Goal: Information Seeking & Learning: Learn about a topic

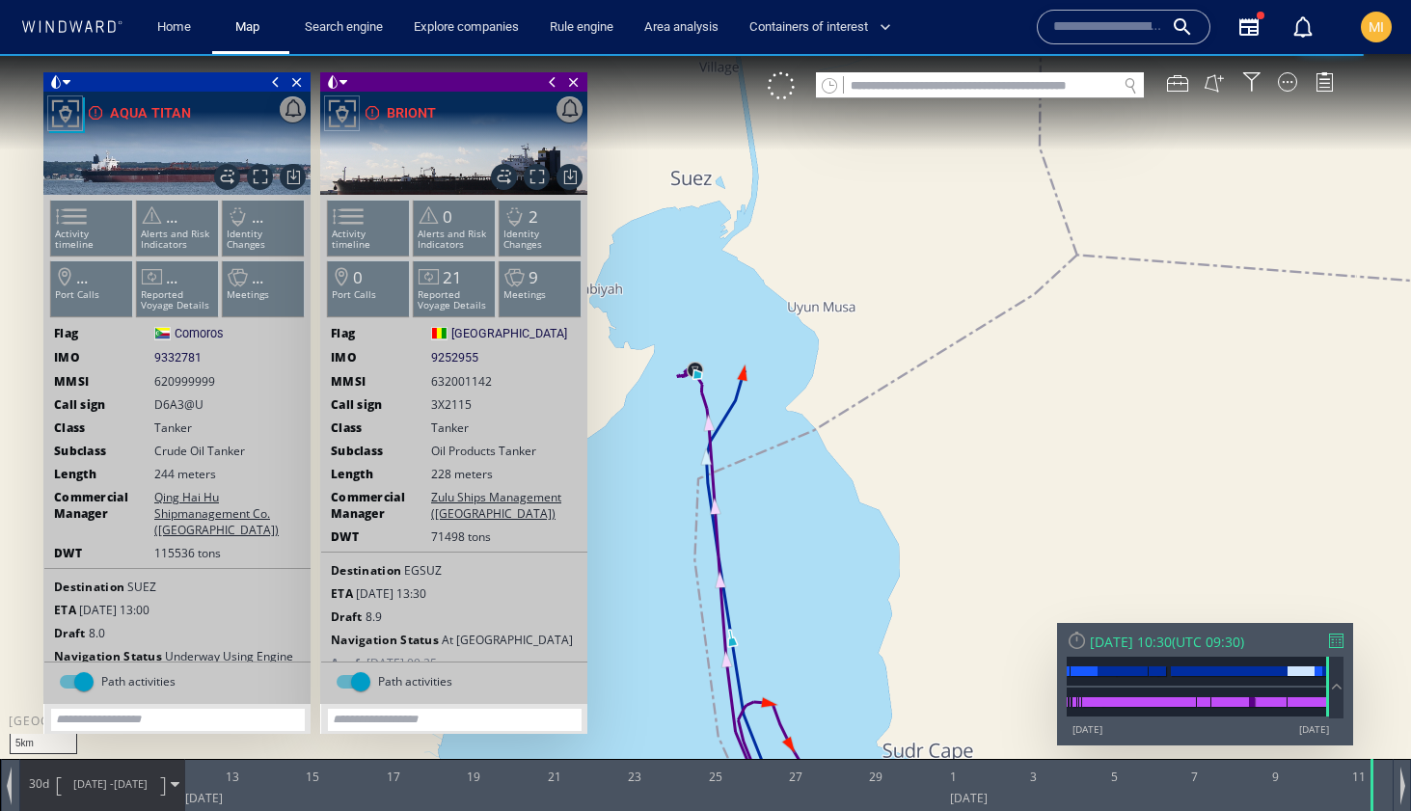
click at [550, 91] on span at bounding box center [552, 81] width 21 height 19
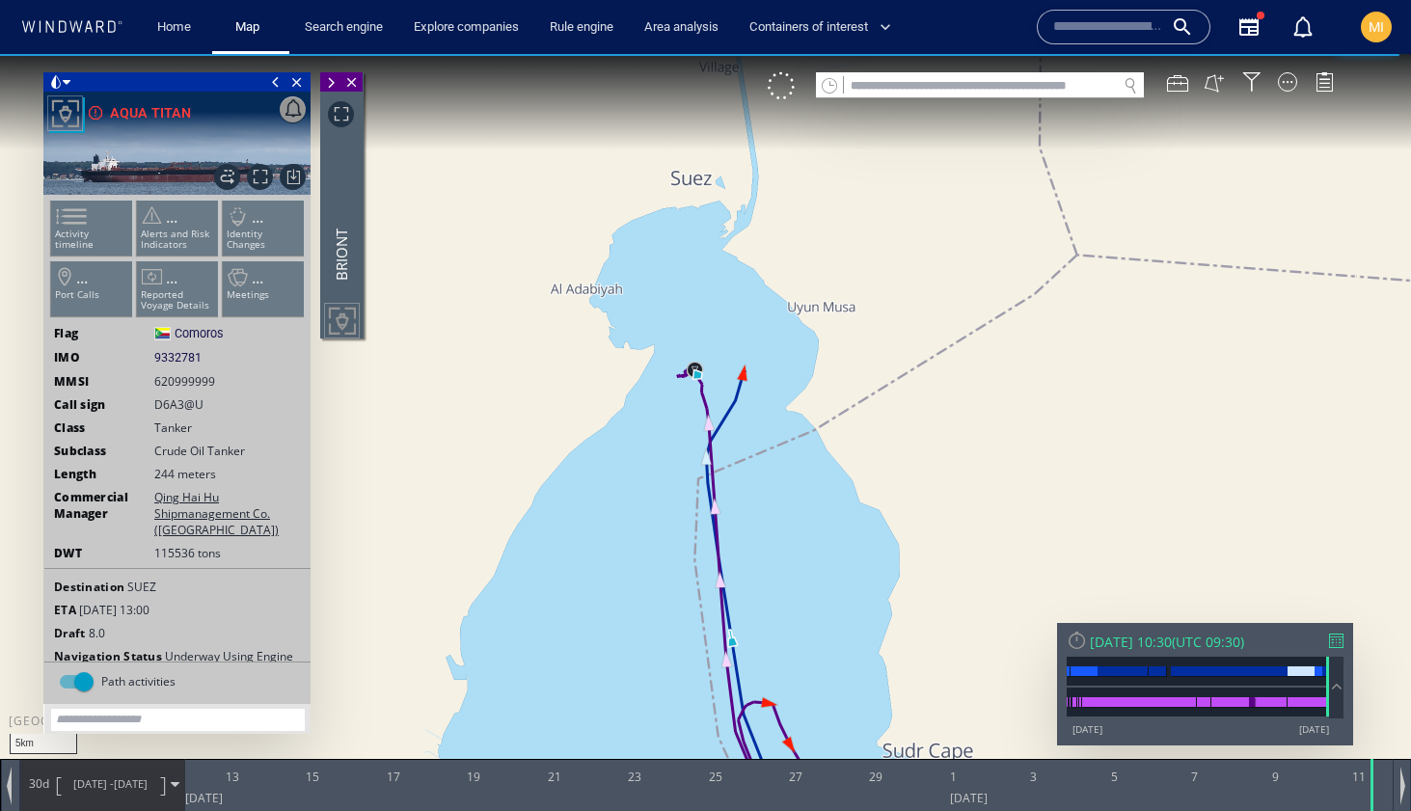
click at [273, 78] on span at bounding box center [275, 81] width 21 height 19
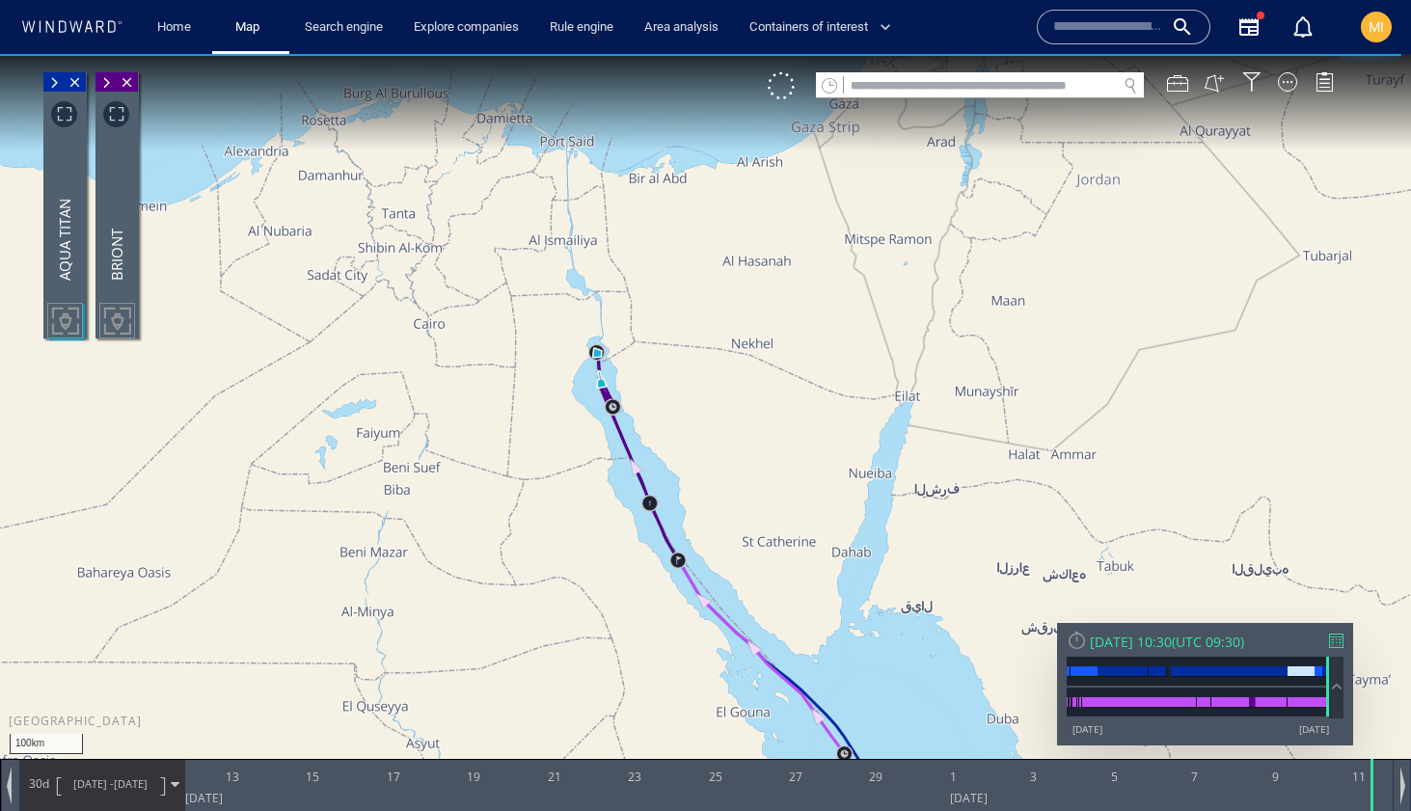
click at [709, 507] on canvas "Map" at bounding box center [705, 423] width 1411 height 738
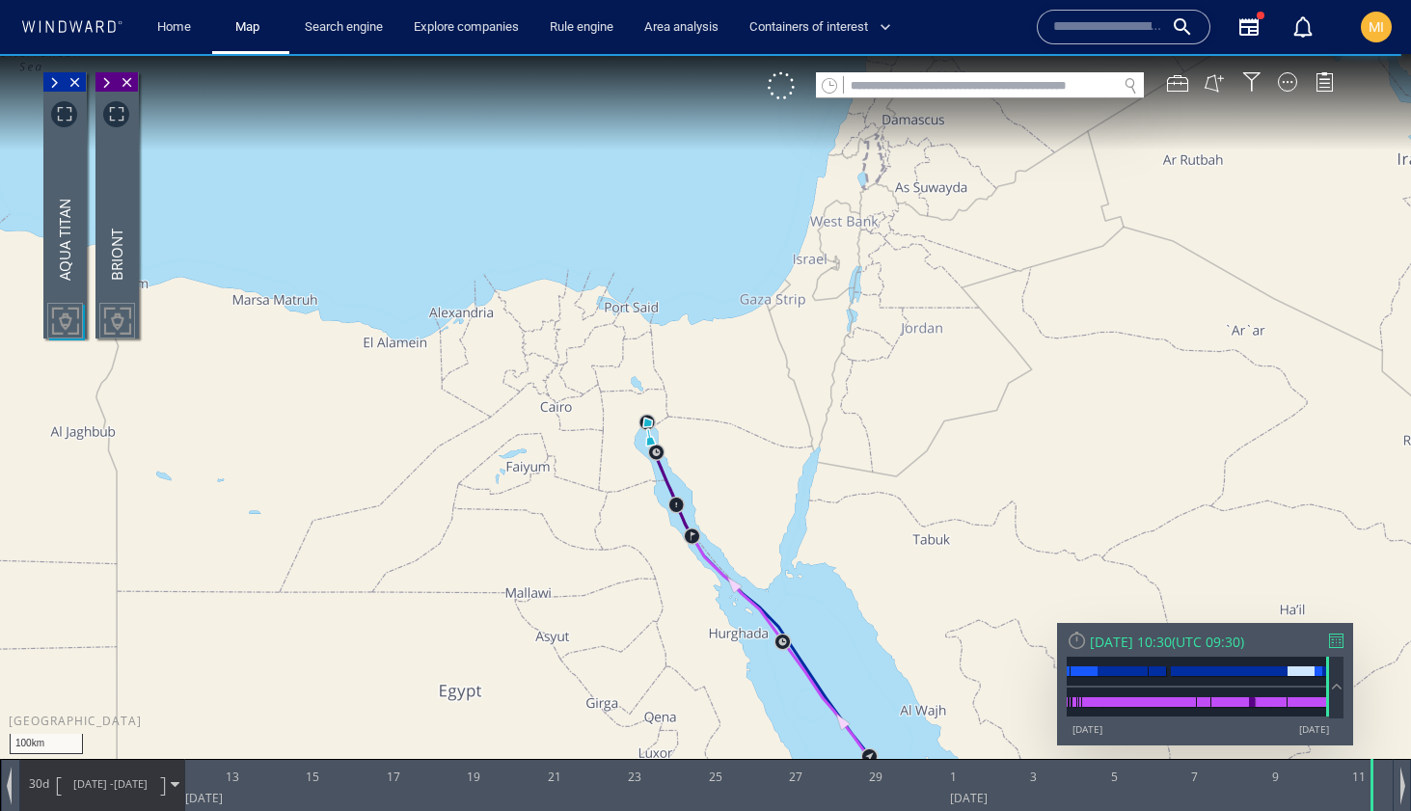
drag, startPoint x: 709, startPoint y: 507, endPoint x: 708, endPoint y: 436, distance: 71.4
click at [708, 436] on canvas "Map" at bounding box center [705, 423] width 1411 height 738
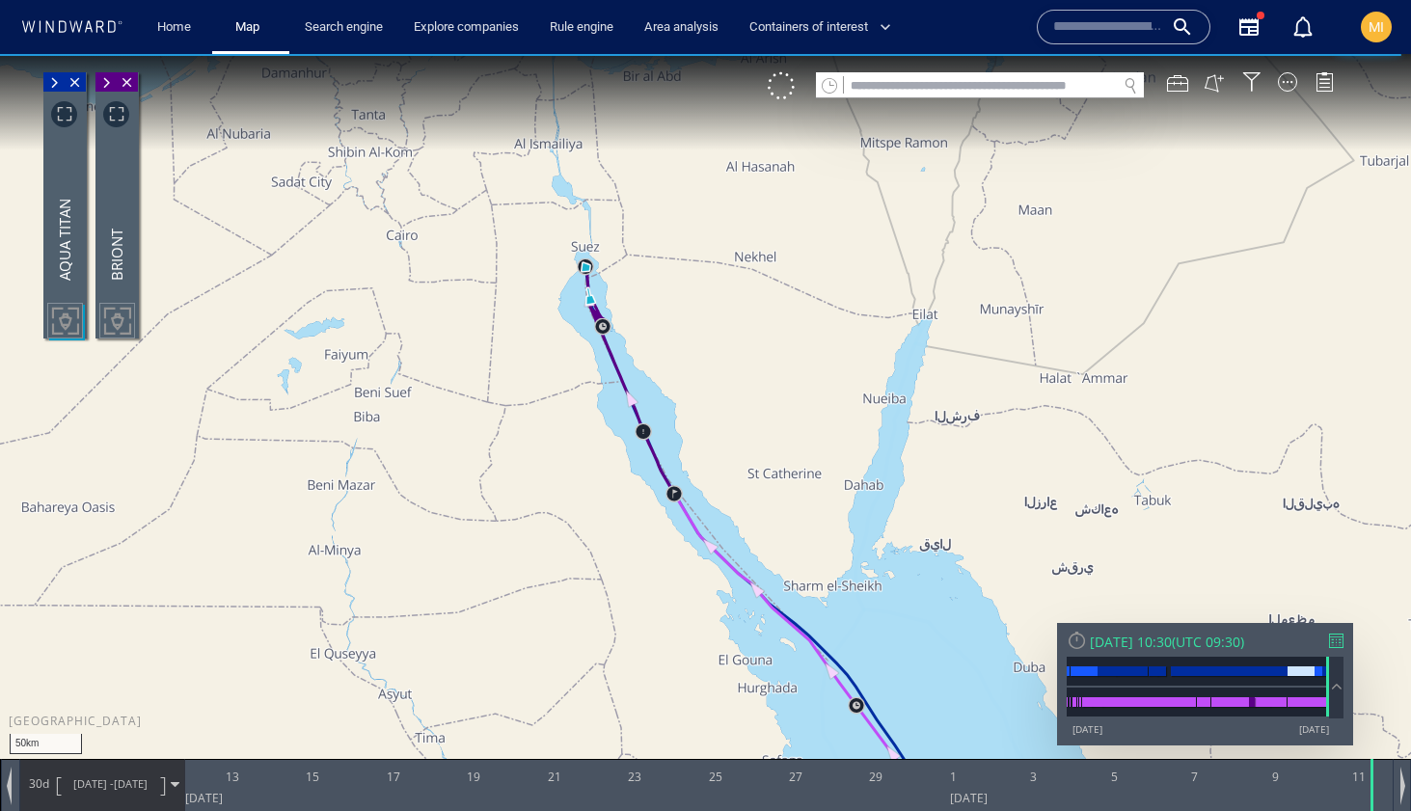
drag, startPoint x: 681, startPoint y: 387, endPoint x: 660, endPoint y: 361, distance: 33.6
click at [661, 361] on canvas "Map" at bounding box center [705, 423] width 1411 height 738
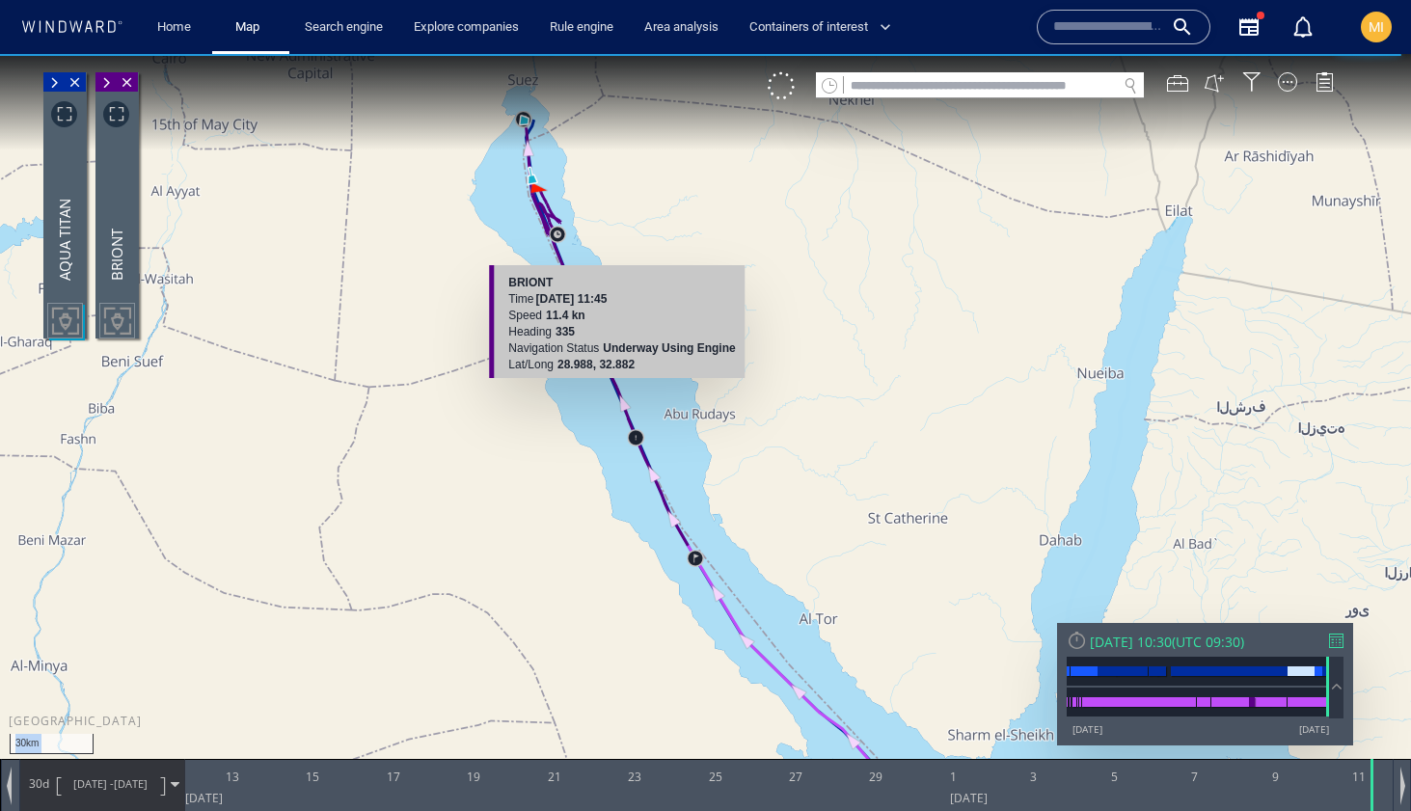
drag, startPoint x: 609, startPoint y: 273, endPoint x: 626, endPoint y: 400, distance: 128.3
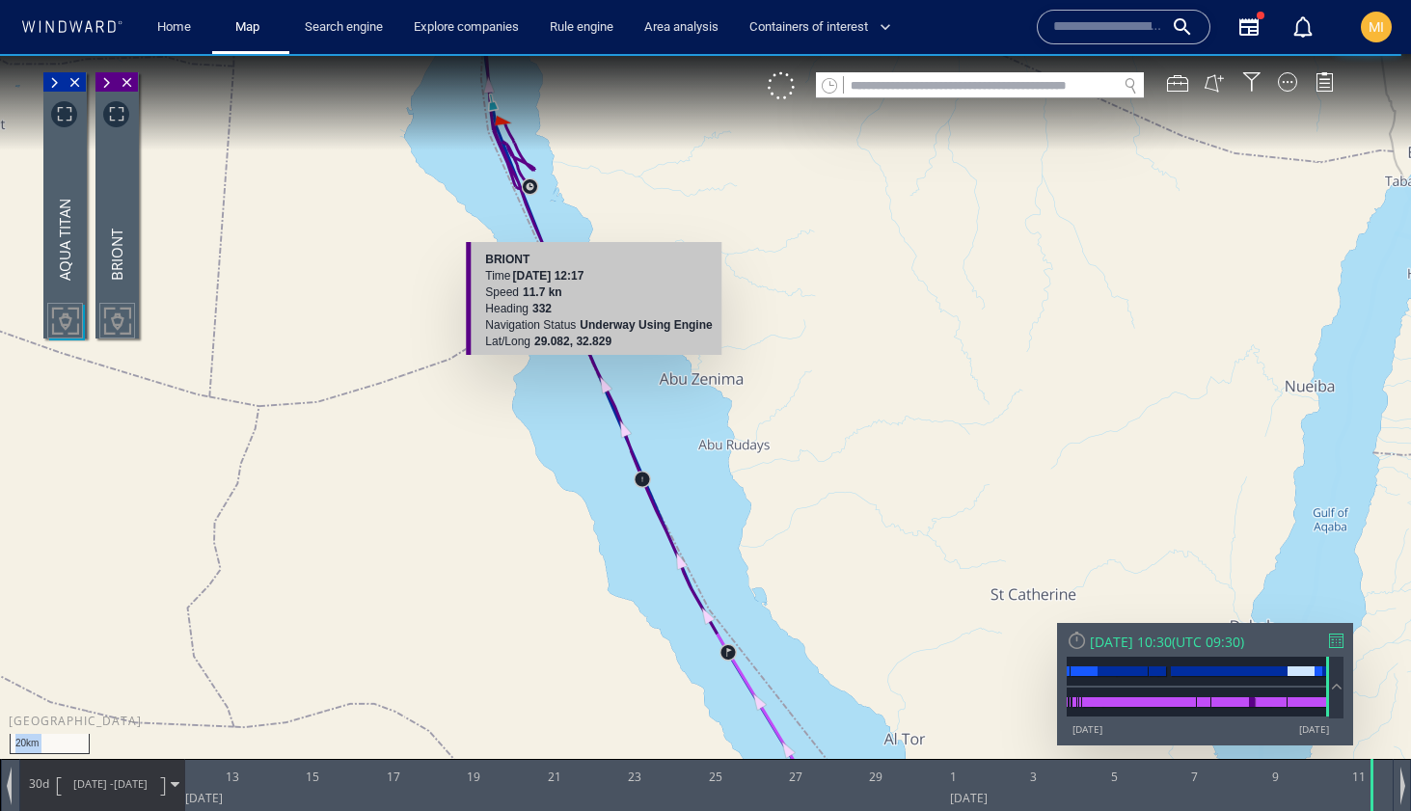
drag, startPoint x: 621, startPoint y: 343, endPoint x: 651, endPoint y: 518, distance: 177.1
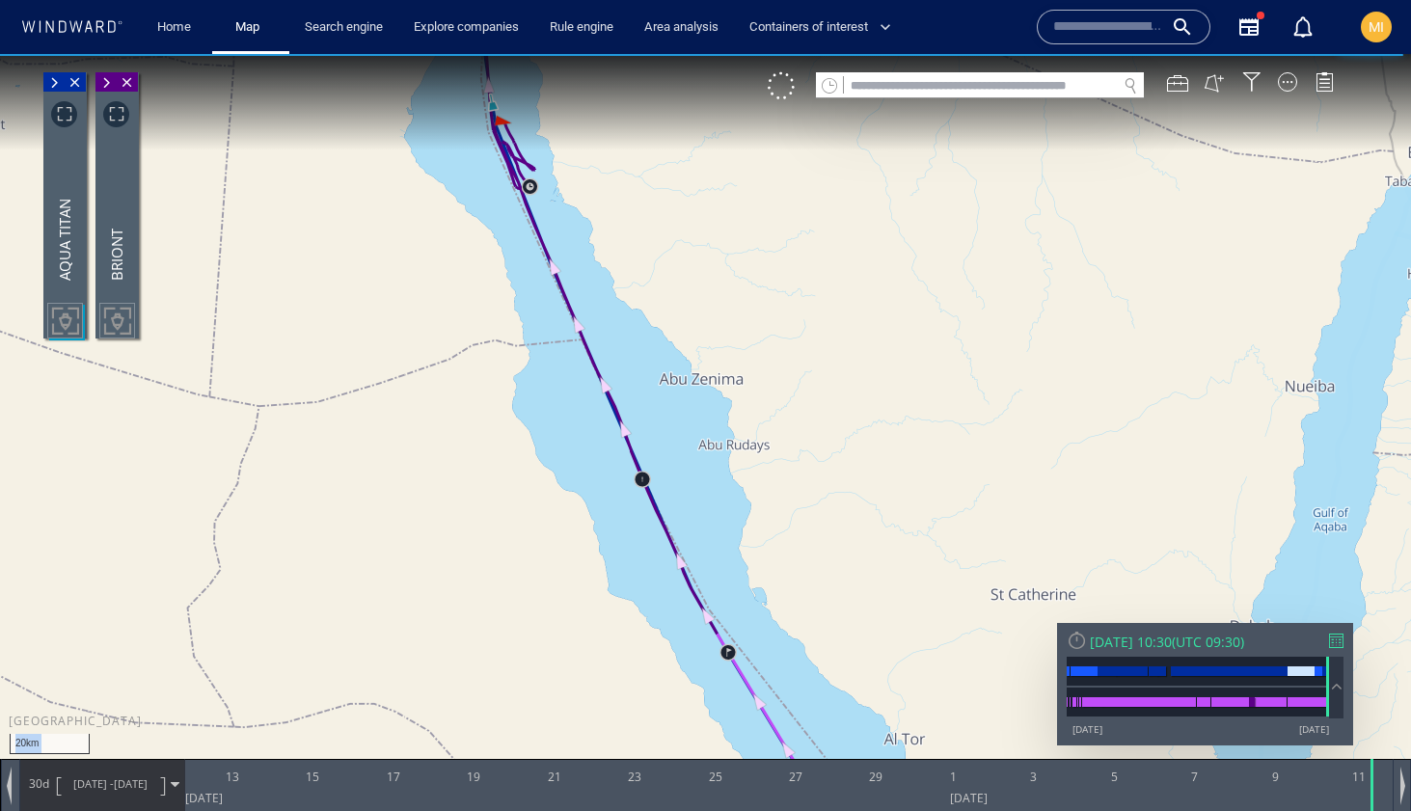
drag, startPoint x: 651, startPoint y: 345, endPoint x: 733, endPoint y: 487, distance: 163.8
click at [733, 487] on canvas "Map" at bounding box center [705, 423] width 1411 height 738
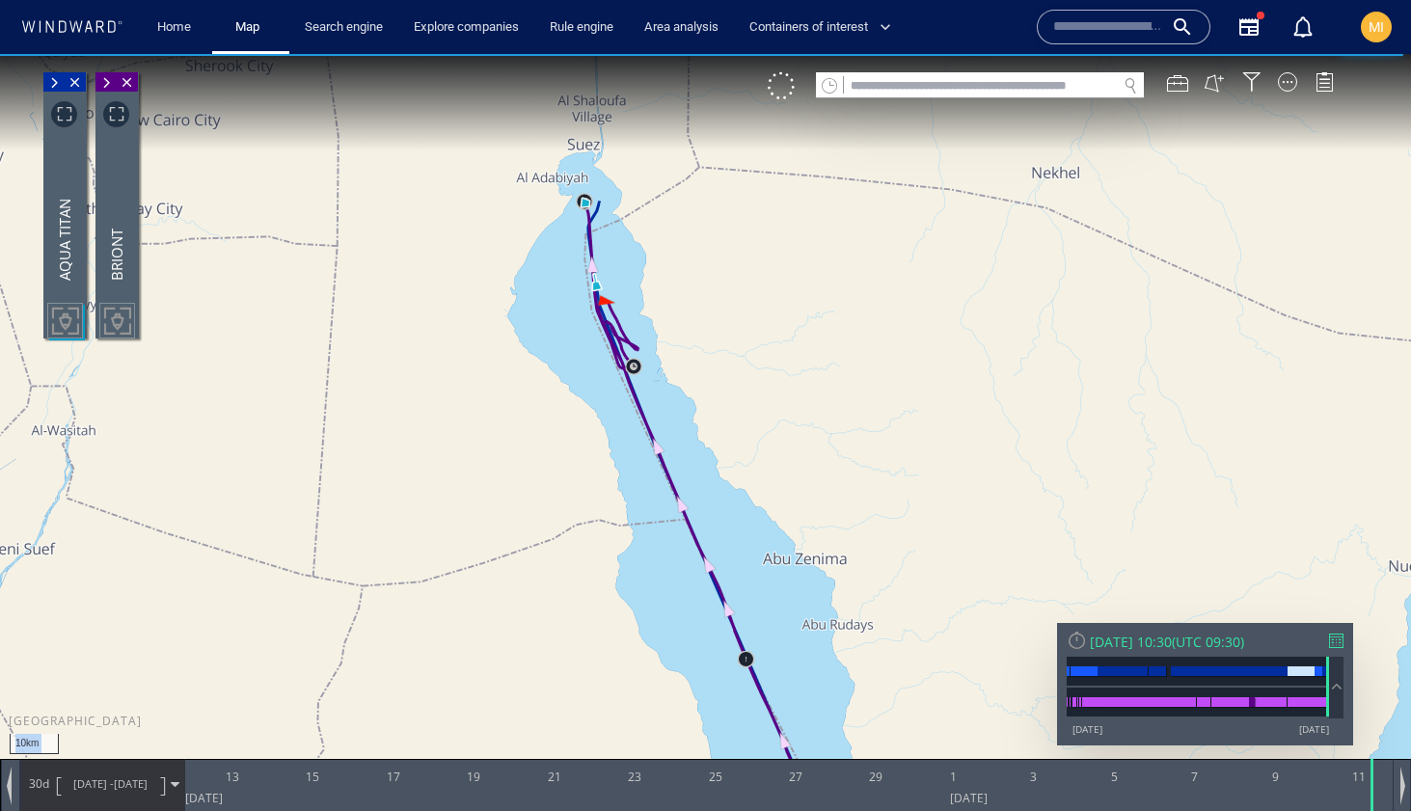
drag, startPoint x: 682, startPoint y: 441, endPoint x: 742, endPoint y: 567, distance: 139.8
click at [742, 564] on canvas "Map" at bounding box center [705, 423] width 1411 height 738
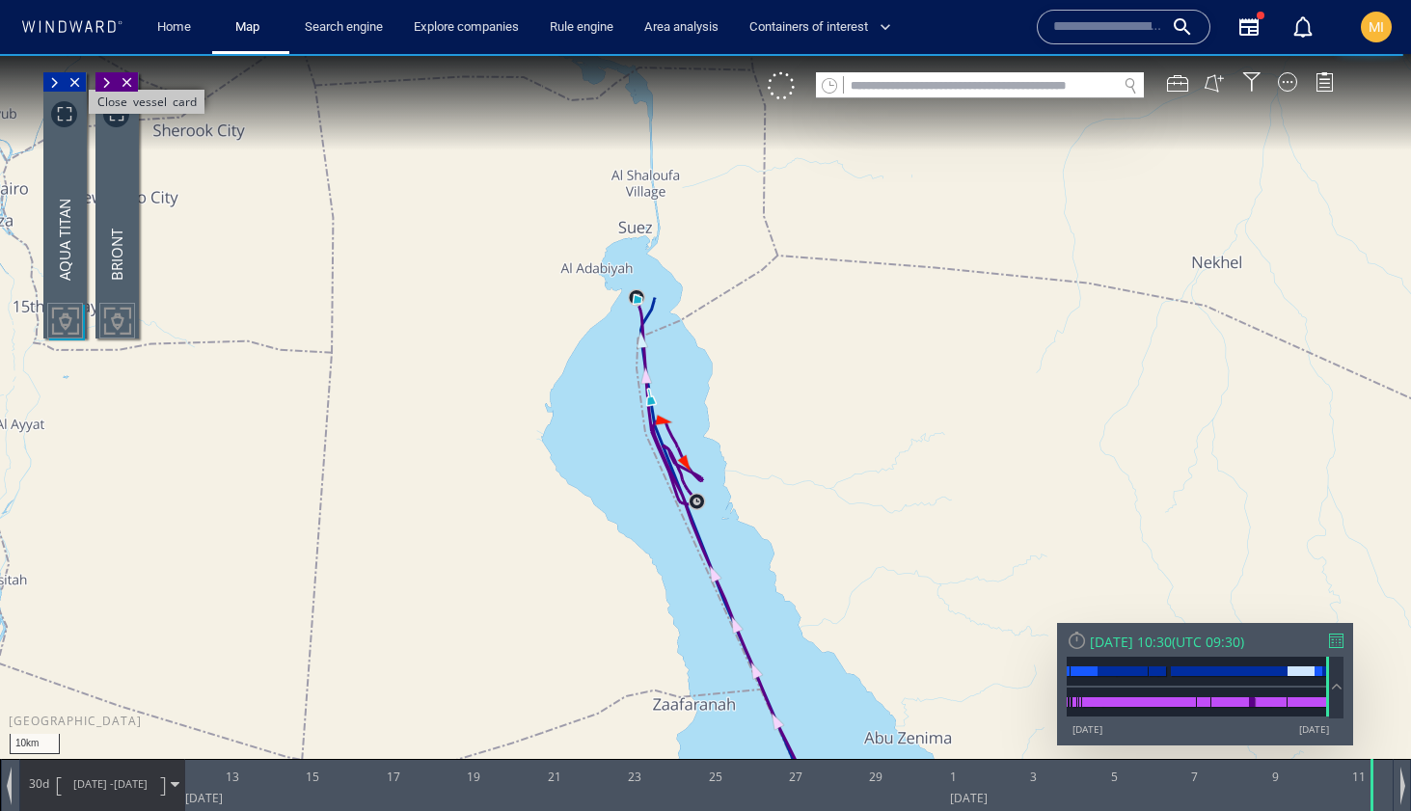
click at [77, 87] on span "Close vessel card" at bounding box center [75, 81] width 21 height 19
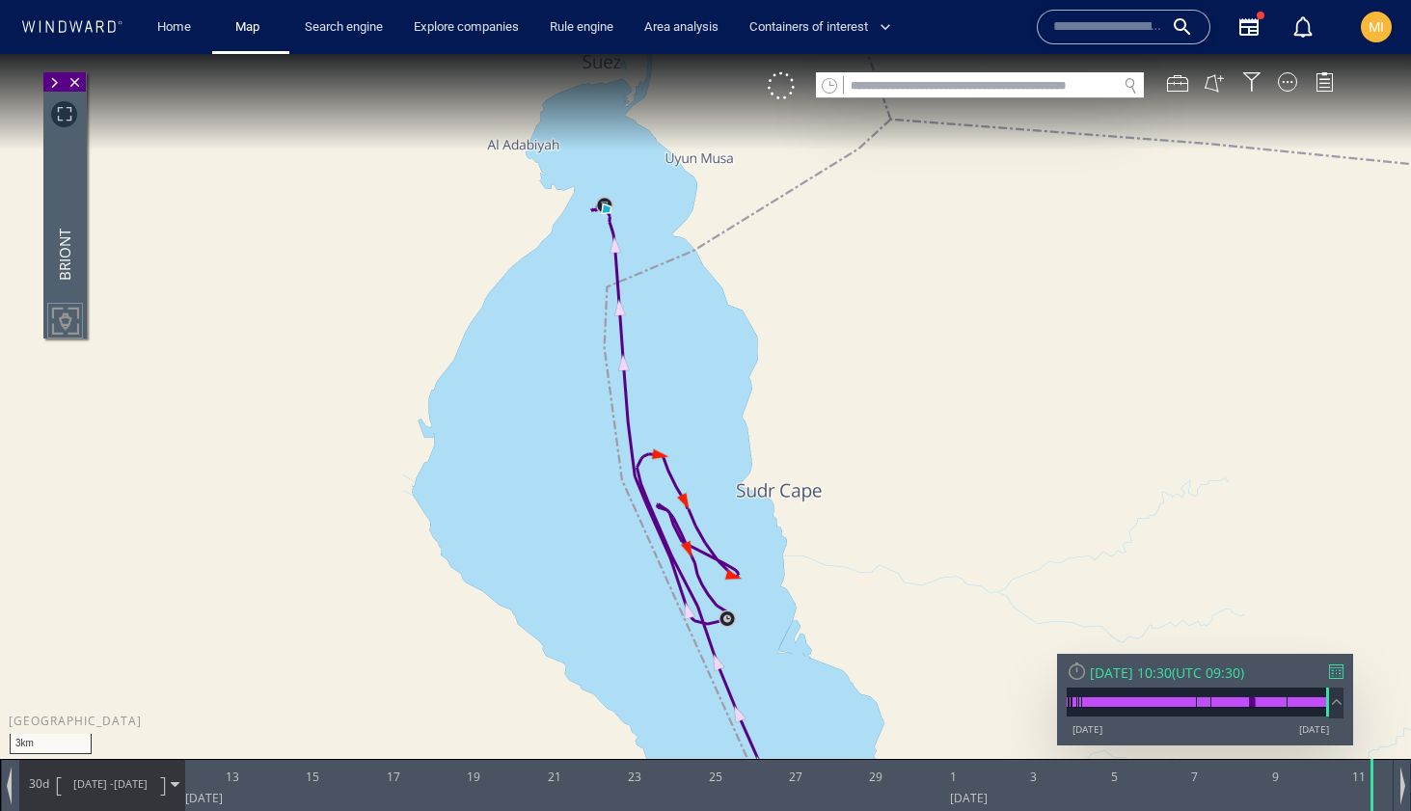
drag, startPoint x: 618, startPoint y: 222, endPoint x: 676, endPoint y: 366, distance: 155.8
click at [676, 363] on canvas "Map" at bounding box center [705, 423] width 1411 height 738
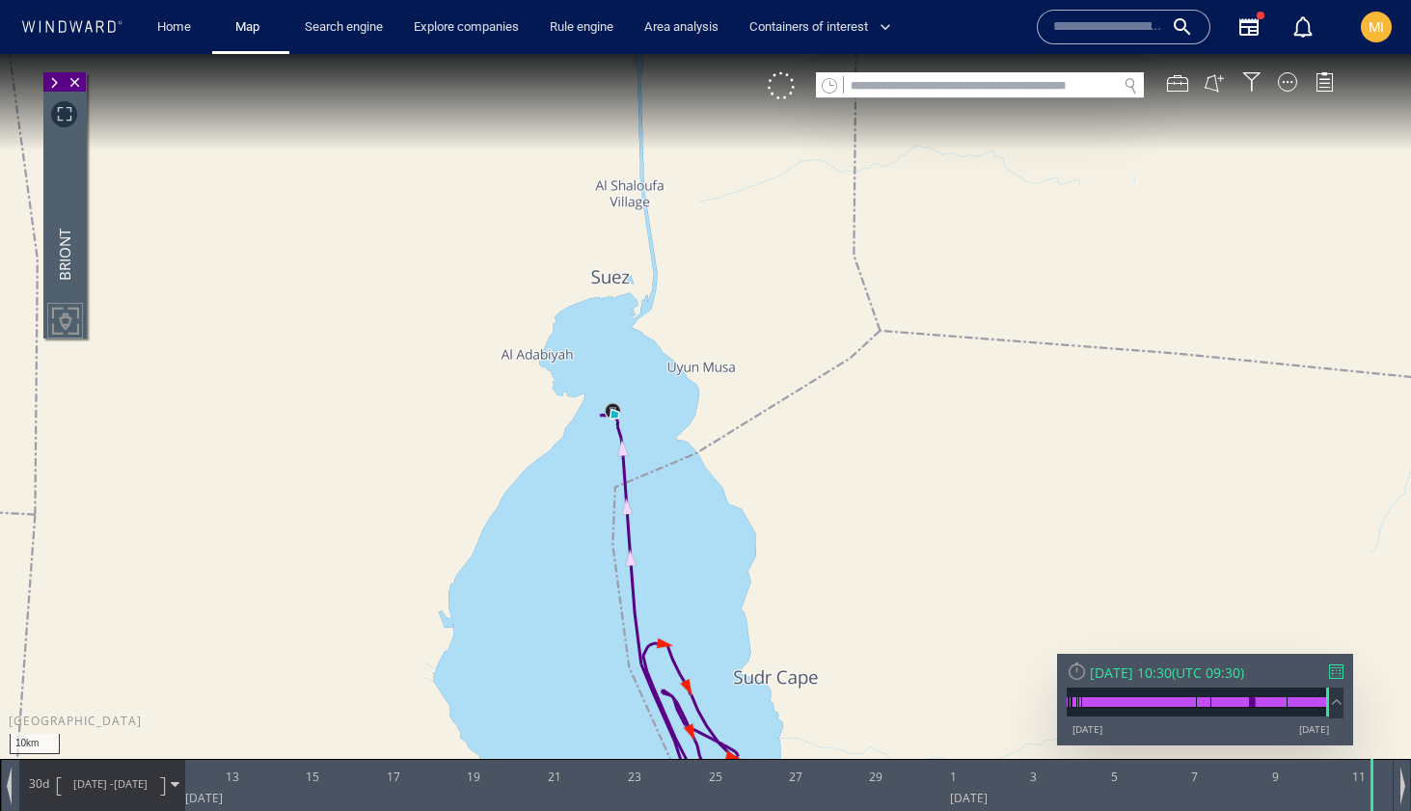
click at [655, 480] on canvas "Map" at bounding box center [705, 423] width 1411 height 738
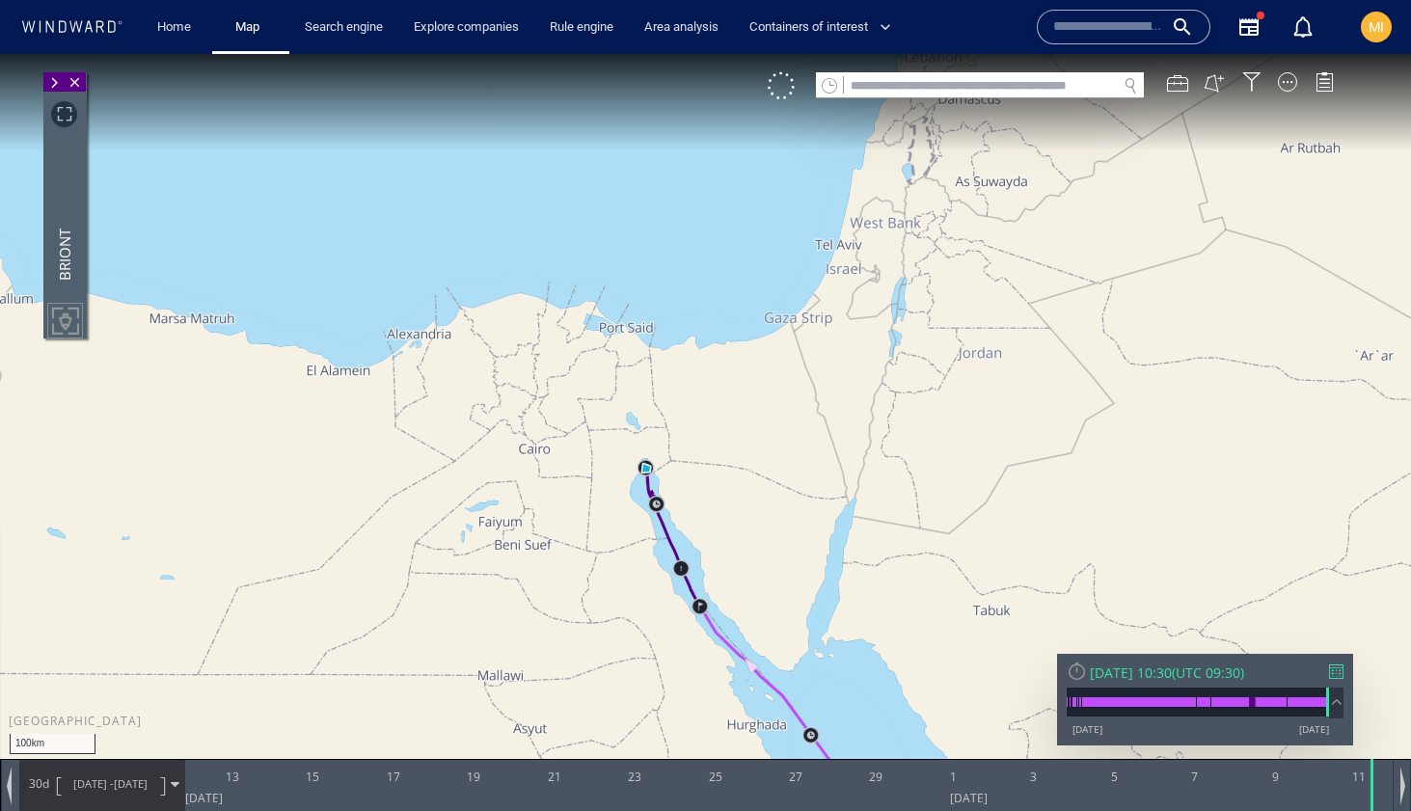
drag, startPoint x: 704, startPoint y: 519, endPoint x: 593, endPoint y: 249, distance: 291.9
click at [595, 250] on canvas "Map" at bounding box center [705, 423] width 1411 height 738
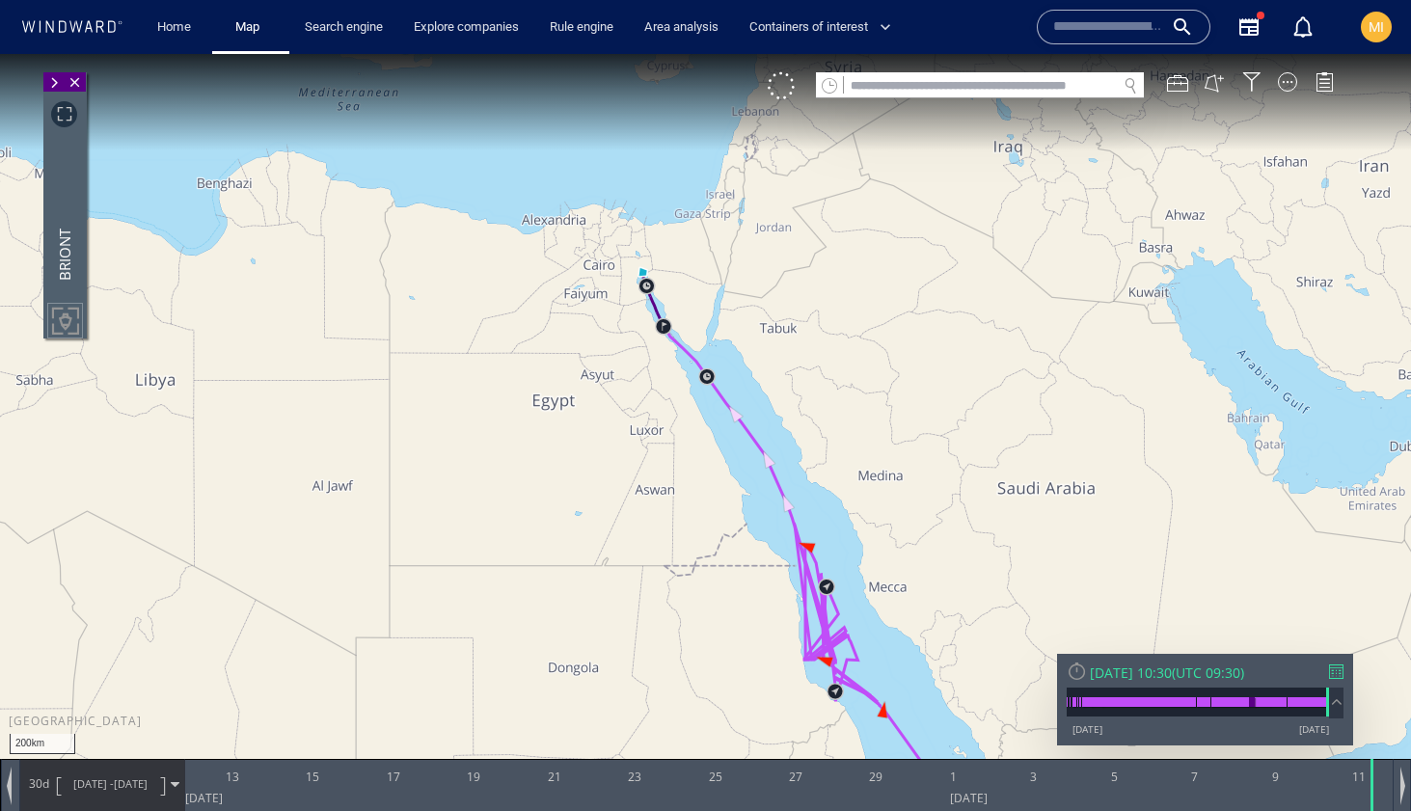
drag, startPoint x: 910, startPoint y: 567, endPoint x: 827, endPoint y: 366, distance: 217.1
click at [829, 369] on canvas "Map" at bounding box center [705, 423] width 1411 height 738
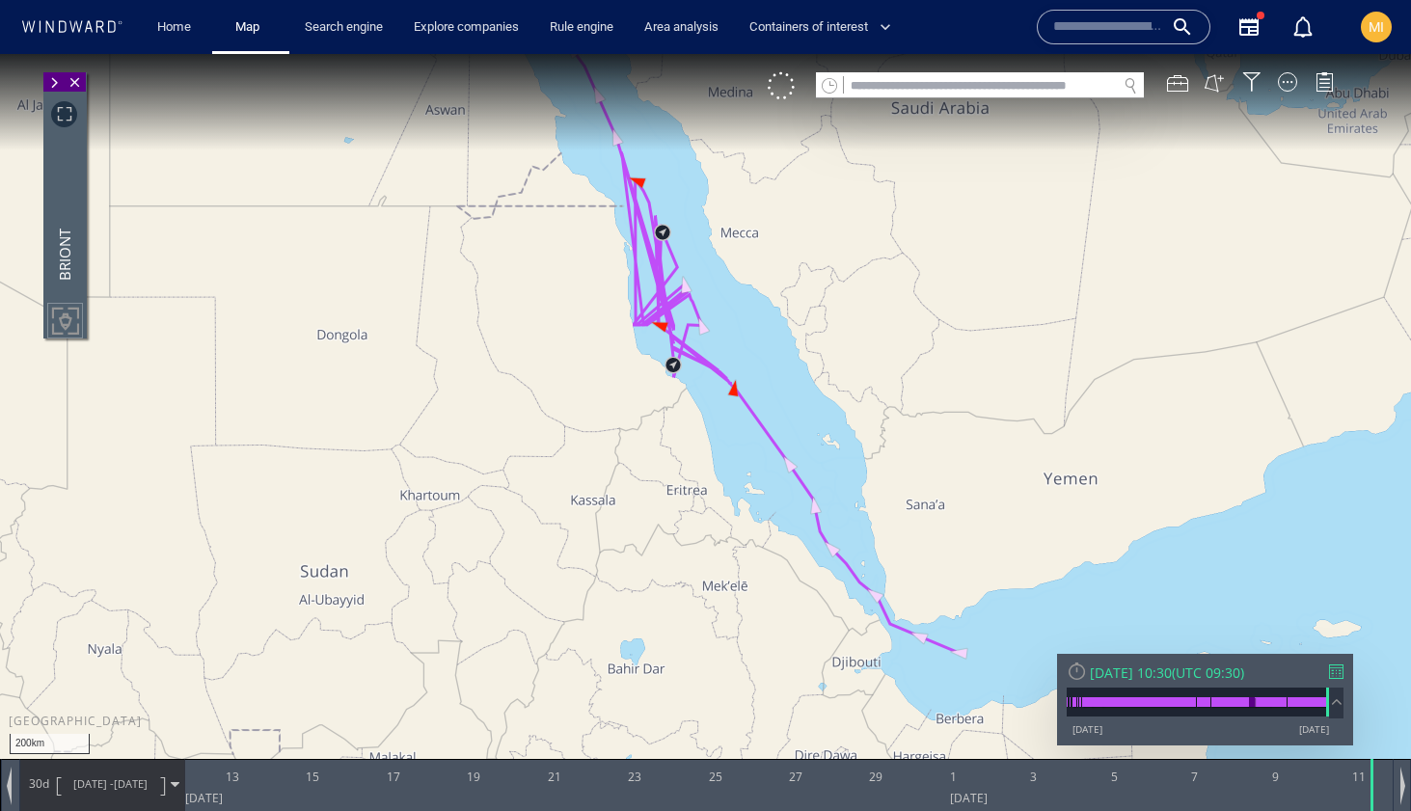
click at [831, 461] on canvas "Map" at bounding box center [705, 423] width 1411 height 738
click at [370, 22] on link "Search engine" at bounding box center [344, 28] width 94 height 34
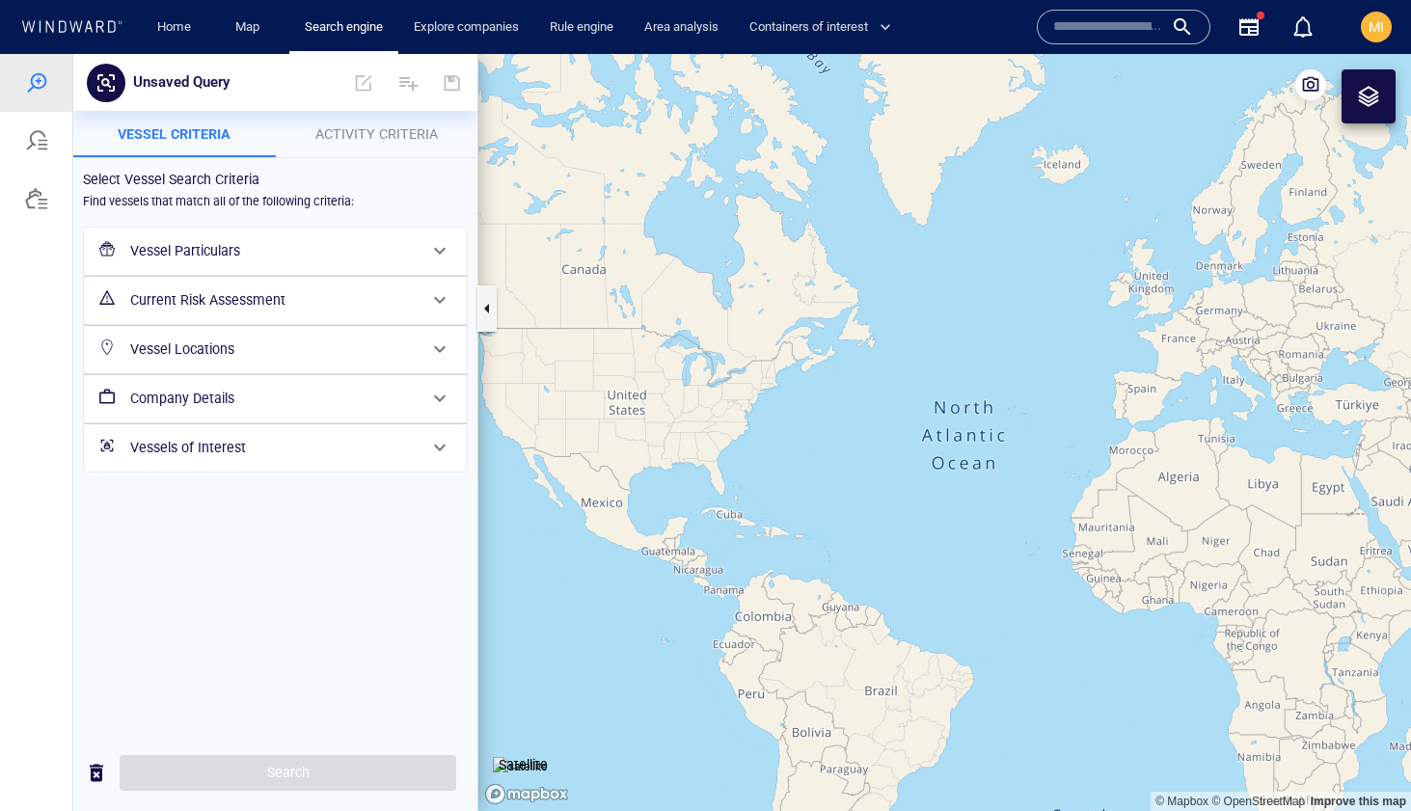
click at [200, 243] on h6 "Vessel Particulars" at bounding box center [273, 251] width 286 height 24
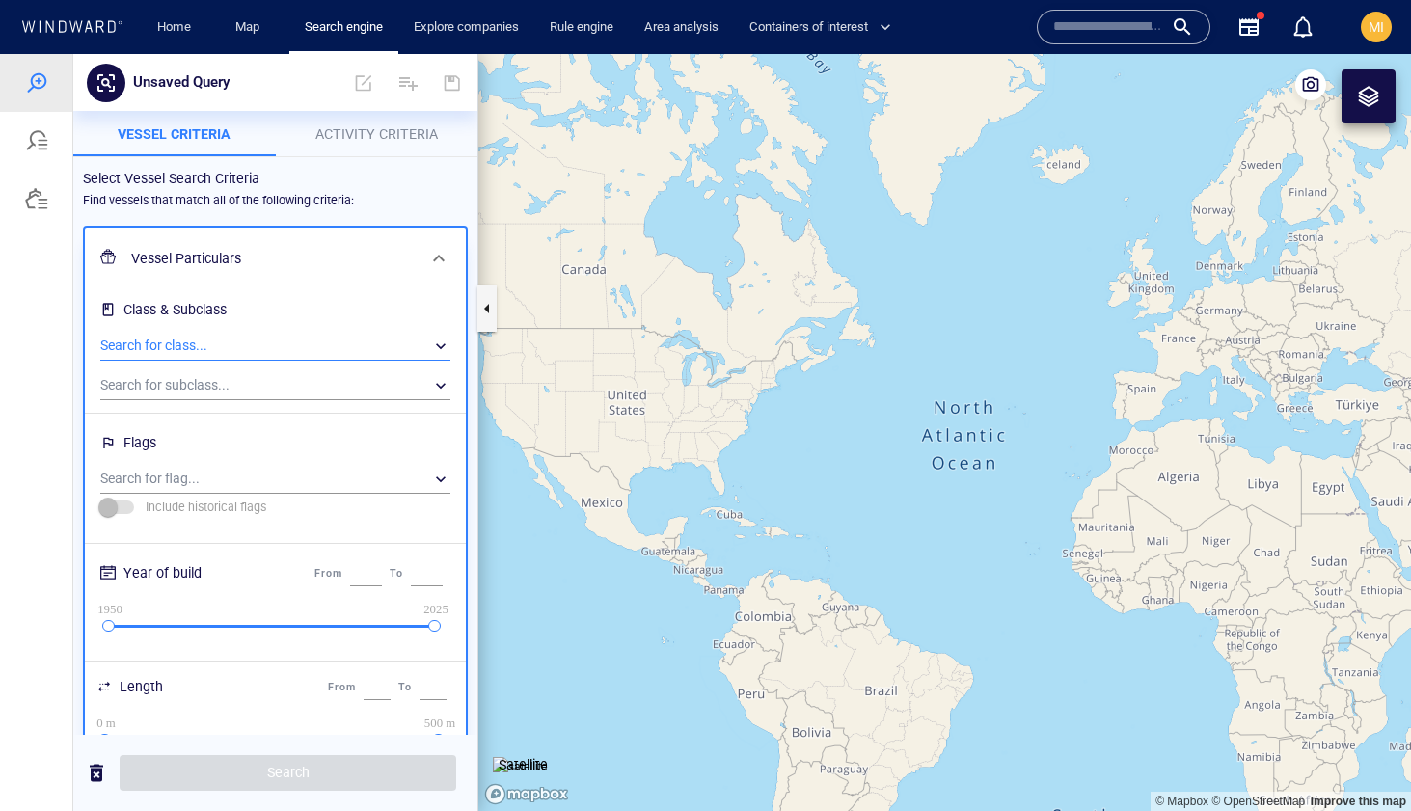
click at [206, 344] on div "​" at bounding box center [275, 346] width 350 height 29
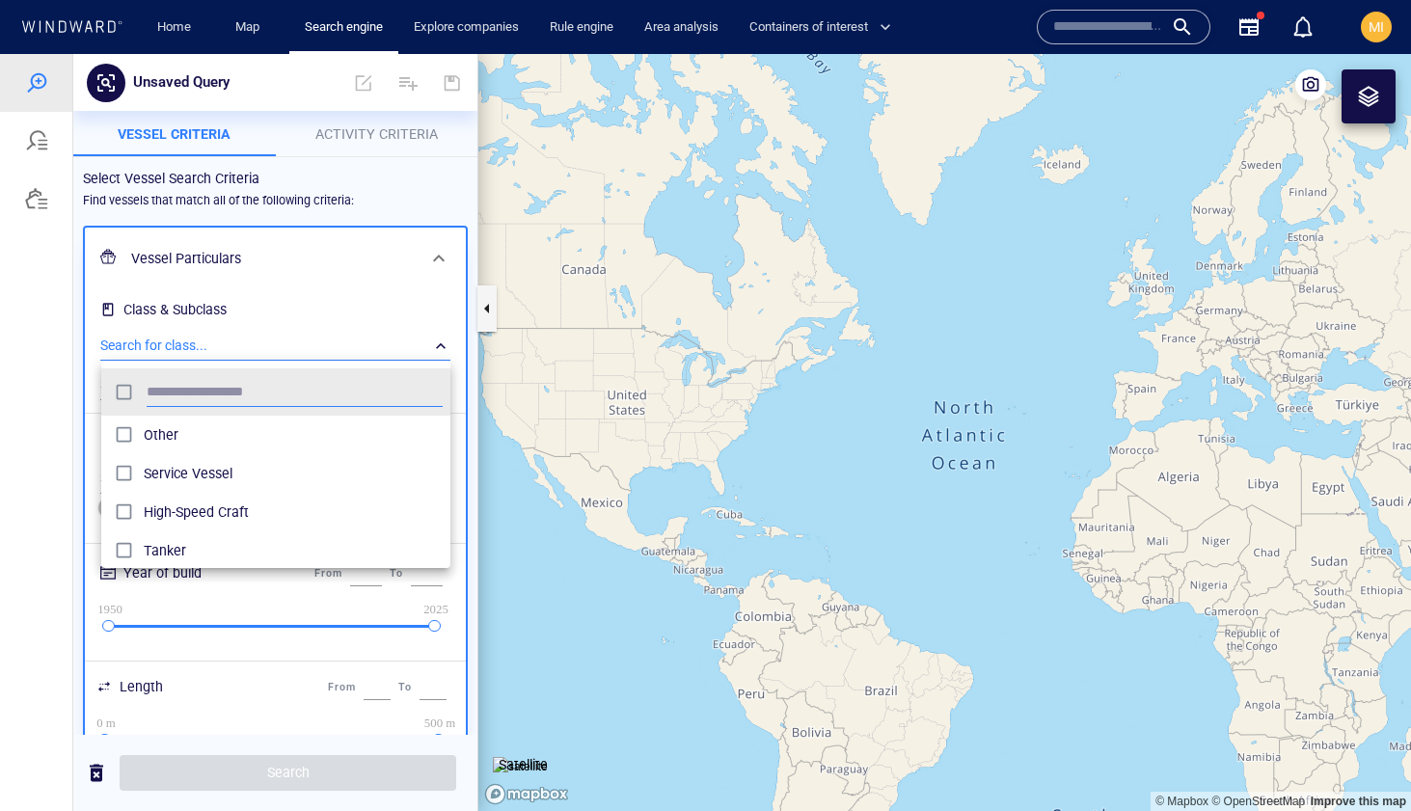
scroll to position [192, 349]
type input "****"
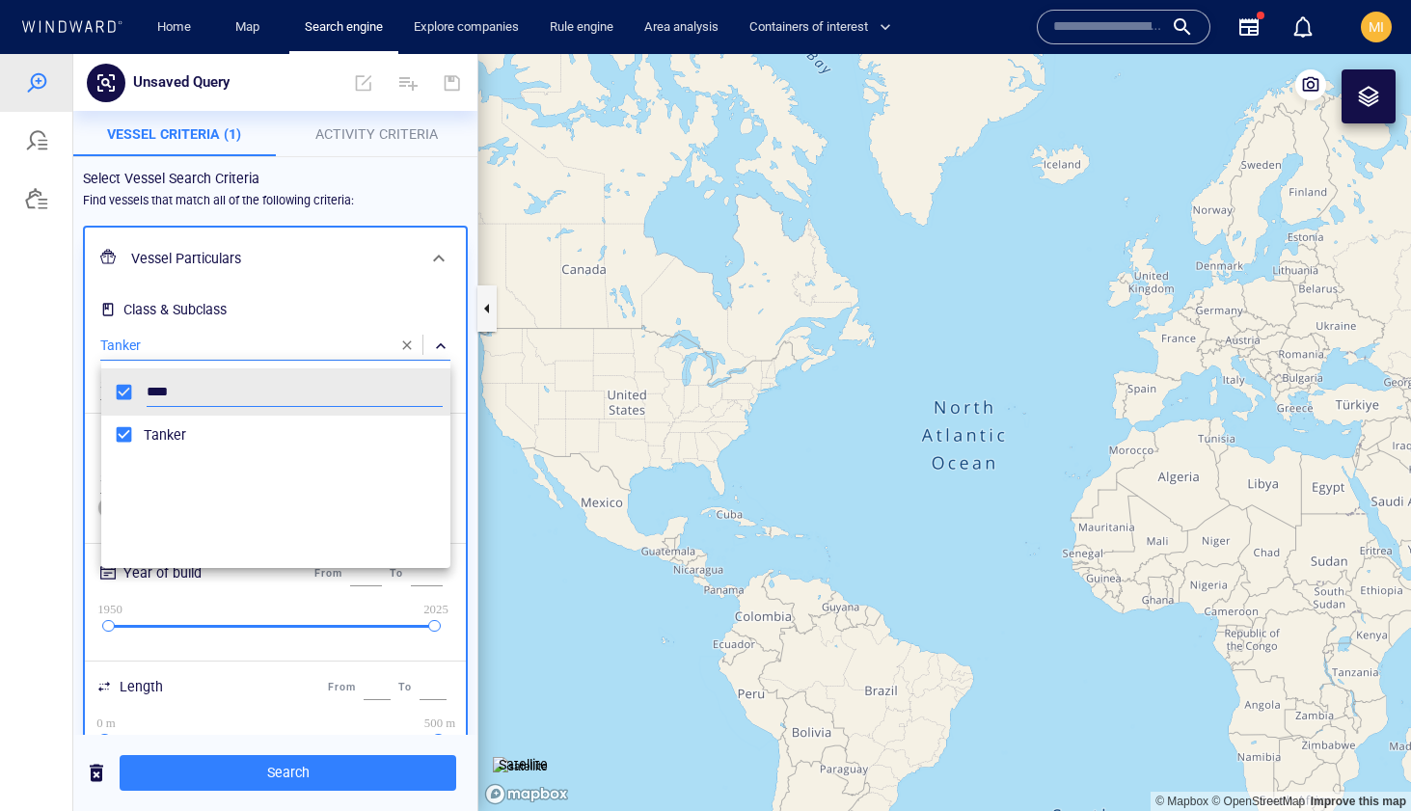
click at [474, 462] on div at bounding box center [705, 432] width 1411 height 757
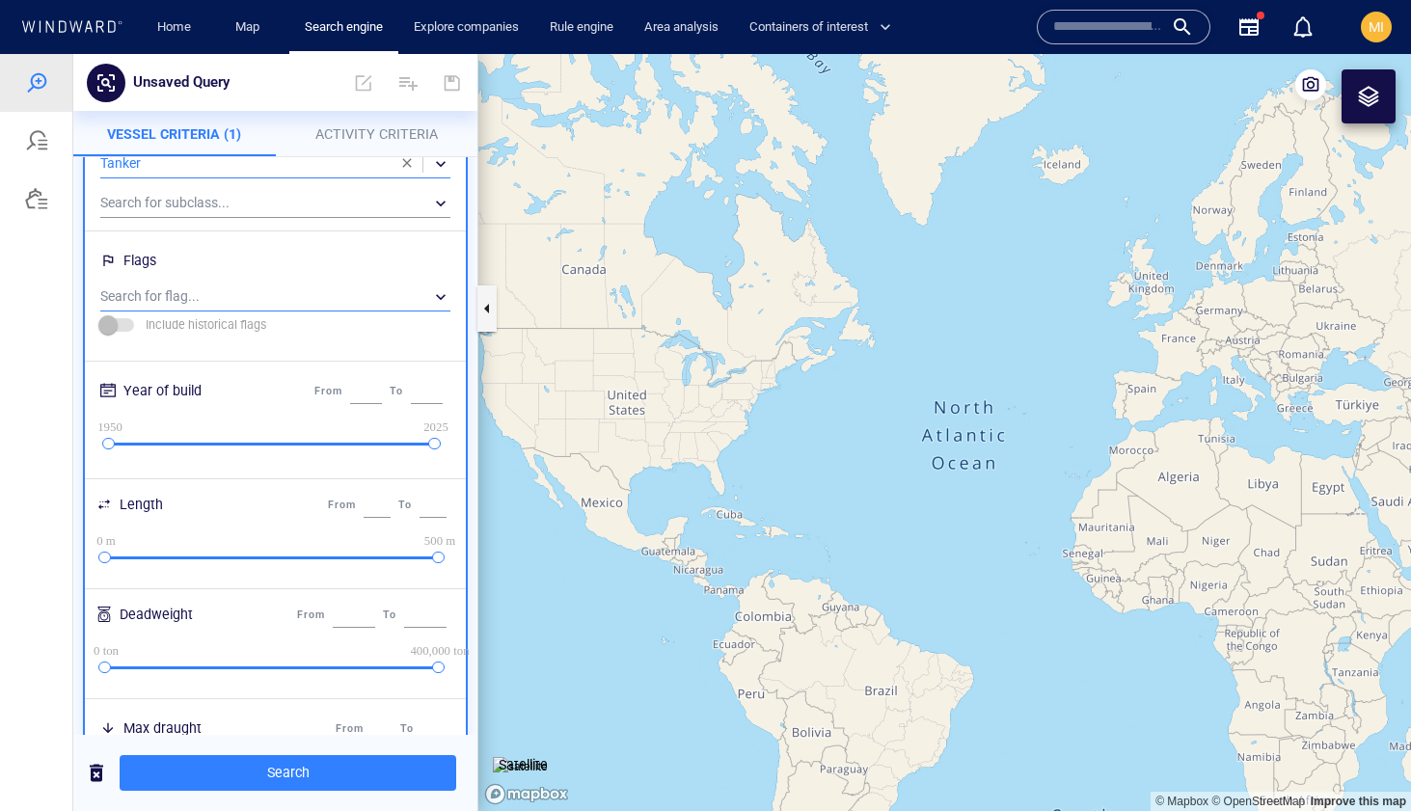
scroll to position [214, 0]
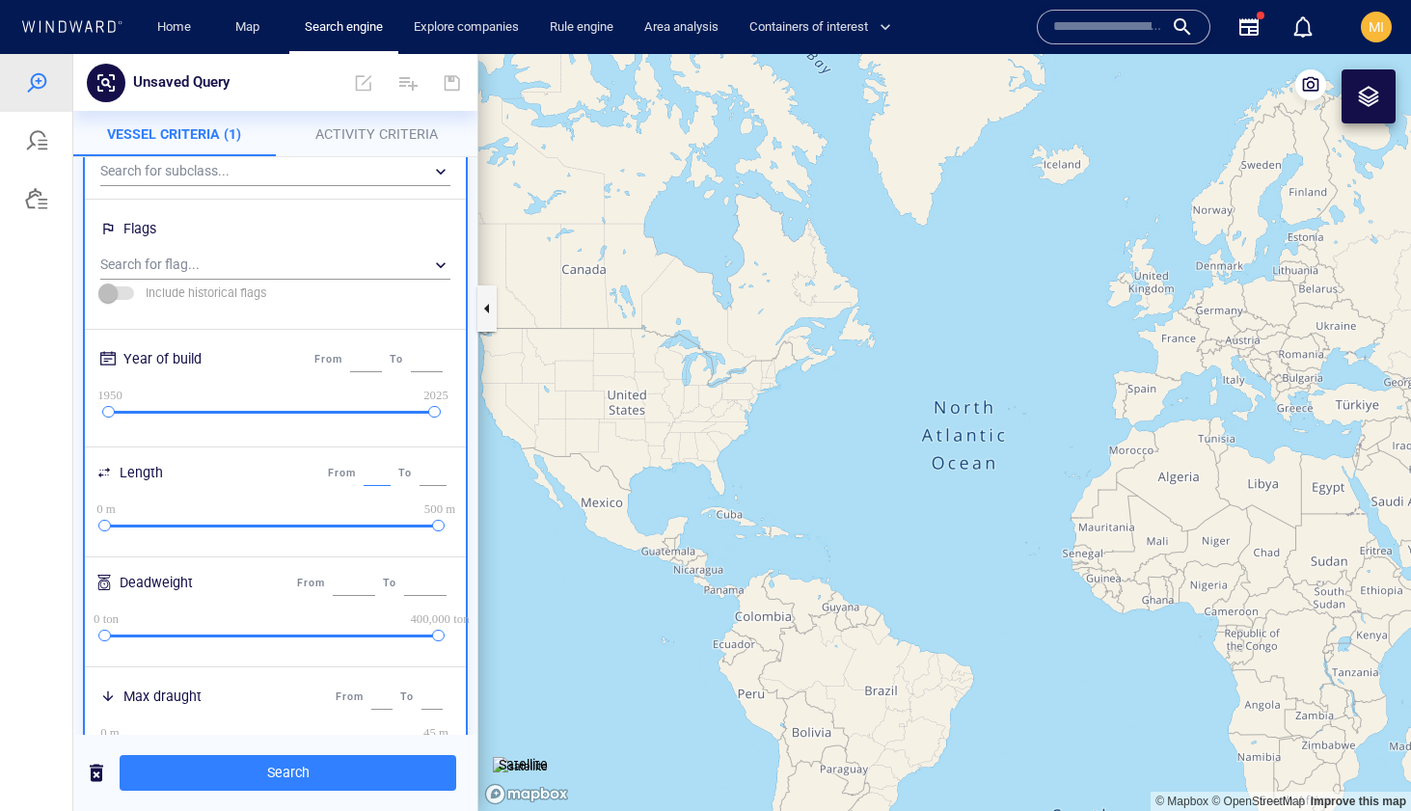
click at [364, 473] on input "*" at bounding box center [377, 473] width 27 height 25
type input "***"
click at [761, 464] on canvas "Map" at bounding box center [944, 432] width 933 height 757
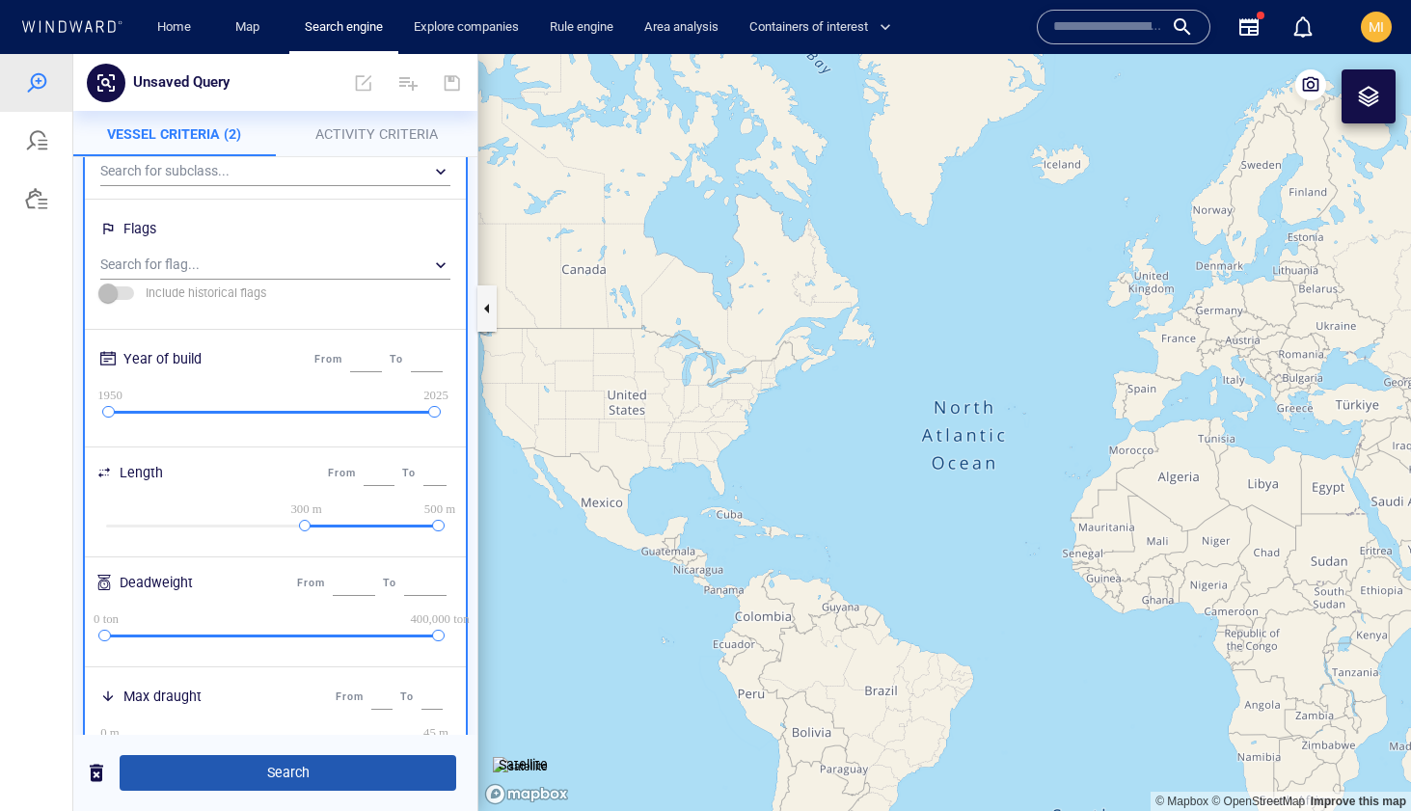
click at [302, 770] on span "Search" at bounding box center [288, 773] width 306 height 24
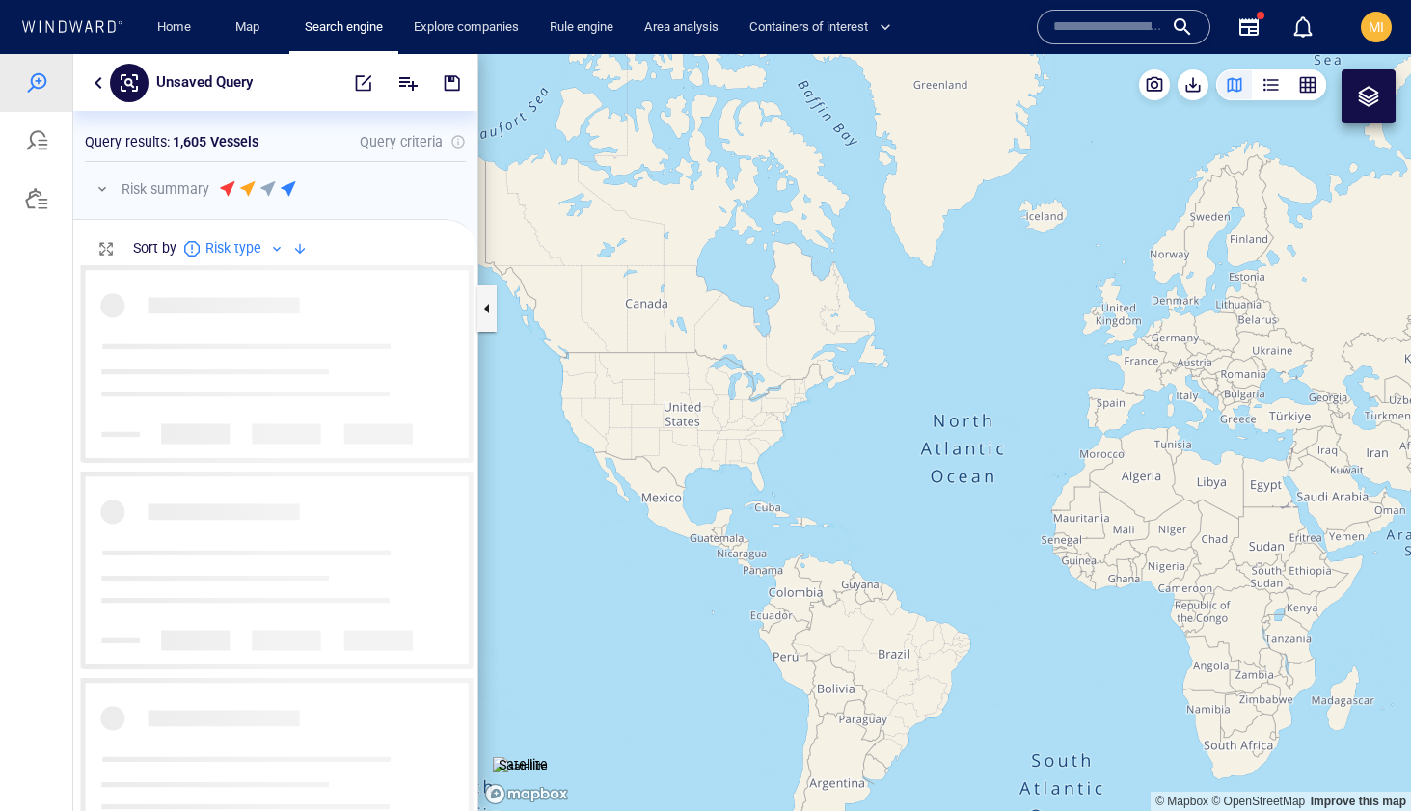
scroll to position [546, 404]
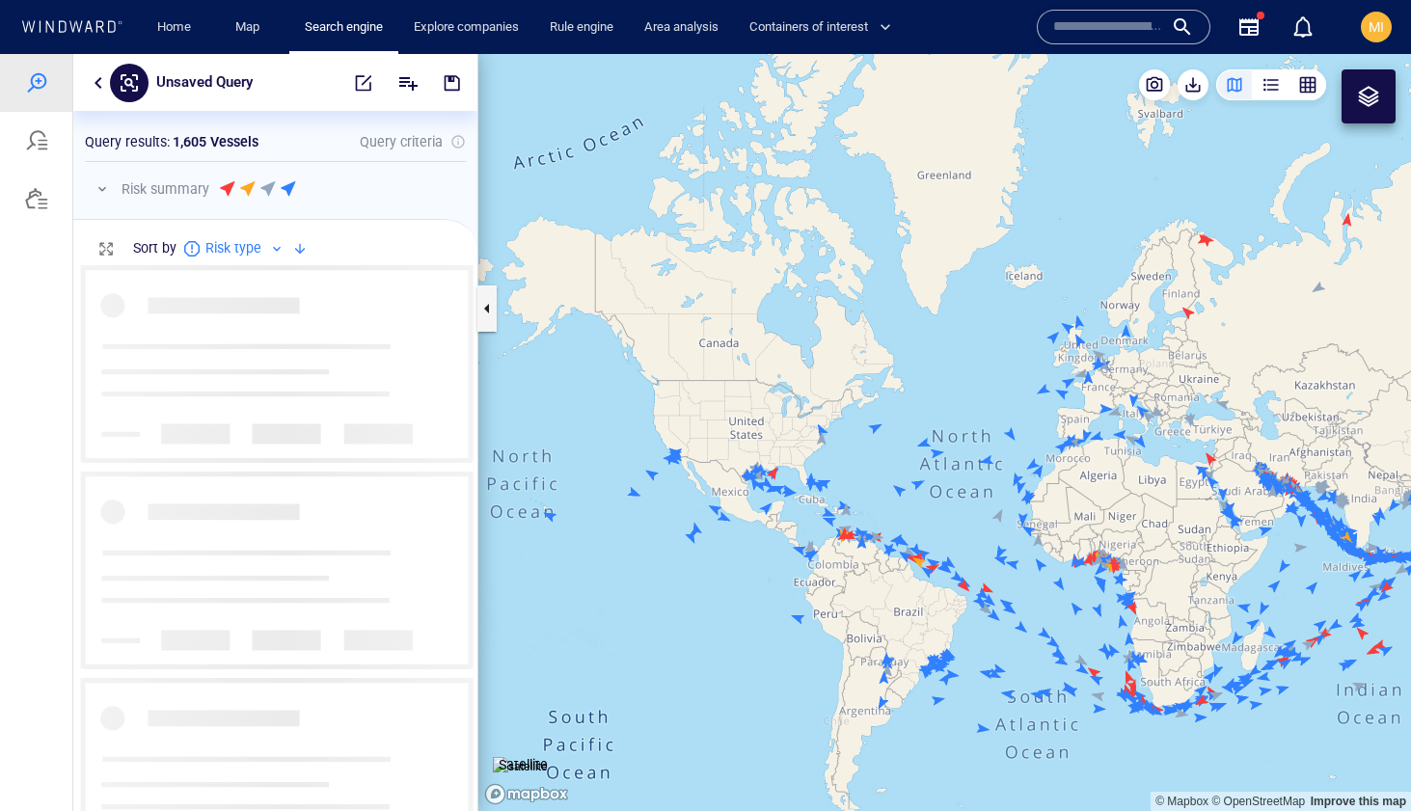
drag, startPoint x: 1056, startPoint y: 468, endPoint x: 853, endPoint y: 408, distance: 211.2
click at [853, 408] on canvas "Map" at bounding box center [944, 432] width 933 height 757
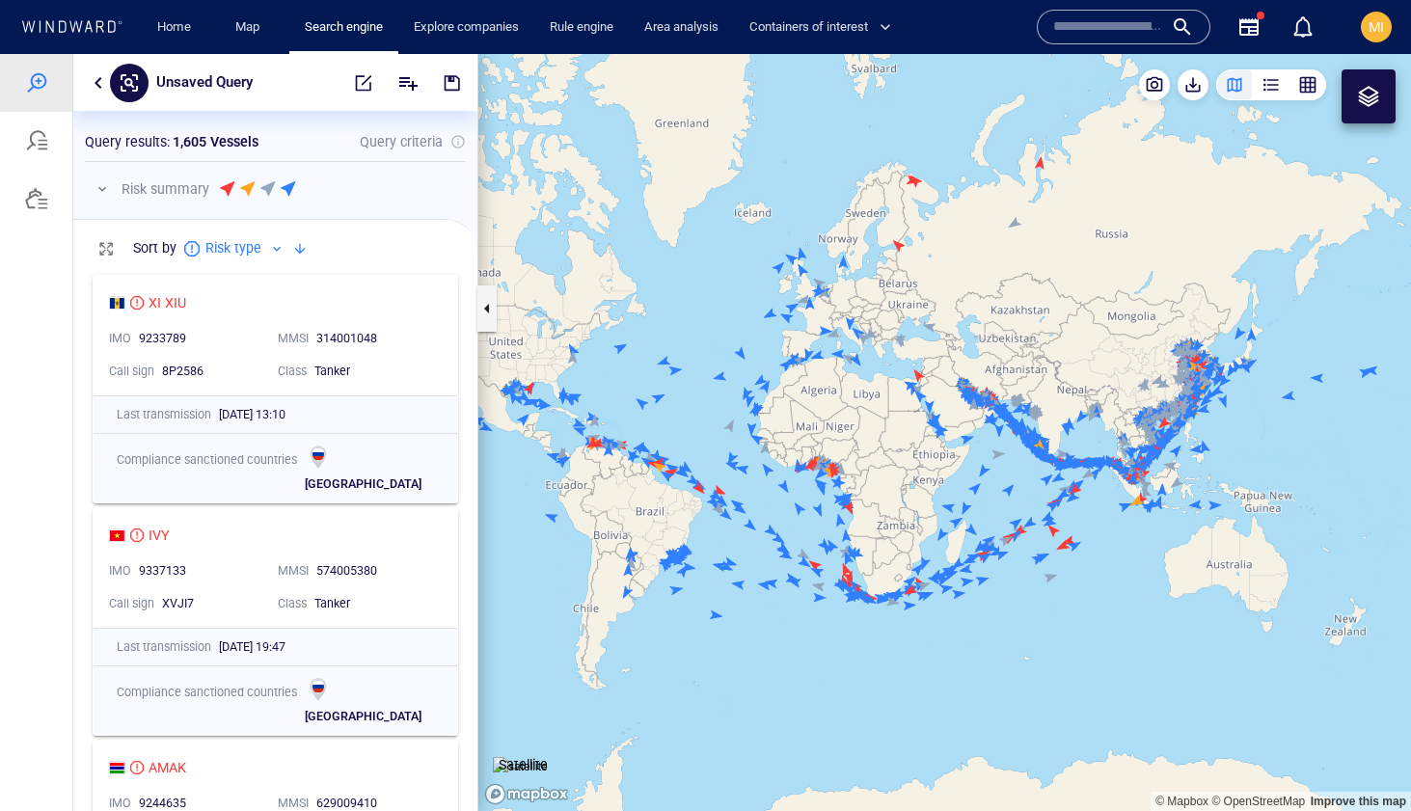
drag, startPoint x: 1063, startPoint y: 430, endPoint x: 826, endPoint y: 477, distance: 240.9
click at [827, 477] on canvas "Map" at bounding box center [944, 432] width 933 height 757
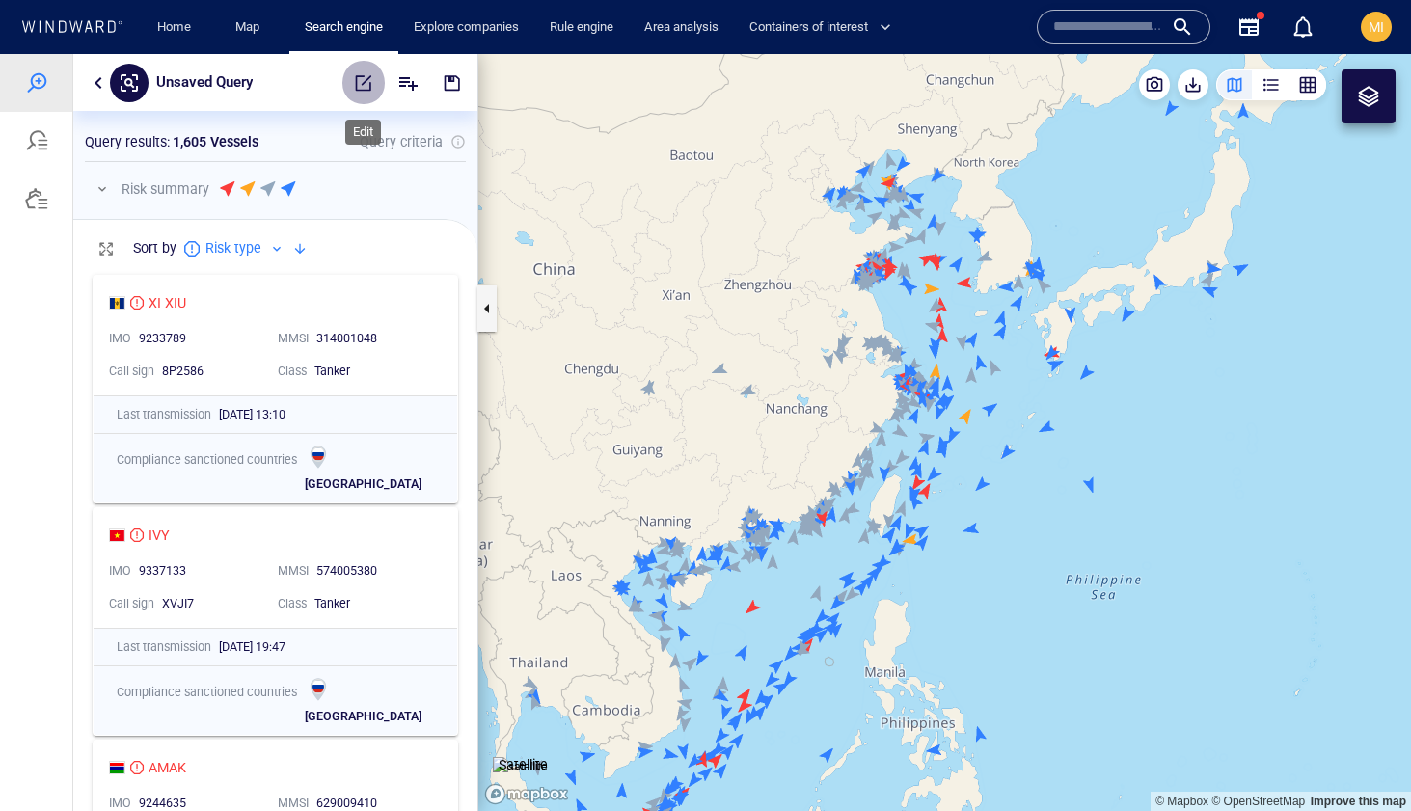
click at [366, 85] on span "button" at bounding box center [363, 82] width 19 height 19
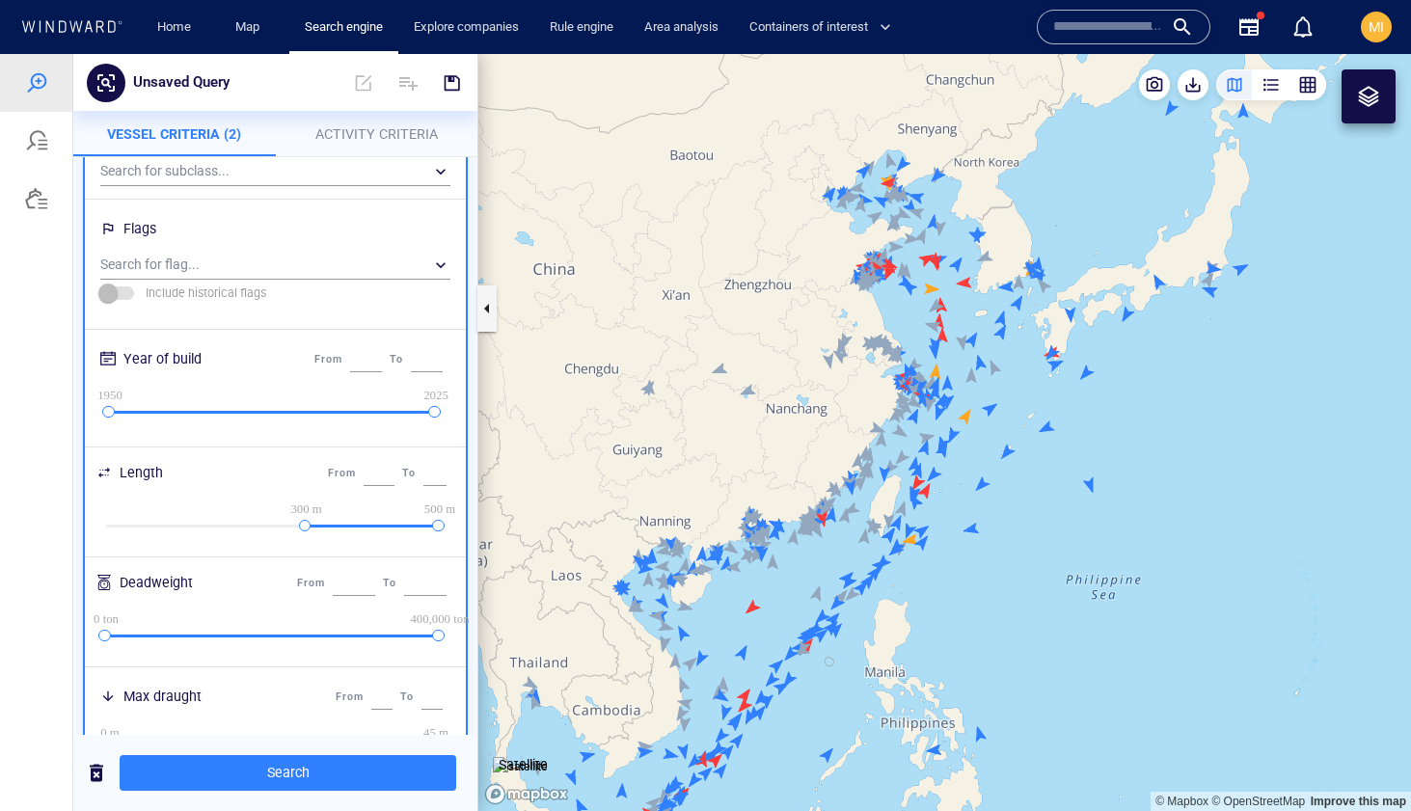
click at [372, 129] on span "Activity Criteria" at bounding box center [376, 133] width 122 height 15
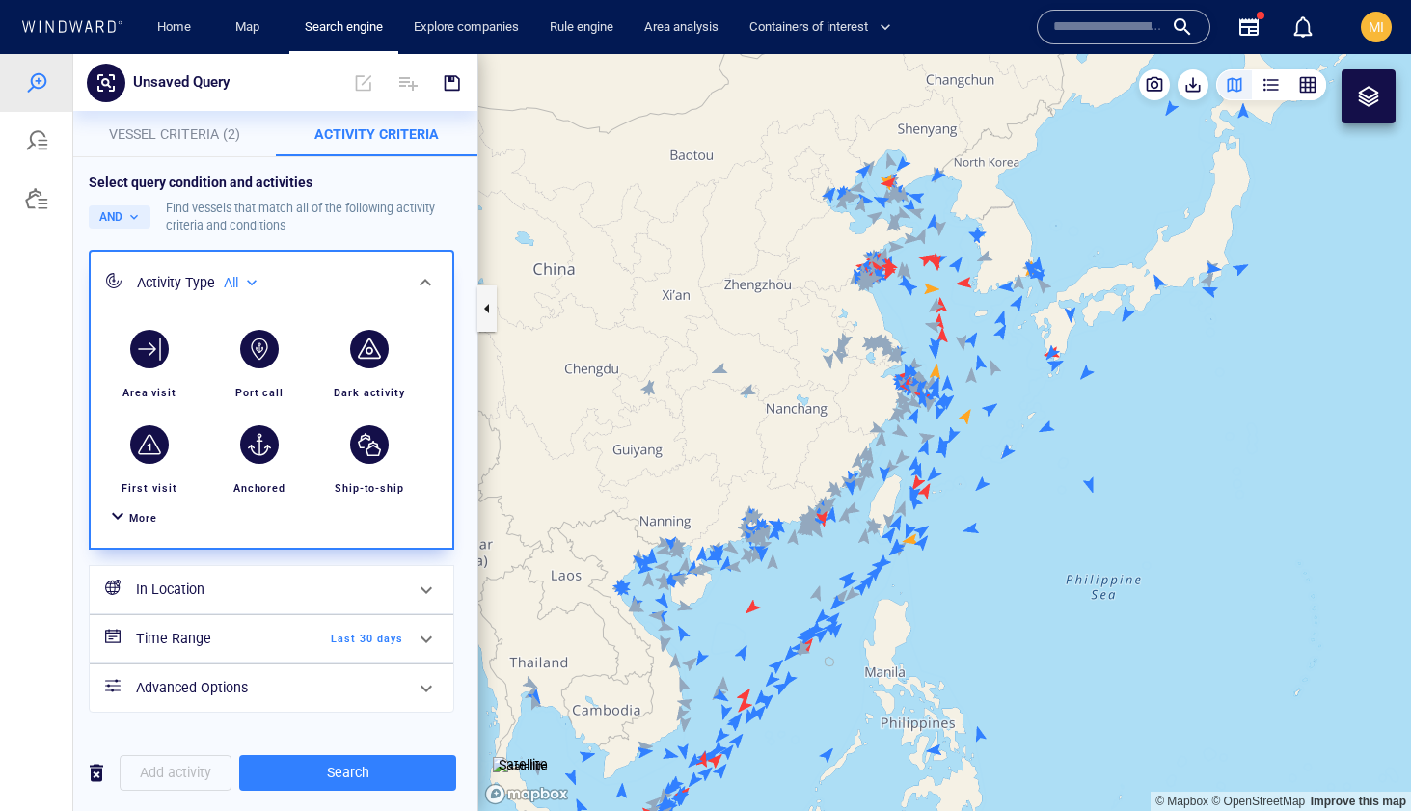
click at [143, 516] on span "More" at bounding box center [143, 518] width 28 height 13
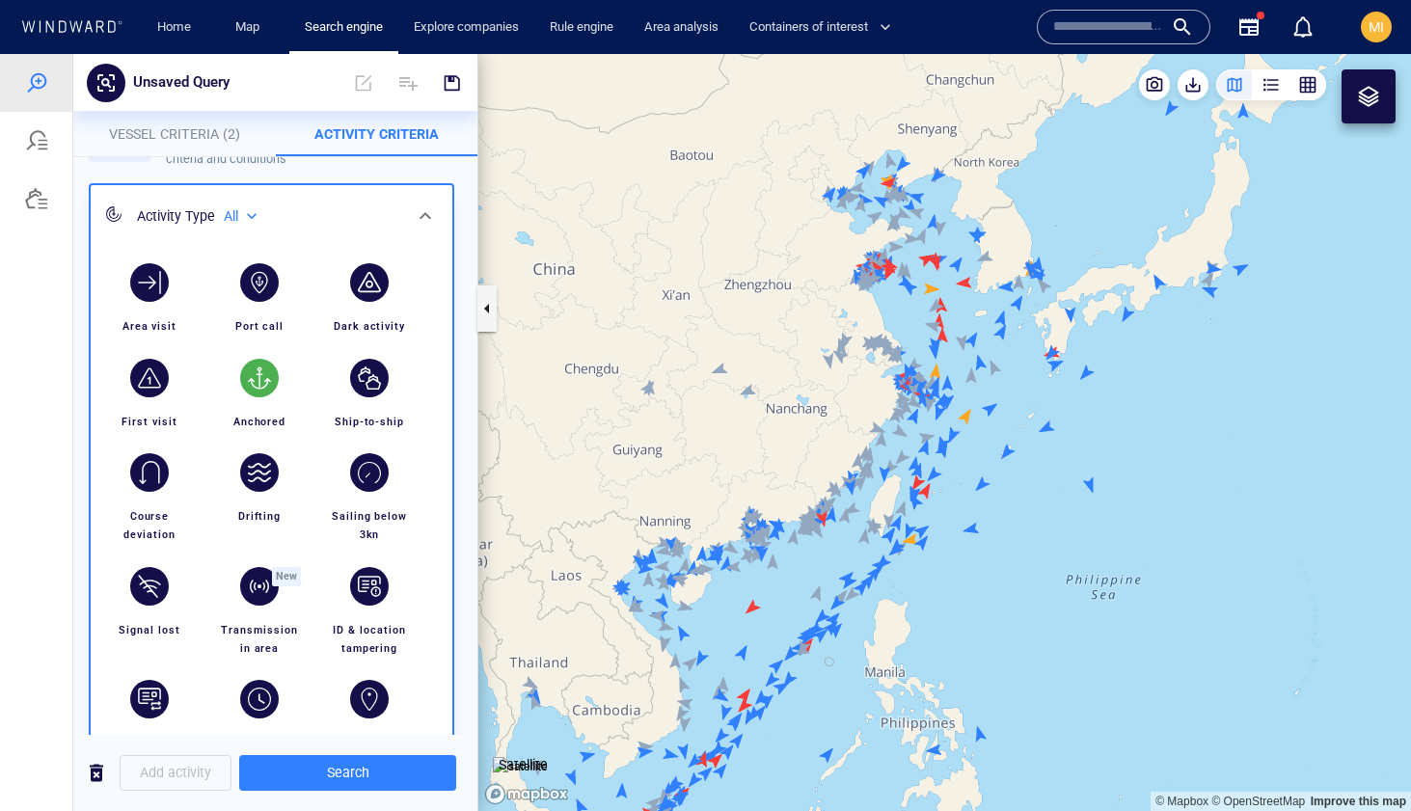
scroll to position [70, 0]
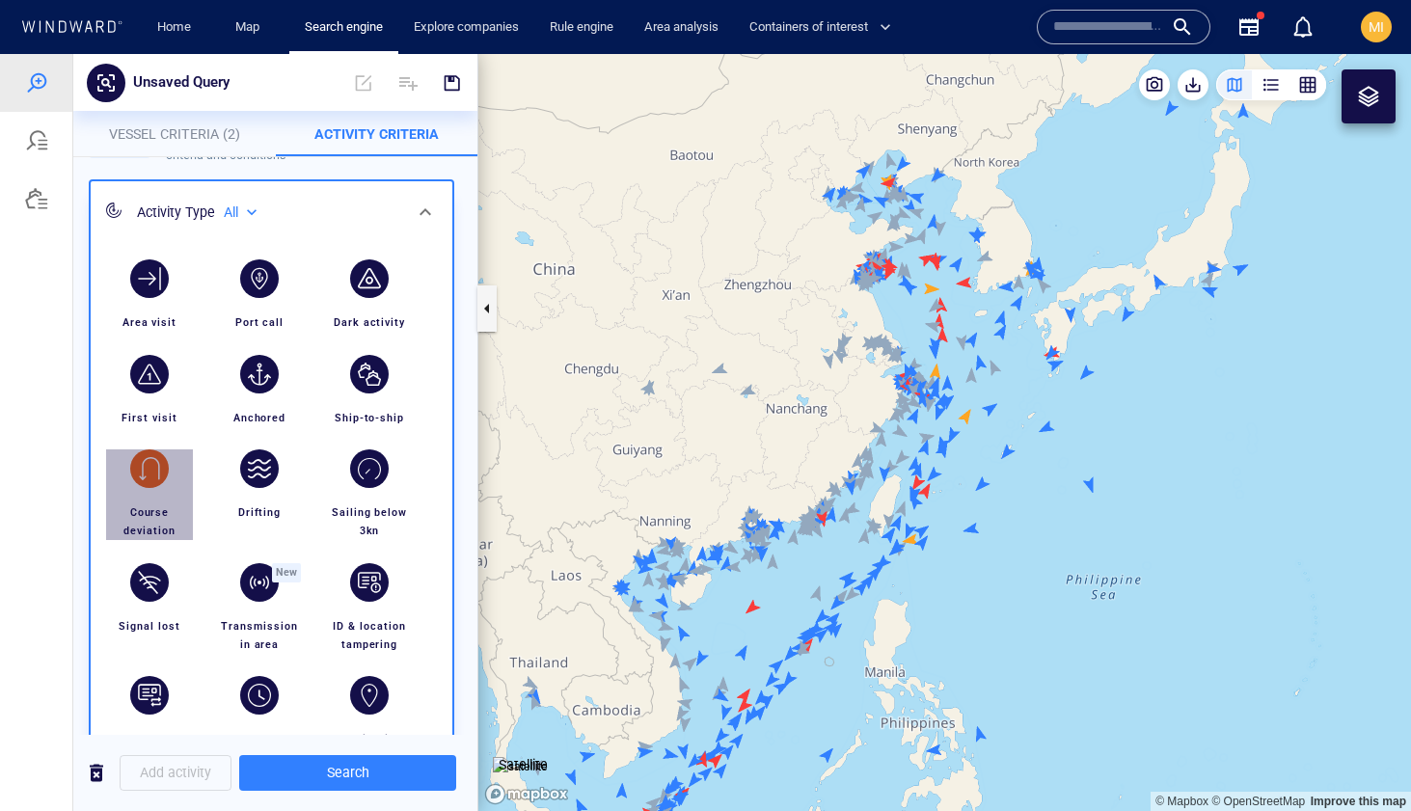
click at [154, 465] on div "button" at bounding box center [149, 468] width 39 height 39
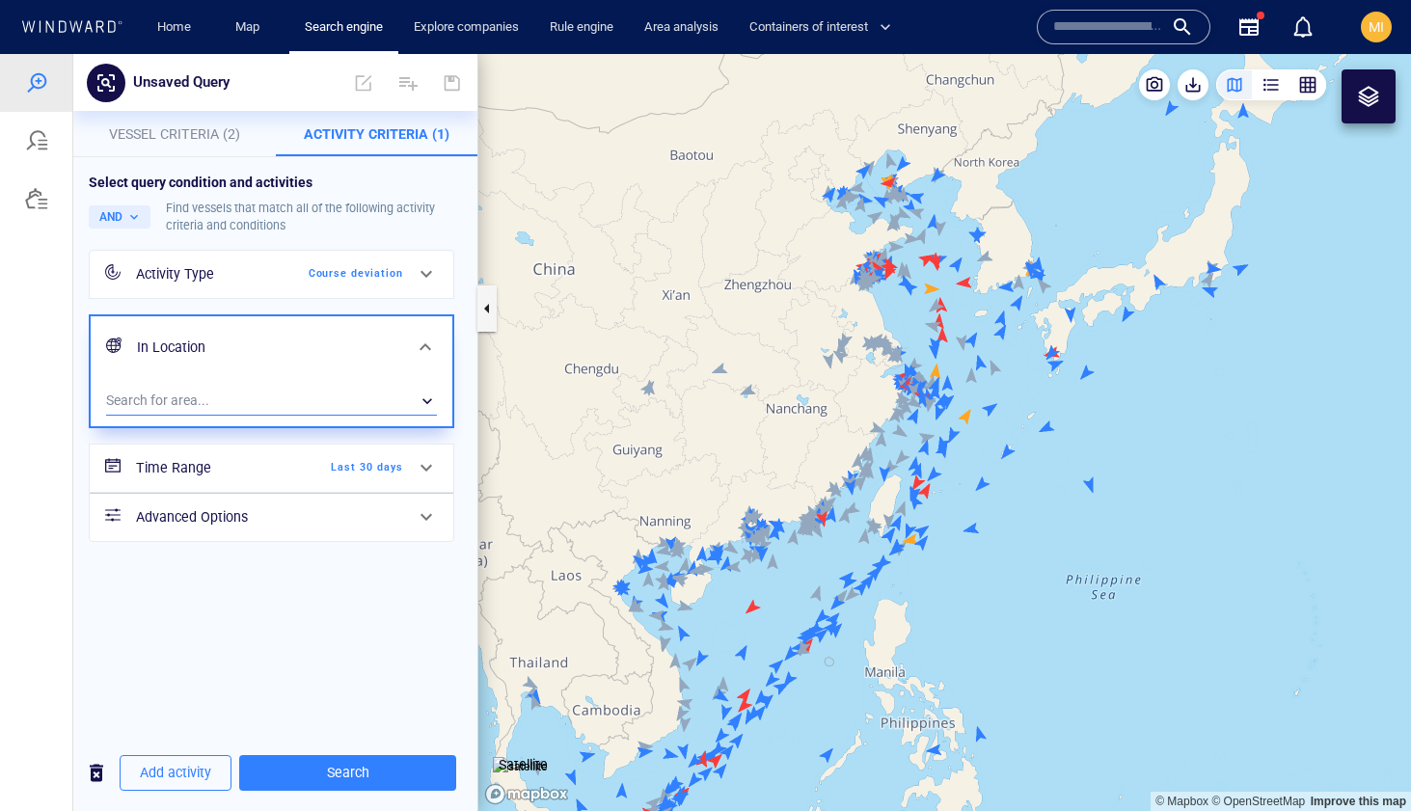
click at [243, 394] on div "​" at bounding box center [271, 401] width 331 height 29
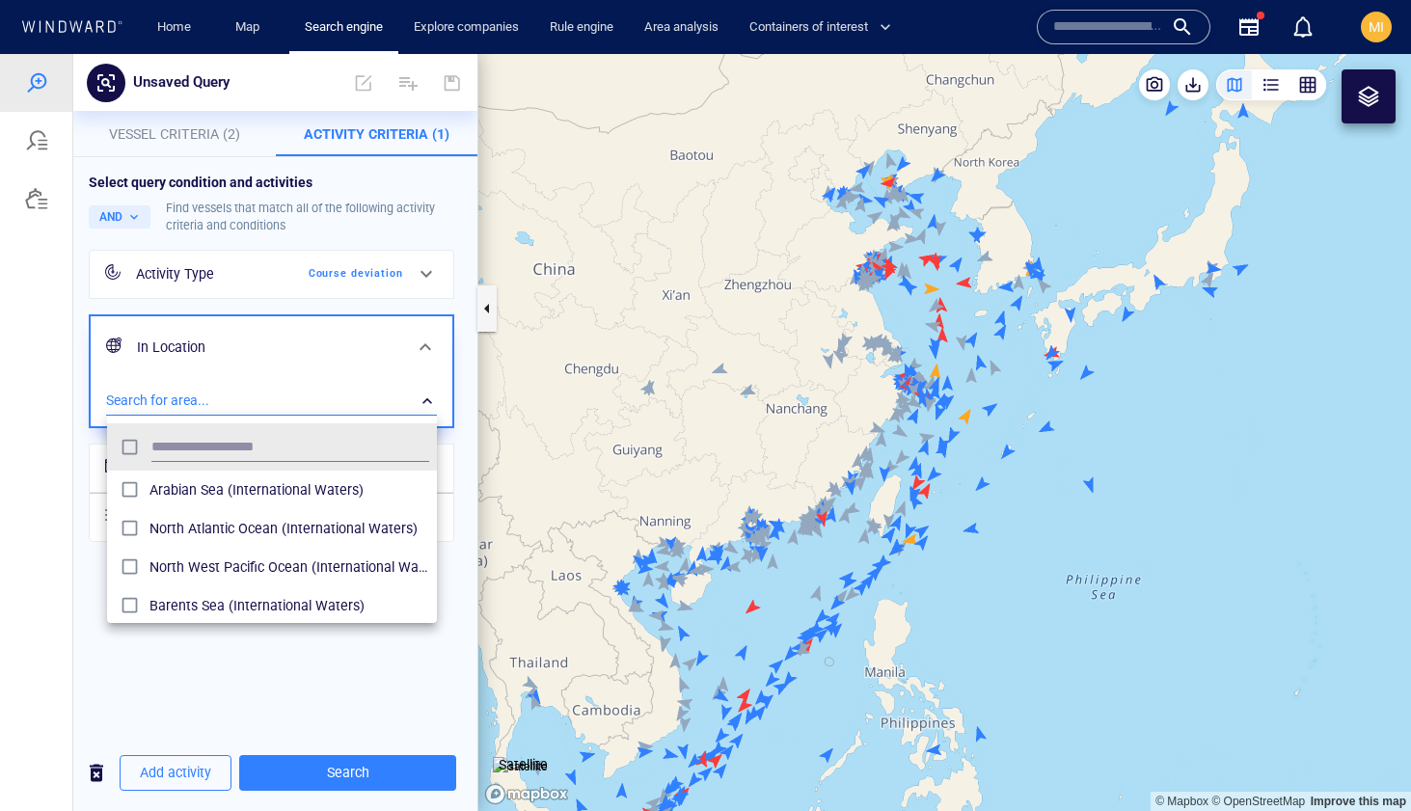
scroll to position [192, 330]
click at [243, 394] on div at bounding box center [705, 432] width 1411 height 757
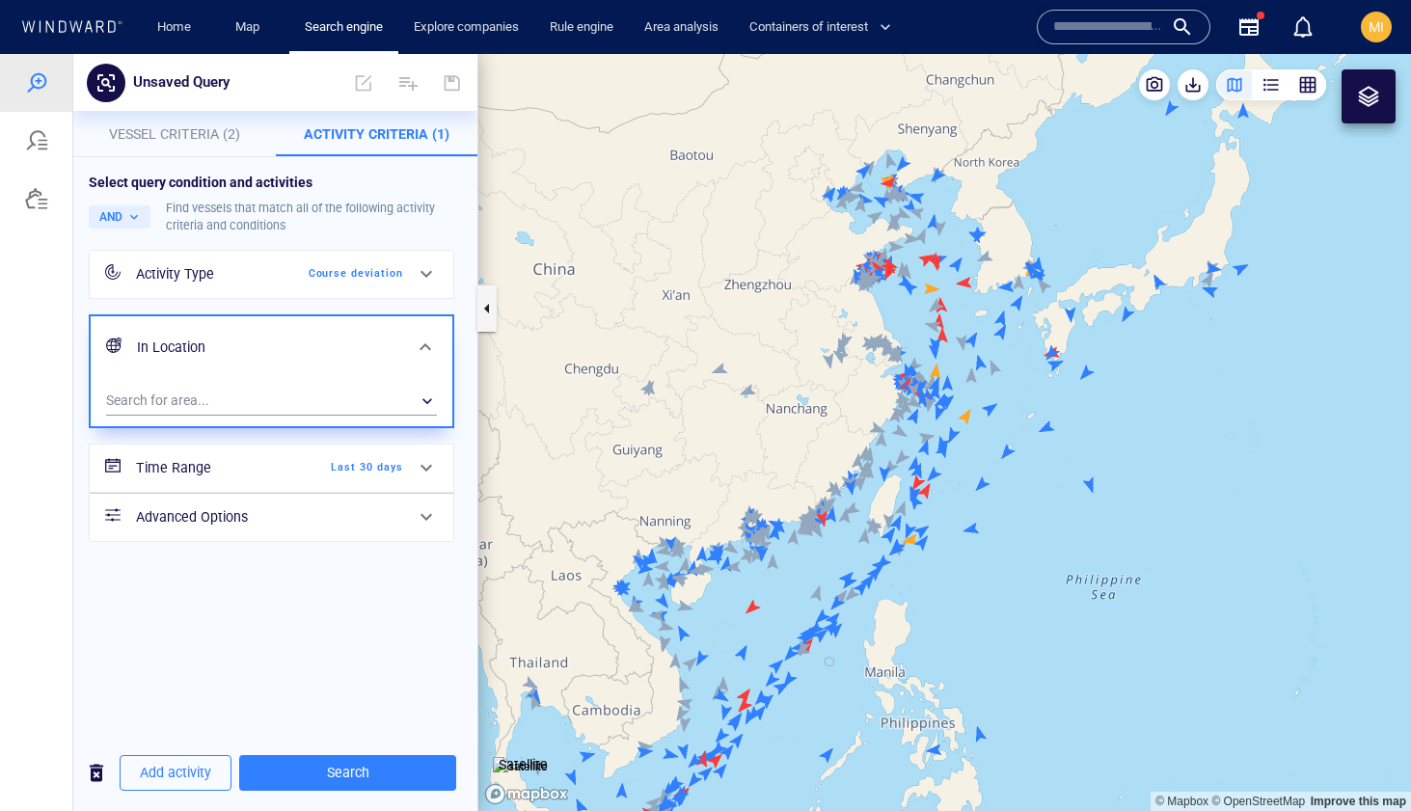
click at [301, 661] on div "Select query condition and activities AND Find vessels that match all of the fo…" at bounding box center [275, 446] width 404 height 578
click at [338, 771] on span "Search" at bounding box center [348, 773] width 186 height 24
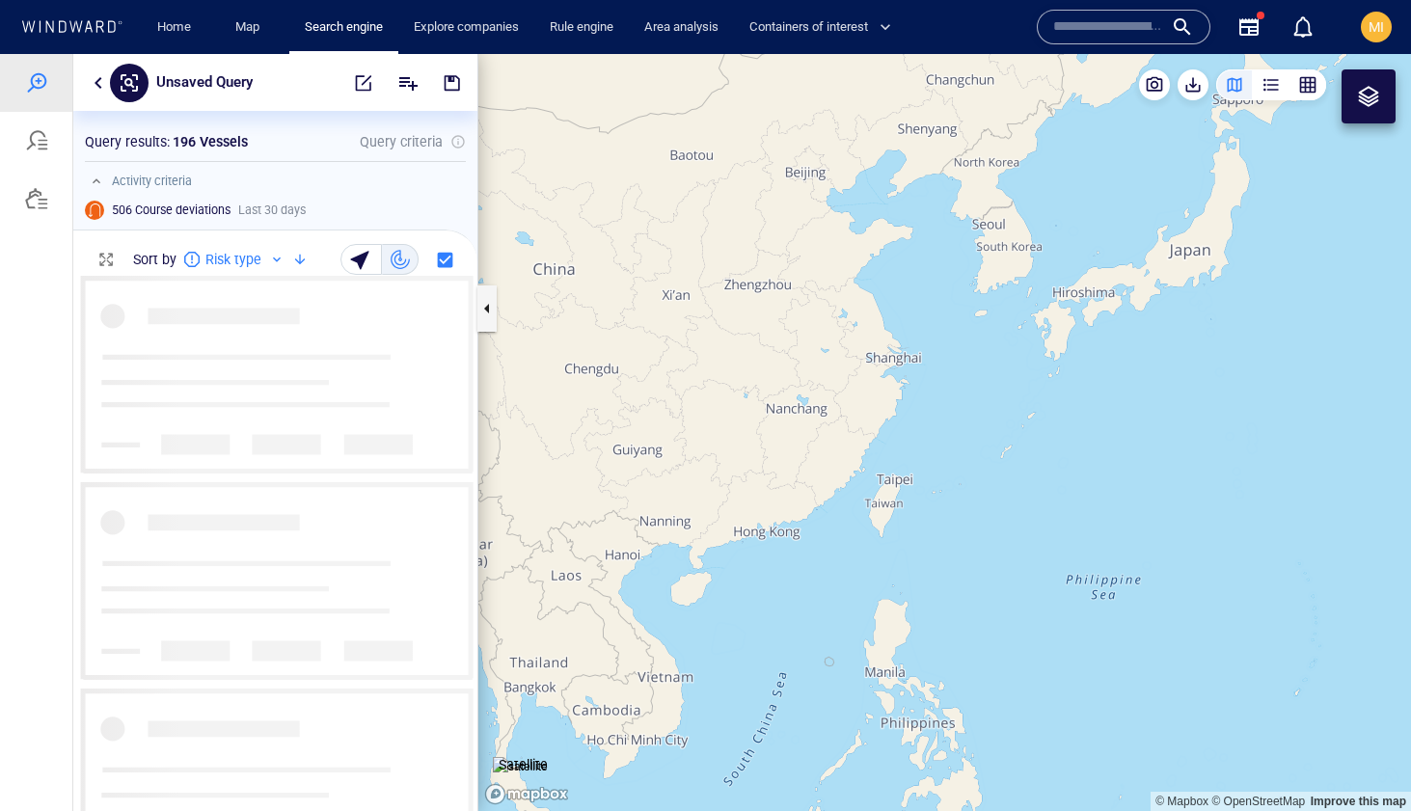
scroll to position [535, 404]
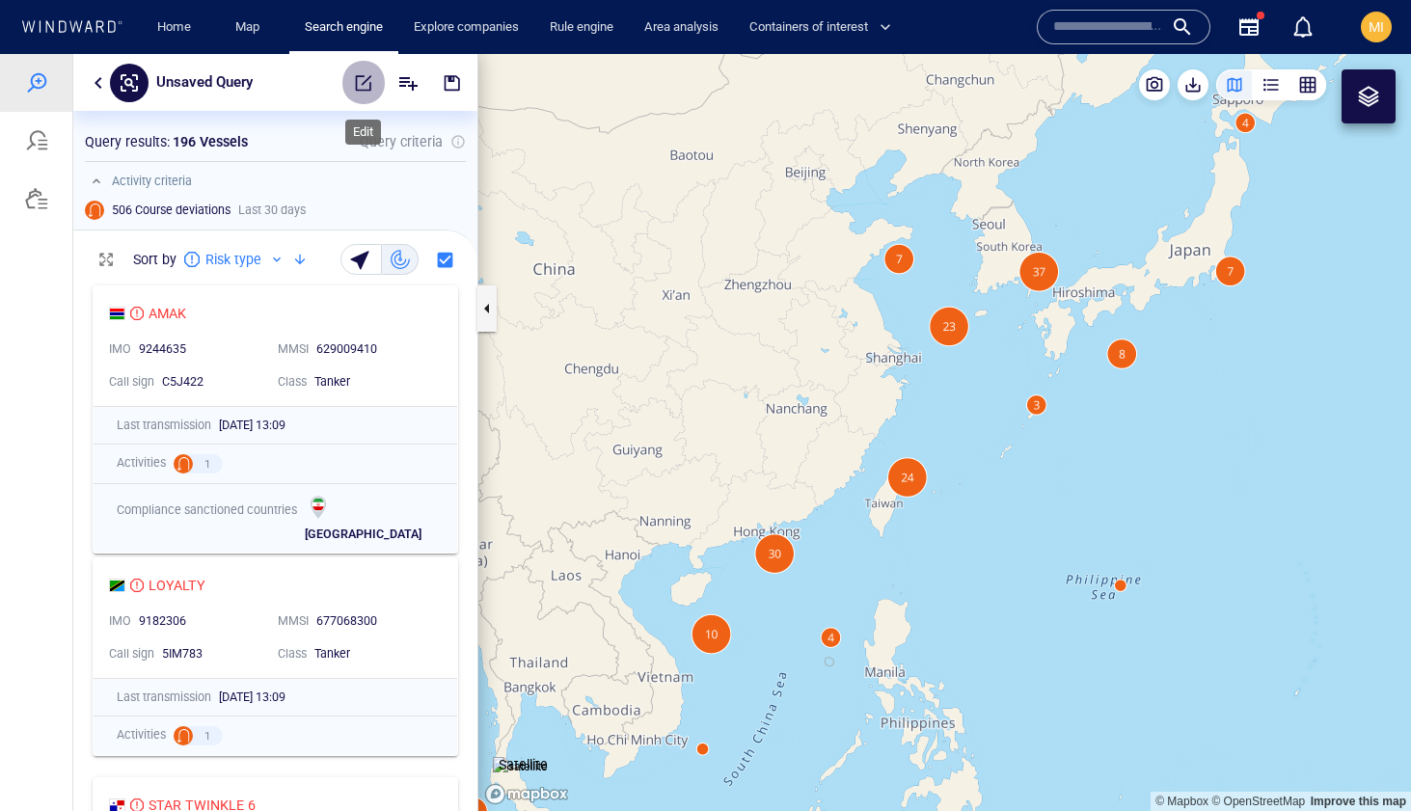
click at [365, 84] on span "button" at bounding box center [363, 82] width 19 height 19
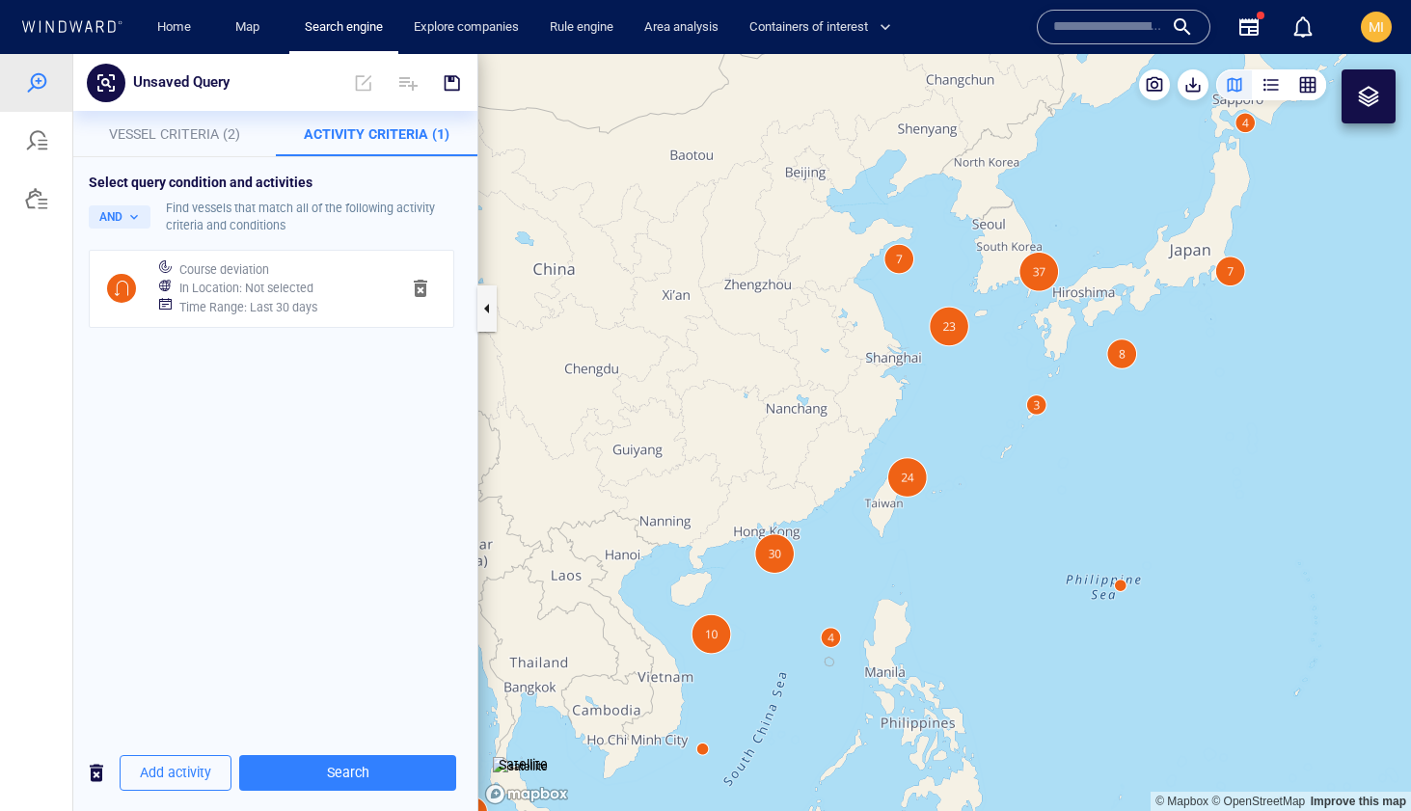
click at [419, 285] on span "button" at bounding box center [420, 288] width 23 height 23
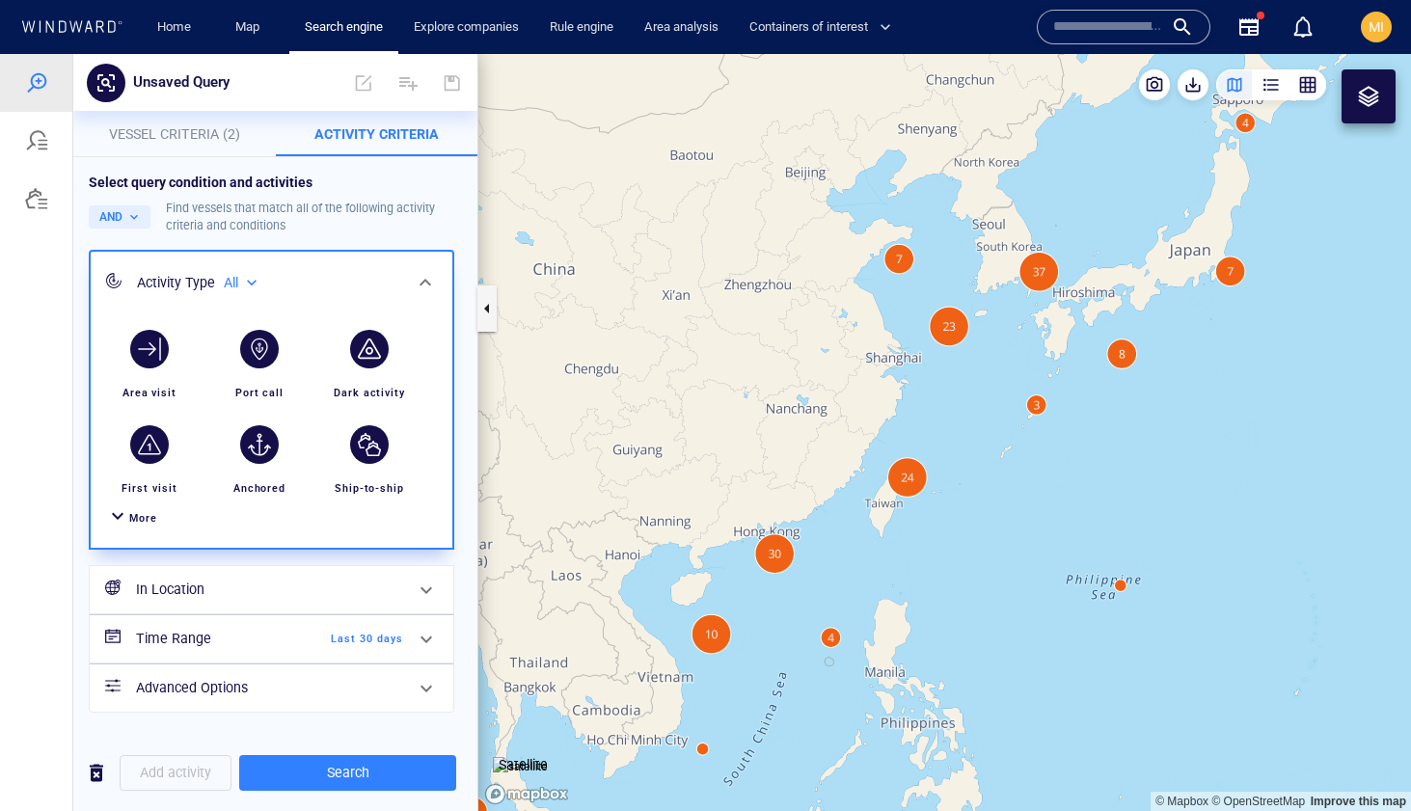
click at [400, 639] on span "Last 30 days" at bounding box center [347, 639] width 111 height 17
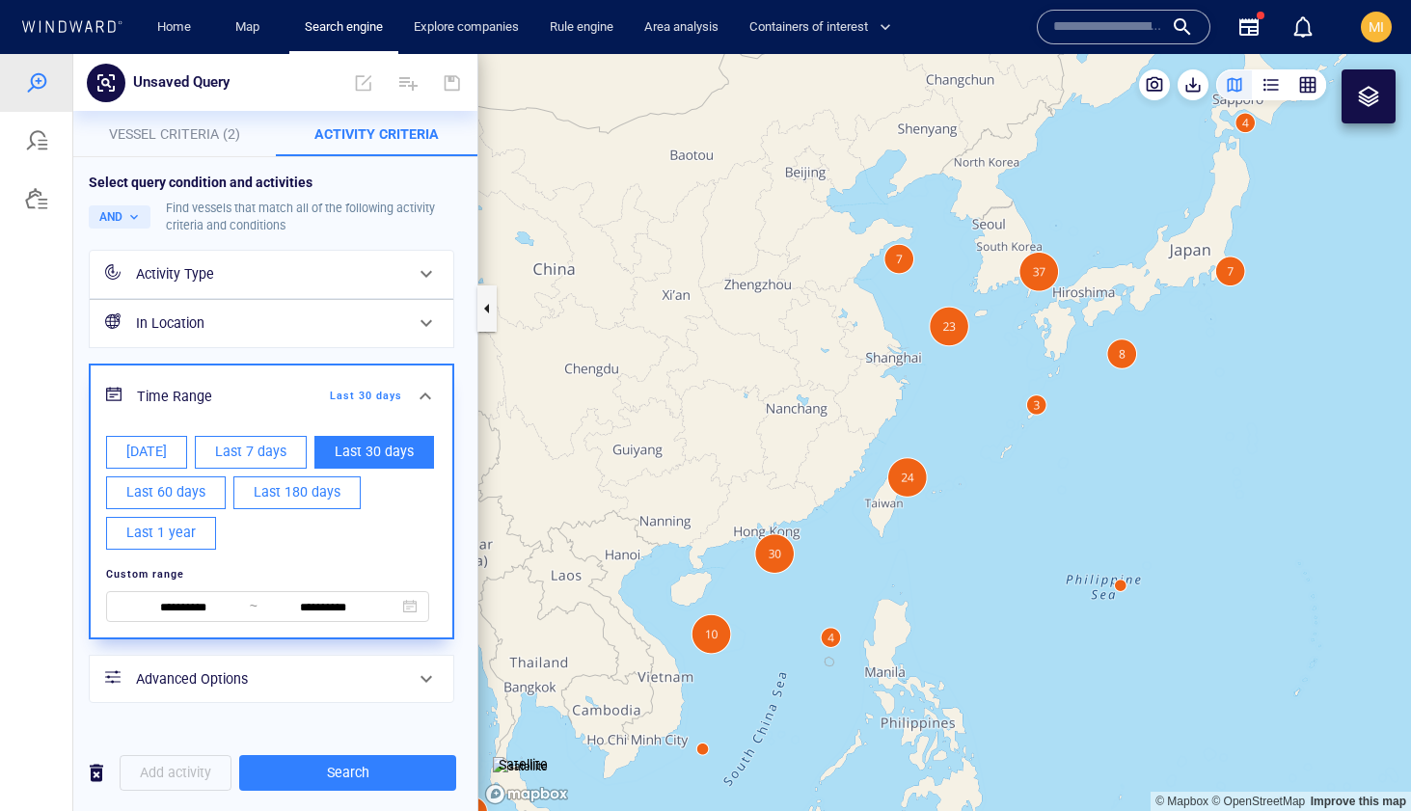
click at [162, 453] on span "Today" at bounding box center [146, 452] width 41 height 24
click at [240, 447] on span "Last 7 days" at bounding box center [250, 452] width 71 height 24
type input "**********"
click at [401, 350] on div "**********" at bounding box center [271, 477] width 365 height 454
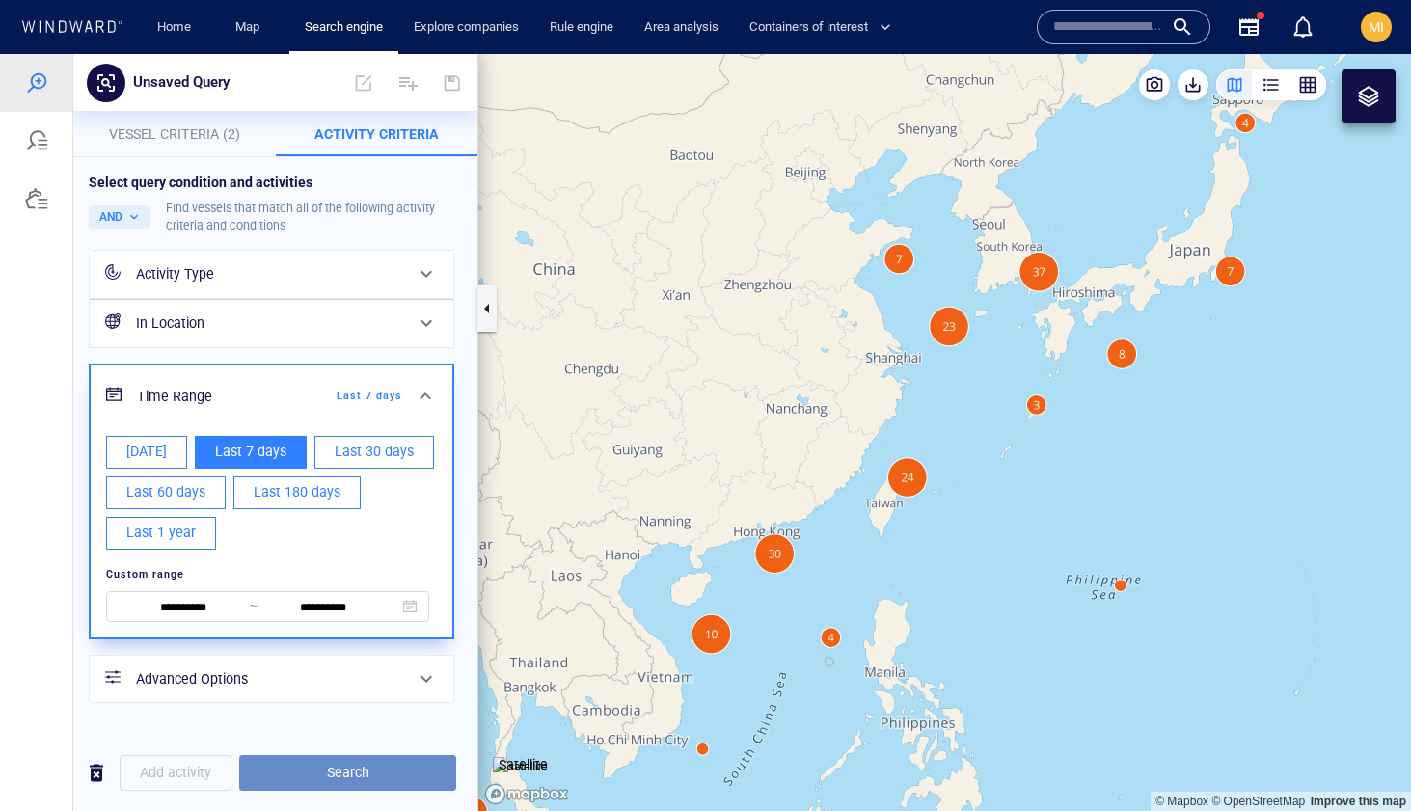
click at [346, 767] on span "Search" at bounding box center [348, 773] width 186 height 24
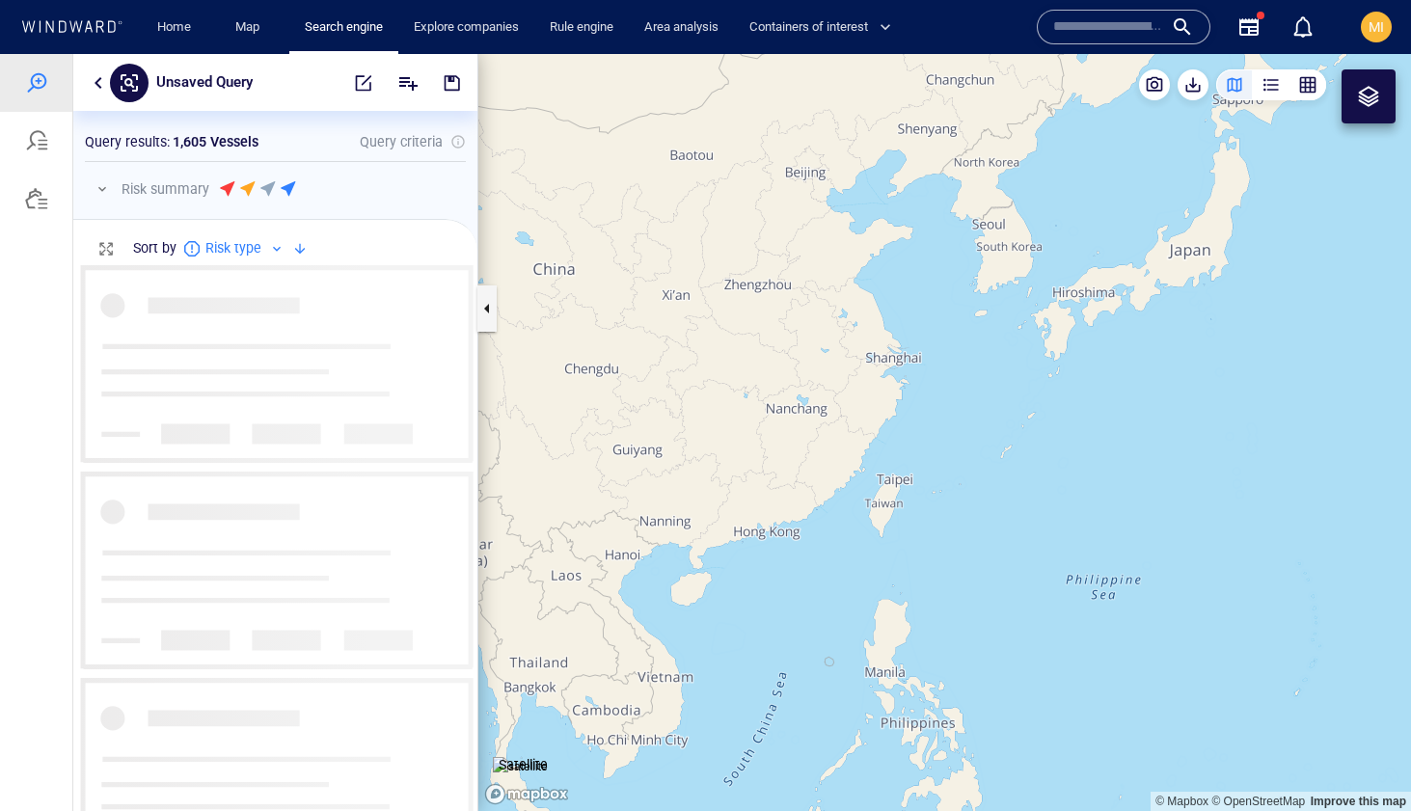
scroll to position [546, 404]
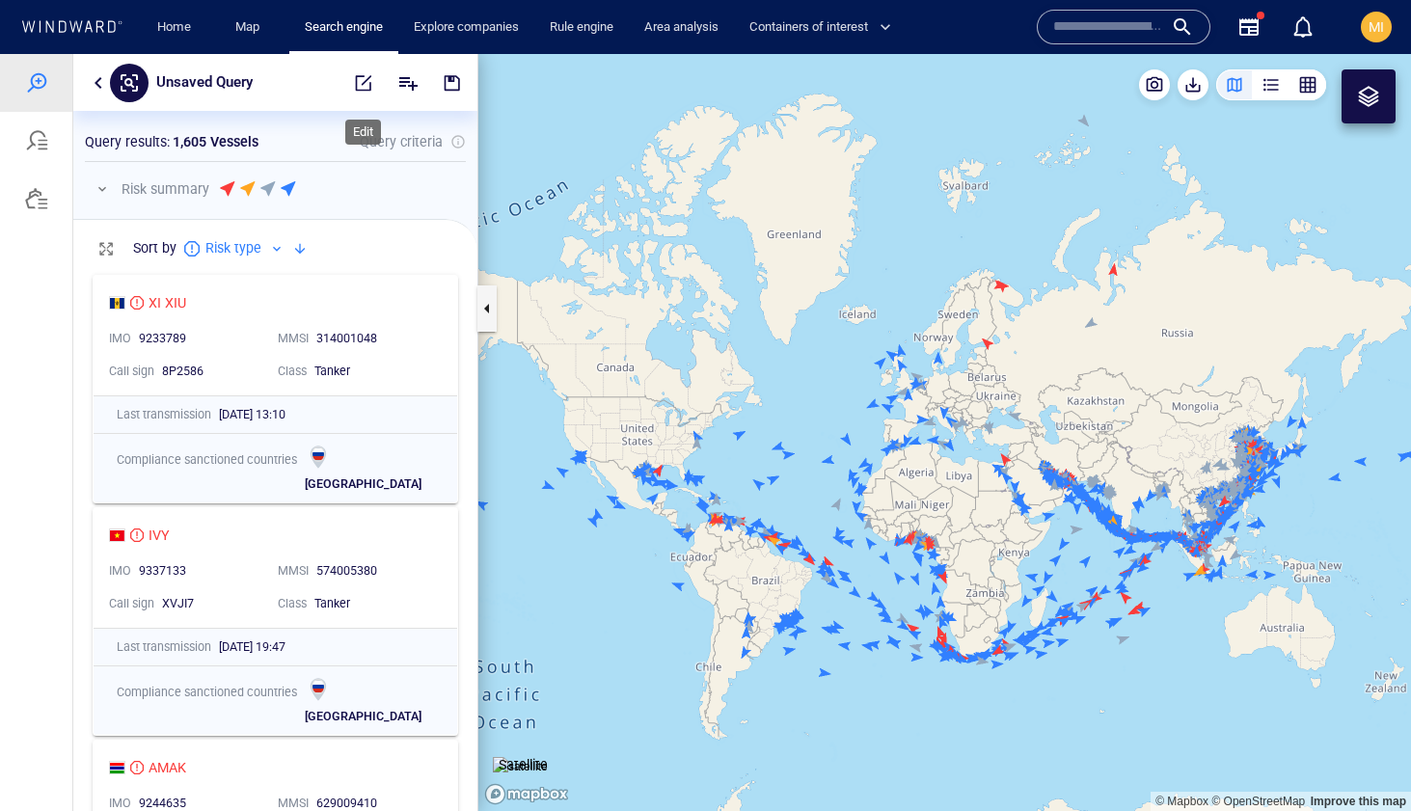
click at [365, 84] on span "button" at bounding box center [363, 82] width 19 height 19
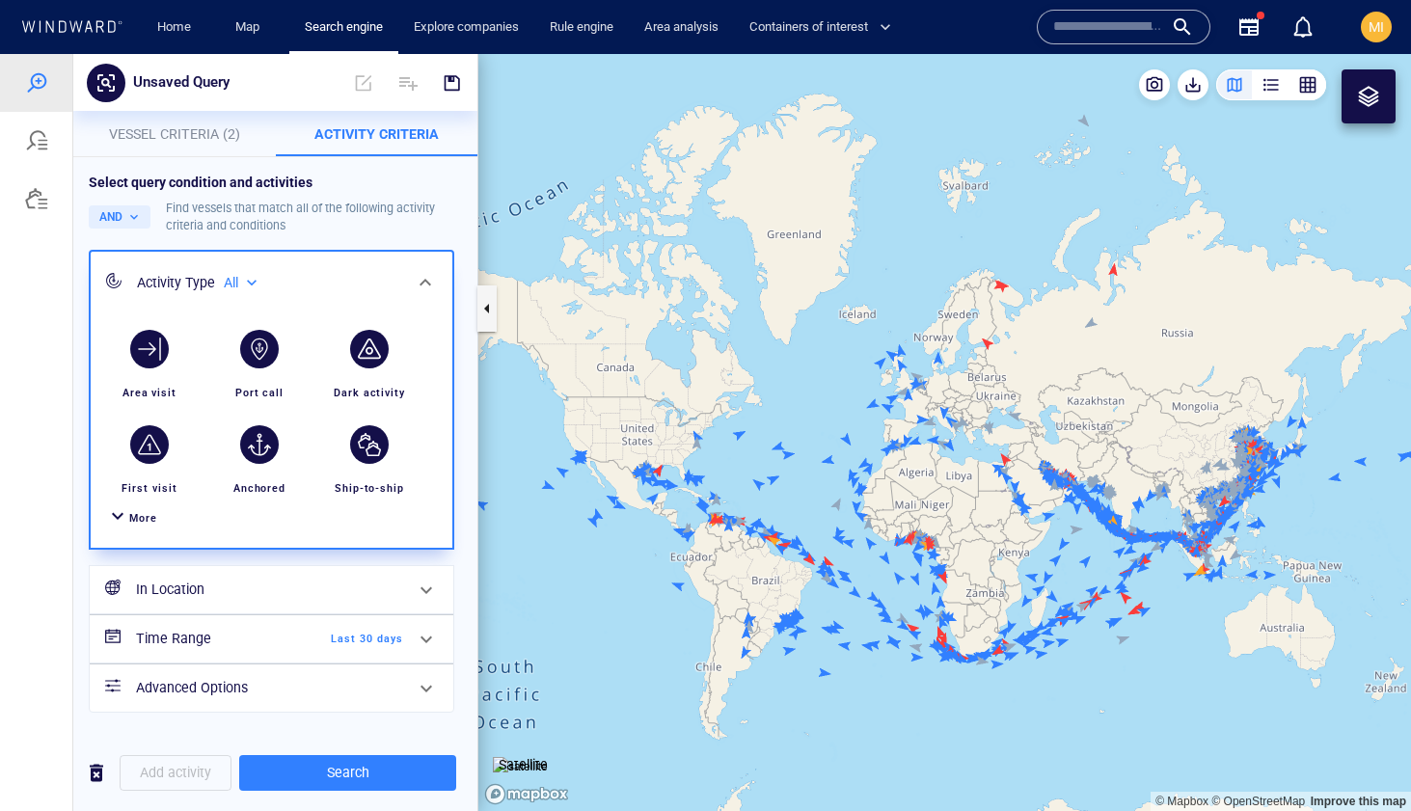
click at [144, 516] on span "More" at bounding box center [143, 518] width 28 height 13
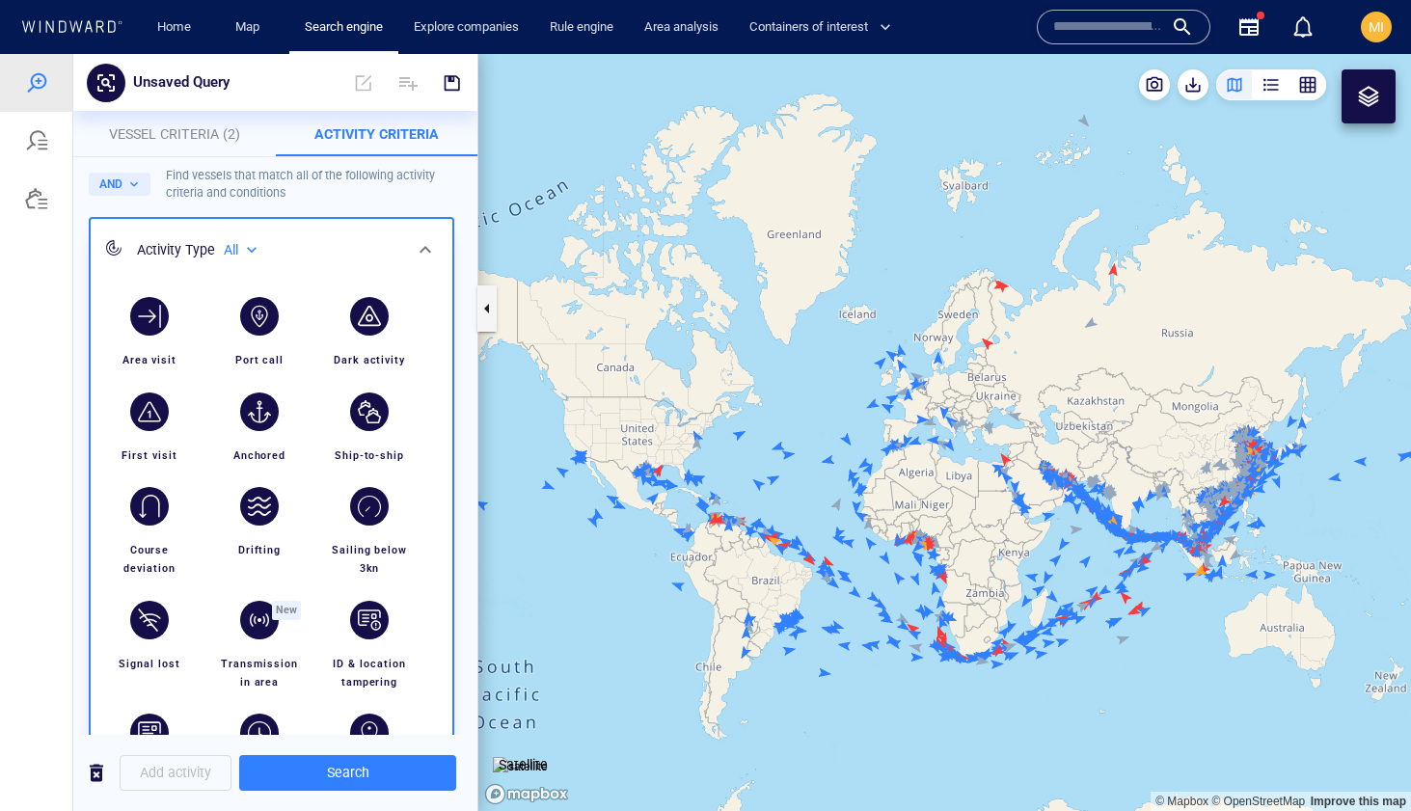
scroll to position [53, 0]
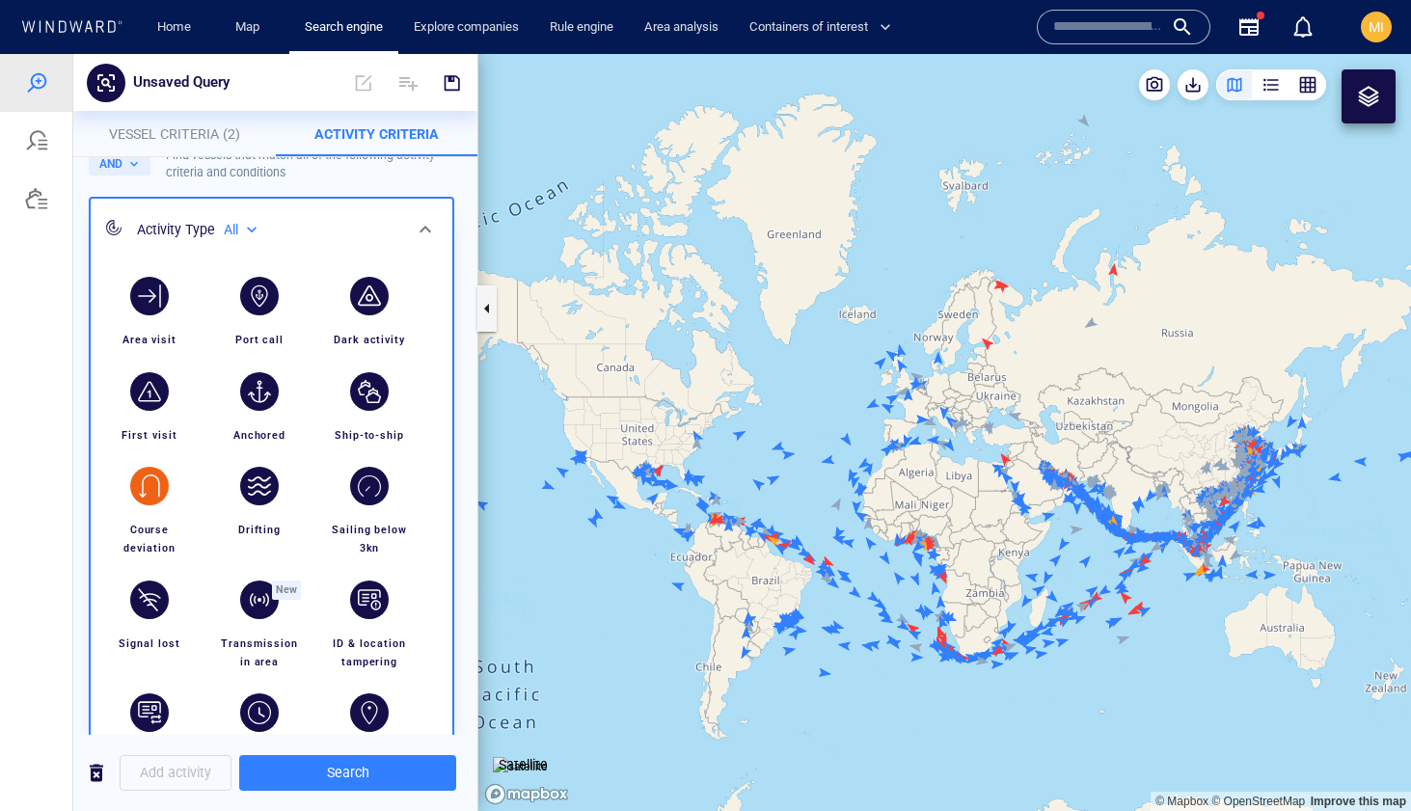
click at [156, 480] on div "button" at bounding box center [149, 486] width 39 height 39
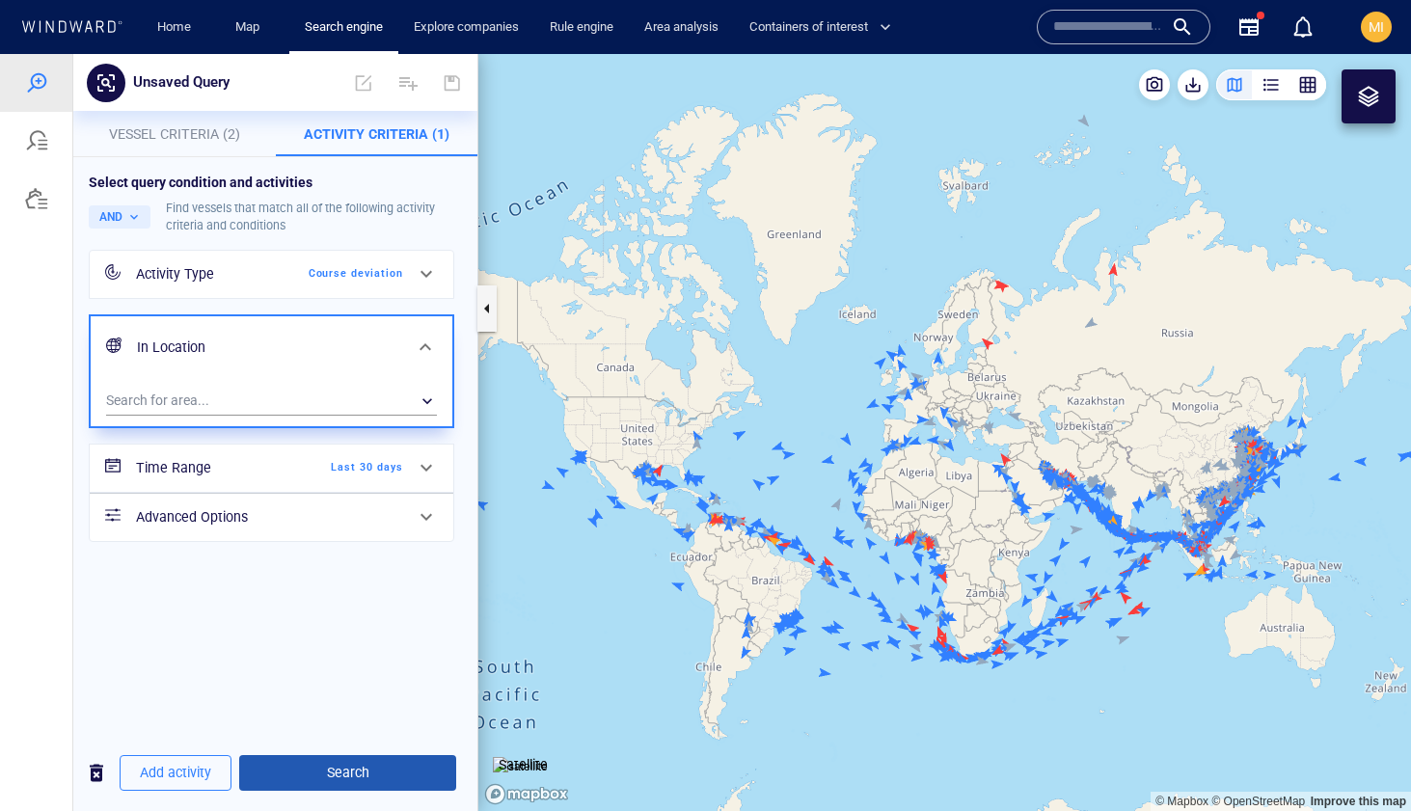
click at [348, 771] on span "Search" at bounding box center [348, 773] width 186 height 24
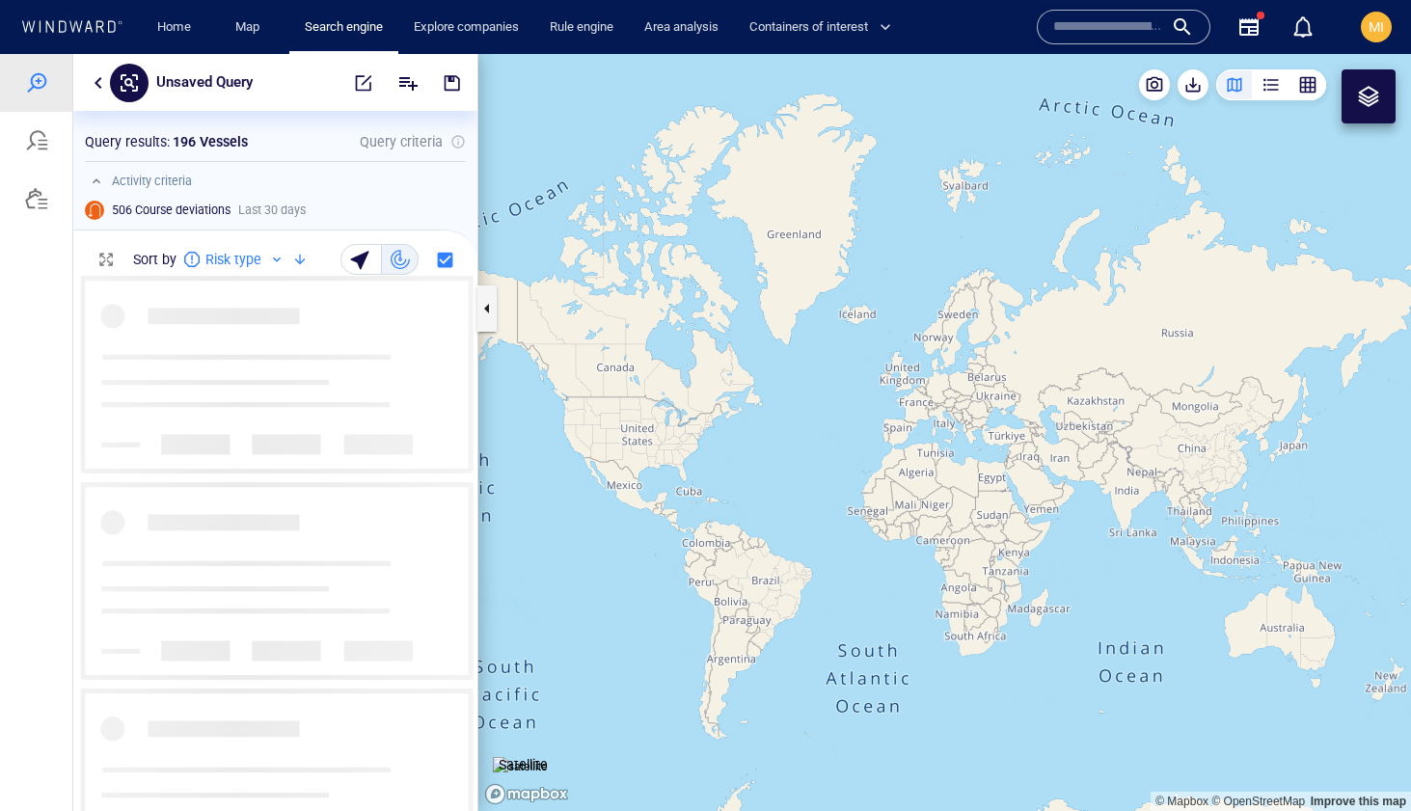
scroll to position [535, 404]
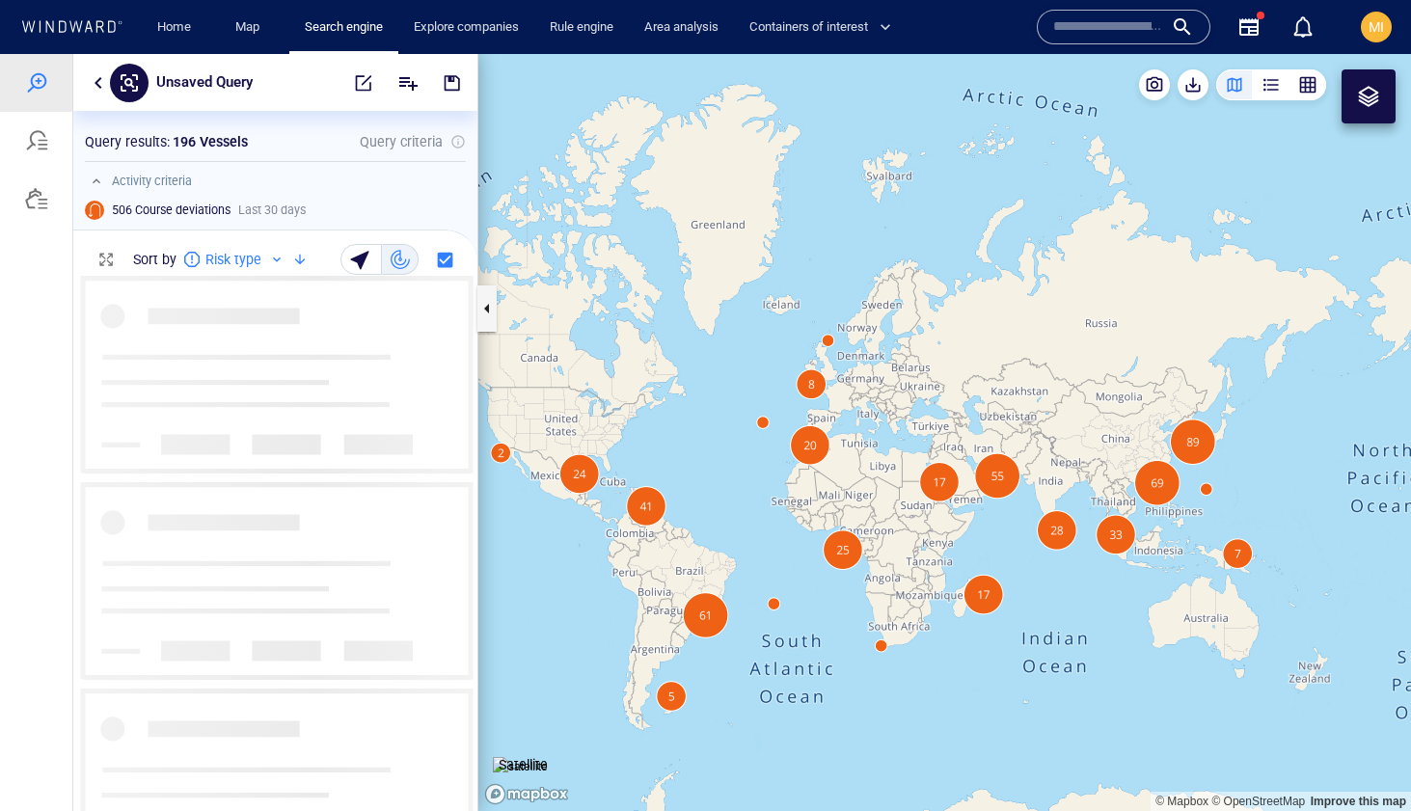
drag, startPoint x: 1098, startPoint y: 527, endPoint x: 992, endPoint y: 512, distance: 107.1
click at [995, 511] on canvas "Map" at bounding box center [944, 432] width 933 height 757
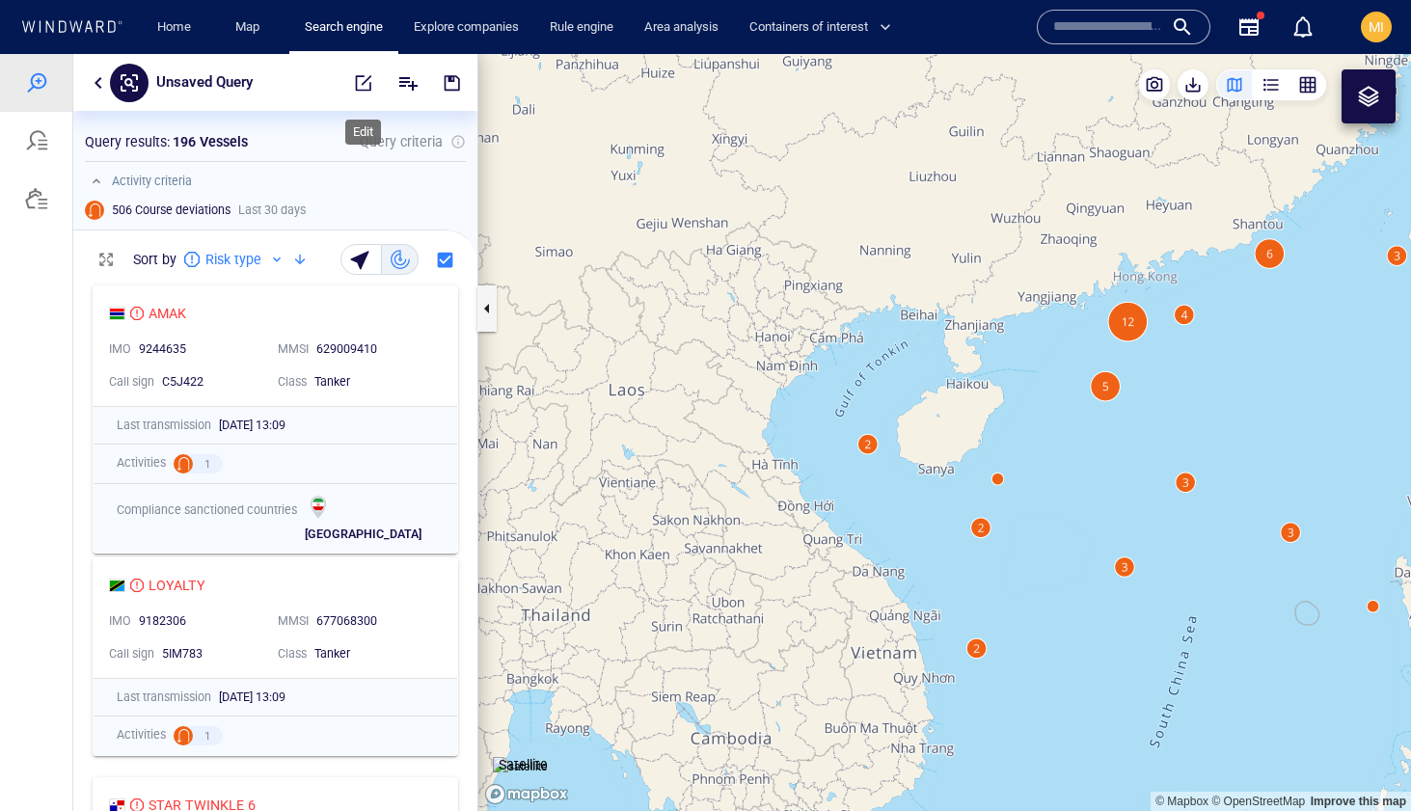
click at [366, 85] on span "button" at bounding box center [363, 82] width 19 height 19
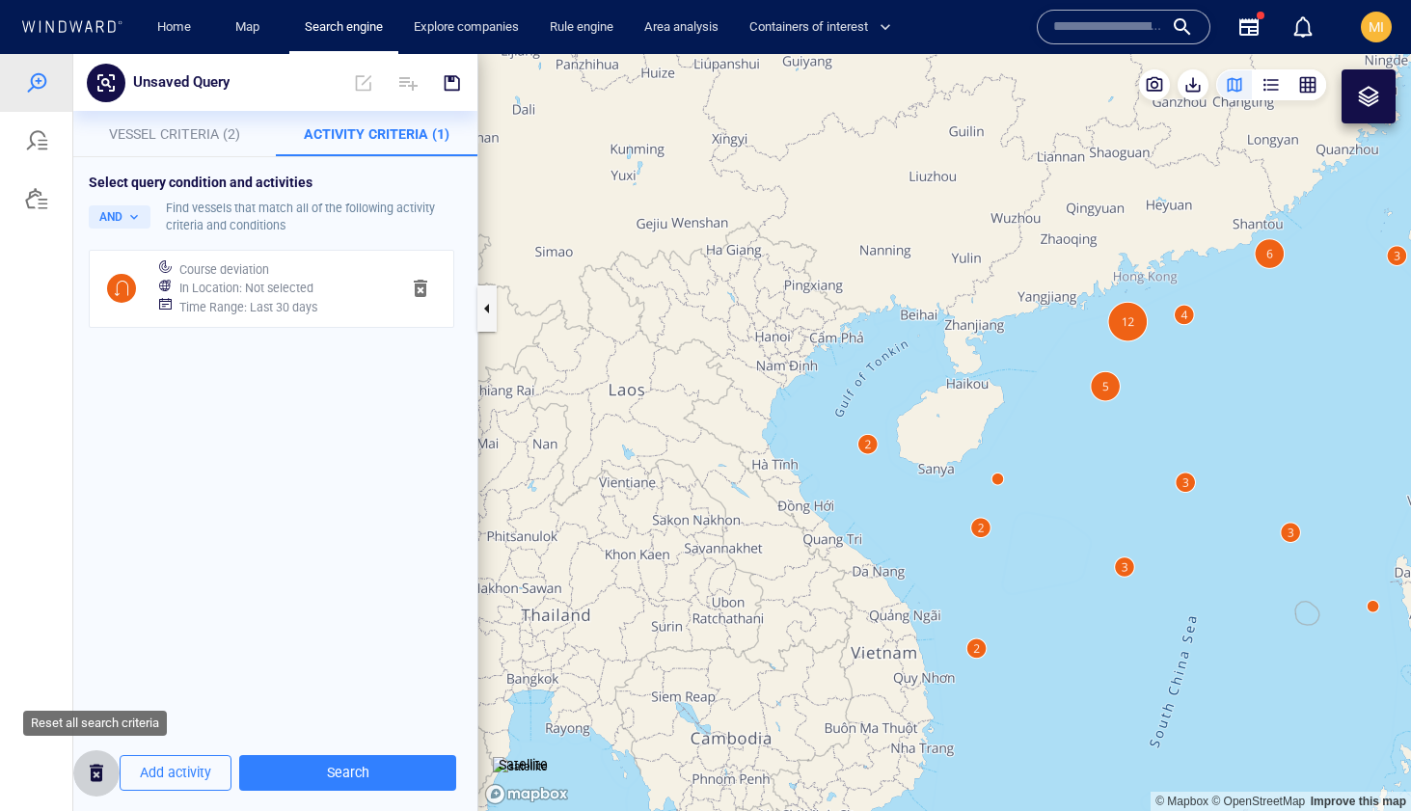
click at [96, 767] on span "button" at bounding box center [96, 773] width 23 height 24
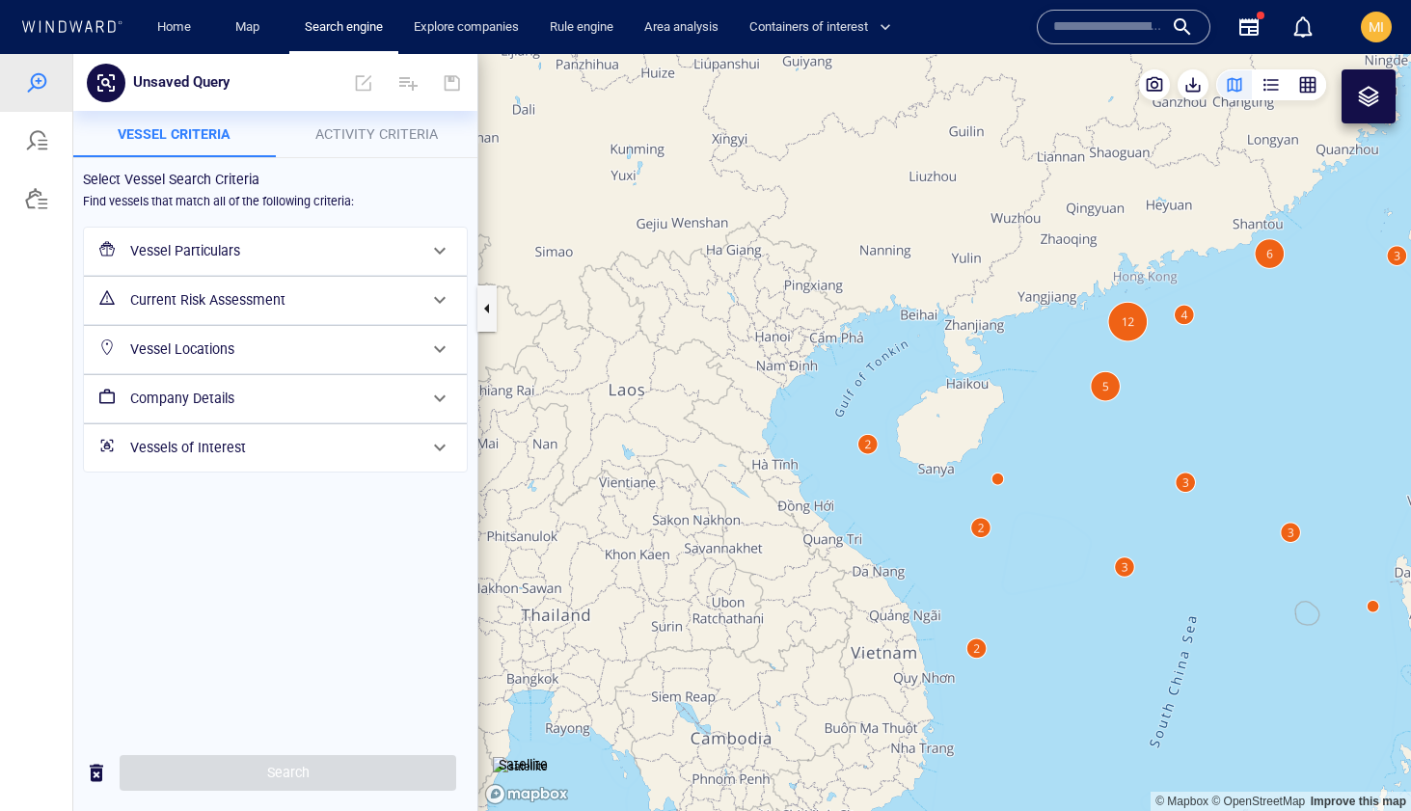
click at [357, 261] on h6 "Vessel Particulars" at bounding box center [273, 251] width 286 height 24
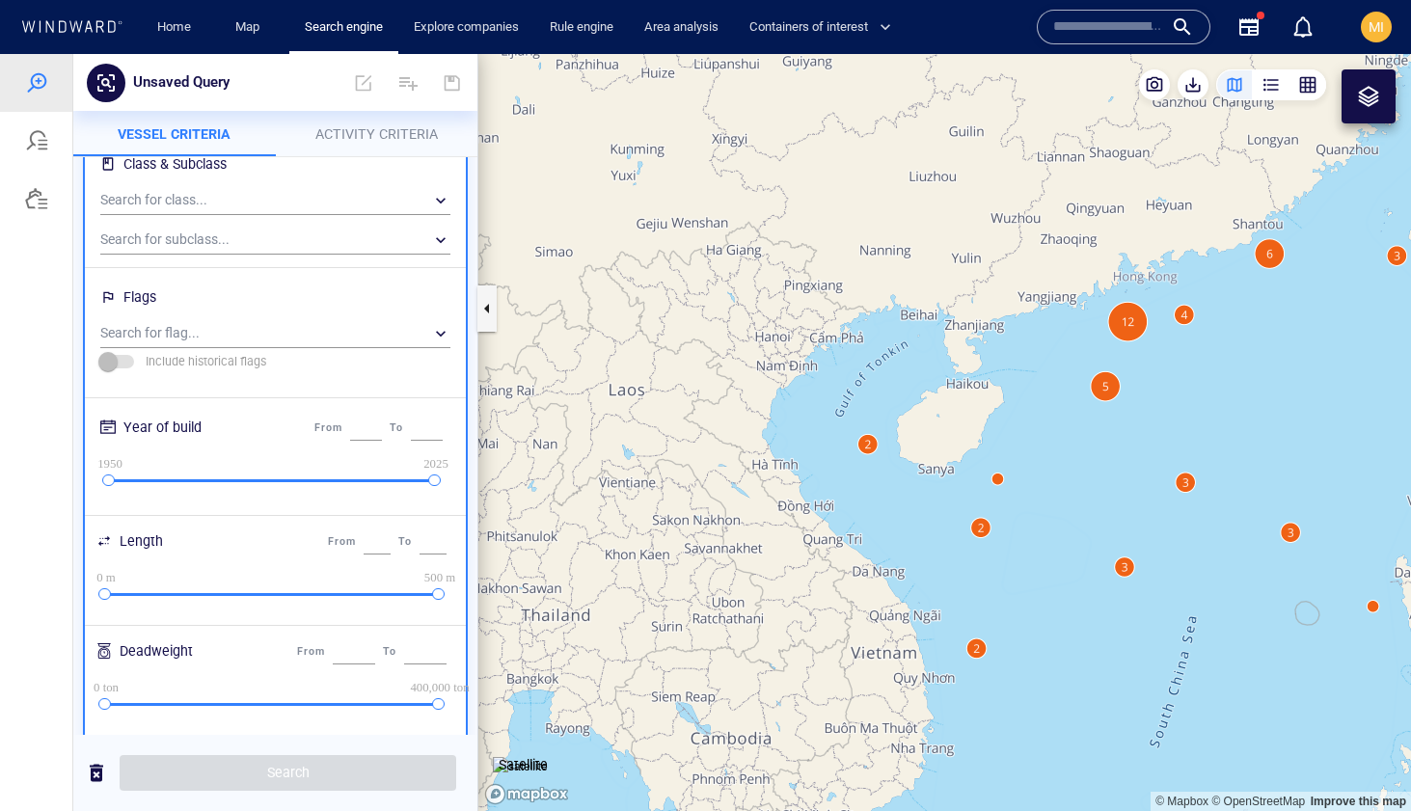
scroll to position [161, 0]
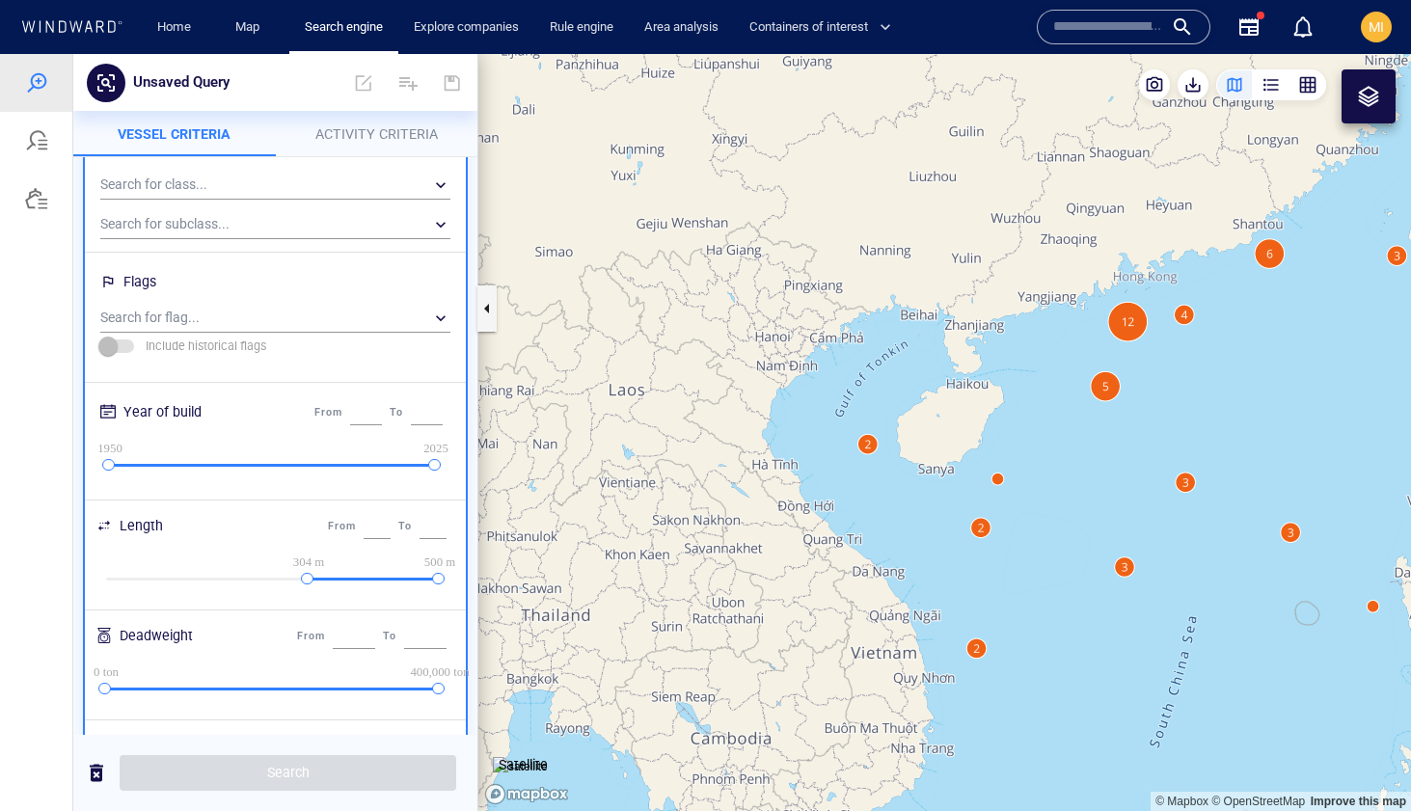
drag, startPoint x: 104, startPoint y: 575, endPoint x: 309, endPoint y: 580, distance: 204.5
click at [309, 580] on div at bounding box center [307, 579] width 13 height 13
type input "***"
click at [306, 769] on span "Search" at bounding box center [288, 773] width 306 height 24
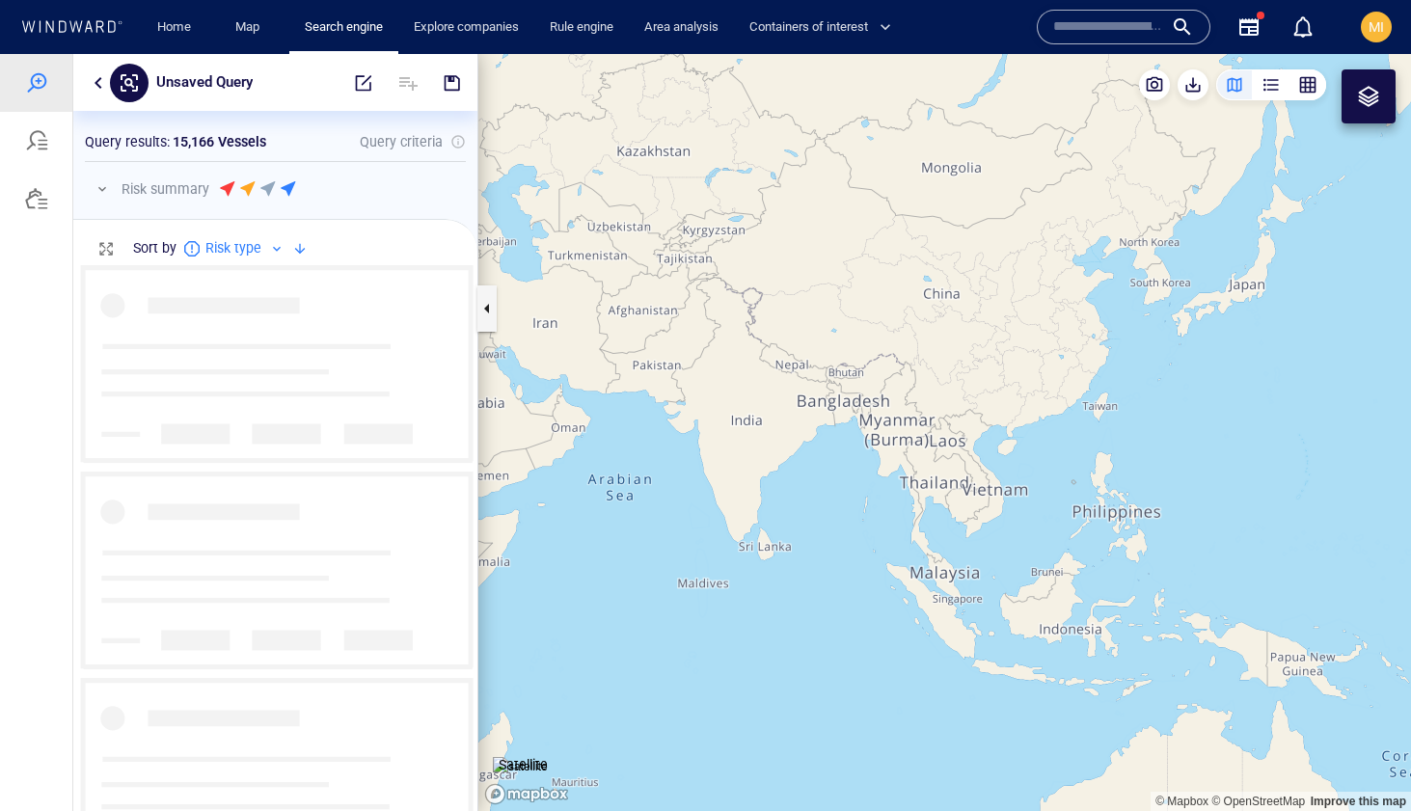
scroll to position [546, 404]
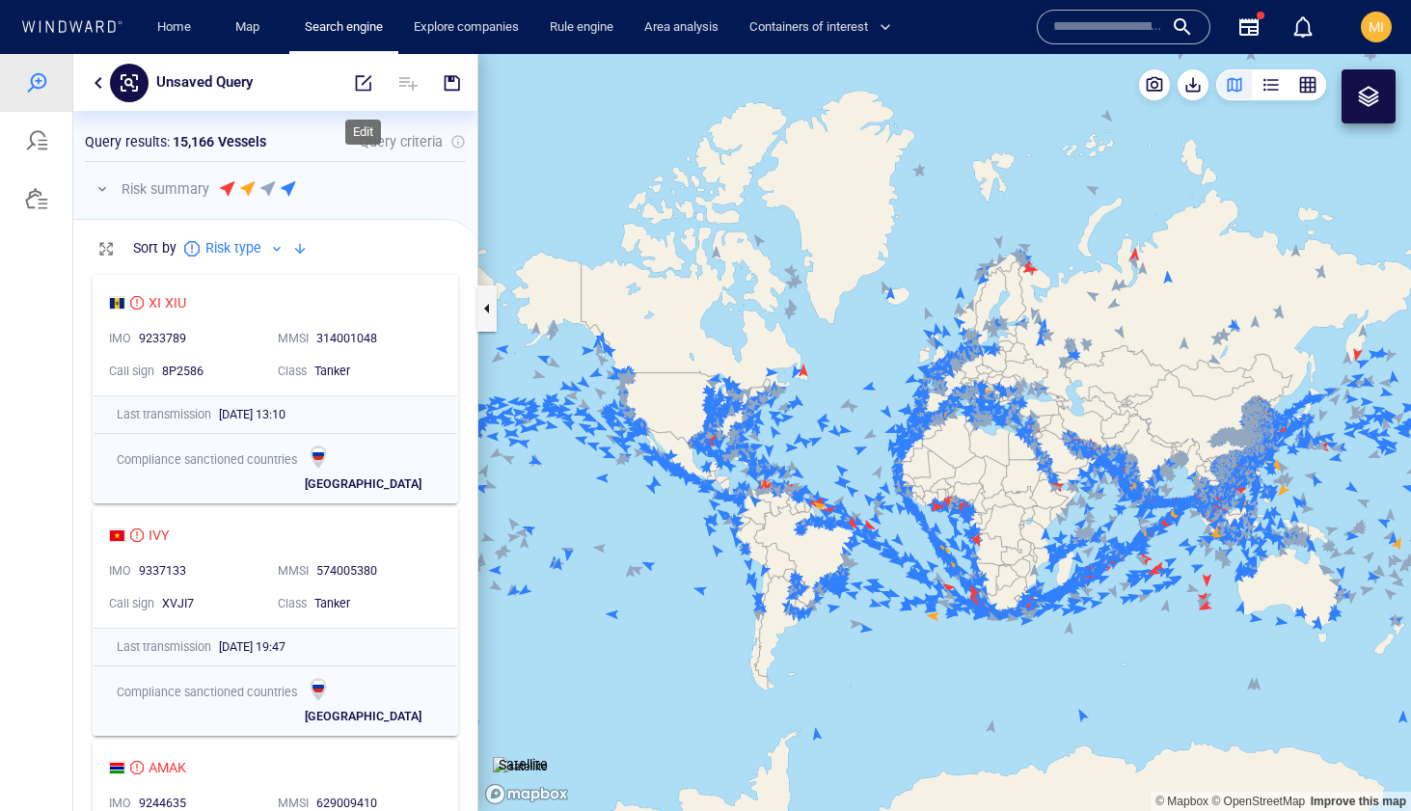
click at [360, 89] on span "button" at bounding box center [363, 82] width 19 height 19
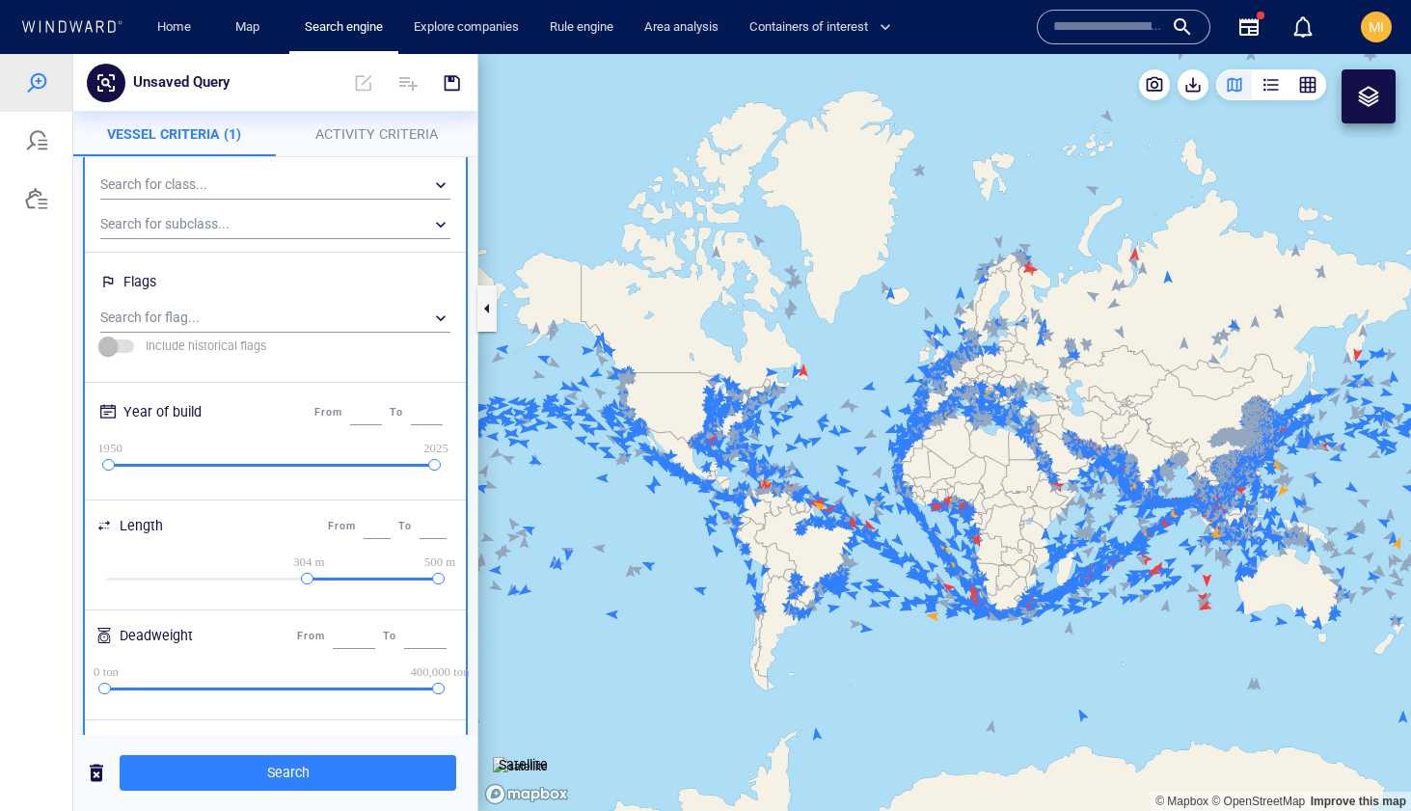
scroll to position [0, 0]
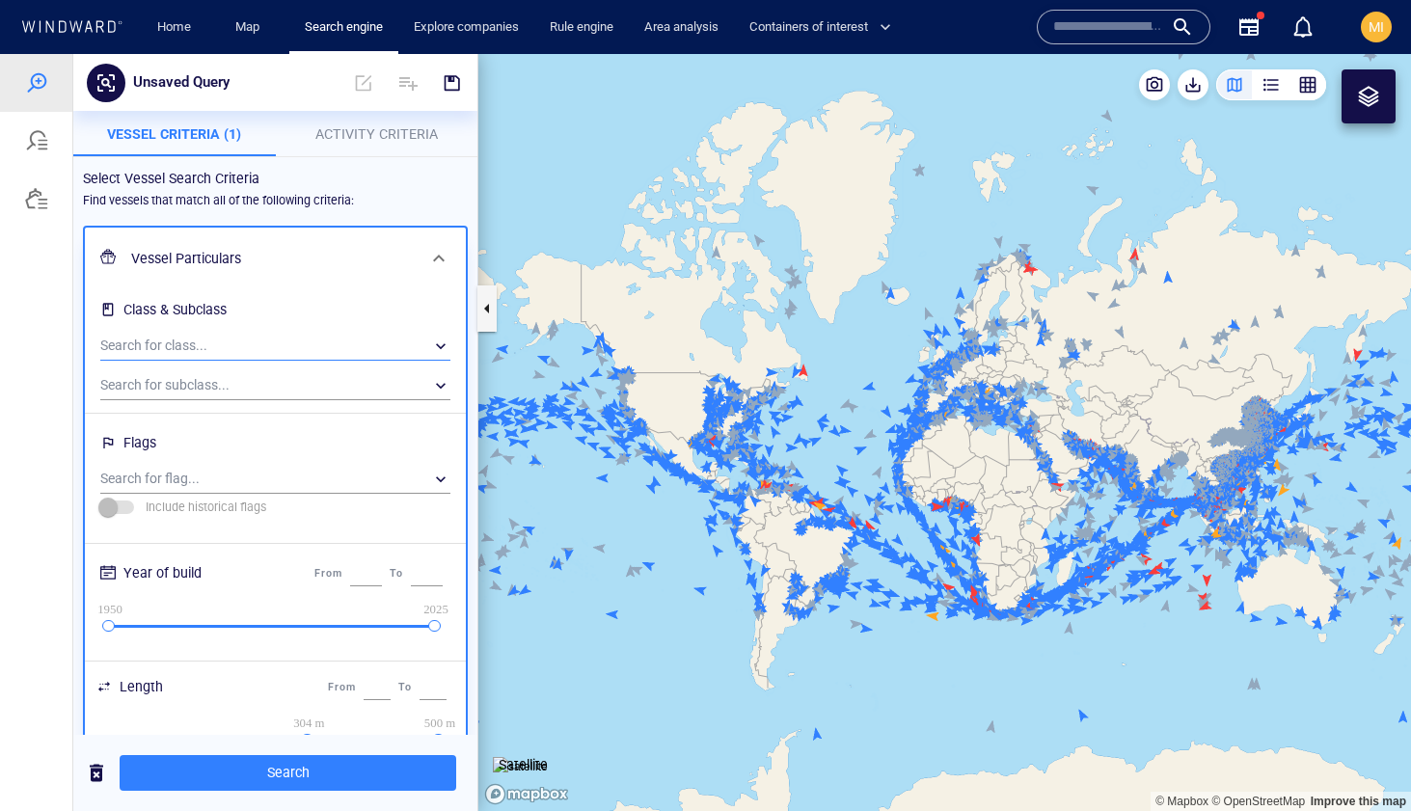
click at [221, 353] on div "​" at bounding box center [275, 346] width 350 height 29
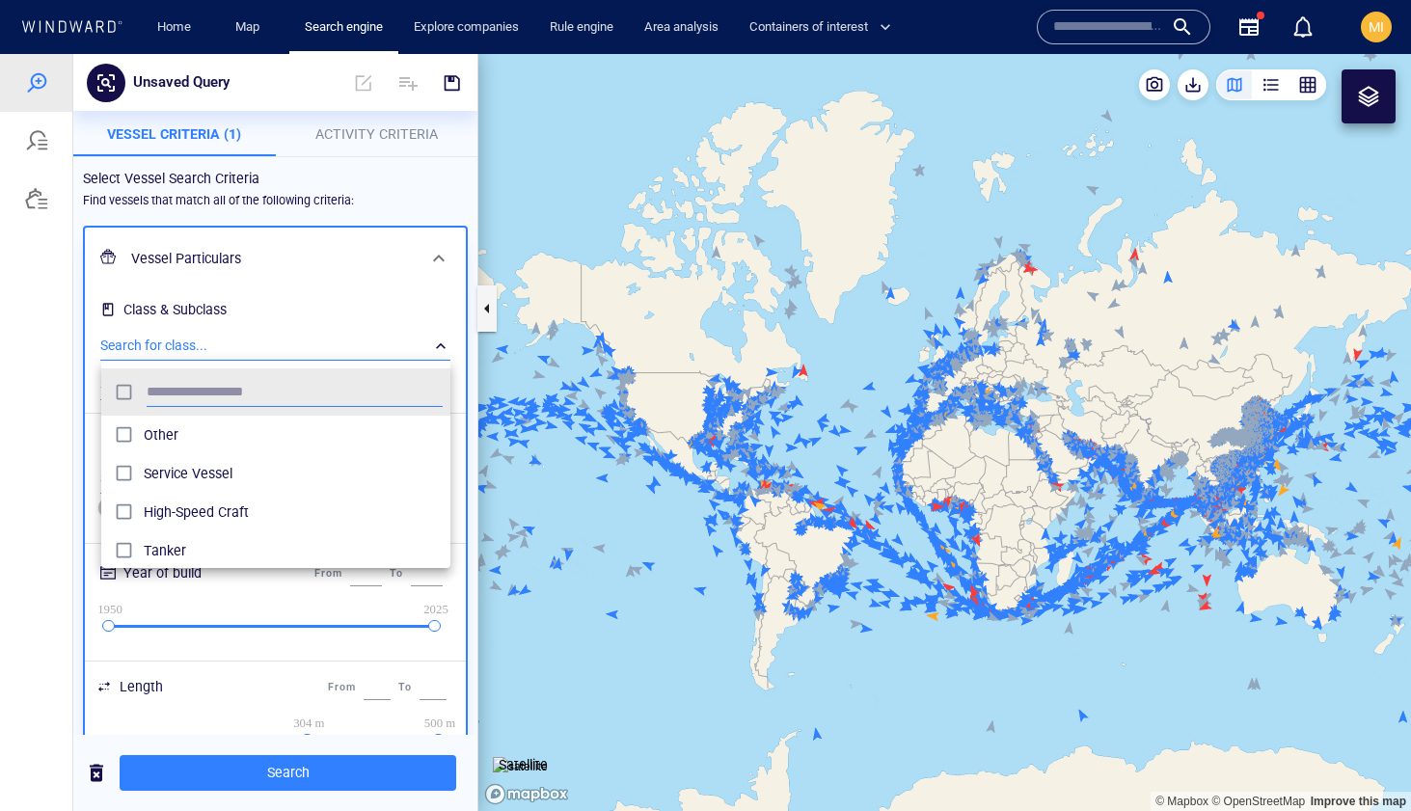
scroll to position [192, 349]
type input "******"
click at [330, 329] on div at bounding box center [705, 432] width 1411 height 757
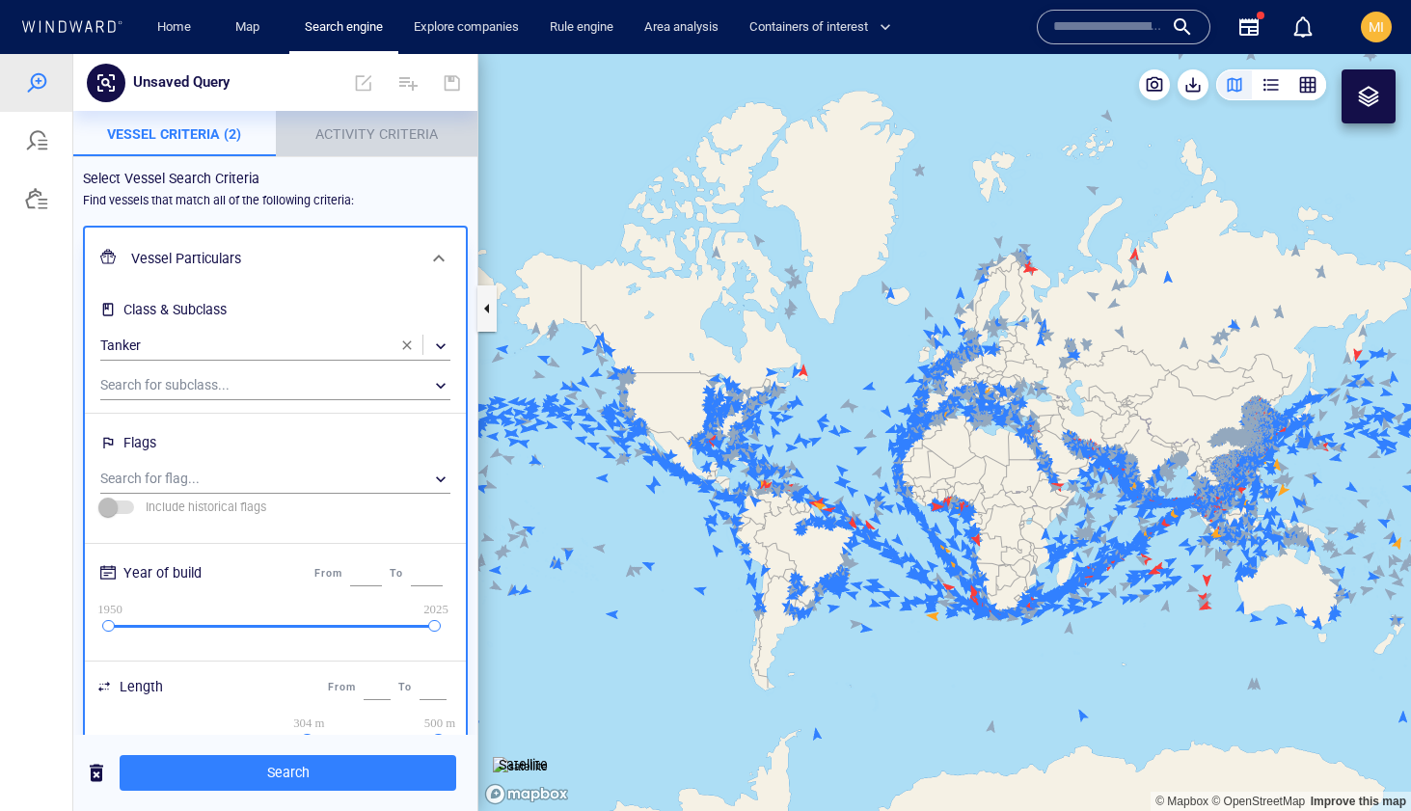
click at [373, 137] on span "Activity Criteria" at bounding box center [376, 133] width 122 height 15
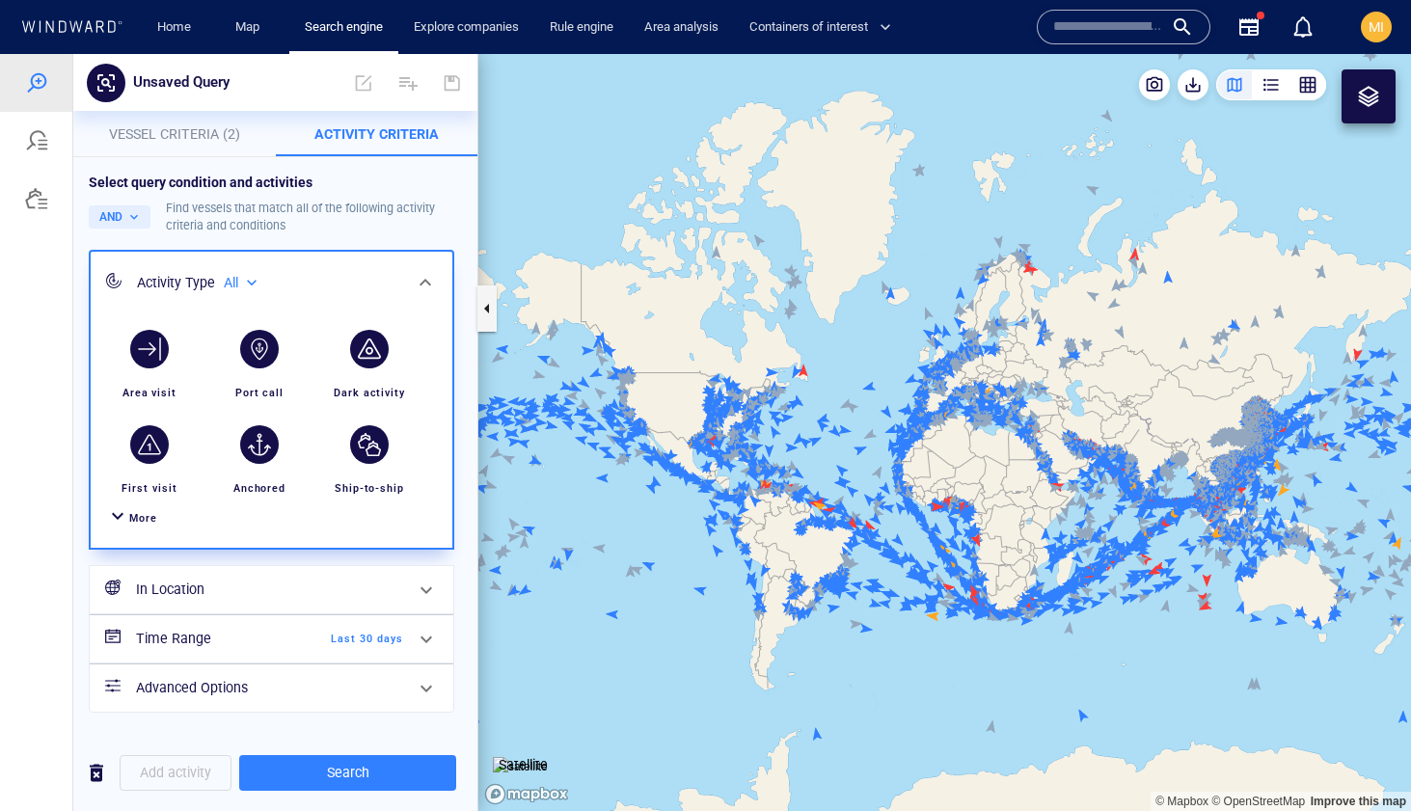
click at [141, 513] on span "More" at bounding box center [143, 518] width 28 height 13
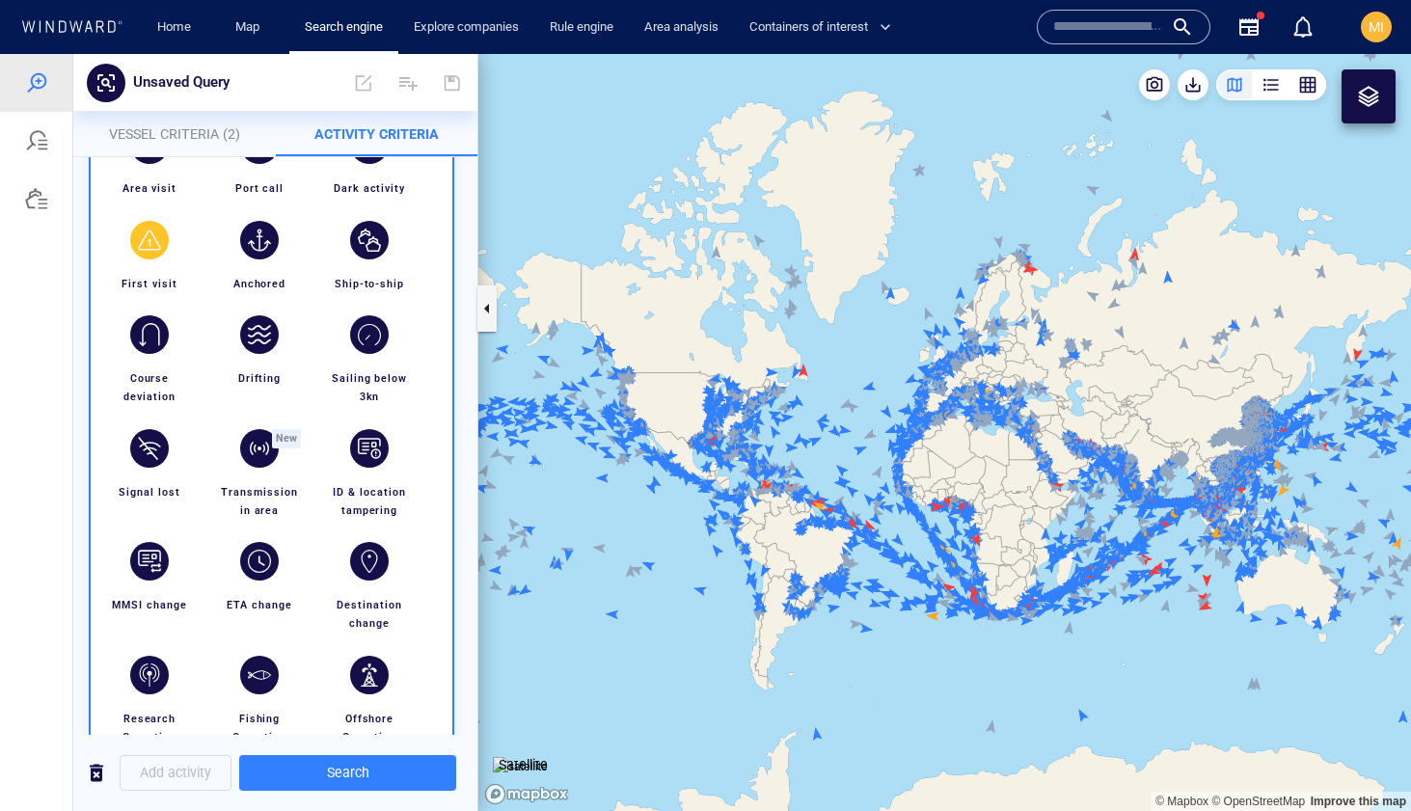
scroll to position [242, 0]
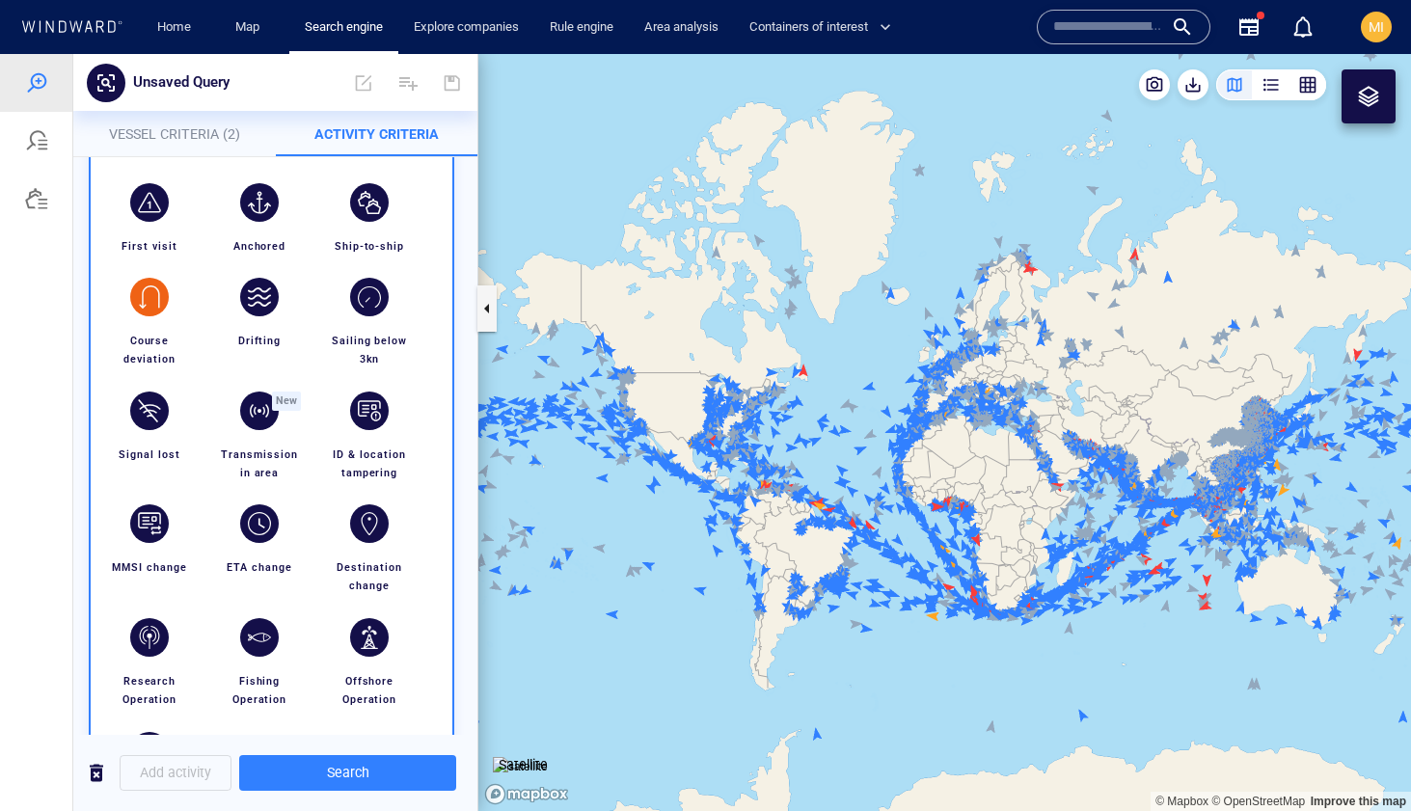
click at [159, 320] on div "button" at bounding box center [149, 297] width 54 height 54
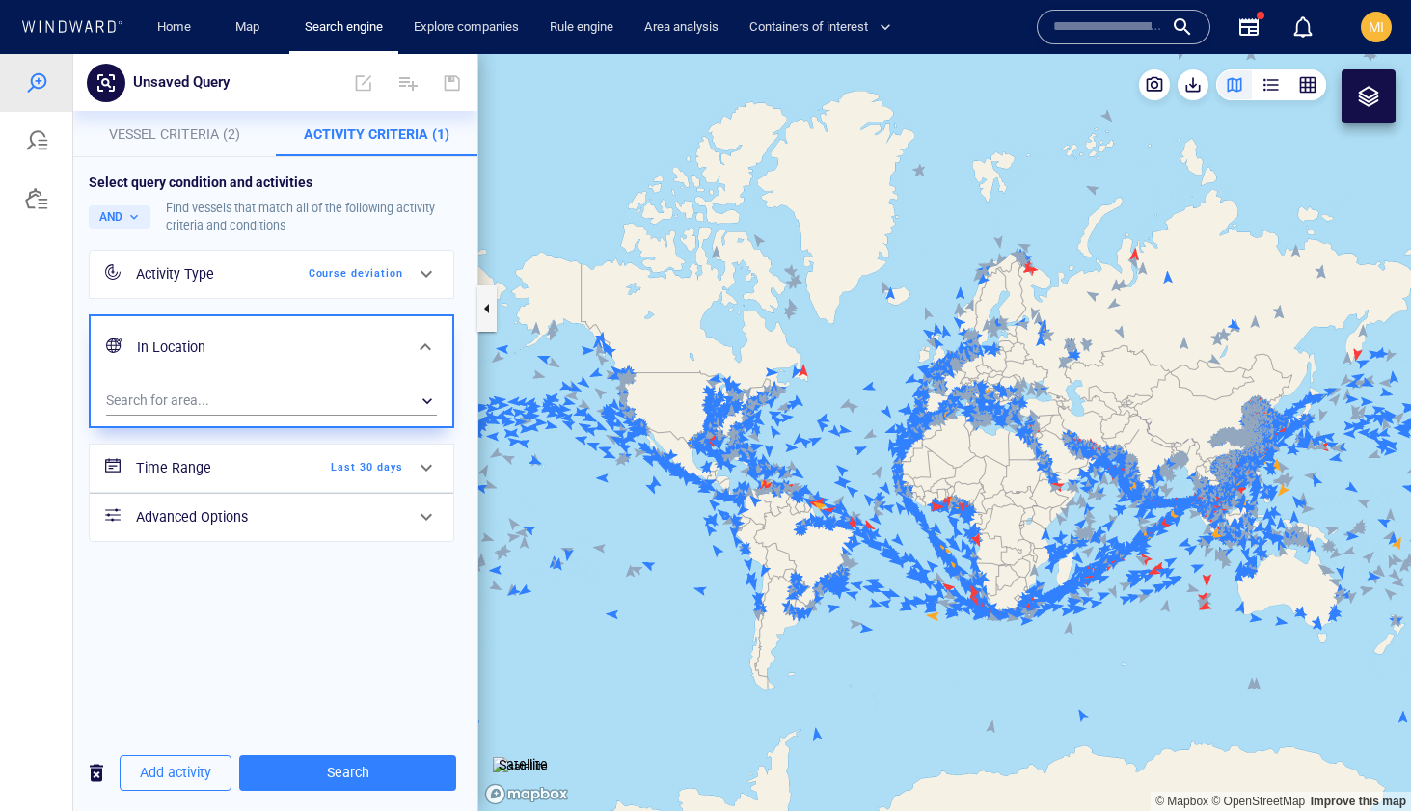
click at [375, 471] on span "Last 30 days" at bounding box center [347, 467] width 111 height 17
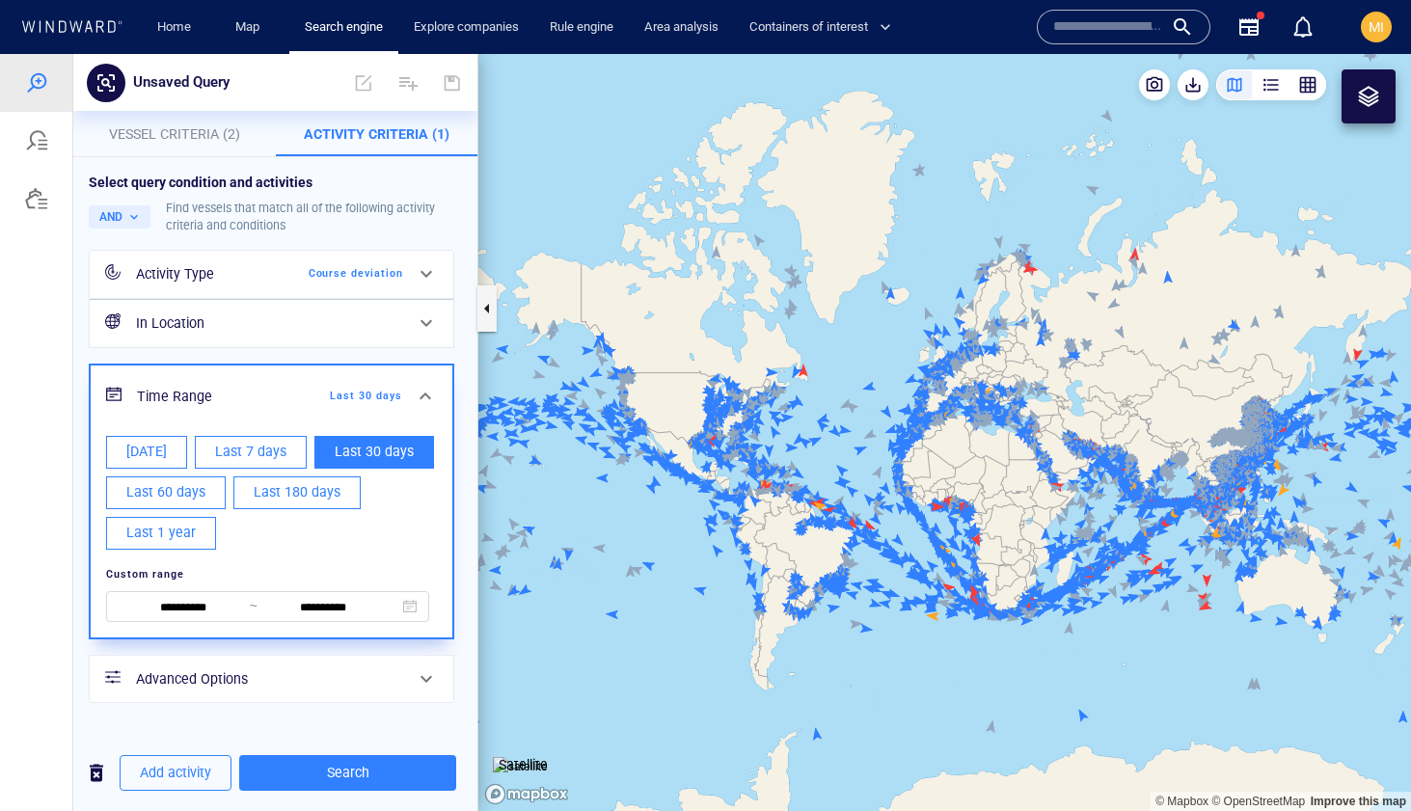
click at [230, 456] on span "Last 7 days" at bounding box center [250, 452] width 71 height 24
type input "**********"
click at [342, 676] on h6 "Advanced Options" at bounding box center [269, 679] width 267 height 24
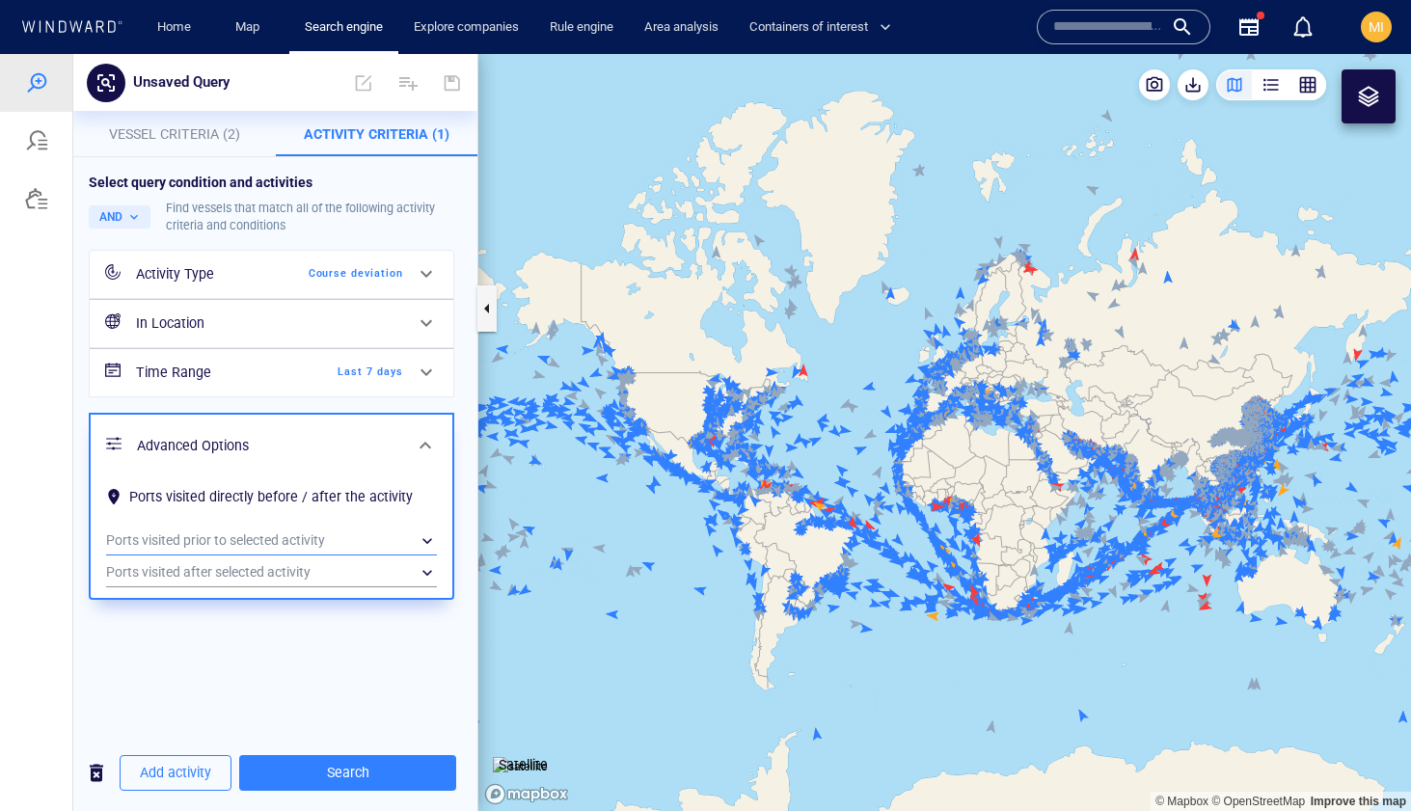
click at [357, 536] on div "​" at bounding box center [271, 541] width 331 height 29
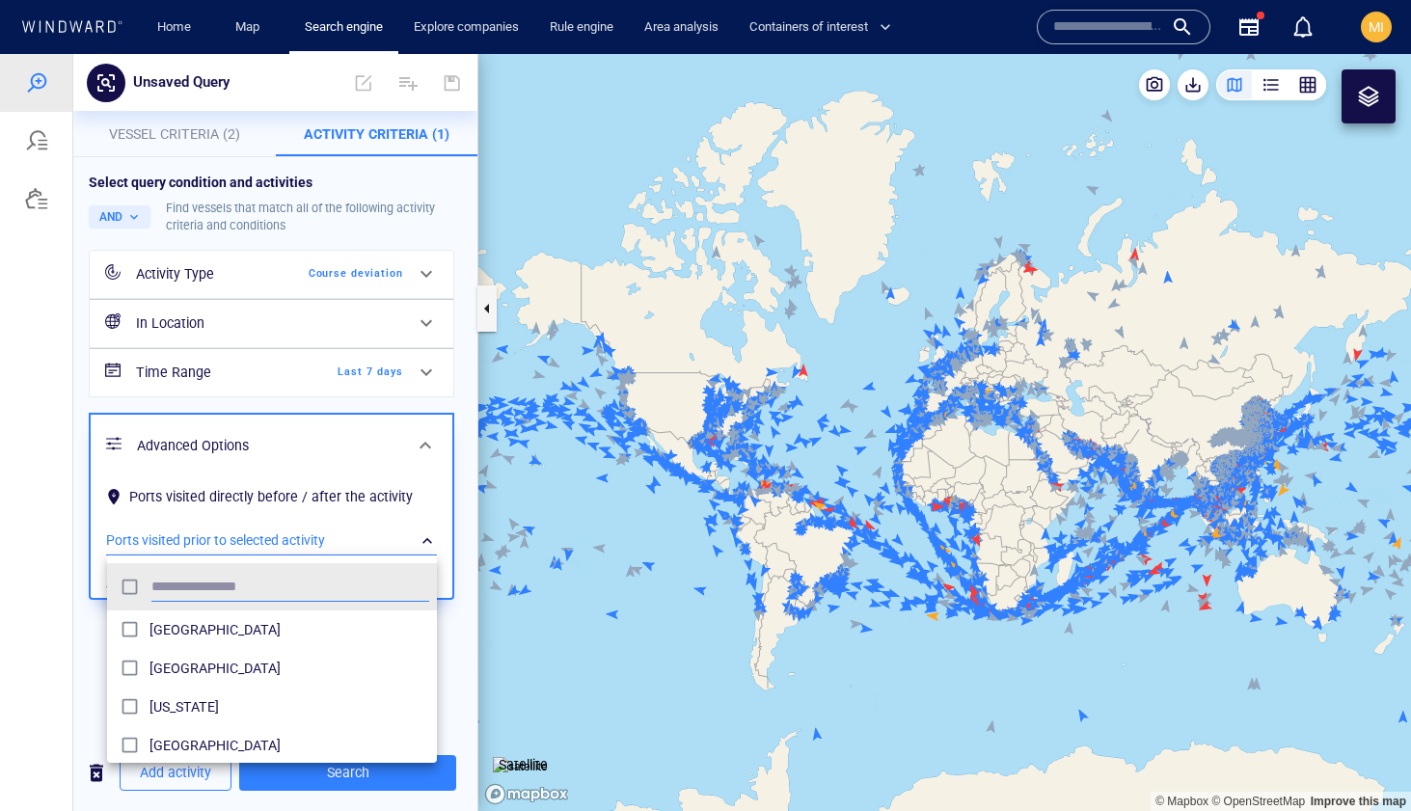
scroll to position [192, 330]
click at [357, 535] on div at bounding box center [705, 432] width 1411 height 757
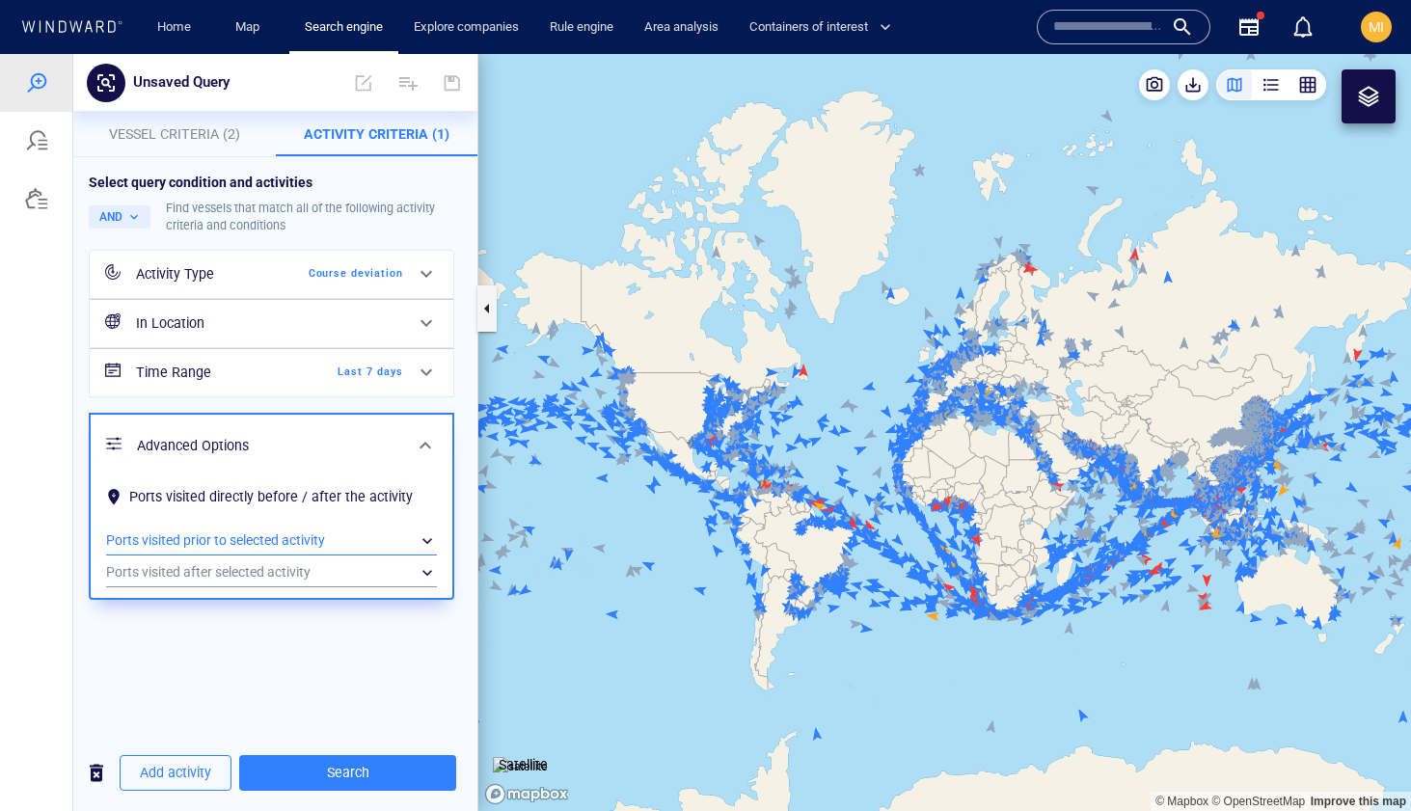
click at [357, 534] on div "​" at bounding box center [271, 541] width 331 height 29
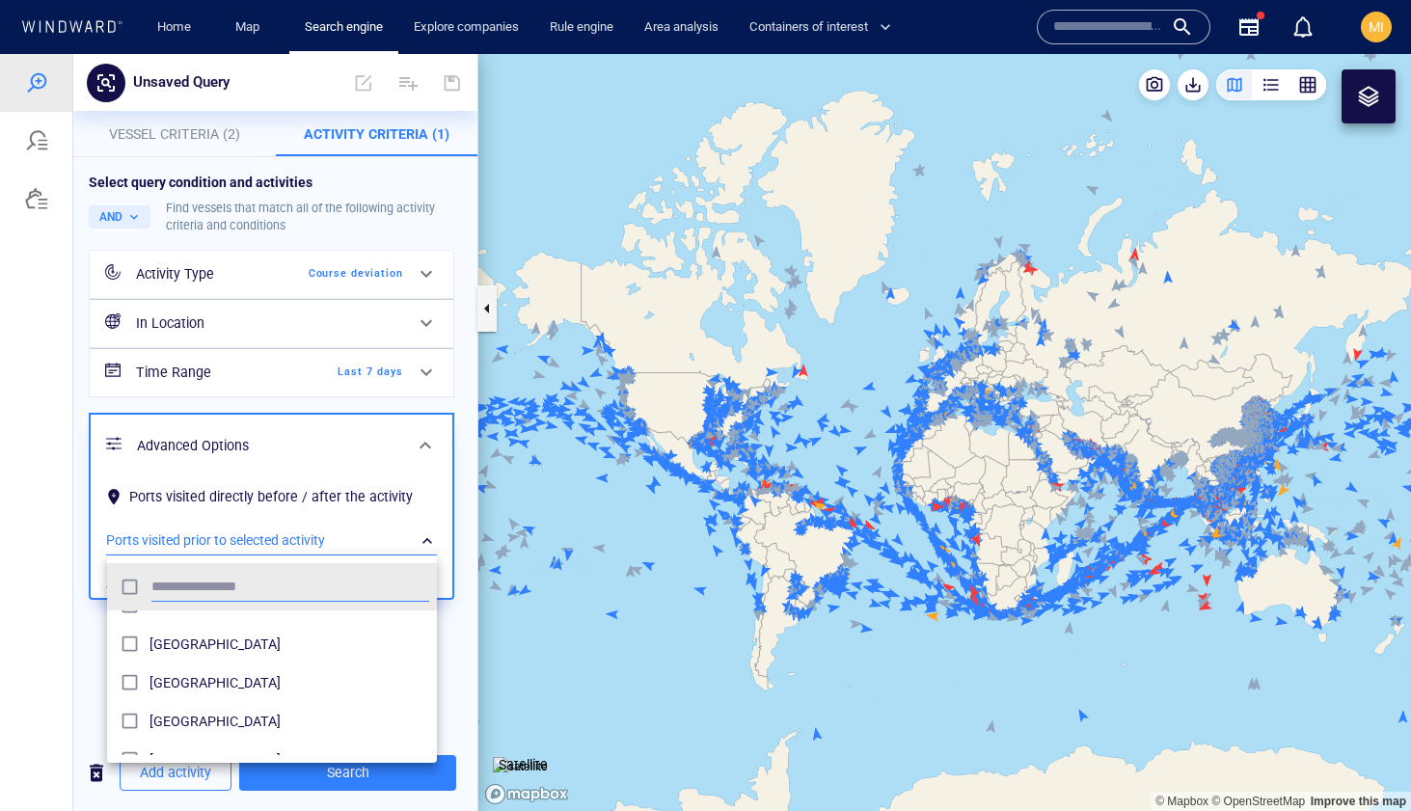
scroll to position [299, 0]
click at [353, 533] on div at bounding box center [705, 432] width 1411 height 757
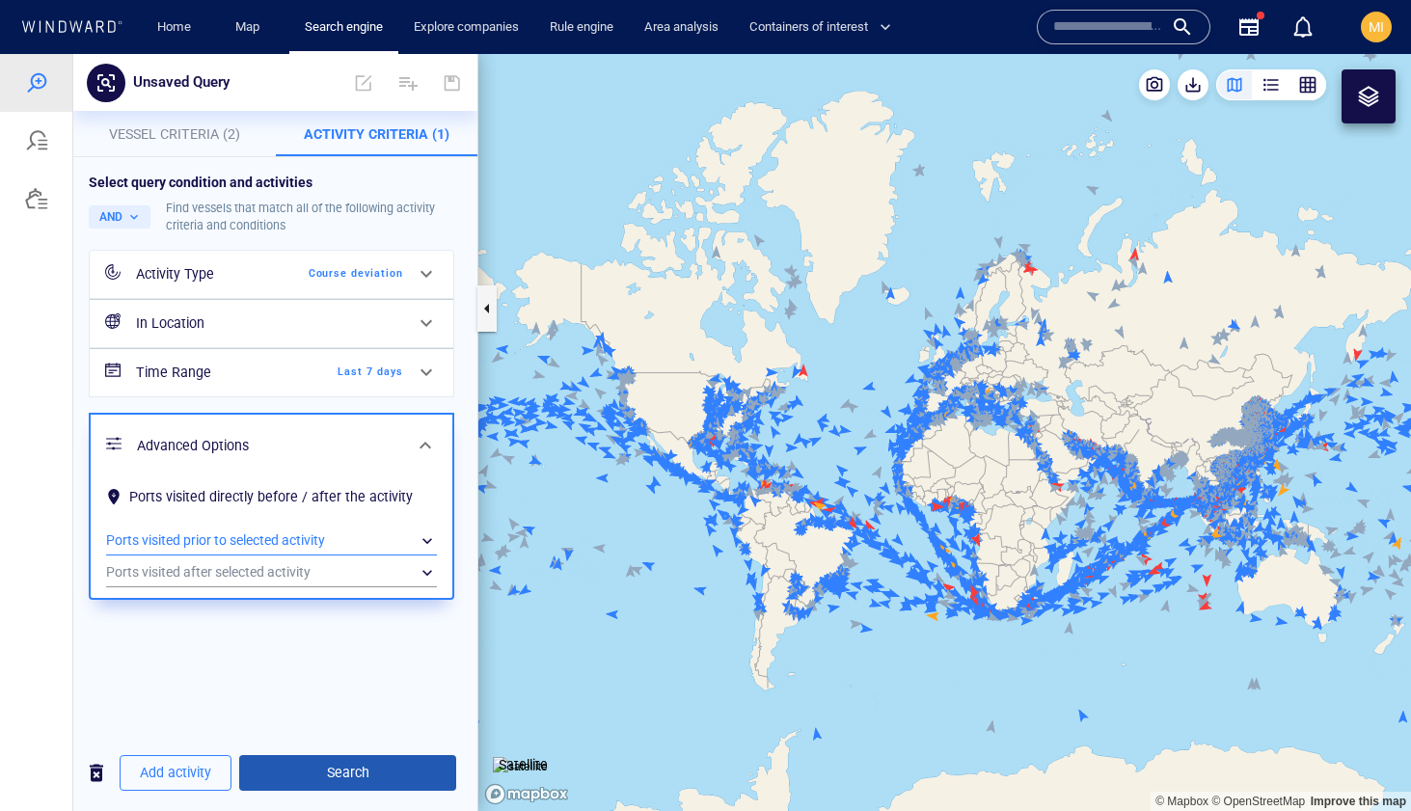
click at [337, 769] on span "Search" at bounding box center [348, 773] width 186 height 24
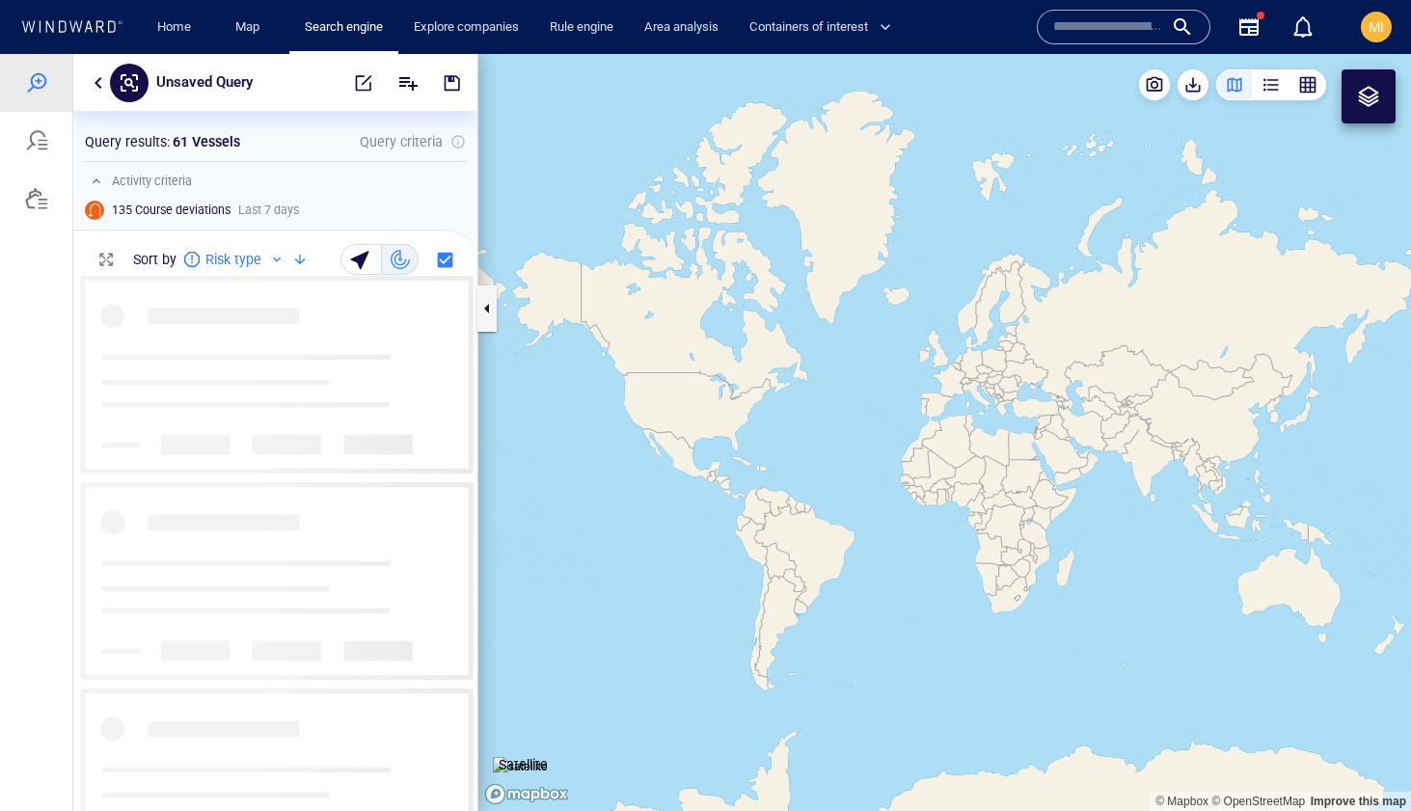
scroll to position [535, 404]
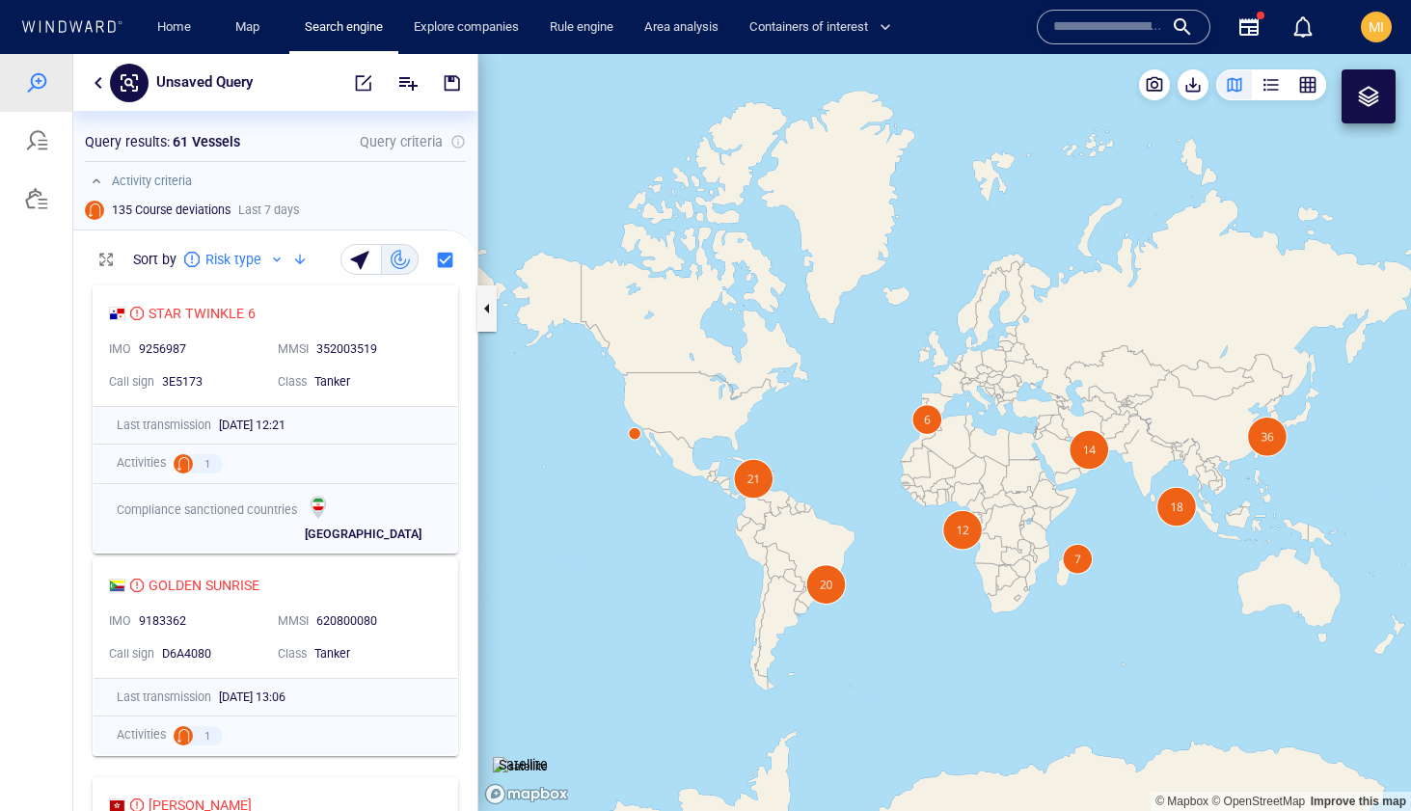
drag, startPoint x: 1217, startPoint y: 486, endPoint x: 958, endPoint y: 560, distance: 269.8
click at [961, 557] on canvas "Map" at bounding box center [944, 432] width 933 height 757
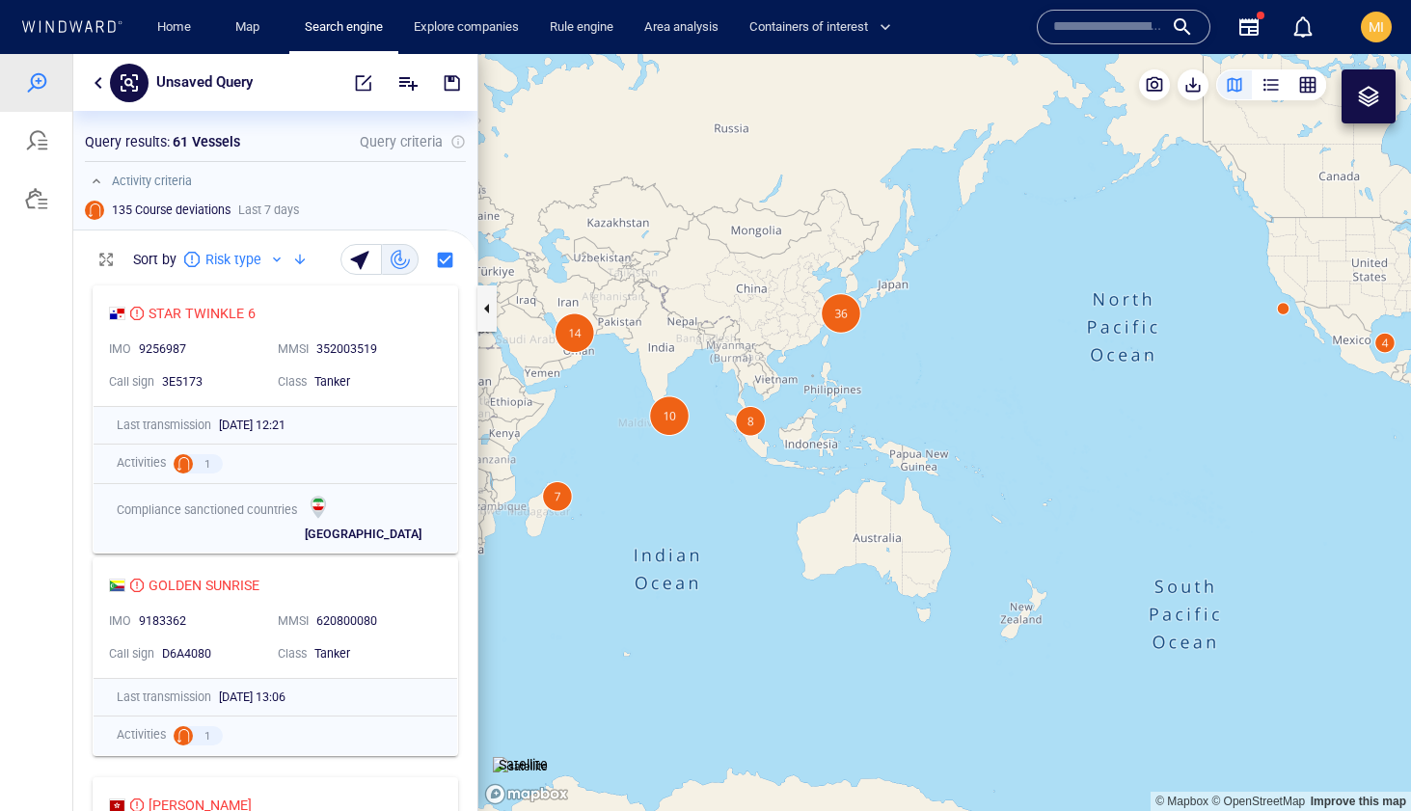
drag, startPoint x: 682, startPoint y: 483, endPoint x: 951, endPoint y: 400, distance: 281.6
click at [950, 400] on canvas "Map" at bounding box center [944, 432] width 933 height 757
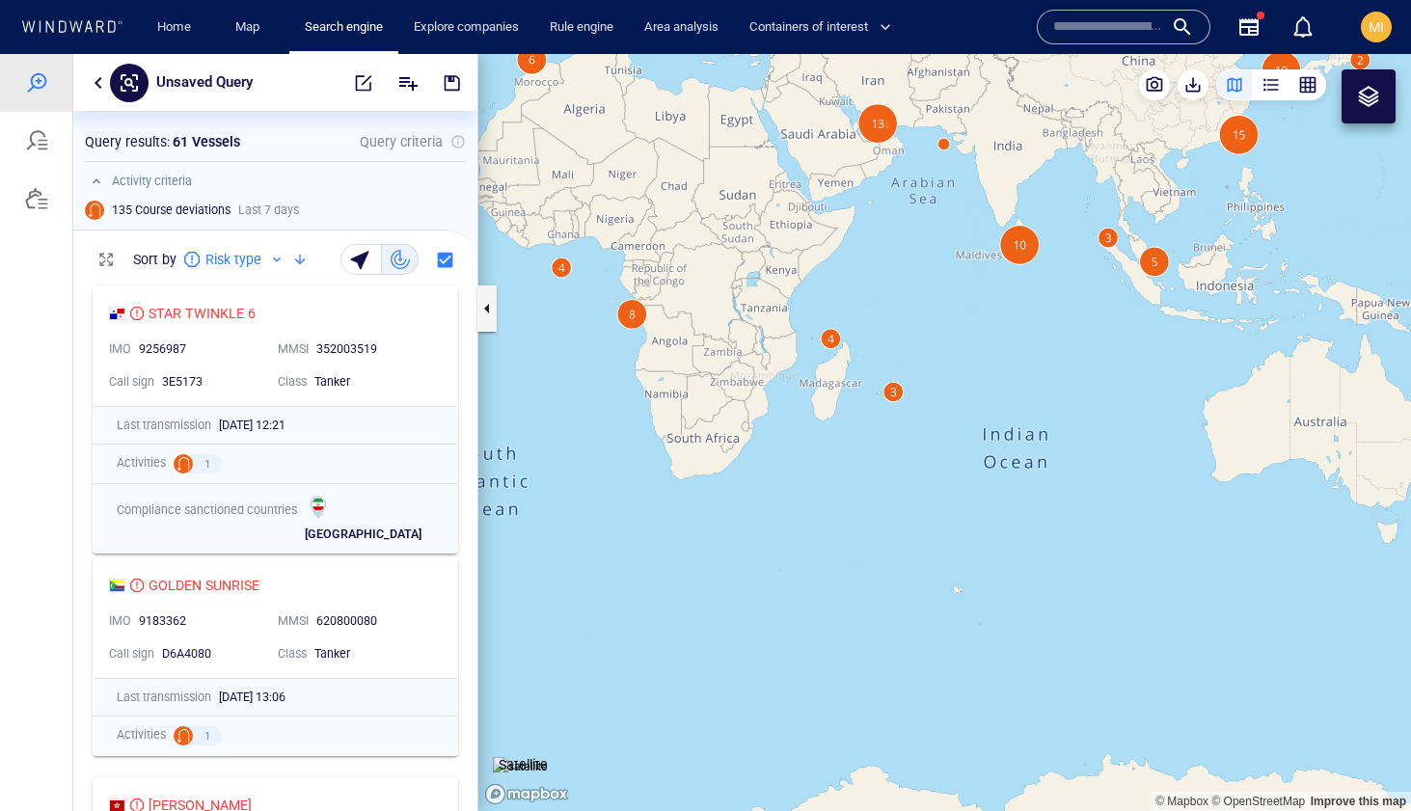
drag, startPoint x: 892, startPoint y: 385, endPoint x: 797, endPoint y: 535, distance: 178.2
click at [798, 529] on canvas "Map" at bounding box center [944, 432] width 933 height 757
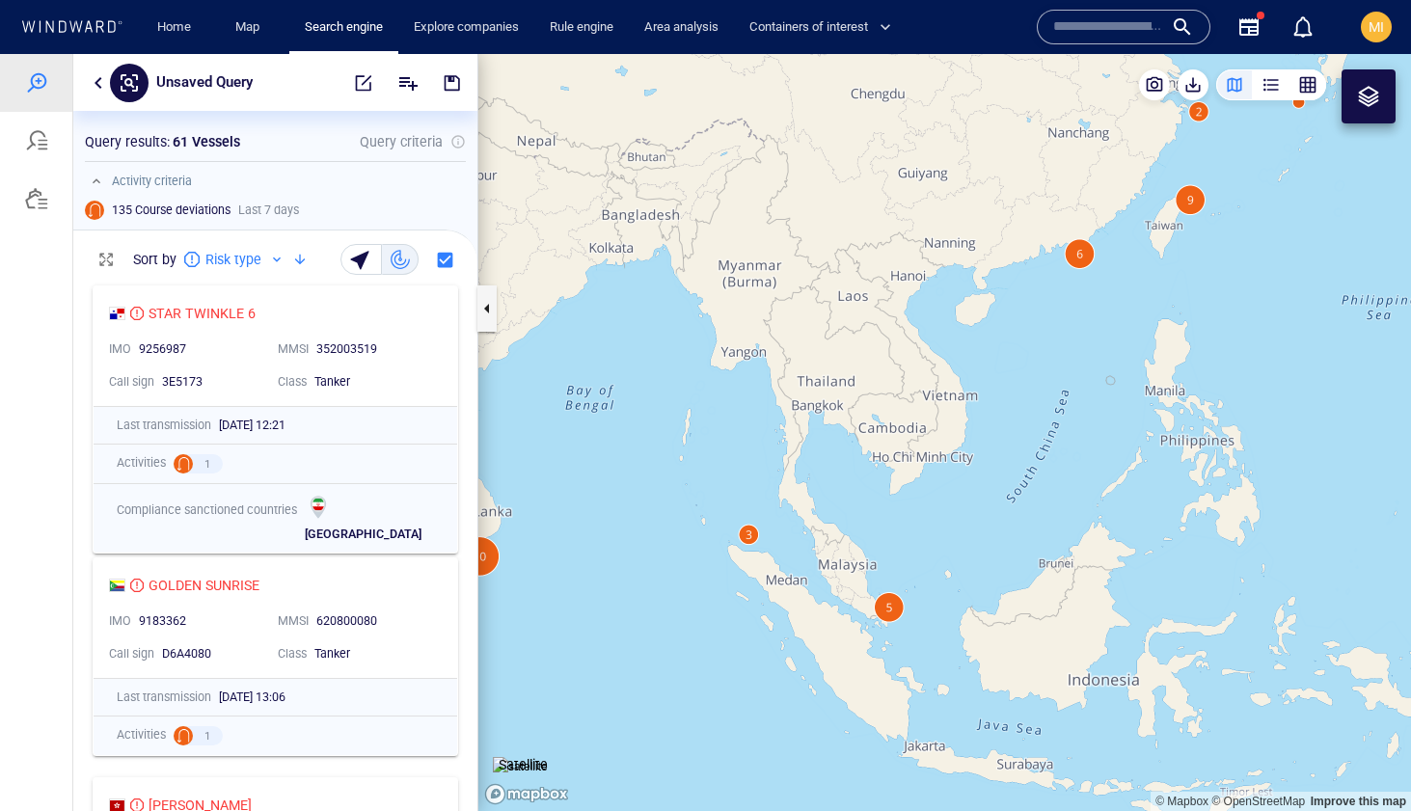
drag, startPoint x: 1085, startPoint y: 386, endPoint x: 925, endPoint y: 609, distance: 275.1
click at [927, 607] on canvas "Map" at bounding box center [944, 432] width 933 height 757
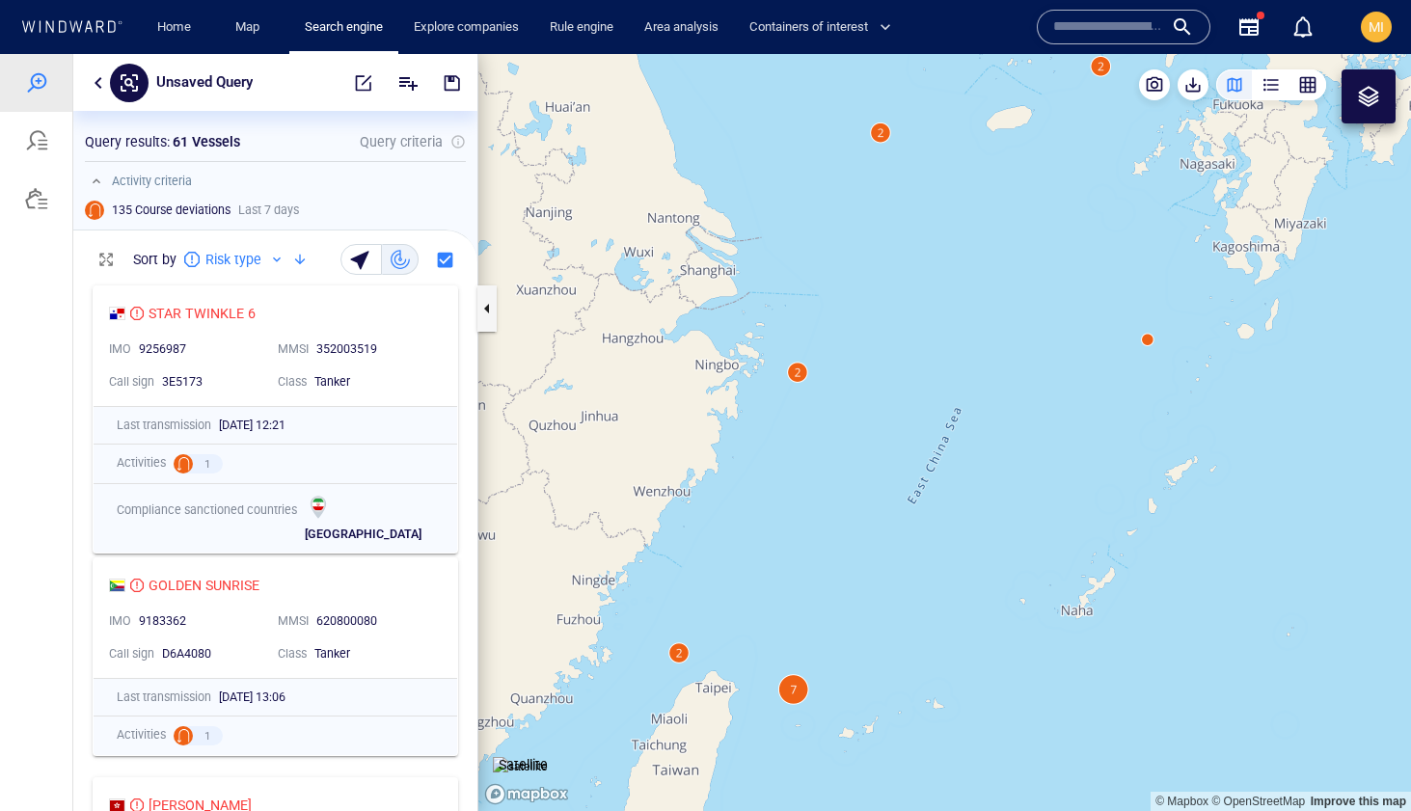
click at [799, 696] on canvas "Map" at bounding box center [944, 432] width 933 height 757
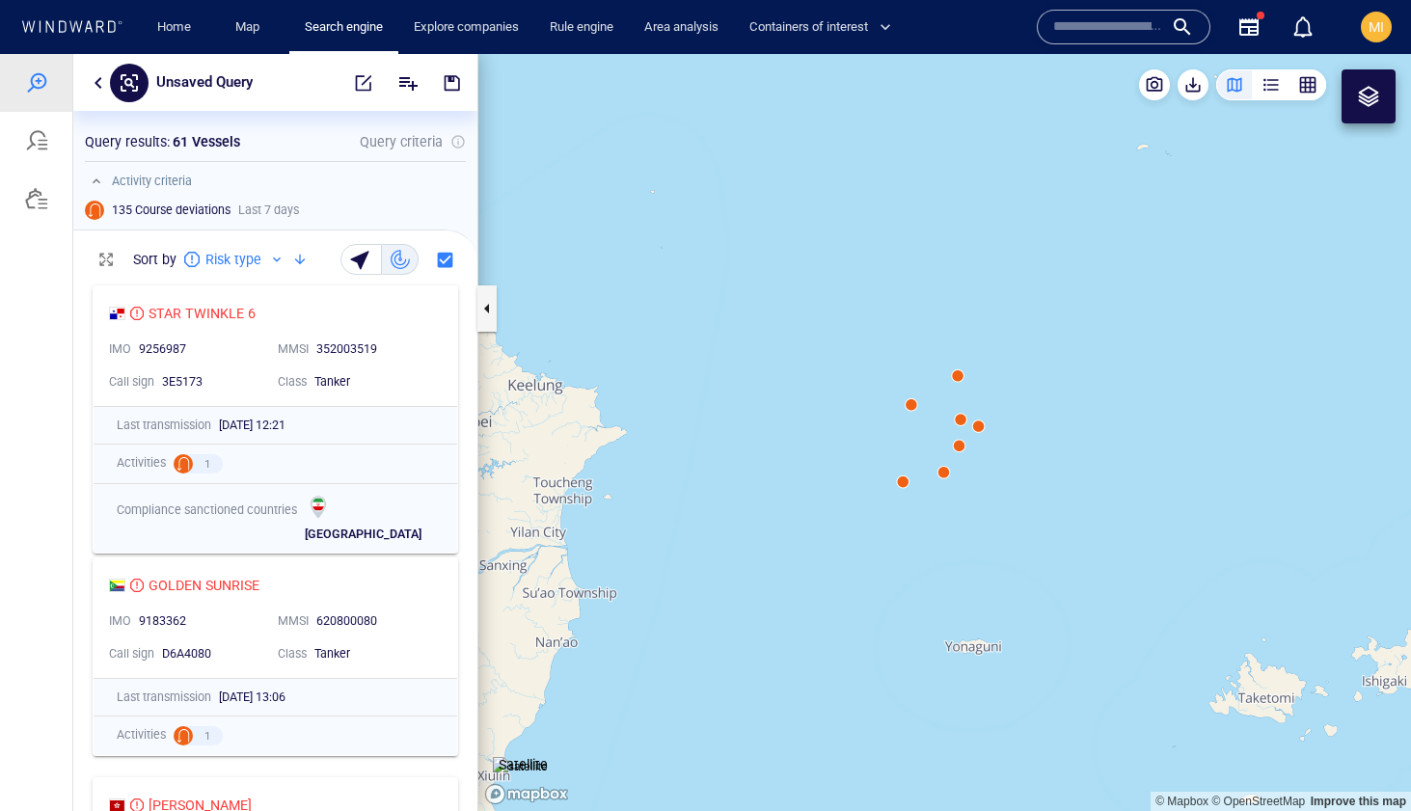
click at [903, 484] on canvas "Map" at bounding box center [944, 432] width 933 height 757
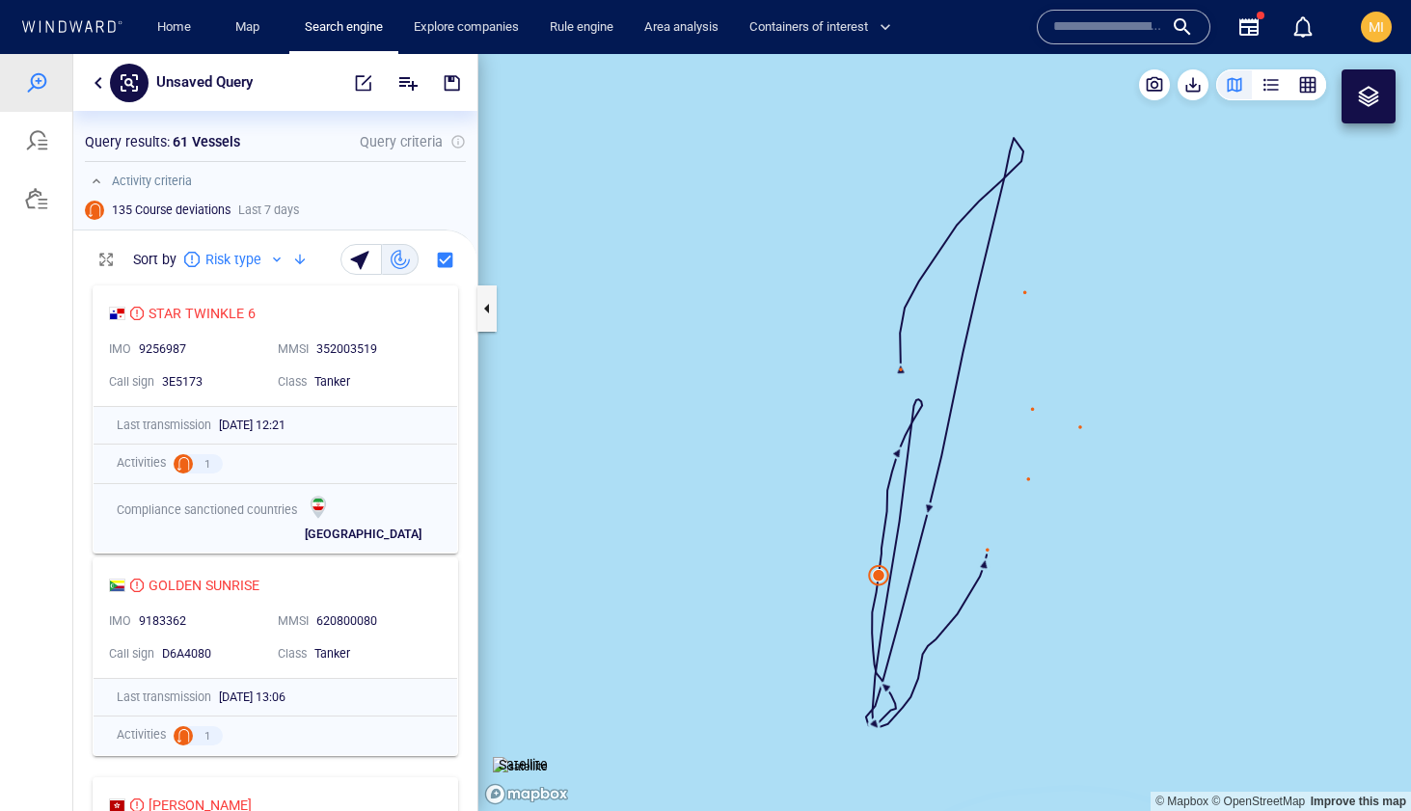
click at [1028, 484] on canvas "Map" at bounding box center [944, 432] width 933 height 757
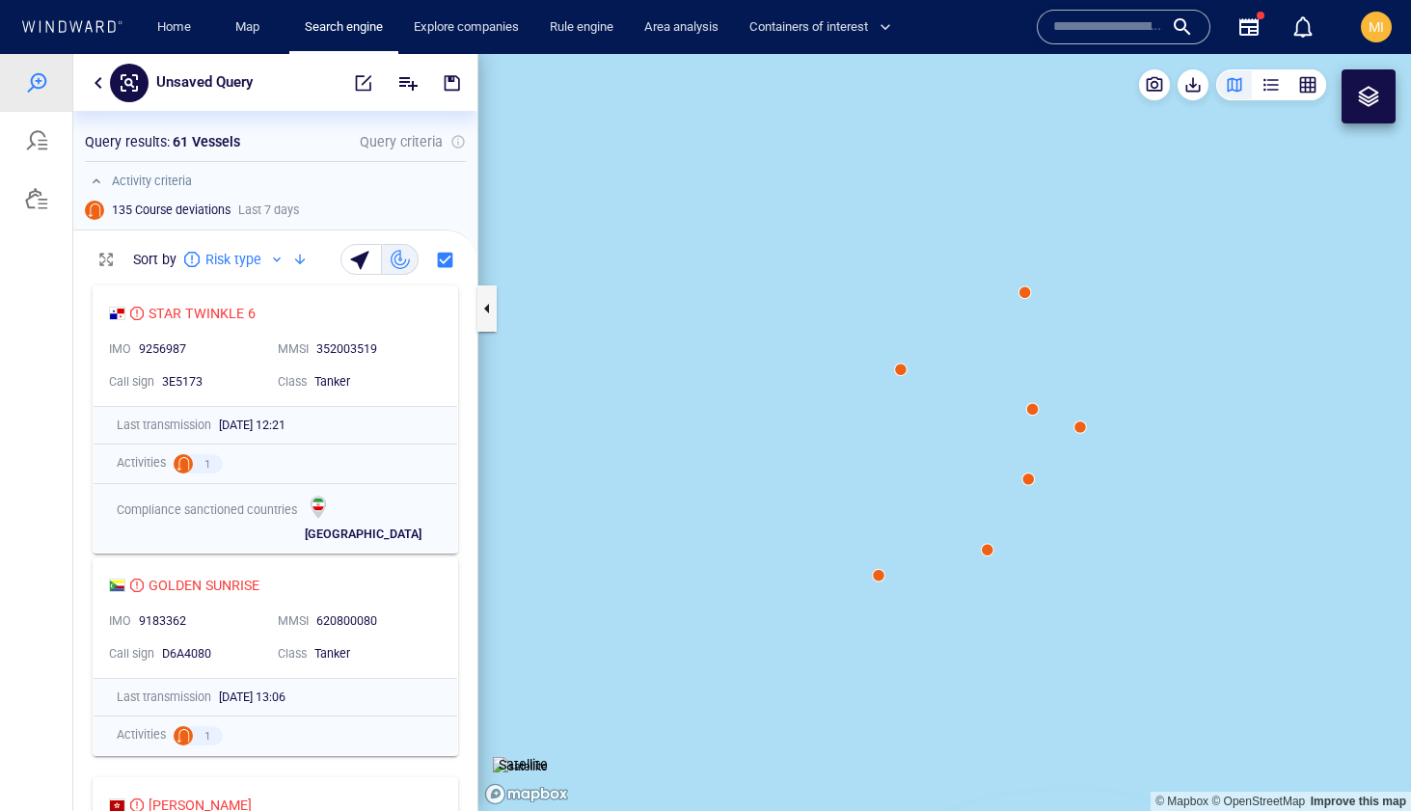
click at [1028, 484] on canvas "Map" at bounding box center [944, 432] width 933 height 757
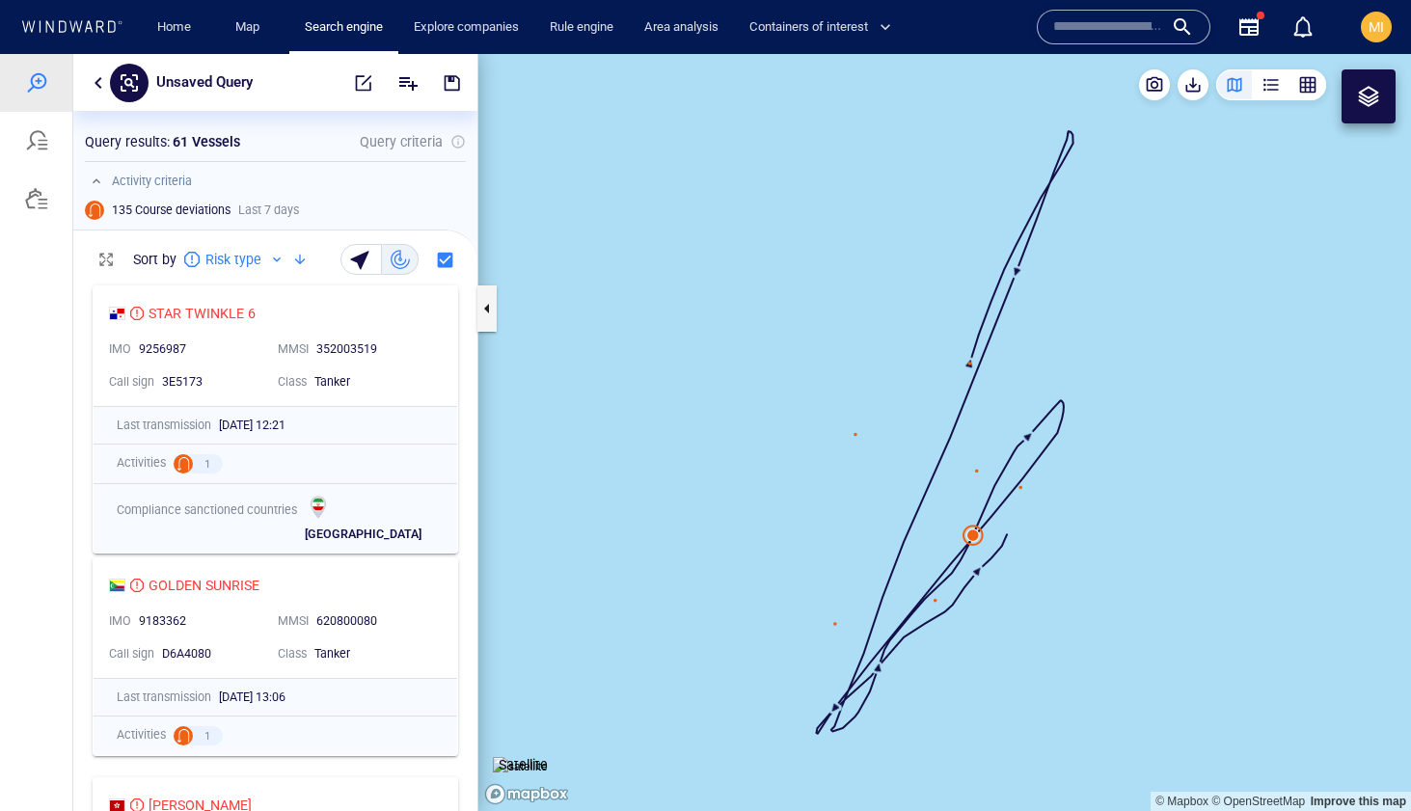
click at [979, 476] on canvas "Map" at bounding box center [944, 432] width 933 height 757
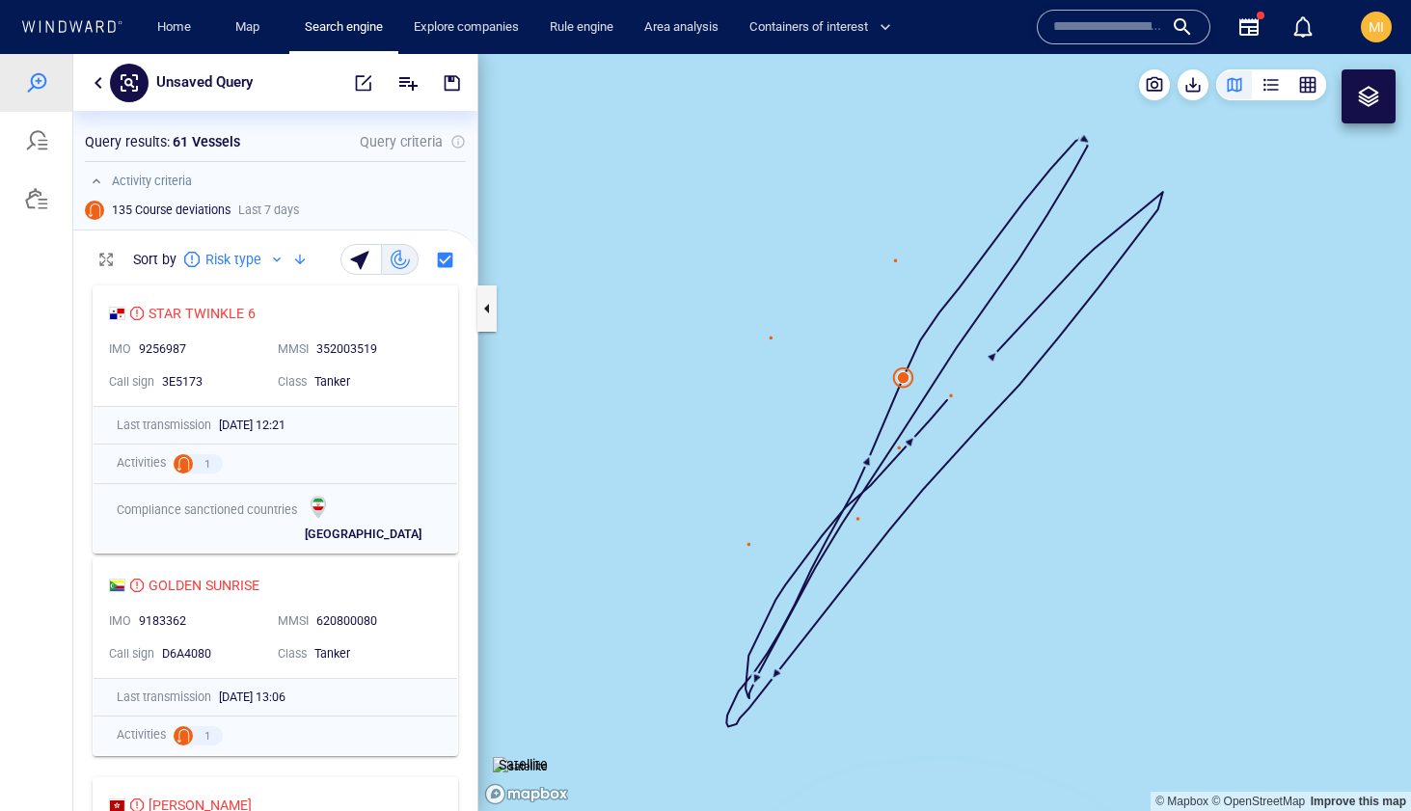
click at [771, 343] on canvas "Map" at bounding box center [944, 432] width 933 height 757
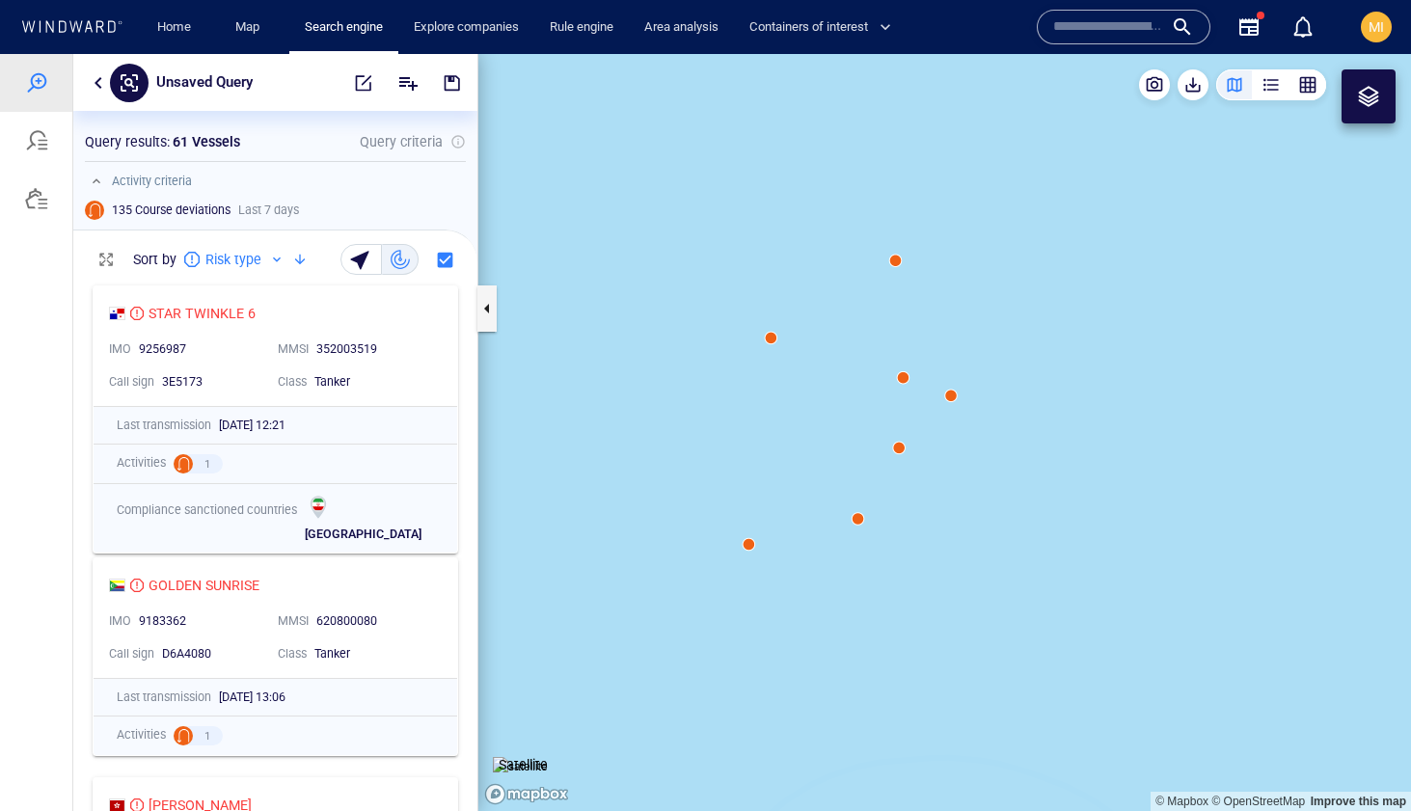
click at [771, 343] on canvas "Map" at bounding box center [944, 432] width 933 height 757
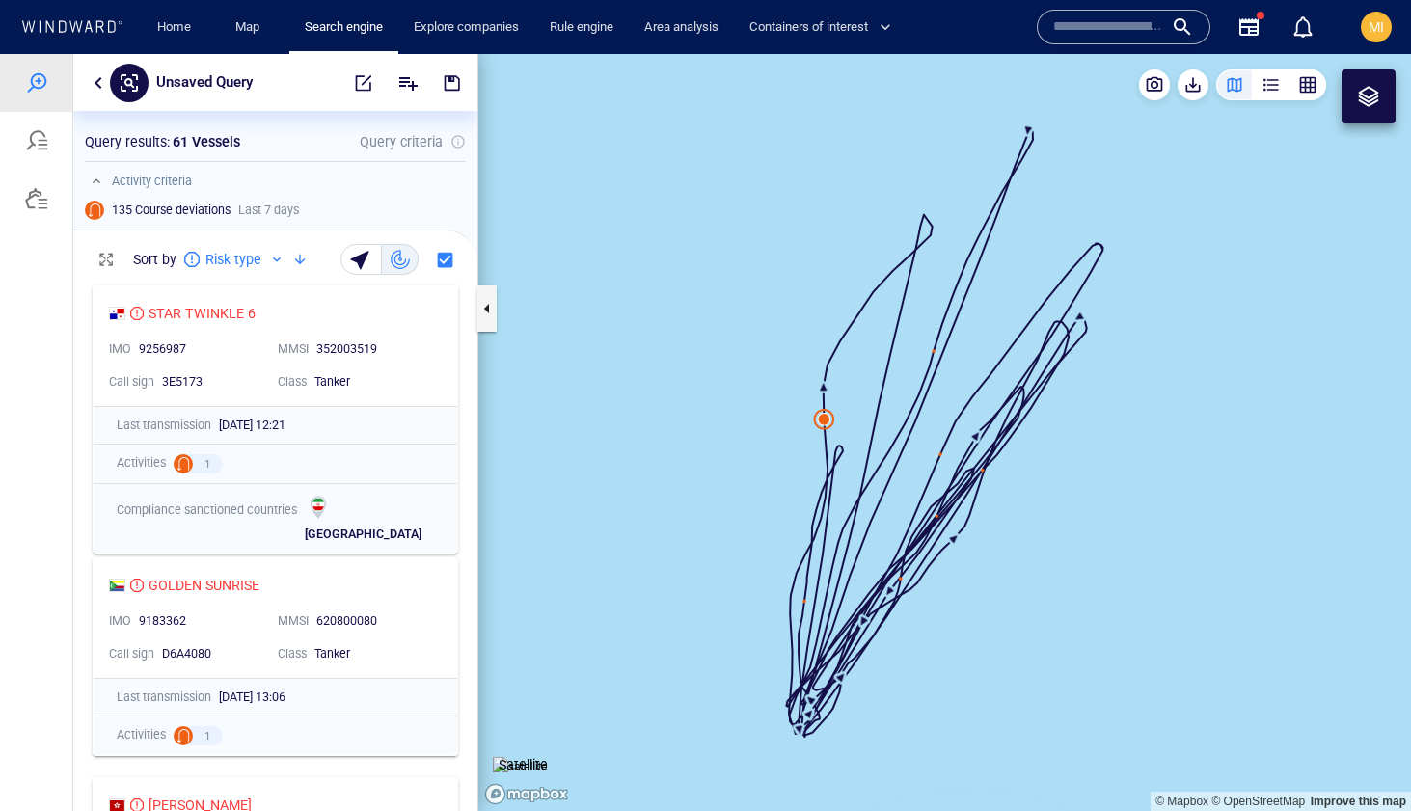
click at [784, 361] on canvas "Map" at bounding box center [944, 432] width 933 height 757
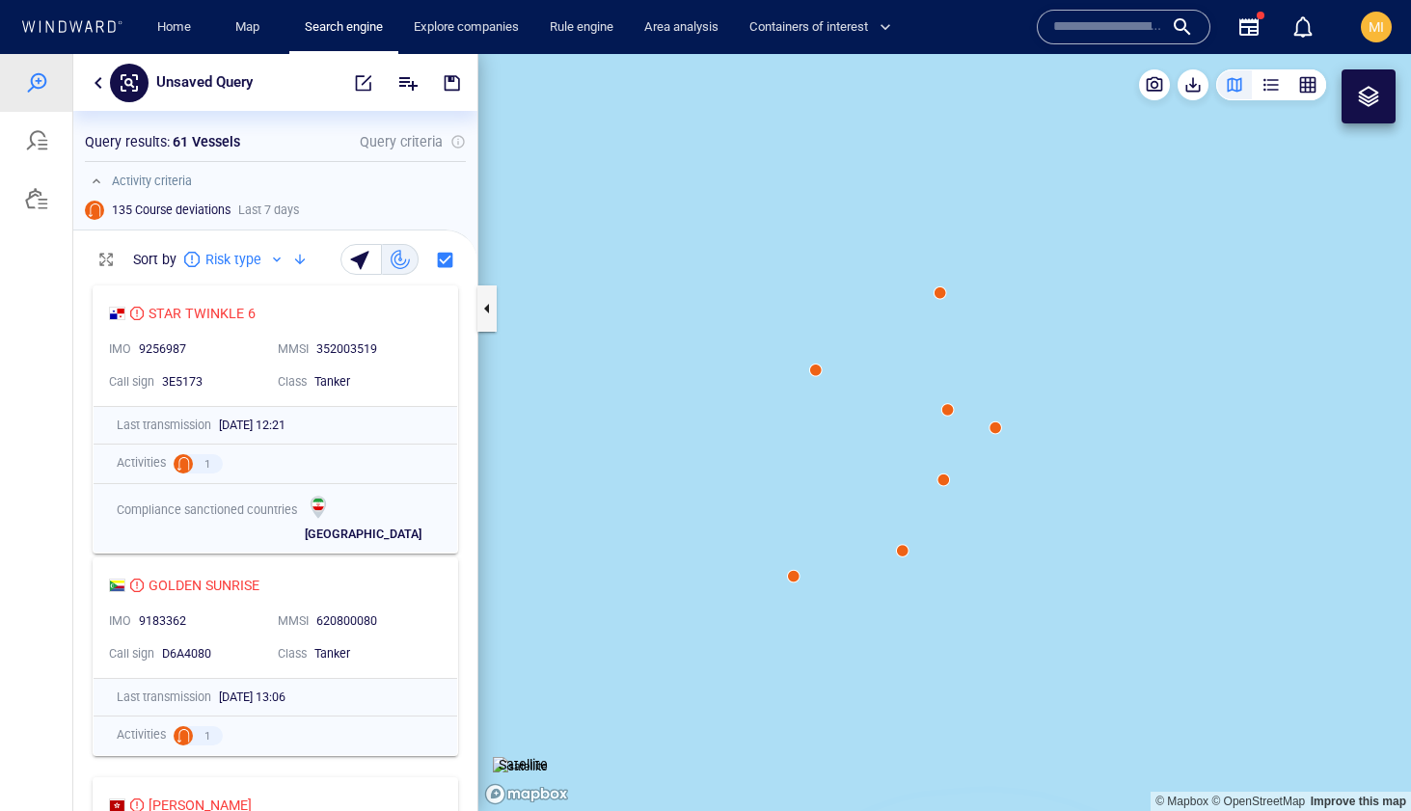
click at [943, 300] on canvas "Map" at bounding box center [944, 432] width 933 height 757
click at [941, 300] on canvas "Map" at bounding box center [944, 432] width 933 height 757
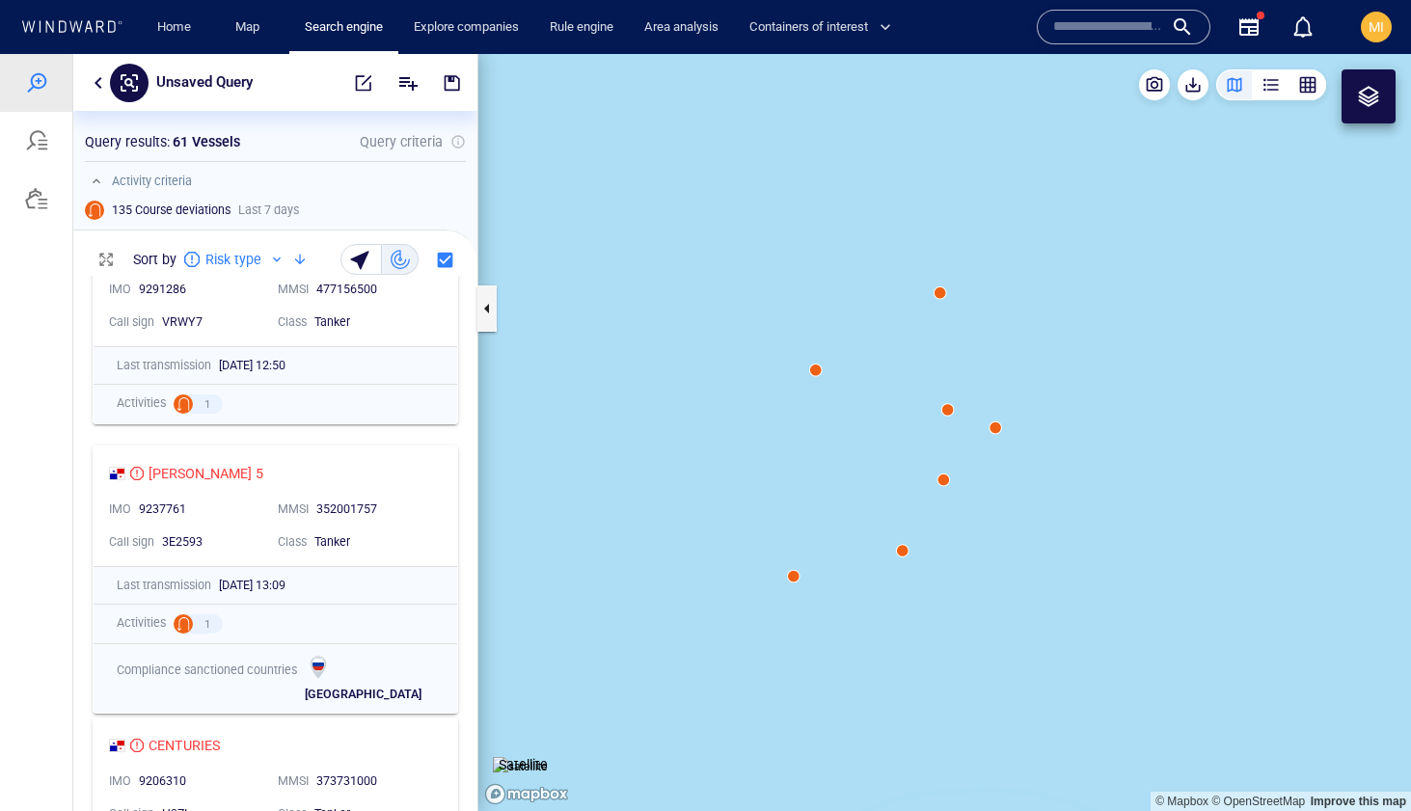
scroll to position [325, 0]
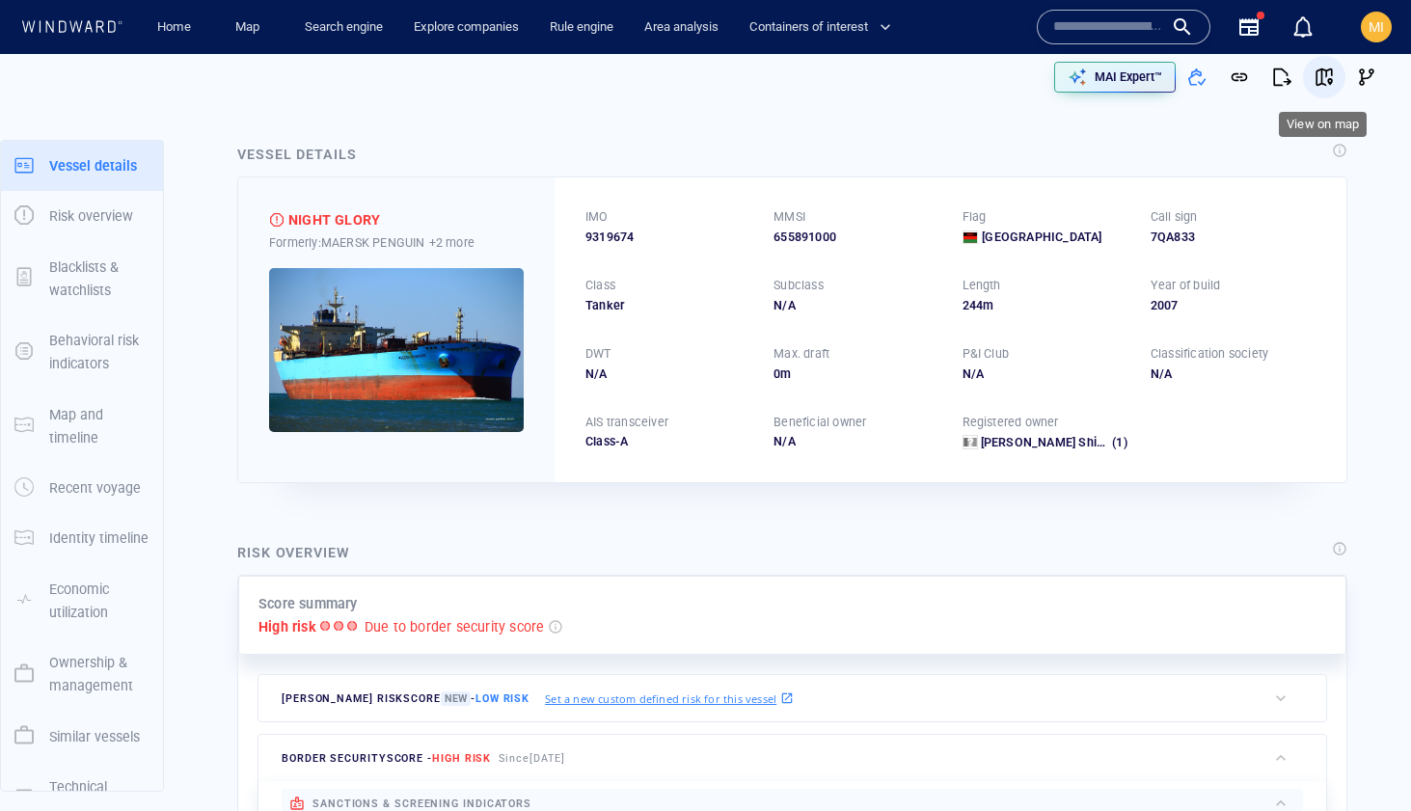
click at [1324, 71] on span "button" at bounding box center [1323, 77] width 19 height 19
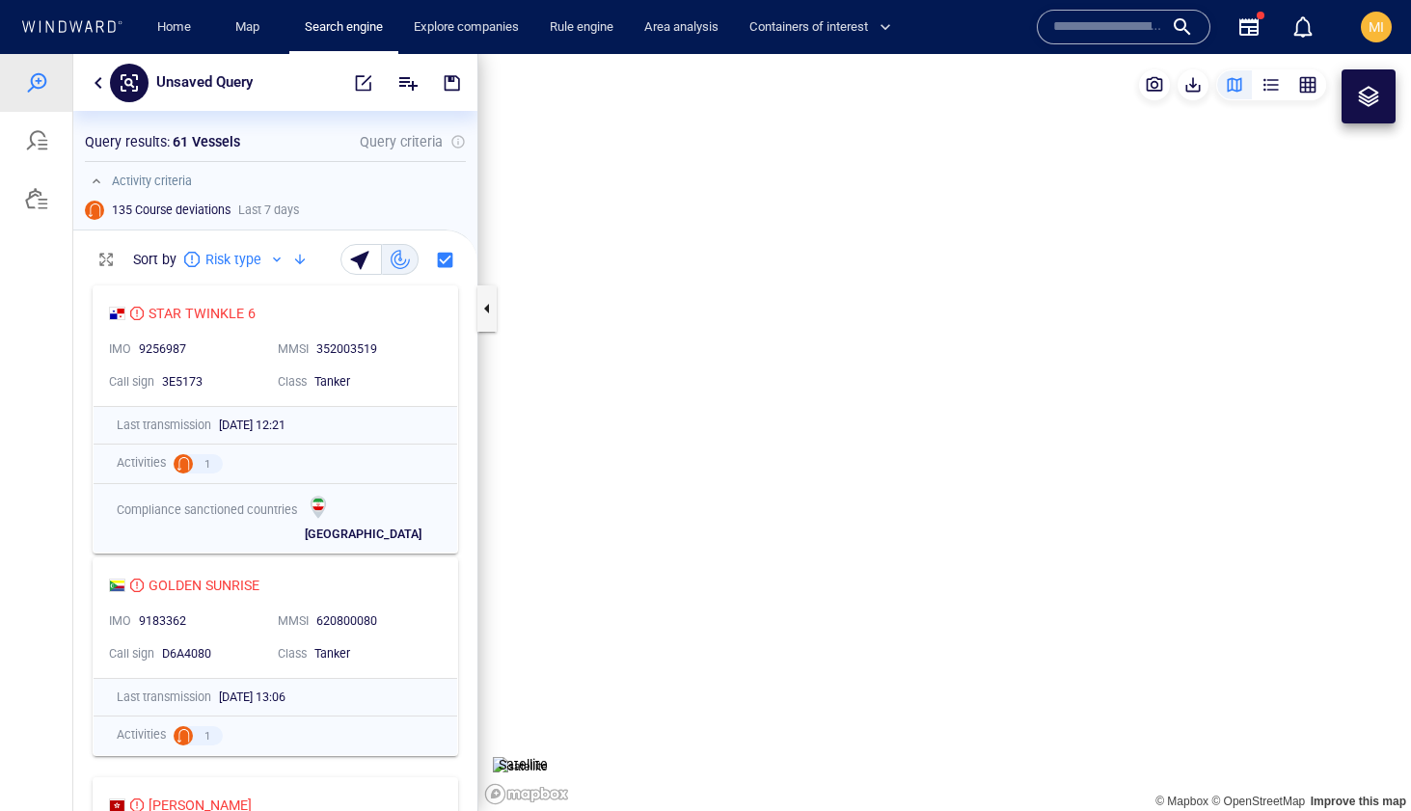
scroll to position [535, 404]
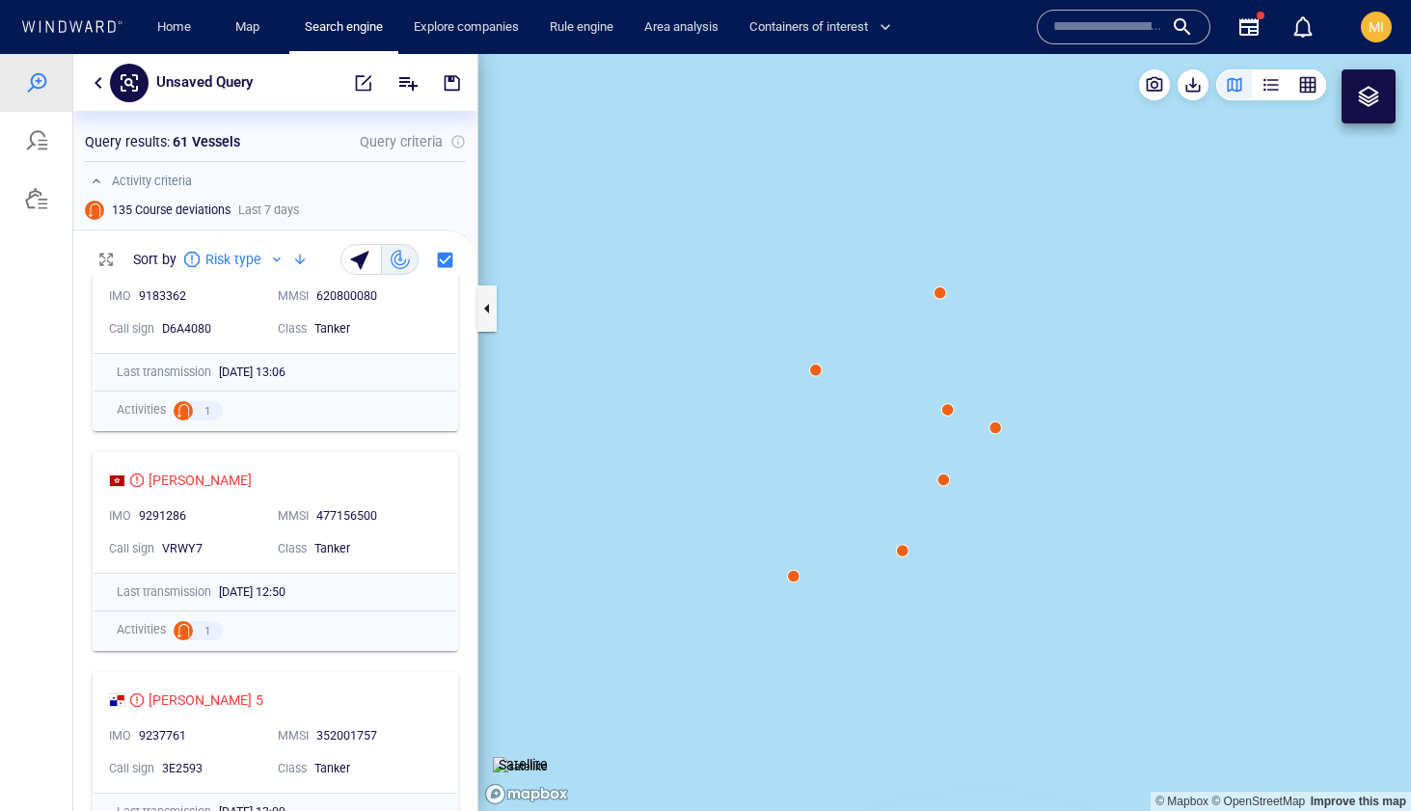
click at [942, 299] on canvas "Map" at bounding box center [944, 432] width 933 height 757
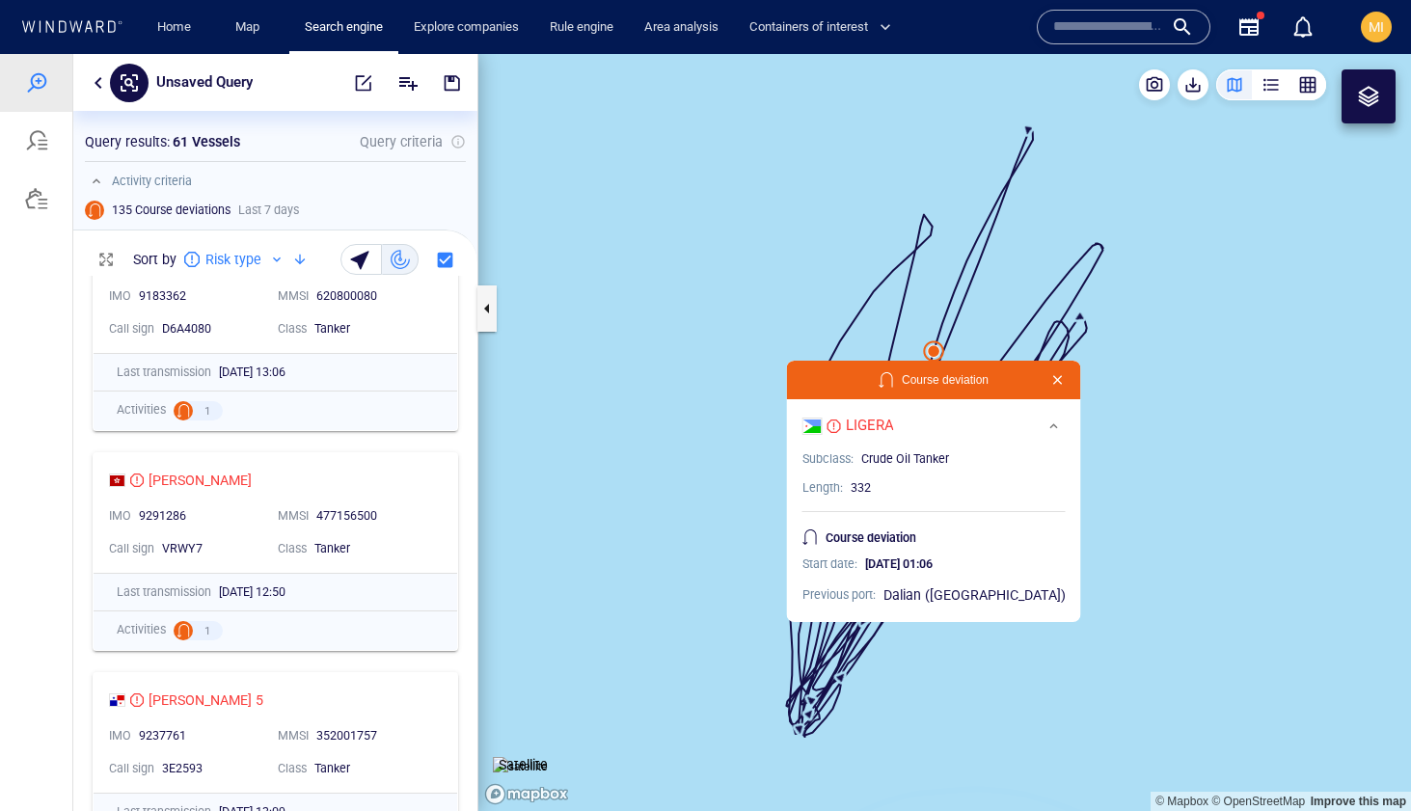
click at [1046, 382] on button "button" at bounding box center [1057, 379] width 23 height 23
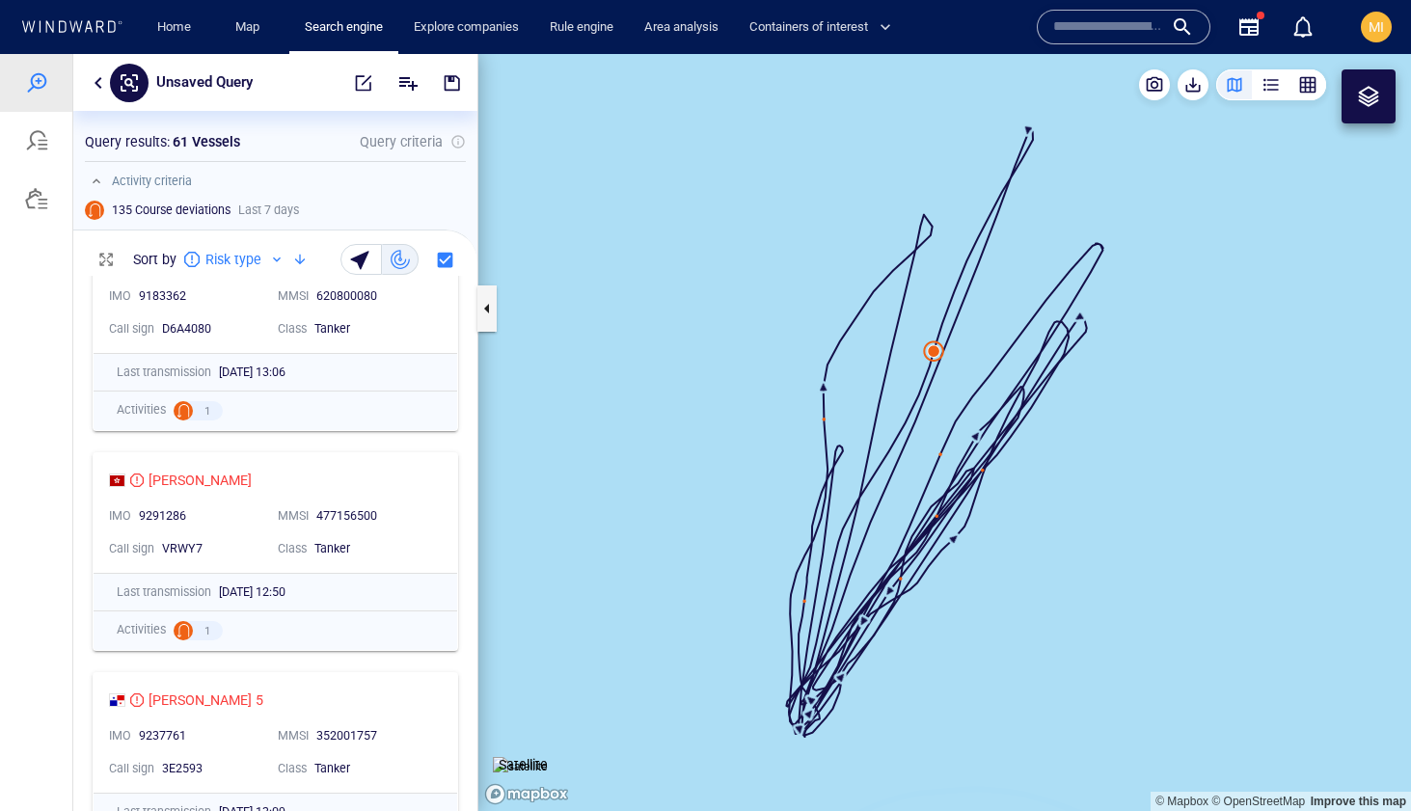
click at [965, 377] on canvas "Map" at bounding box center [944, 432] width 933 height 757
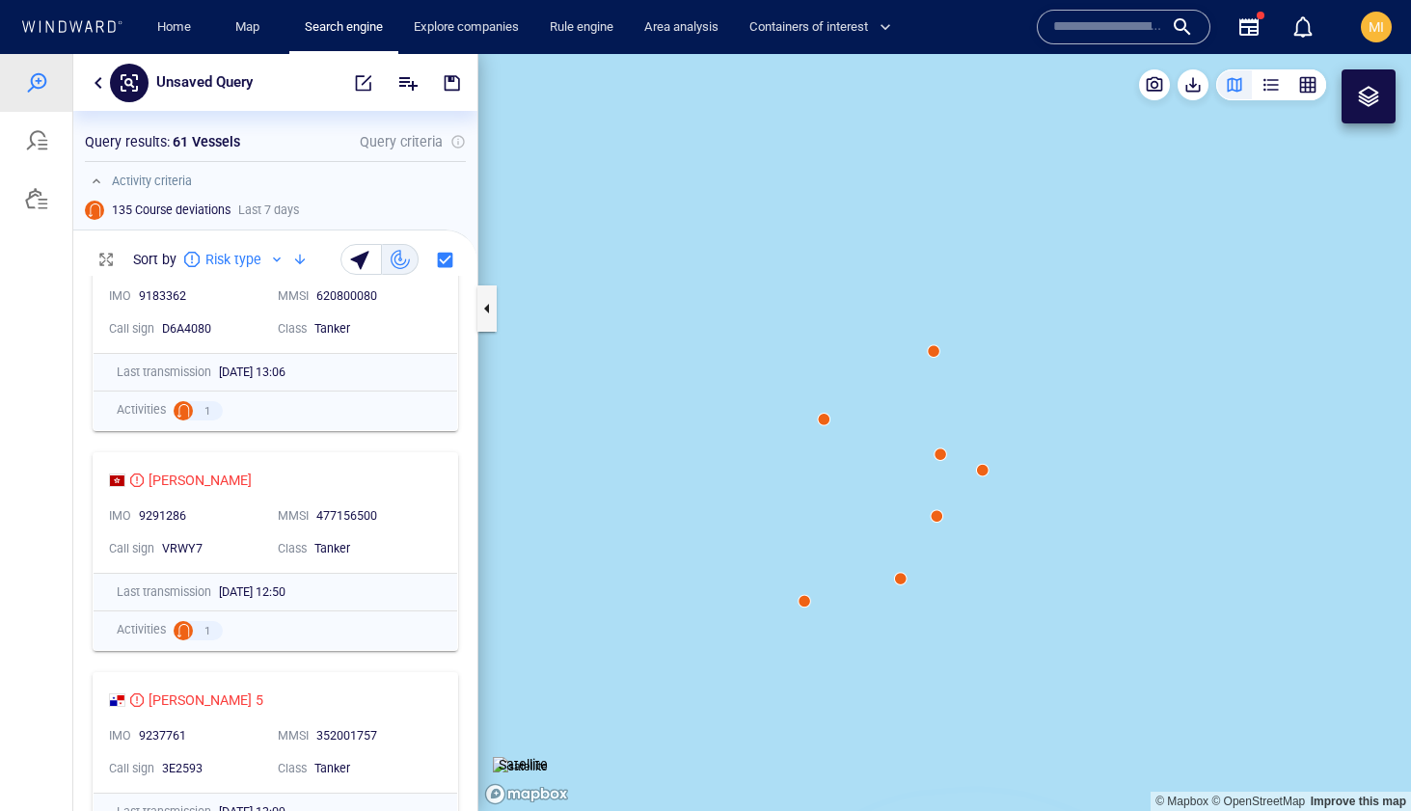
click at [940, 455] on canvas "Map" at bounding box center [944, 432] width 933 height 757
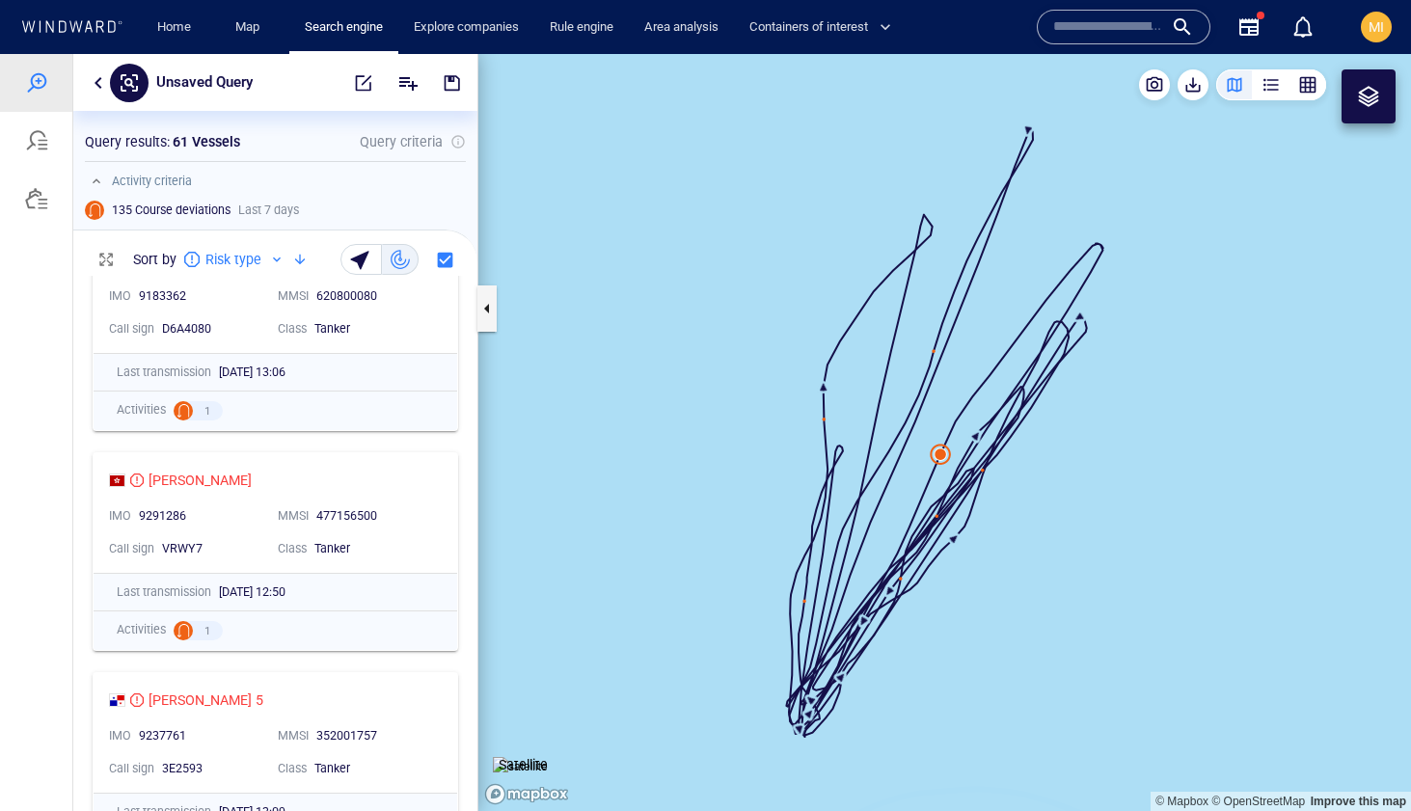
click at [940, 457] on canvas "Map" at bounding box center [944, 432] width 933 height 757
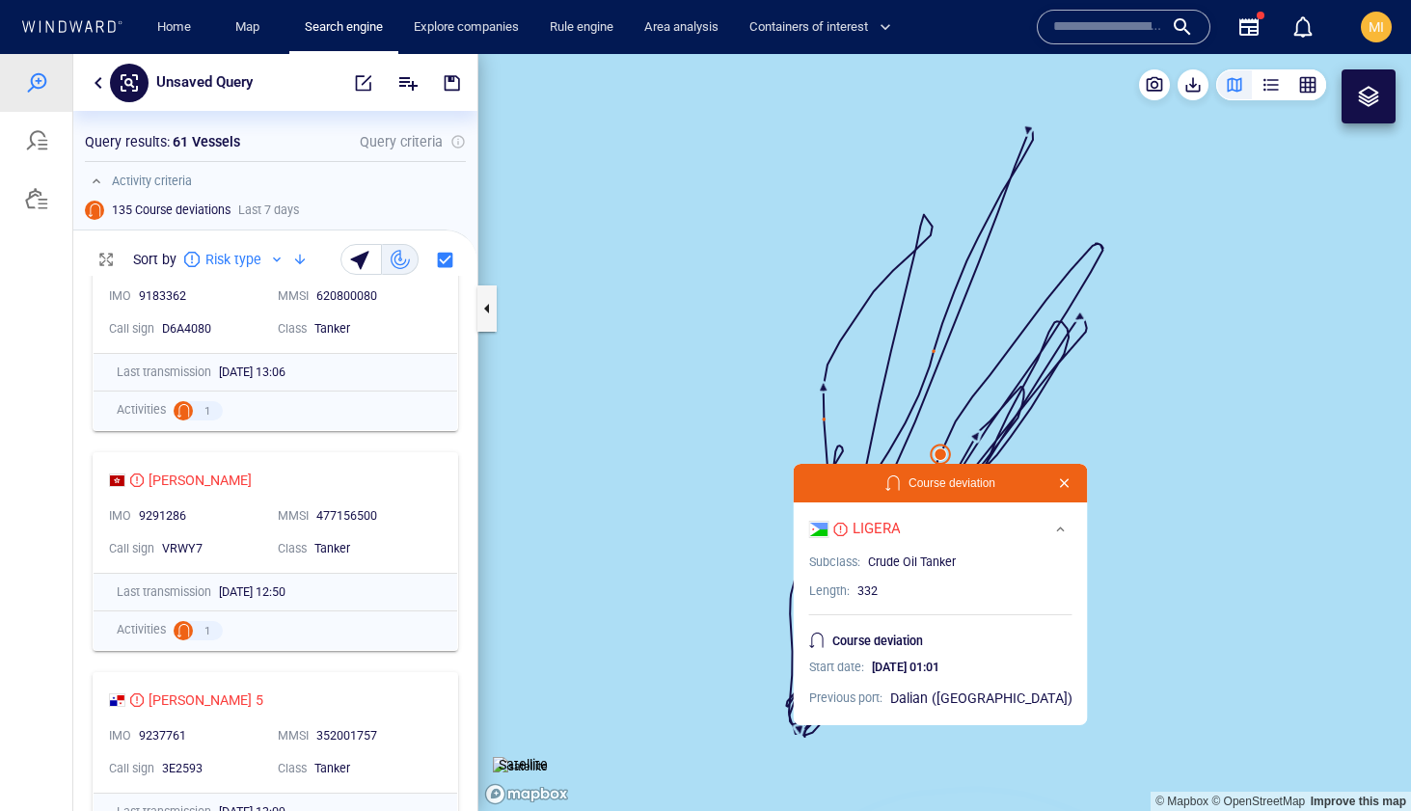
click at [1053, 479] on button "button" at bounding box center [1064, 483] width 23 height 23
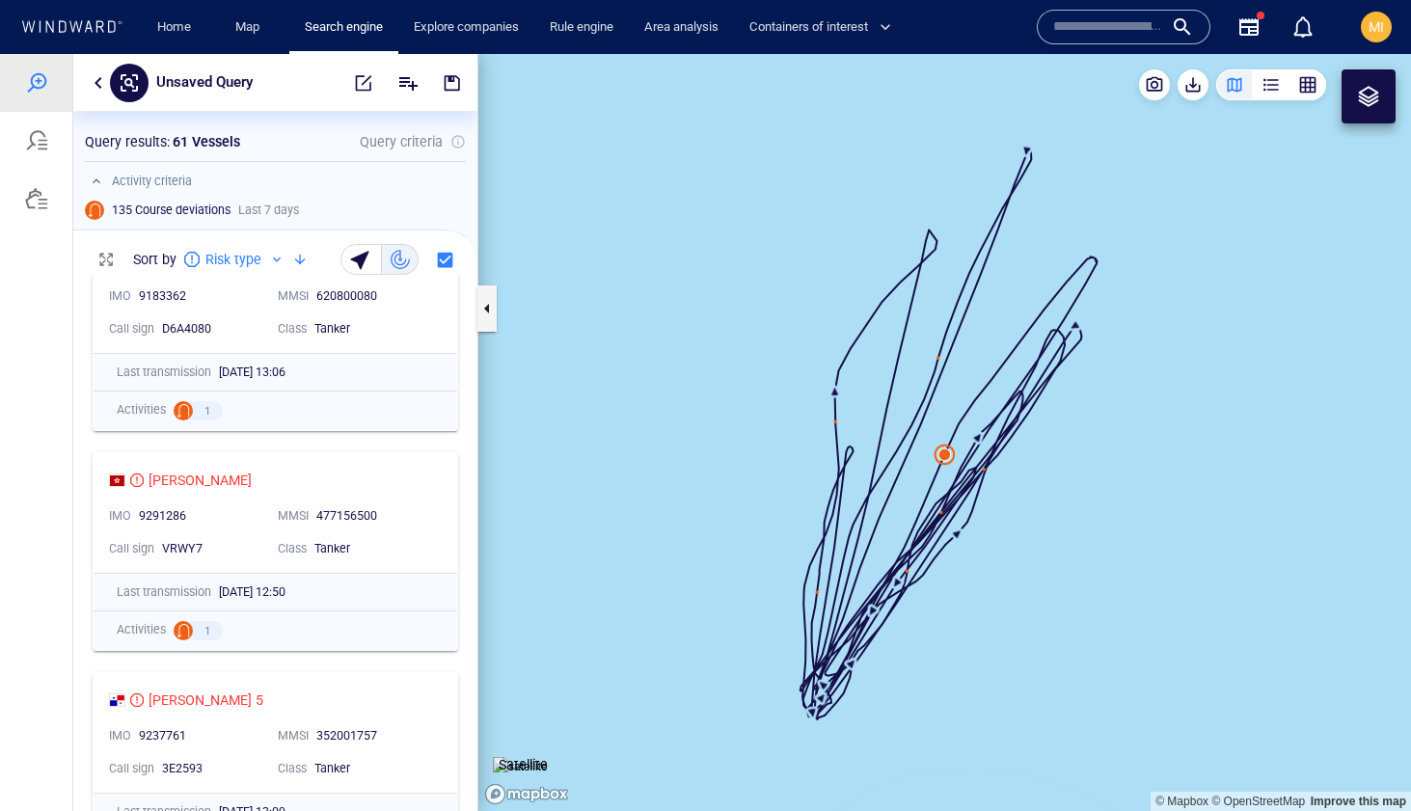
click at [1007, 459] on canvas "Map" at bounding box center [944, 432] width 933 height 757
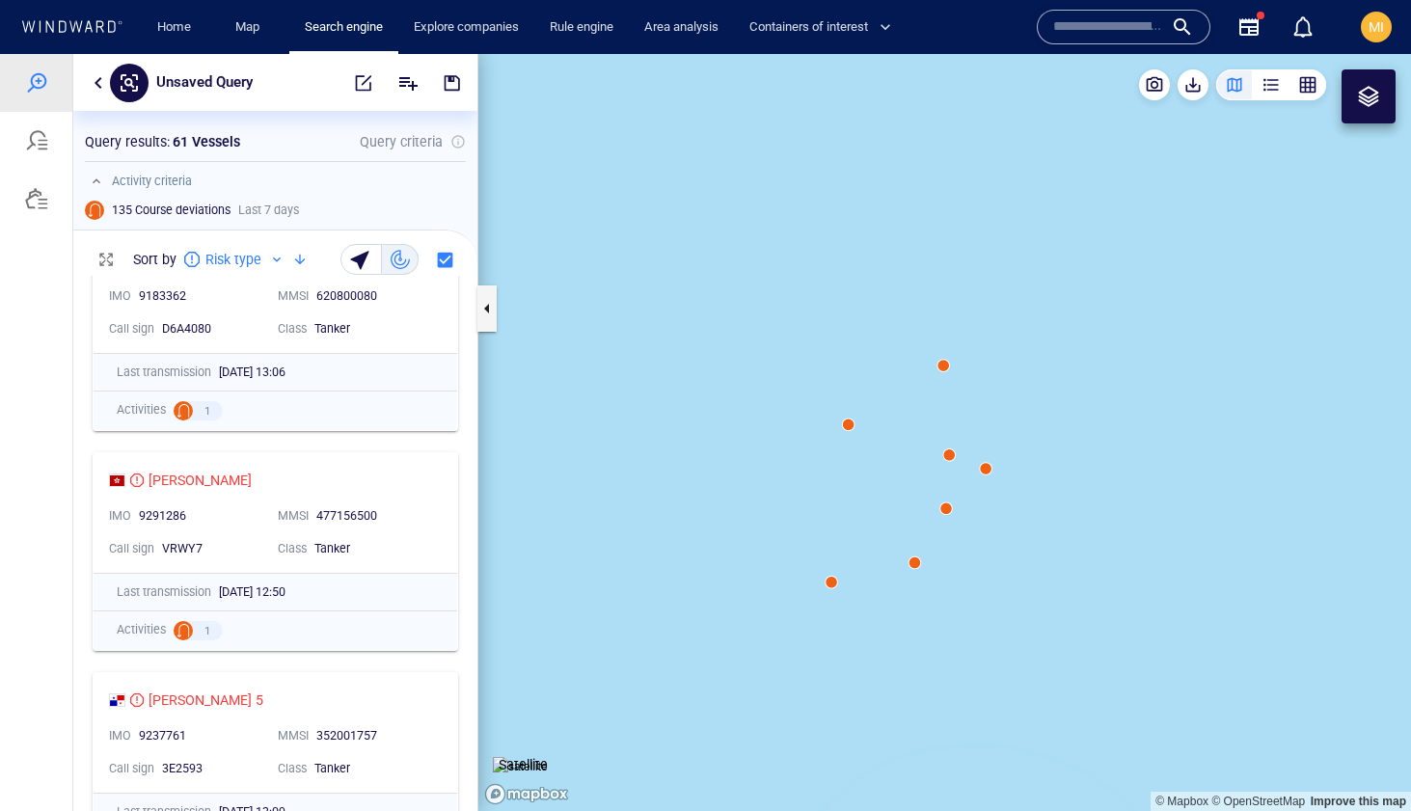
click at [850, 428] on canvas "Map" at bounding box center [944, 432] width 933 height 757
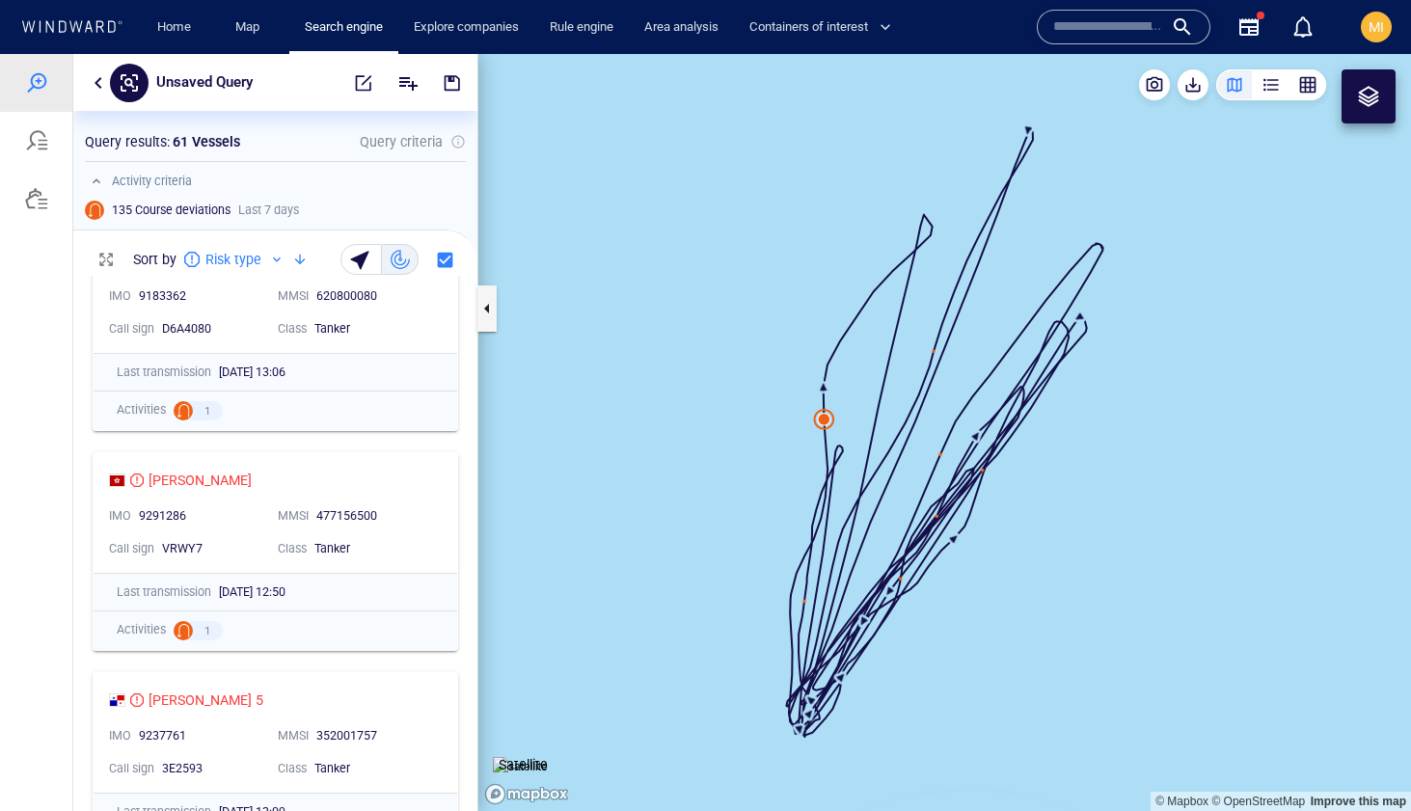
click at [824, 427] on canvas "Map" at bounding box center [944, 432] width 933 height 757
click at [826, 424] on canvas "Map" at bounding box center [944, 432] width 933 height 757
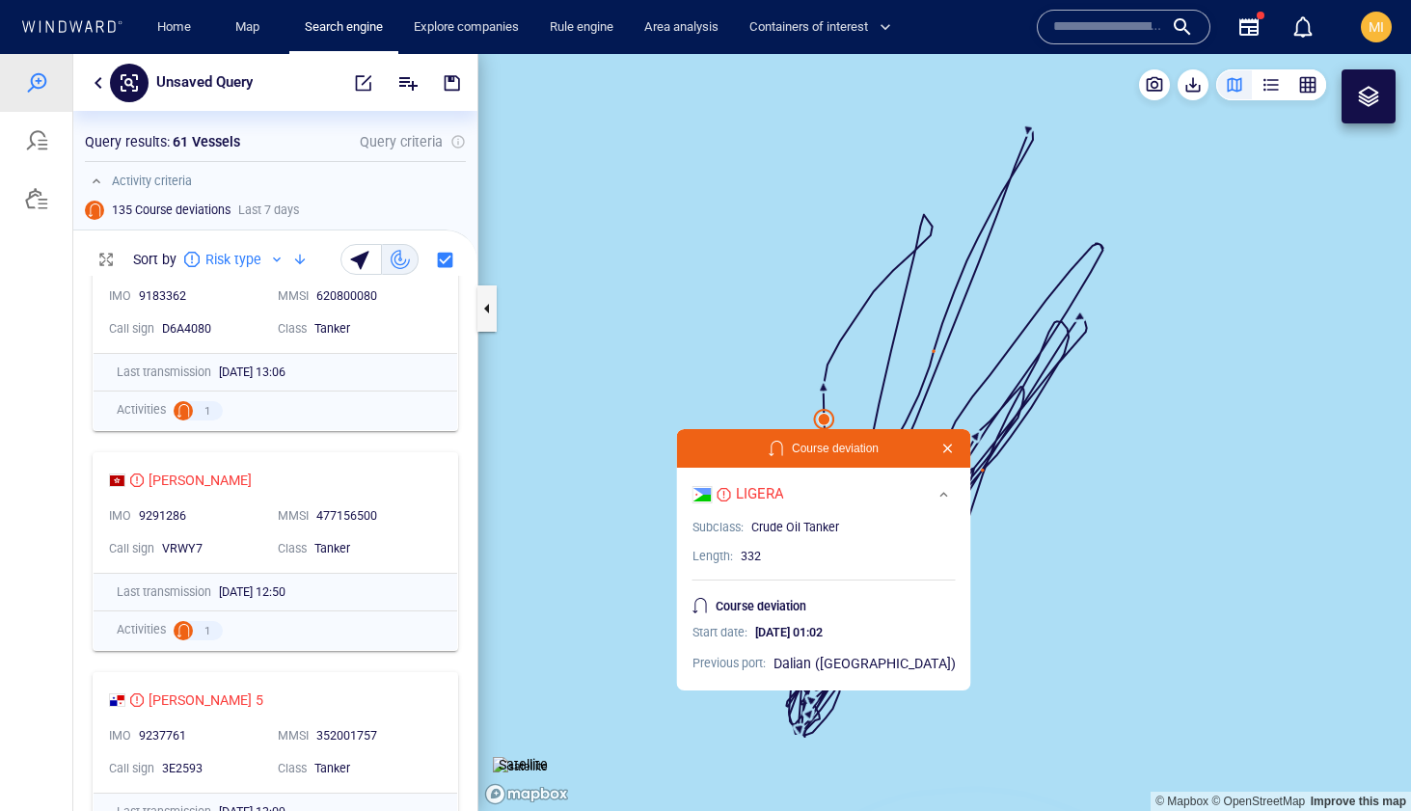
click at [826, 424] on canvas "Map" at bounding box center [944, 432] width 933 height 757
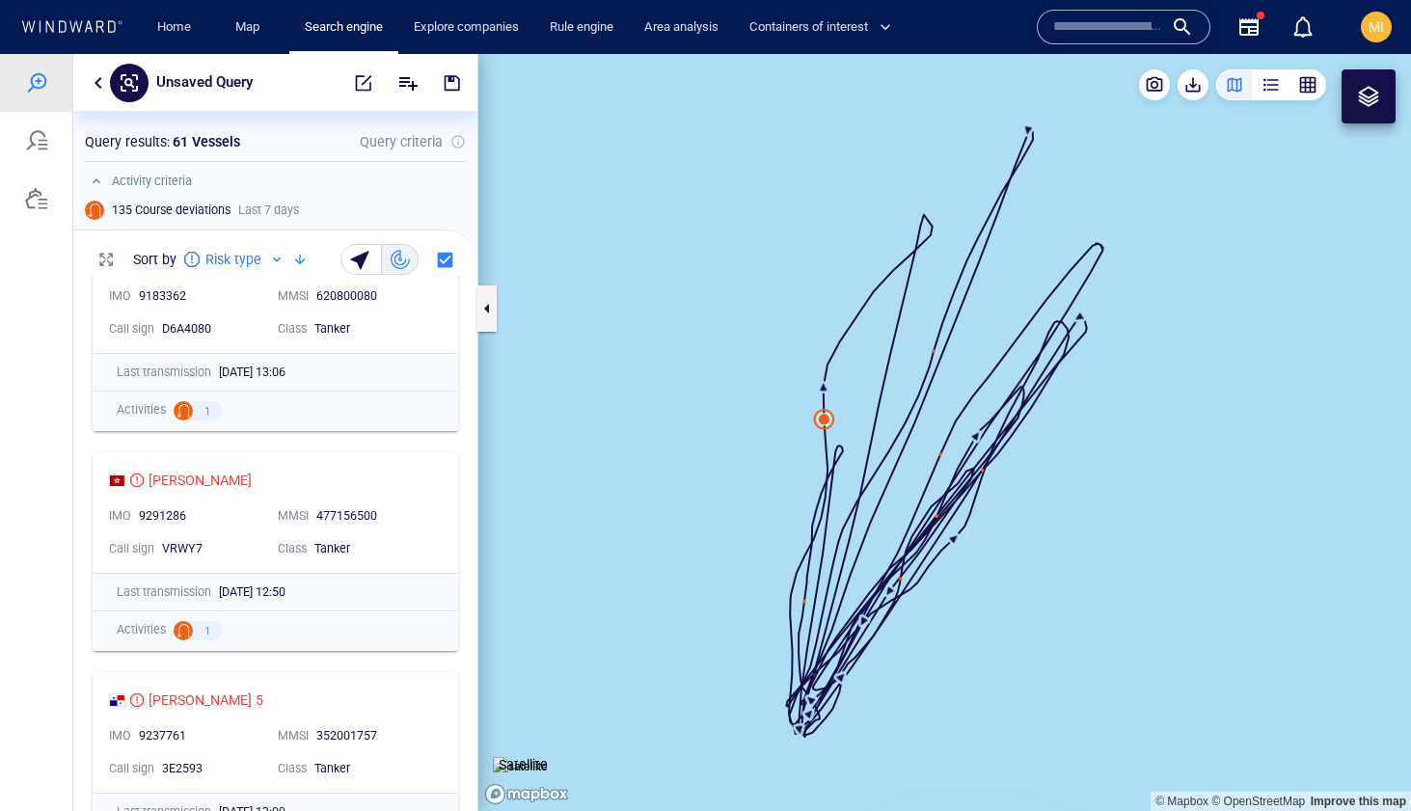
click at [958, 407] on canvas "Map" at bounding box center [944, 432] width 933 height 757
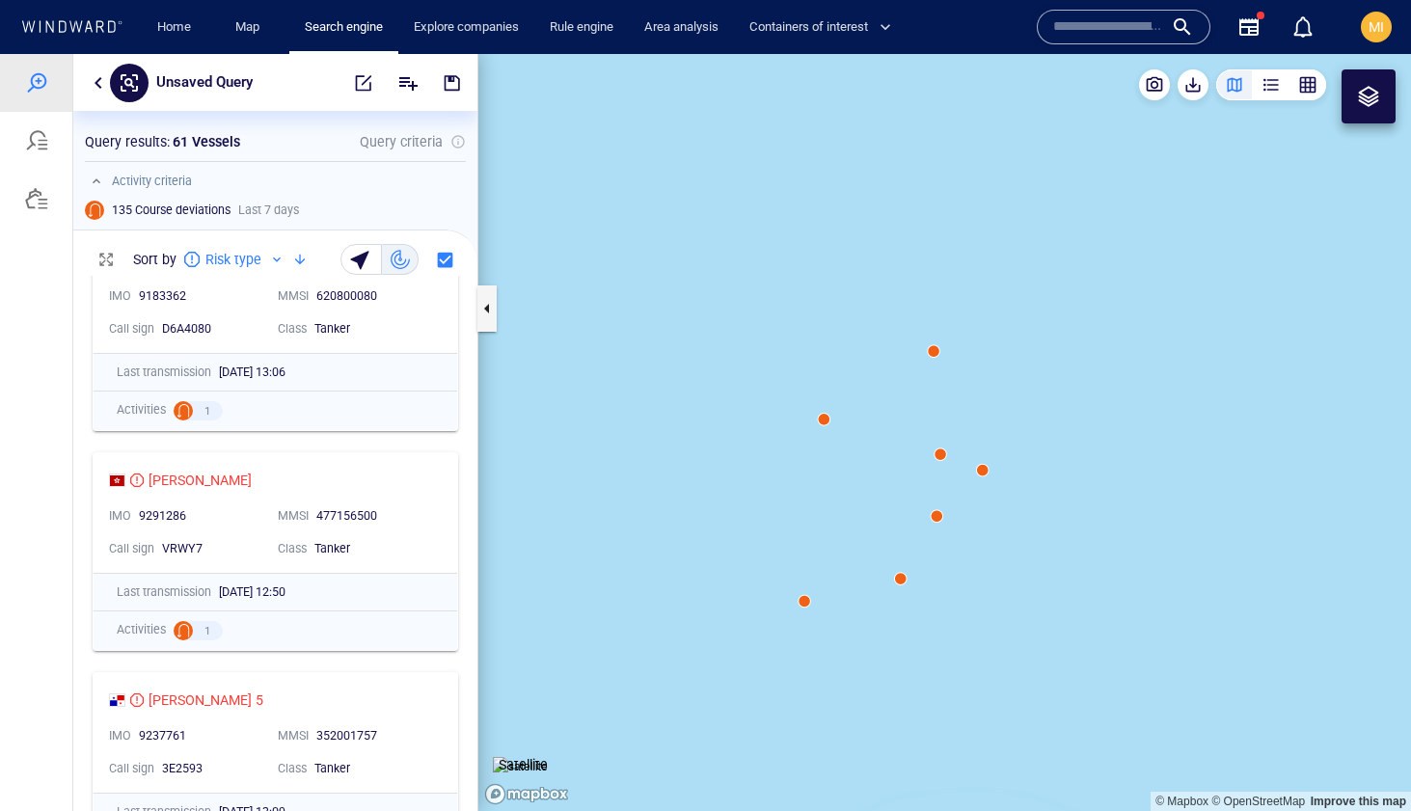
click at [934, 354] on canvas "Map" at bounding box center [944, 432] width 933 height 757
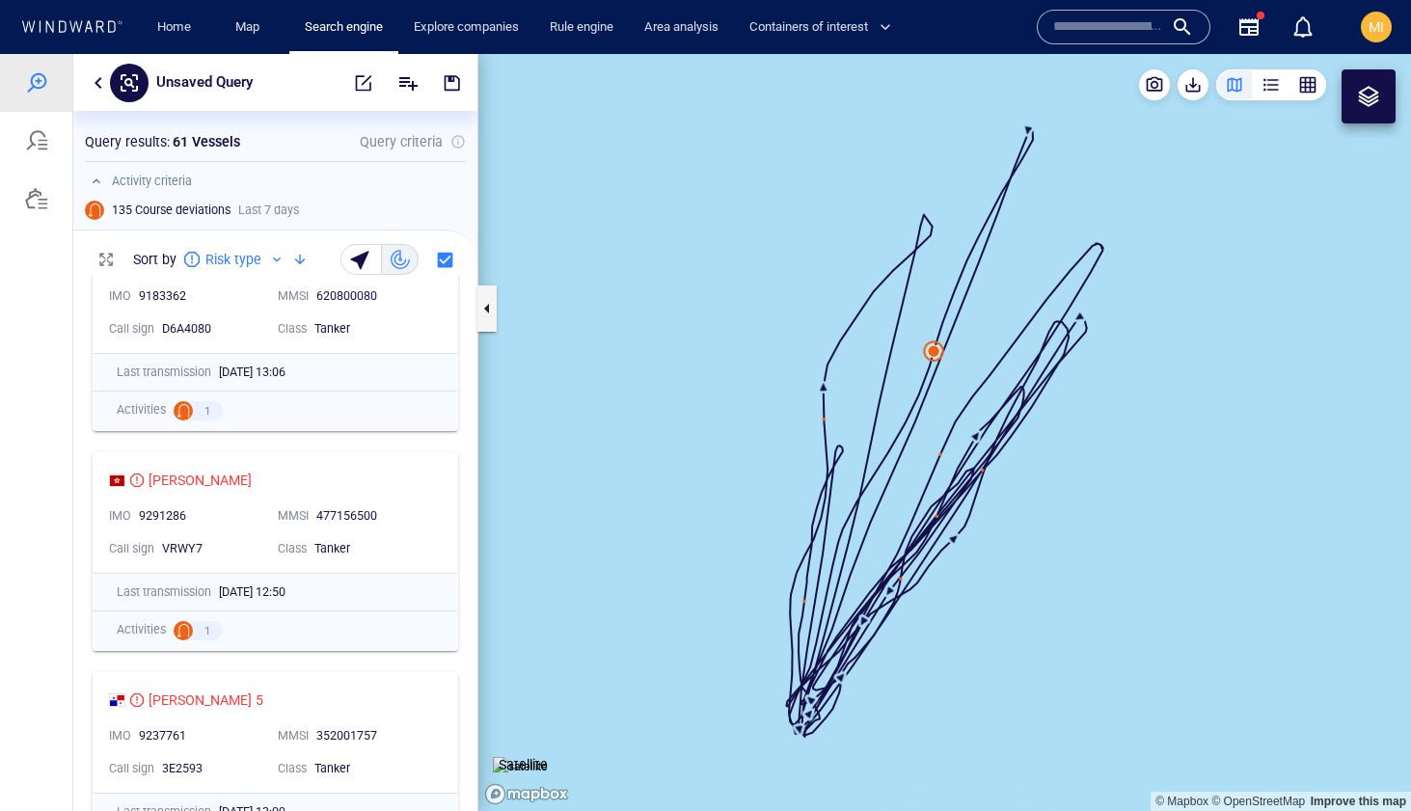
click at [934, 355] on canvas "Map" at bounding box center [944, 432] width 933 height 757
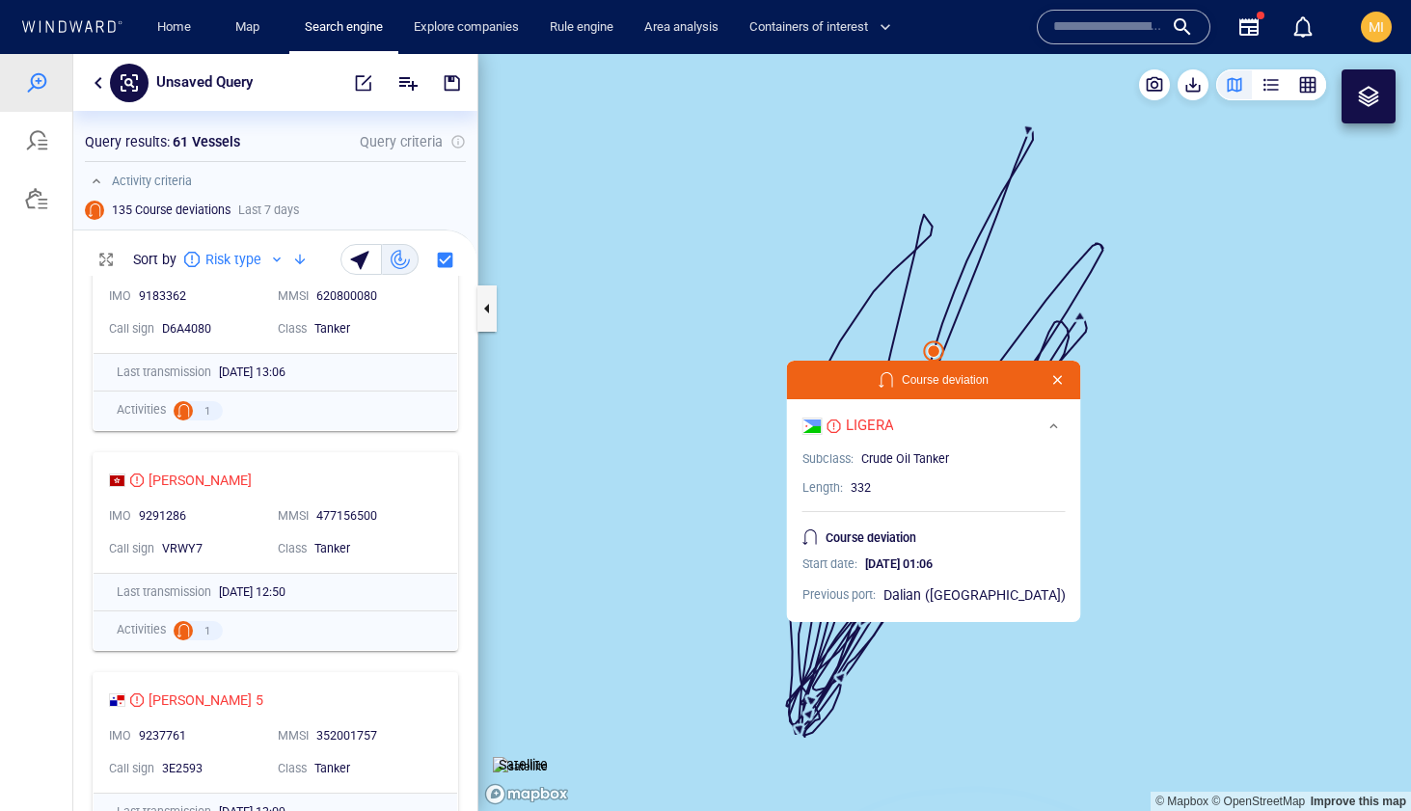
click at [934, 355] on canvas "Map" at bounding box center [944, 432] width 933 height 757
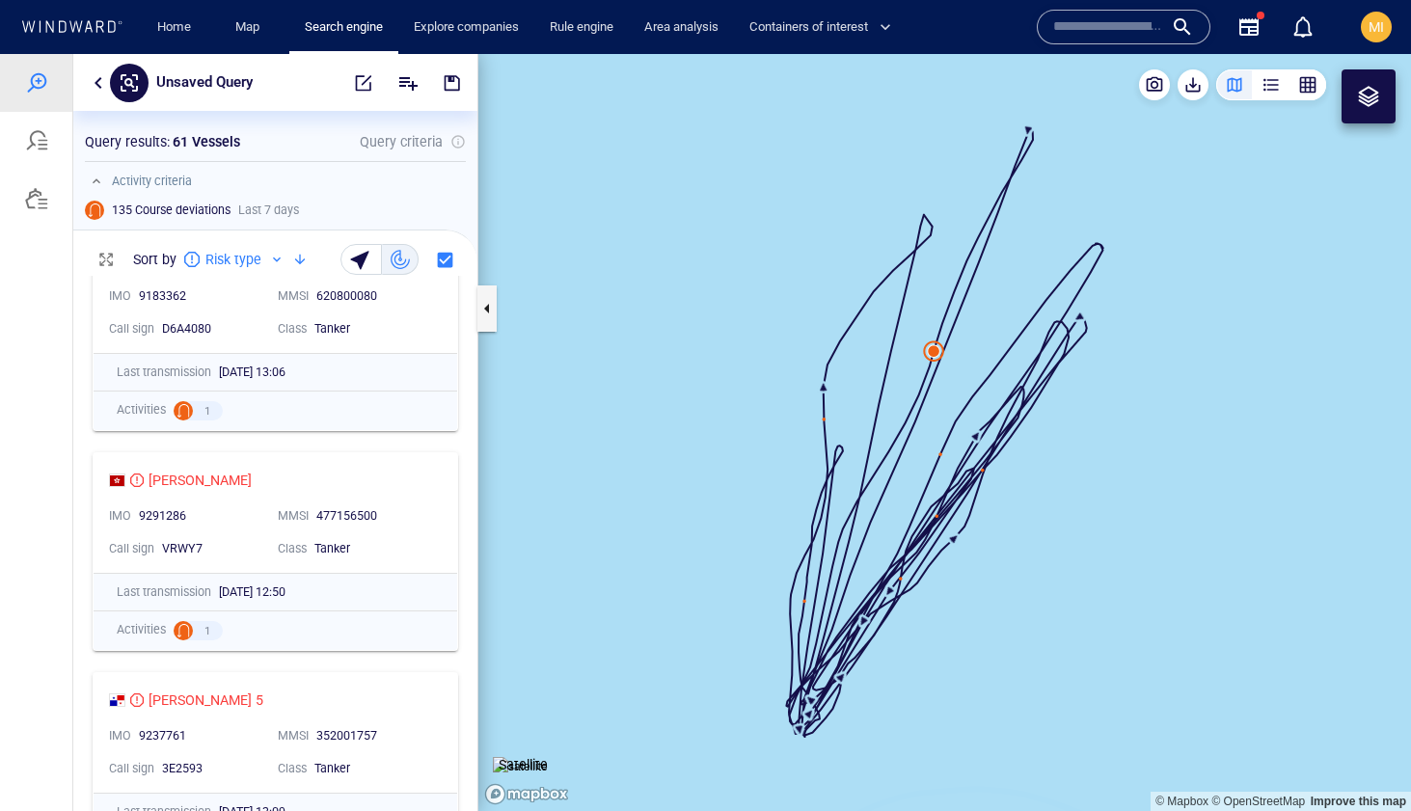
click at [946, 381] on canvas "Map" at bounding box center [944, 432] width 933 height 757
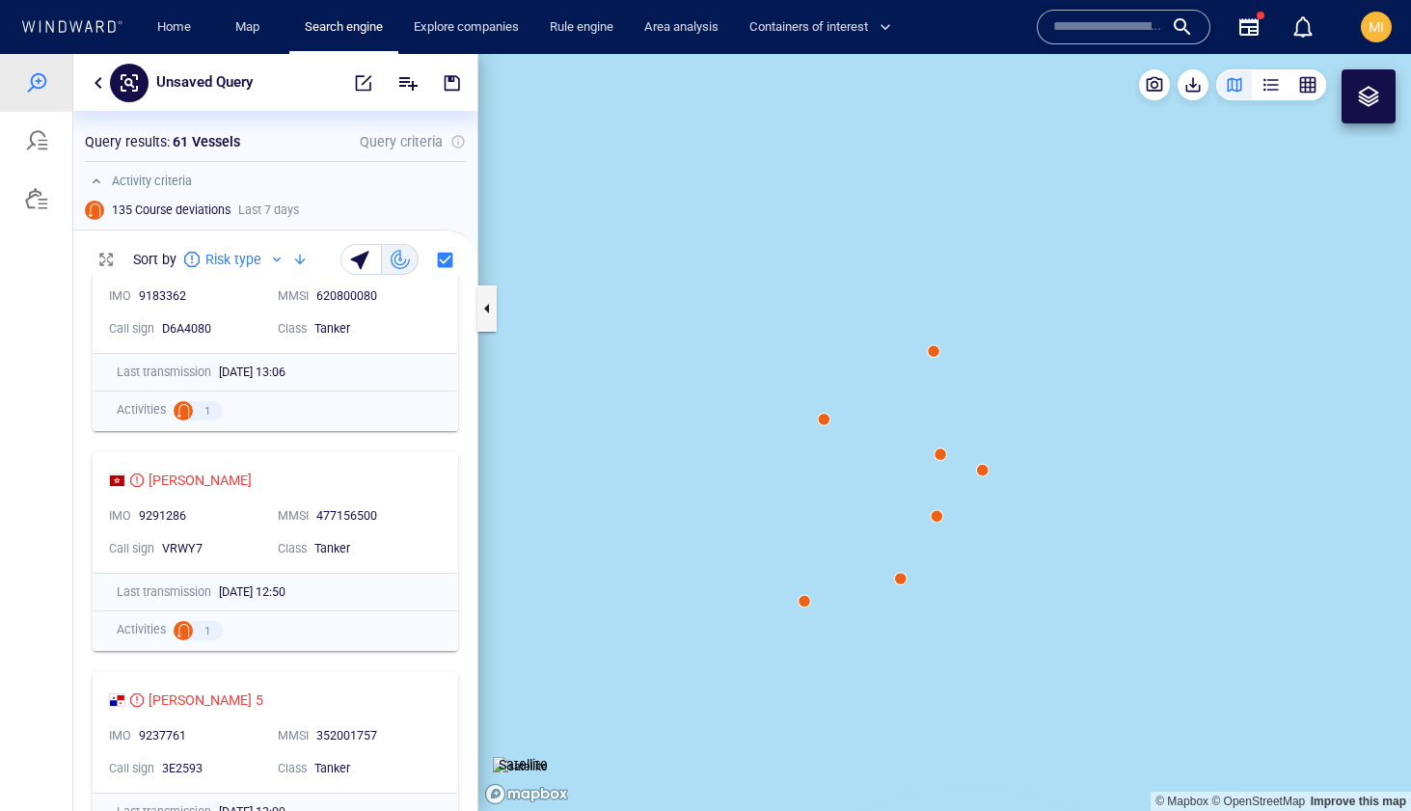
click at [805, 603] on canvas "Map" at bounding box center [944, 432] width 933 height 757
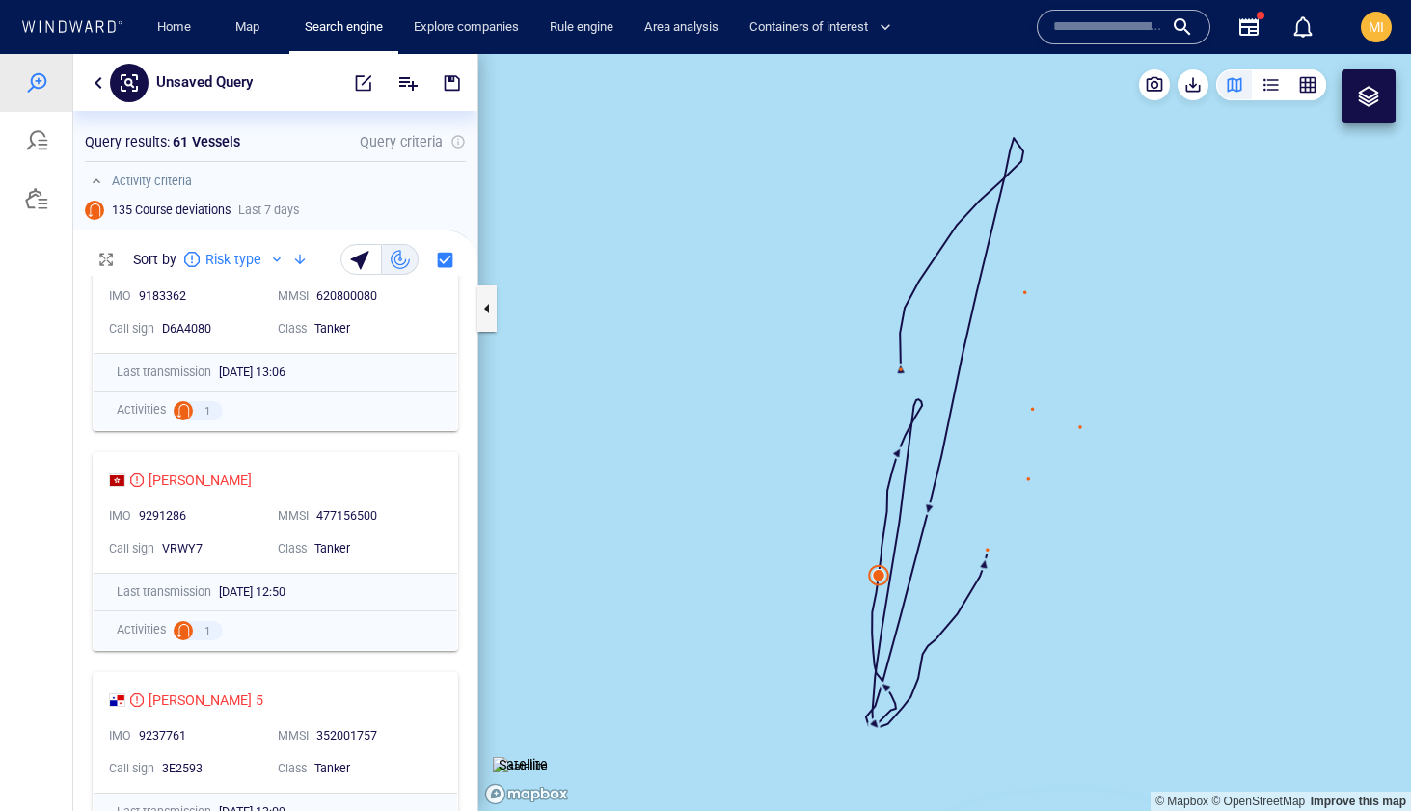
click at [880, 578] on canvas "Map" at bounding box center [944, 432] width 933 height 757
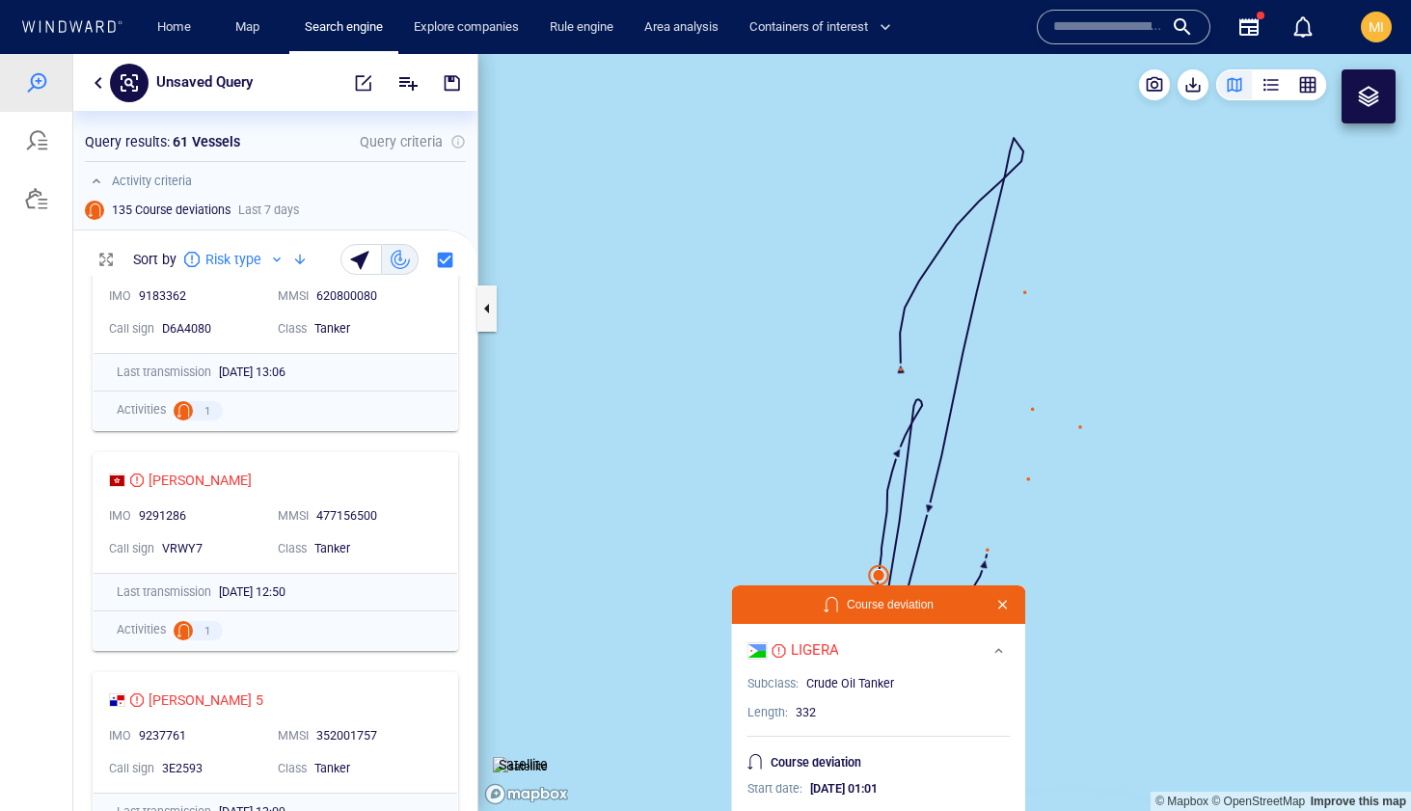
click at [880, 578] on canvas "Map" at bounding box center [944, 432] width 933 height 757
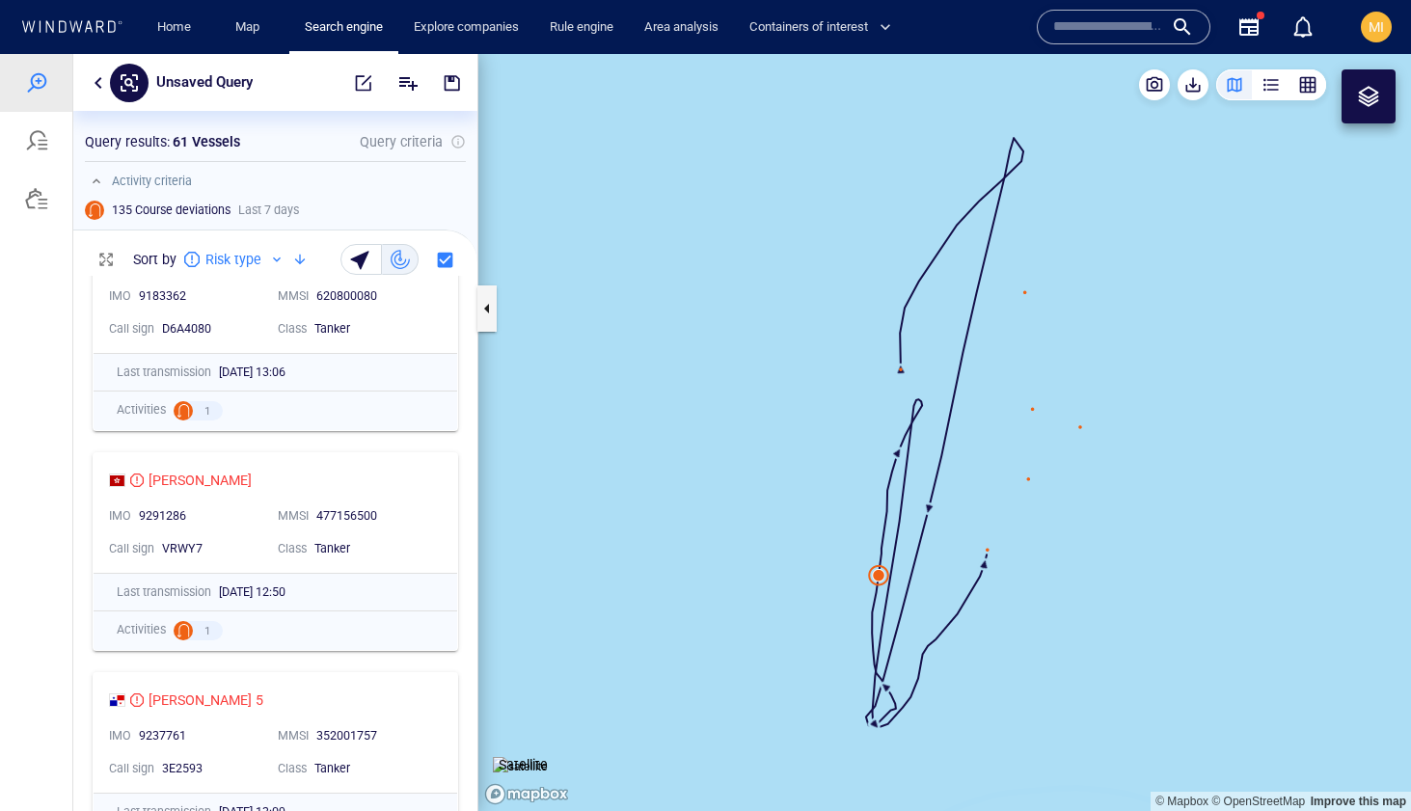
click at [798, 577] on canvas "Map" at bounding box center [944, 432] width 933 height 757
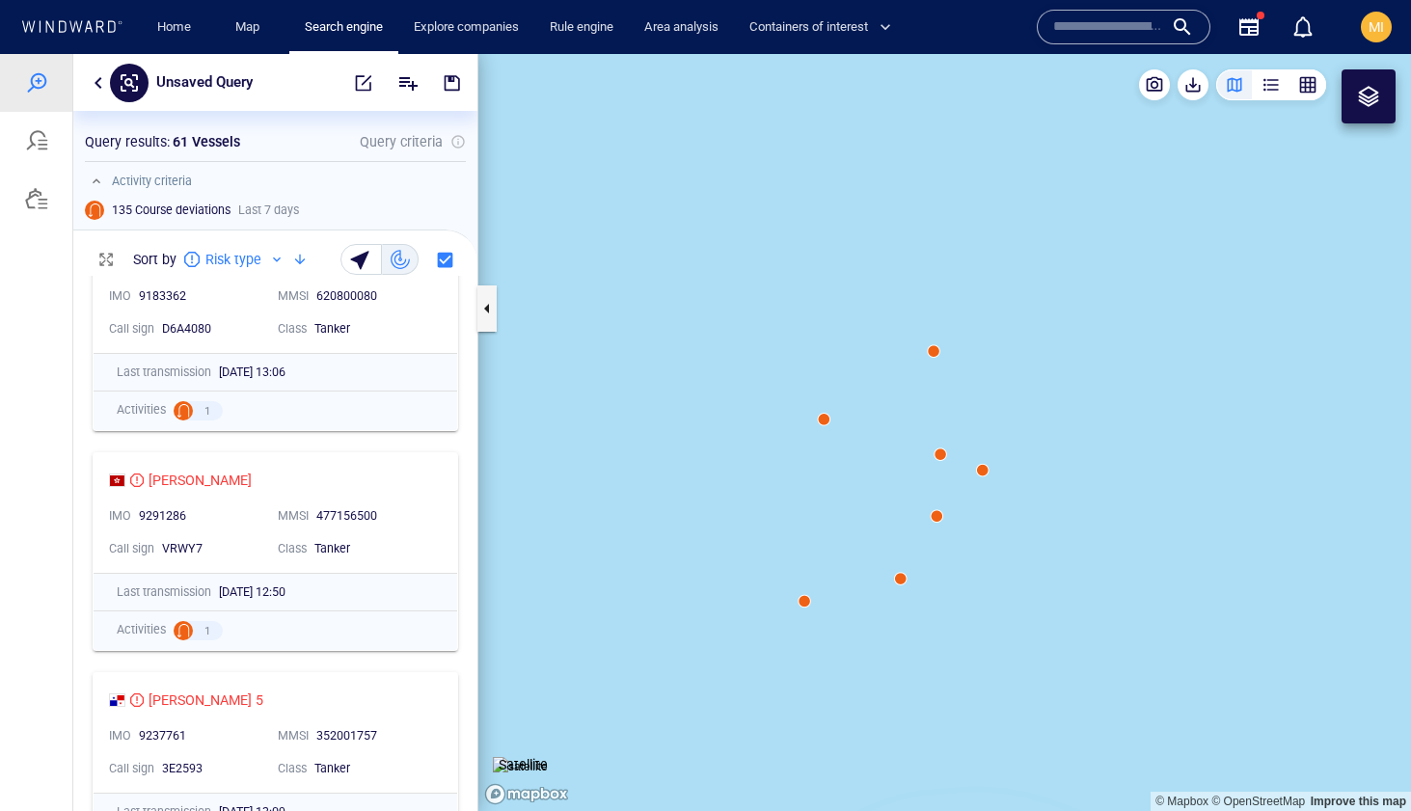
click at [902, 580] on canvas "Map" at bounding box center [944, 432] width 933 height 757
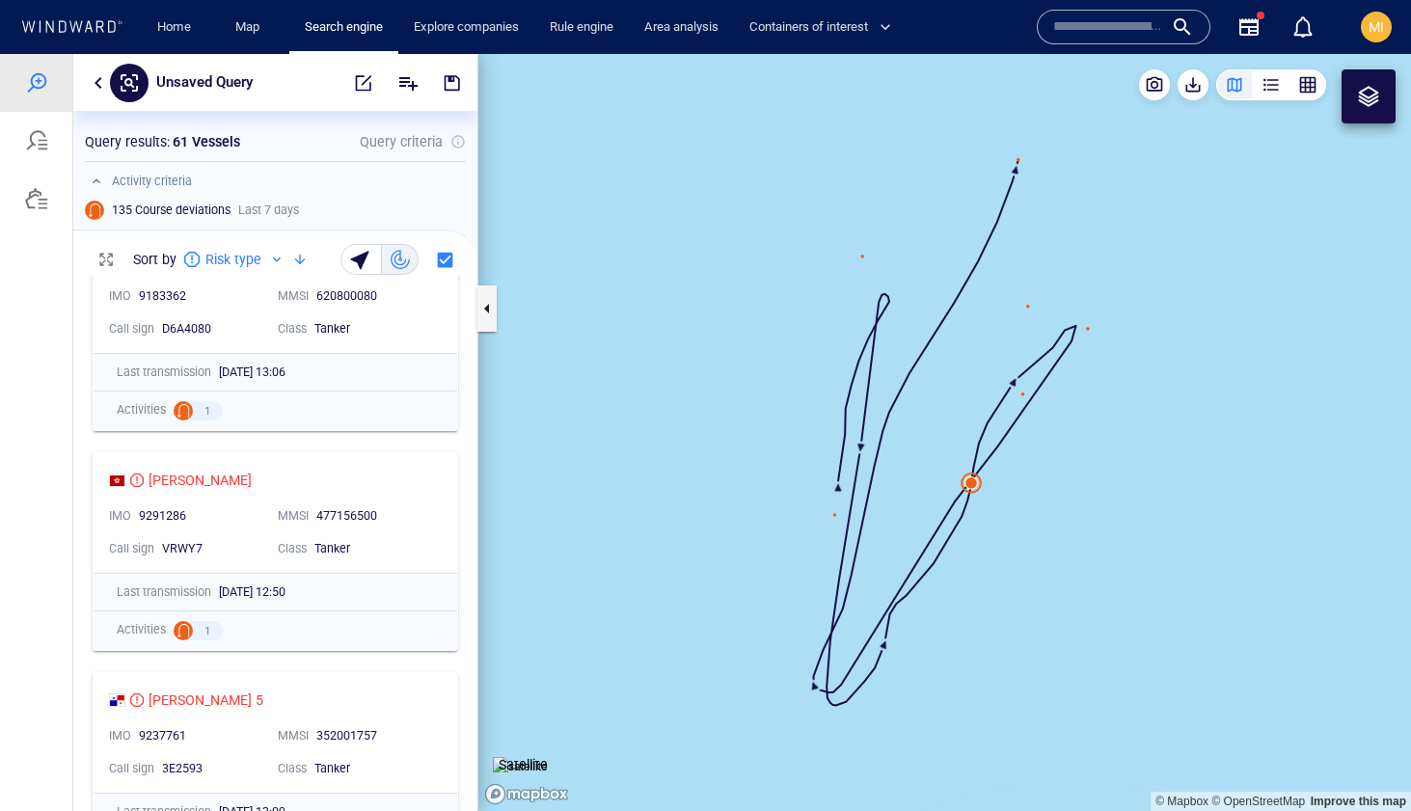
click at [971, 493] on canvas "Map" at bounding box center [944, 432] width 933 height 757
click at [974, 489] on canvas "Map" at bounding box center [944, 432] width 933 height 757
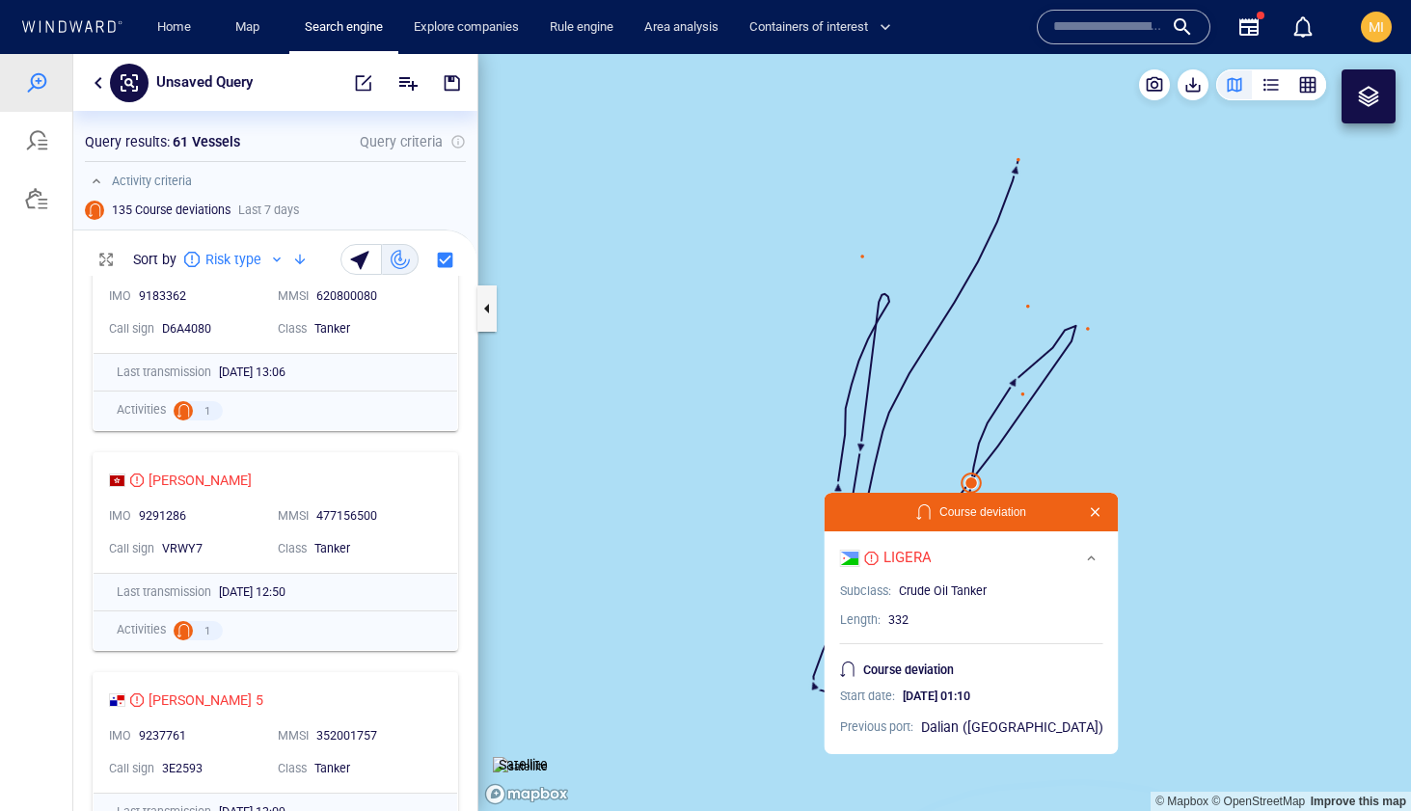
click at [974, 489] on canvas "Map" at bounding box center [944, 432] width 933 height 757
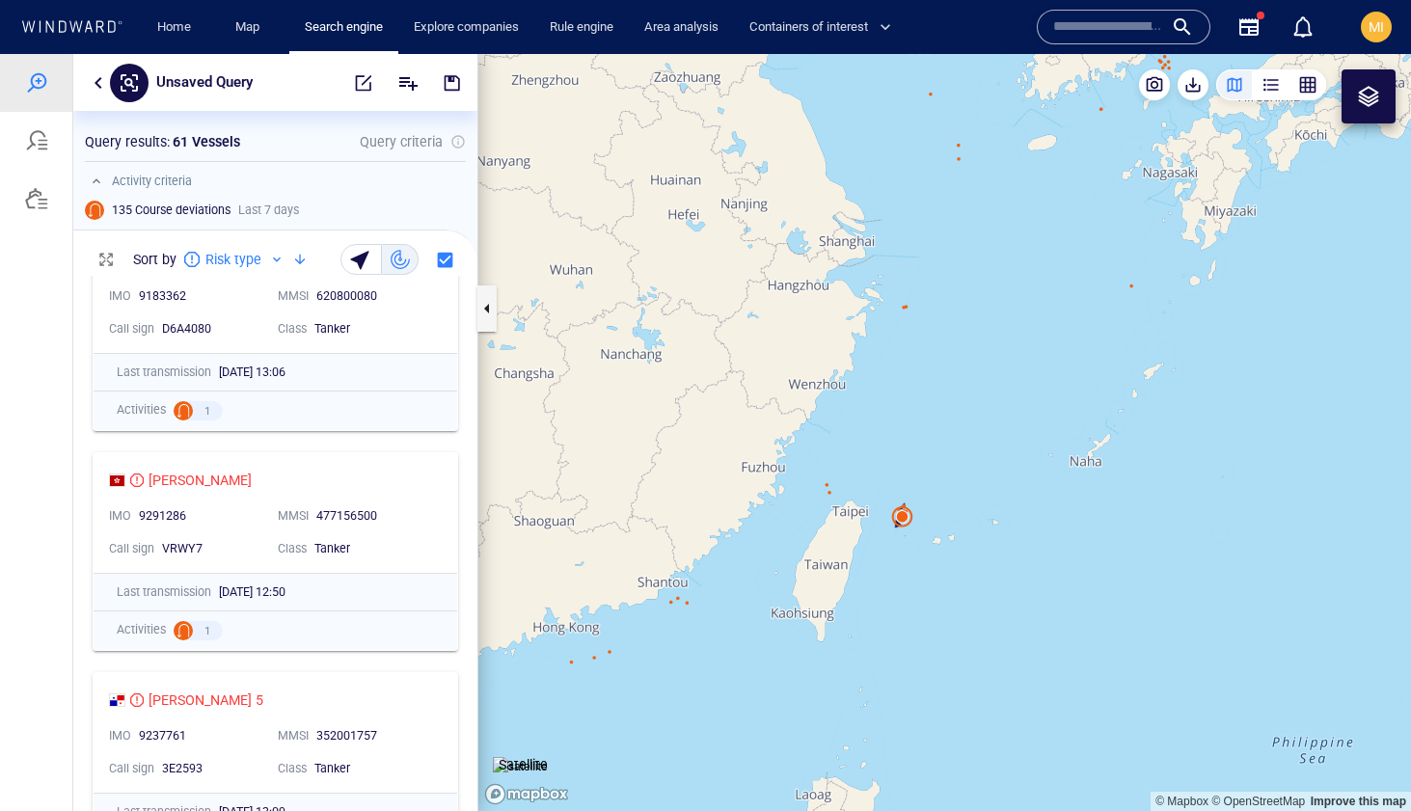
drag, startPoint x: 947, startPoint y: 463, endPoint x: 944, endPoint y: 559, distance: 96.5
click at [945, 557] on canvas "Map" at bounding box center [944, 432] width 933 height 757
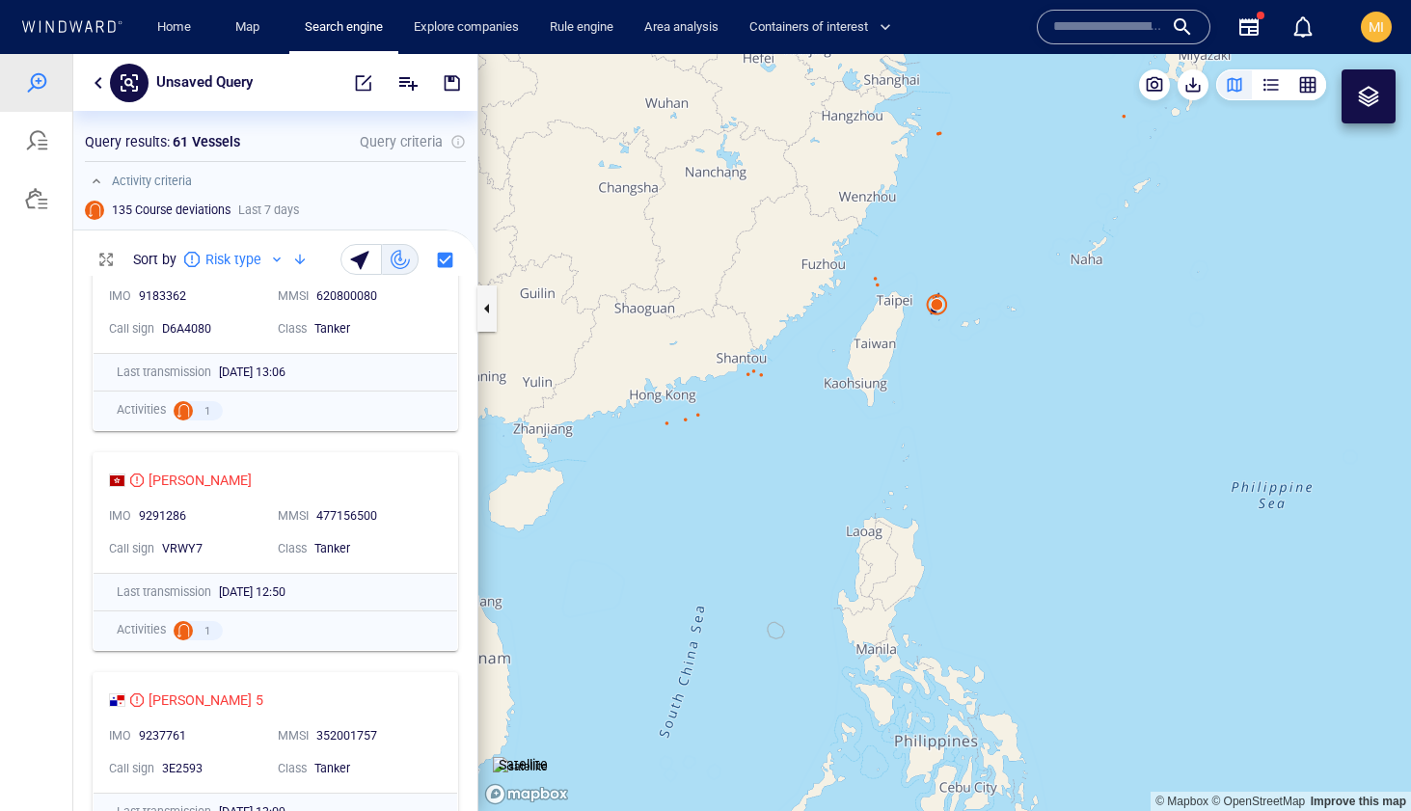
drag, startPoint x: 909, startPoint y: 495, endPoint x: 909, endPoint y: 577, distance: 82.0
click at [909, 576] on canvas "Map" at bounding box center [944, 432] width 933 height 757
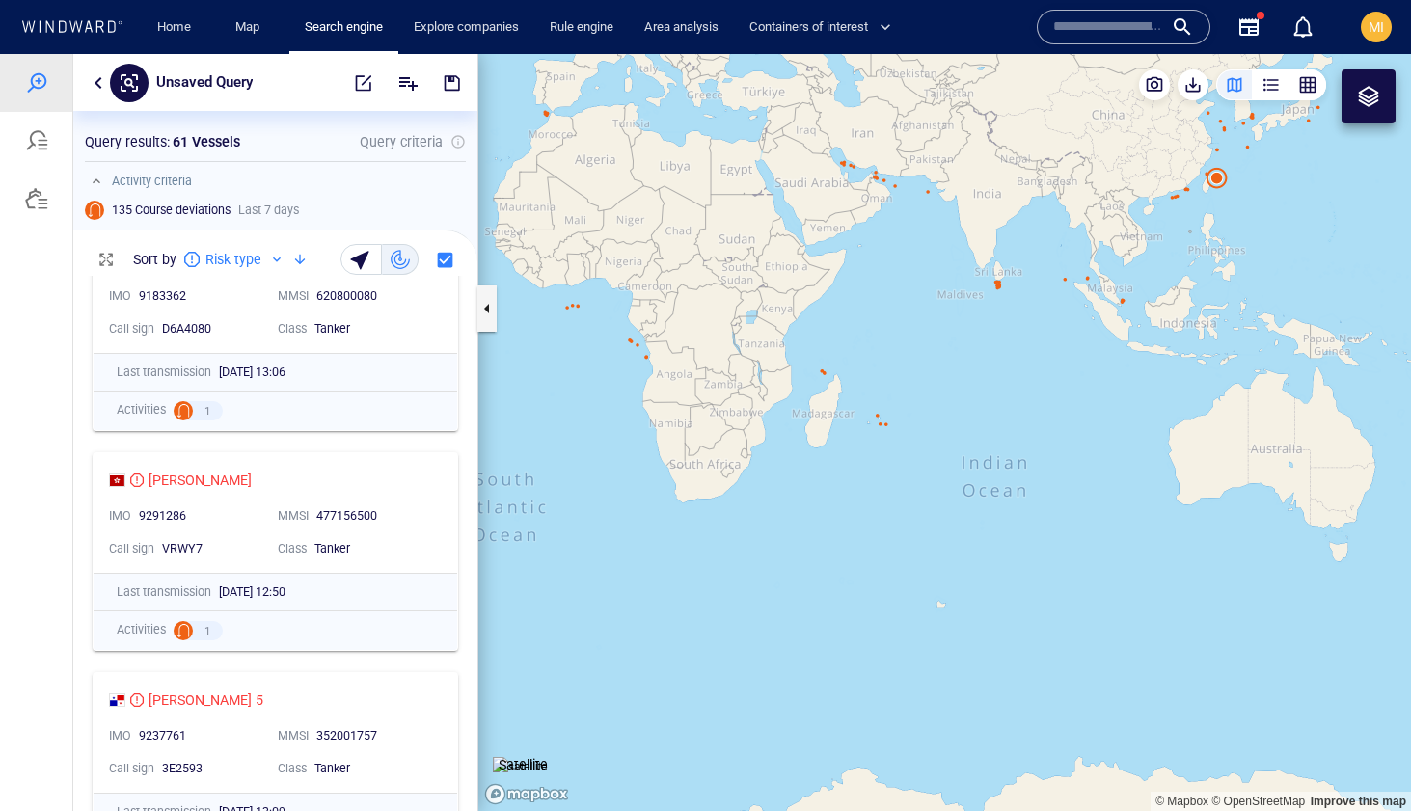
drag, startPoint x: 880, startPoint y: 479, endPoint x: 872, endPoint y: 581, distance: 101.6
click at [874, 579] on canvas "Map" at bounding box center [944, 432] width 933 height 757
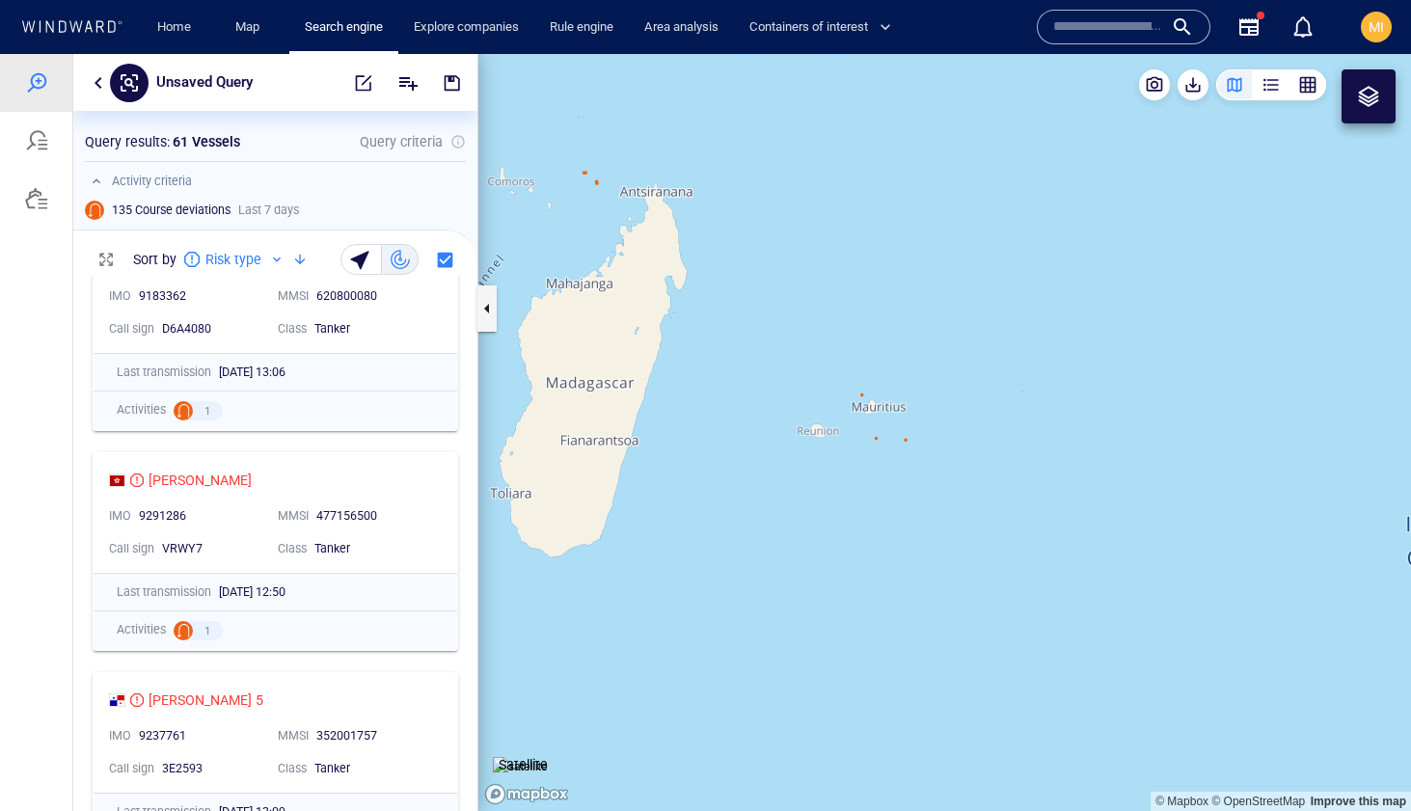
click at [908, 445] on canvas "Map" at bounding box center [944, 432] width 933 height 757
click at [907, 446] on canvas "Map" at bounding box center [944, 432] width 933 height 757
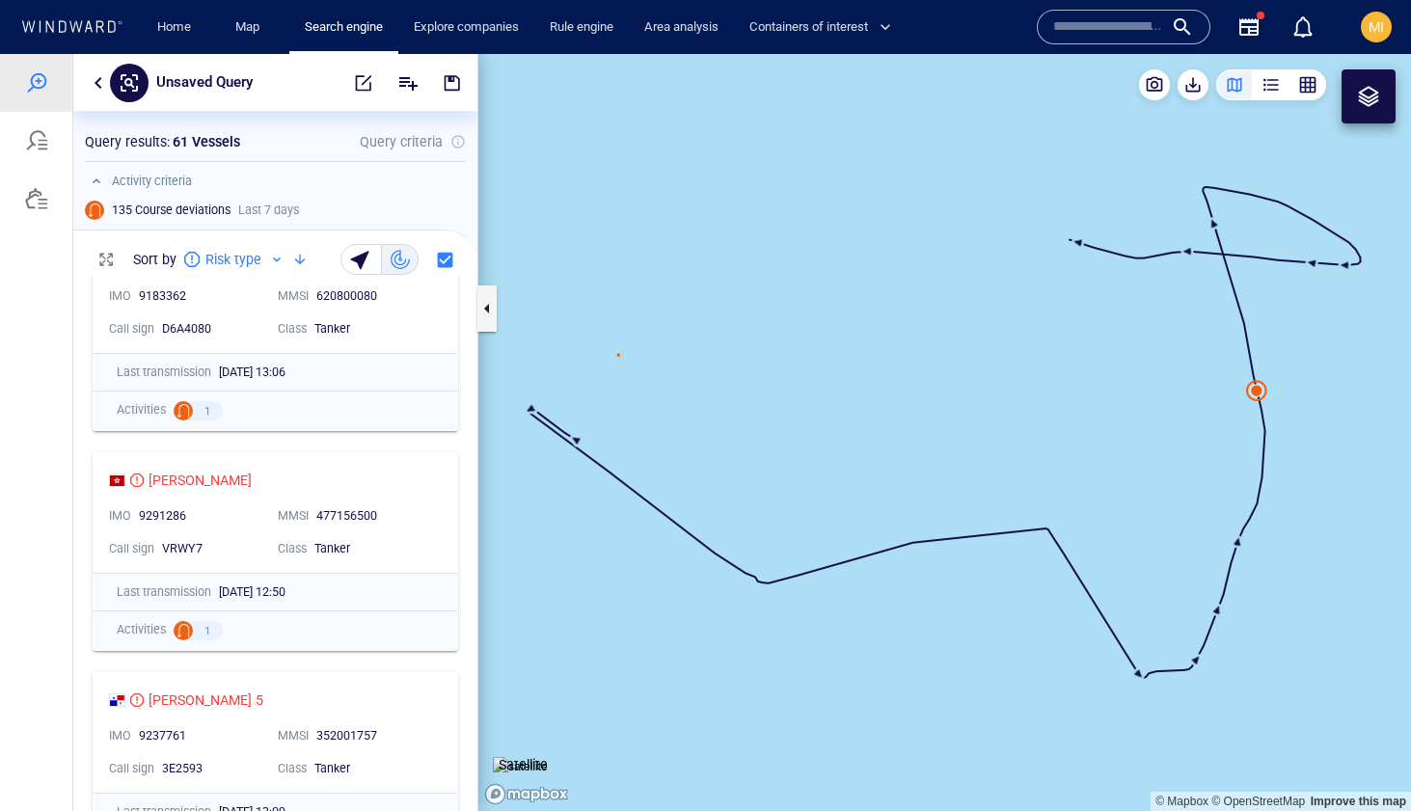
click at [1257, 392] on canvas "Map" at bounding box center [944, 432] width 933 height 757
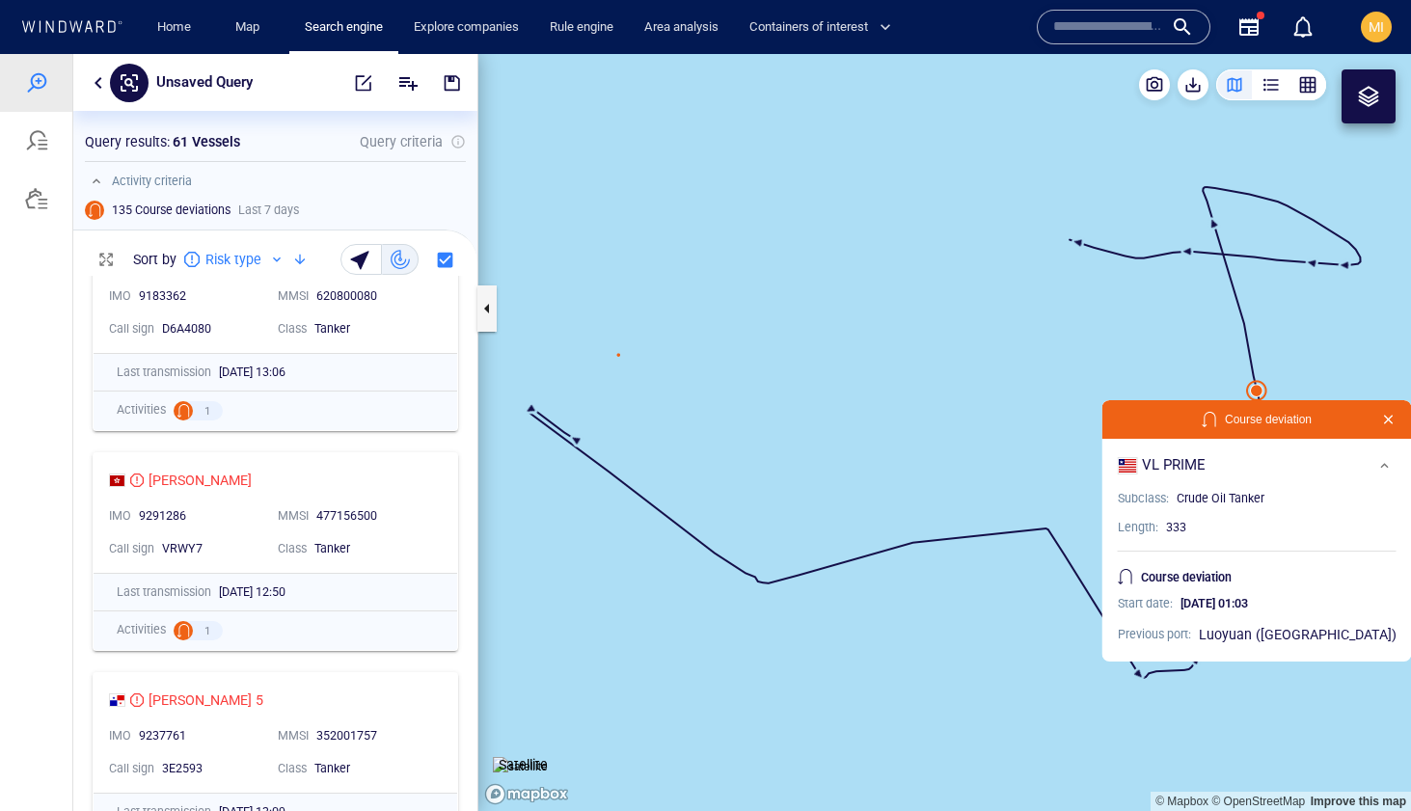
click at [1257, 392] on canvas "Map" at bounding box center [944, 432] width 933 height 757
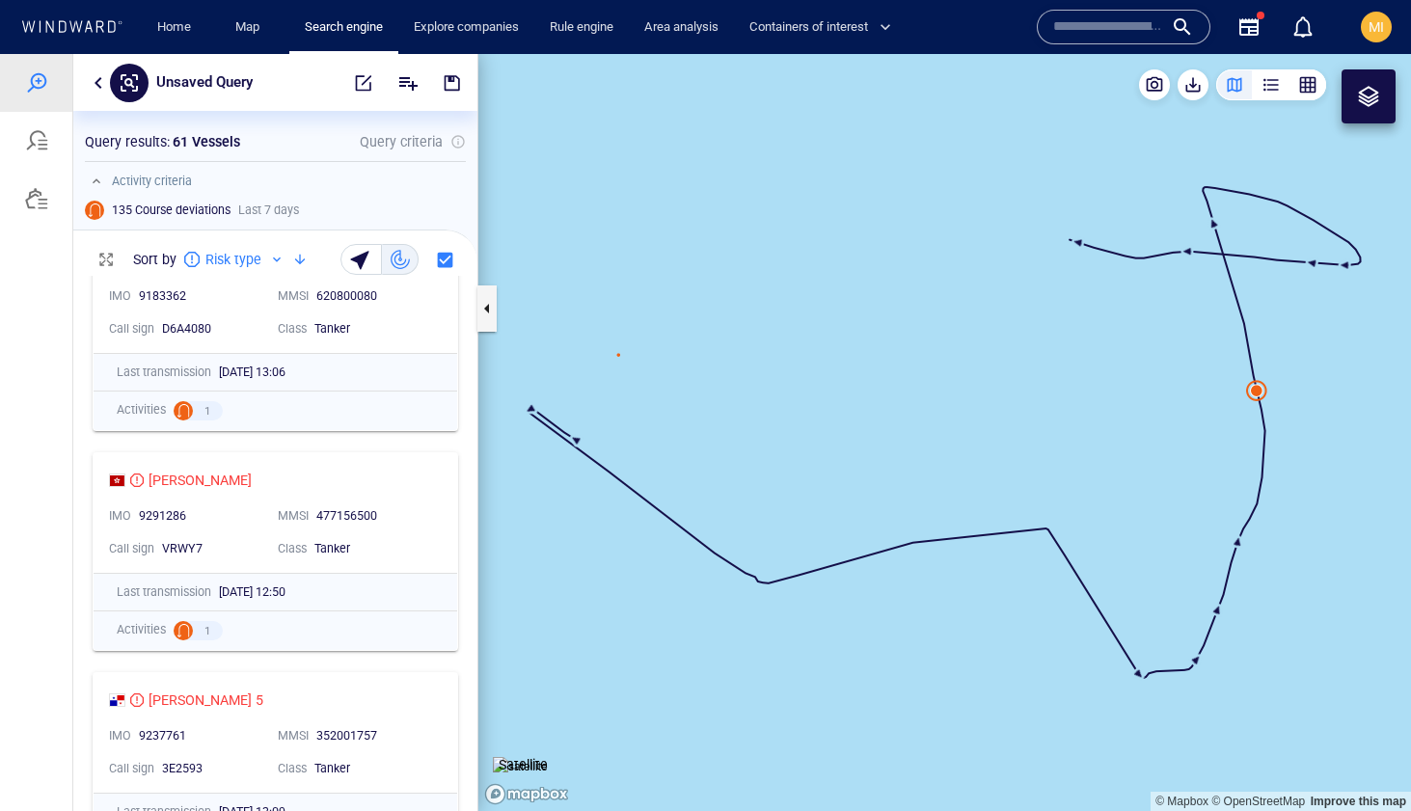
click at [1258, 391] on canvas "Map" at bounding box center [944, 432] width 933 height 757
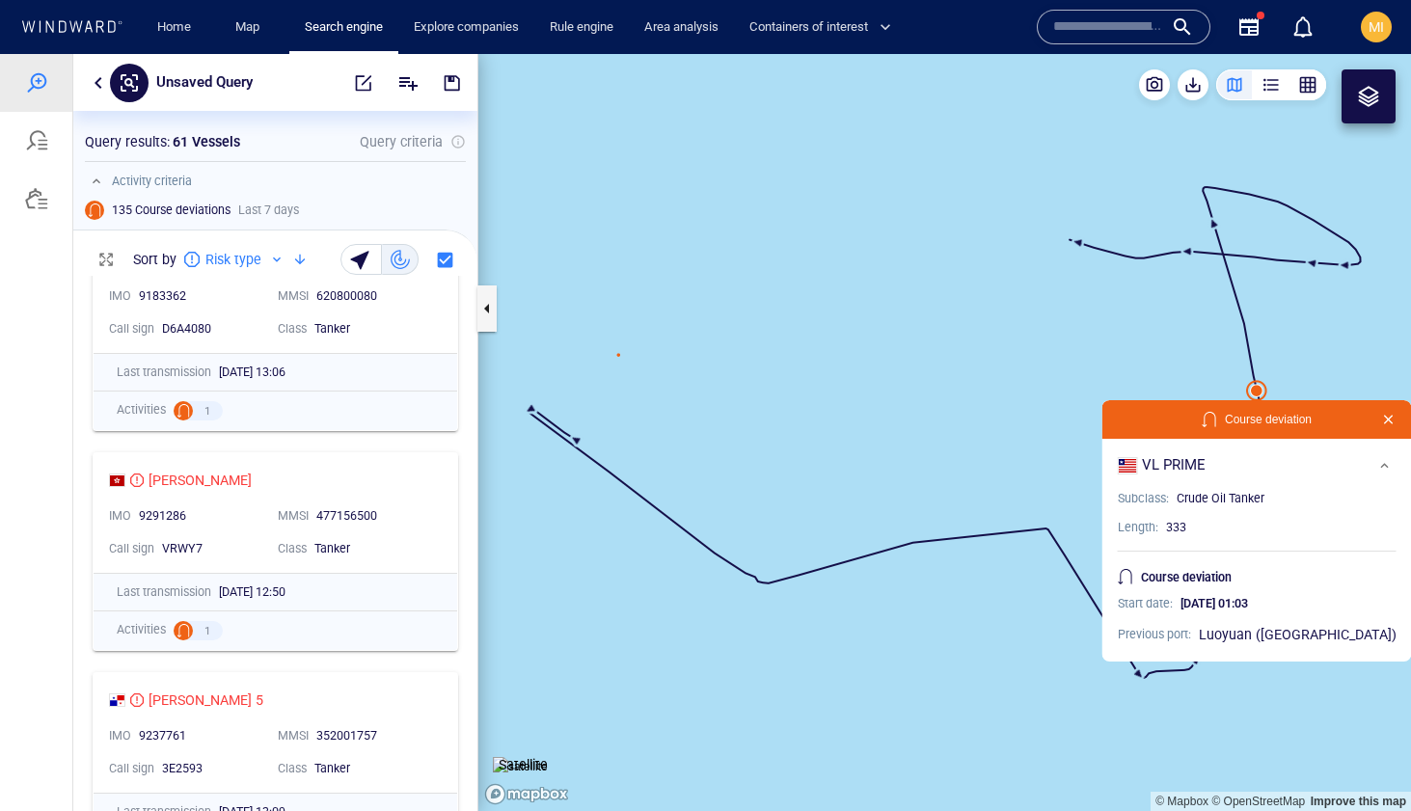
click at [1377, 418] on button "button" at bounding box center [1388, 419] width 23 height 23
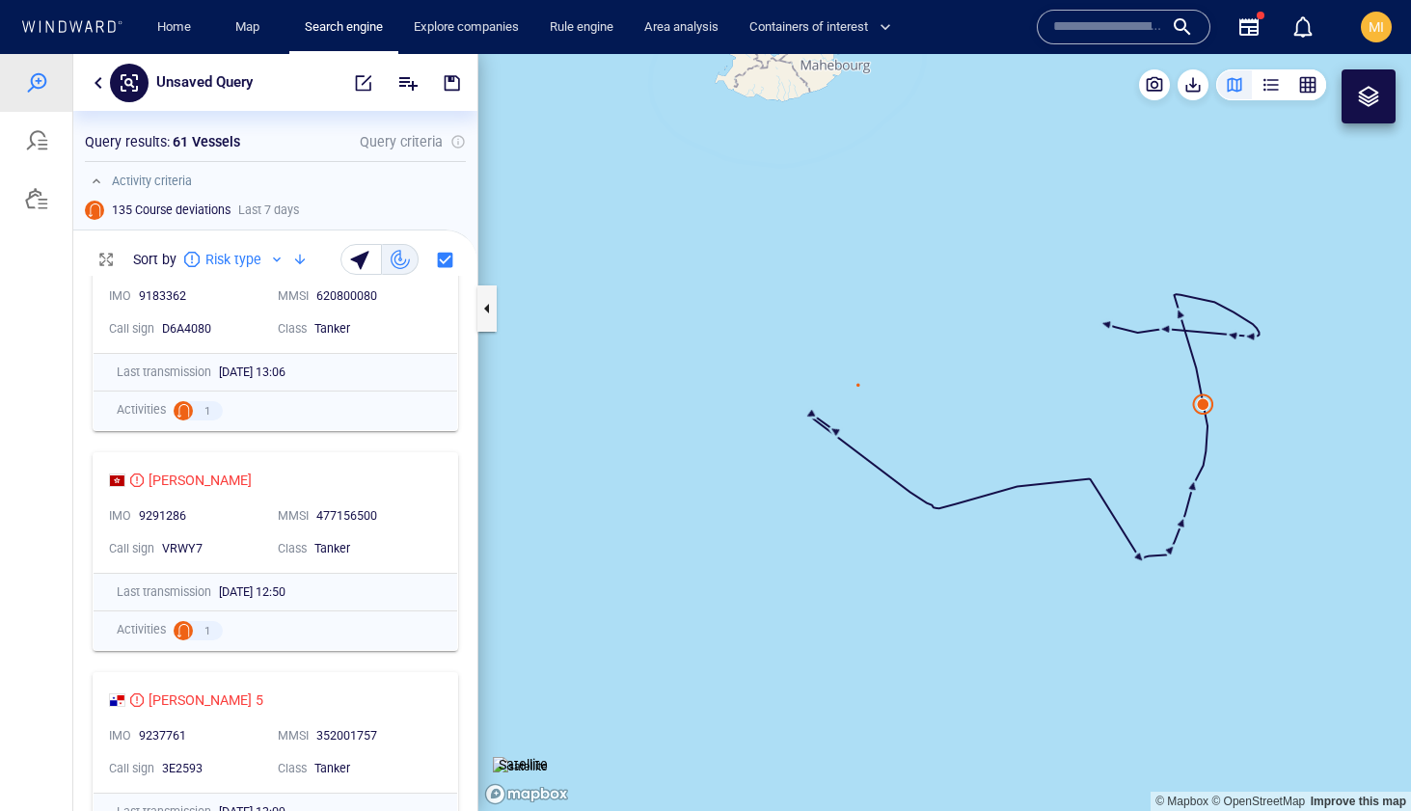
click at [1140, 420] on canvas "Map" at bounding box center [944, 432] width 933 height 757
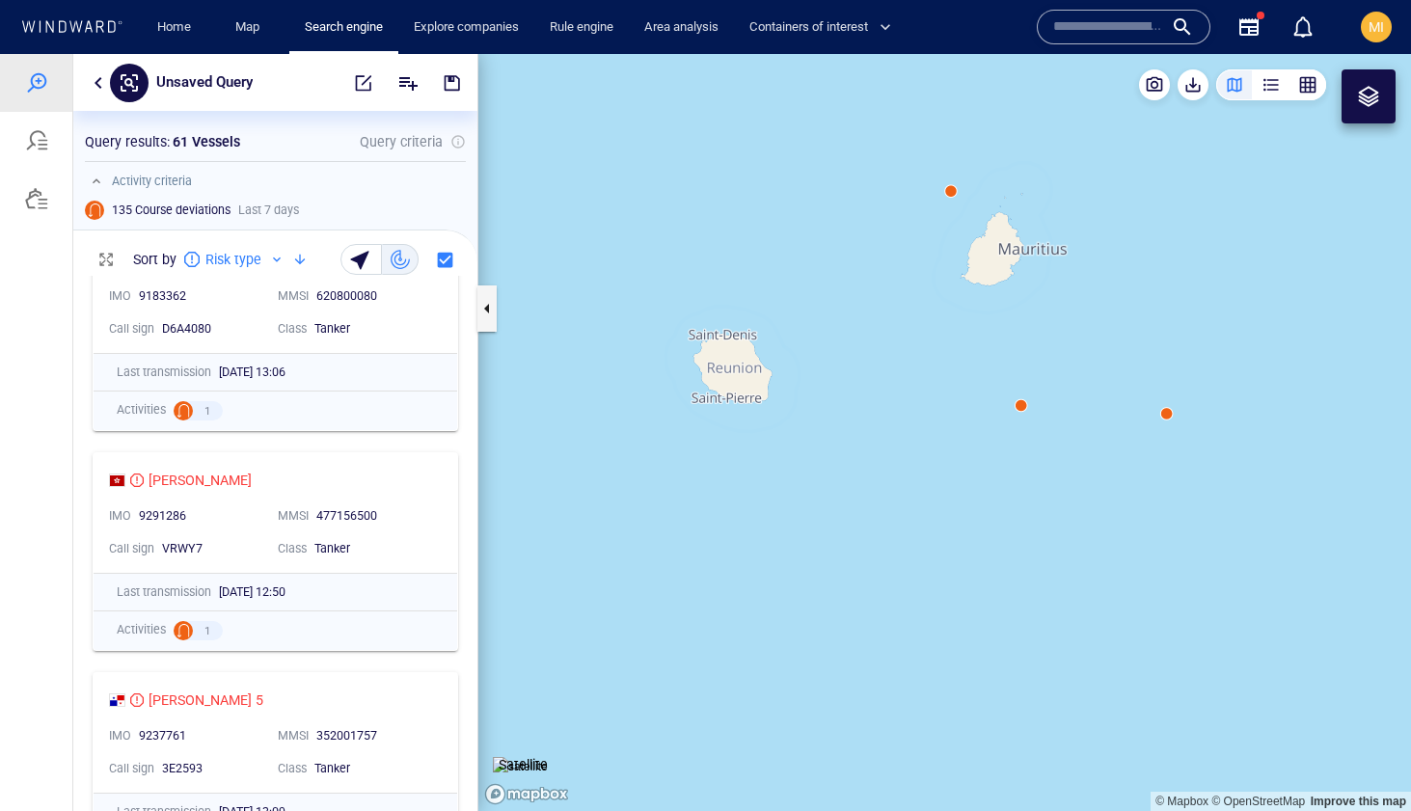
click at [1020, 407] on canvas "Map" at bounding box center [944, 432] width 933 height 757
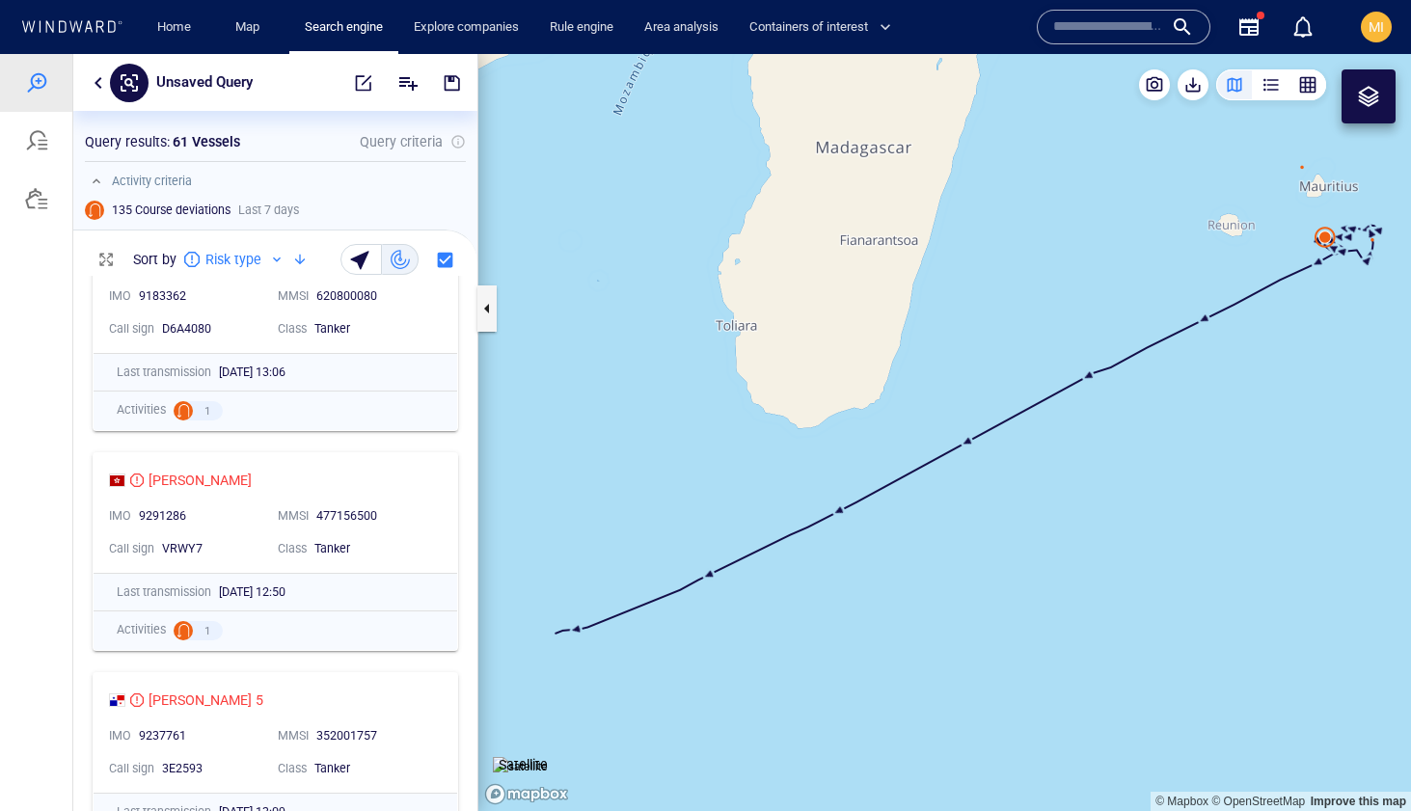
drag, startPoint x: 1259, startPoint y: 336, endPoint x: 1099, endPoint y: 506, distance: 234.0
click at [1099, 506] on canvas "Map" at bounding box center [944, 432] width 933 height 757
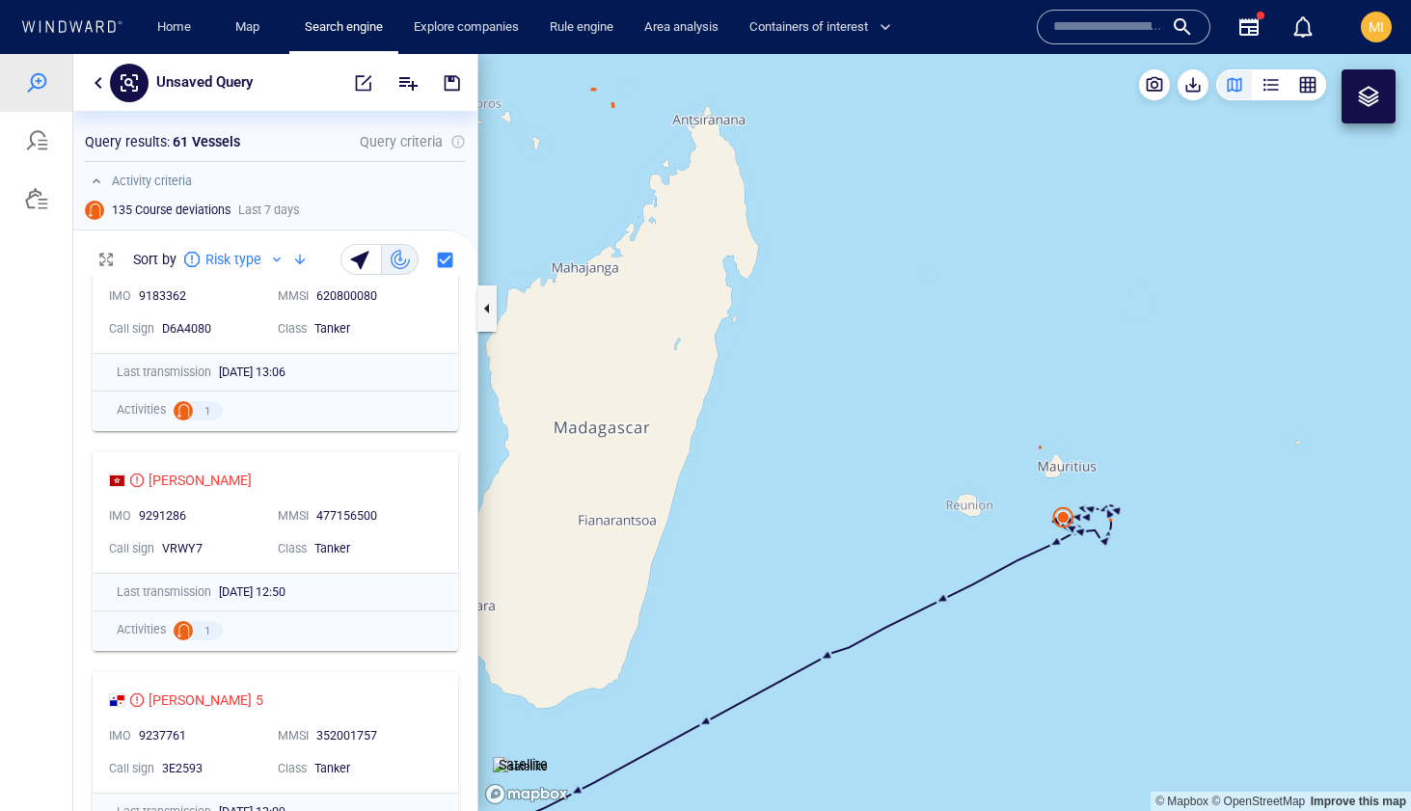
click at [1066, 517] on canvas "Map" at bounding box center [944, 432] width 933 height 757
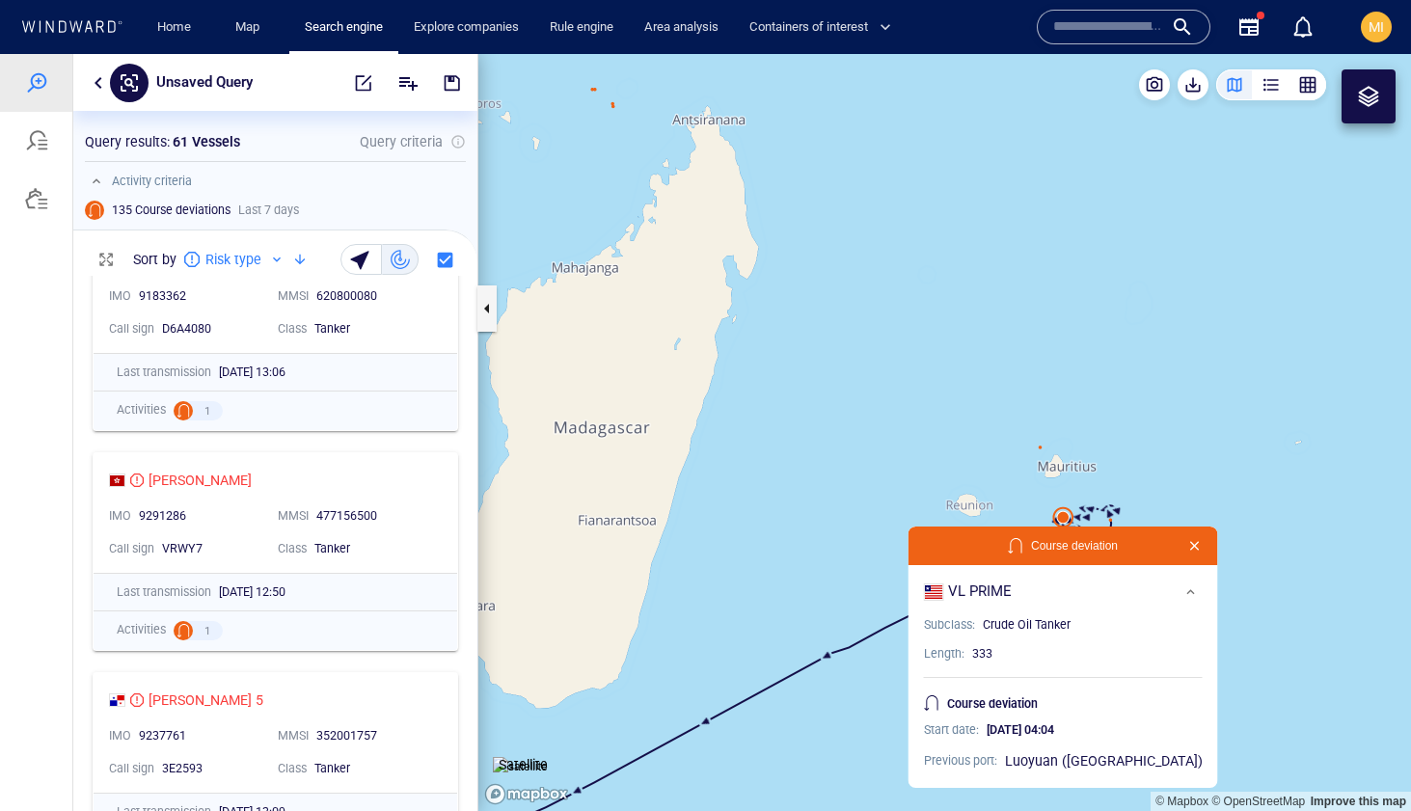
click at [1066, 517] on canvas "Map" at bounding box center [944, 432] width 933 height 757
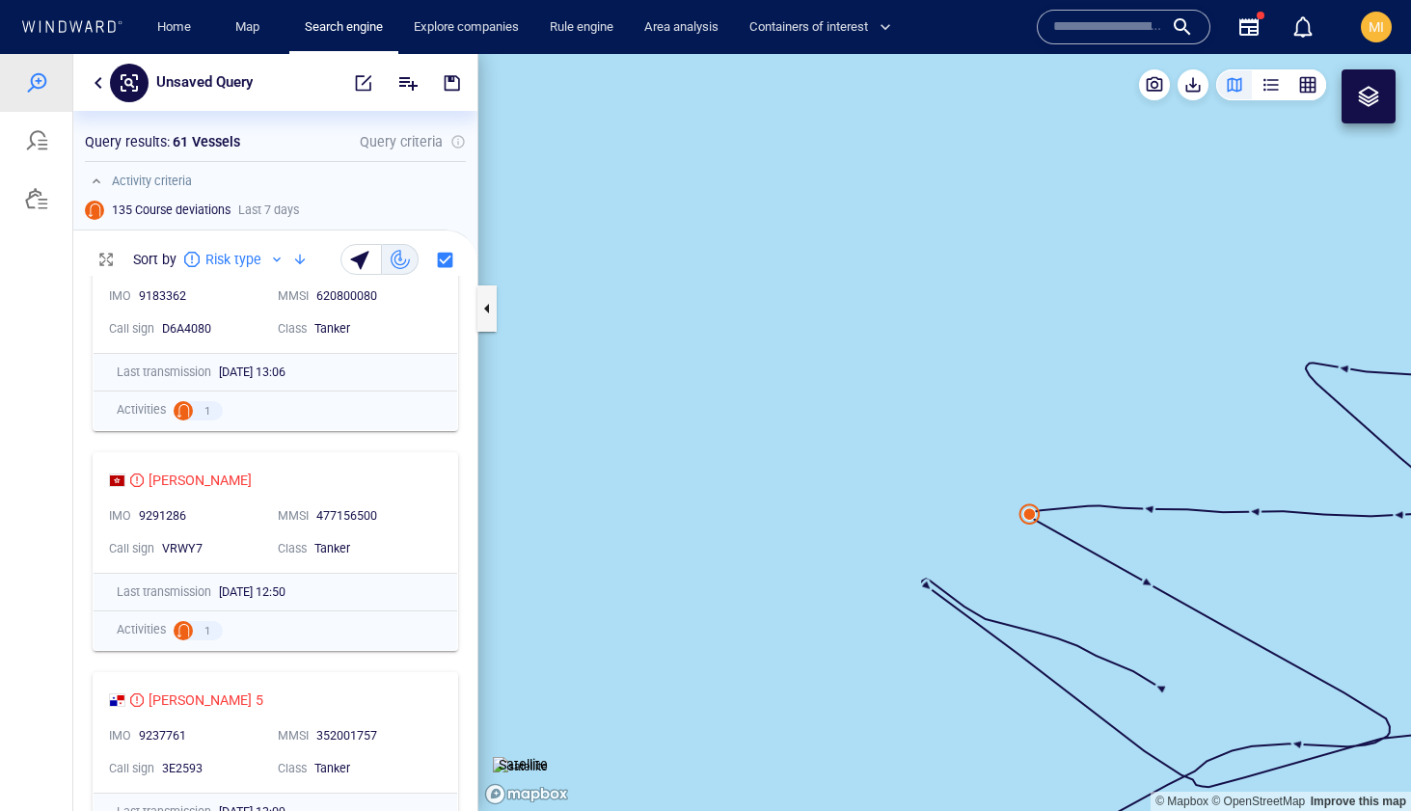
click at [1034, 520] on canvas "Map" at bounding box center [944, 432] width 933 height 757
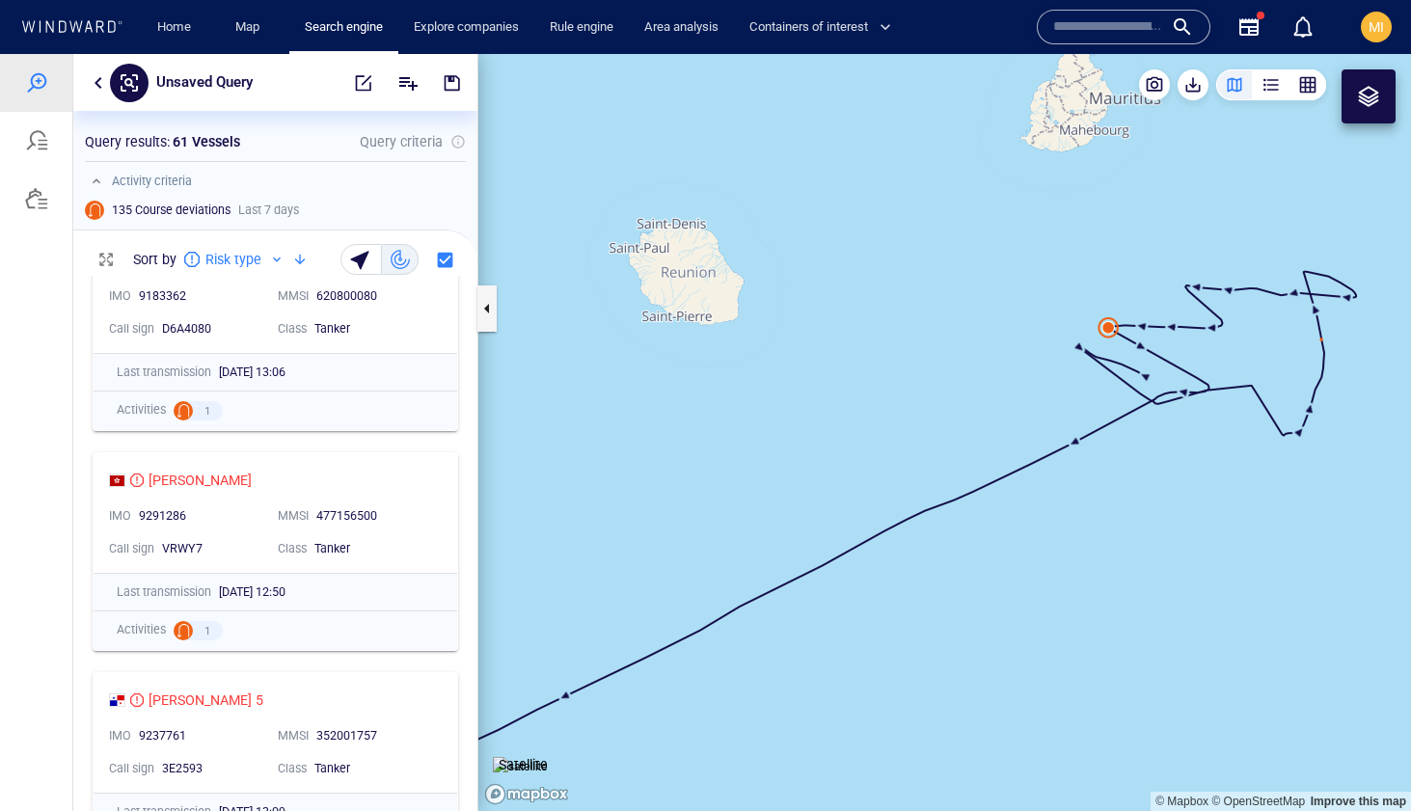
click at [1111, 331] on canvas "Map" at bounding box center [944, 432] width 933 height 757
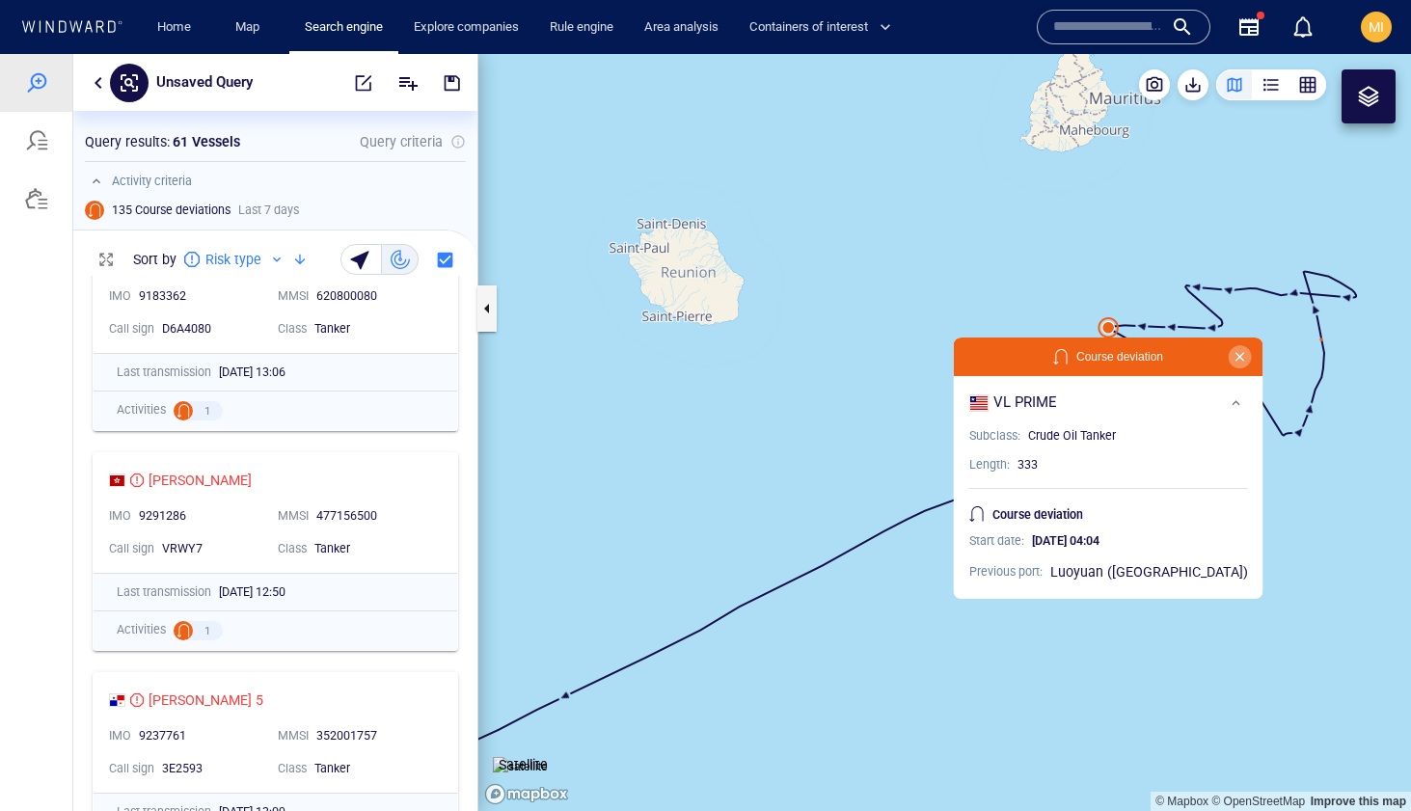
click at [1229, 355] on button "button" at bounding box center [1240, 356] width 23 height 23
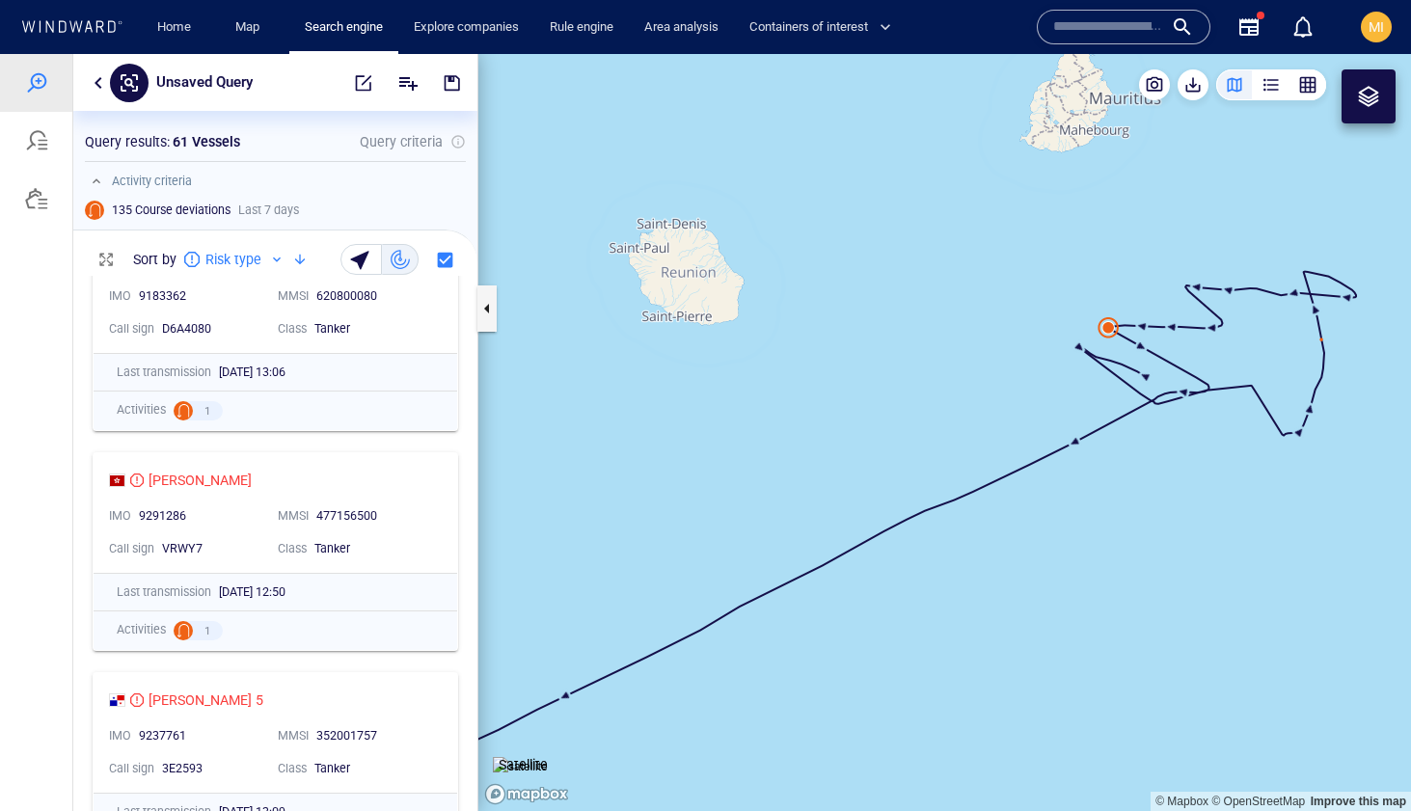
click at [1202, 355] on canvas "Map" at bounding box center [944, 432] width 933 height 757
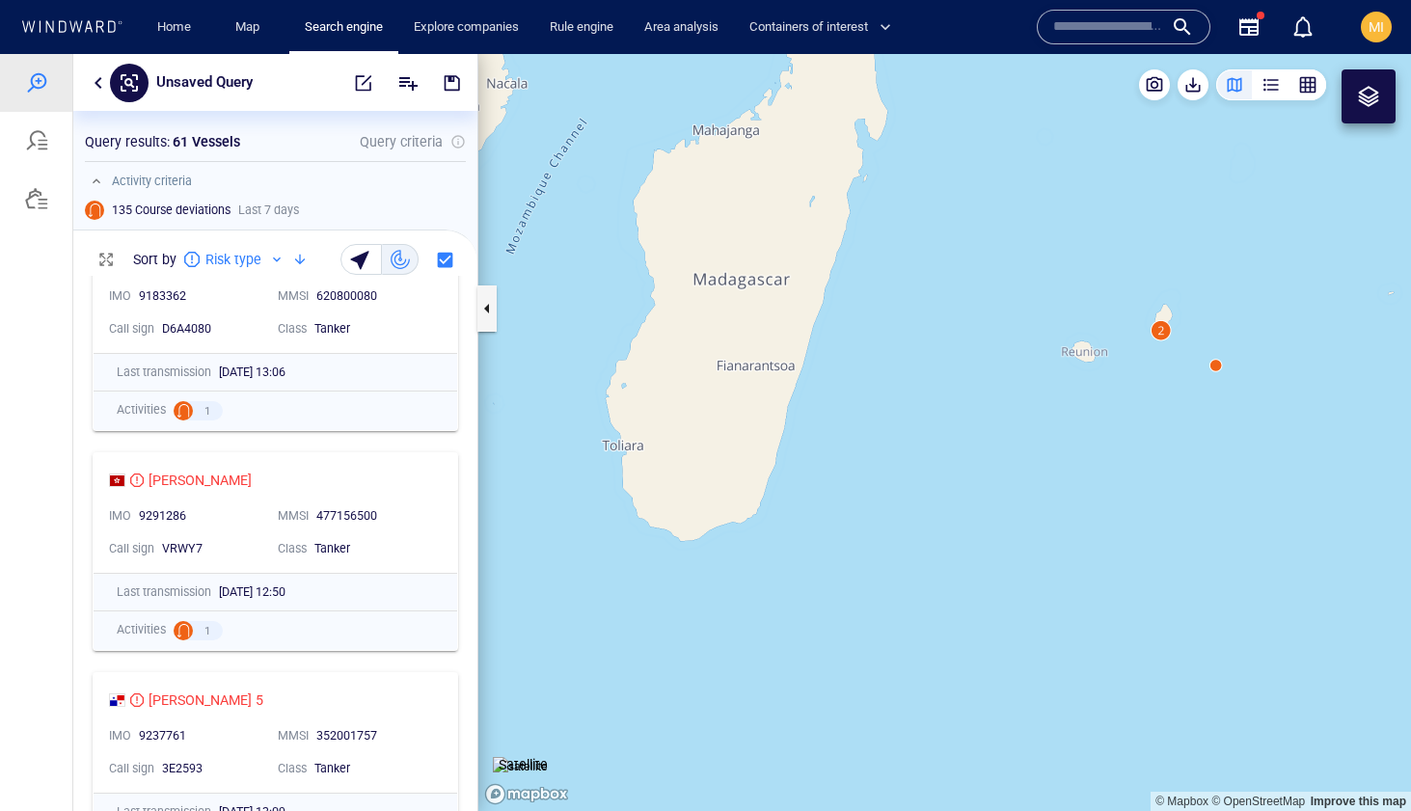
drag, startPoint x: 1146, startPoint y: 374, endPoint x: 1091, endPoint y: 482, distance: 121.2
click at [1091, 482] on canvas "Map" at bounding box center [944, 432] width 933 height 757
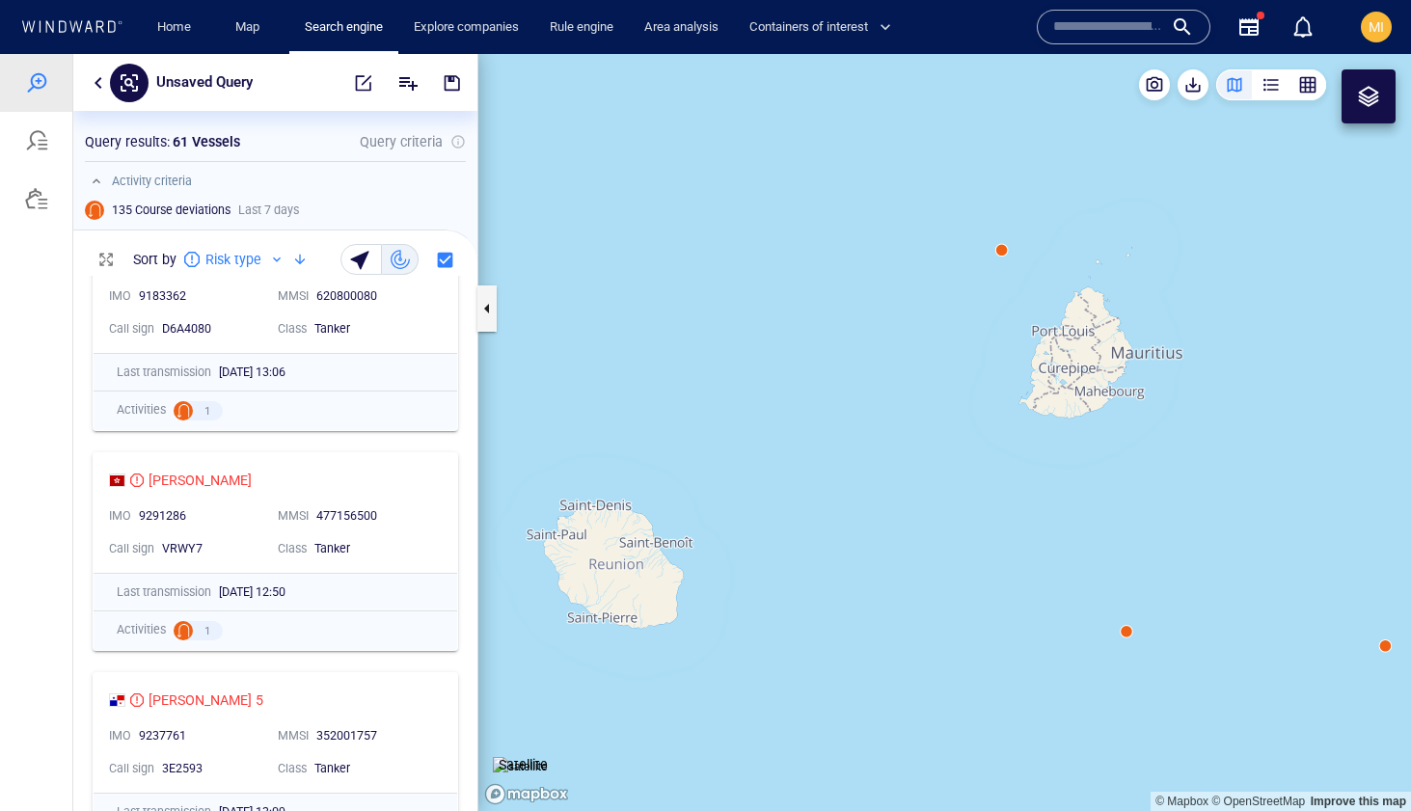
click at [1001, 248] on canvas "Map" at bounding box center [944, 432] width 933 height 757
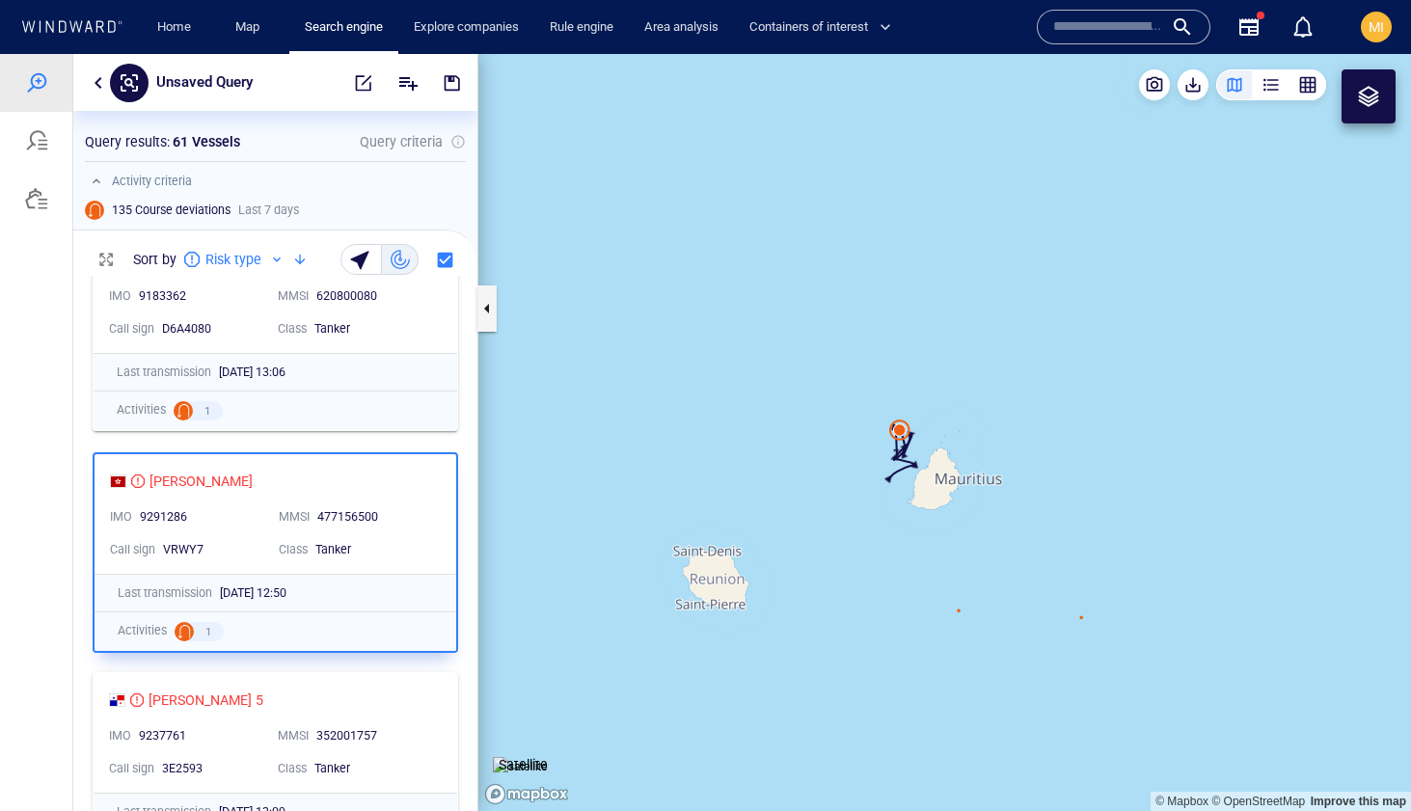
click at [958, 616] on canvas "Map" at bounding box center [944, 432] width 933 height 757
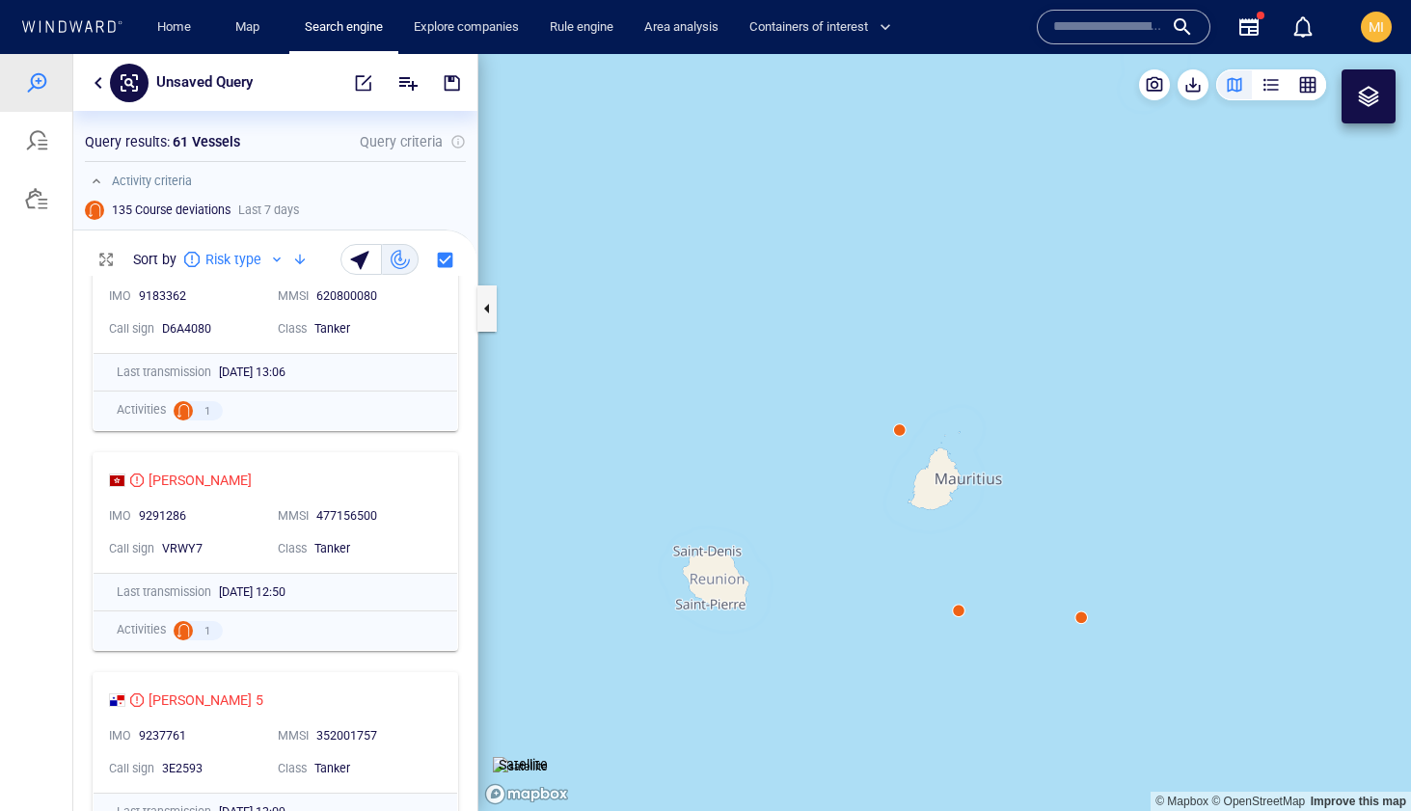
click at [961, 618] on canvas "Map" at bounding box center [944, 432] width 933 height 757
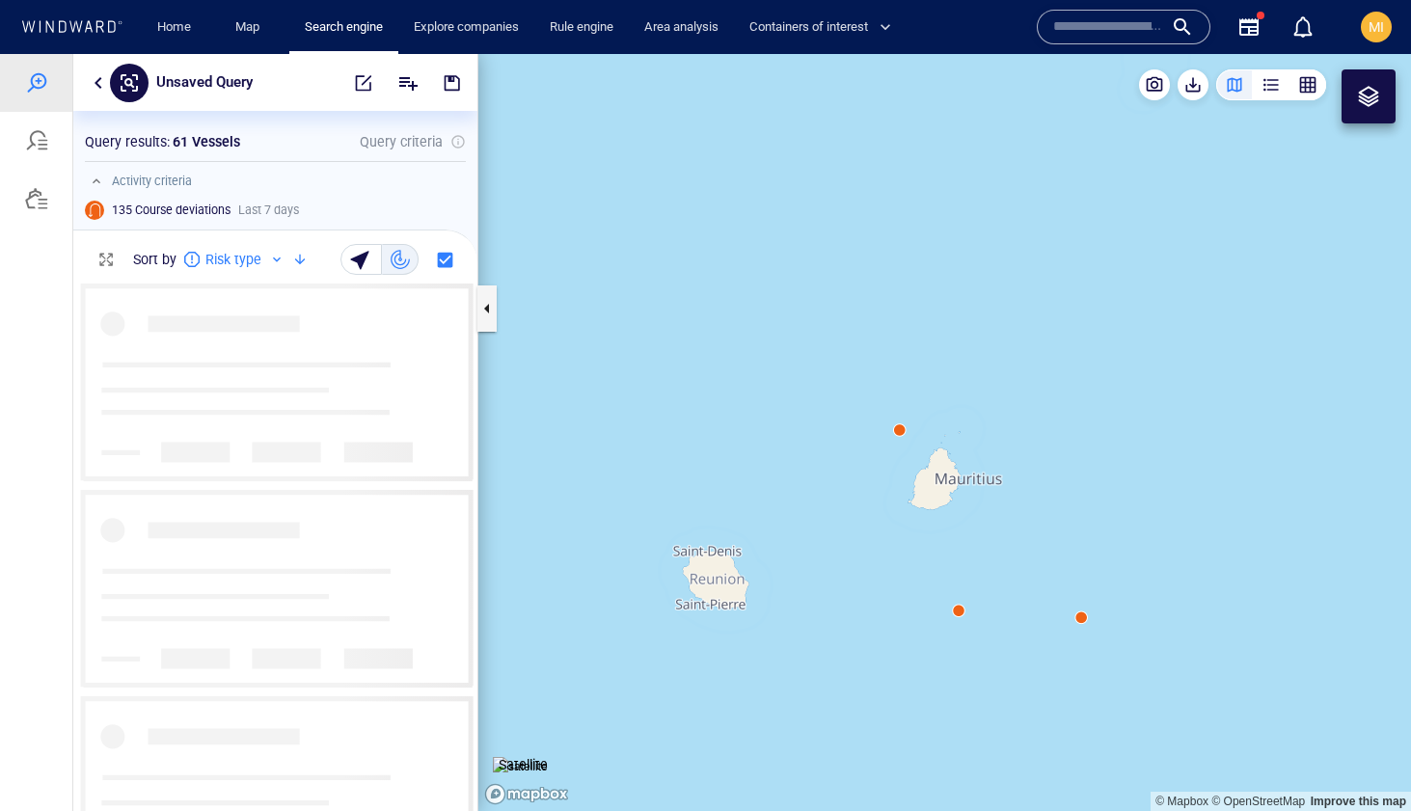
scroll to position [11441, 0]
click at [959, 611] on canvas "Map" at bounding box center [944, 432] width 933 height 757
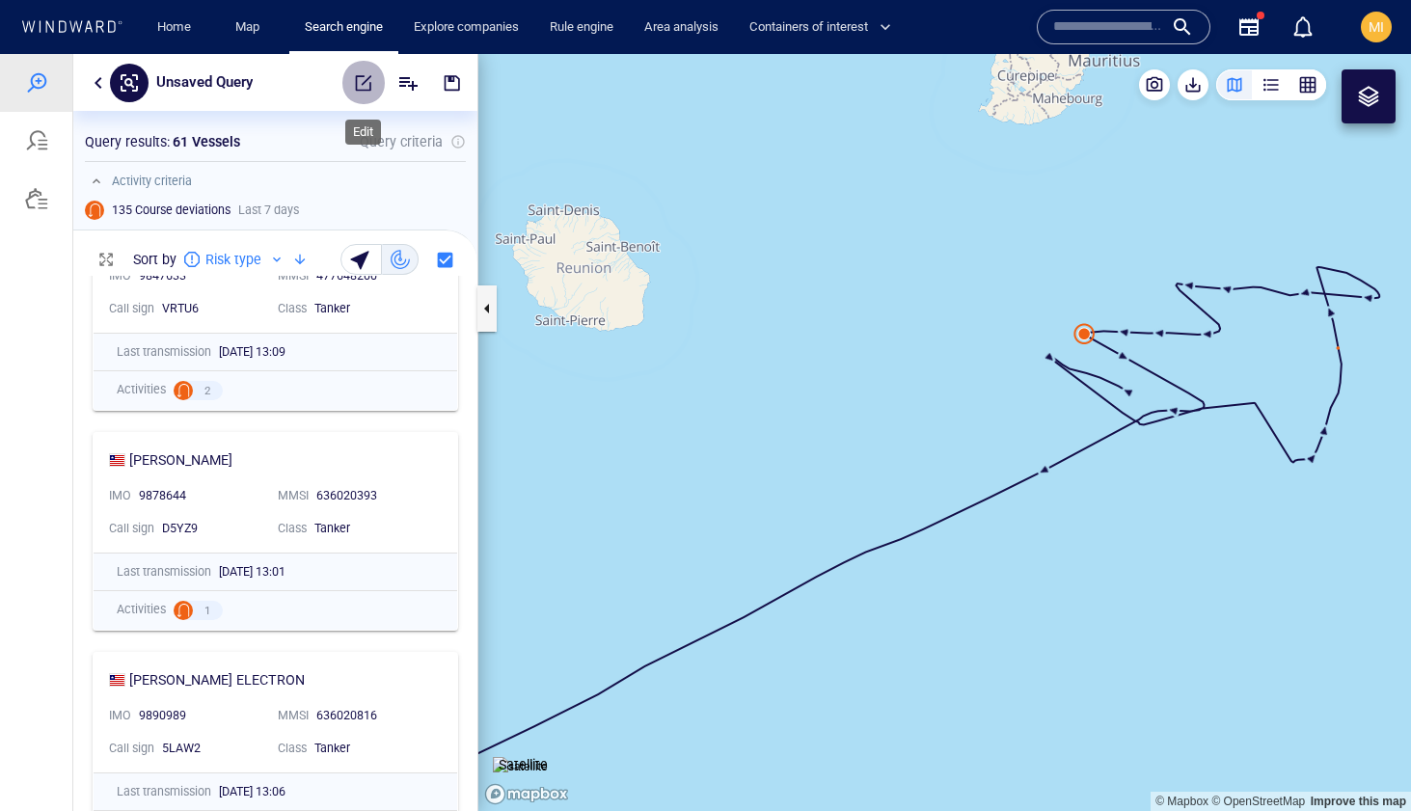
click at [364, 83] on span "button" at bounding box center [363, 82] width 19 height 19
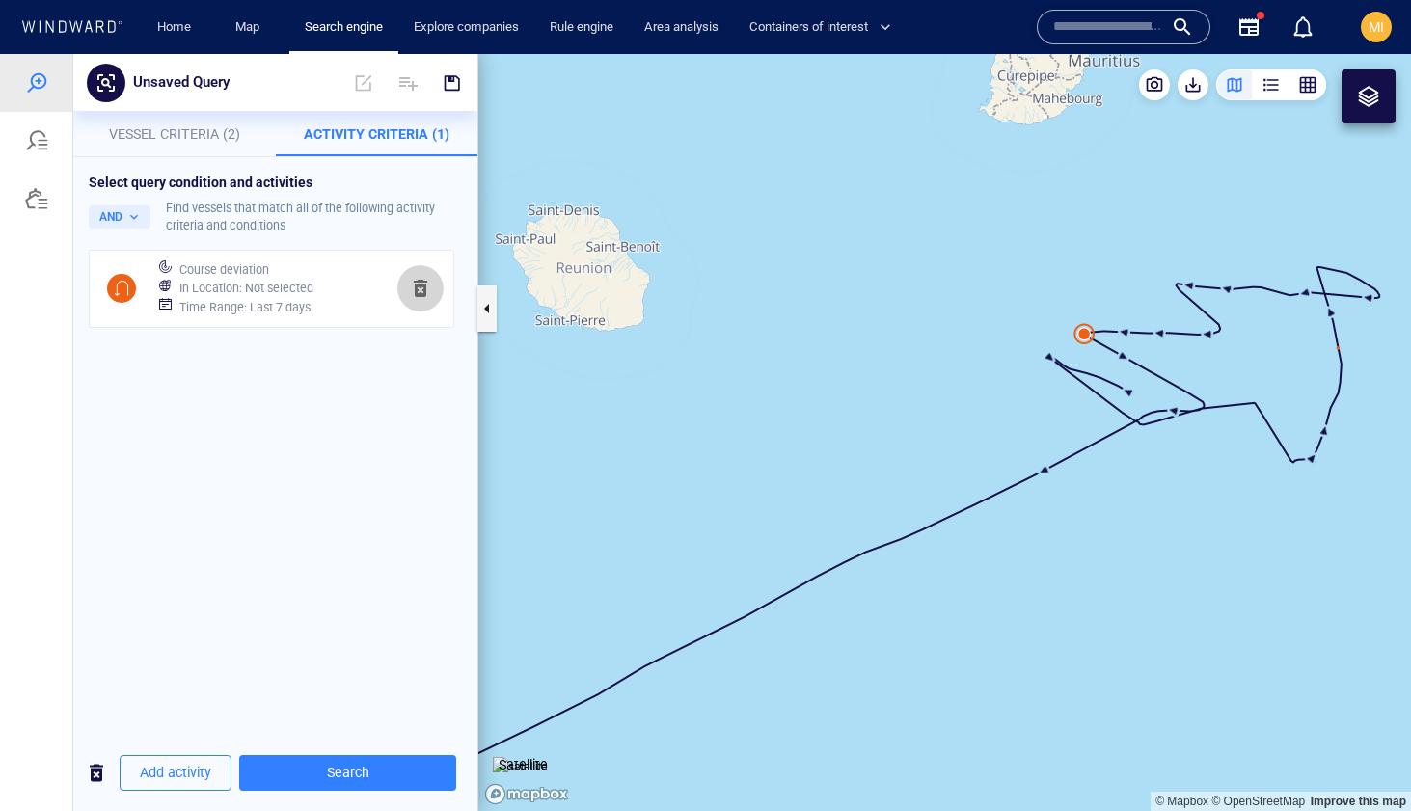
click at [421, 285] on span "button" at bounding box center [420, 288] width 23 height 23
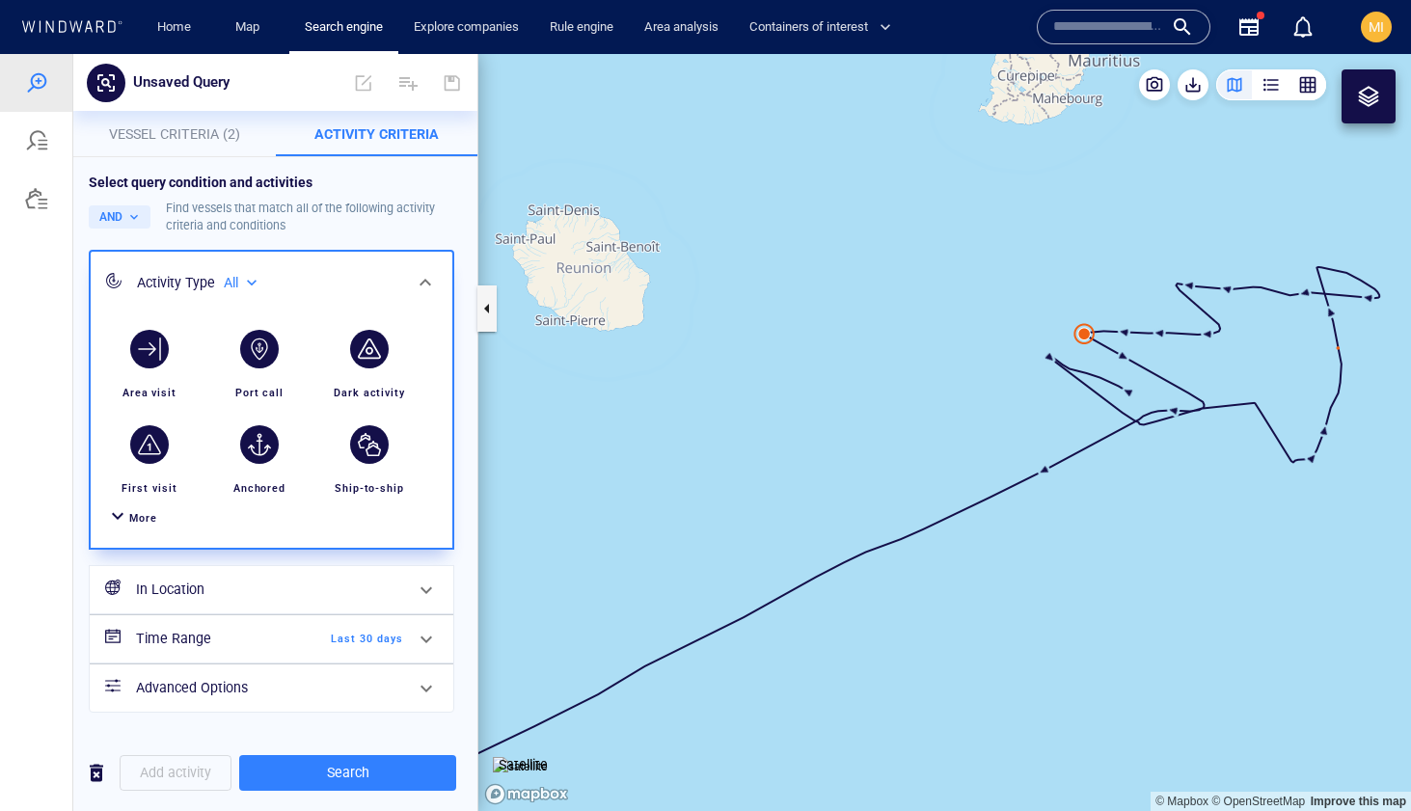
click at [201, 128] on span "Vessel Criteria (2)" at bounding box center [174, 133] width 131 height 15
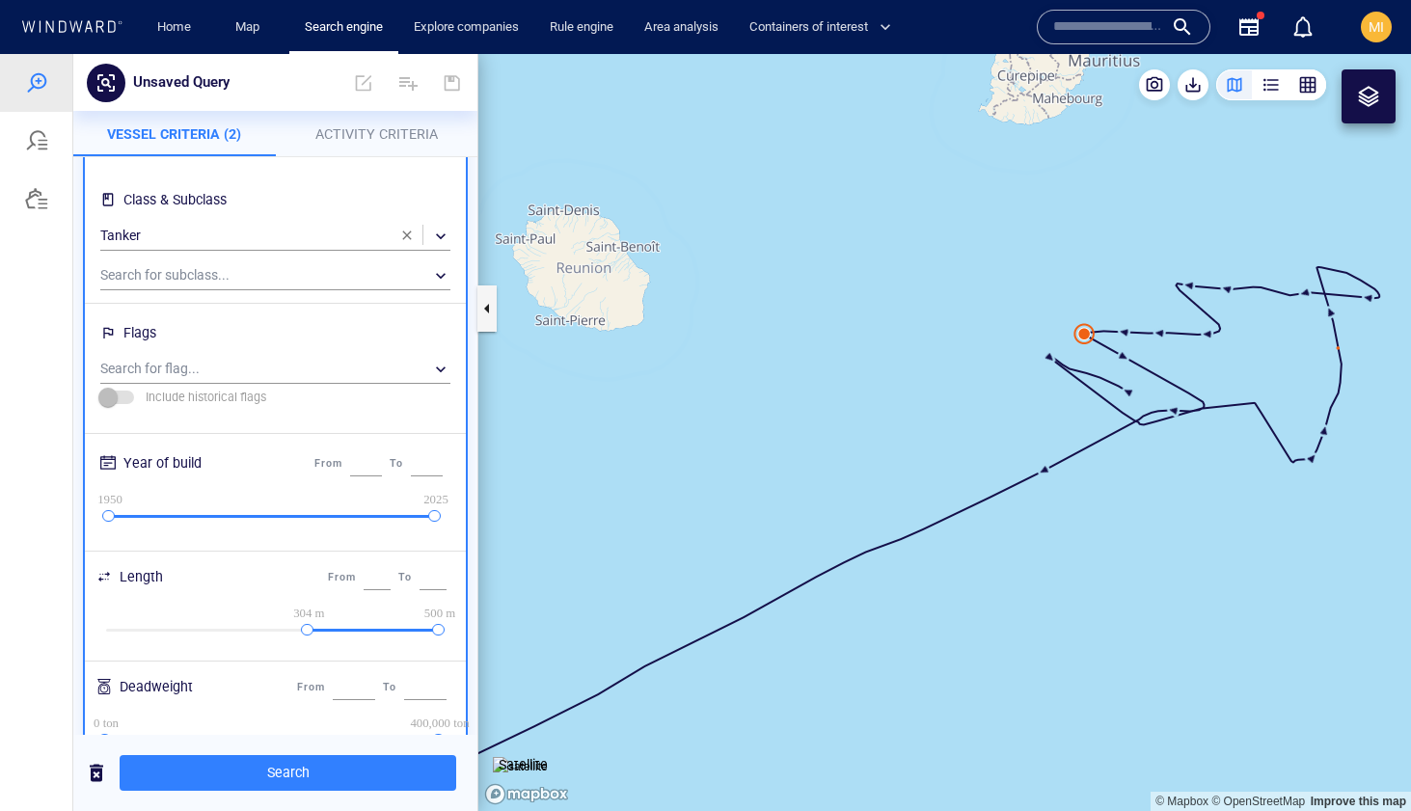
scroll to position [116, 0]
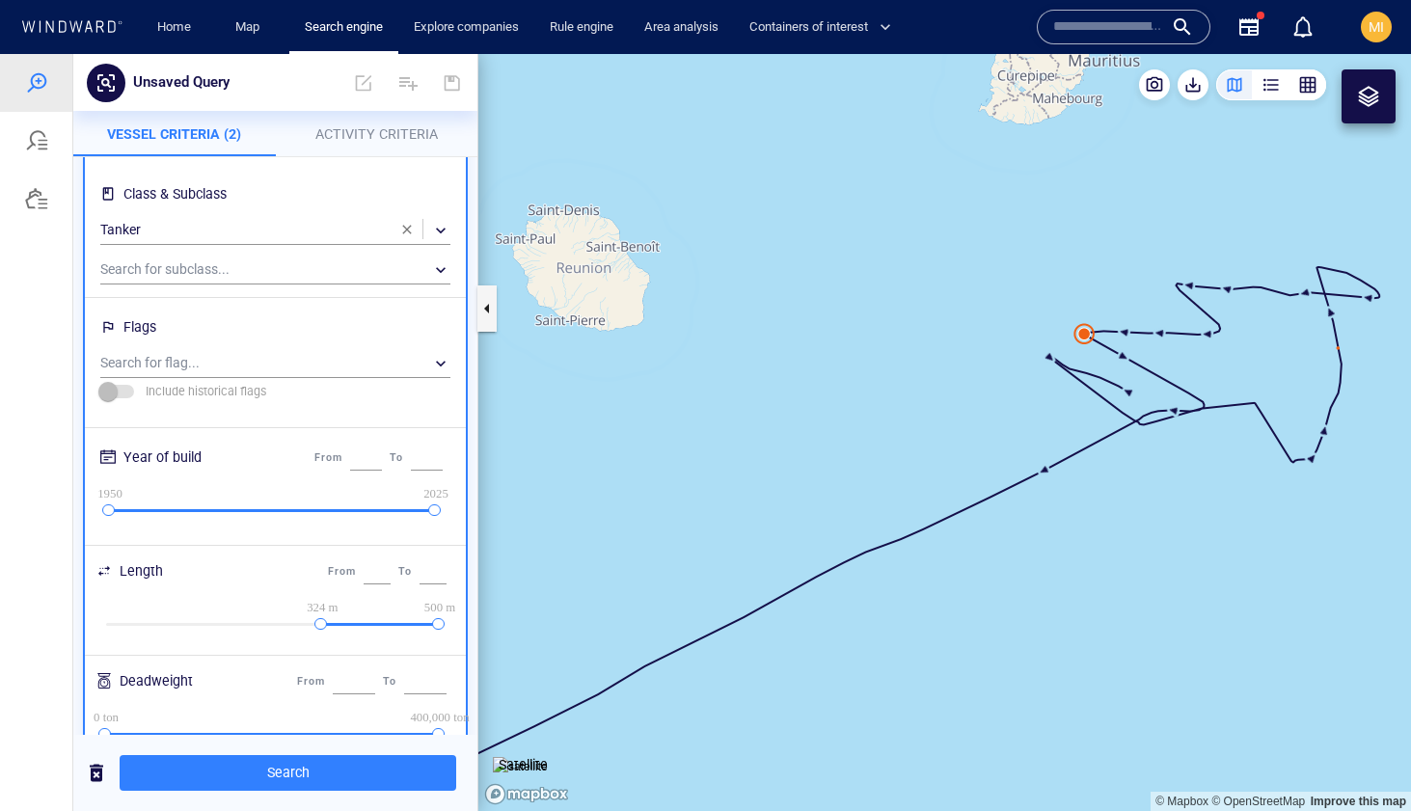
drag, startPoint x: 307, startPoint y: 625, endPoint x: 322, endPoint y: 626, distance: 15.5
click at [322, 626] on div at bounding box center [320, 624] width 13 height 13
click at [319, 626] on div at bounding box center [317, 624] width 13 height 13
type input "***"
click at [307, 773] on span "Search" at bounding box center [288, 773] width 306 height 24
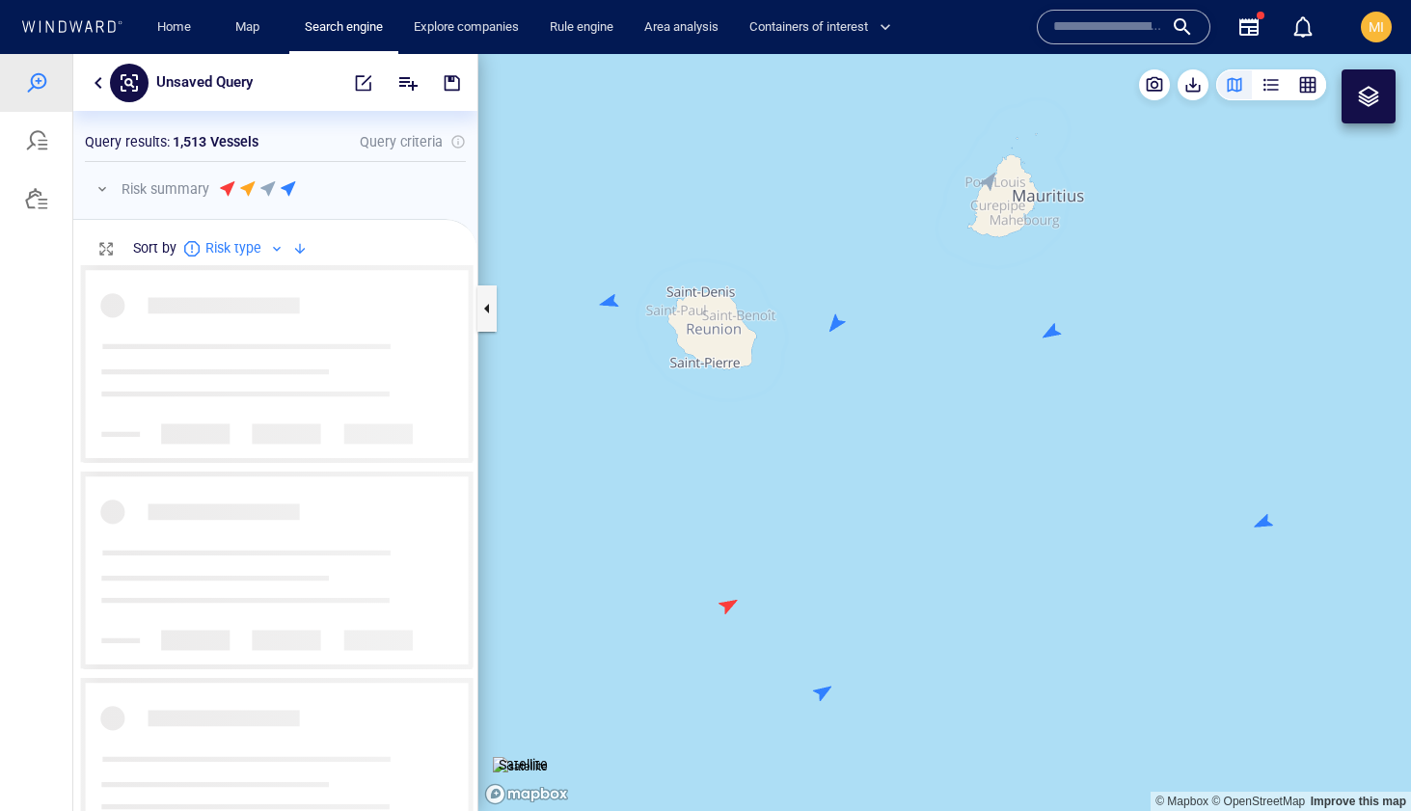
scroll to position [546, 404]
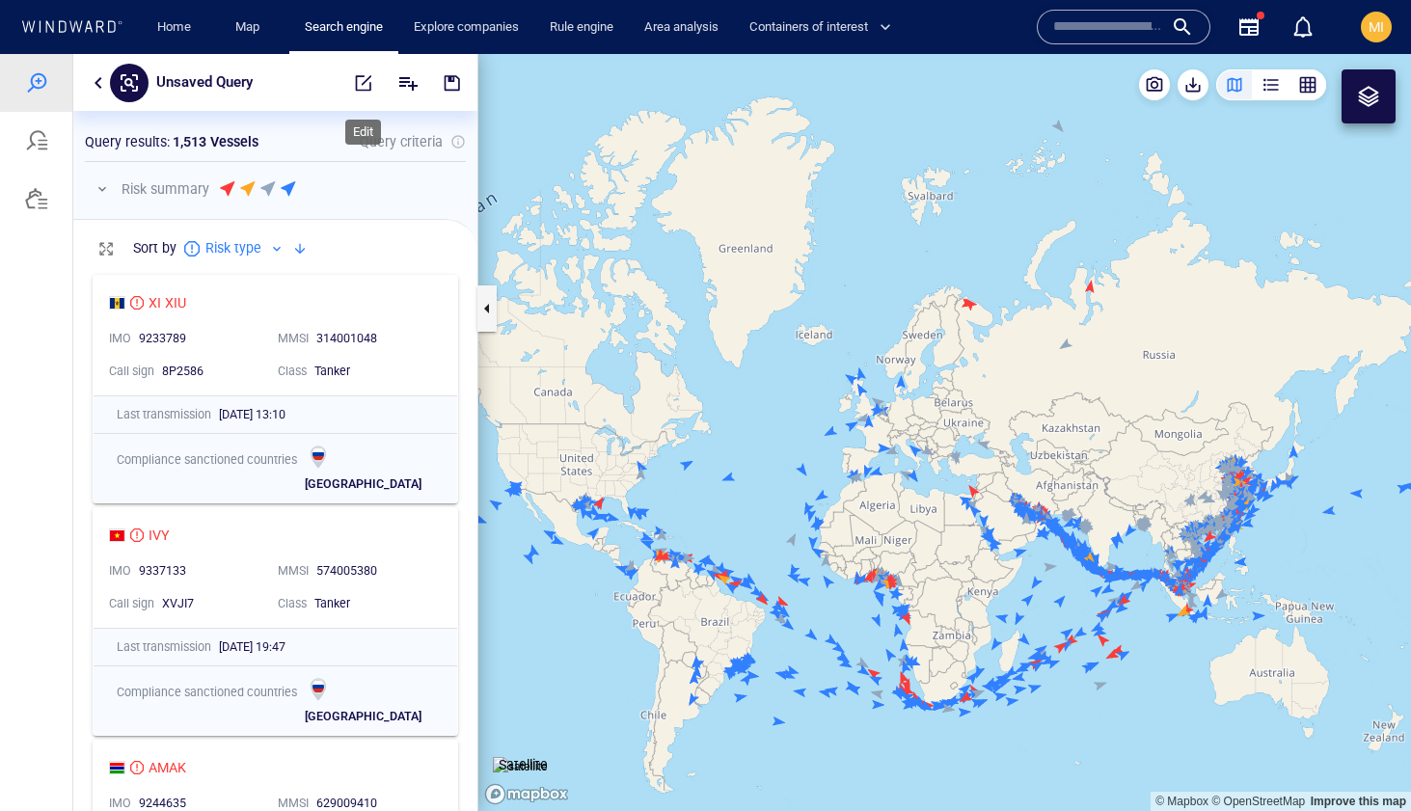
click at [367, 85] on span "button" at bounding box center [363, 82] width 19 height 19
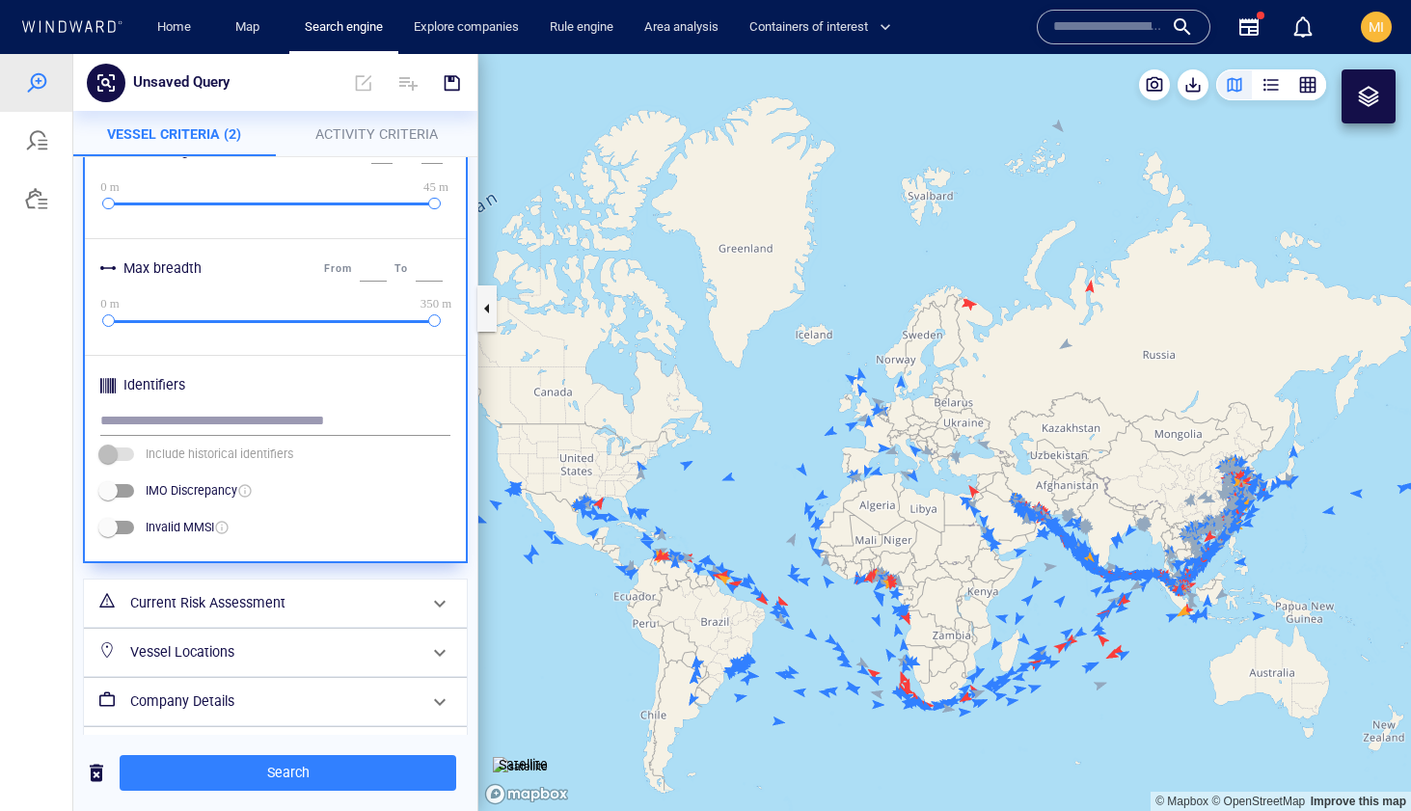
scroll to position [811, 0]
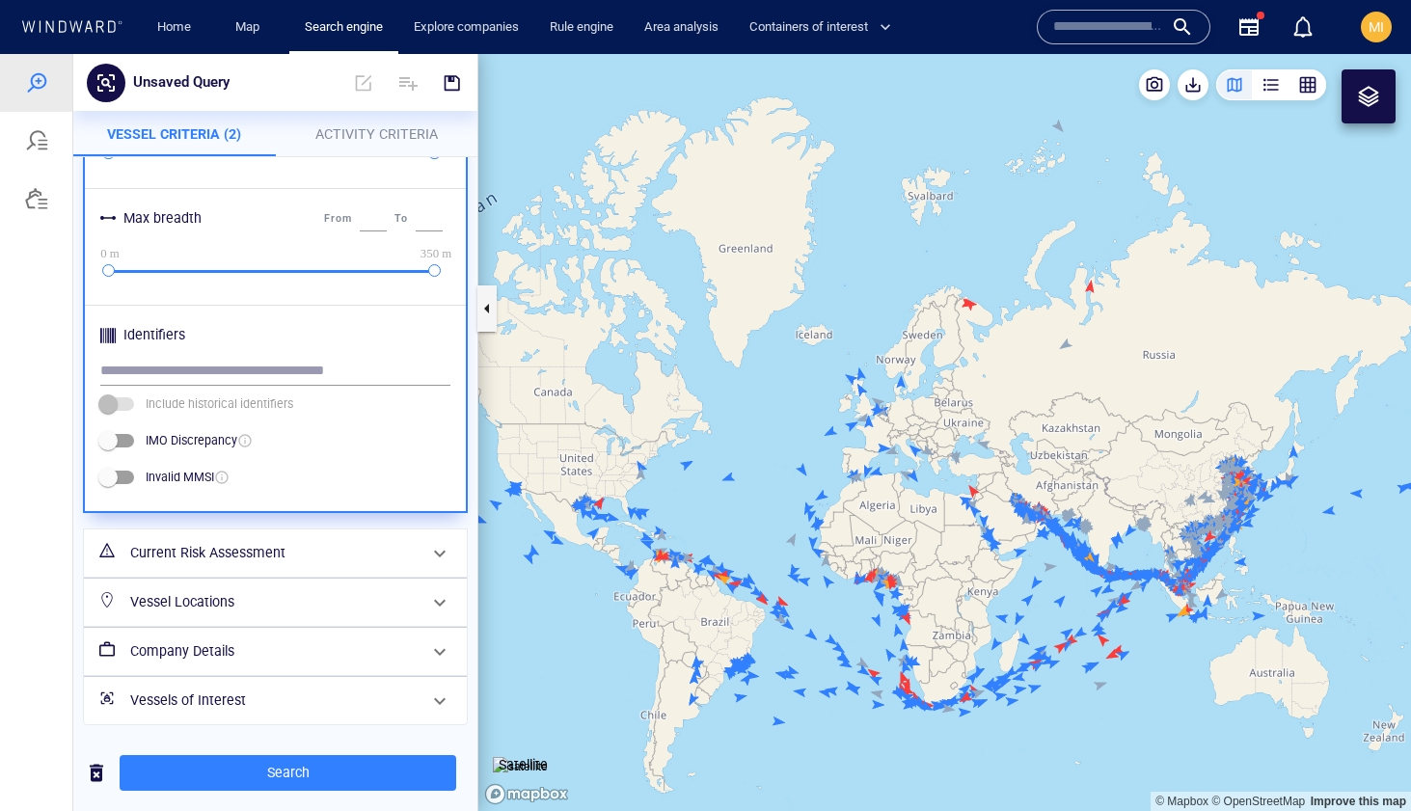
click at [312, 655] on h6 "Company Details" at bounding box center [273, 651] width 286 height 24
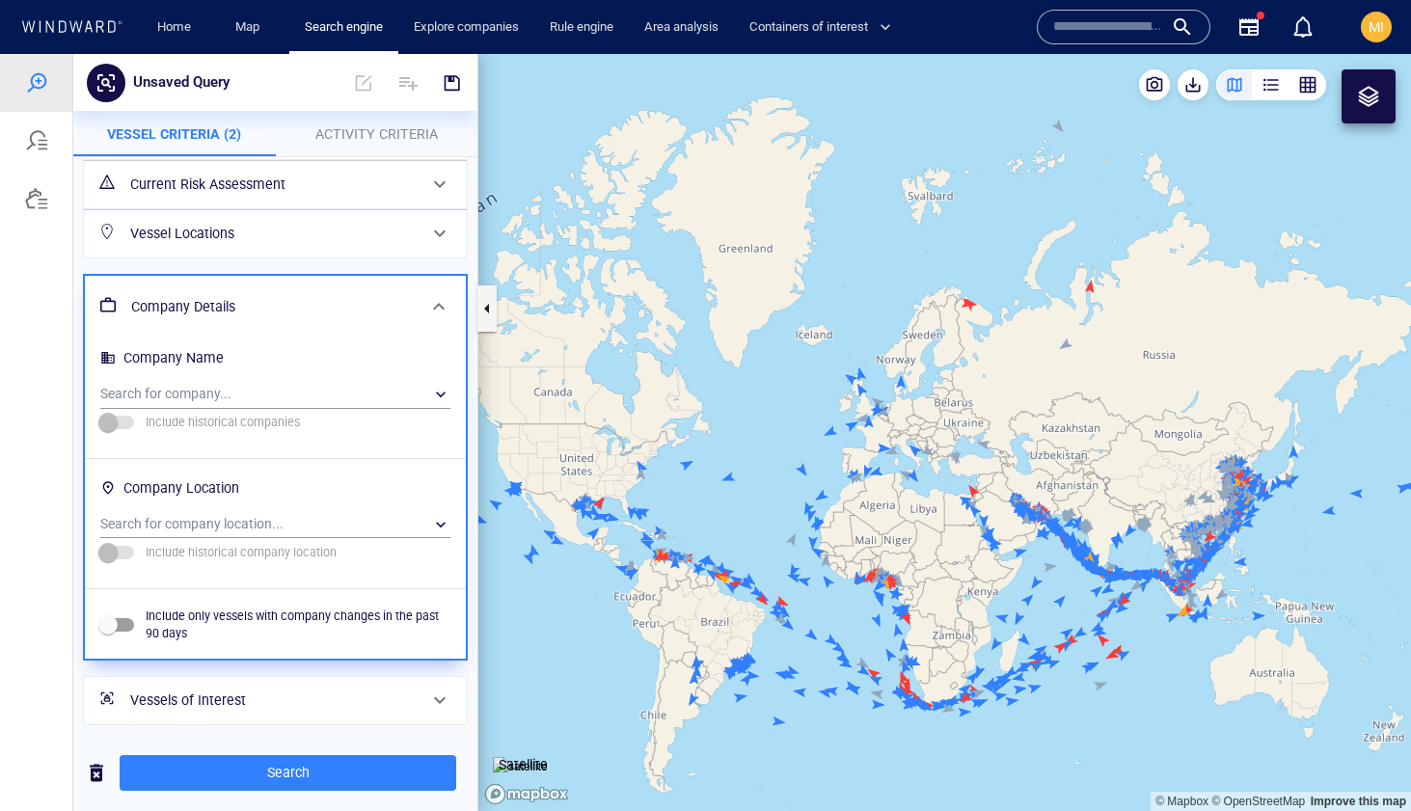
scroll to position [0, 0]
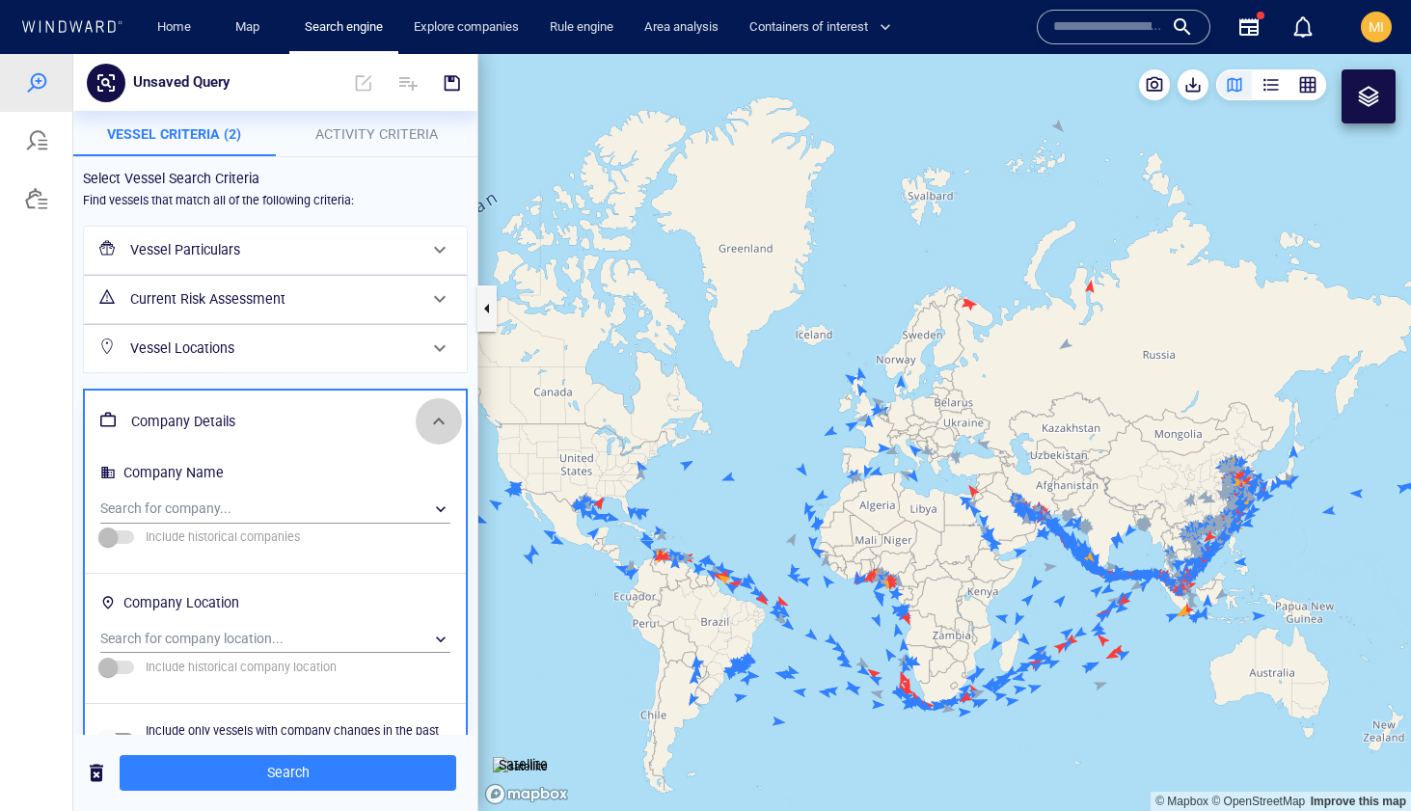
click at [444, 418] on span at bounding box center [438, 421] width 23 height 23
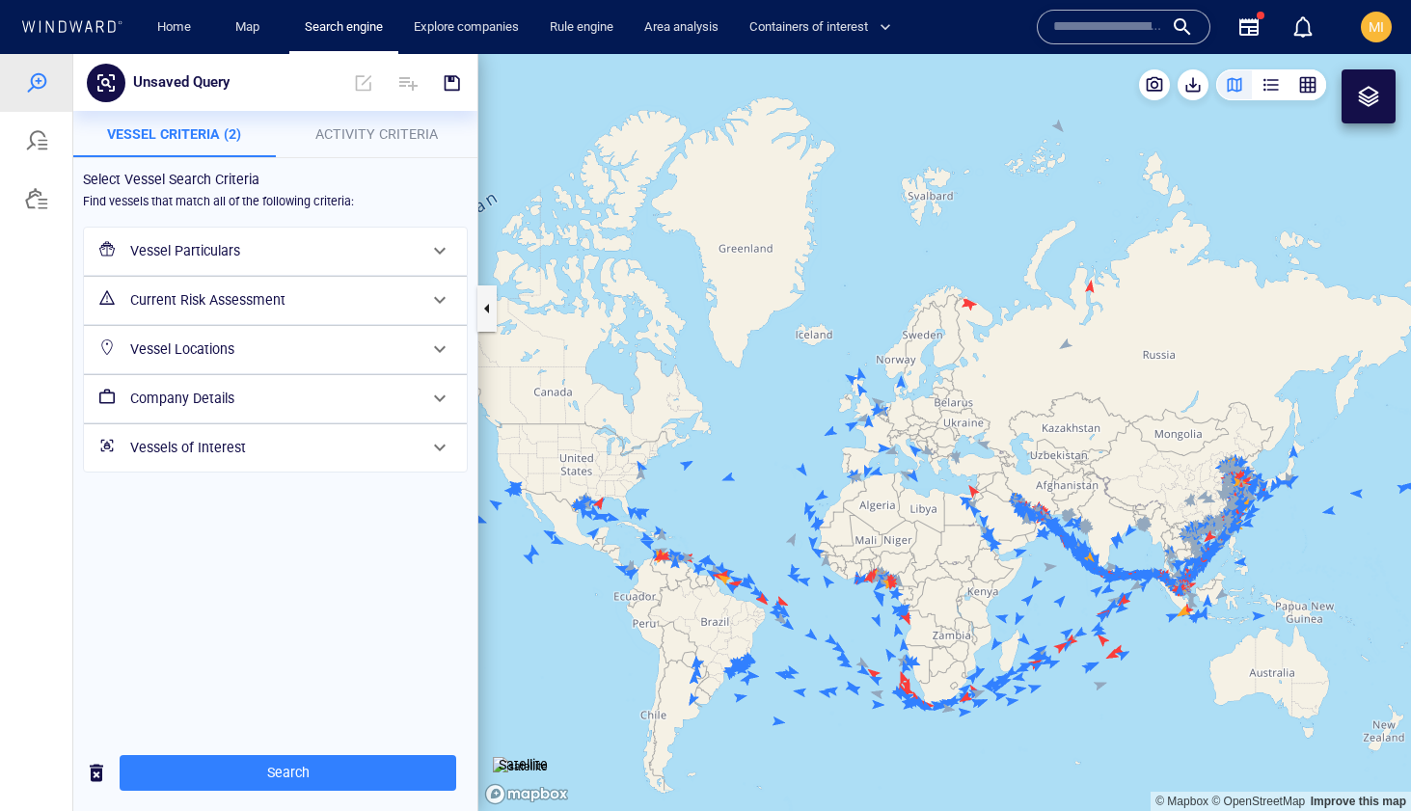
click at [413, 137] on span "Activity Criteria" at bounding box center [376, 133] width 122 height 15
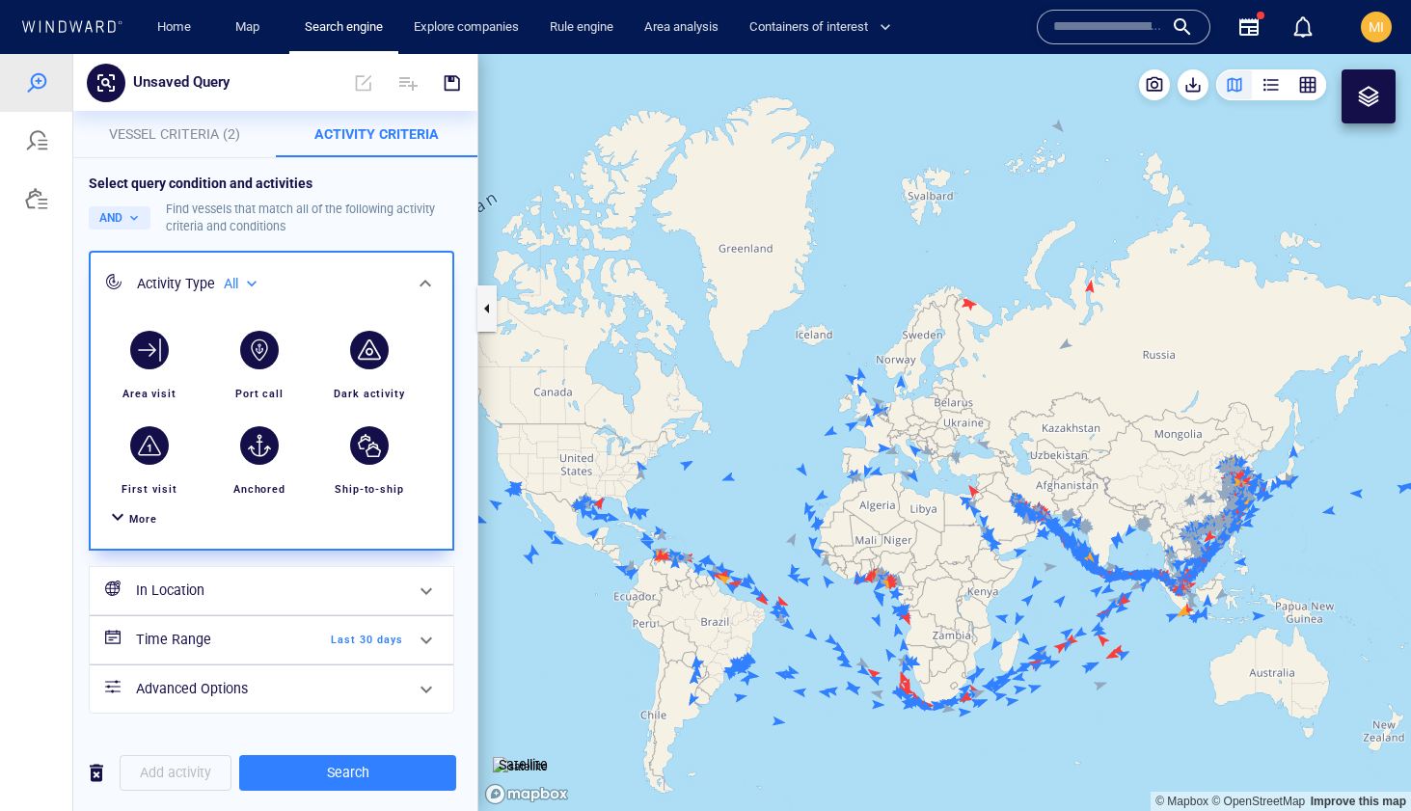
click at [122, 517] on div at bounding box center [117, 519] width 23 height 28
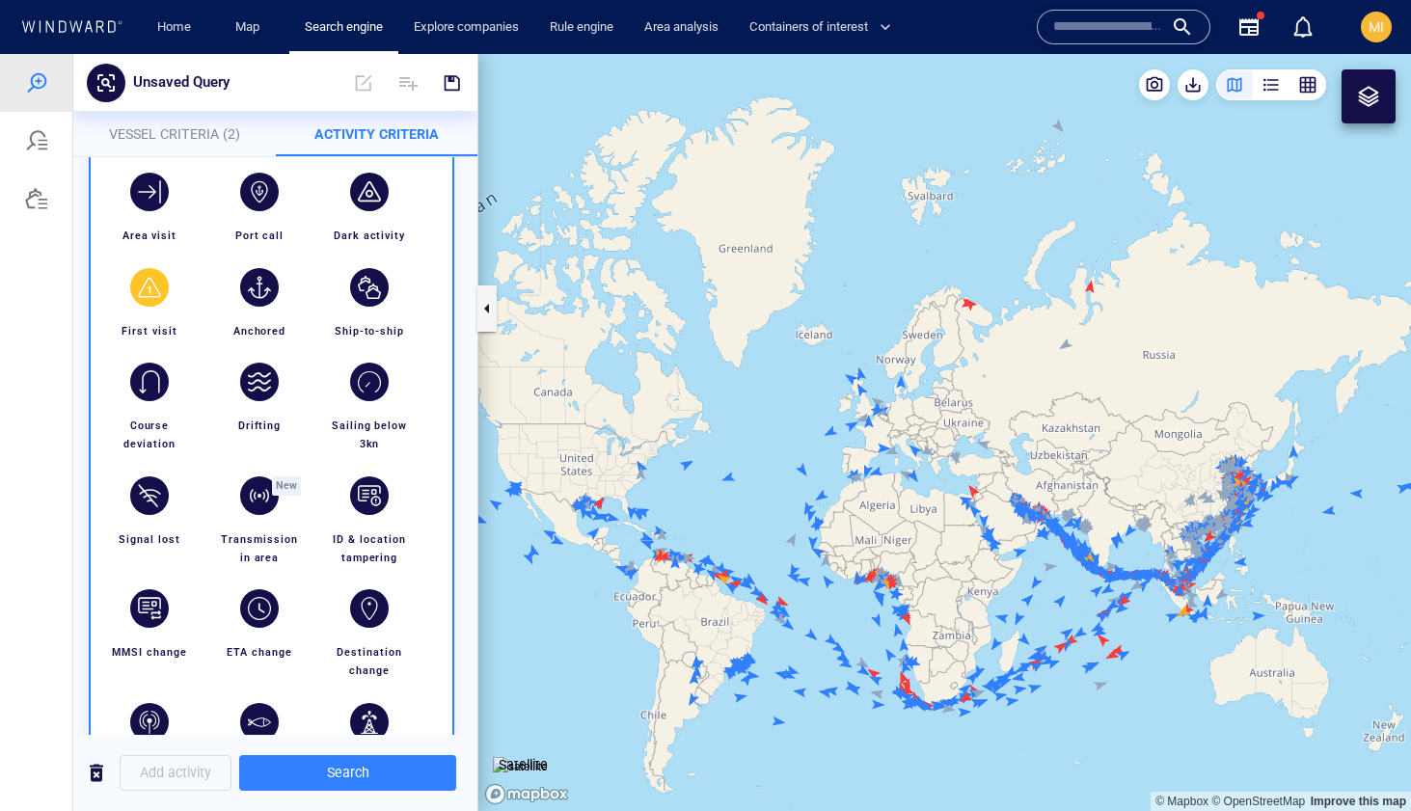
scroll to position [177, 0]
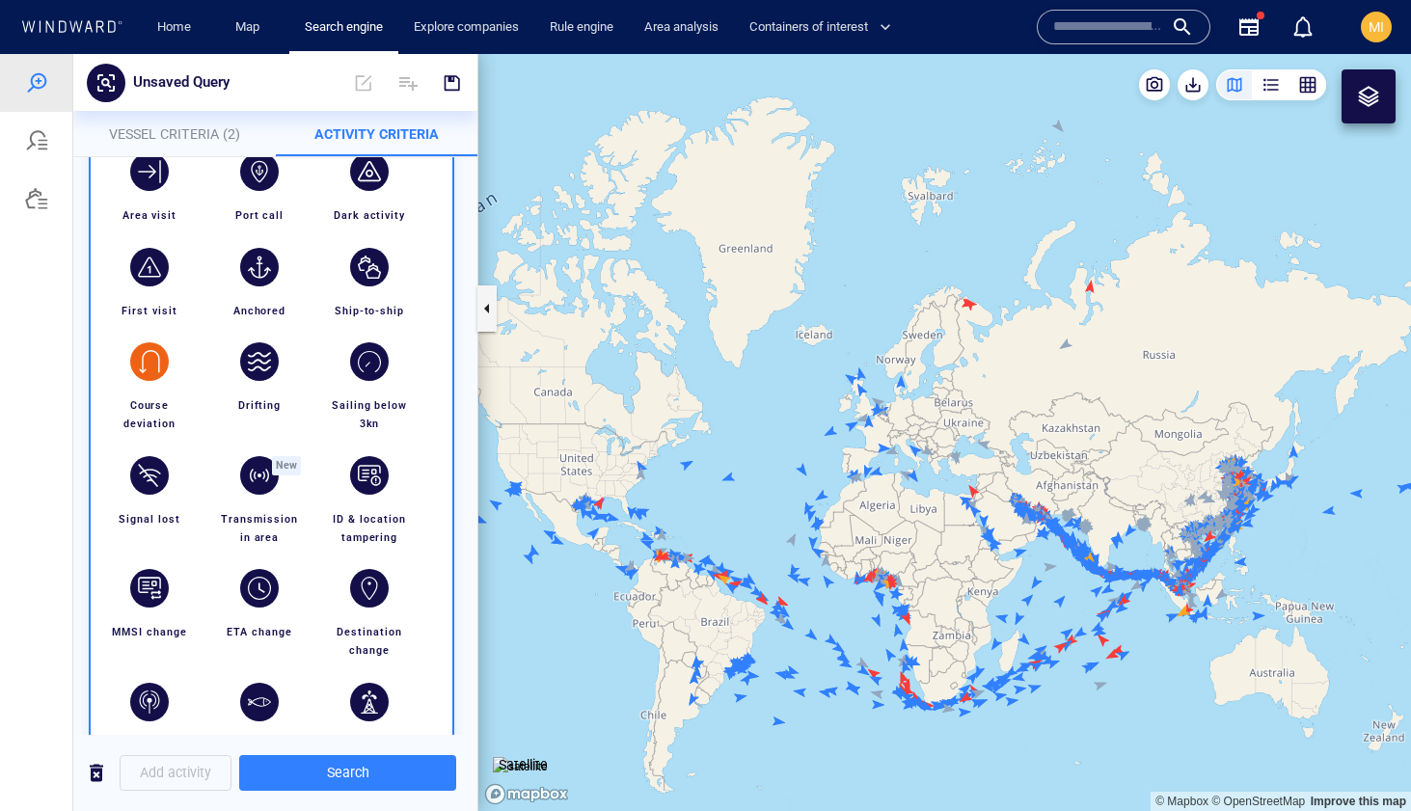
click at [155, 375] on div "button" at bounding box center [149, 361] width 39 height 39
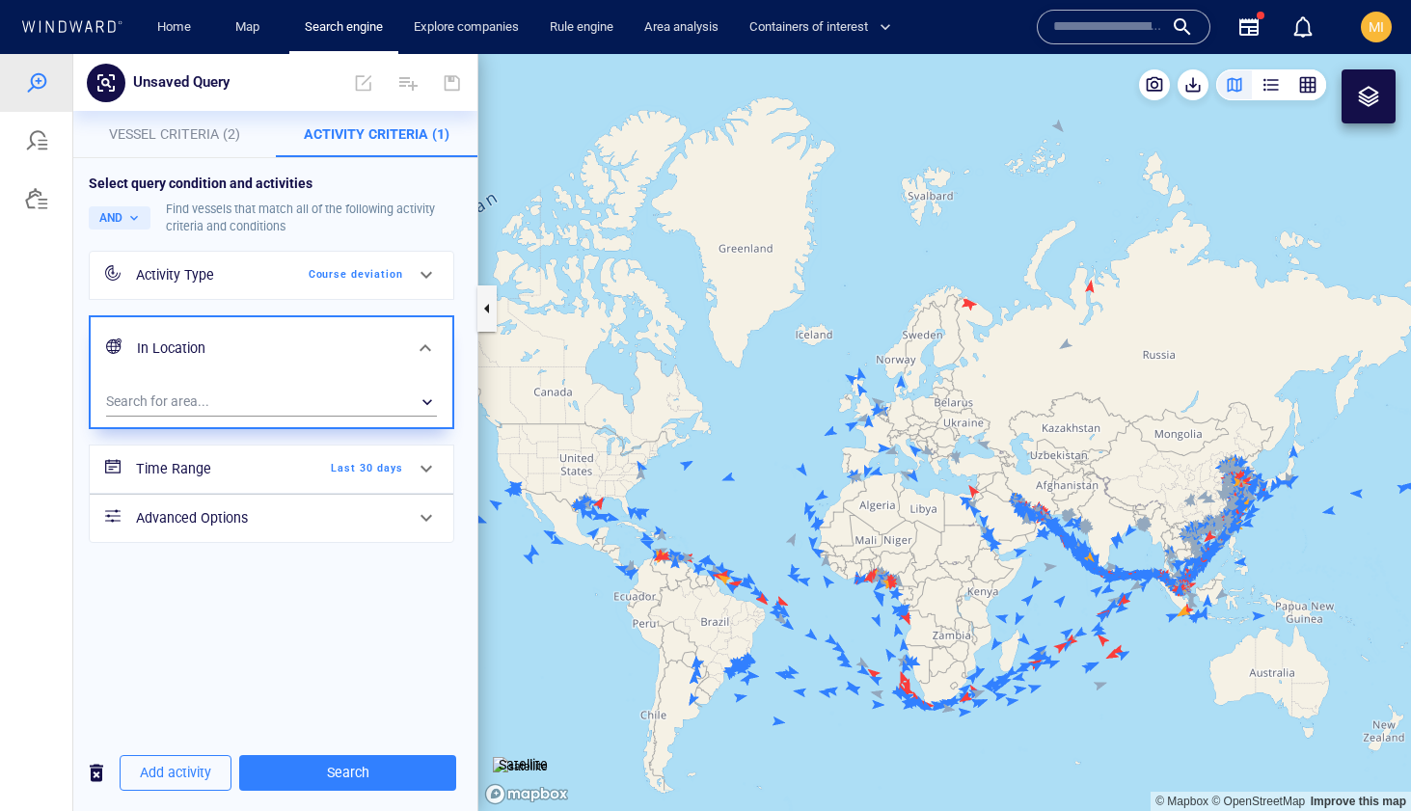
click at [382, 471] on span "Last 30 days" at bounding box center [347, 468] width 111 height 17
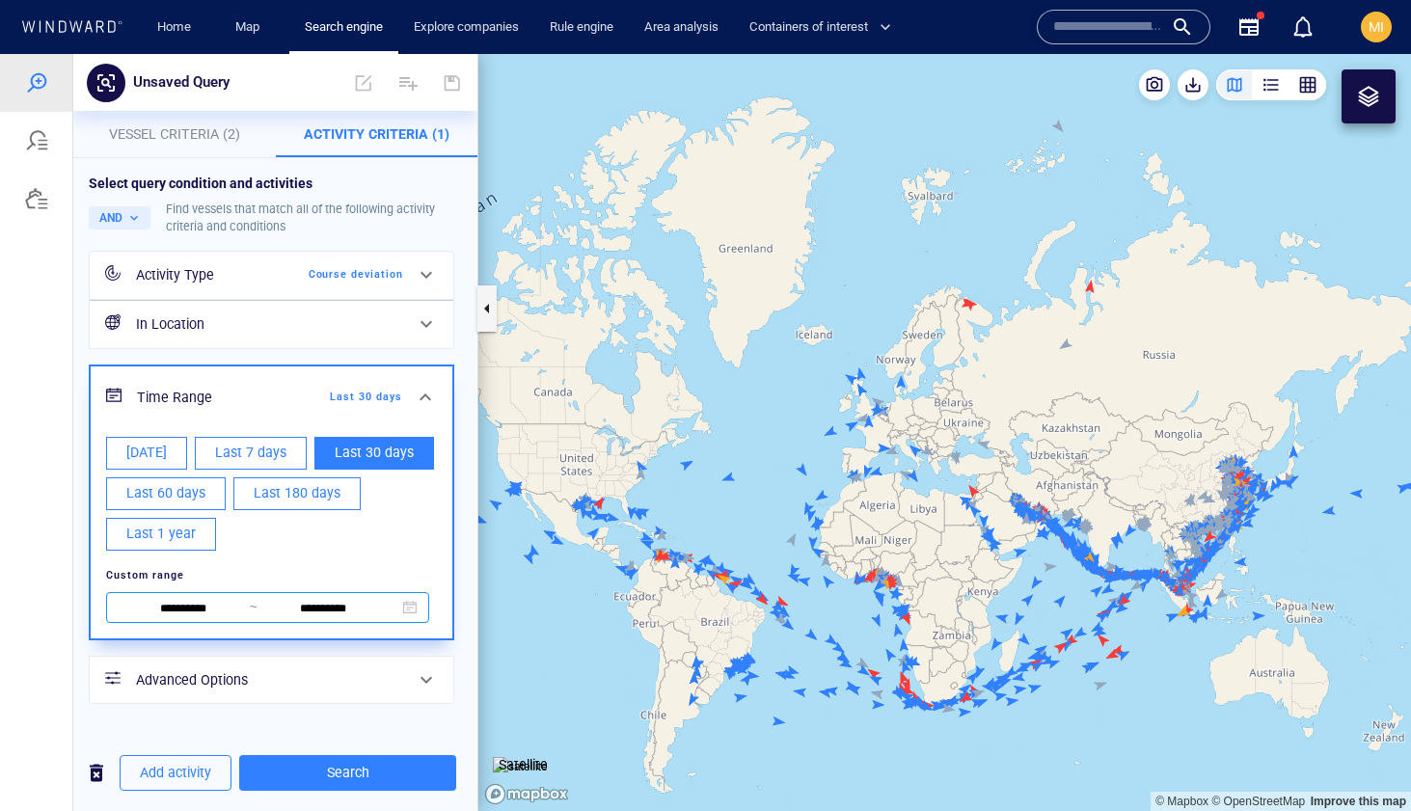
click at [219, 606] on input "**********" at bounding box center [184, 608] width 132 height 21
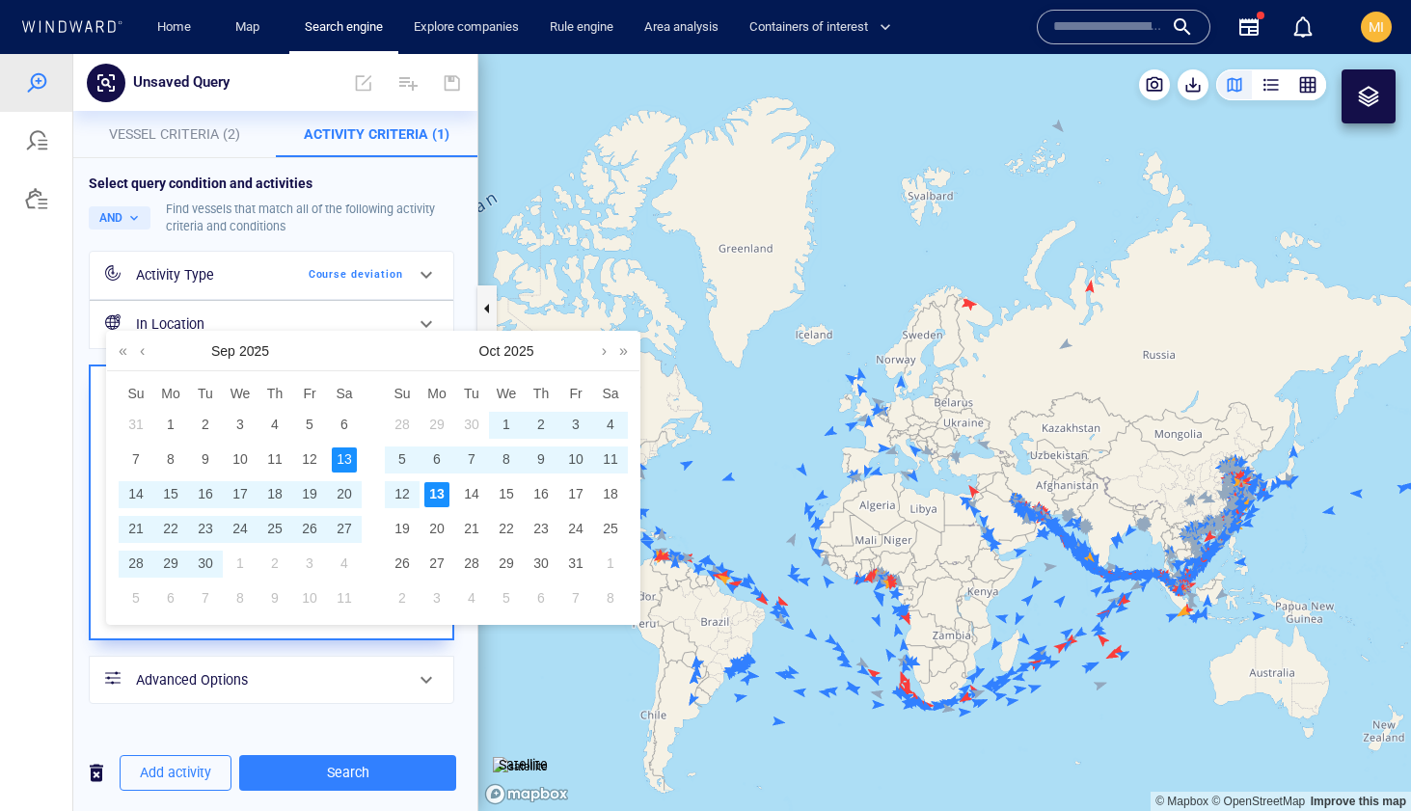
click at [577, 457] on div "10" at bounding box center [575, 459] width 25 height 25
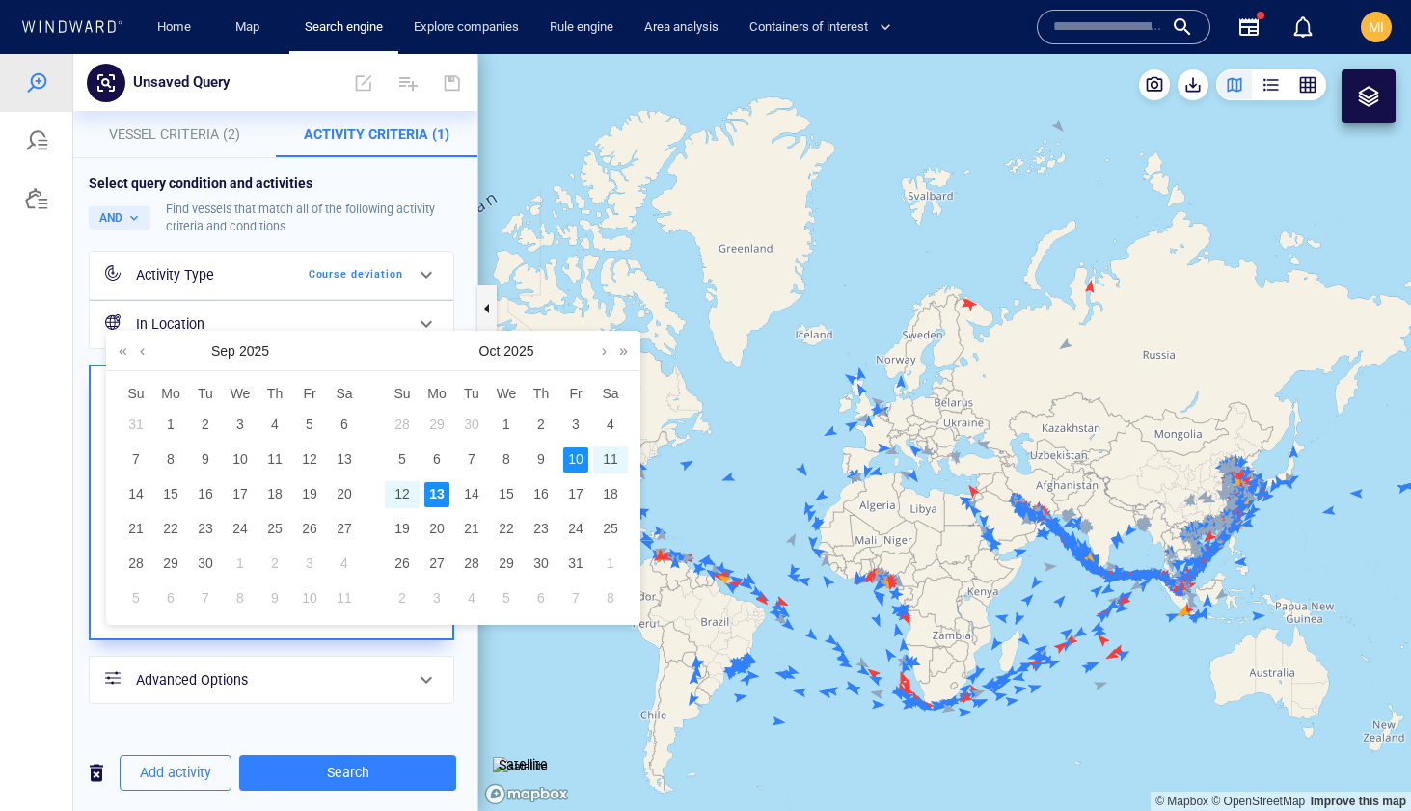
click at [437, 493] on div "13" at bounding box center [436, 494] width 25 height 25
type input "**********"
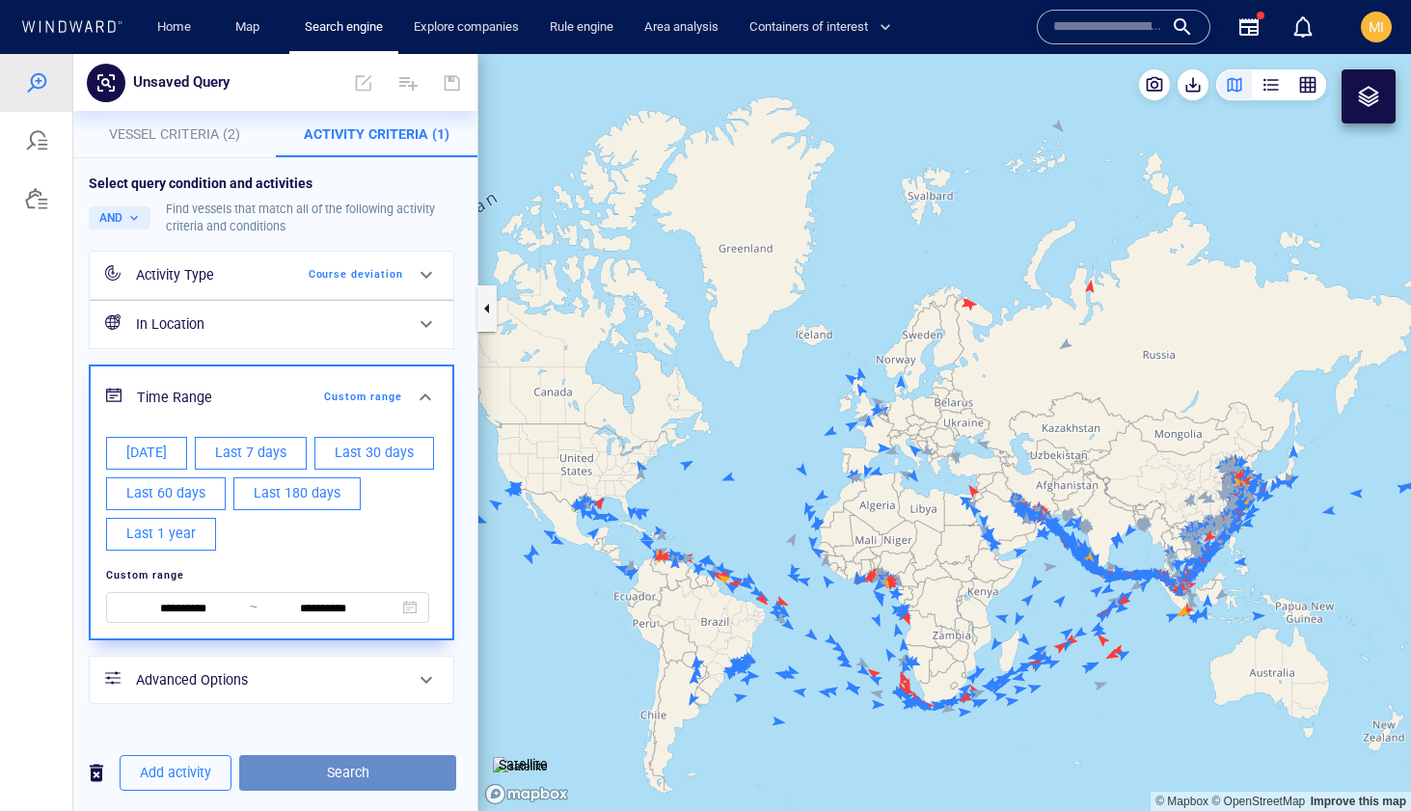
click at [343, 771] on span "Search" at bounding box center [348, 773] width 186 height 24
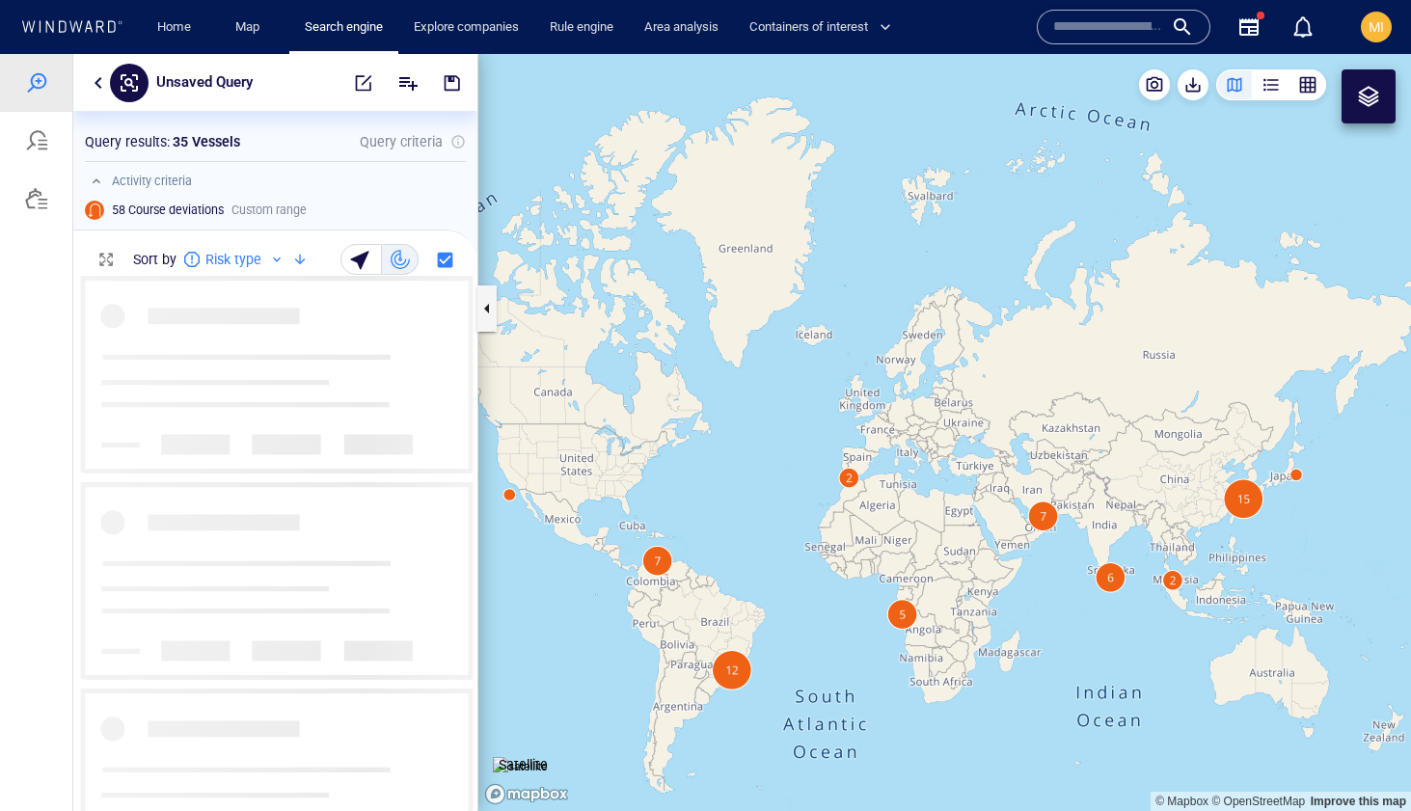
scroll to position [535, 404]
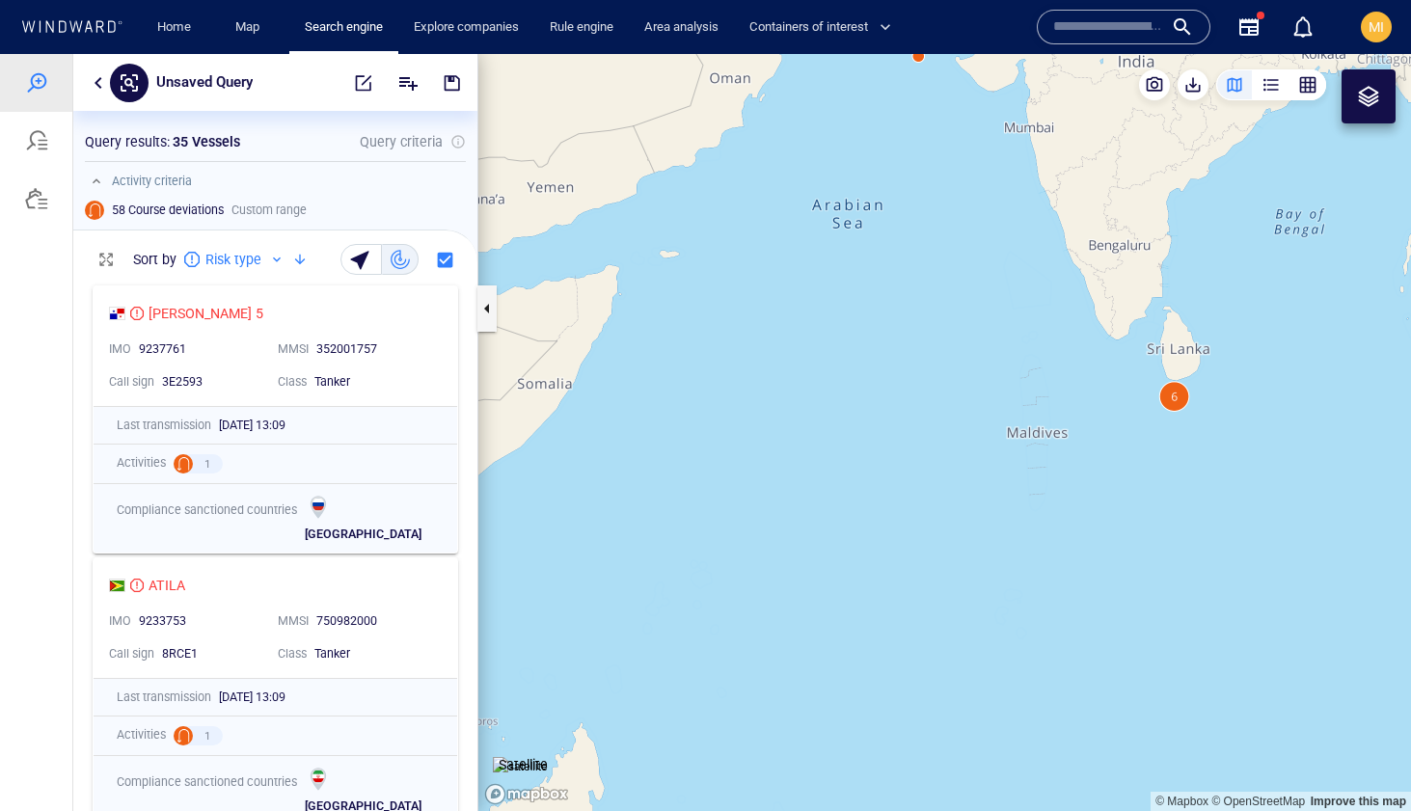
drag, startPoint x: 1160, startPoint y: 490, endPoint x: 1154, endPoint y: 648, distance: 158.3
click at [1155, 644] on canvas "Map" at bounding box center [944, 432] width 933 height 757
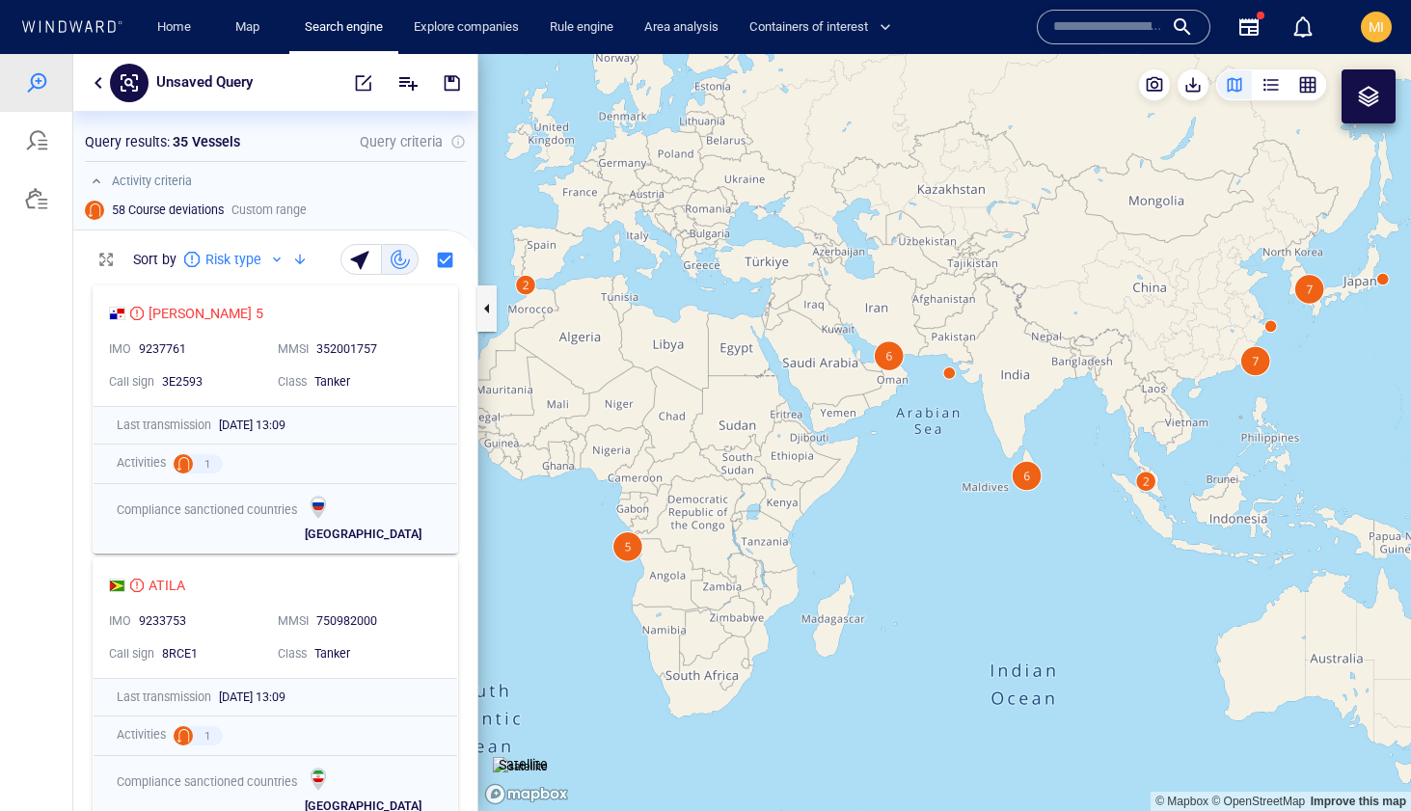
drag, startPoint x: 1188, startPoint y: 494, endPoint x: 1150, endPoint y: 547, distance: 65.6
click at [1150, 547] on canvas "Map" at bounding box center [944, 432] width 933 height 757
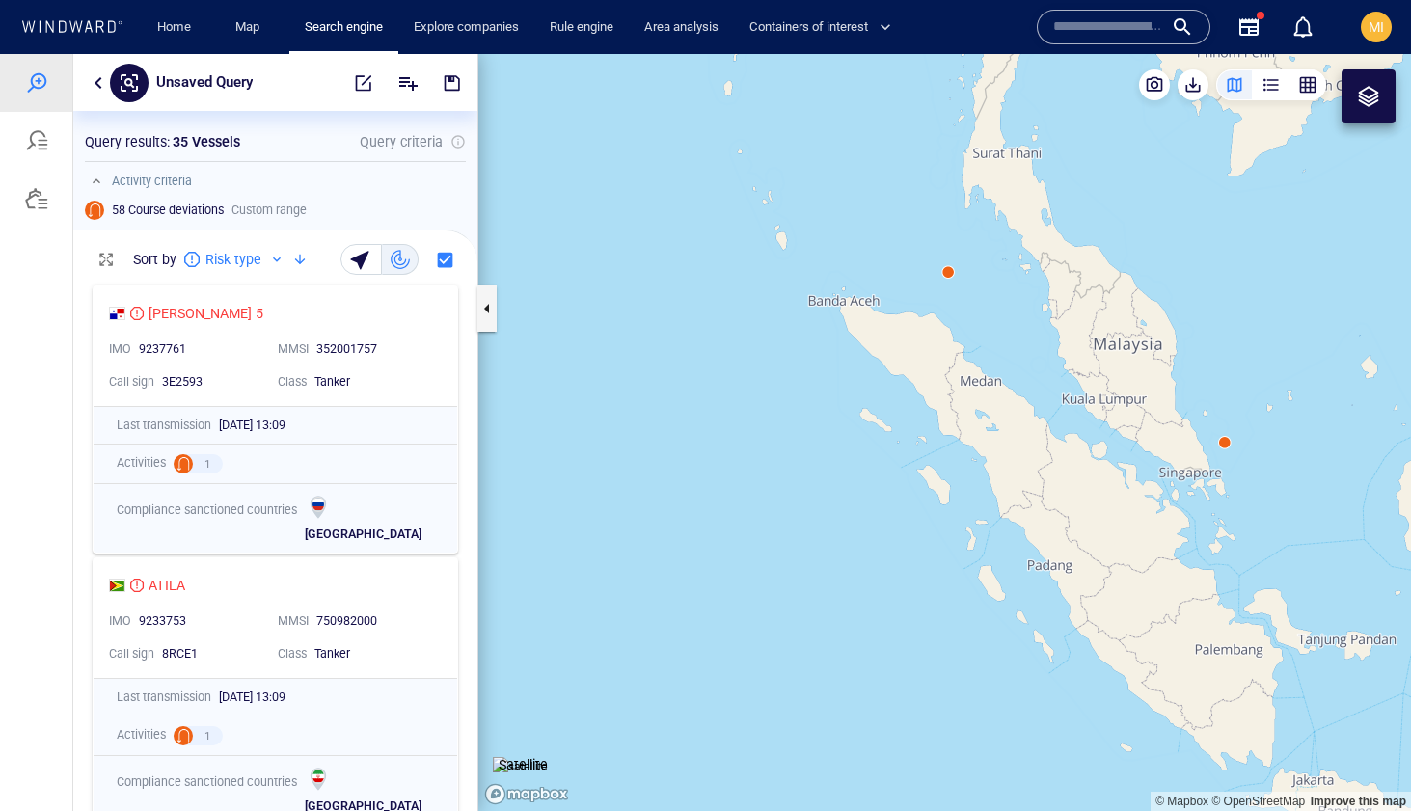
click at [948, 273] on canvas "Map" at bounding box center [944, 432] width 933 height 757
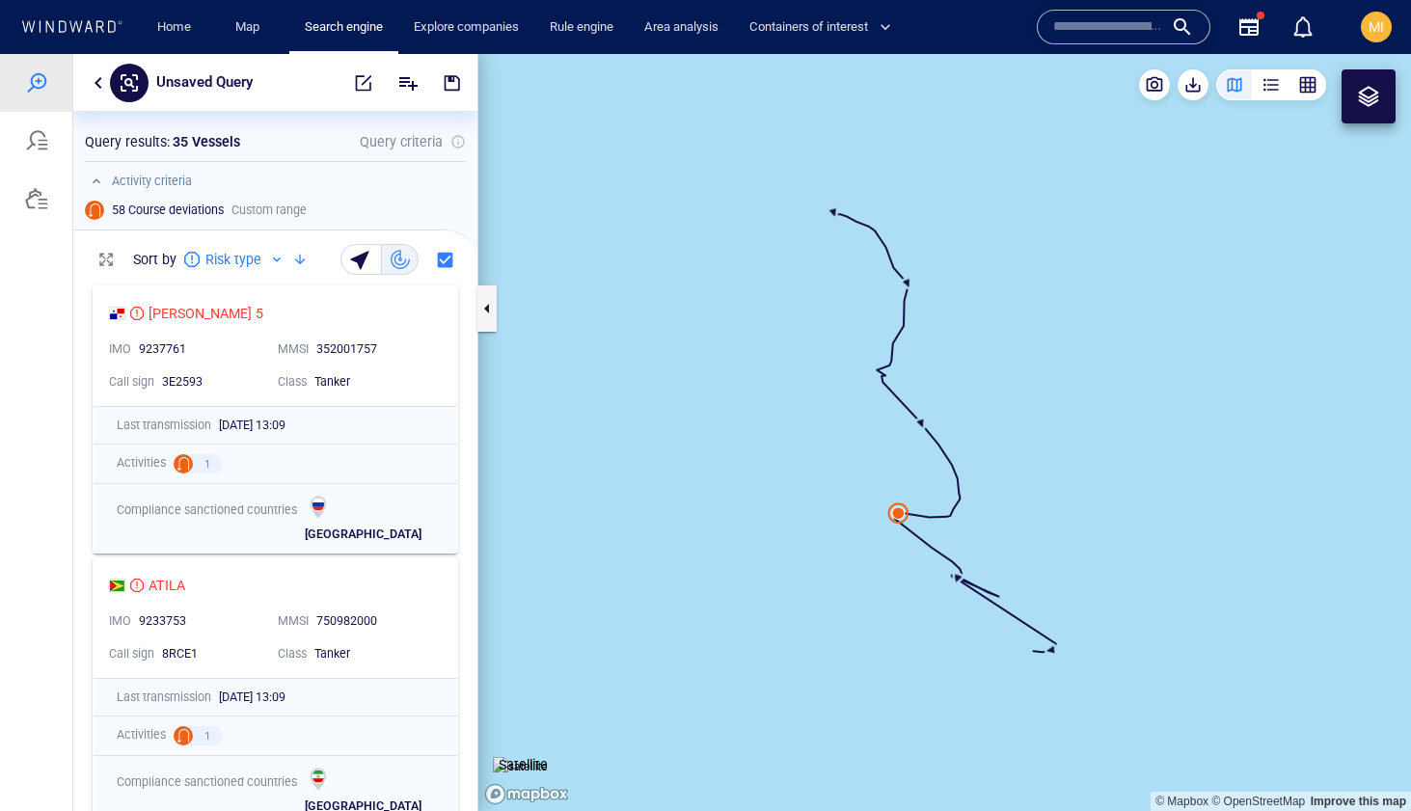
click at [896, 514] on canvas "Map" at bounding box center [944, 432] width 933 height 757
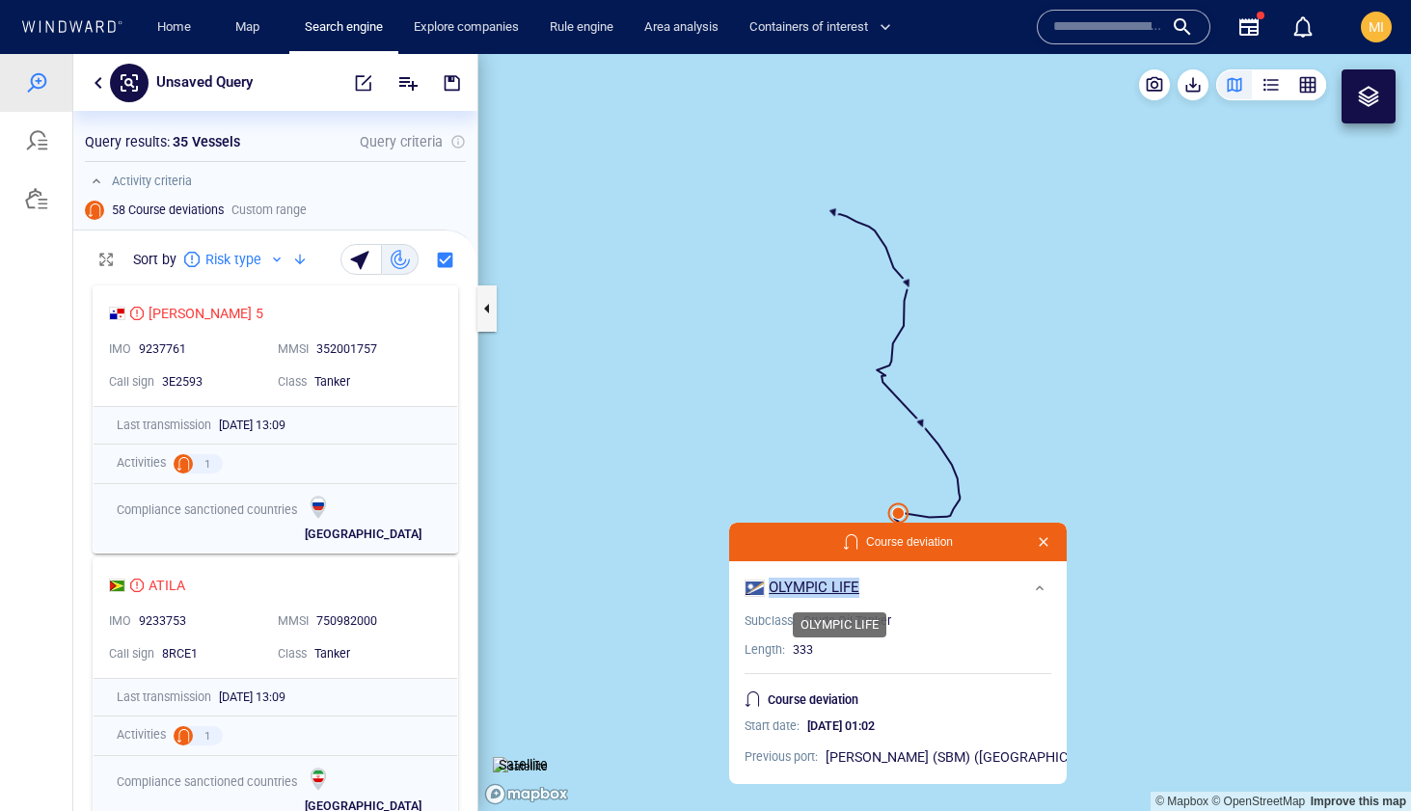
drag, startPoint x: 890, startPoint y: 587, endPoint x: 797, endPoint y: 586, distance: 93.5
click at [797, 586] on div "OLYMPIC LIFE" at bounding box center [897, 588] width 307 height 23
copy div "OLYMPIC LIFE"
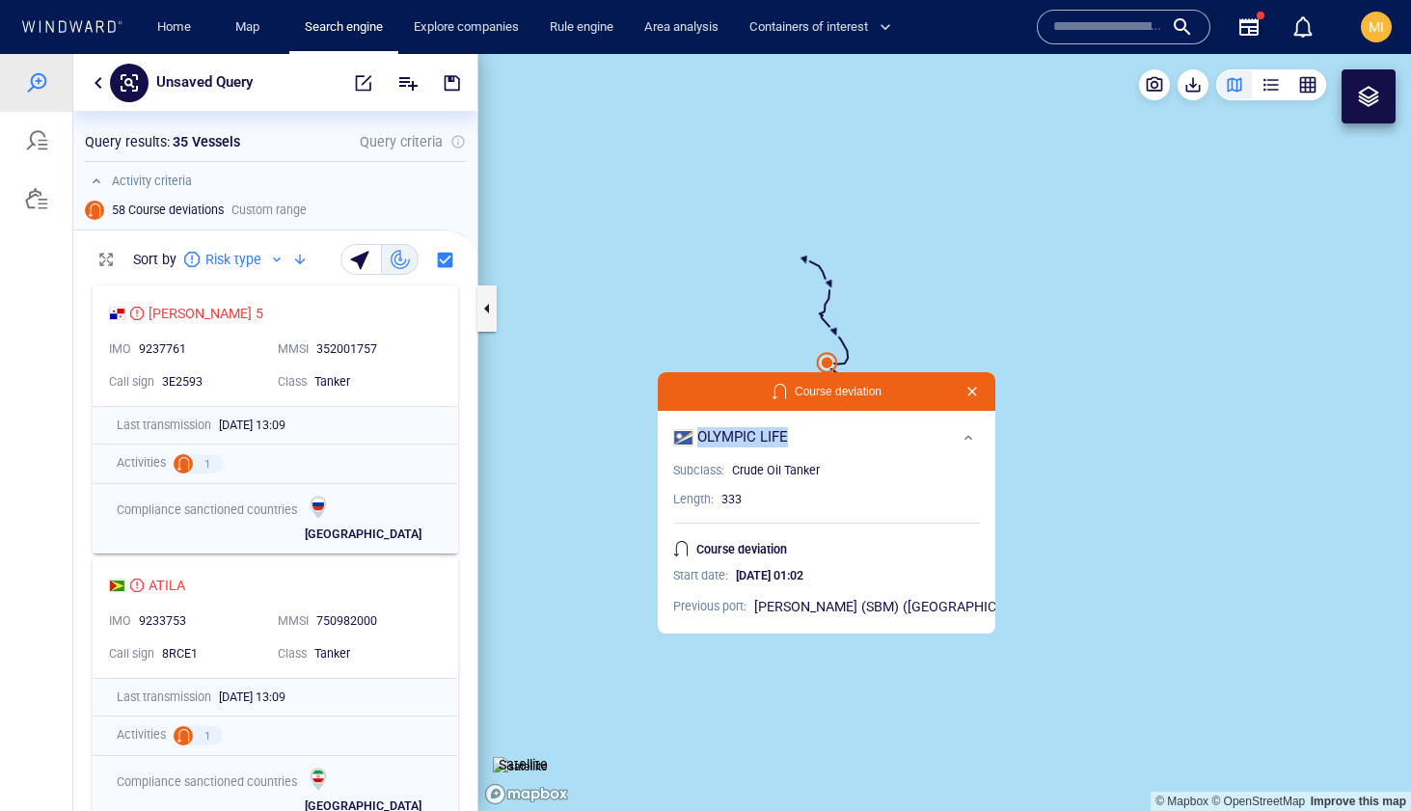
click at [961, 395] on button "button" at bounding box center [972, 391] width 23 height 23
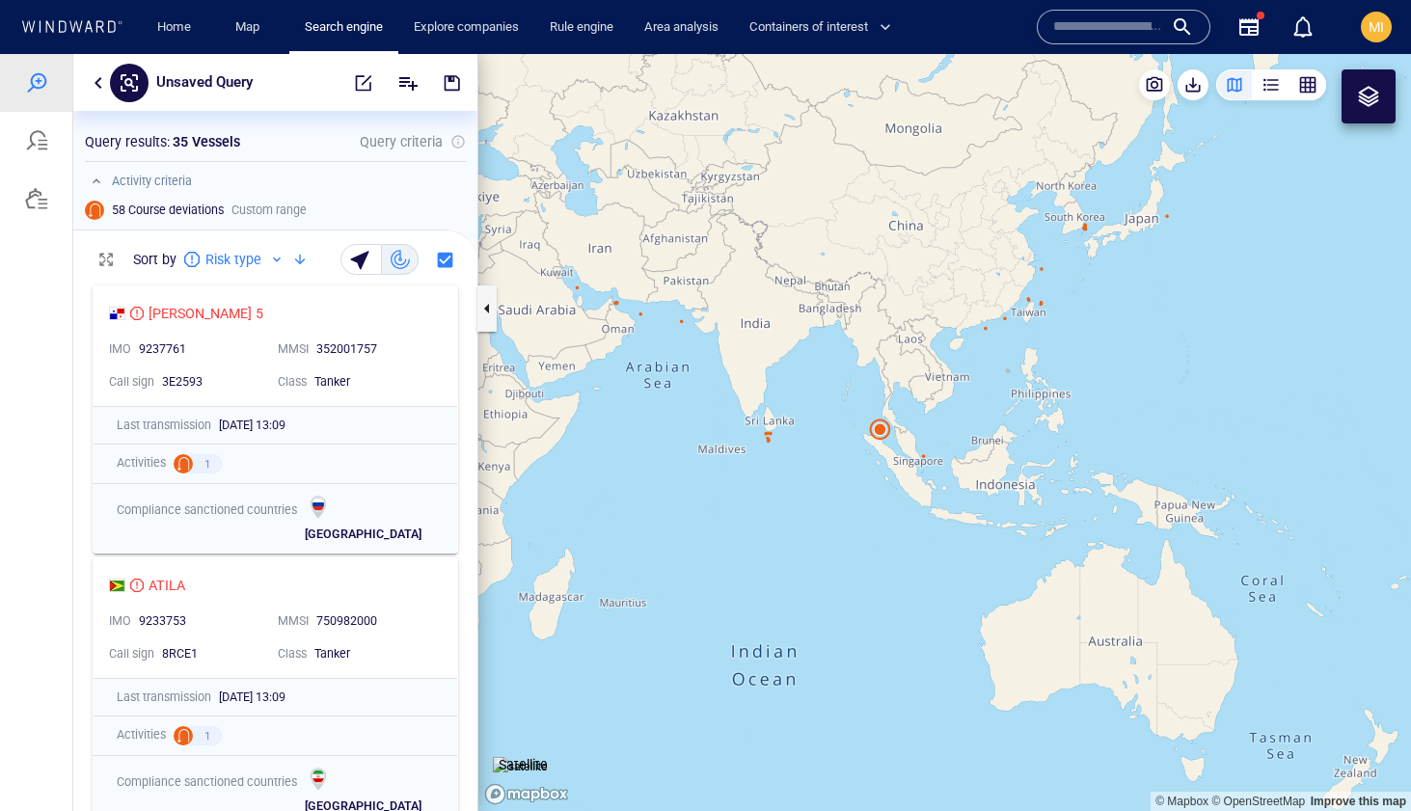
drag, startPoint x: 1138, startPoint y: 380, endPoint x: 968, endPoint y: 474, distance: 194.3
click at [970, 473] on canvas "Map" at bounding box center [944, 432] width 933 height 757
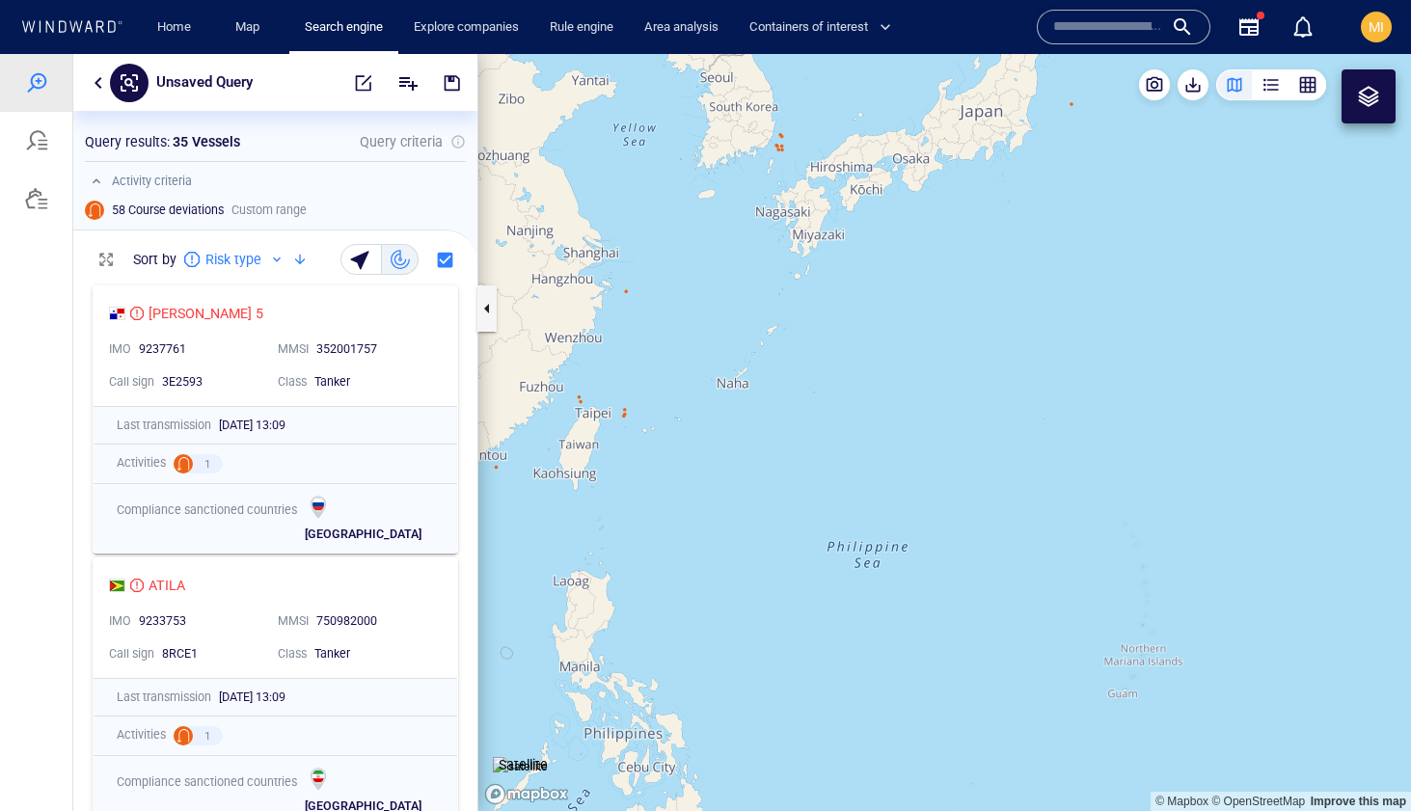
drag, startPoint x: 1182, startPoint y: 266, endPoint x: 1017, endPoint y: 570, distance: 345.6
click at [1027, 561] on canvas "Map" at bounding box center [944, 432] width 933 height 757
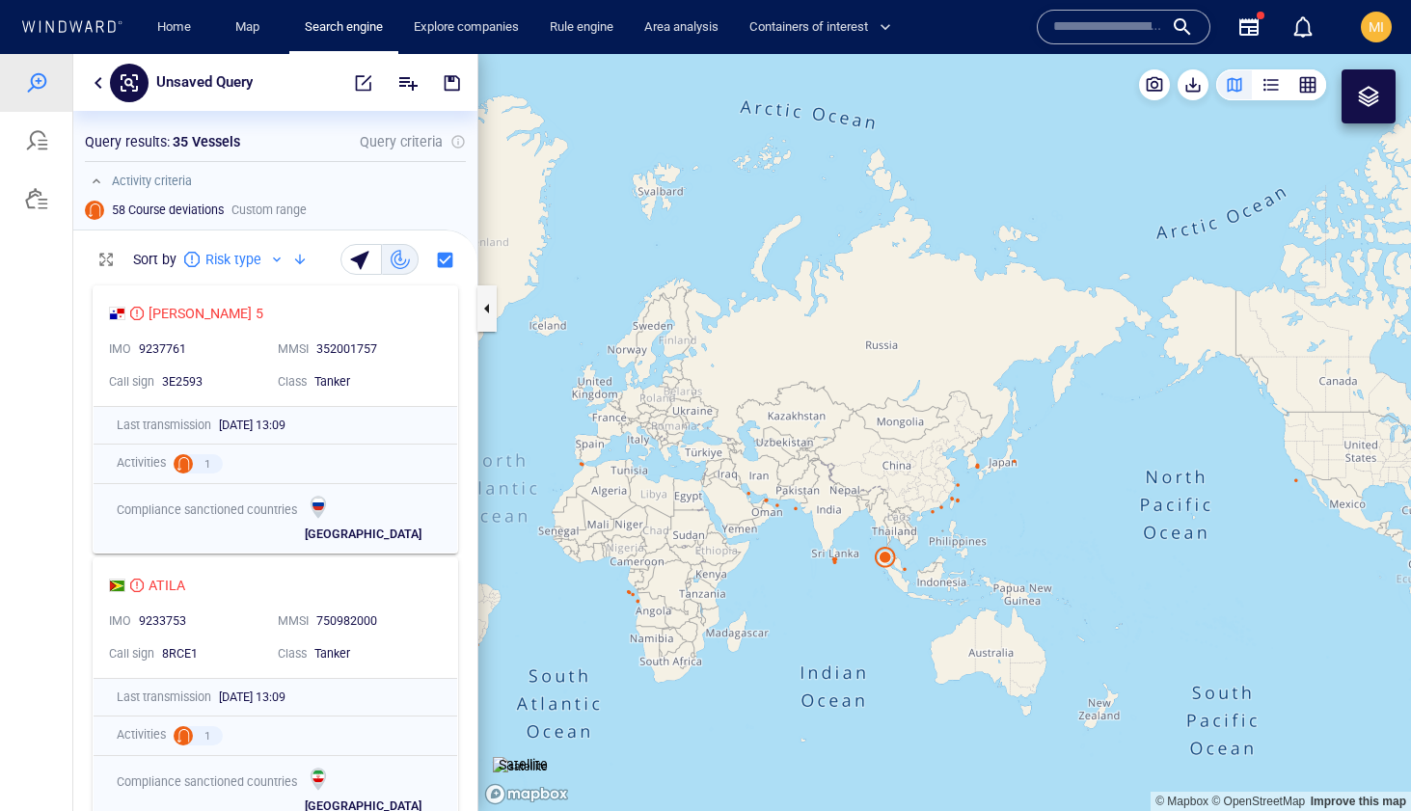
drag, startPoint x: 822, startPoint y: 582, endPoint x: 959, endPoint y: 562, distance: 138.4
click at [959, 562] on canvas "Map" at bounding box center [944, 432] width 933 height 757
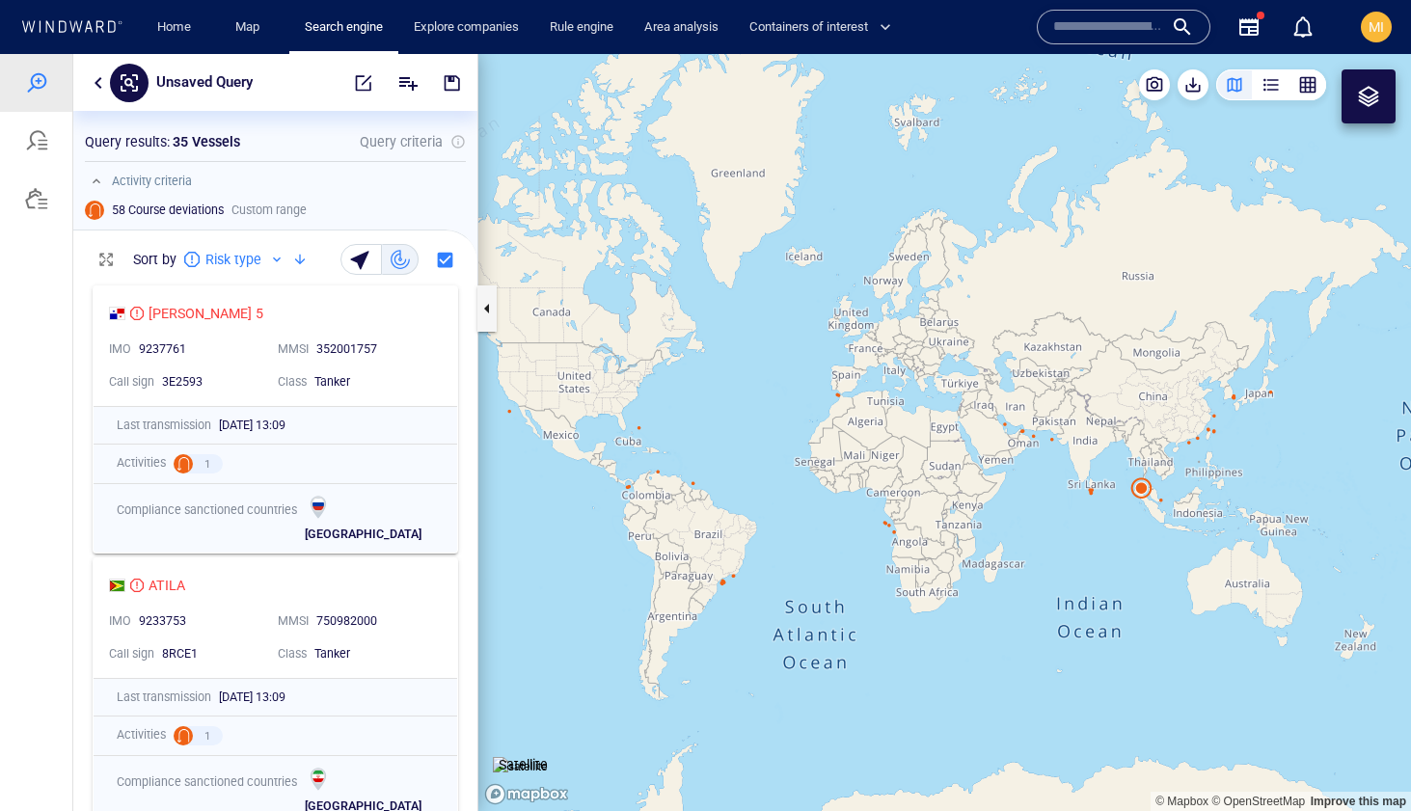
drag, startPoint x: 772, startPoint y: 610, endPoint x: 881, endPoint y: 565, distance: 118.0
click at [883, 563] on canvas "Map" at bounding box center [944, 432] width 933 height 757
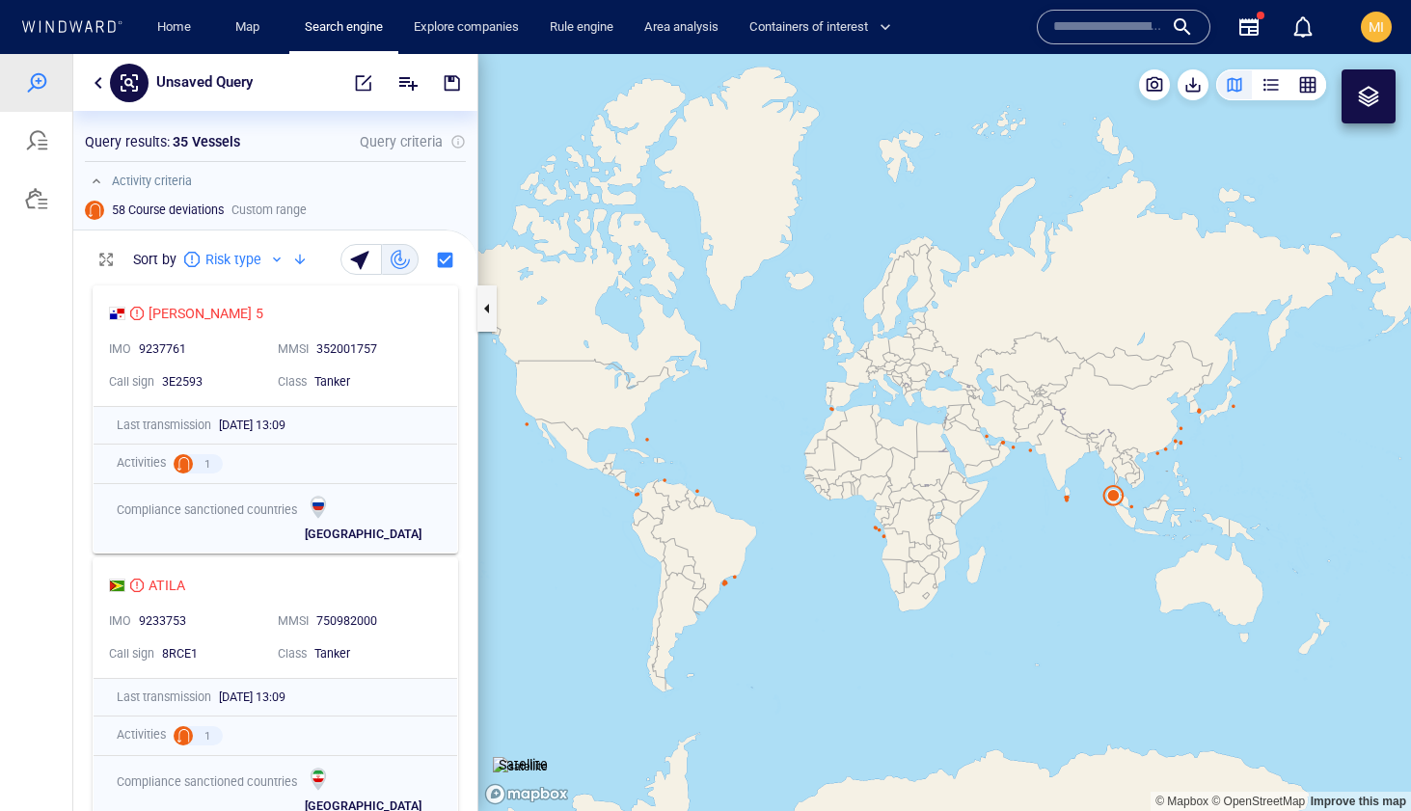
drag, startPoint x: 1140, startPoint y: 499, endPoint x: 978, endPoint y: 506, distance: 162.2
click at [979, 506] on canvas "Map" at bounding box center [944, 432] width 933 height 757
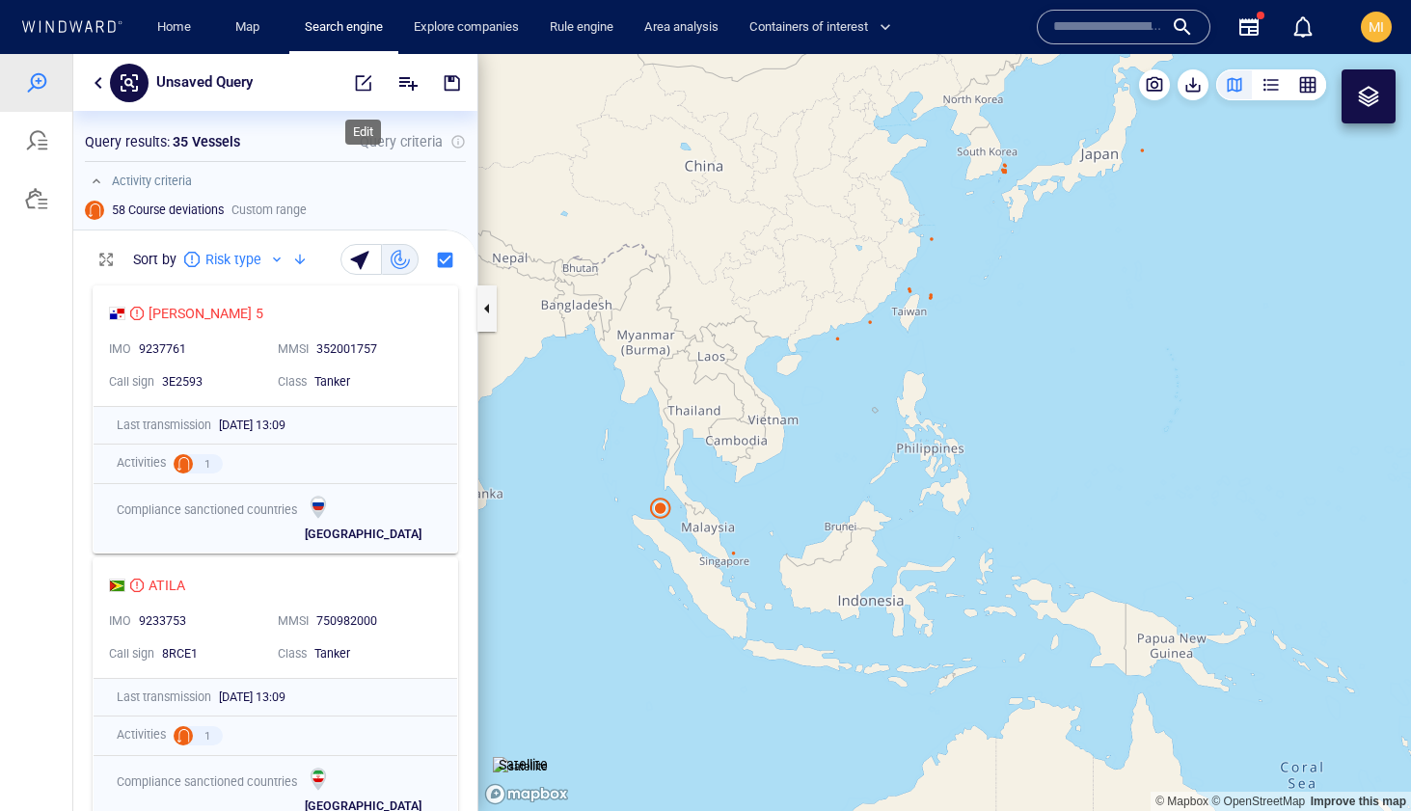
click at [364, 84] on span "button" at bounding box center [363, 82] width 19 height 19
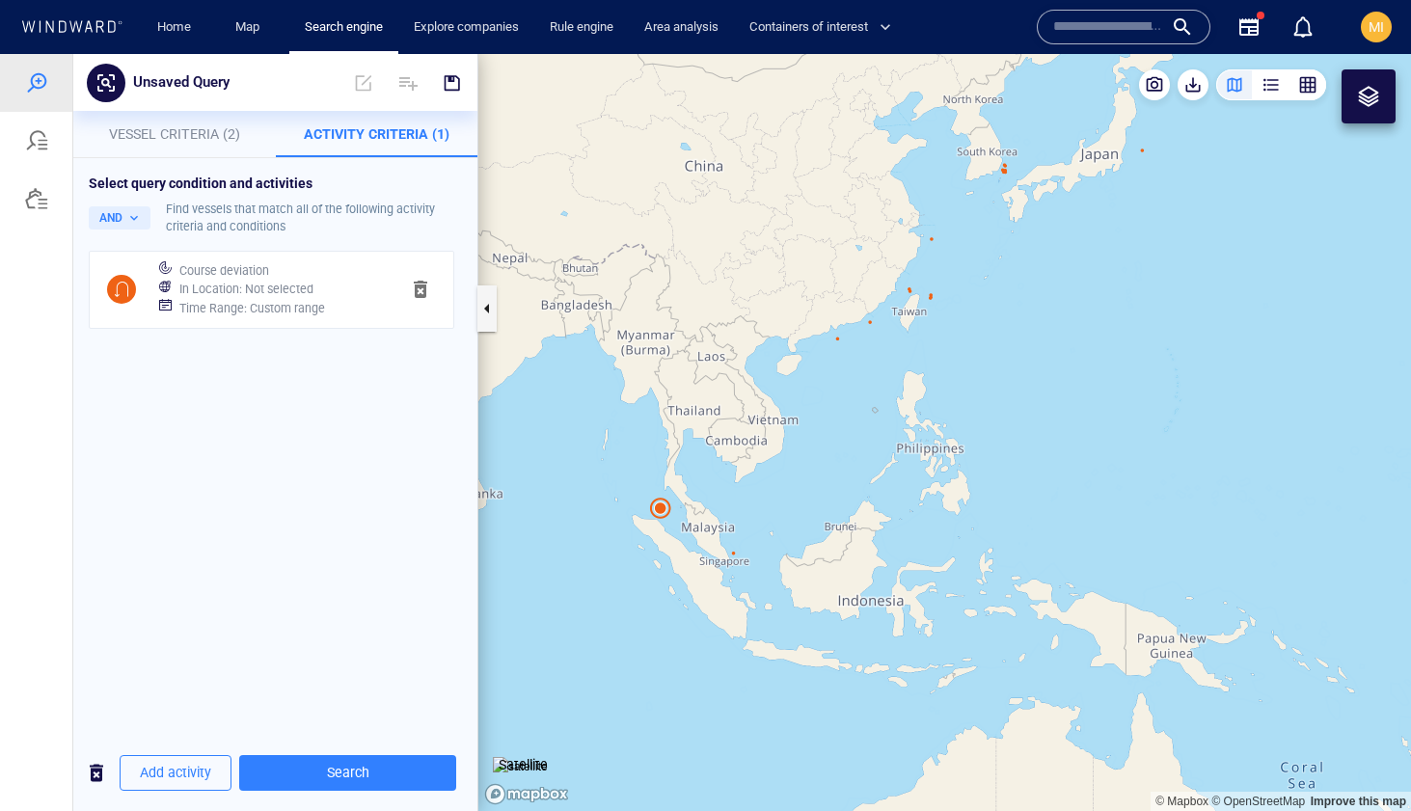
click at [422, 286] on span "button" at bounding box center [420, 289] width 23 height 23
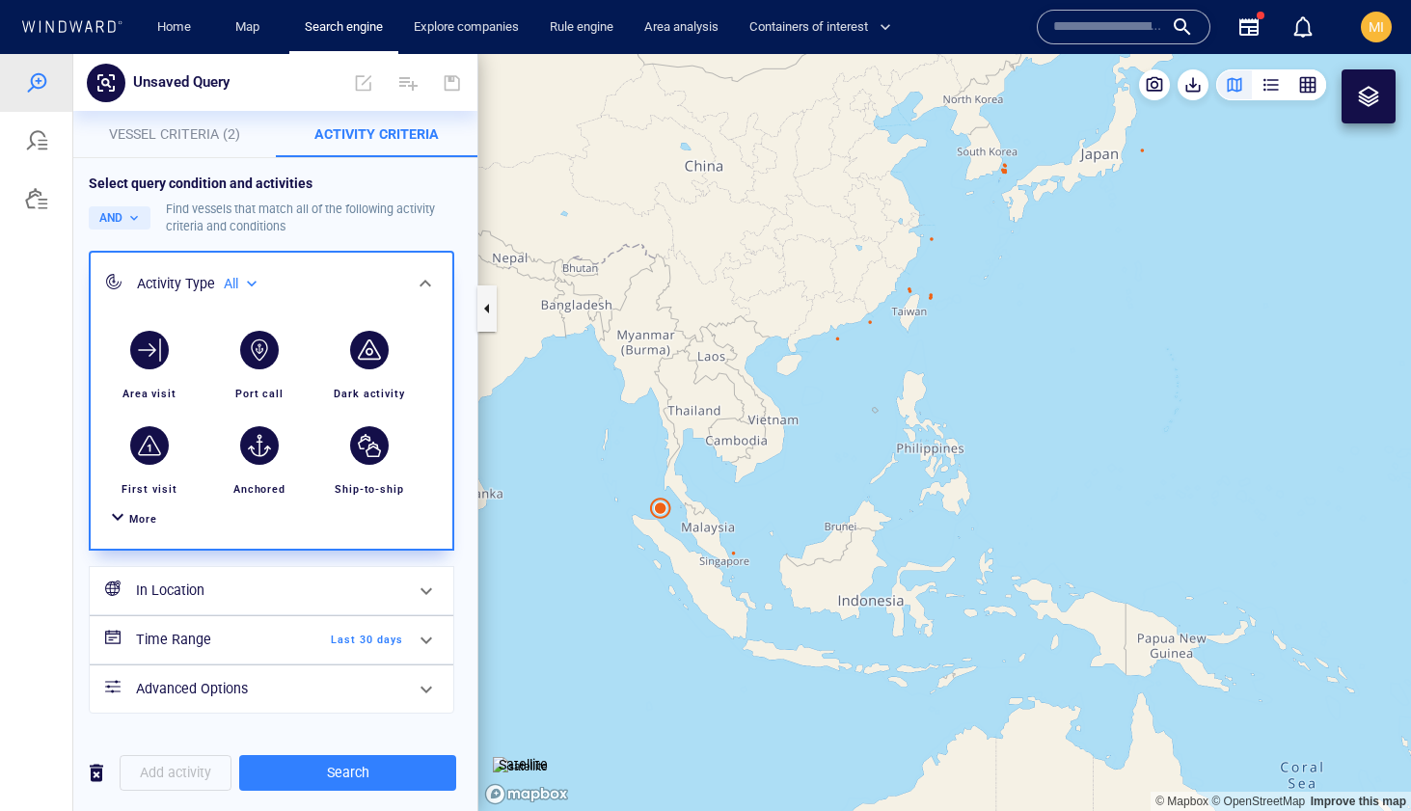
click at [217, 133] on span "Vessel Criteria (2)" at bounding box center [174, 133] width 131 height 15
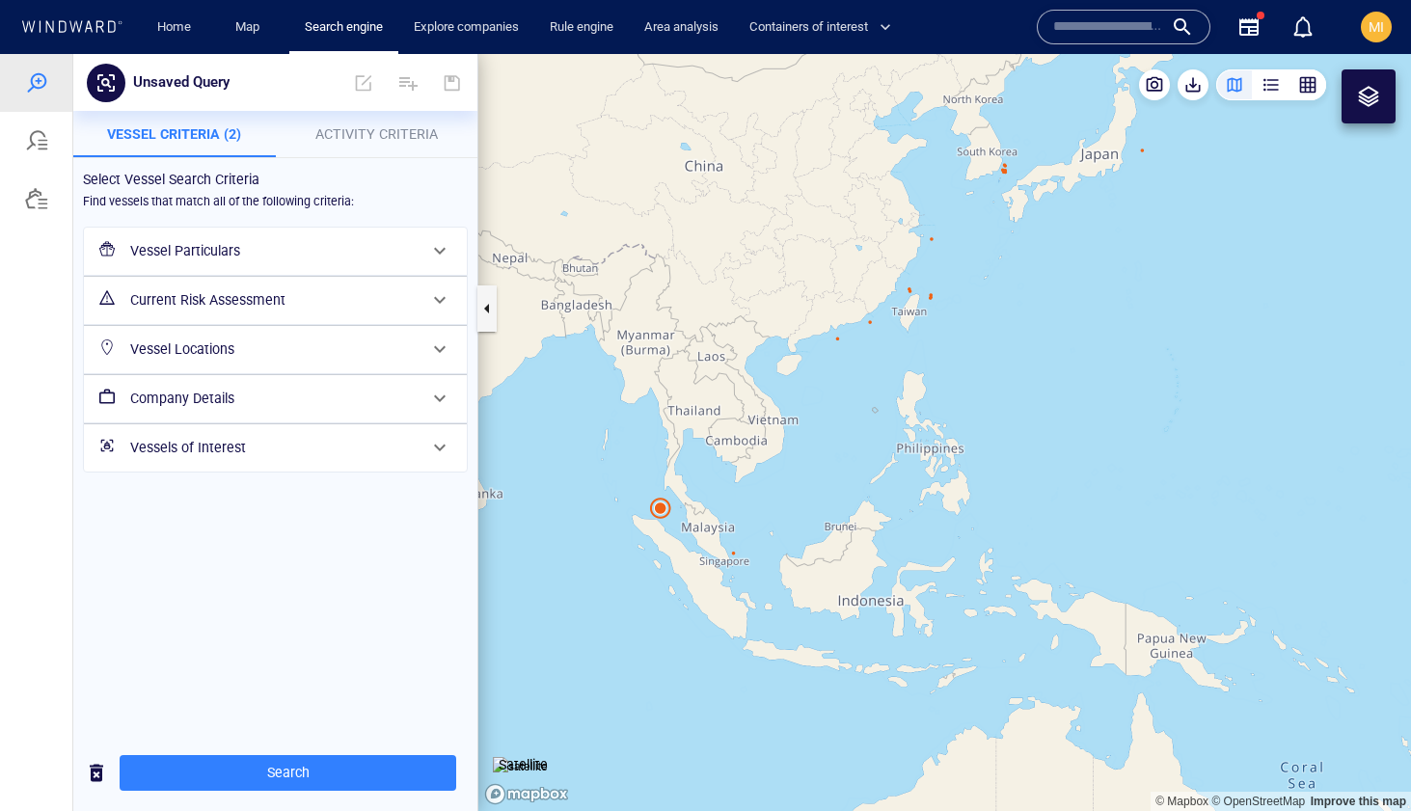
click at [366, 254] on h6 "Vessel Particulars" at bounding box center [273, 251] width 286 height 24
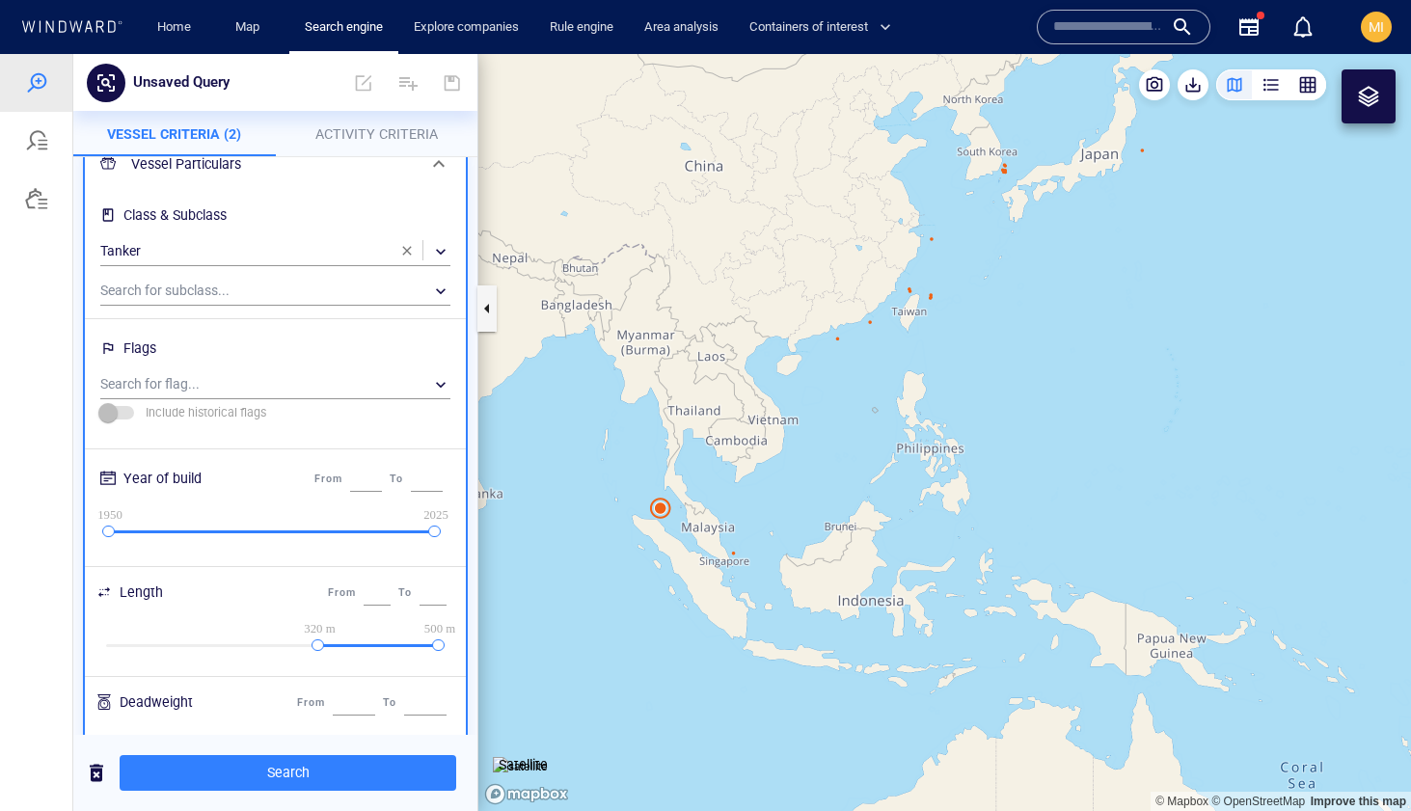
scroll to position [97, 0]
click at [365, 593] on input "***" at bounding box center [377, 590] width 27 height 25
click at [368, 588] on input "***" at bounding box center [377, 590] width 27 height 25
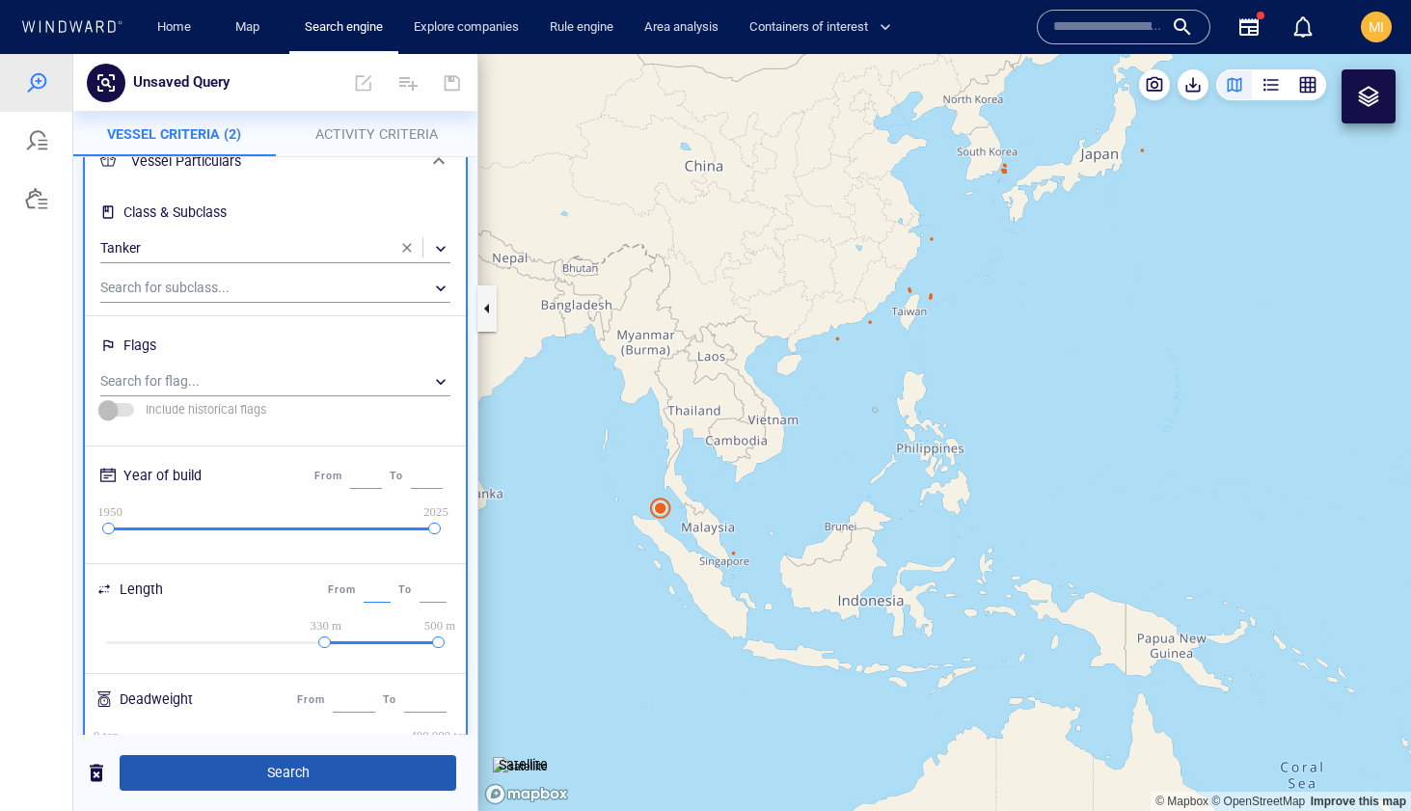
type input "***"
click at [365, 771] on span "Search" at bounding box center [288, 773] width 306 height 24
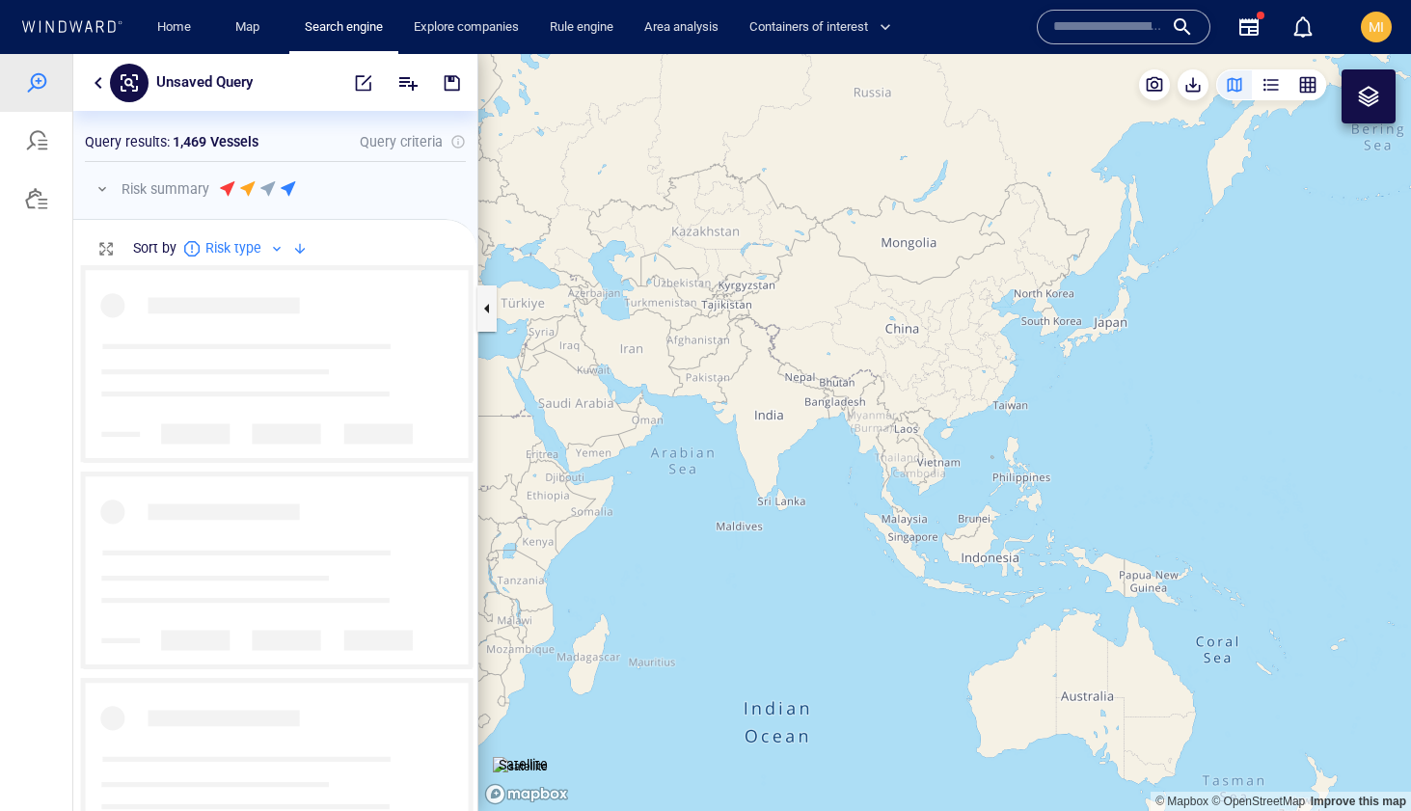
scroll to position [546, 404]
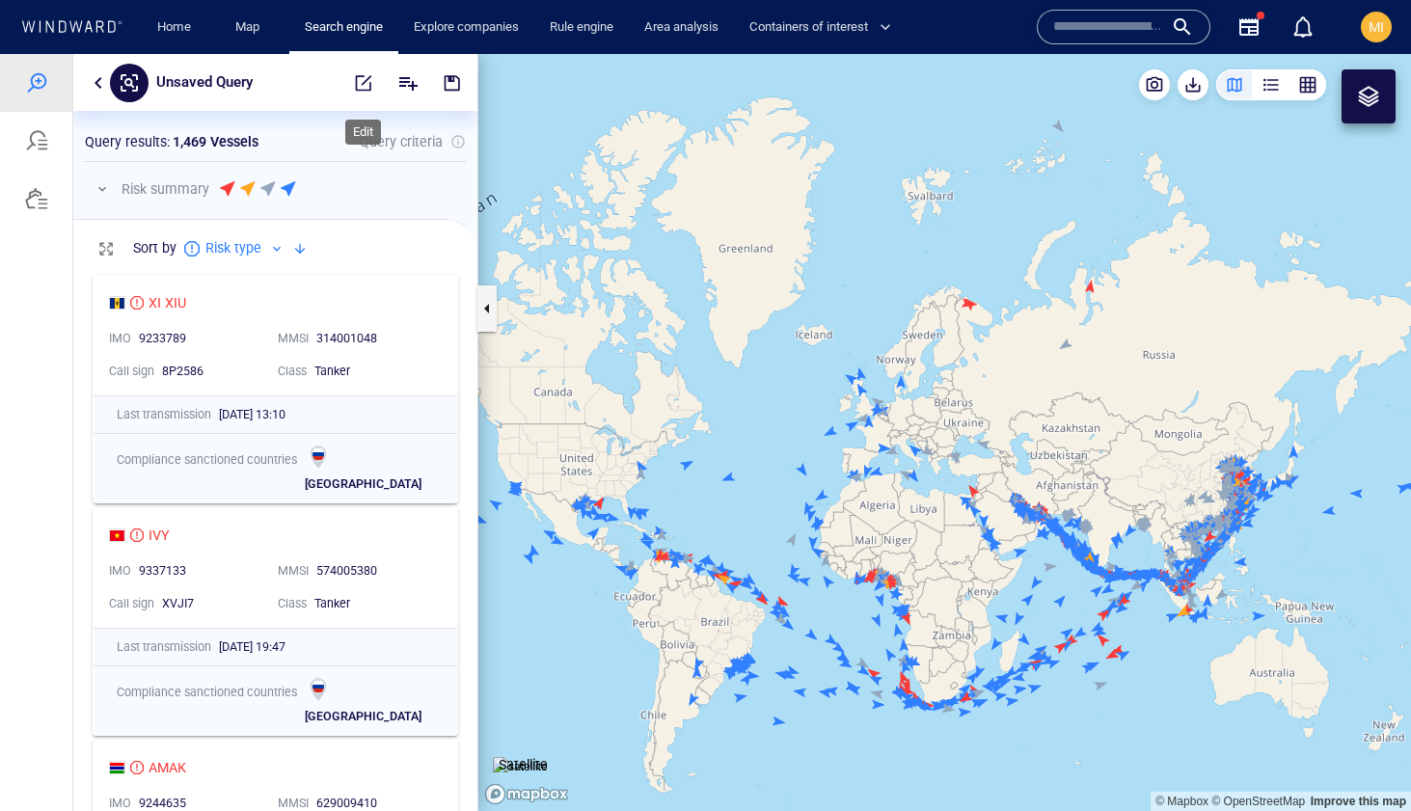
click at [360, 82] on span "button" at bounding box center [363, 82] width 19 height 19
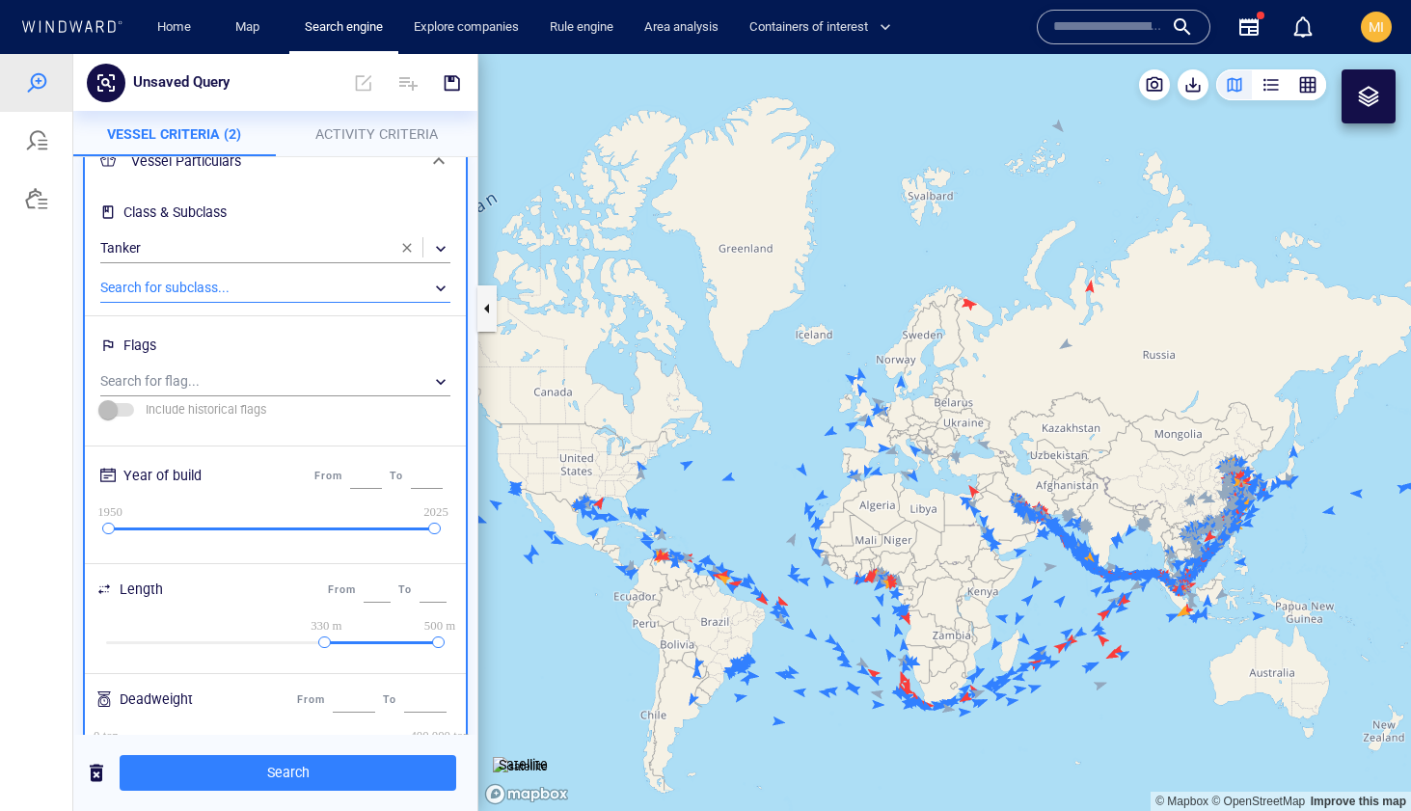
click at [224, 279] on div "​" at bounding box center [275, 288] width 350 height 29
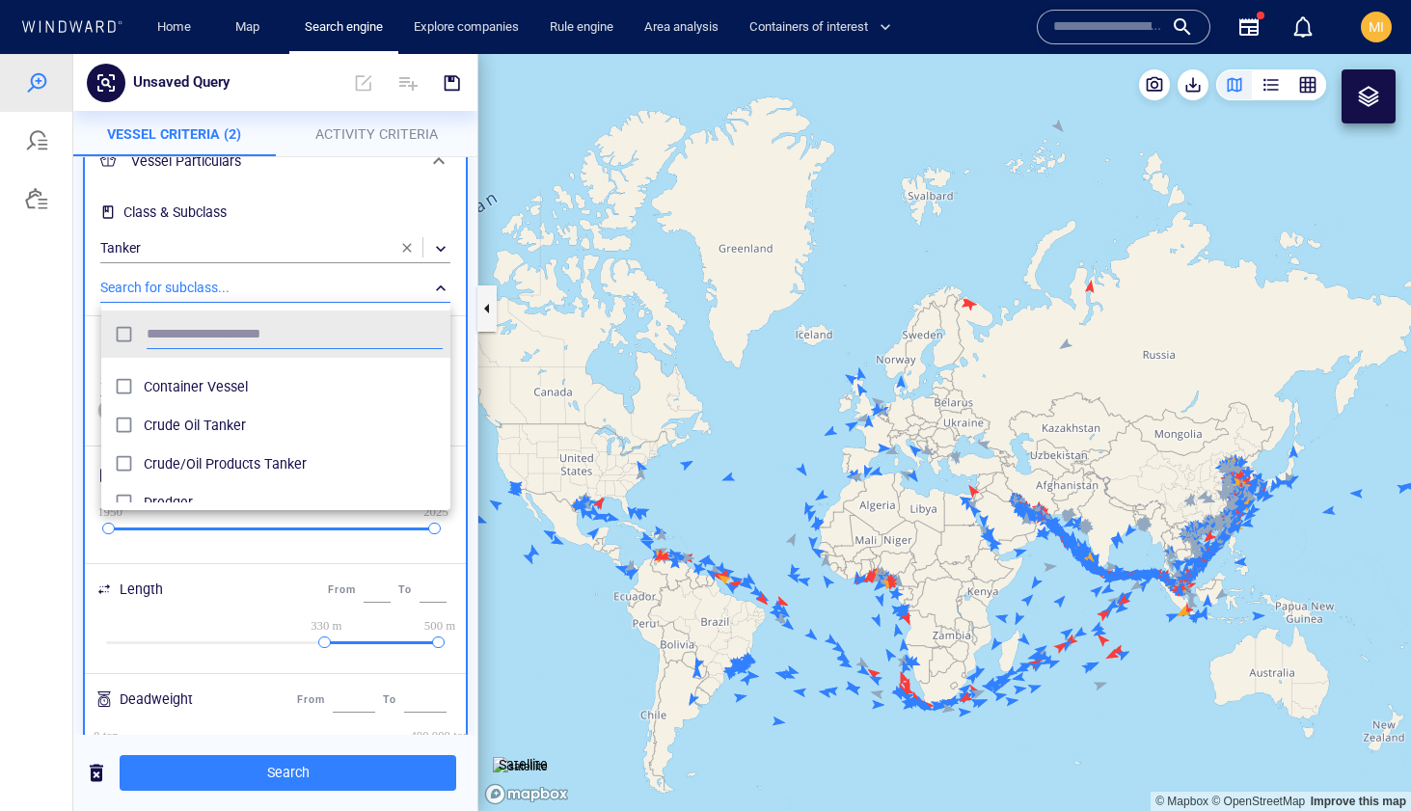
scroll to position [263, 0]
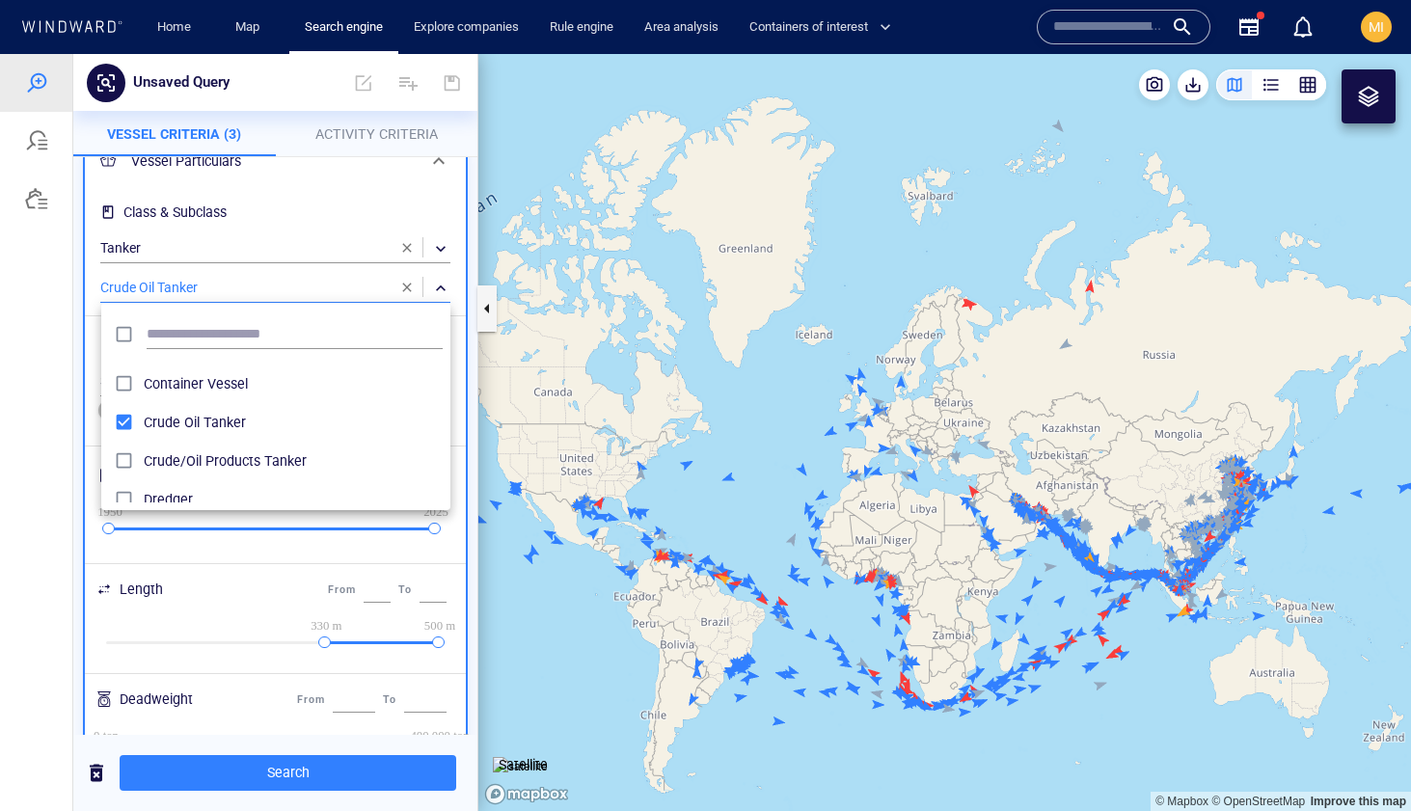
click at [283, 776] on div at bounding box center [705, 432] width 1411 height 757
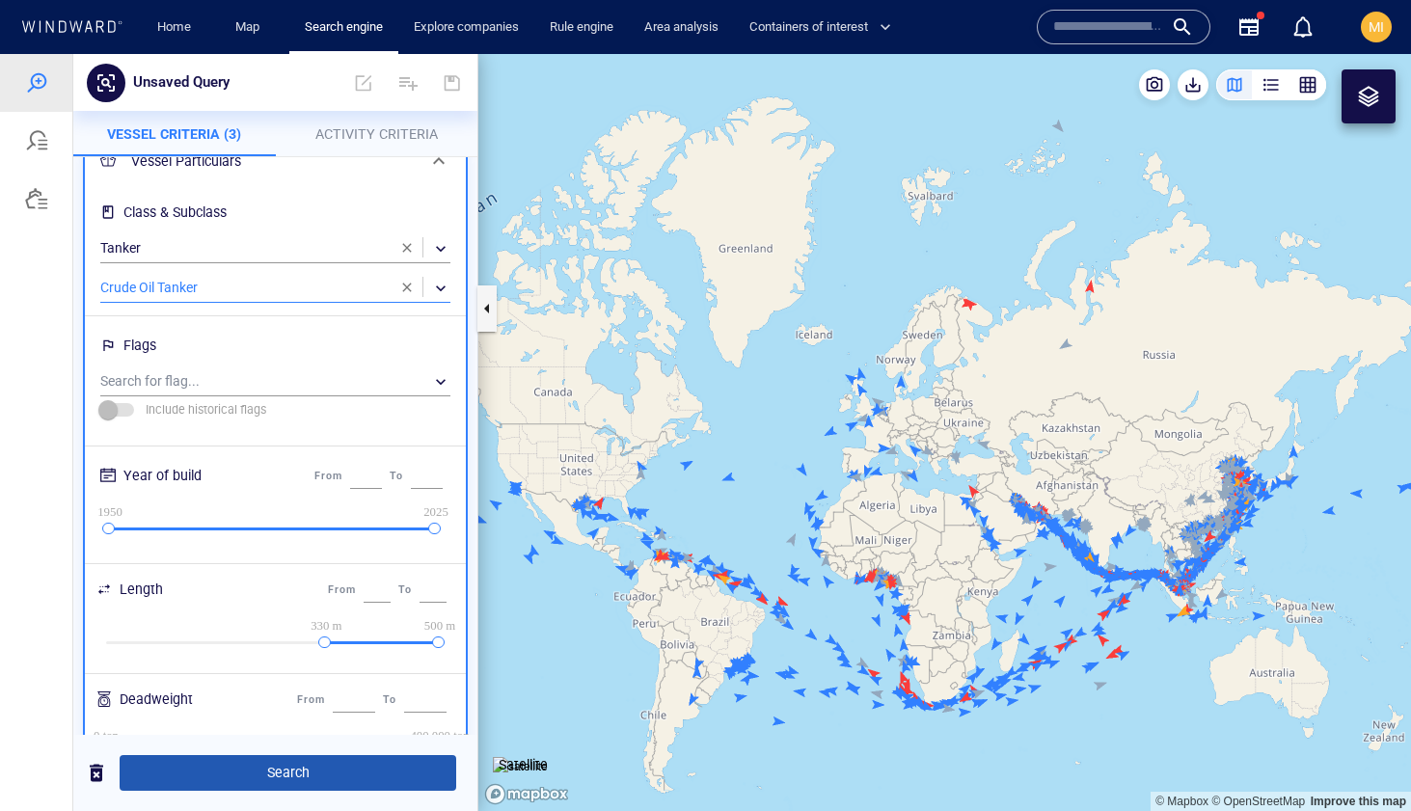
click at [283, 773] on span "Search" at bounding box center [288, 773] width 306 height 24
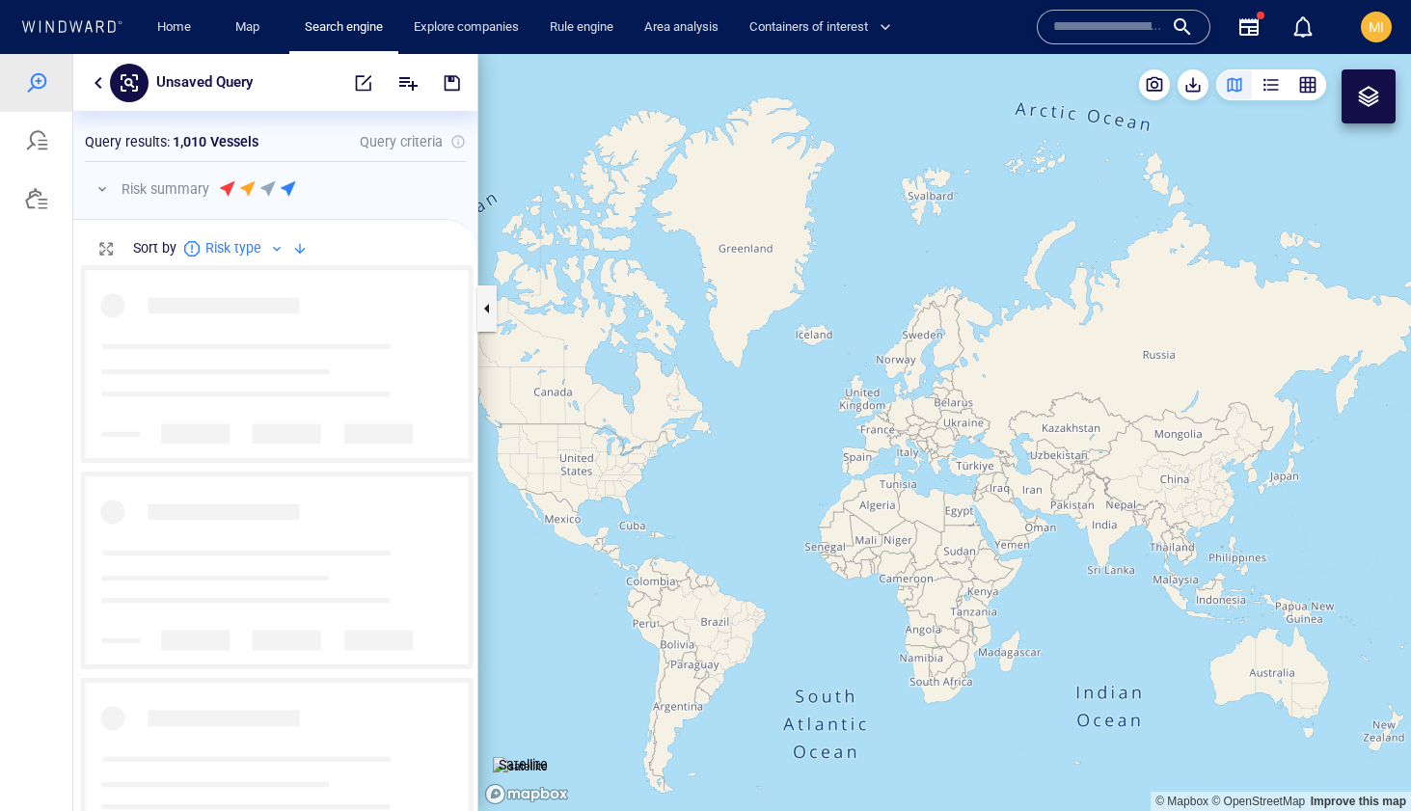
scroll to position [546, 404]
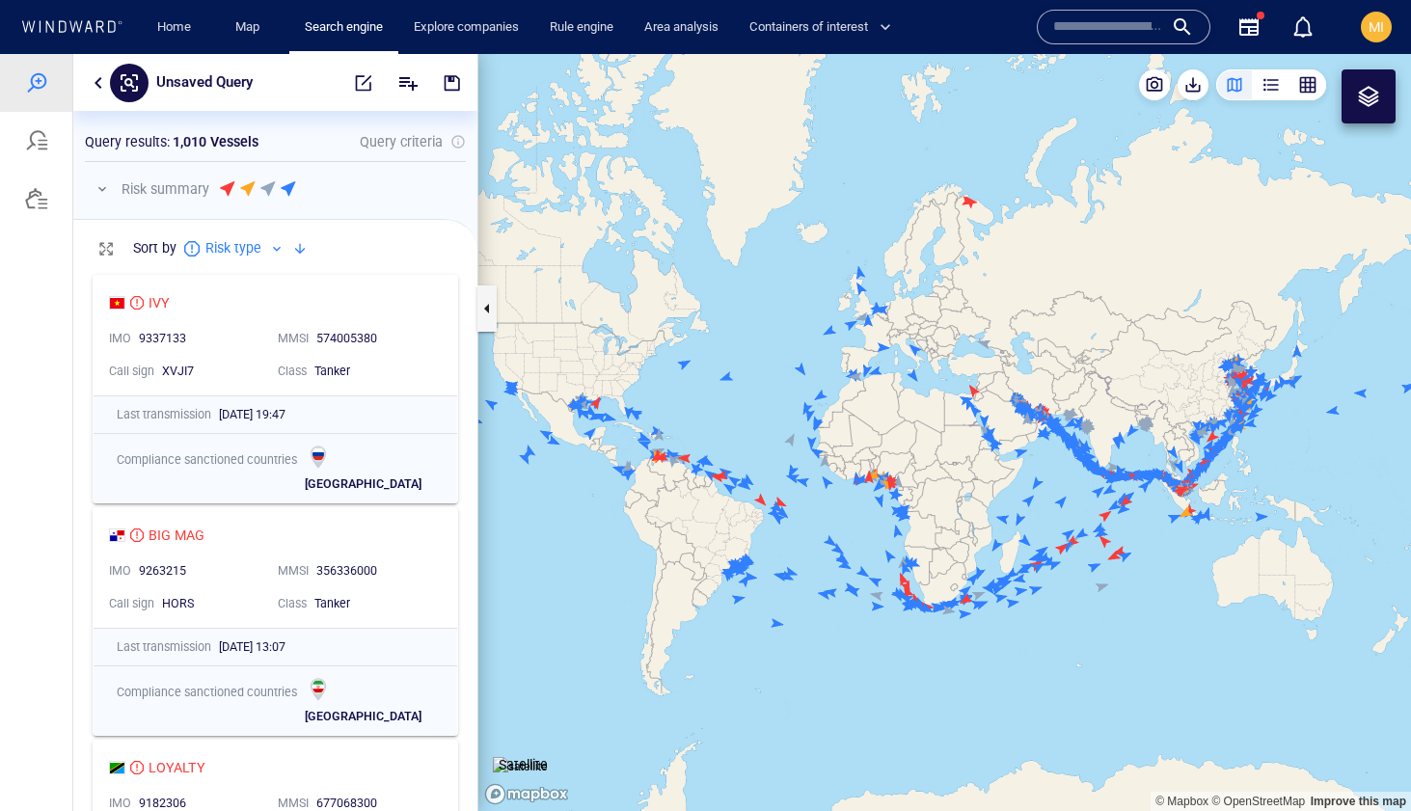
drag, startPoint x: 1106, startPoint y: 474, endPoint x: 924, endPoint y: 495, distance: 183.4
click at [930, 493] on canvas "Map" at bounding box center [944, 432] width 933 height 757
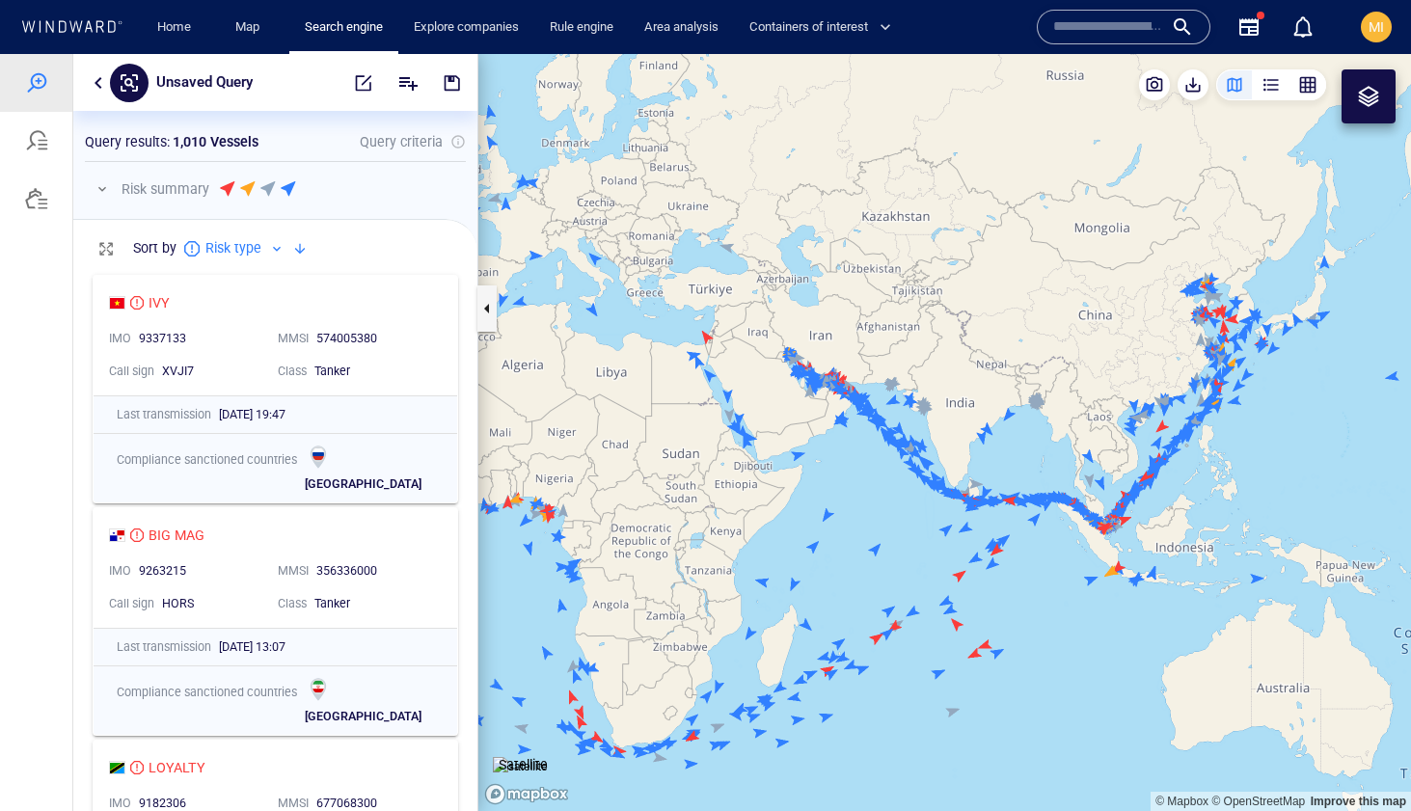
drag, startPoint x: 914, startPoint y: 583, endPoint x: 983, endPoint y: 491, distance: 115.1
click at [983, 491] on canvas "Map" at bounding box center [944, 432] width 933 height 757
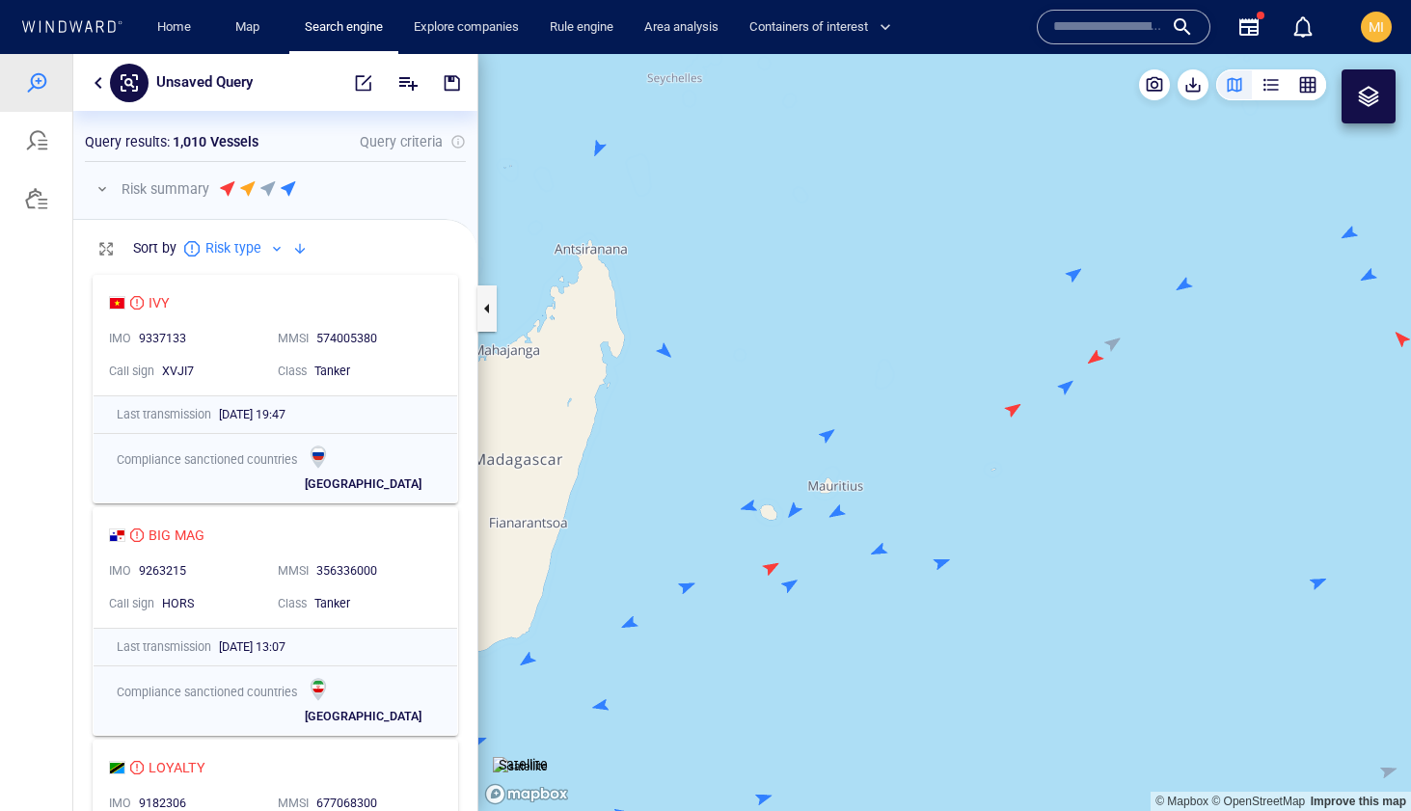
click at [686, 585] on canvas "Map" at bounding box center [944, 432] width 933 height 757
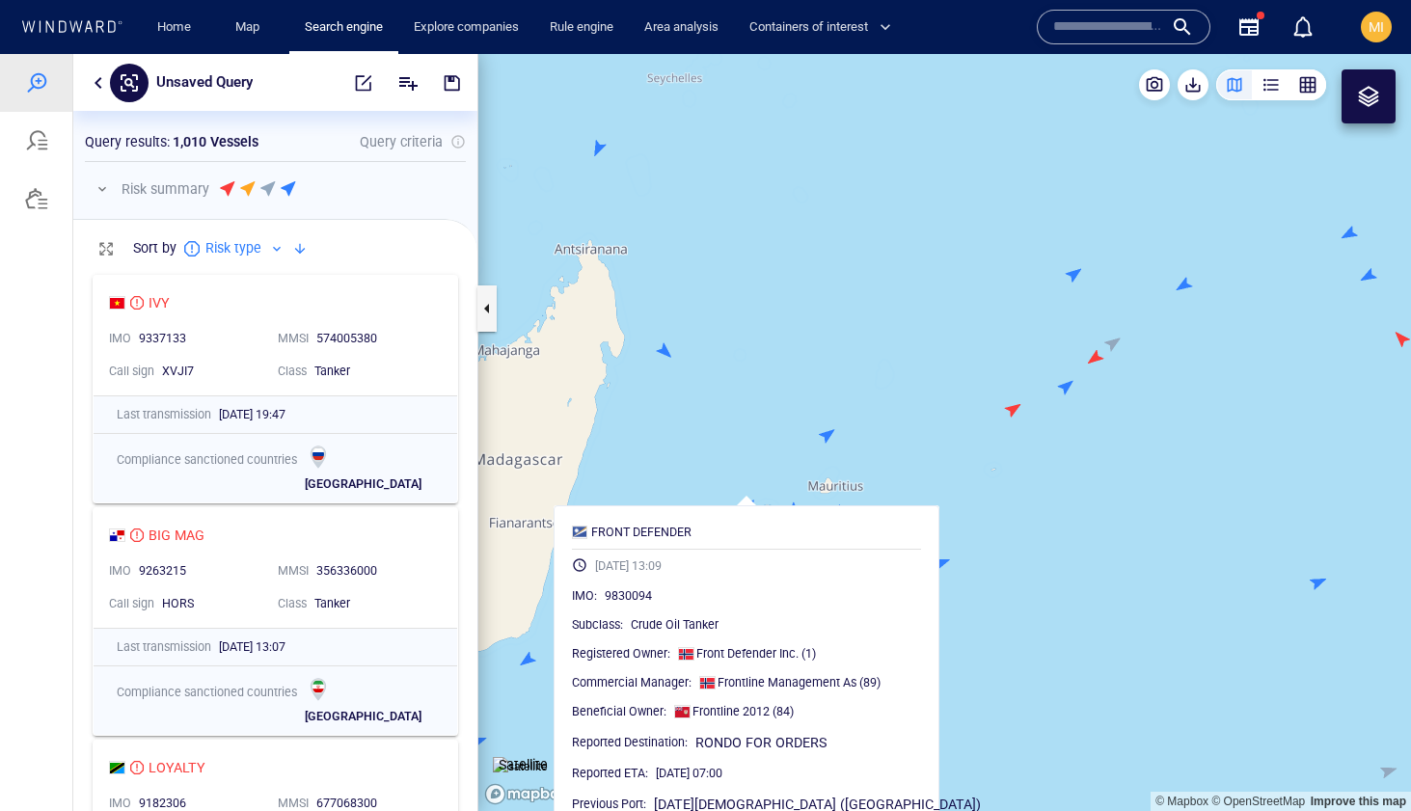
drag, startPoint x: 742, startPoint y: 578, endPoint x: 802, endPoint y: 485, distance: 110.7
click at [802, 485] on canvas "Map" at bounding box center [944, 432] width 933 height 757
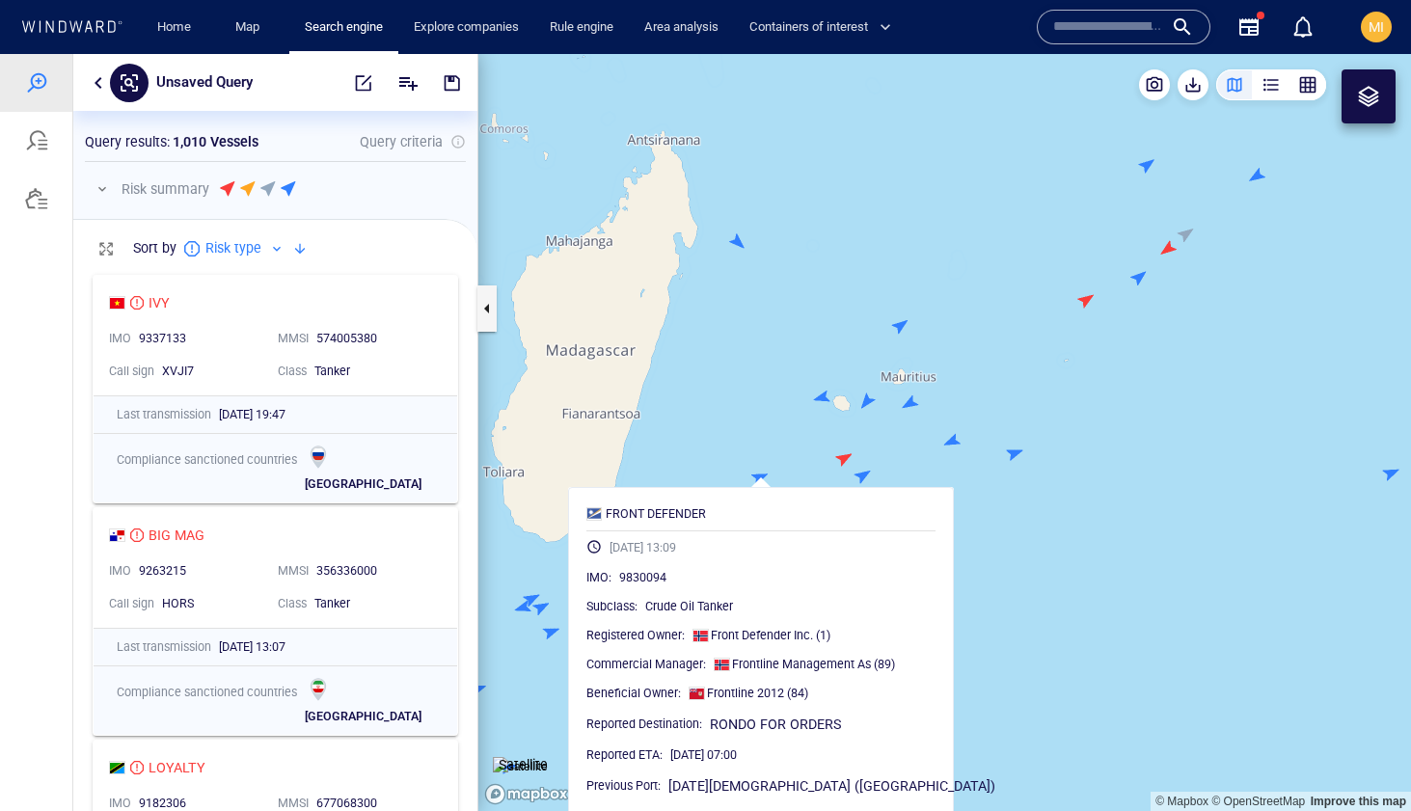
click at [862, 475] on canvas "Map" at bounding box center [944, 432] width 933 height 757
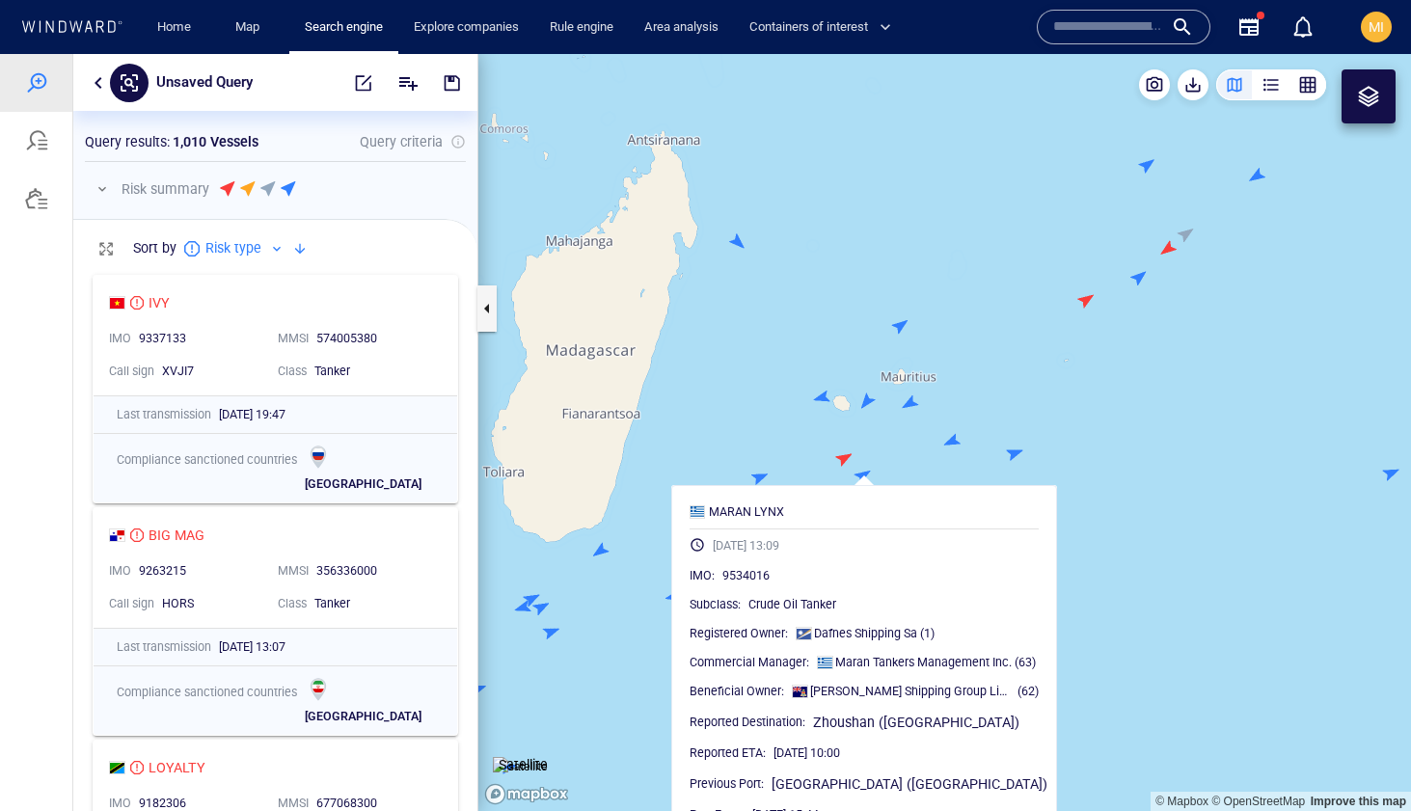
click at [760, 477] on canvas "Map" at bounding box center [944, 432] width 933 height 757
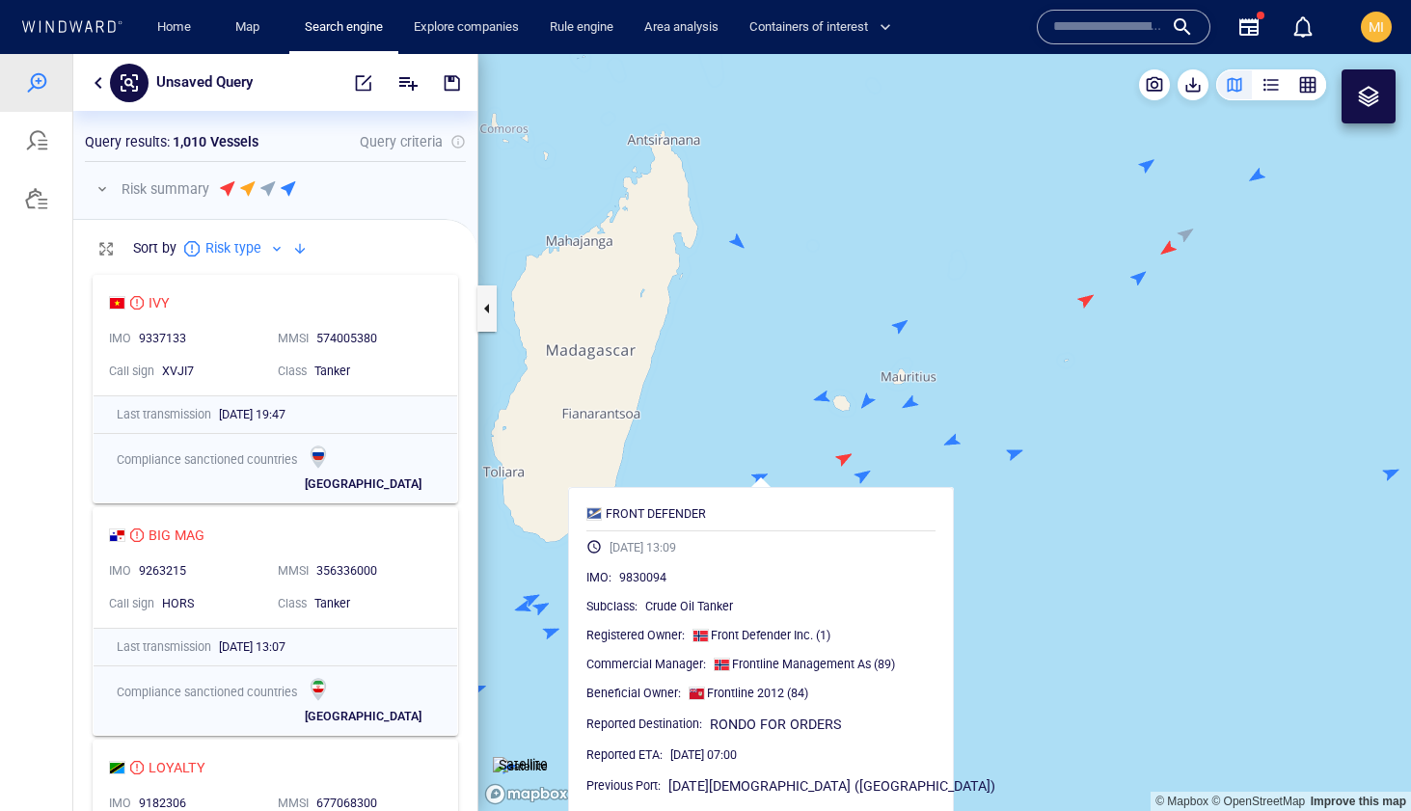
click at [866, 476] on canvas "Map" at bounding box center [944, 432] width 933 height 757
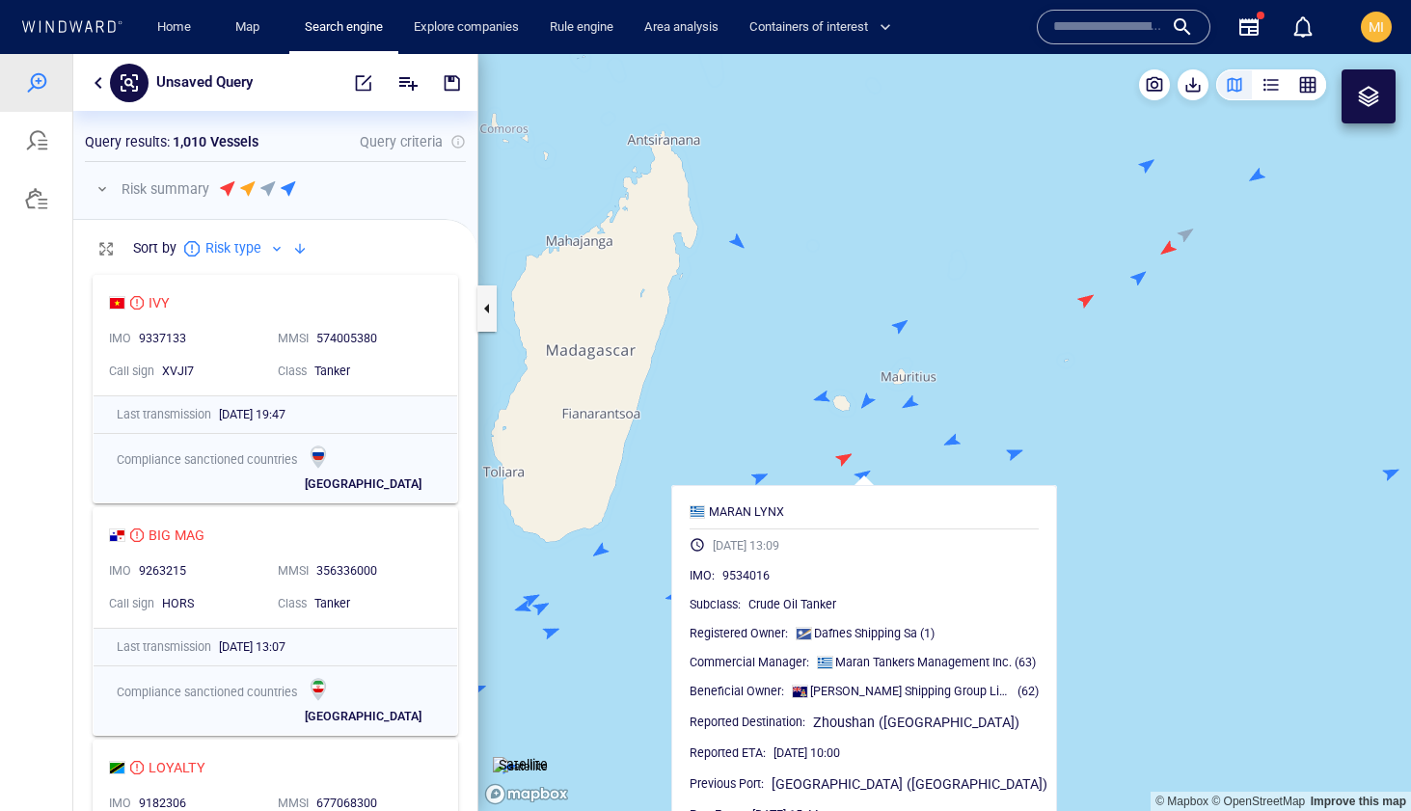
click at [1013, 451] on canvas "Map" at bounding box center [944, 432] width 933 height 757
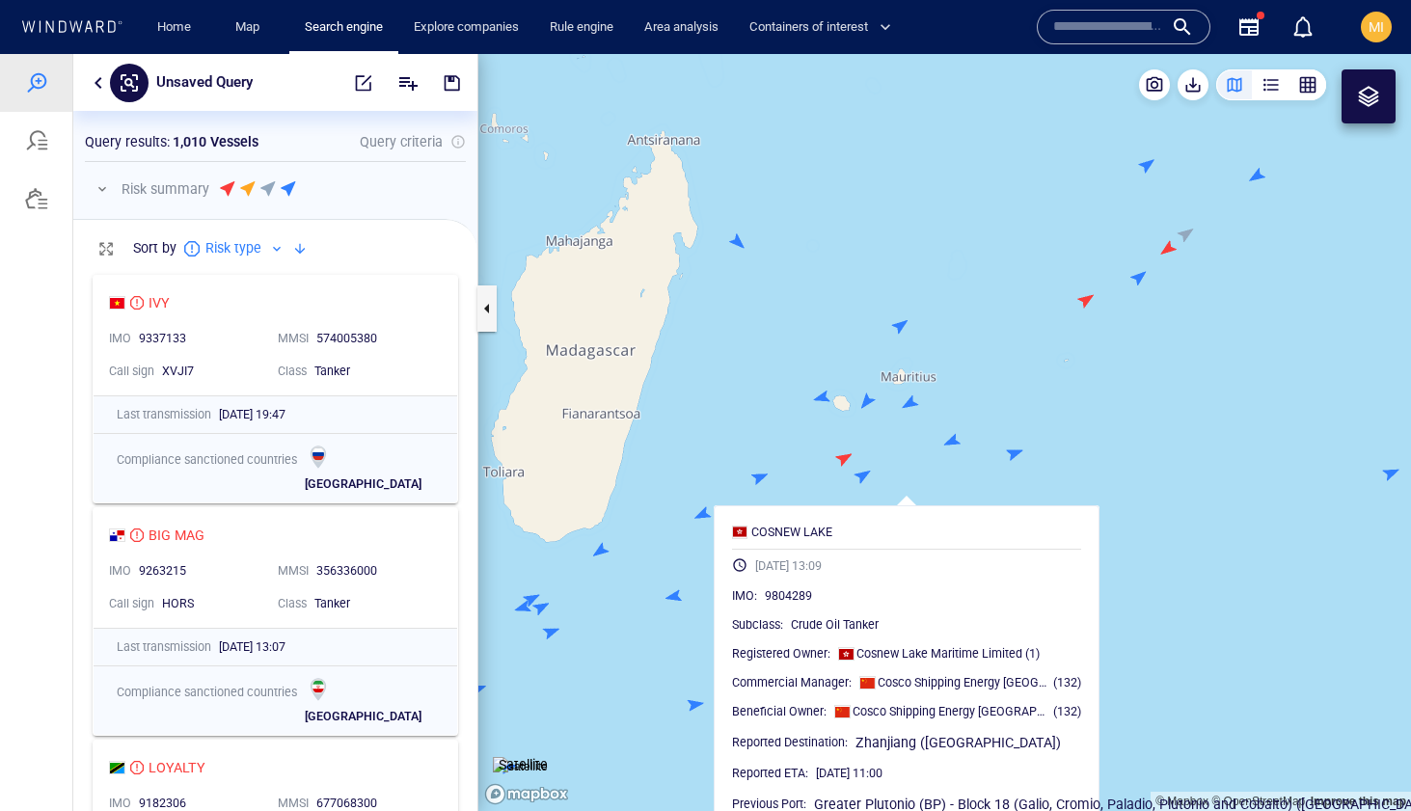
drag, startPoint x: 1096, startPoint y: 334, endPoint x: 960, endPoint y: 397, distance: 150.1
click at [961, 395] on canvas "Map" at bounding box center [944, 432] width 933 height 757
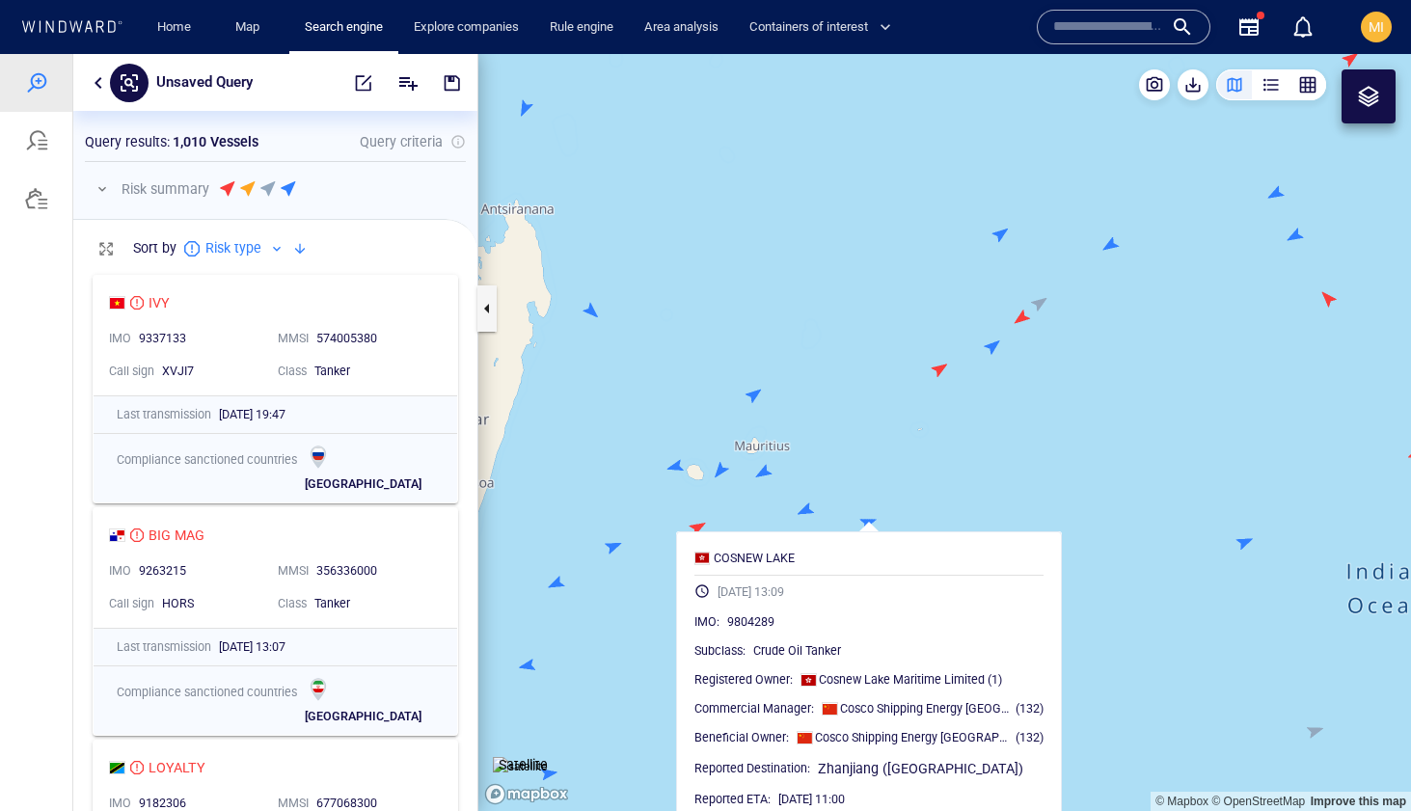
click at [941, 371] on canvas "Map" at bounding box center [944, 432] width 933 height 757
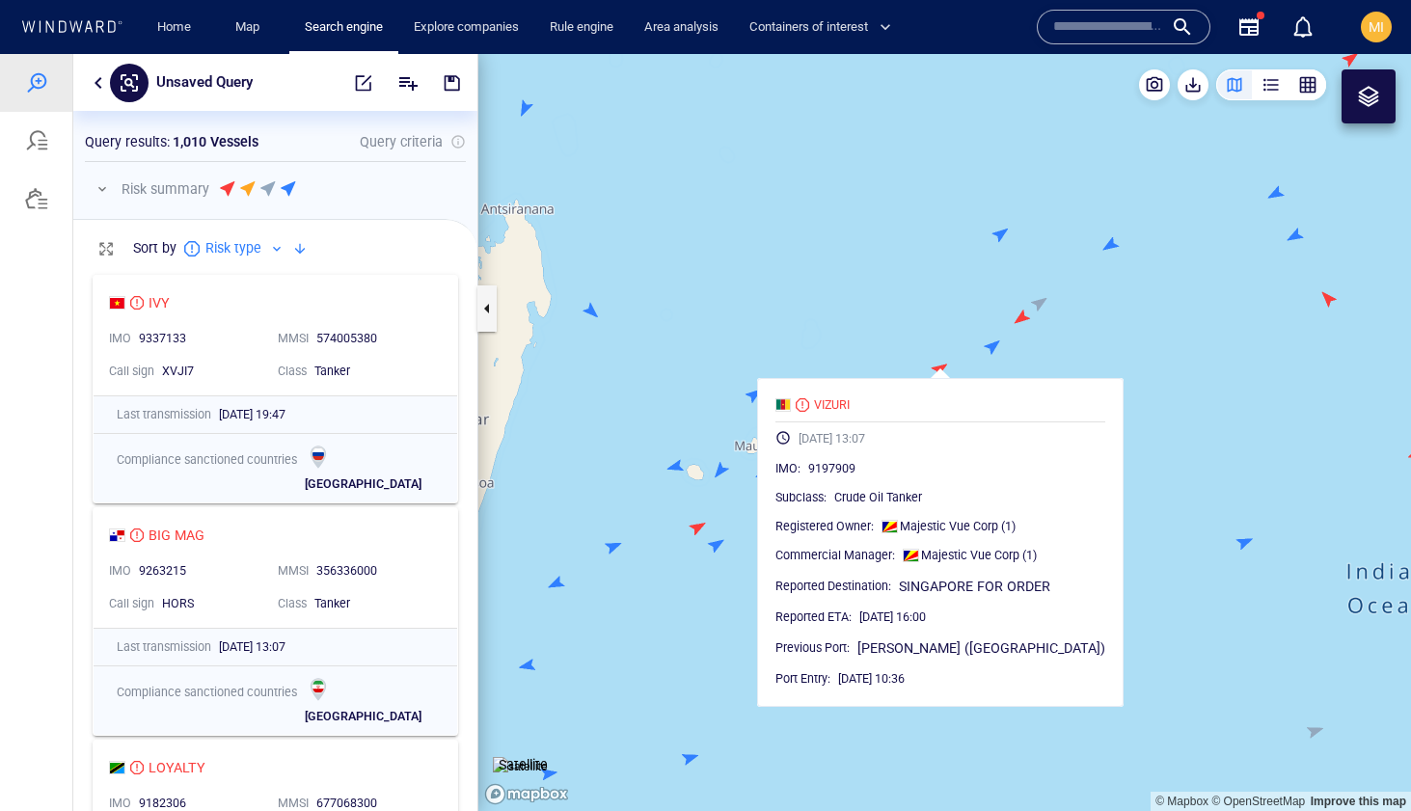
click at [991, 352] on canvas "Map" at bounding box center [944, 432] width 933 height 757
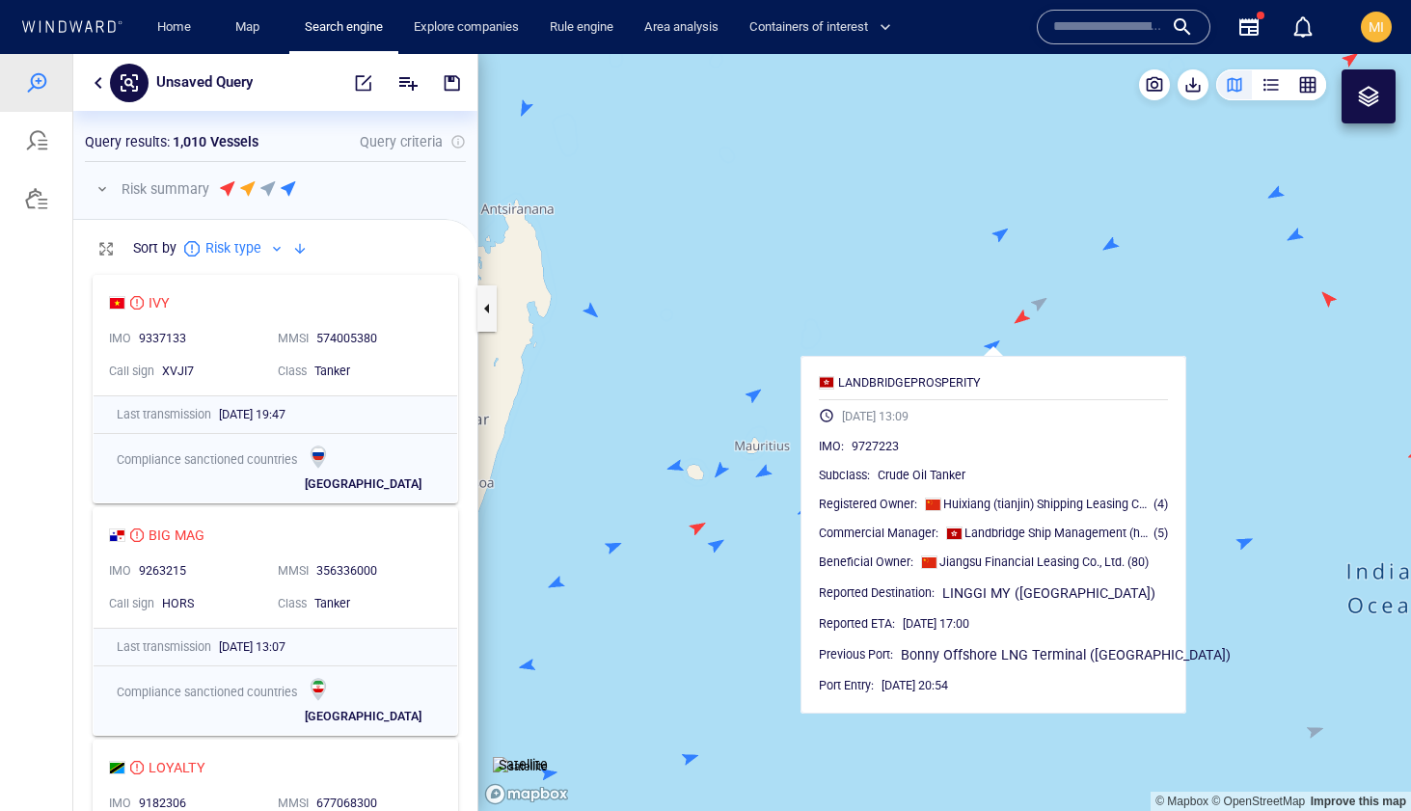
click at [999, 241] on canvas "Map" at bounding box center [944, 432] width 933 height 757
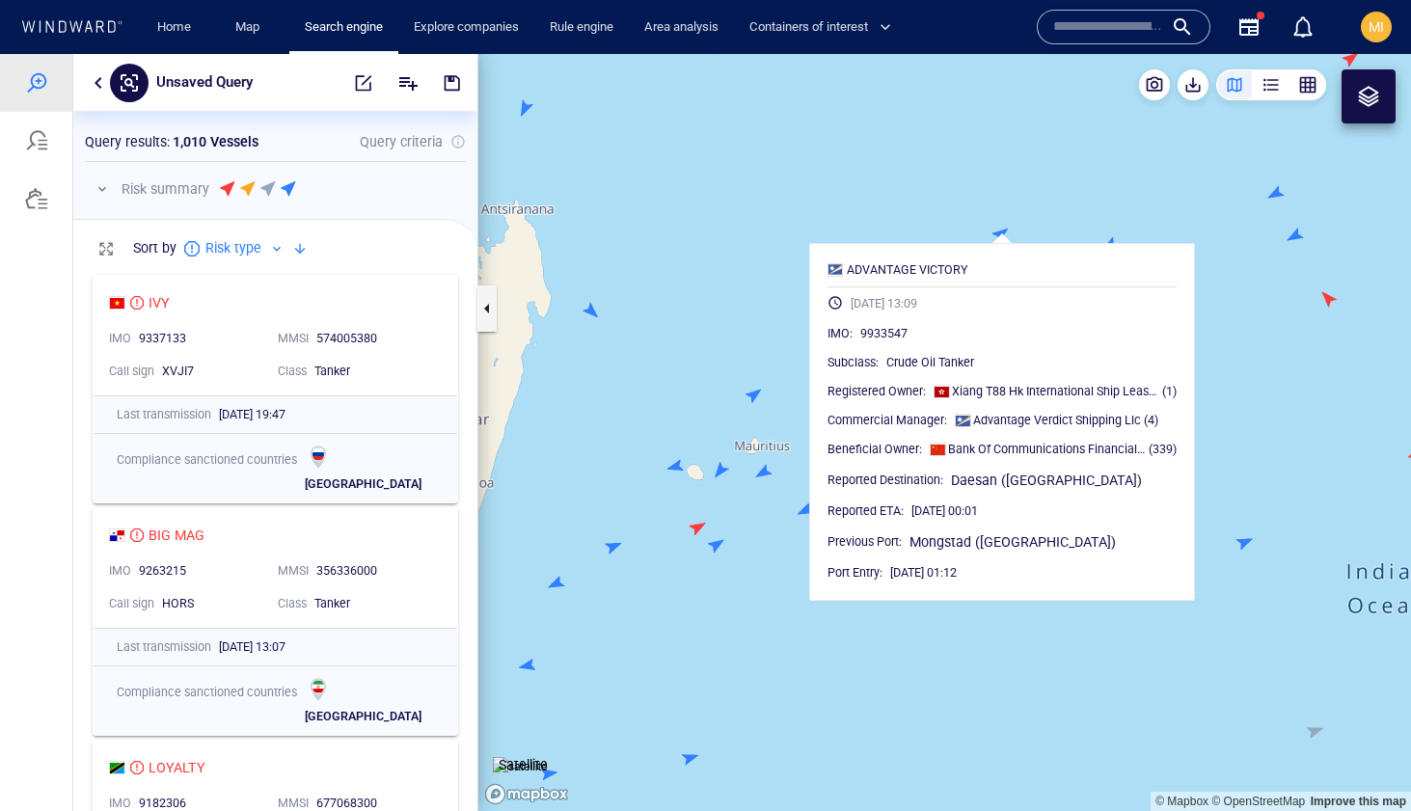
click at [1084, 225] on canvas "Map" at bounding box center [944, 432] width 933 height 757
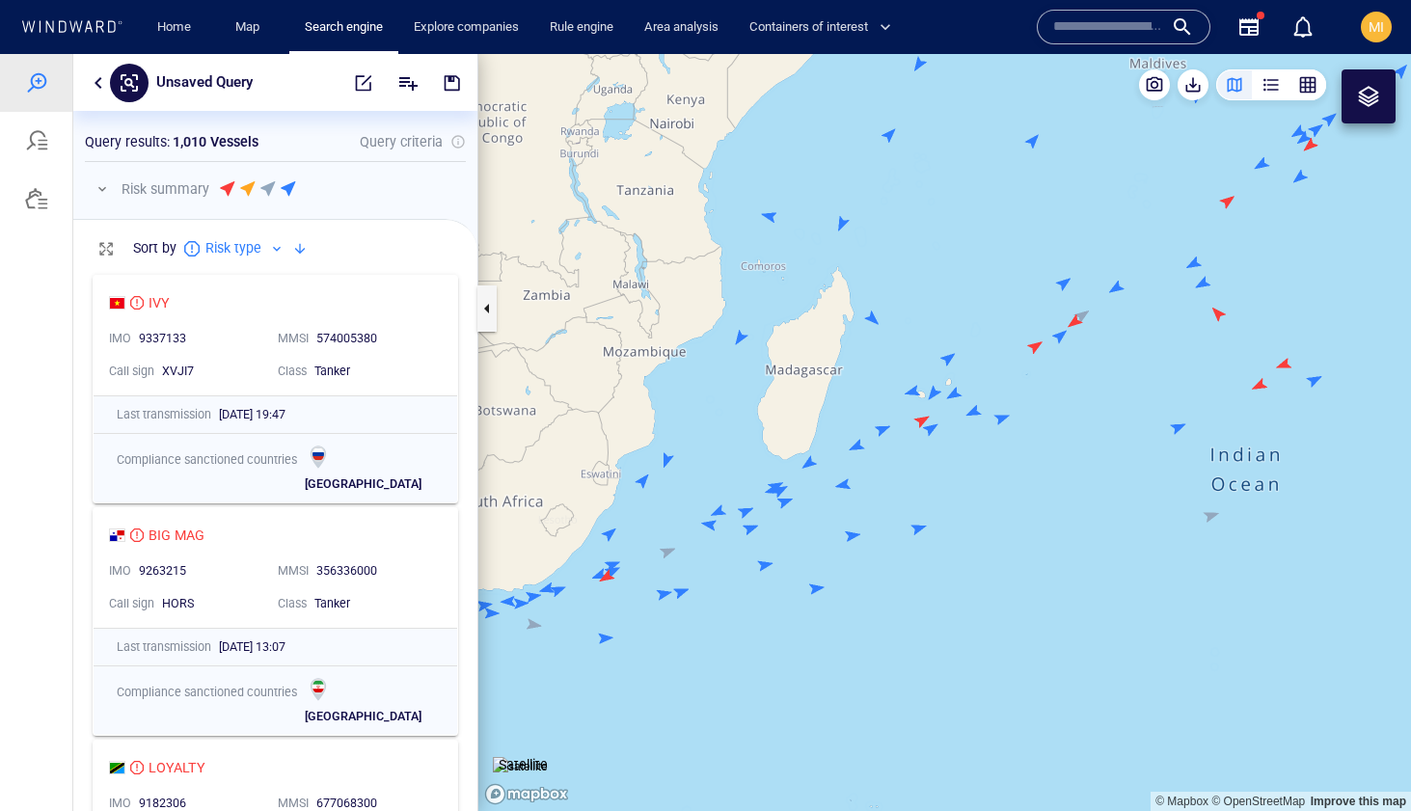
click at [1001, 419] on canvas "Map" at bounding box center [944, 432] width 933 height 757
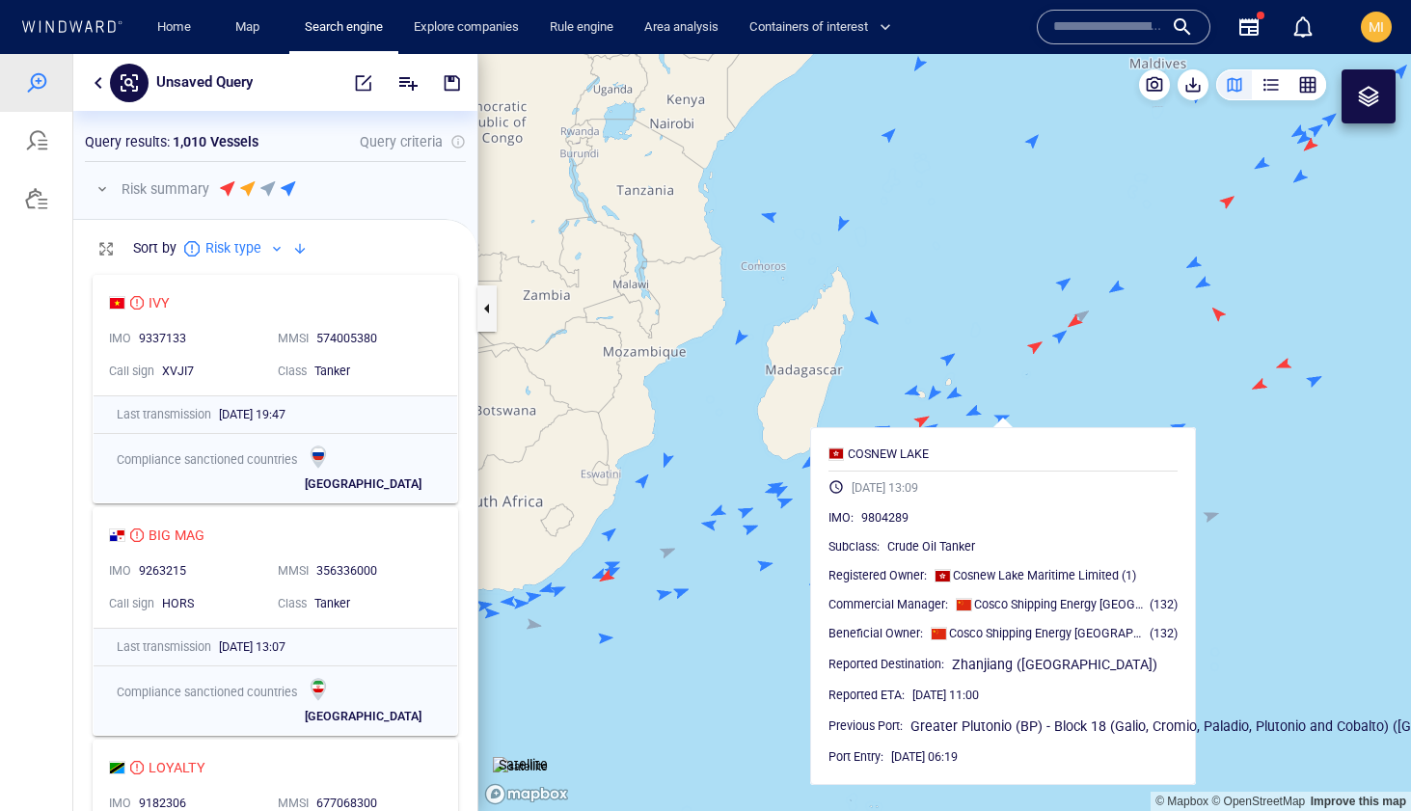
click at [1001, 419] on canvas "Map" at bounding box center [944, 432] width 933 height 757
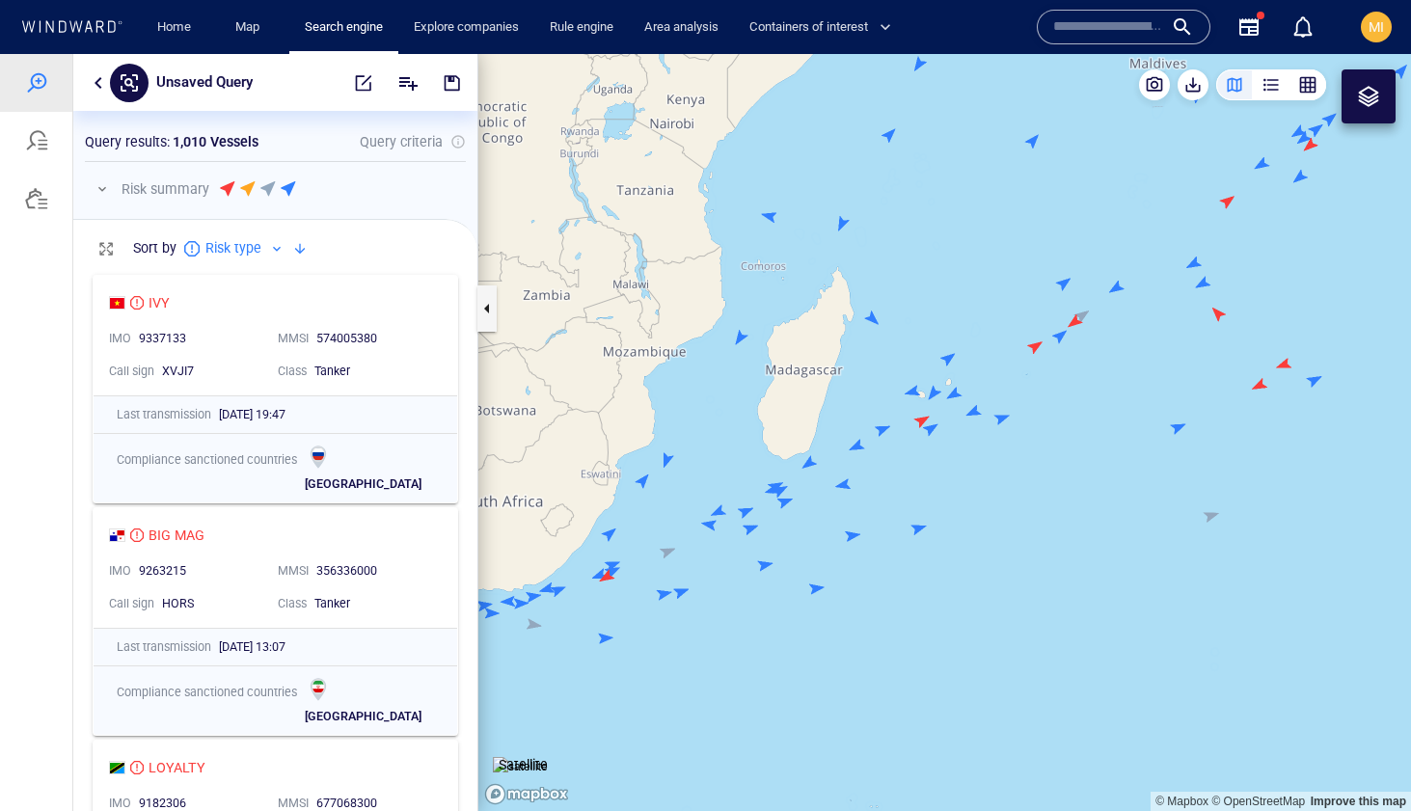
click at [934, 427] on canvas "Map" at bounding box center [944, 432] width 933 height 757
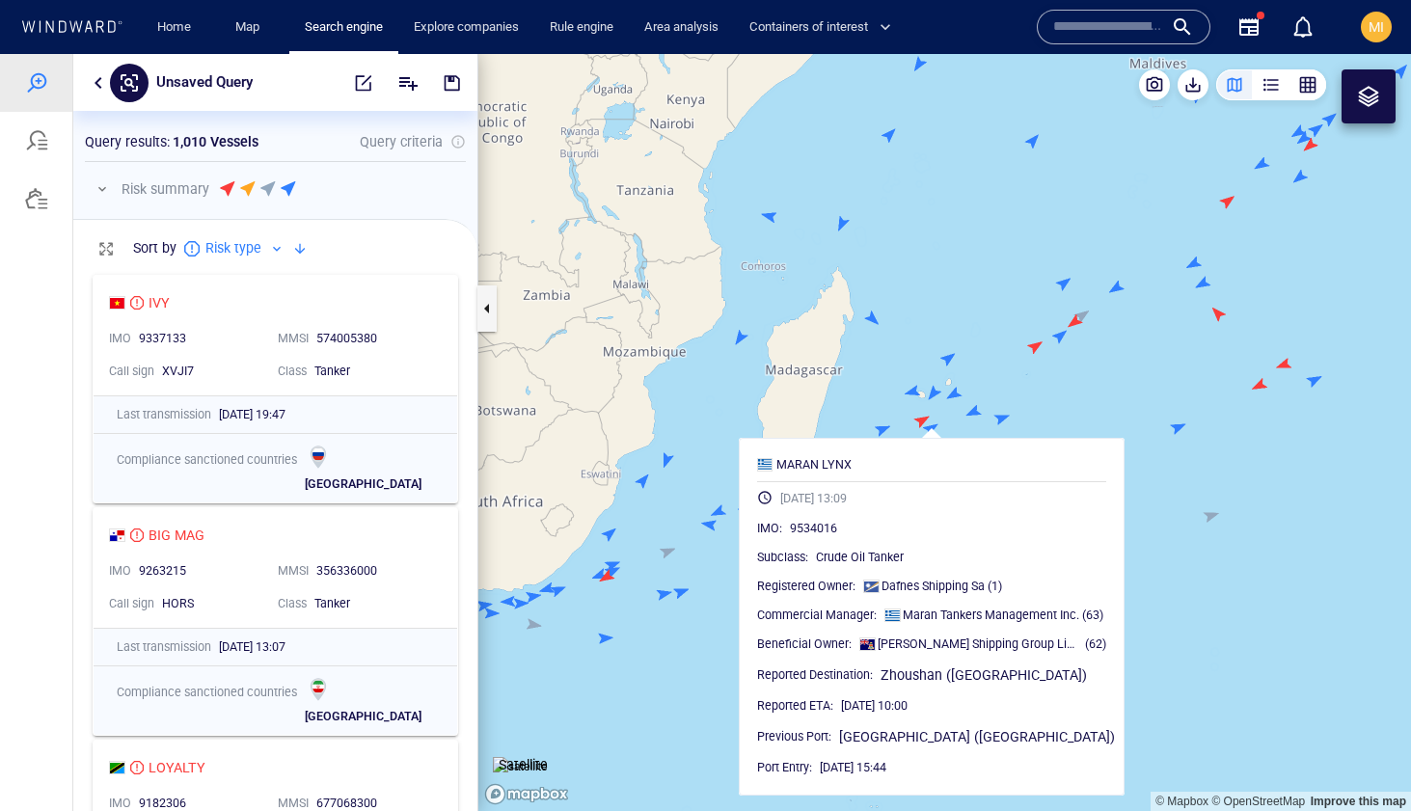
click at [934, 427] on canvas "Map" at bounding box center [944, 432] width 933 height 757
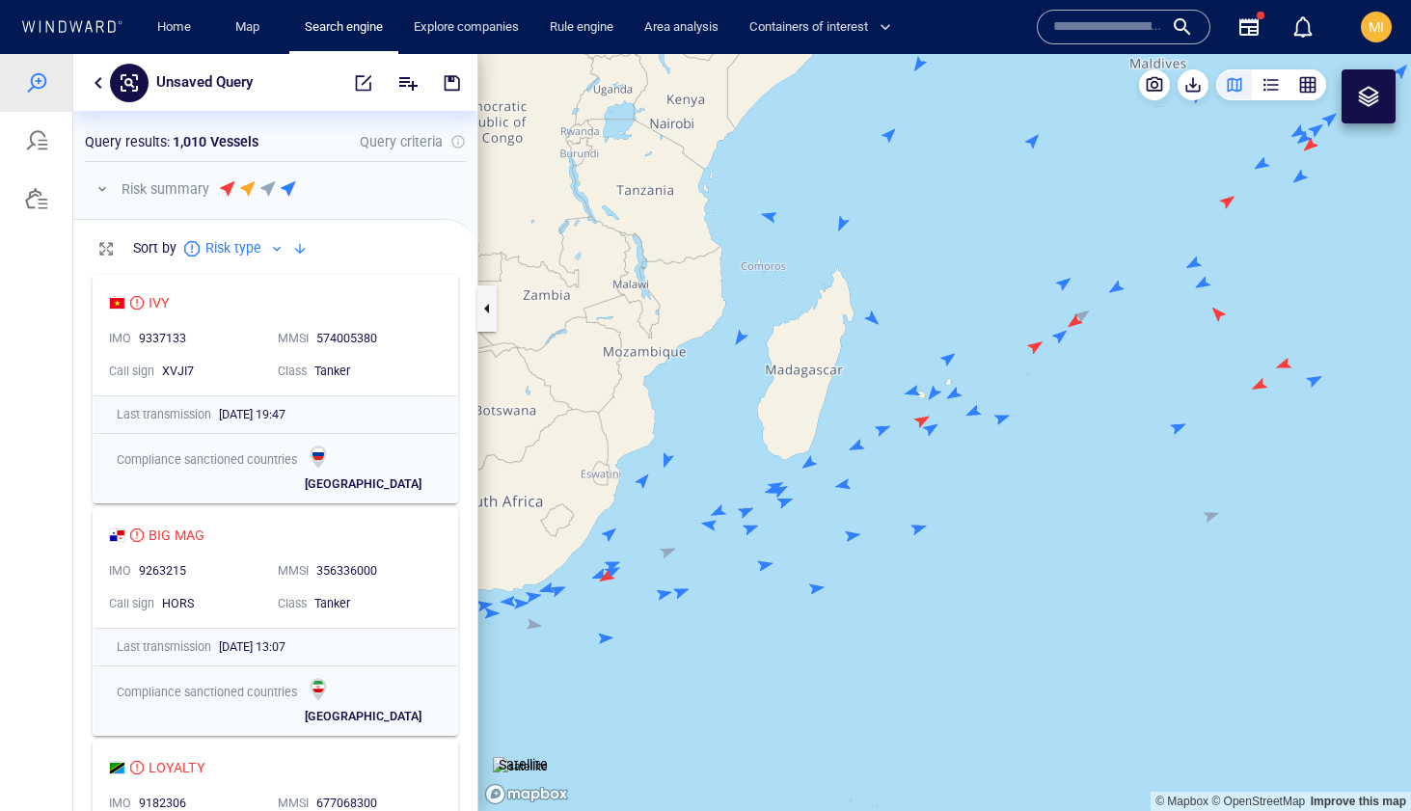
click at [881, 428] on canvas "Map" at bounding box center [944, 432] width 933 height 757
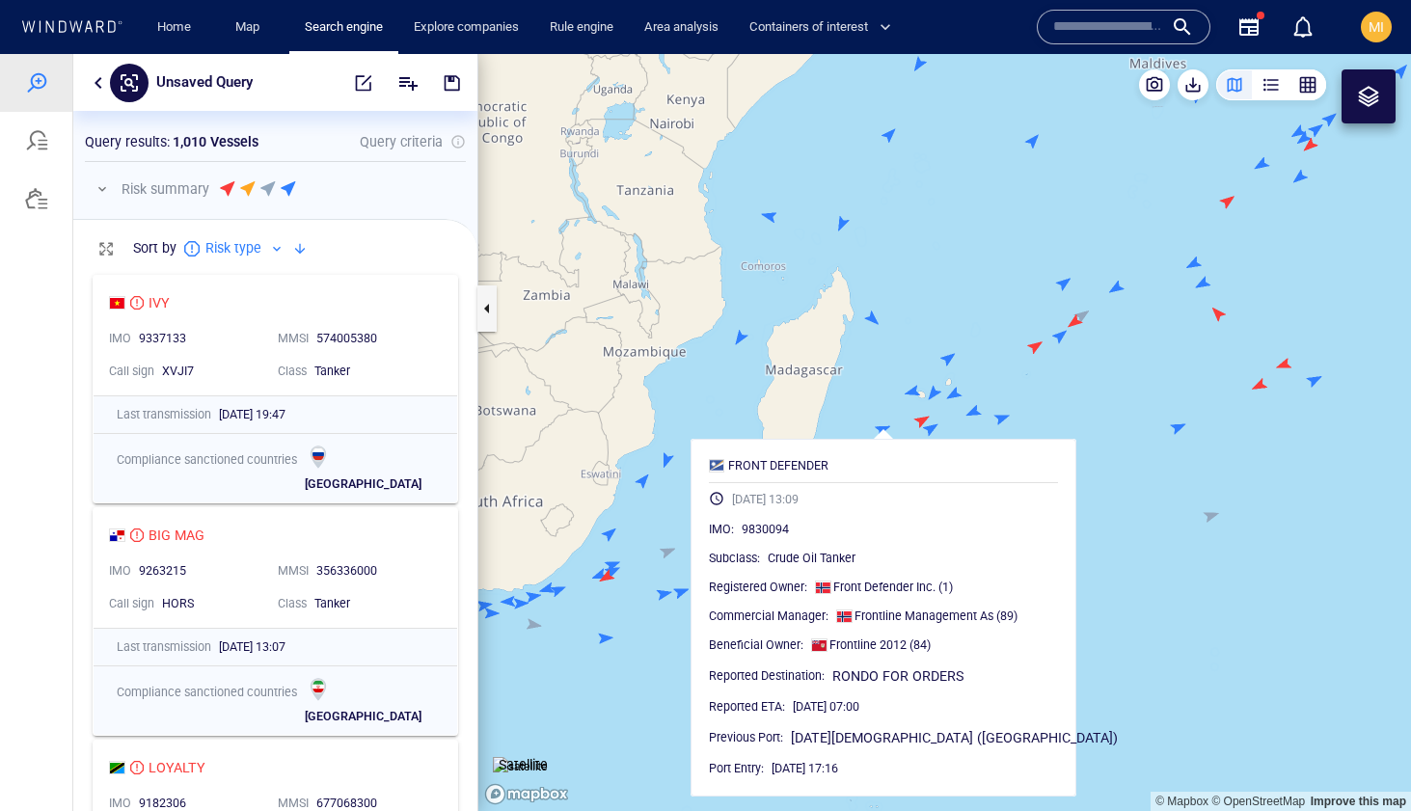
click at [881, 428] on canvas "Map" at bounding box center [944, 432] width 933 height 757
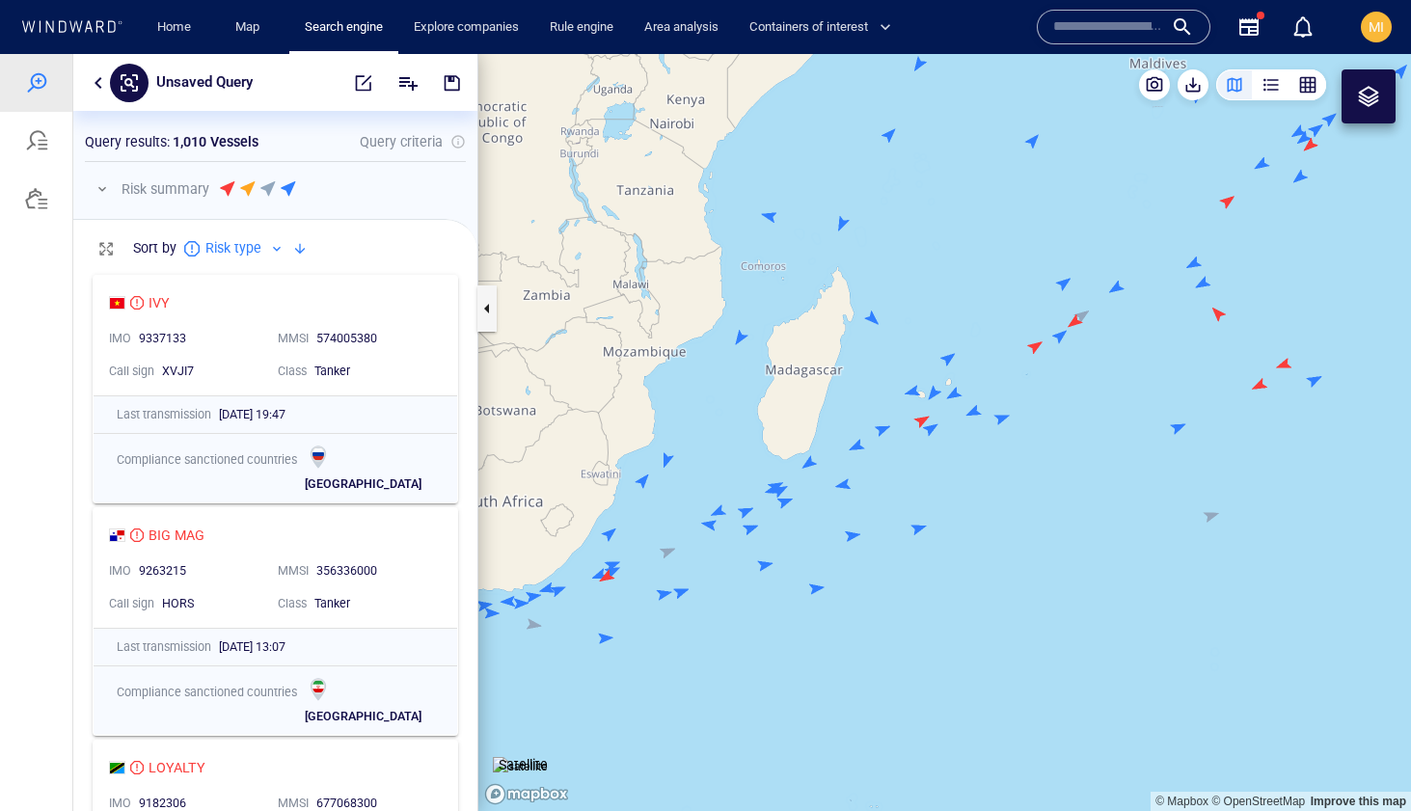
click at [881, 428] on canvas "Map" at bounding box center [944, 432] width 933 height 757
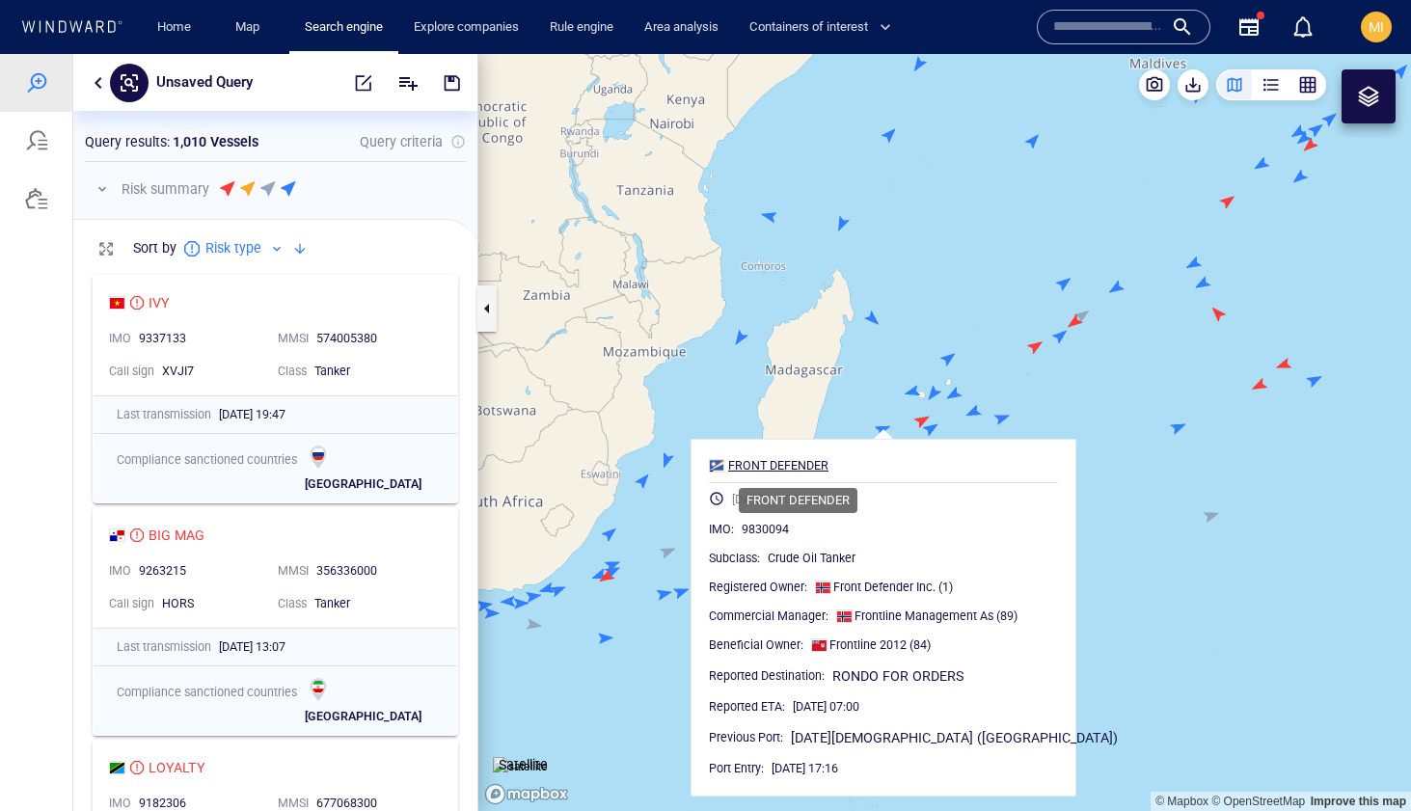
click at [816, 464] on div "FRONT DEFENDER" at bounding box center [778, 465] width 100 height 17
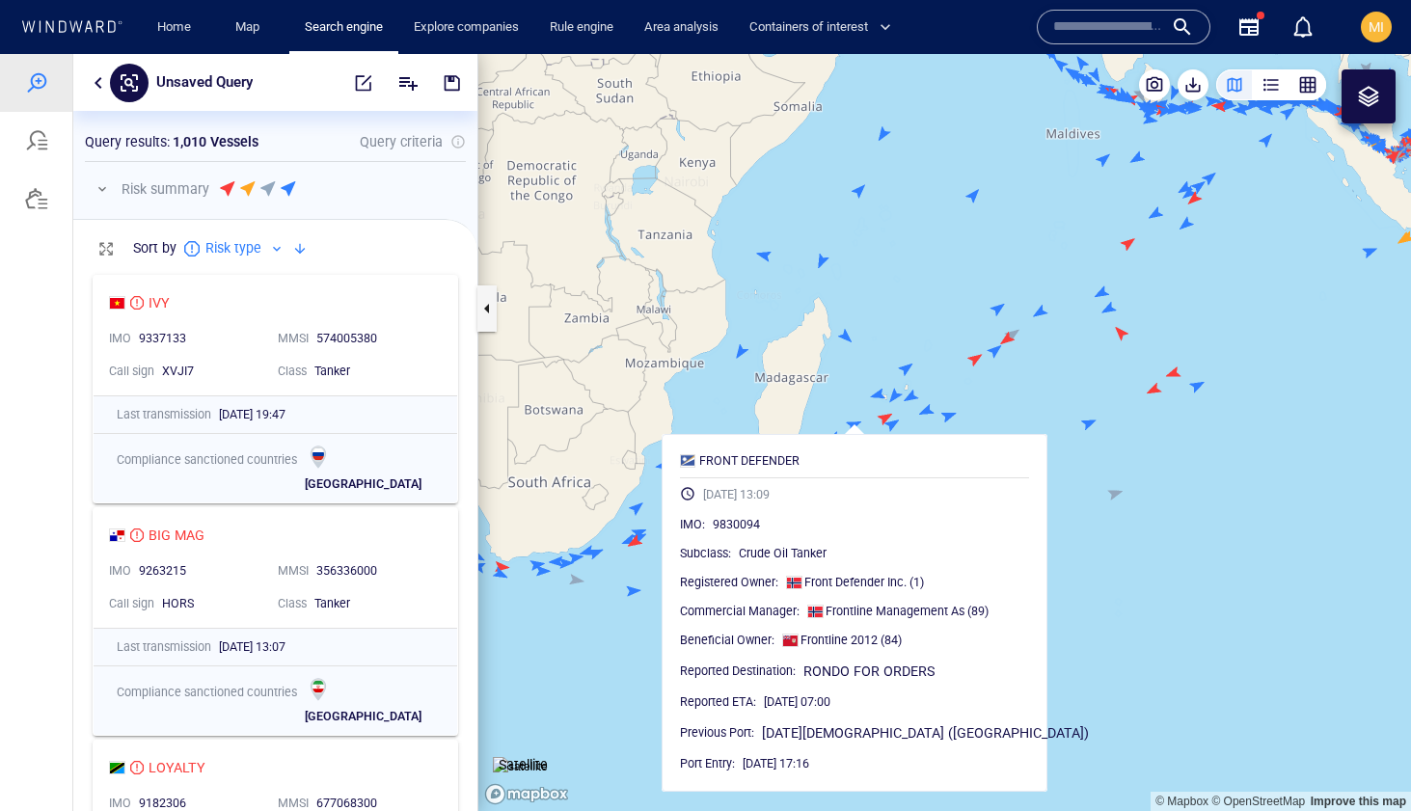
click at [619, 650] on canvas "Map" at bounding box center [944, 432] width 933 height 757
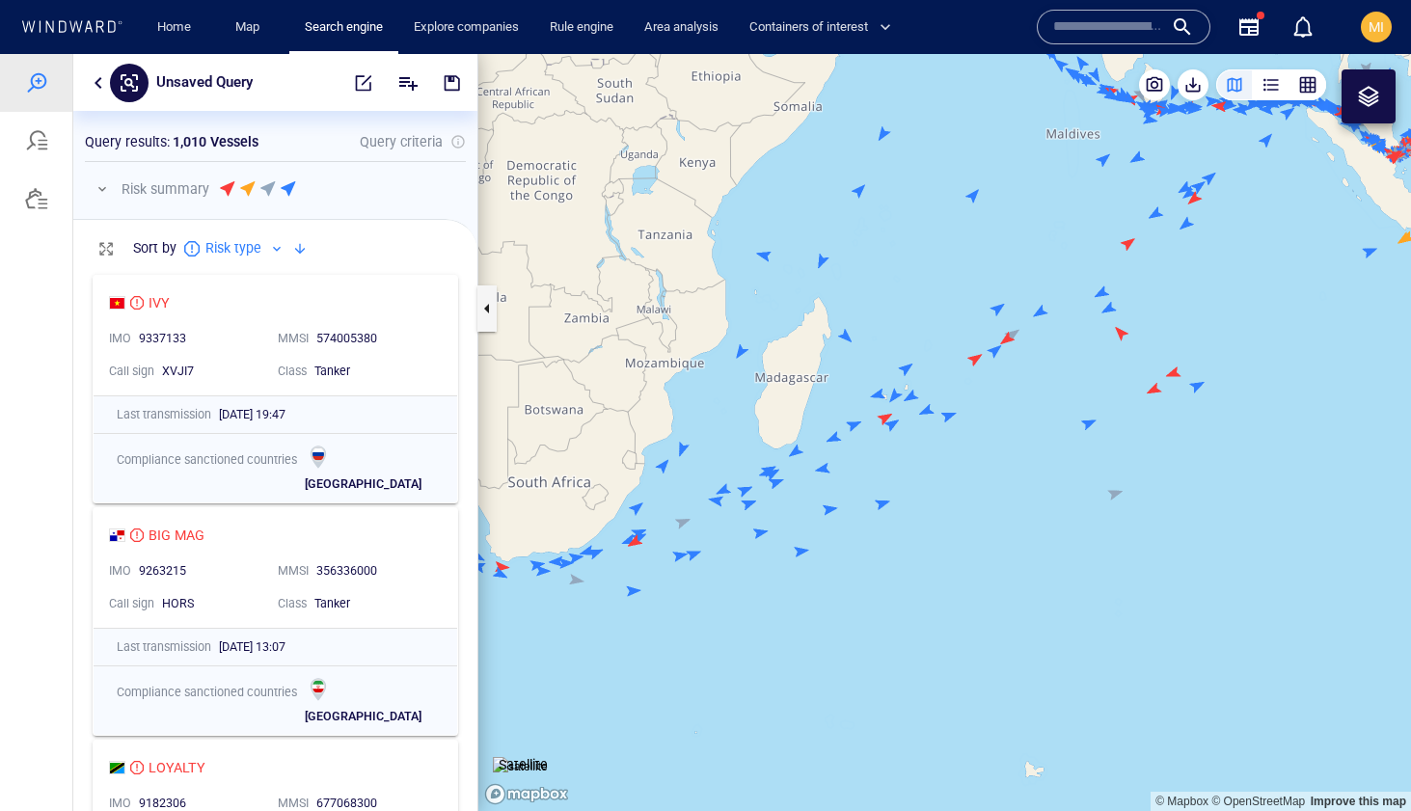
click at [824, 472] on canvas "Map" at bounding box center [944, 432] width 933 height 757
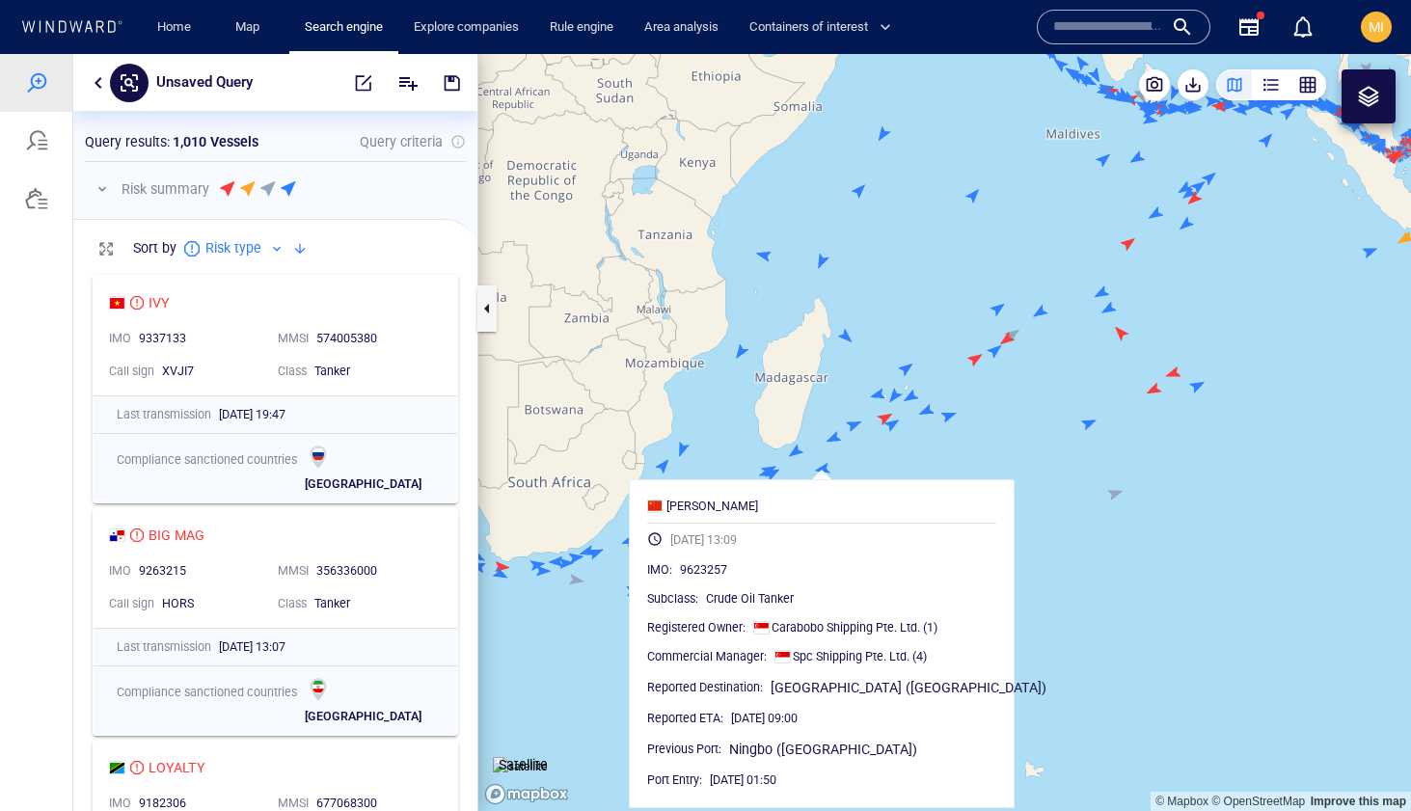
click at [1019, 392] on canvas "Map" at bounding box center [944, 432] width 933 height 757
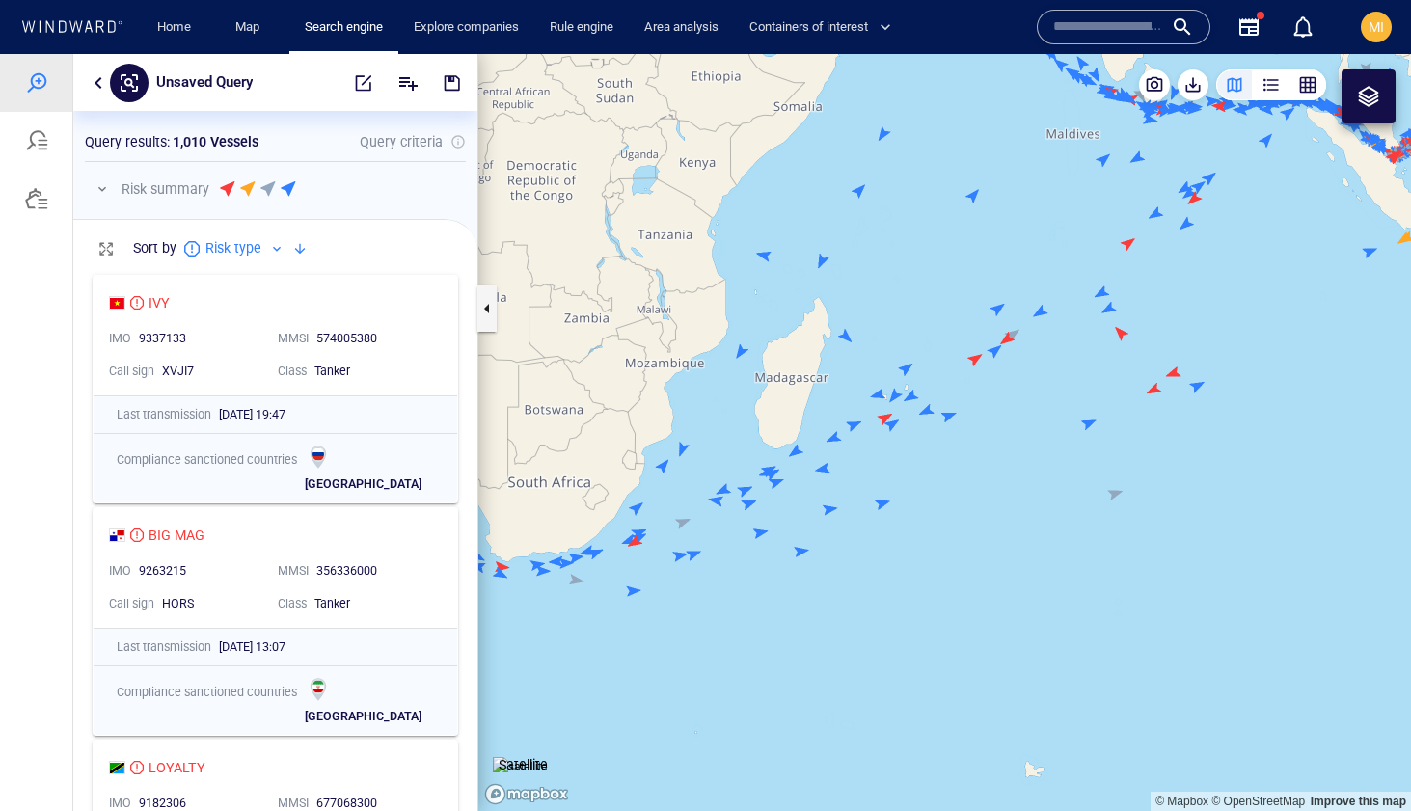
drag, startPoint x: 1094, startPoint y: 365, endPoint x: 943, endPoint y: 402, distance: 154.8
click at [943, 401] on canvas "Map" at bounding box center [944, 432] width 933 height 757
click at [943, 402] on canvas "Map" at bounding box center [944, 432] width 933 height 757
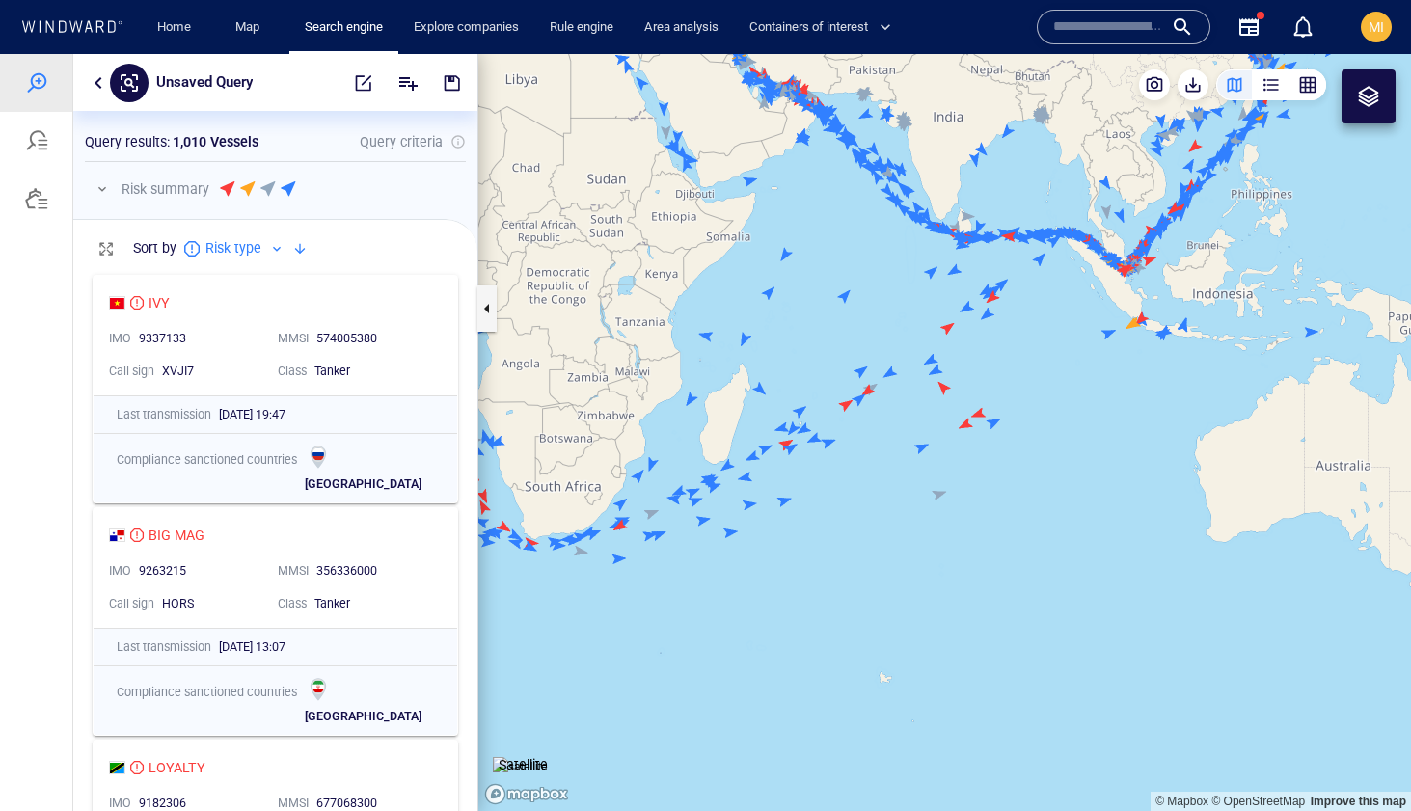
click at [844, 296] on canvas "Map" at bounding box center [944, 432] width 933 height 757
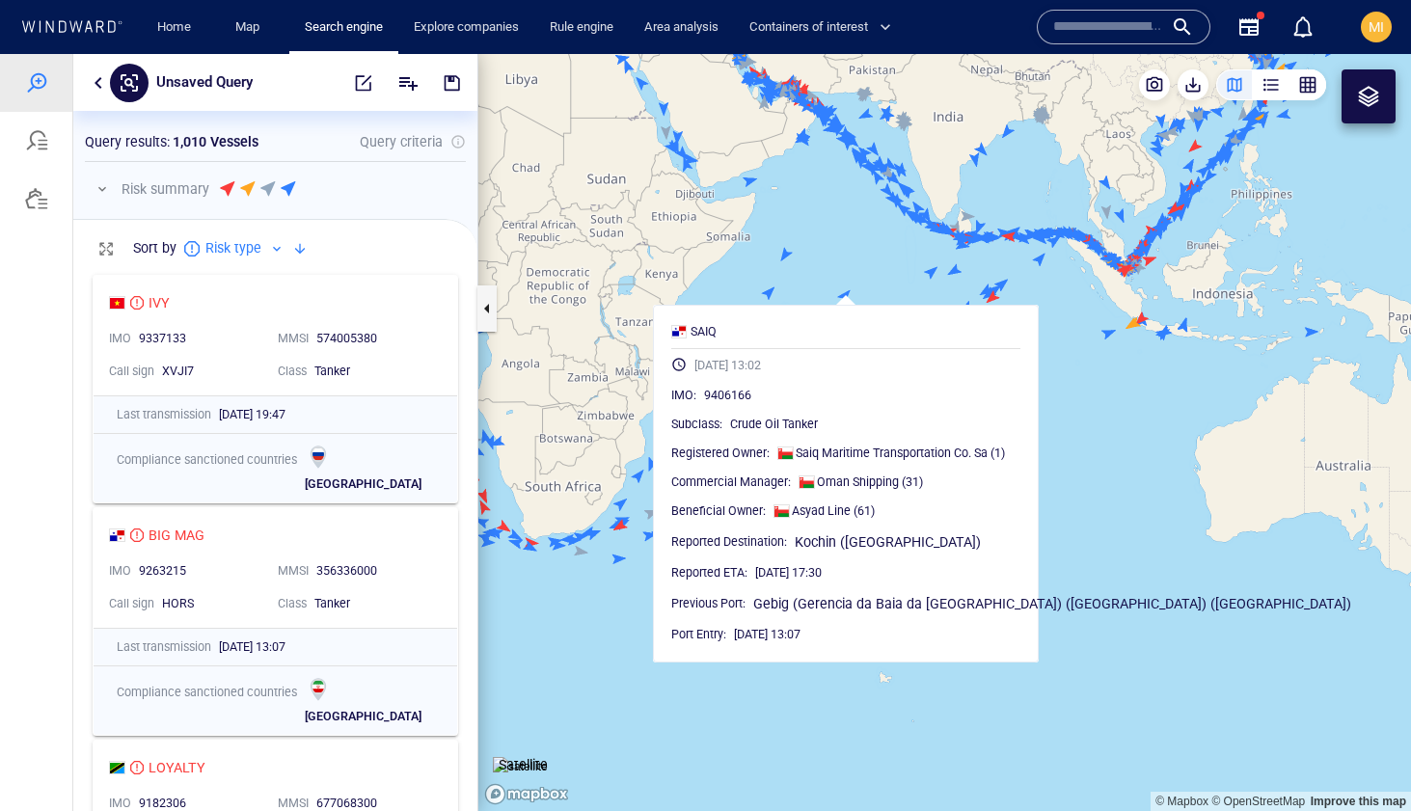
click at [844, 296] on canvas "Map" at bounding box center [944, 432] width 933 height 757
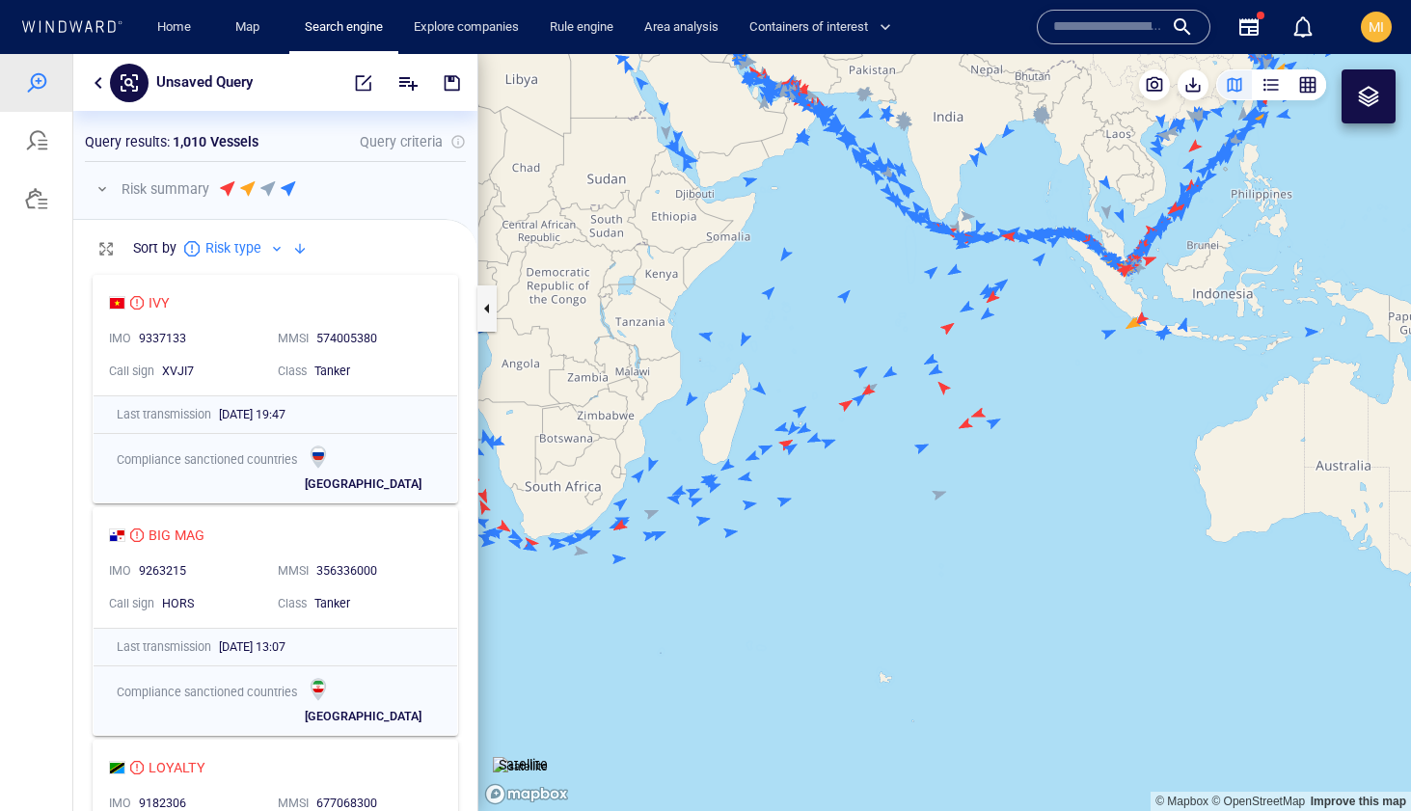
click at [770, 304] on canvas "Map" at bounding box center [944, 432] width 933 height 757
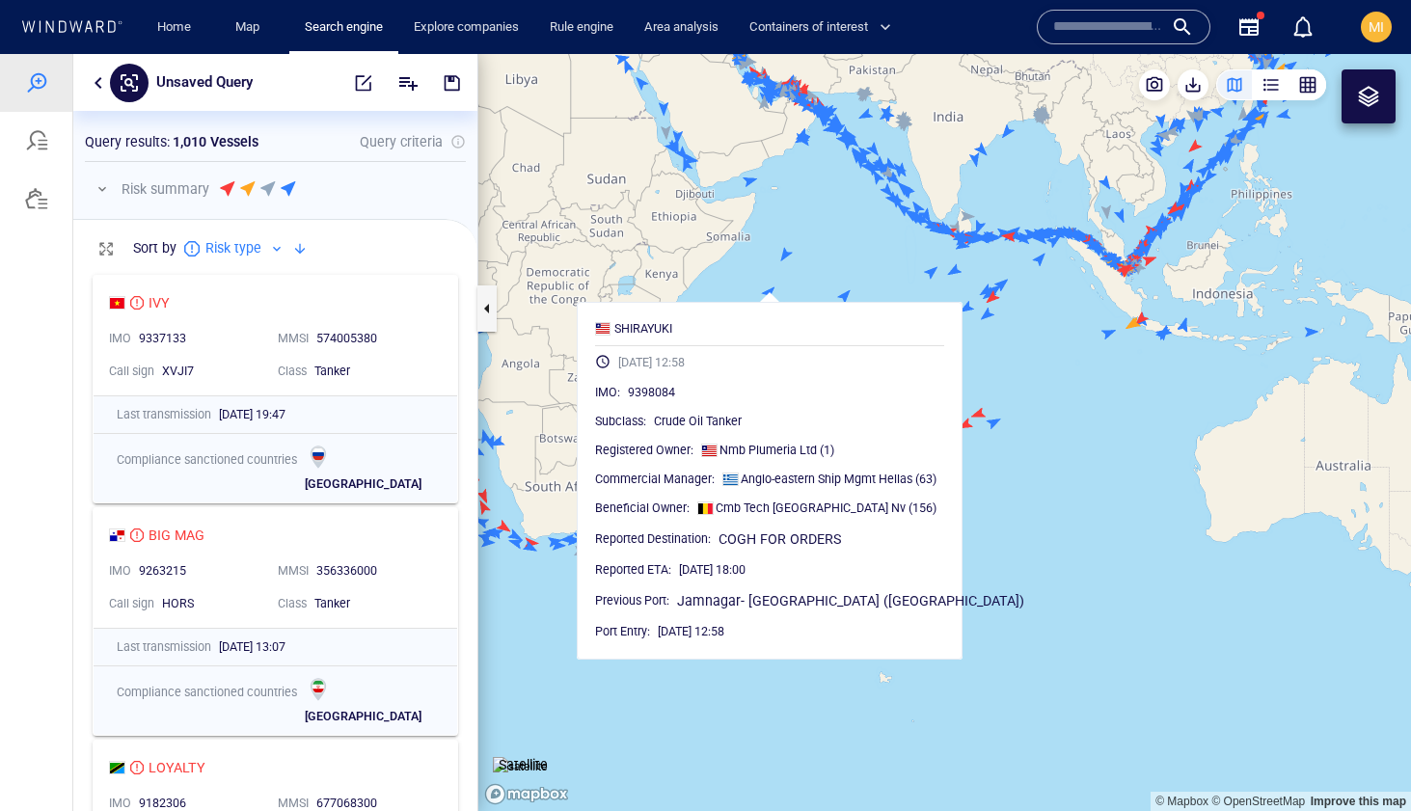
click at [770, 304] on div "SHIRAYUKI 13/10/2025 12:58 IMO : 9398084 Subclass : Crude Oil Tanker Registered…" at bounding box center [770, 481] width 386 height 358
click at [554, 609] on canvas "Map" at bounding box center [944, 432] width 933 height 757
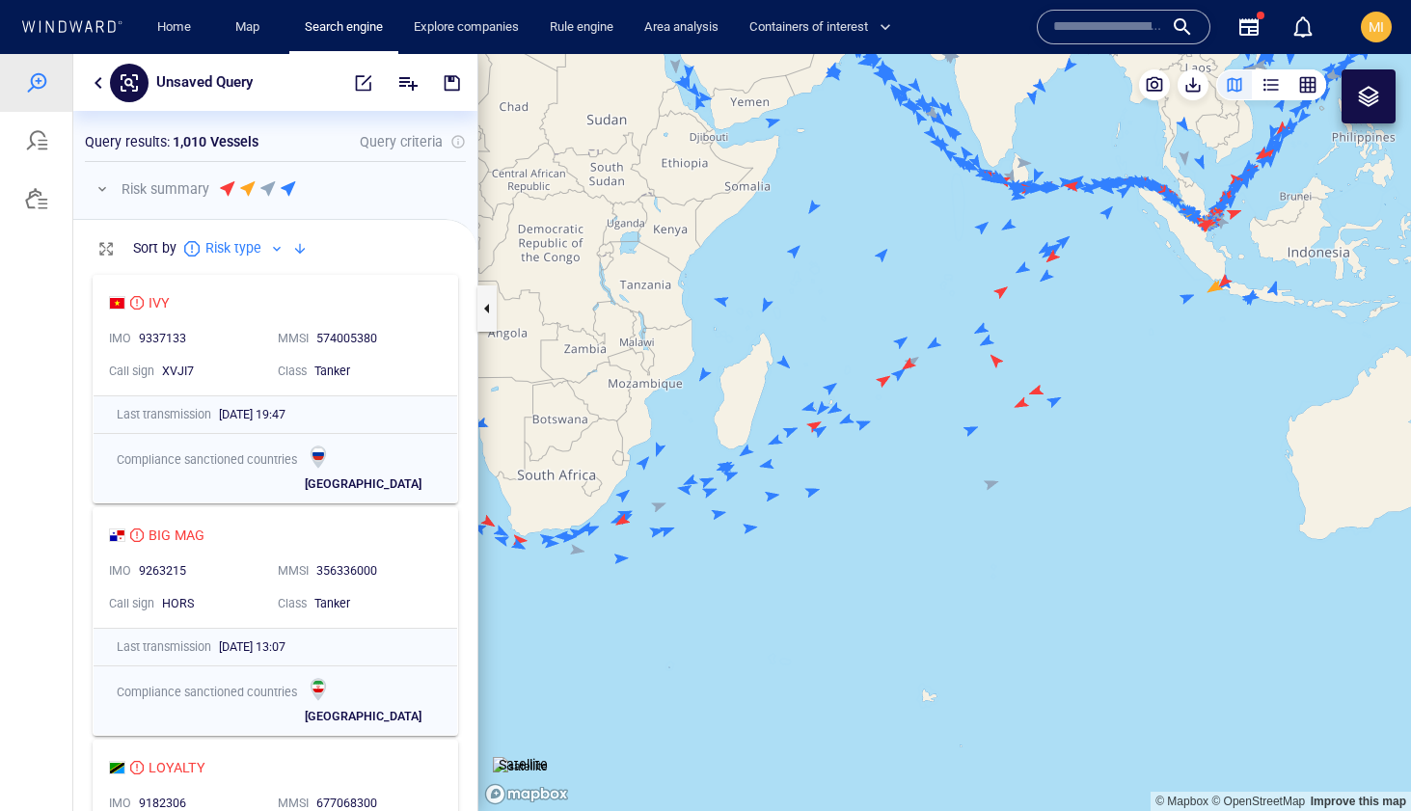
click at [622, 555] on canvas "Map" at bounding box center [944, 432] width 933 height 757
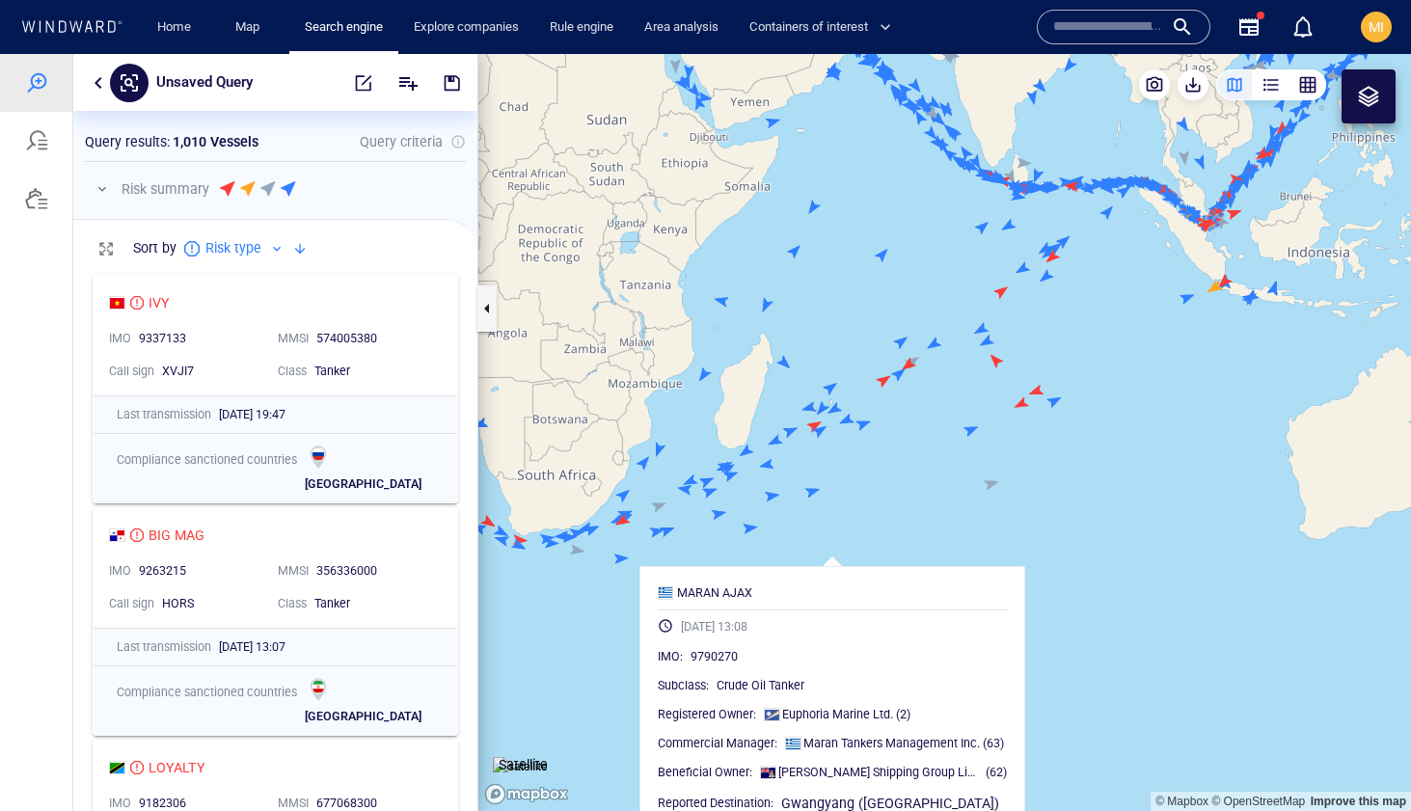
drag, startPoint x: 636, startPoint y: 543, endPoint x: 887, endPoint y: 543, distance: 250.7
click at [887, 543] on canvas "Map" at bounding box center [944, 432] width 933 height 757
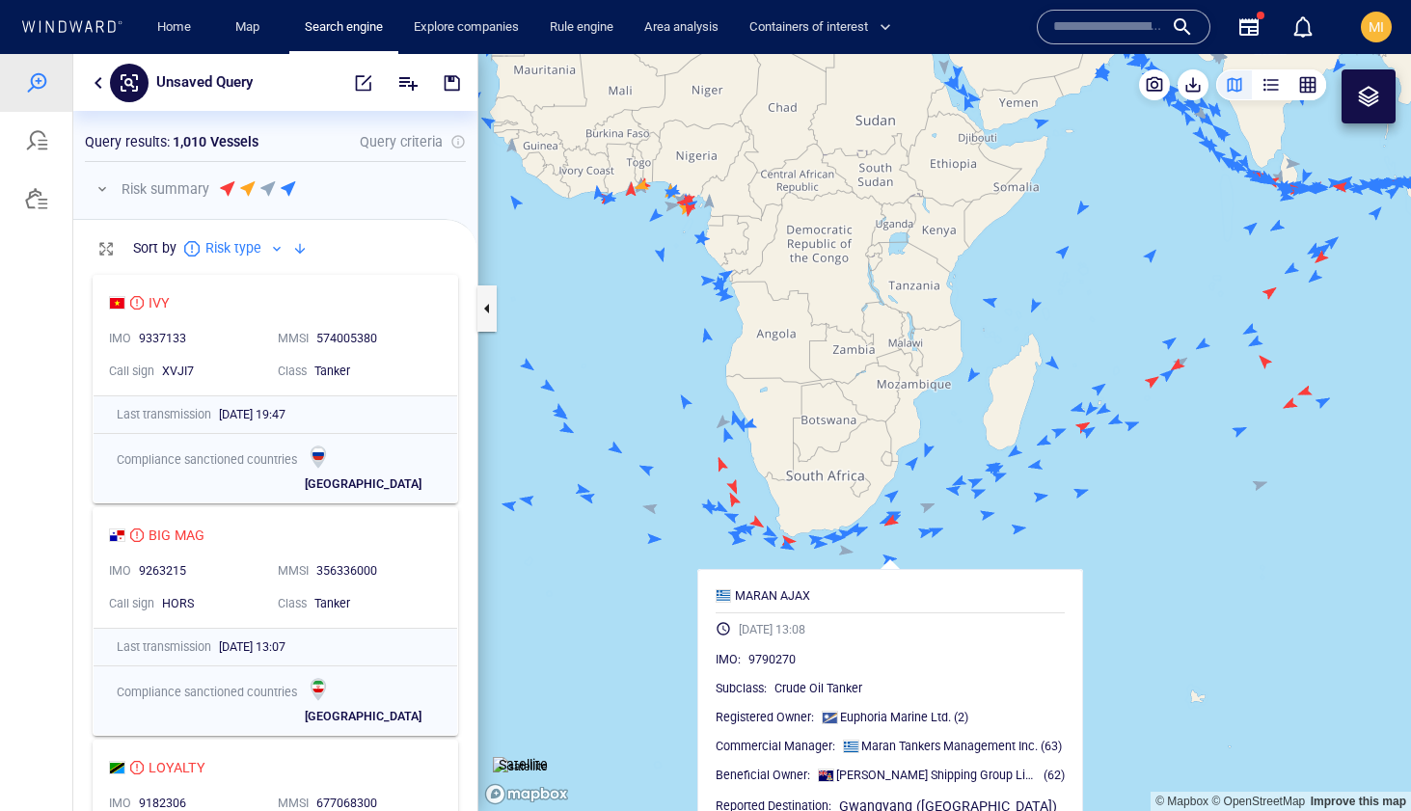
click at [628, 597] on canvas "Map" at bounding box center [944, 432] width 933 height 757
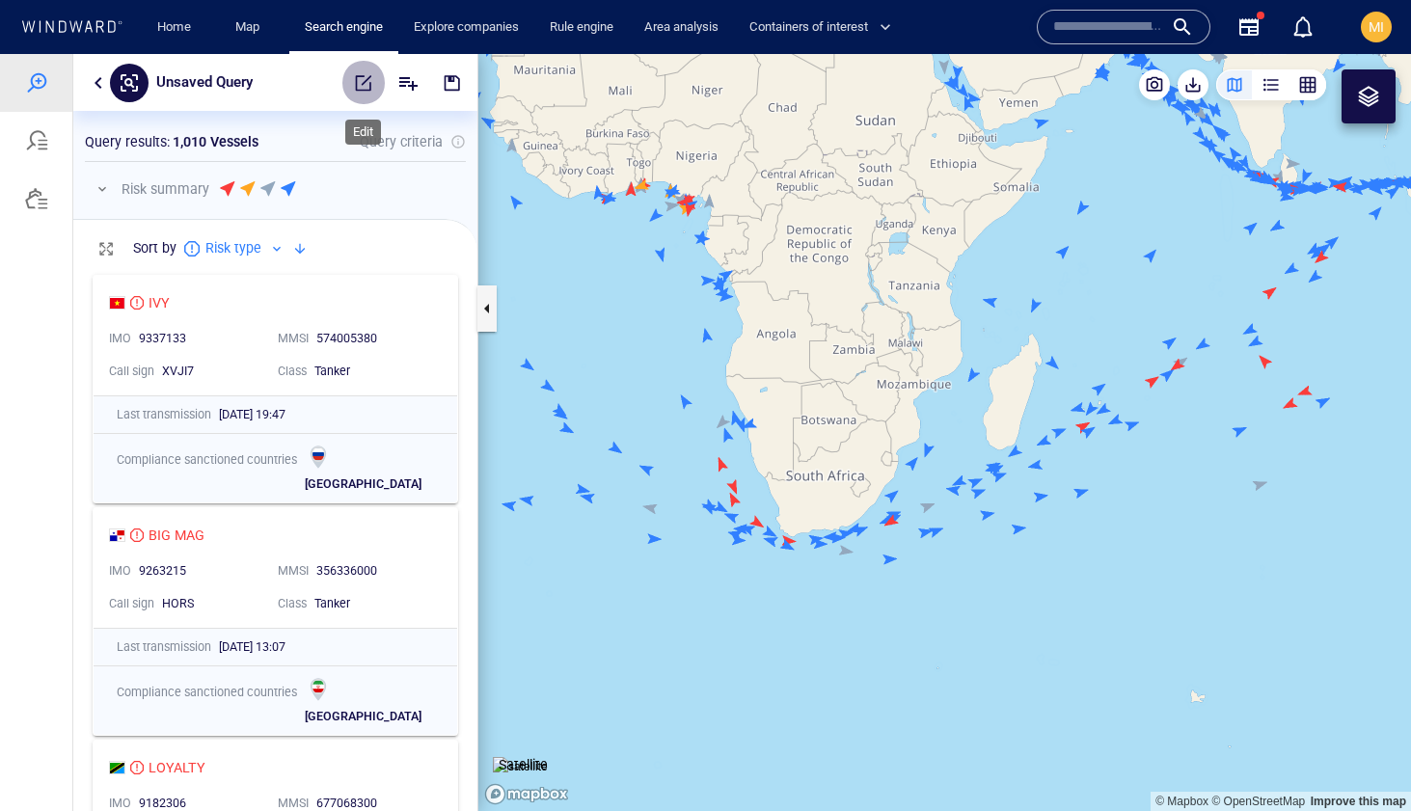
click at [363, 83] on span "button" at bounding box center [363, 82] width 19 height 19
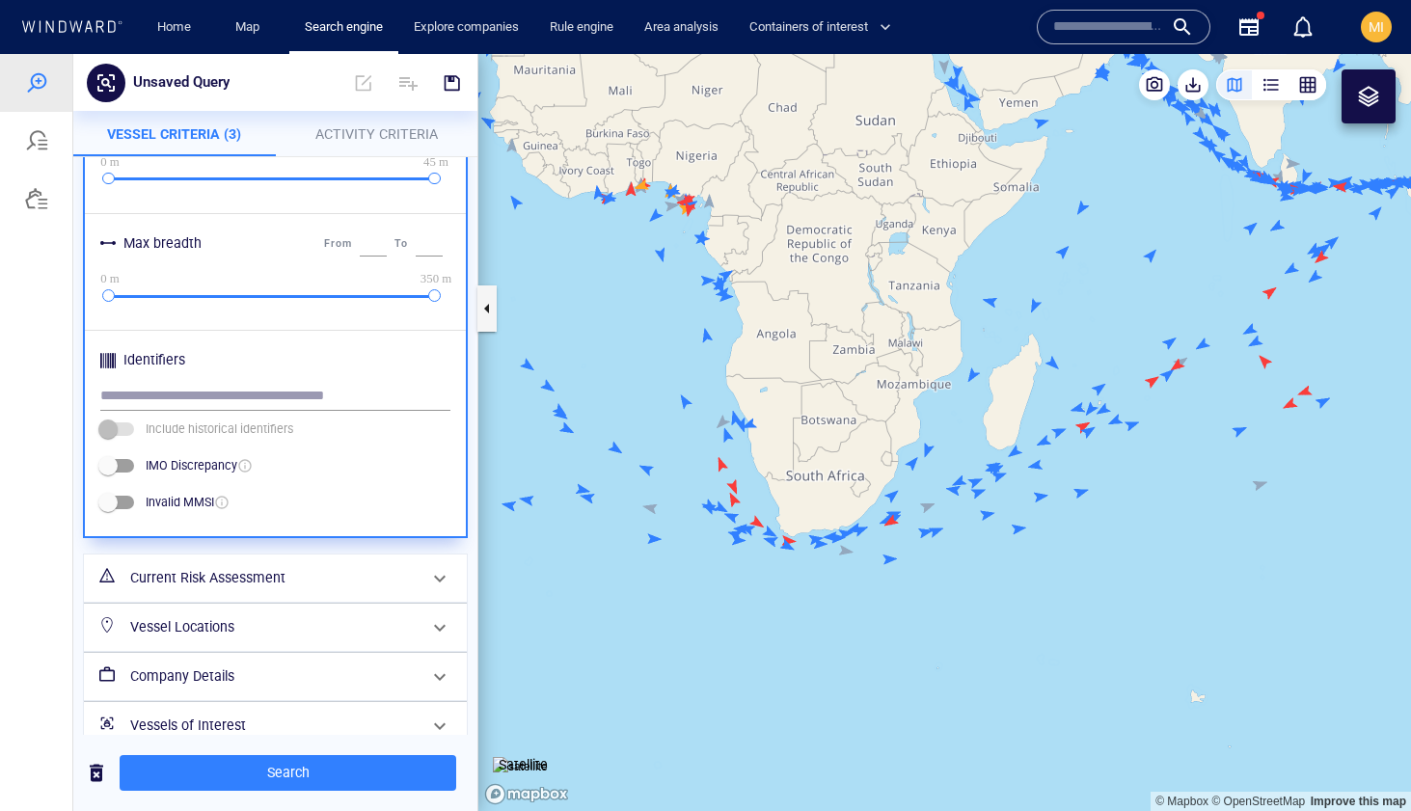
scroll to position [811, 0]
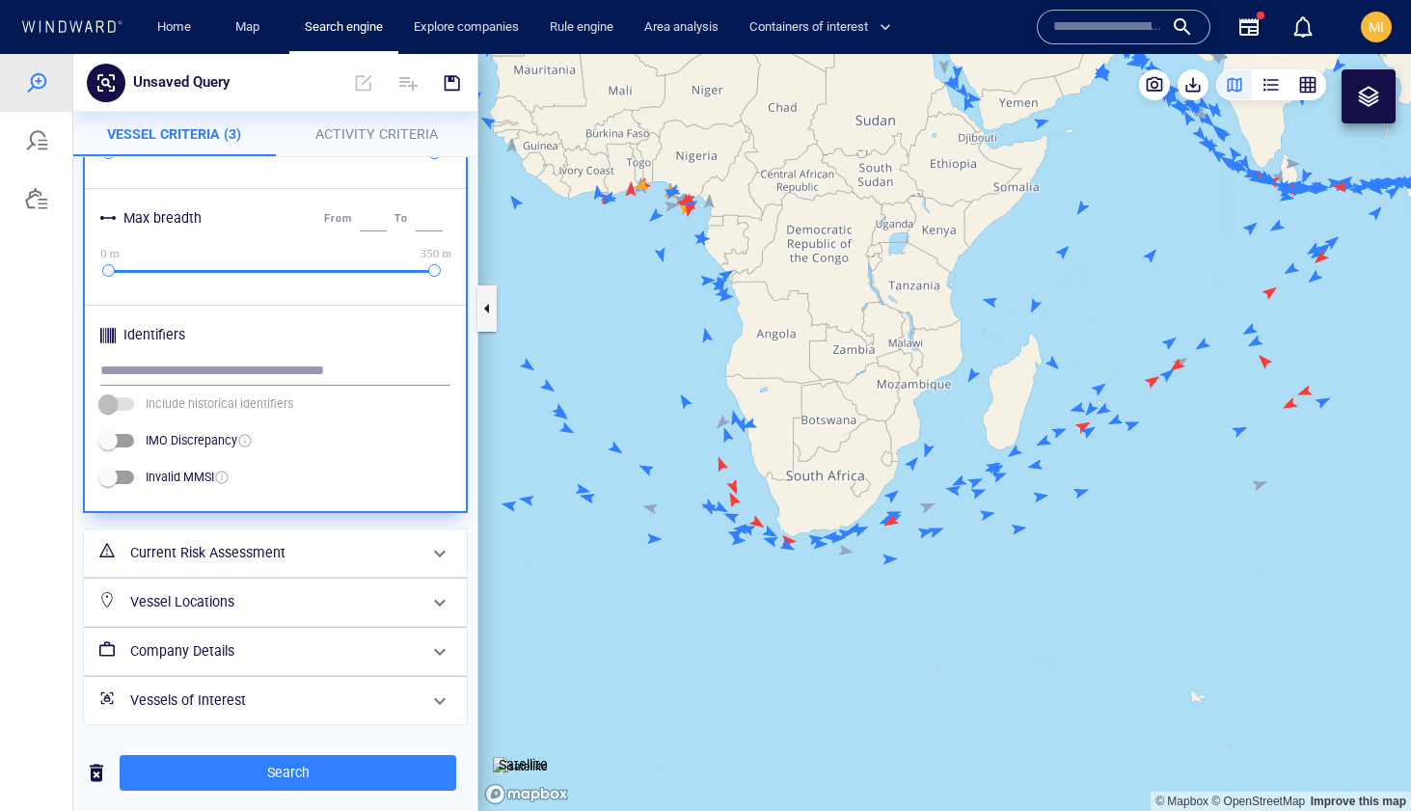
click at [234, 654] on h6 "Company Details" at bounding box center [273, 651] width 286 height 24
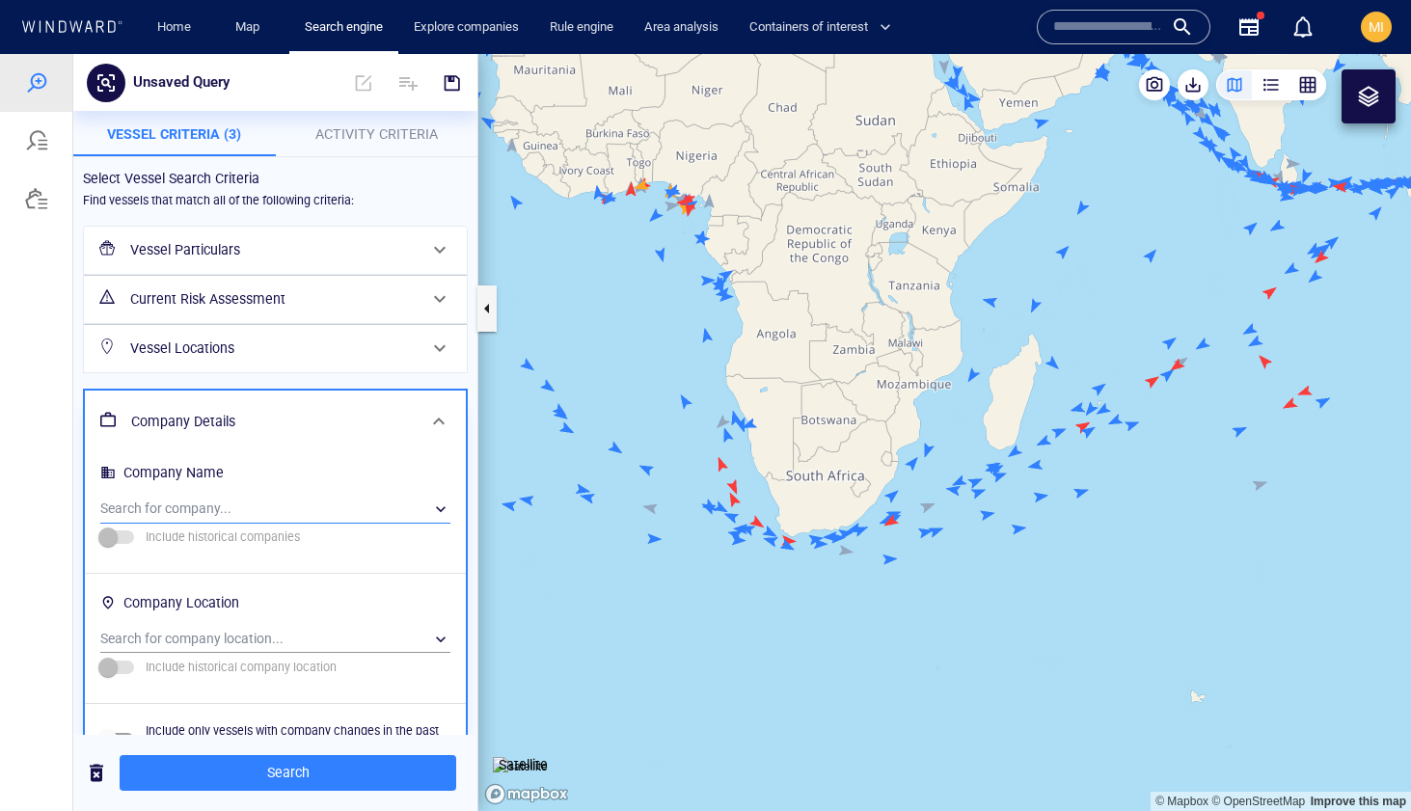
click at [286, 506] on div "​" at bounding box center [275, 509] width 350 height 29
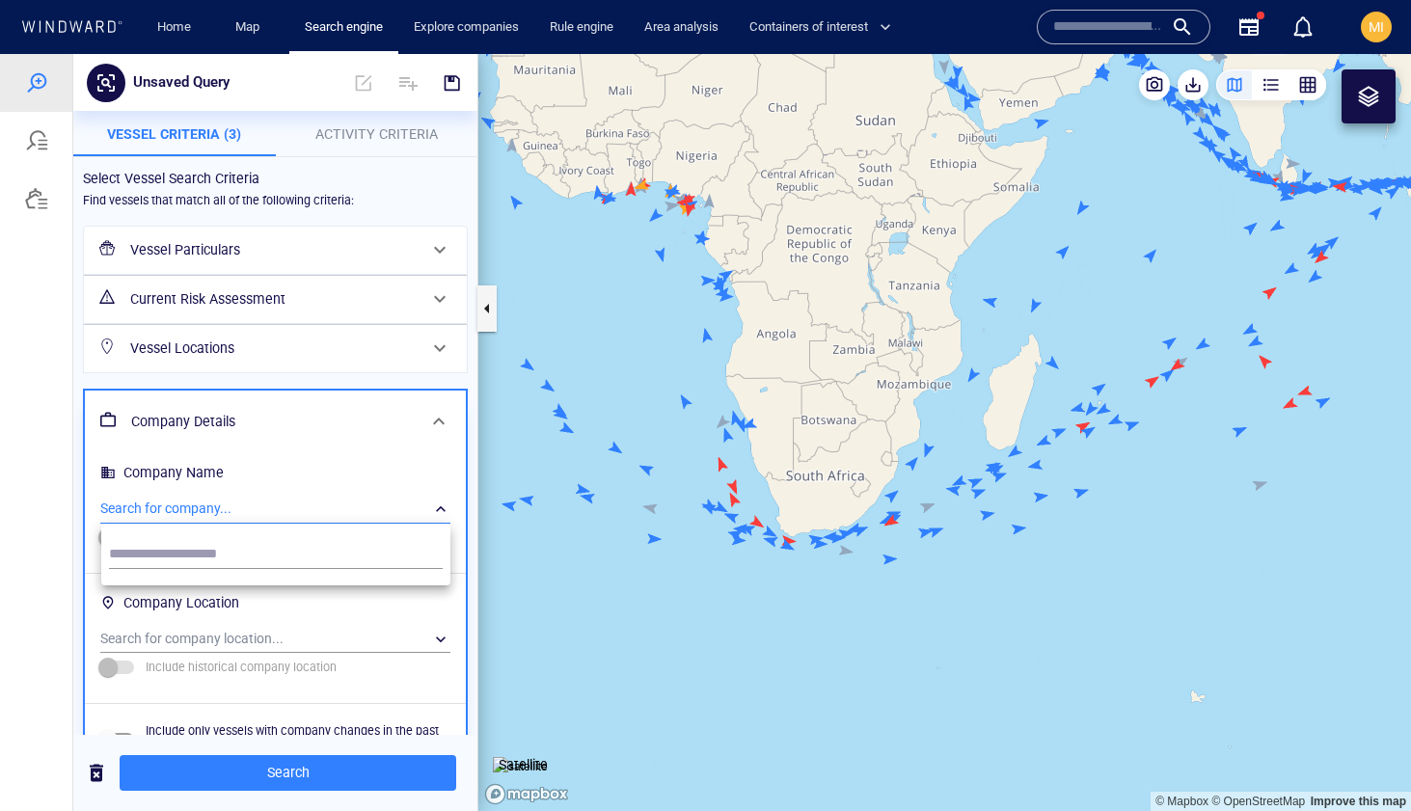
click at [286, 506] on div at bounding box center [705, 432] width 1411 height 757
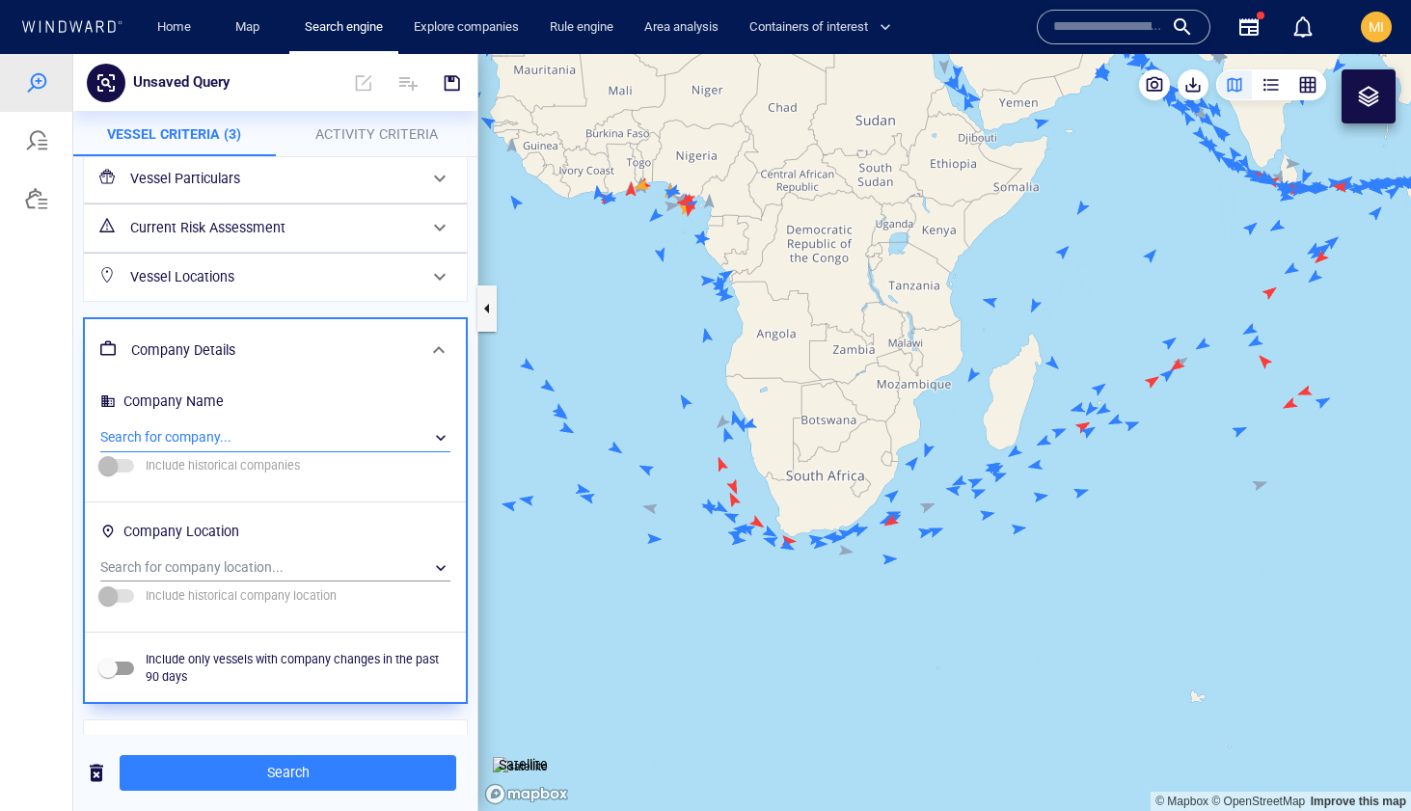
scroll to position [115, 0]
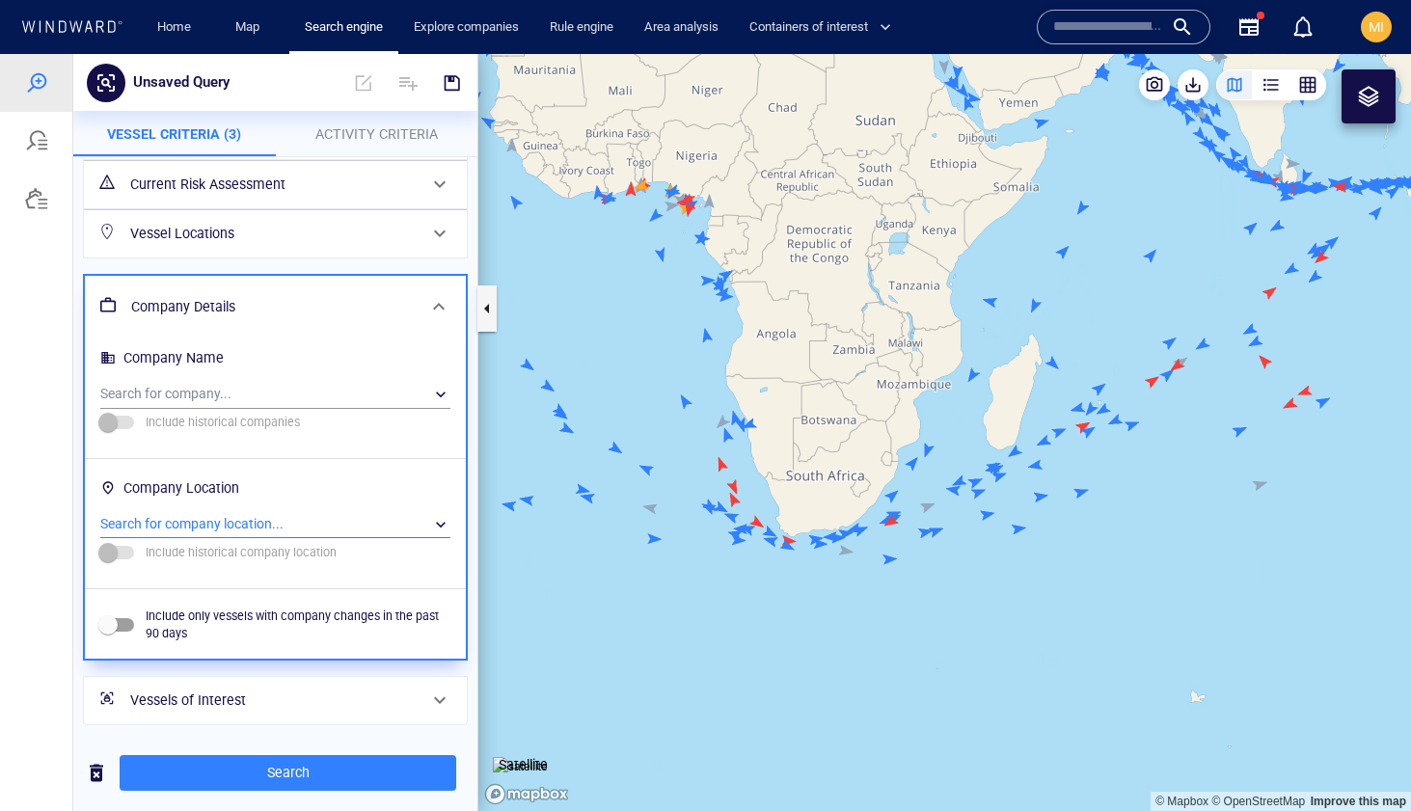
click at [316, 528] on div "​" at bounding box center [275, 524] width 350 height 29
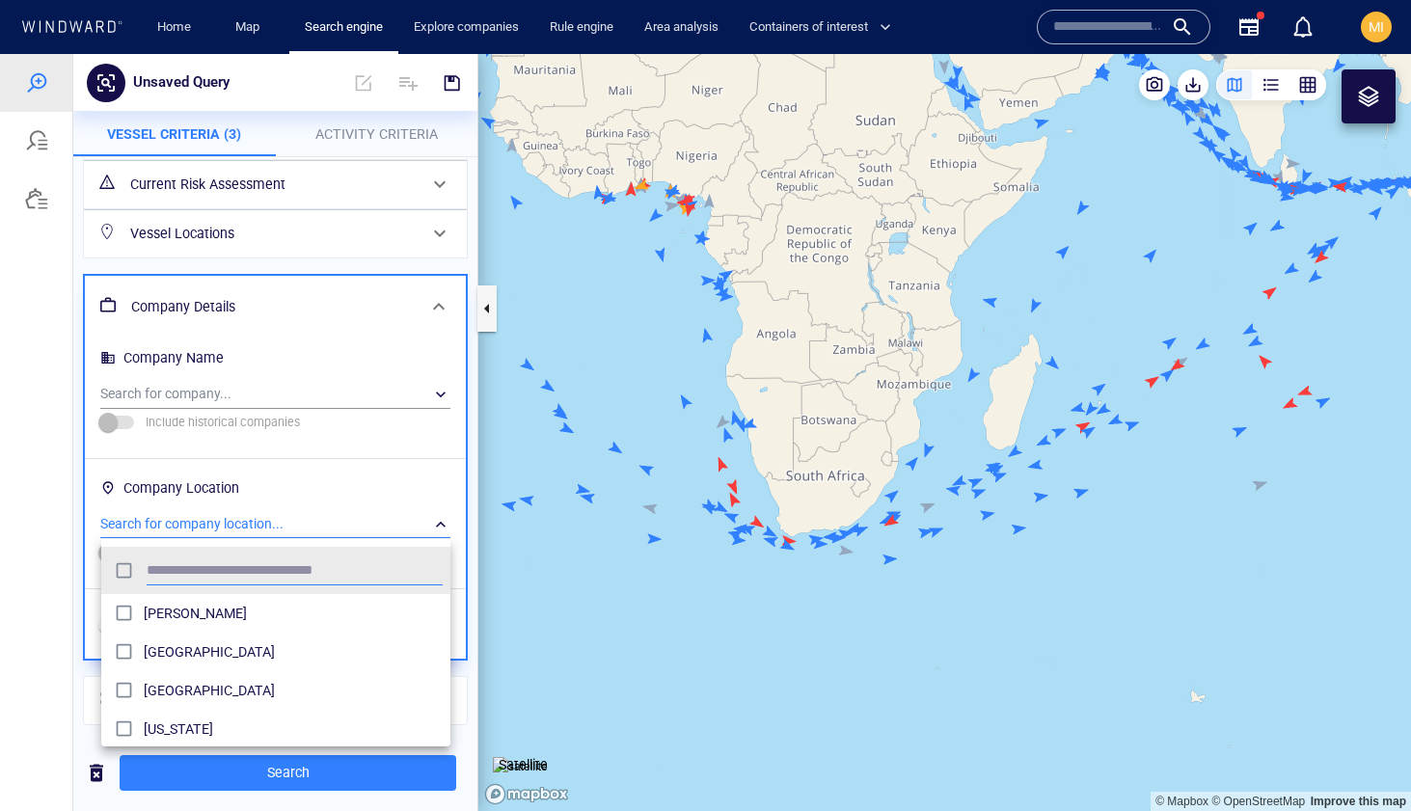
scroll to position [192, 349]
type input "*****"
click at [470, 524] on div at bounding box center [705, 432] width 1411 height 757
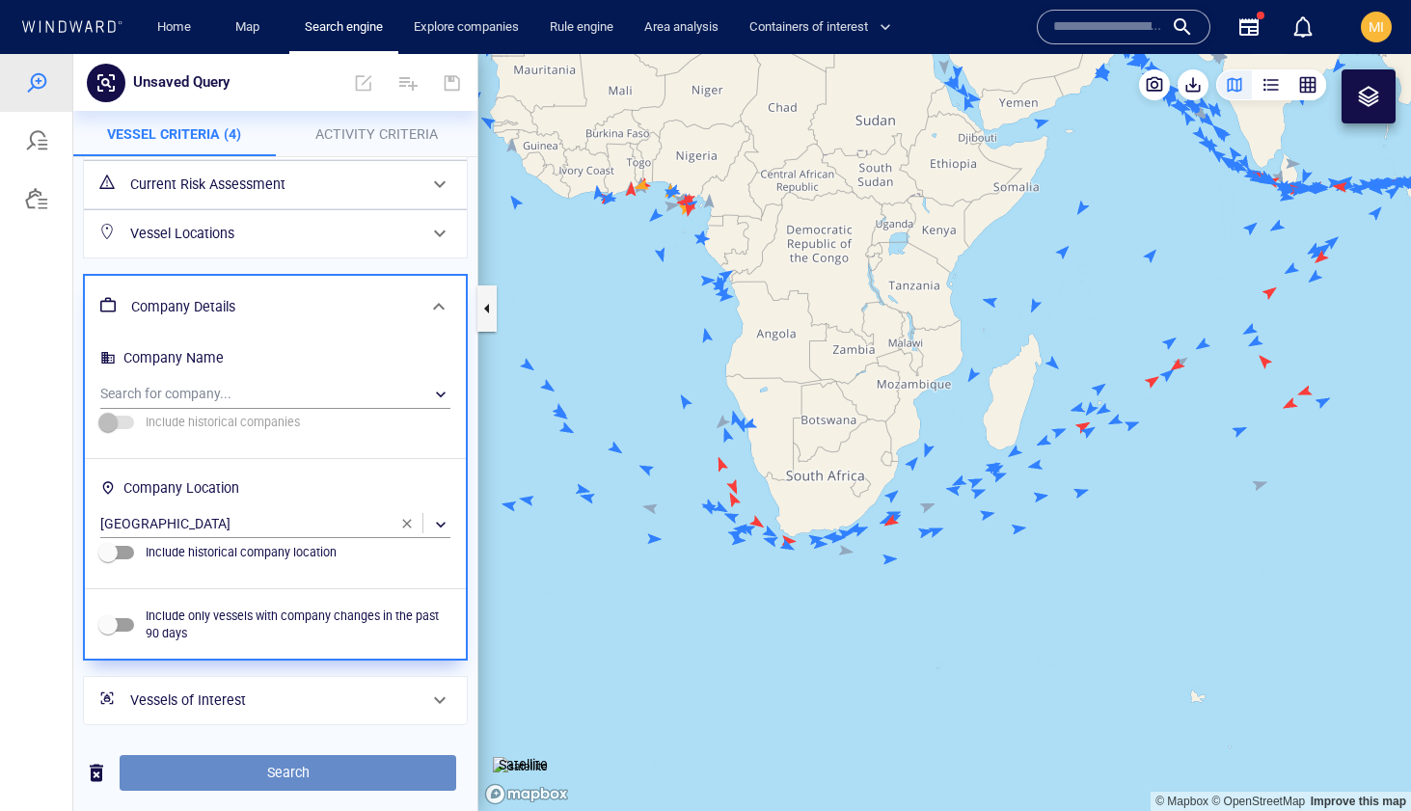
click at [315, 769] on span "Search" at bounding box center [288, 773] width 306 height 24
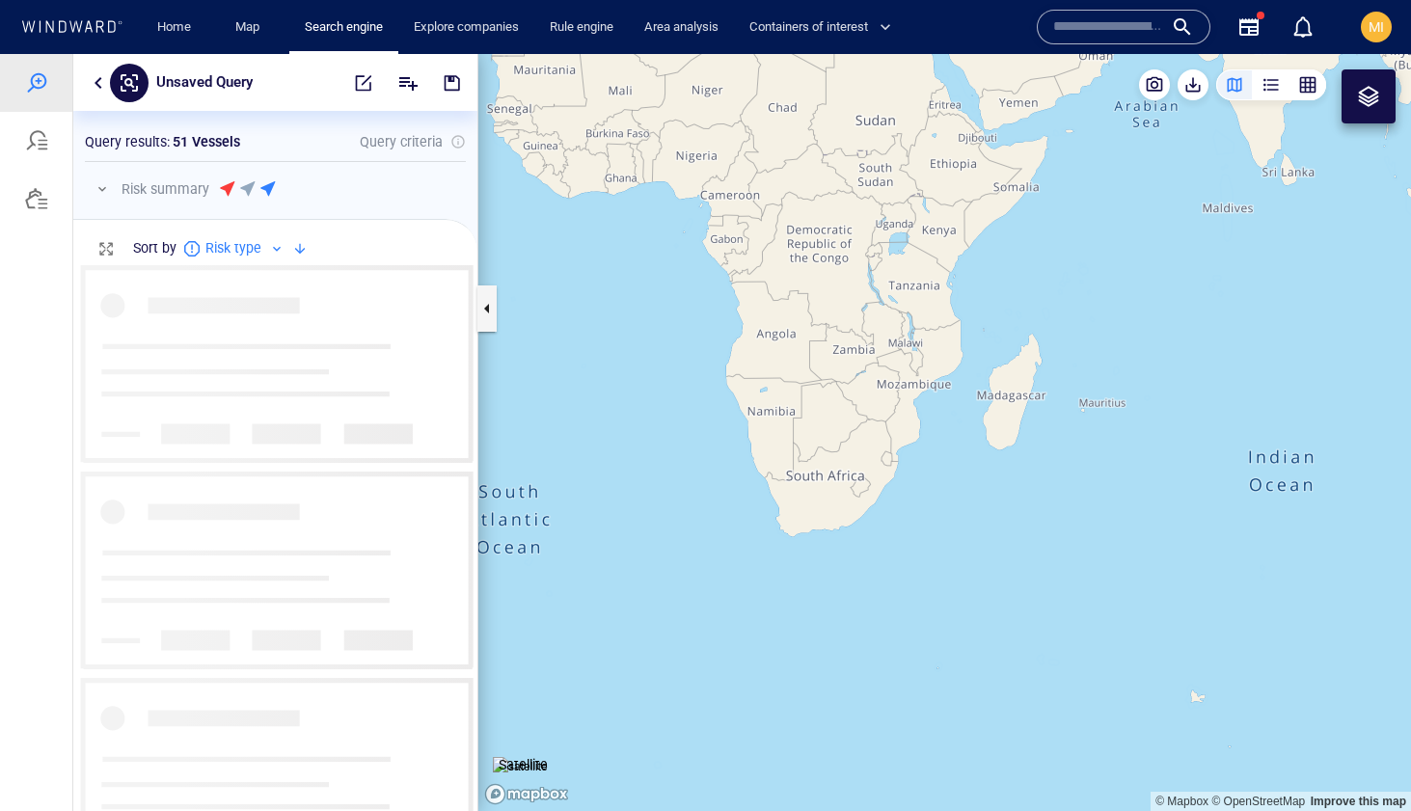
scroll to position [546, 404]
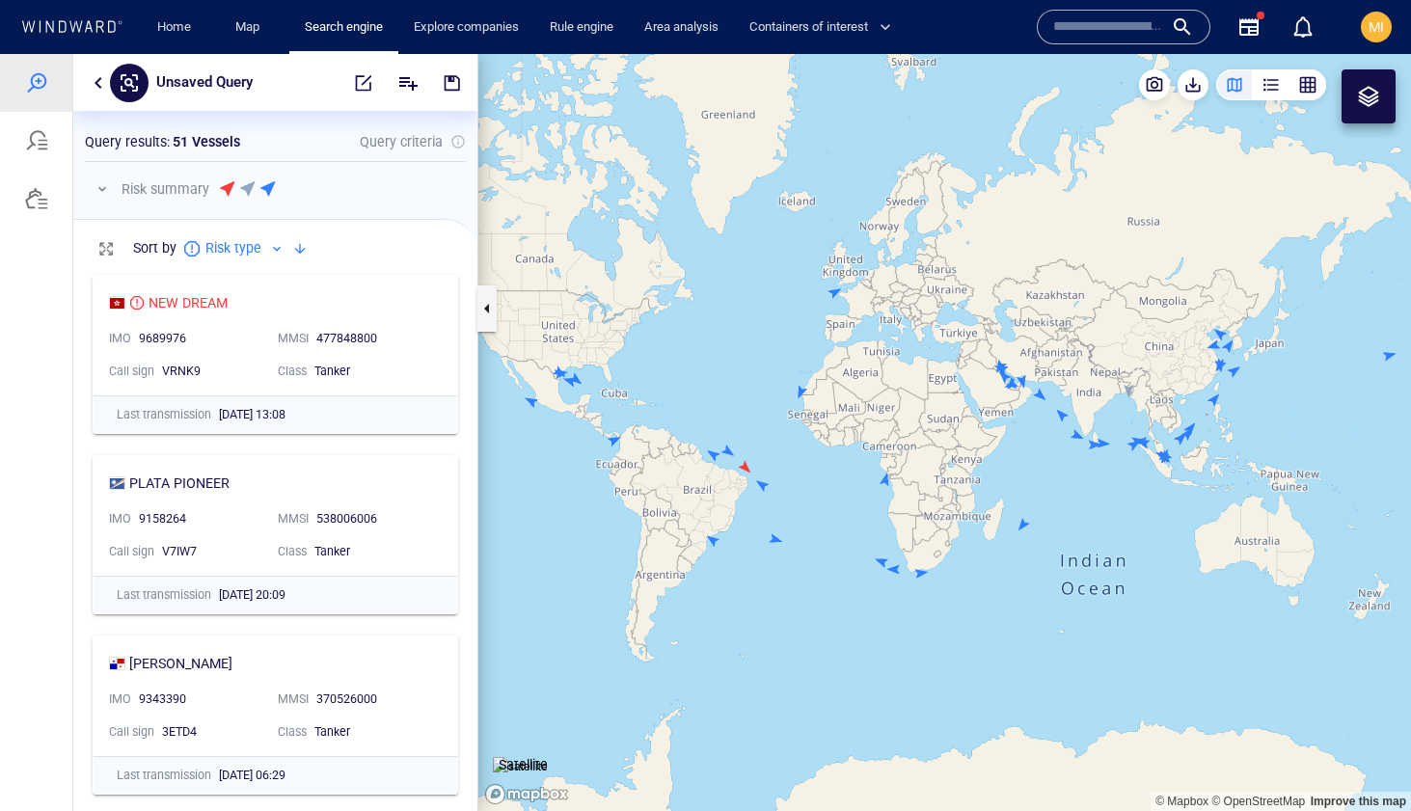
drag, startPoint x: 1104, startPoint y: 503, endPoint x: 951, endPoint y: 547, distance: 159.4
click at [955, 543] on canvas "Map" at bounding box center [944, 432] width 933 height 757
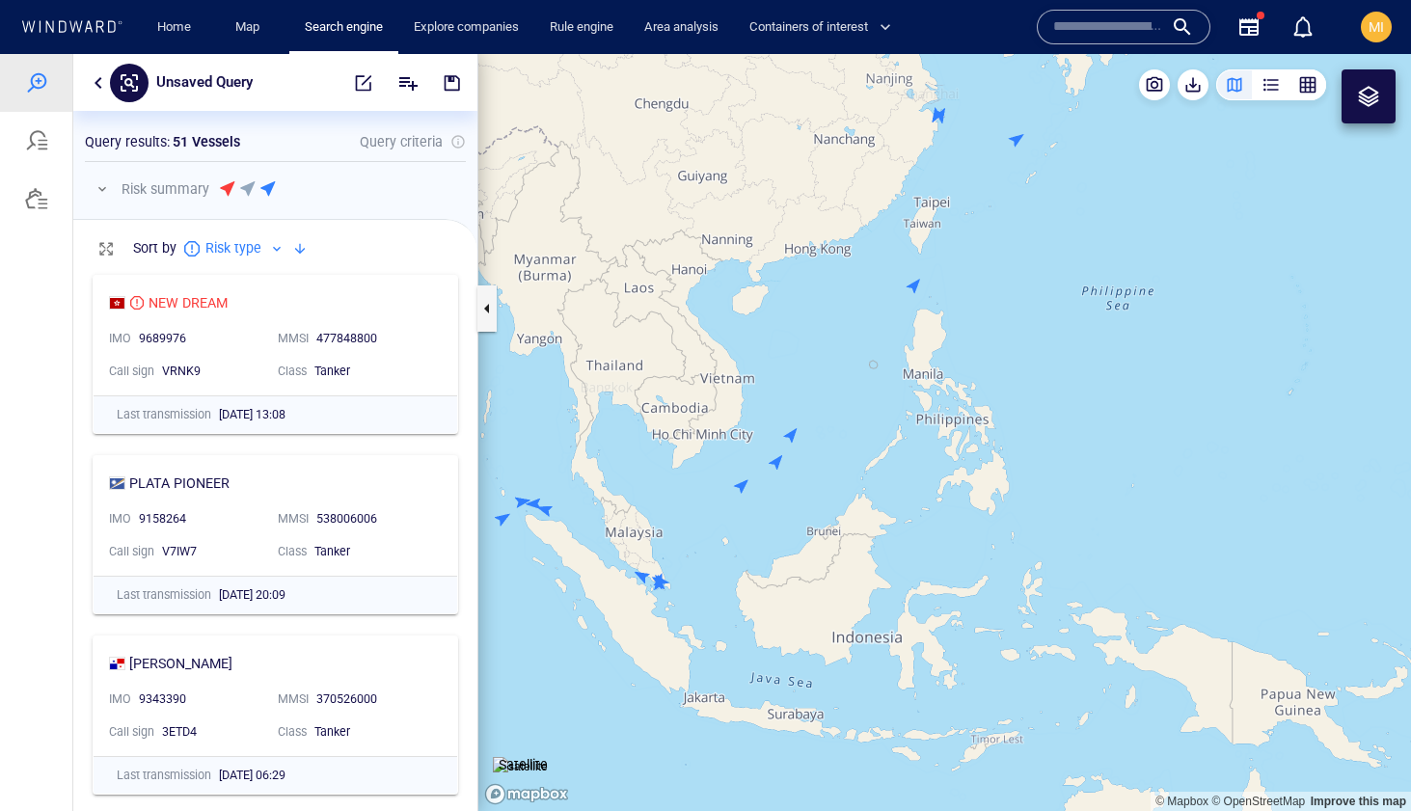
drag, startPoint x: 1016, startPoint y: 389, endPoint x: 975, endPoint y: 633, distance: 247.5
click at [977, 630] on canvas "Map" at bounding box center [944, 432] width 933 height 757
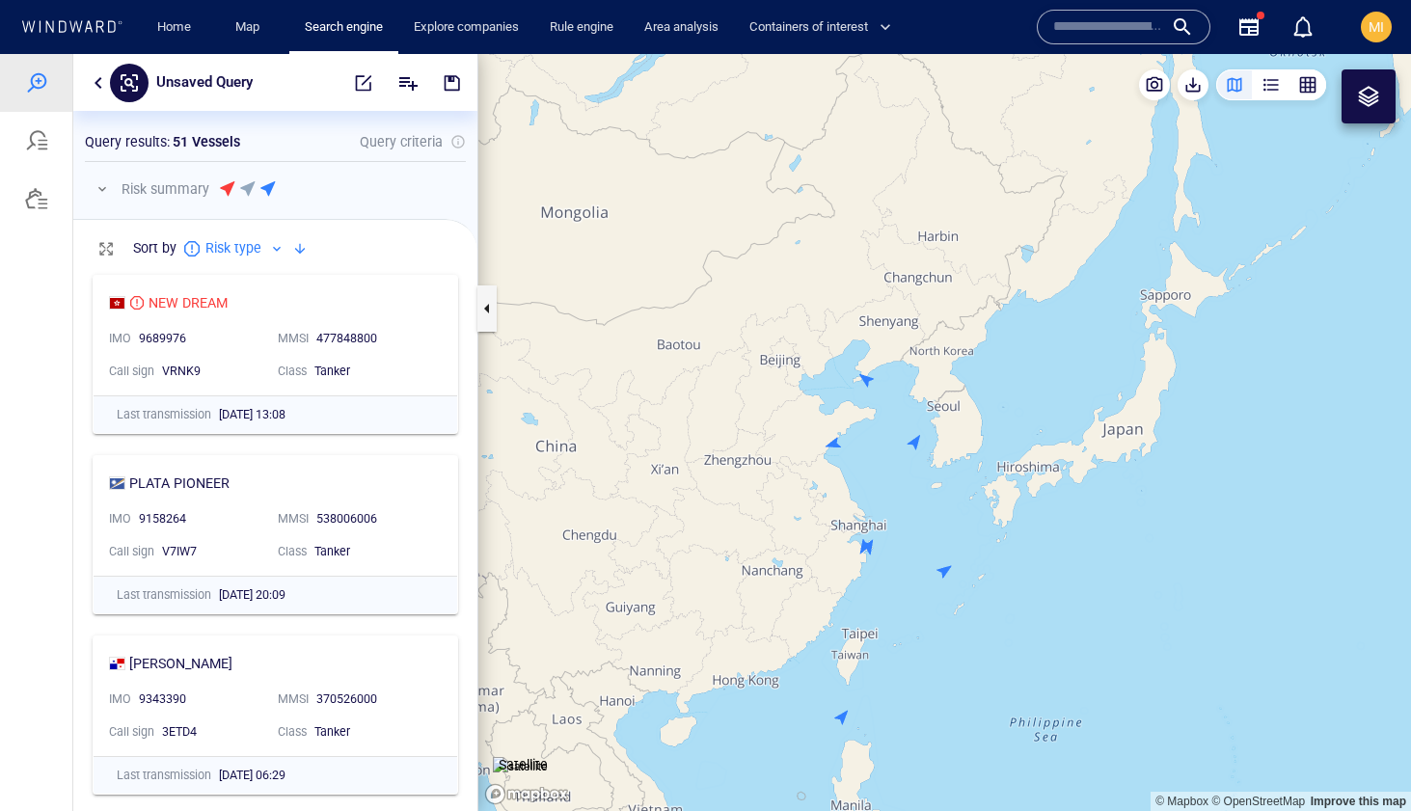
click at [945, 567] on canvas "Map" at bounding box center [944, 432] width 933 height 757
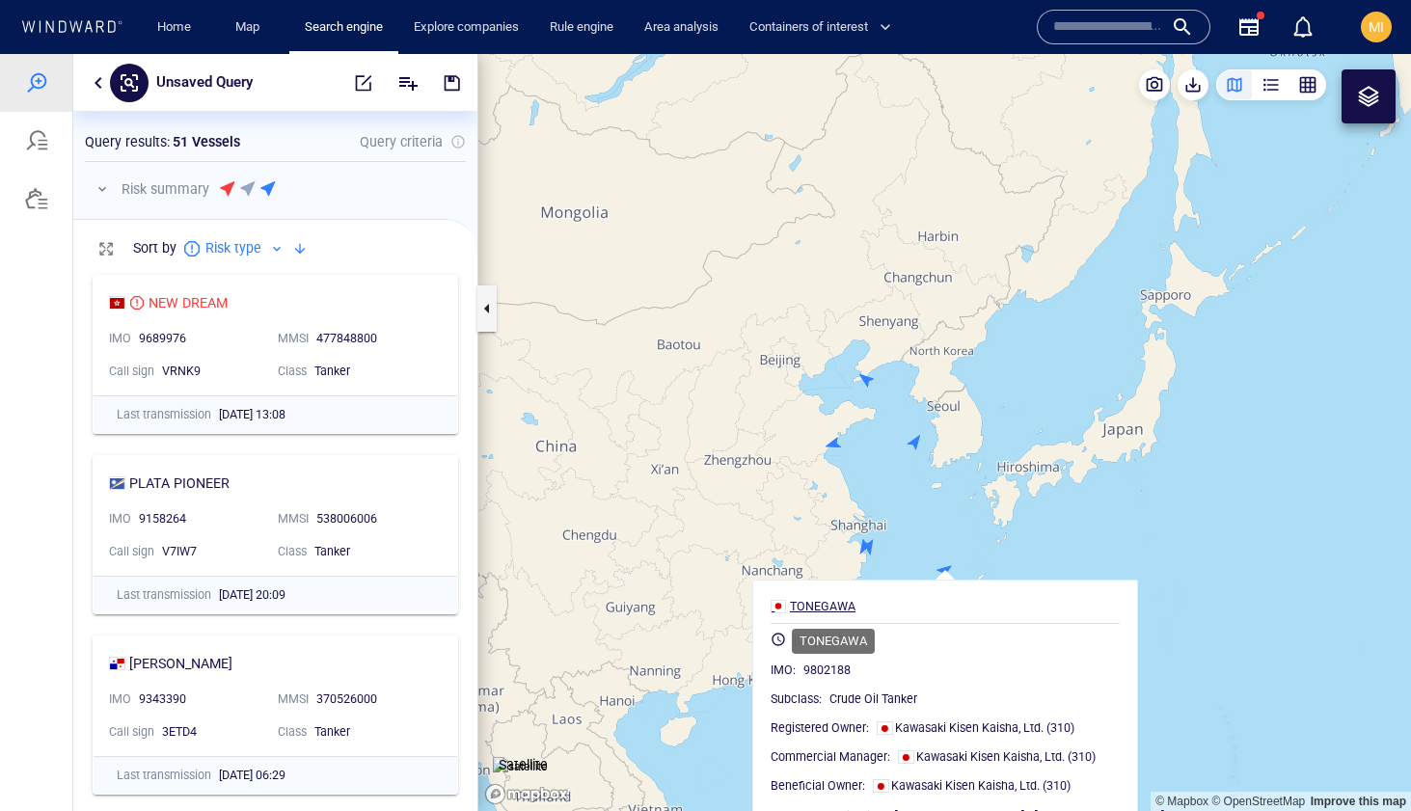
click at [851, 604] on div "TONEGAWA" at bounding box center [823, 606] width 66 height 17
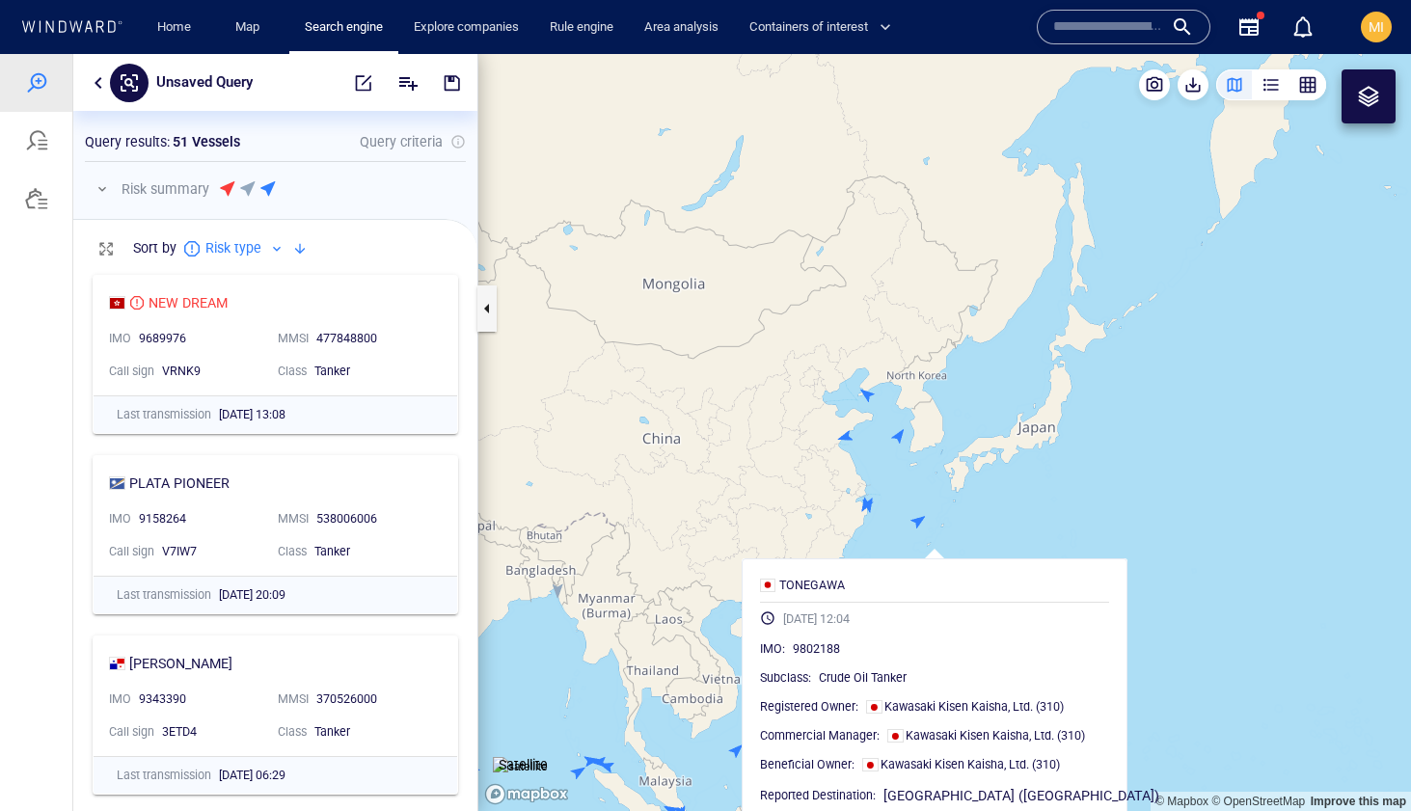
click at [889, 477] on canvas "Map" at bounding box center [944, 432] width 933 height 757
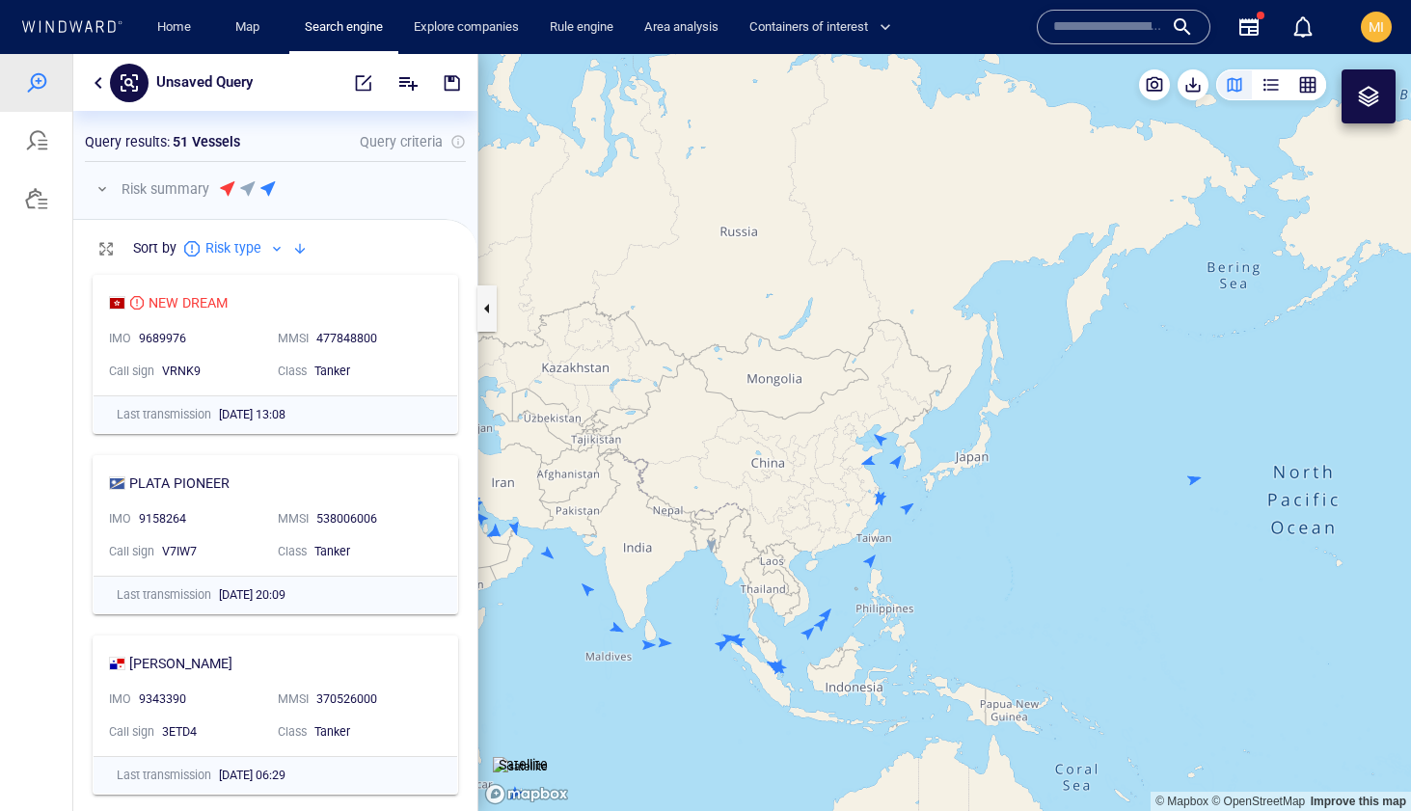
drag, startPoint x: 847, startPoint y: 569, endPoint x: 929, endPoint y: 388, distance: 199.0
click at [929, 388] on canvas "Map" at bounding box center [944, 432] width 933 height 757
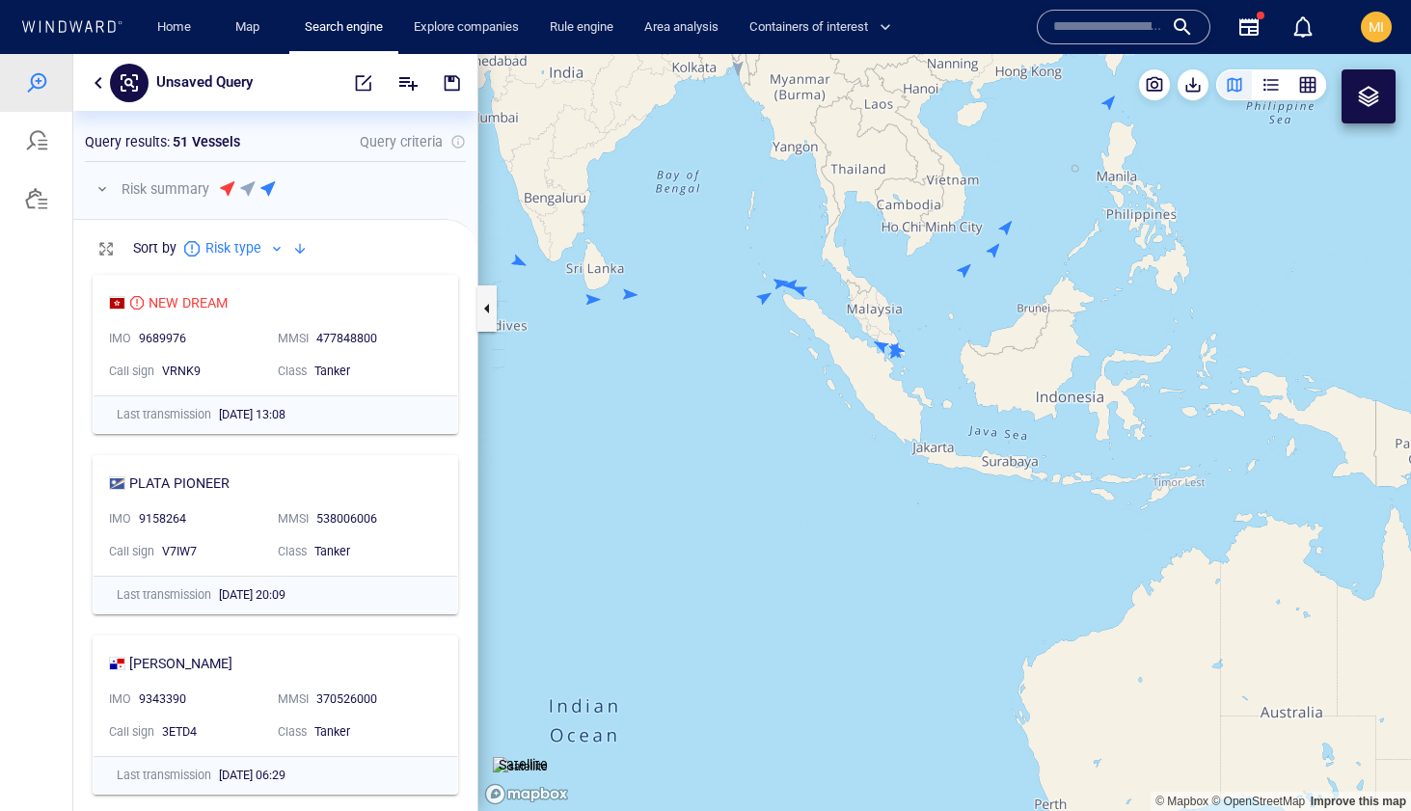
click at [1118, 29] on input "text" at bounding box center [1108, 27] width 110 height 29
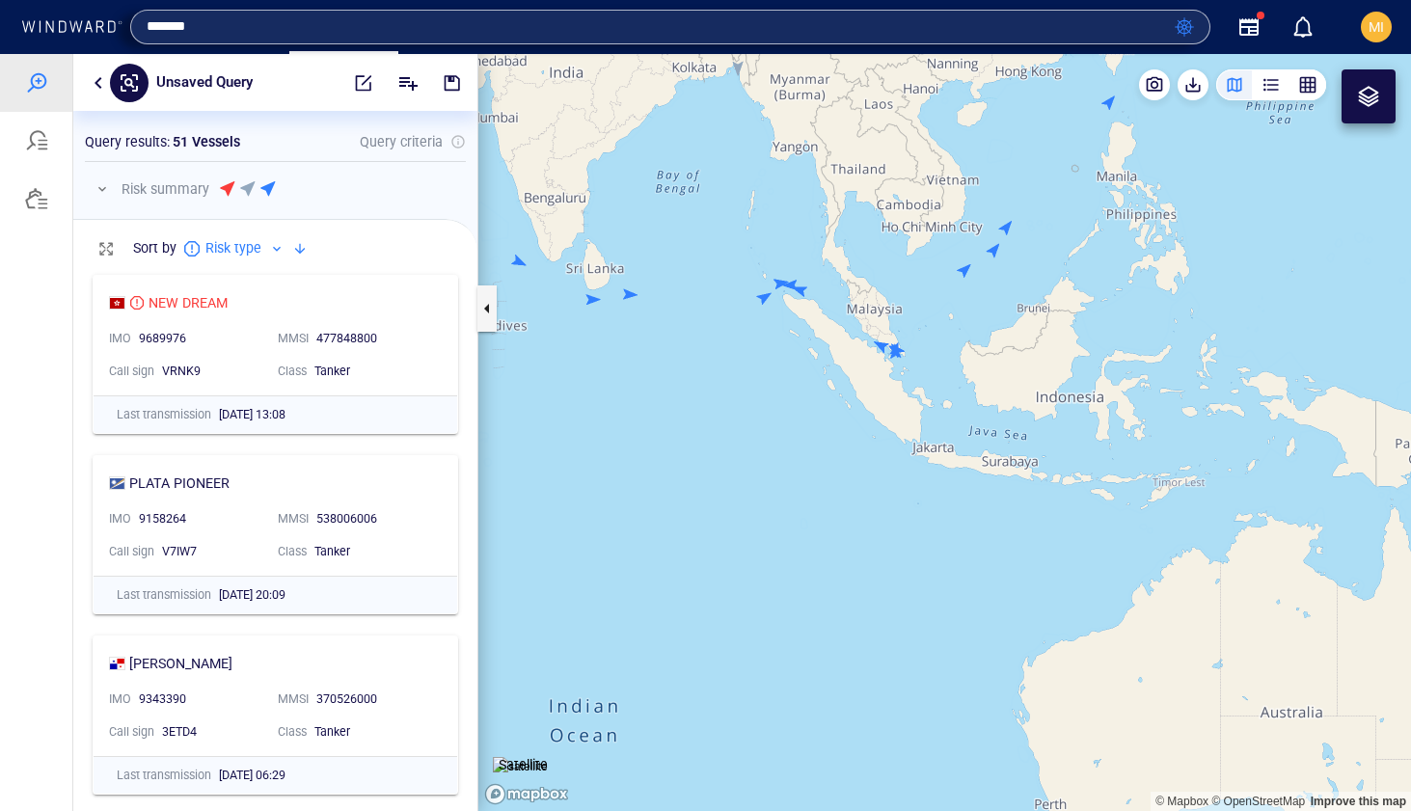
type input "*******"
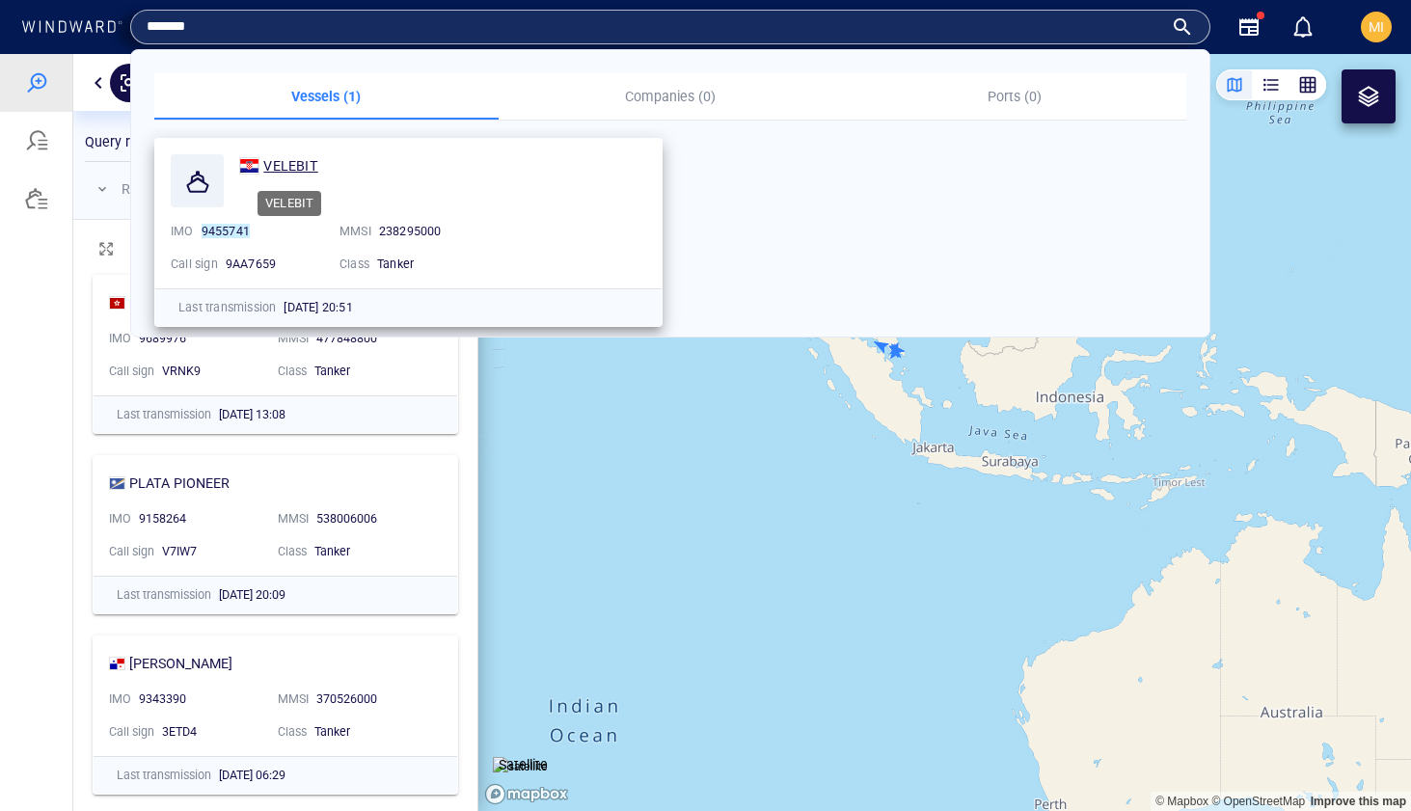
click at [294, 160] on span "VELEBIT" at bounding box center [290, 165] width 54 height 15
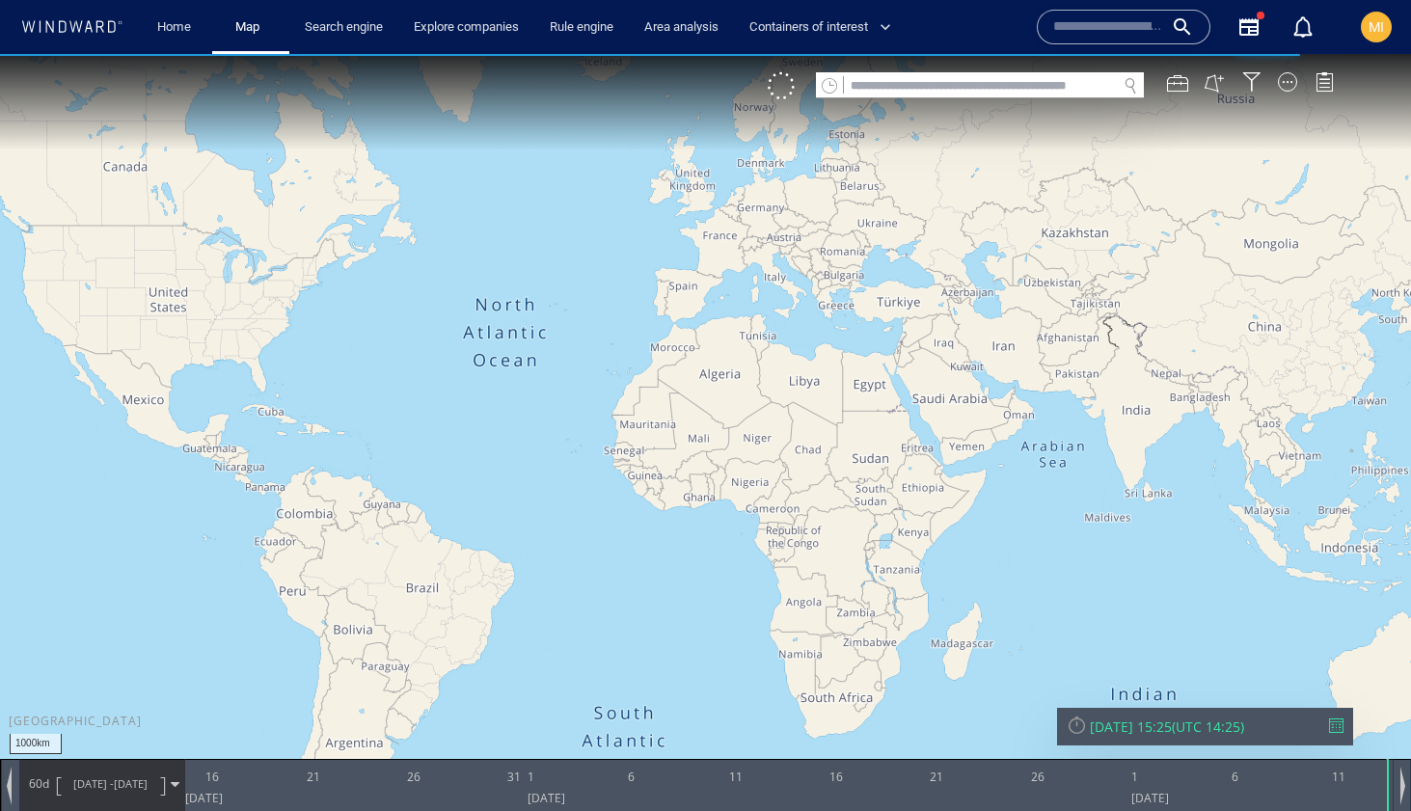
click at [1082, 29] on input "text" at bounding box center [1108, 27] width 110 height 29
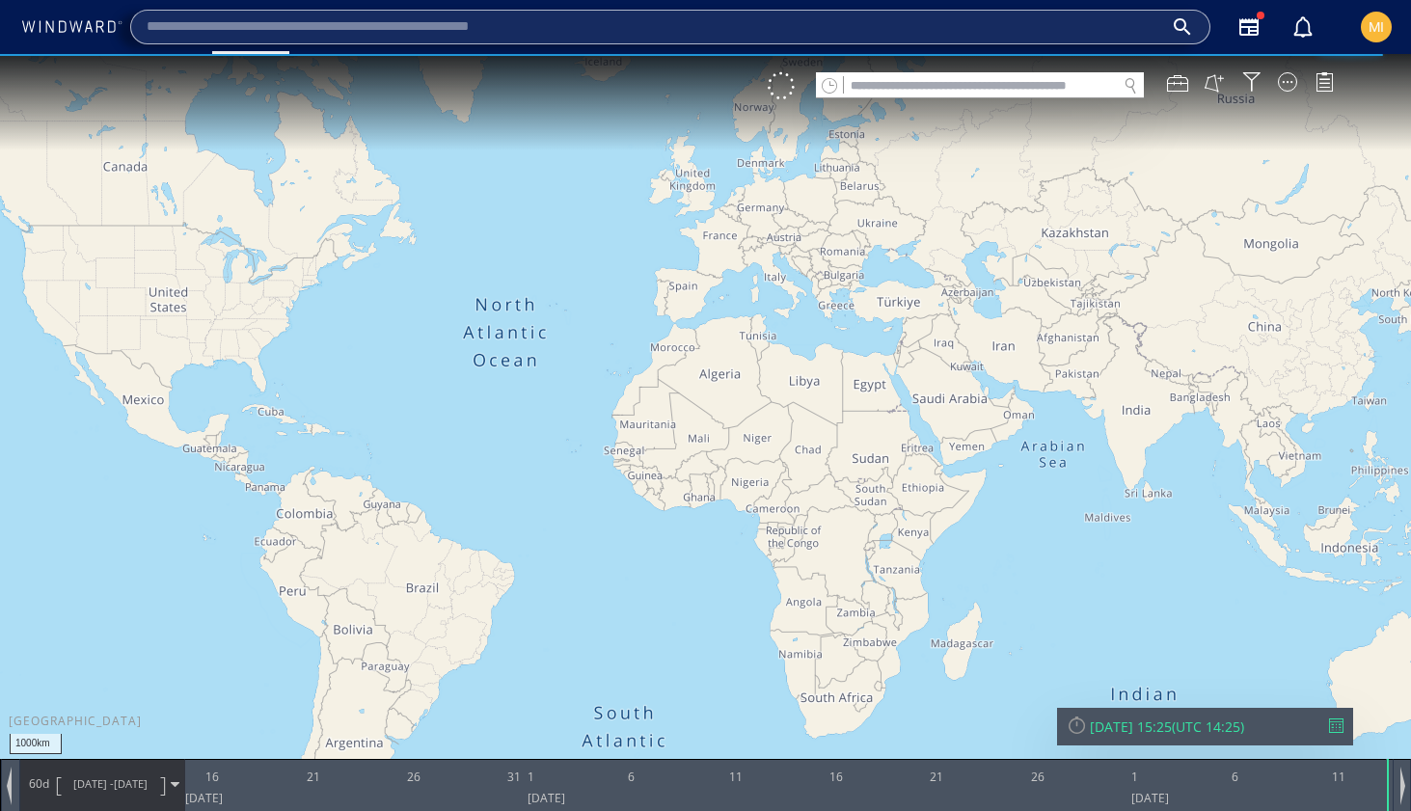
paste input "**********"
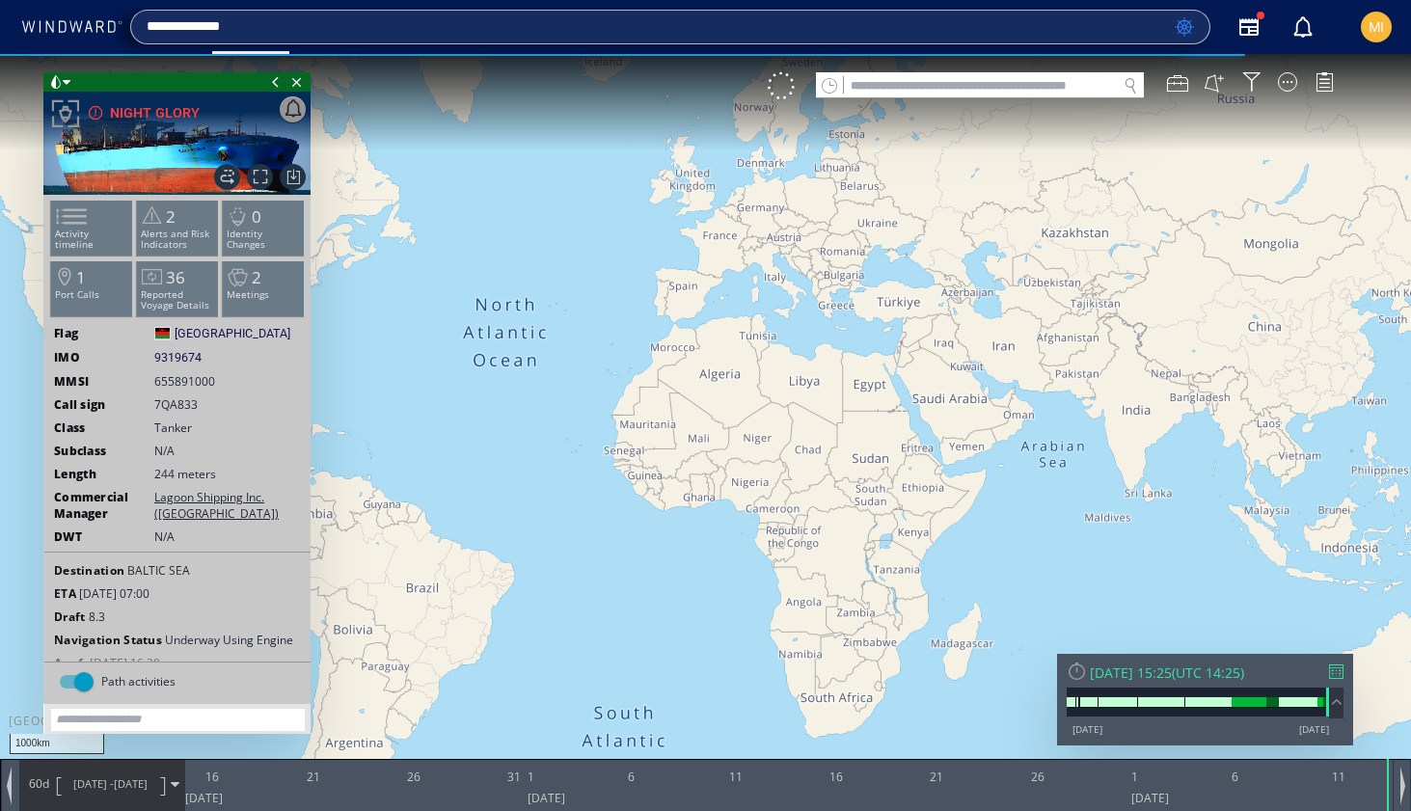
type input "**********"
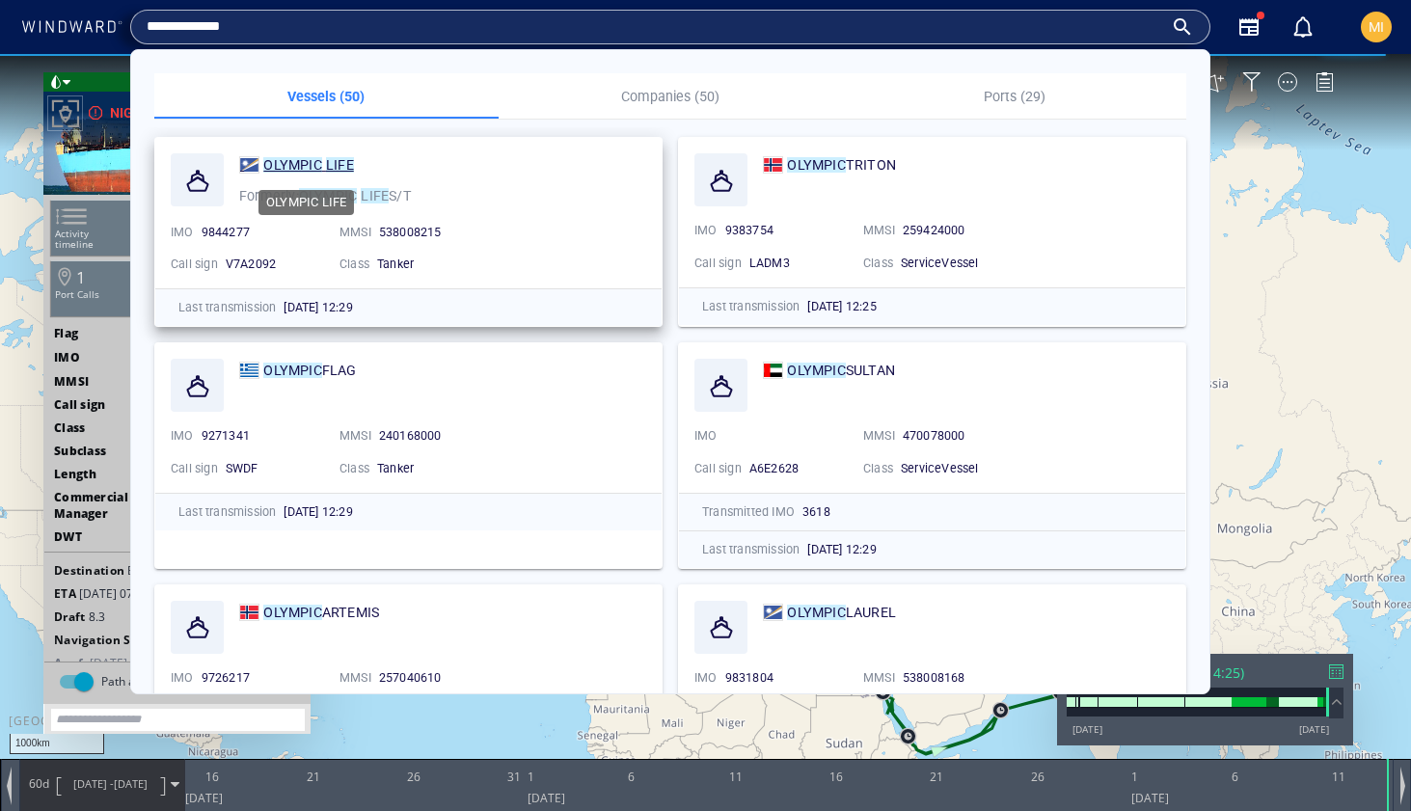
click at [326, 168] on mark "LIFE" at bounding box center [340, 164] width 28 height 15
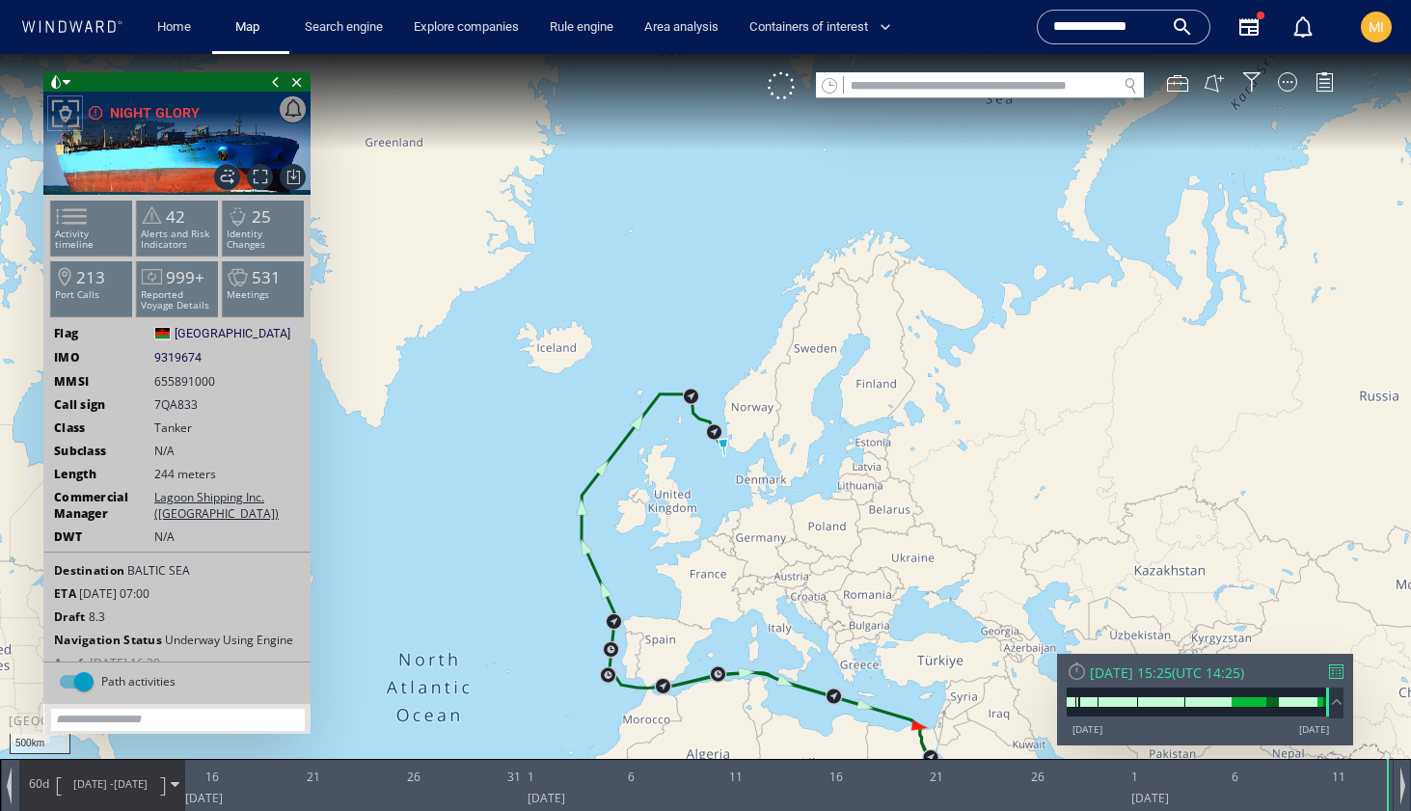
drag, startPoint x: 645, startPoint y: 341, endPoint x: 636, endPoint y: 265, distance: 76.7
click at [637, 265] on canvas "Map" at bounding box center [705, 423] width 1411 height 738
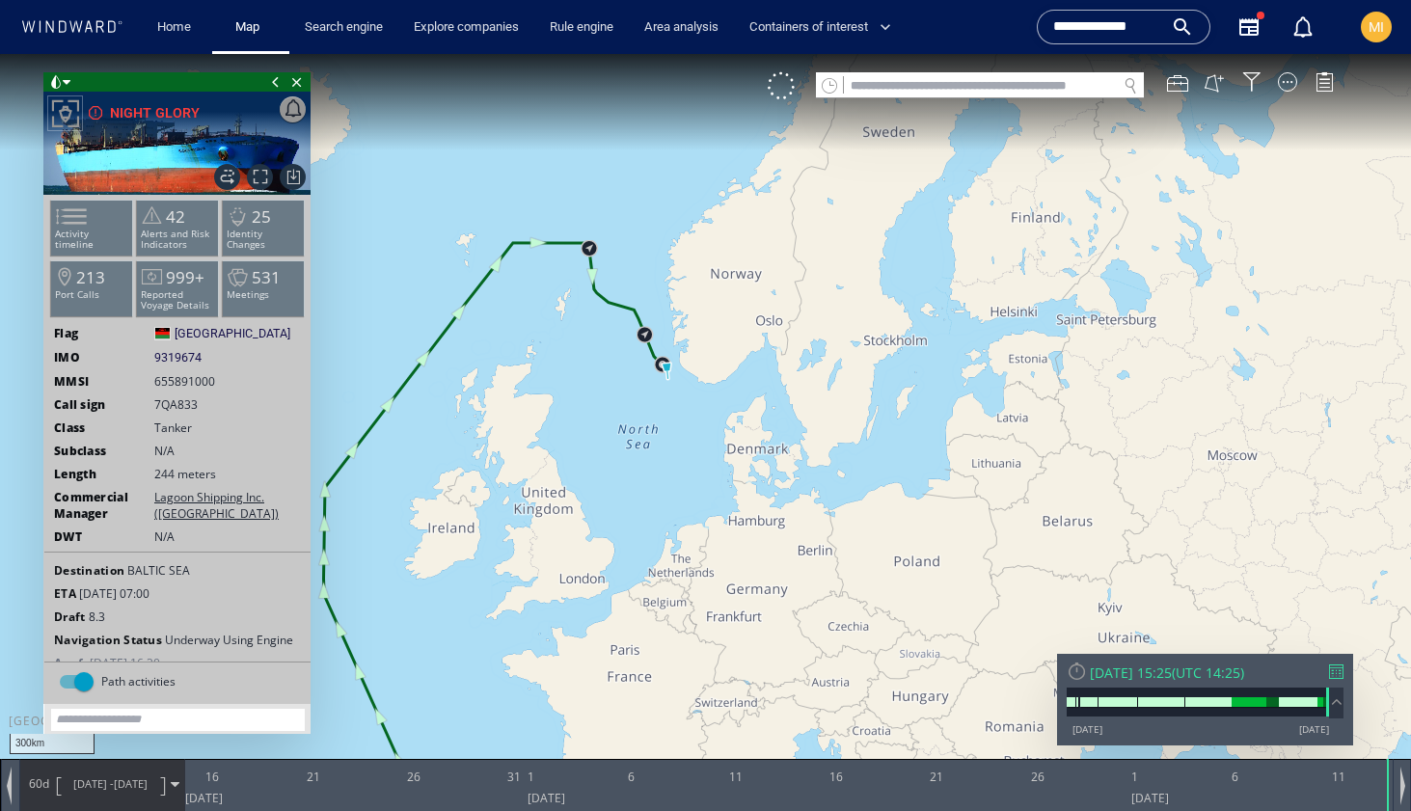
click at [663, 330] on canvas "Map" at bounding box center [705, 423] width 1411 height 738
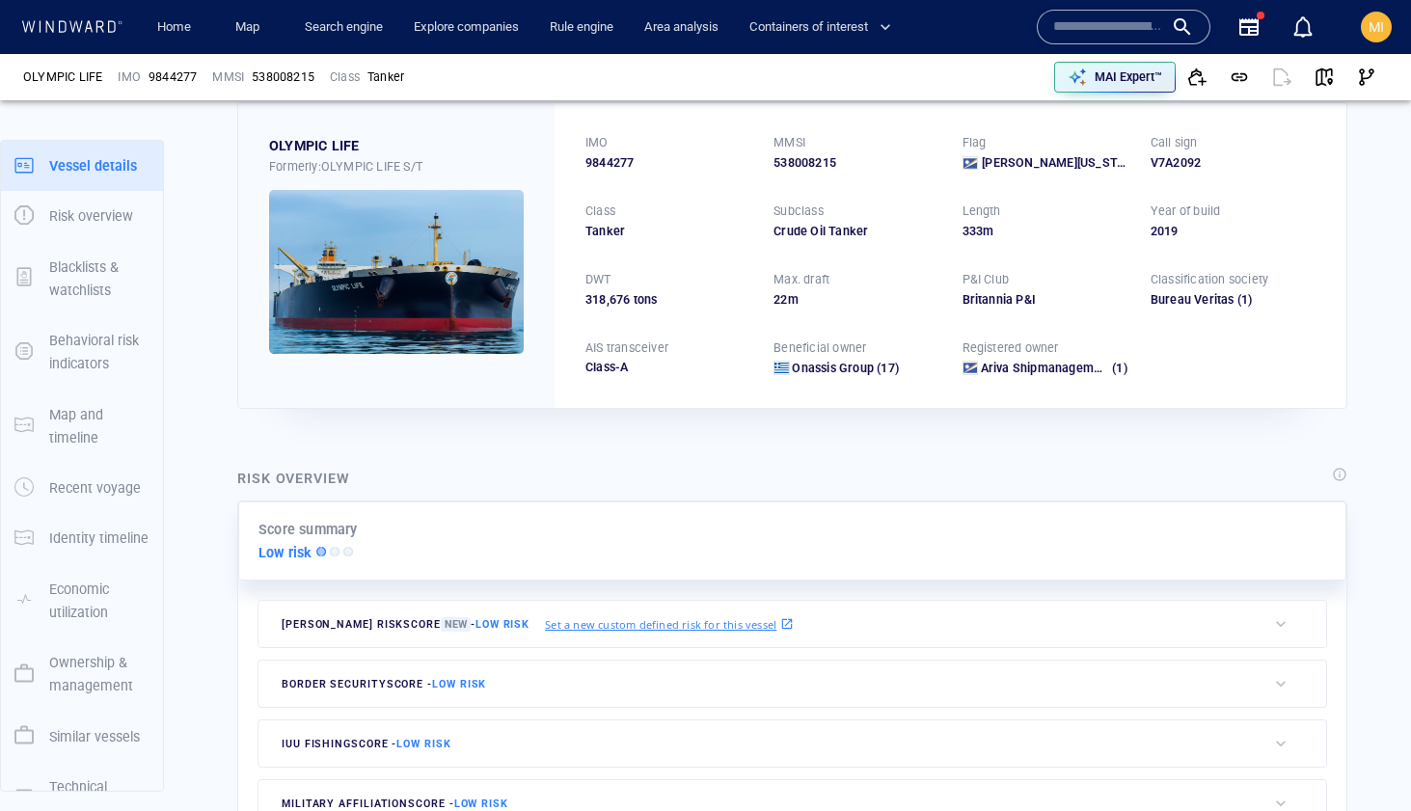
scroll to position [45, 0]
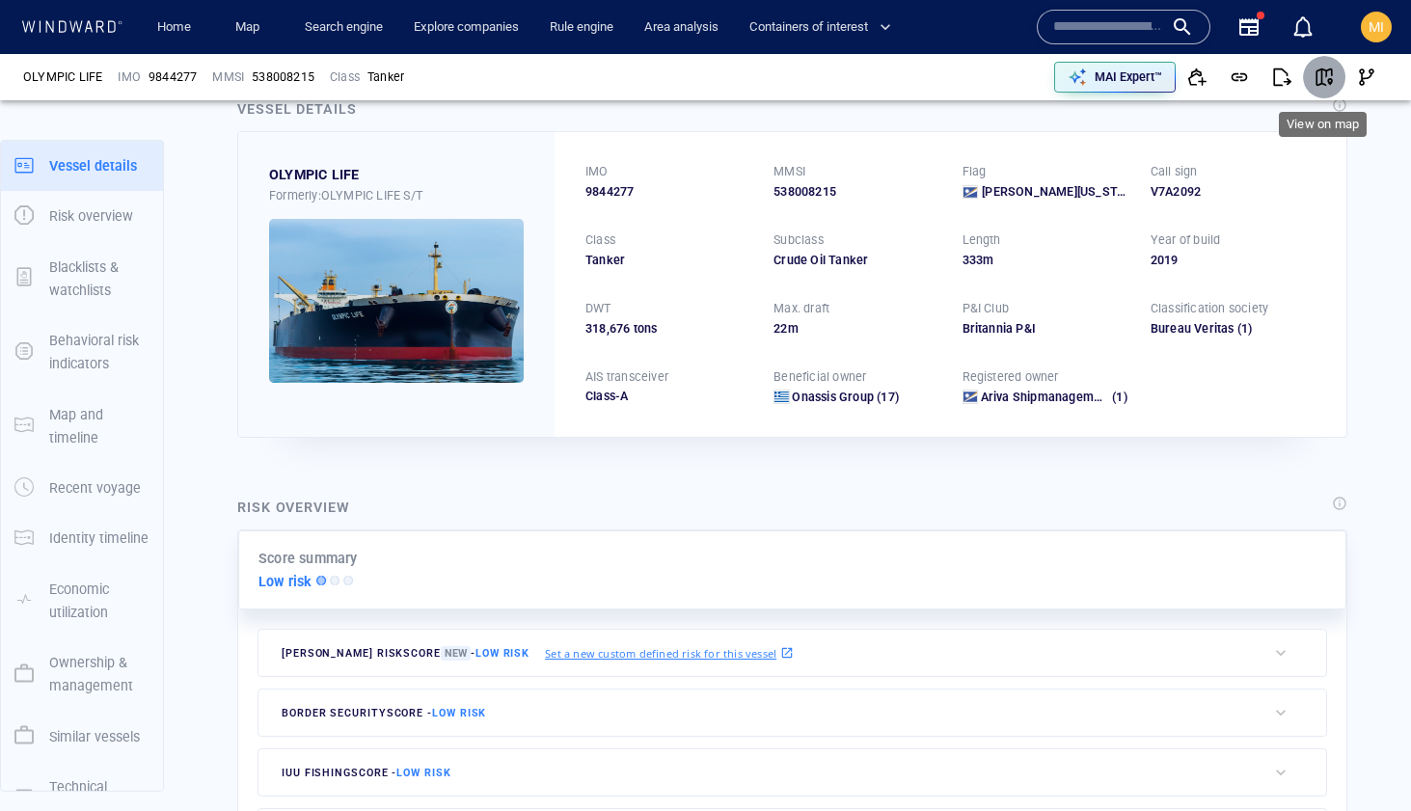
click at [1321, 76] on span "button" at bounding box center [1323, 77] width 19 height 19
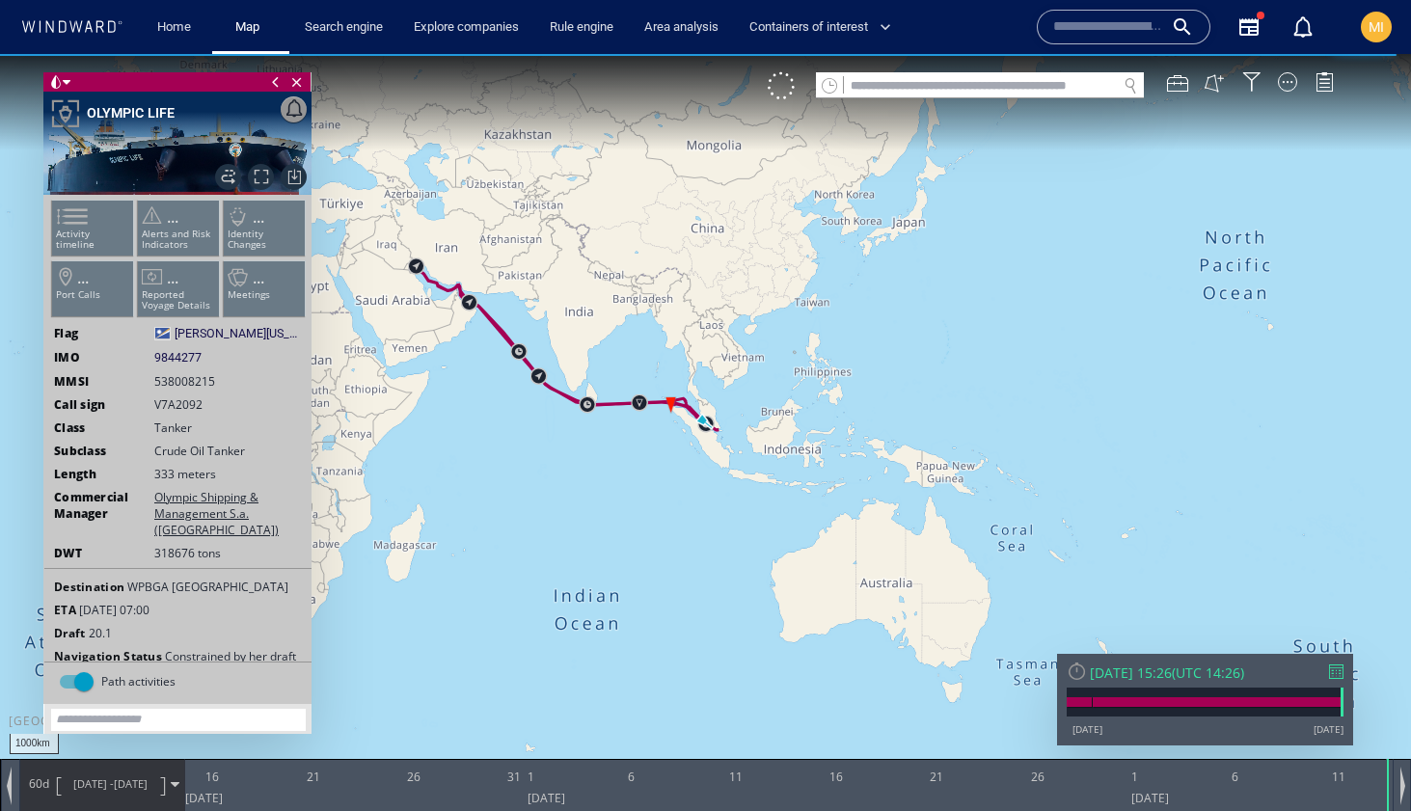
drag, startPoint x: 662, startPoint y: 480, endPoint x: 690, endPoint y: 546, distance: 71.7
click at [689, 531] on canvas "Map" at bounding box center [705, 423] width 1411 height 738
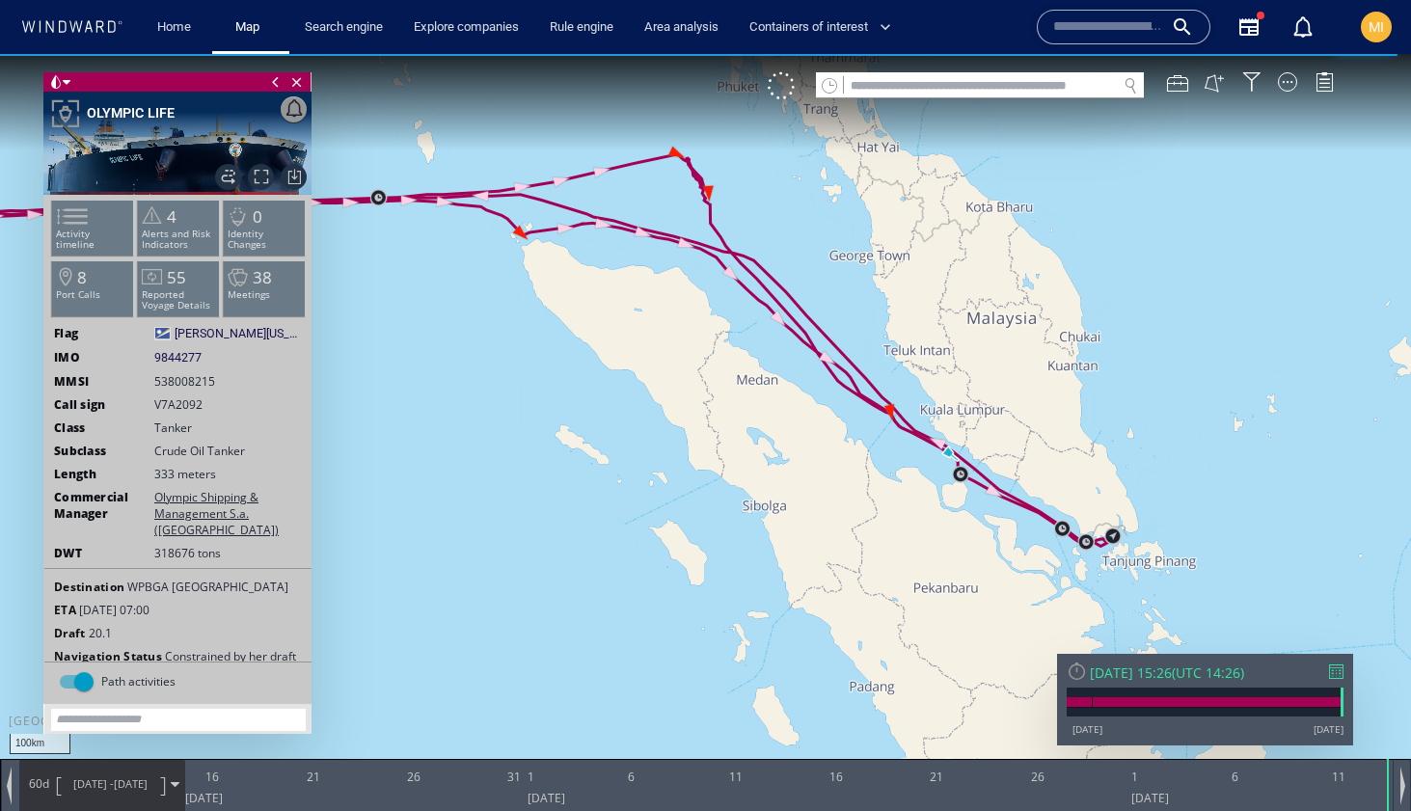
drag, startPoint x: 914, startPoint y: 549, endPoint x: 820, endPoint y: 559, distance: 95.1
click at [820, 559] on canvas "Map" at bounding box center [705, 423] width 1411 height 738
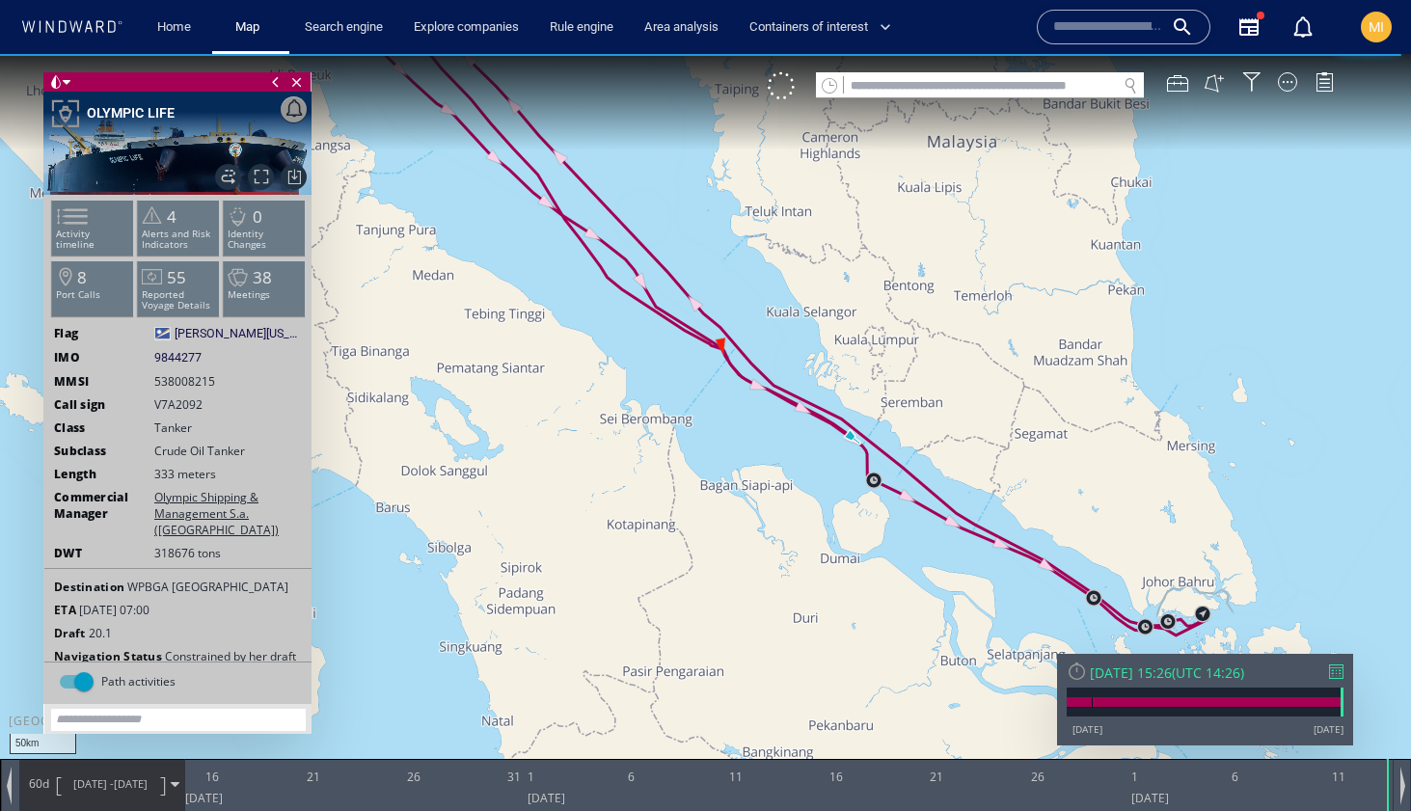
drag, startPoint x: 1020, startPoint y: 513, endPoint x: 880, endPoint y: 437, distance: 159.2
click at [880, 437] on canvas "Map" at bounding box center [705, 423] width 1411 height 738
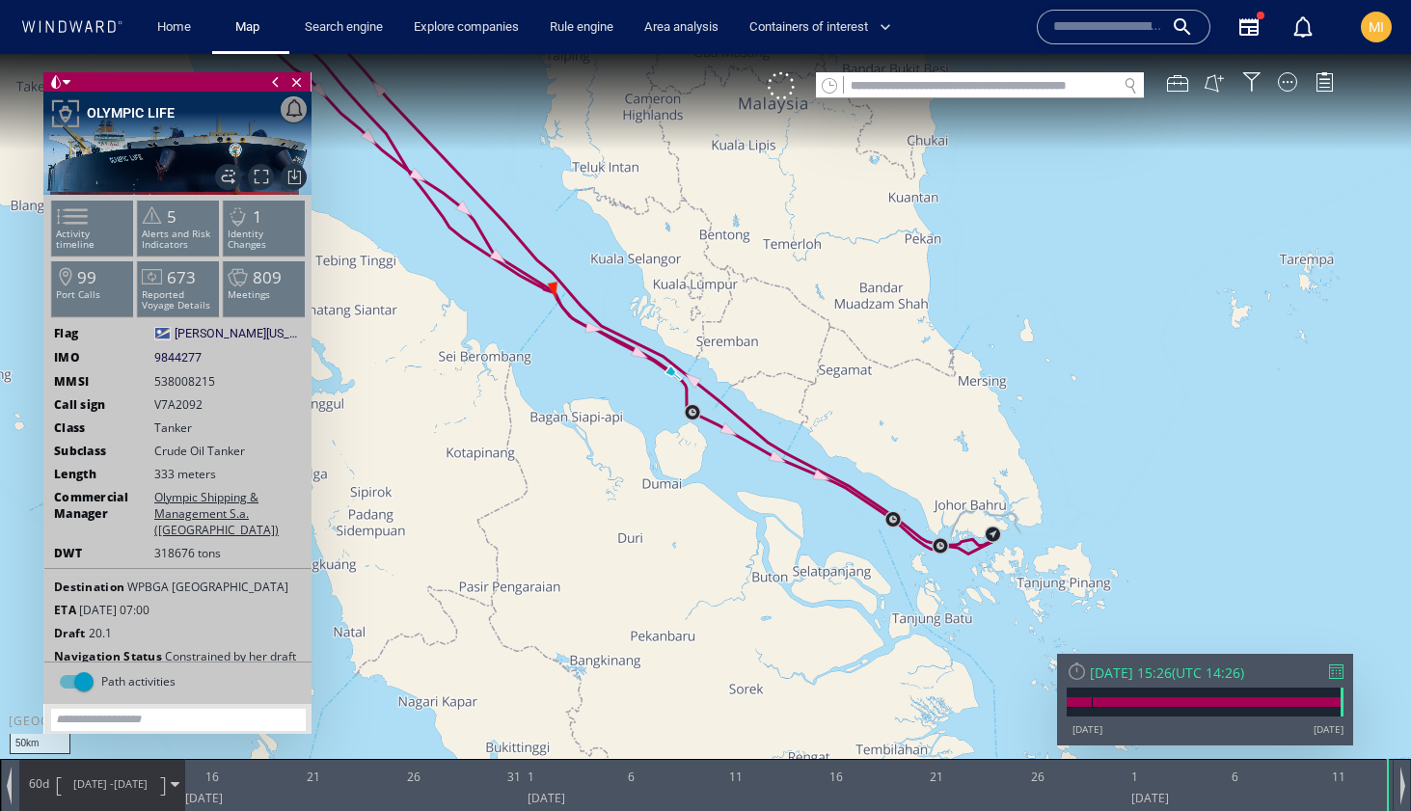
drag, startPoint x: 523, startPoint y: 476, endPoint x: 695, endPoint y: 542, distance: 184.7
click at [695, 541] on canvas "Map" at bounding box center [705, 423] width 1411 height 738
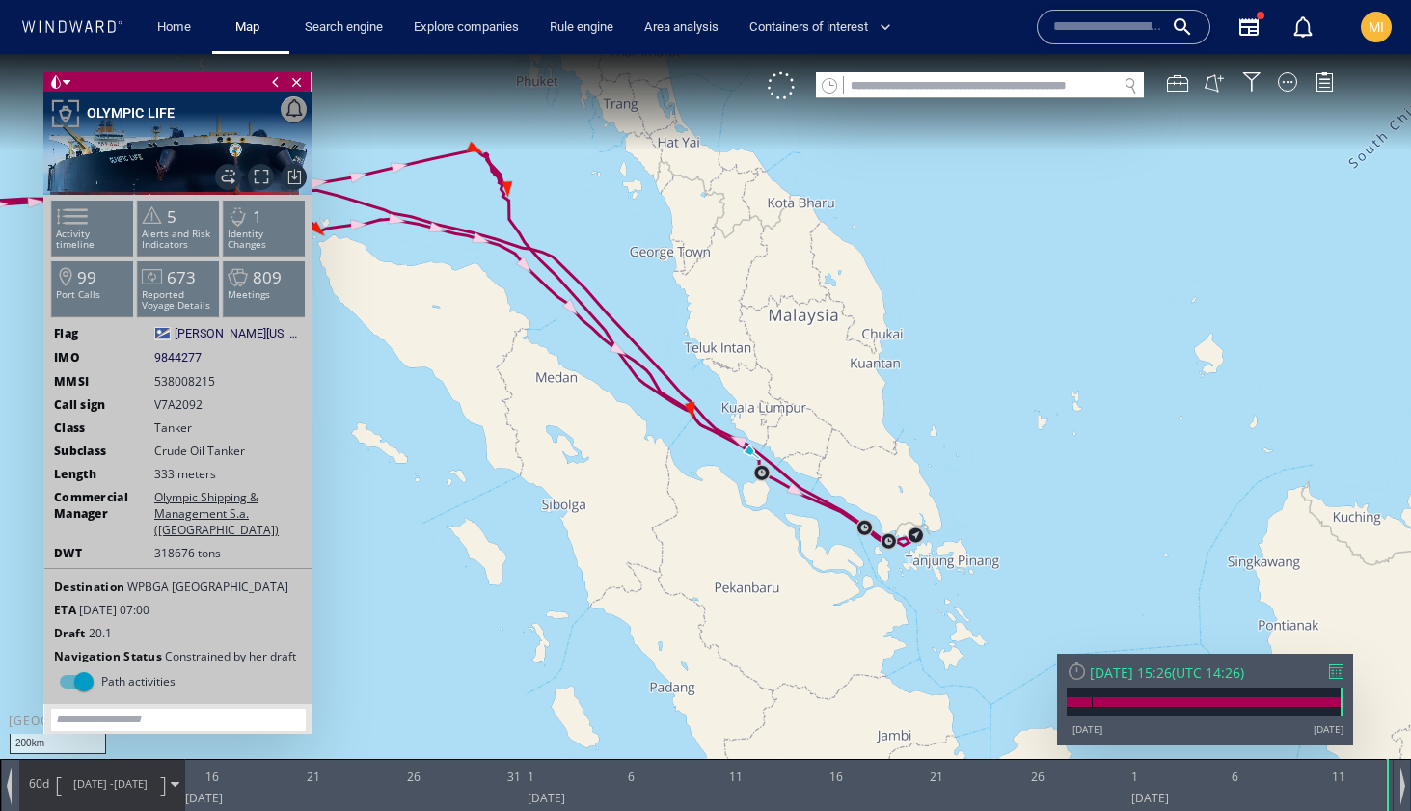
drag, startPoint x: 575, startPoint y: 433, endPoint x: 701, endPoint y: 527, distance: 157.2
click at [701, 525] on canvas "Map" at bounding box center [705, 423] width 1411 height 738
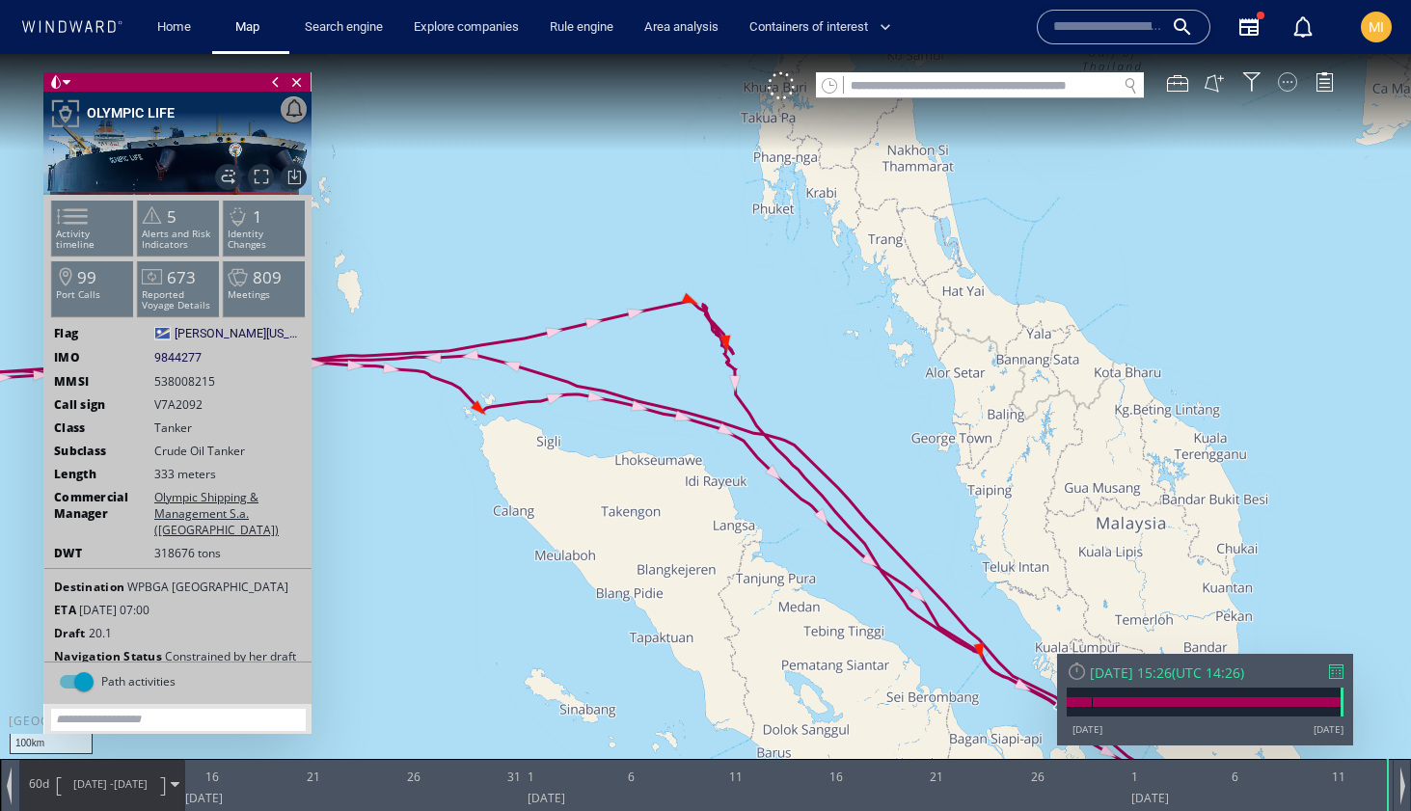
click at [1288, 83] on div at bounding box center [1287, 81] width 19 height 19
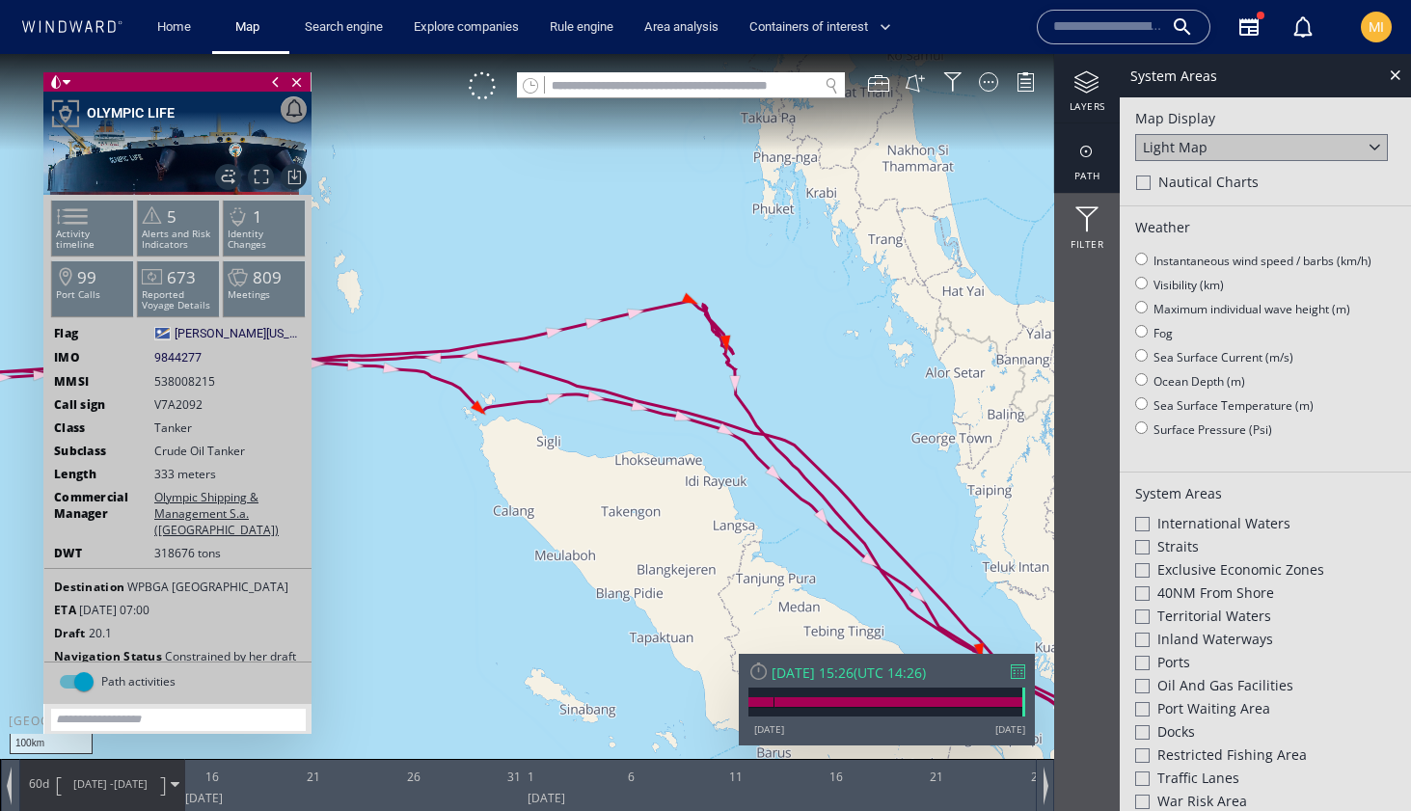
click at [1085, 152] on div at bounding box center [1087, 152] width 66 height 24
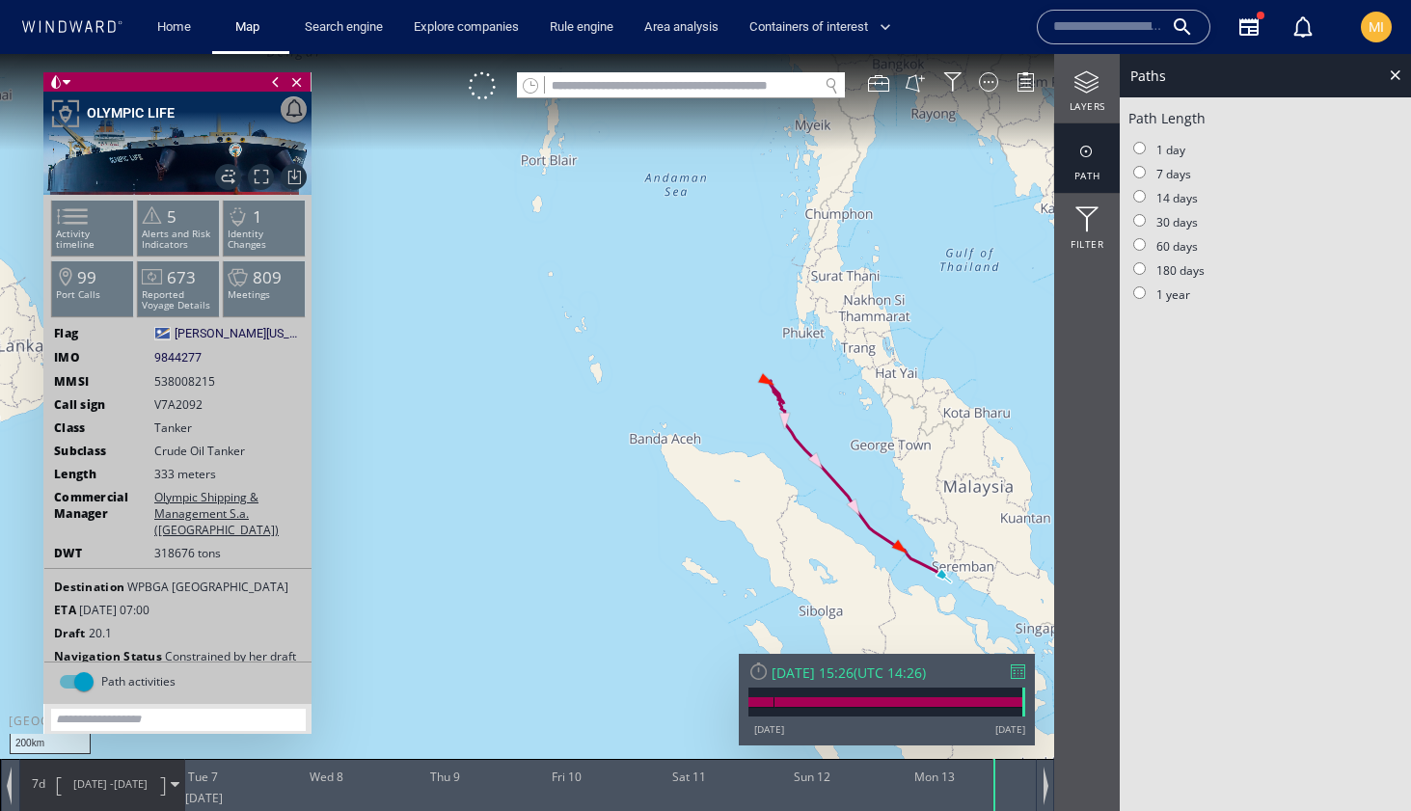
click at [784, 436] on div "200km © Mapbox © OpenStreetMap Improve this map" at bounding box center [705, 423] width 1411 height 738
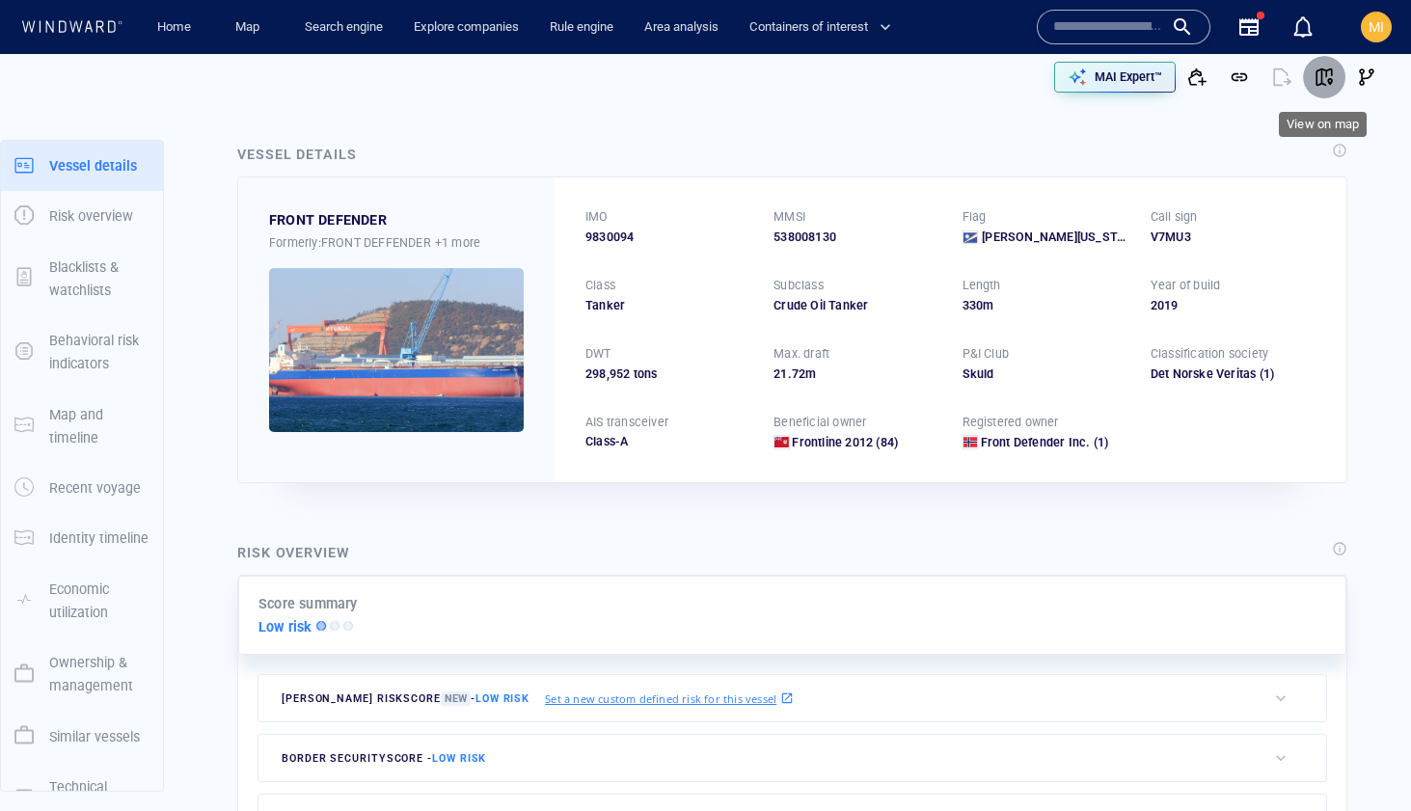
click at [1323, 76] on span "button" at bounding box center [1323, 77] width 19 height 19
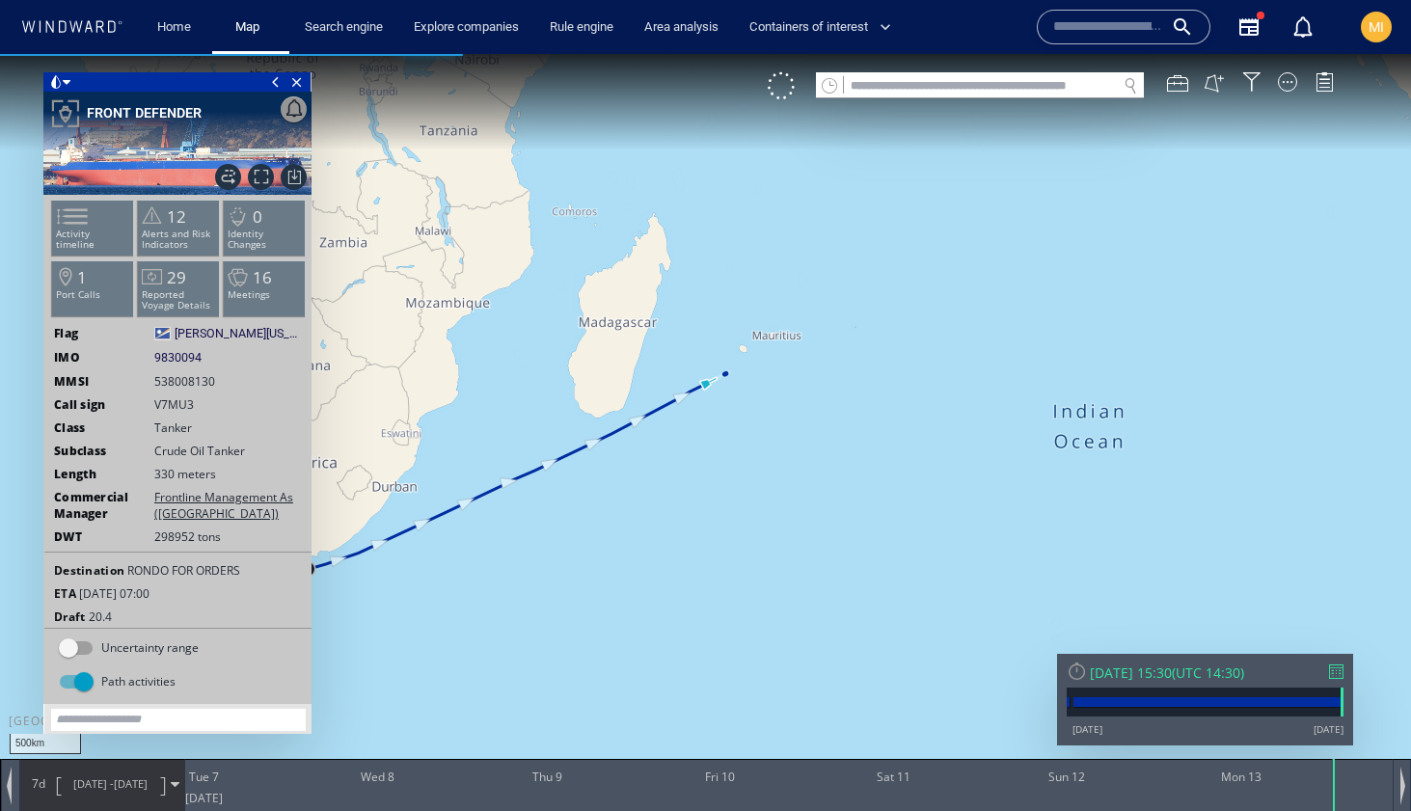
click at [270, 80] on span at bounding box center [275, 81] width 21 height 19
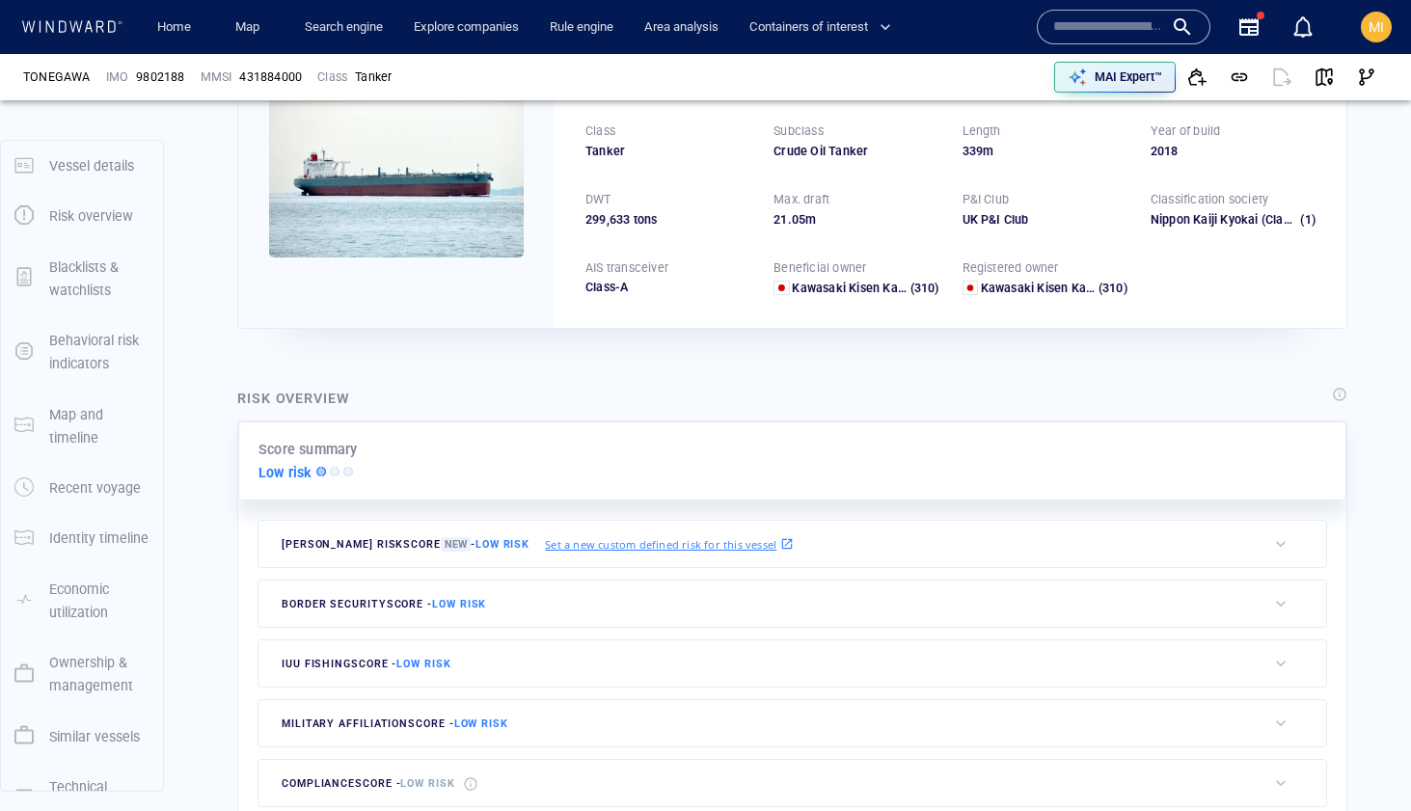
scroll to position [50, 0]
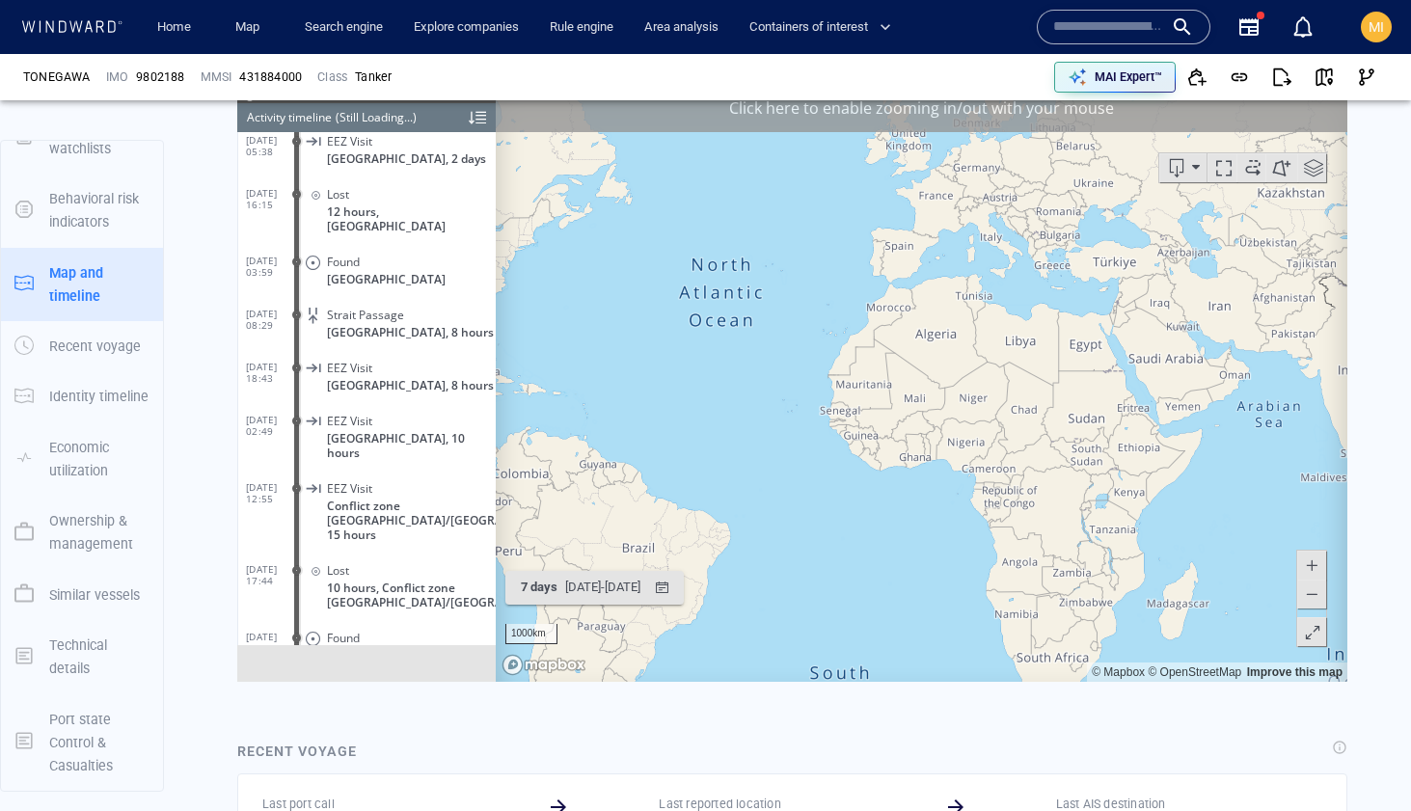
scroll to position [12907, 0]
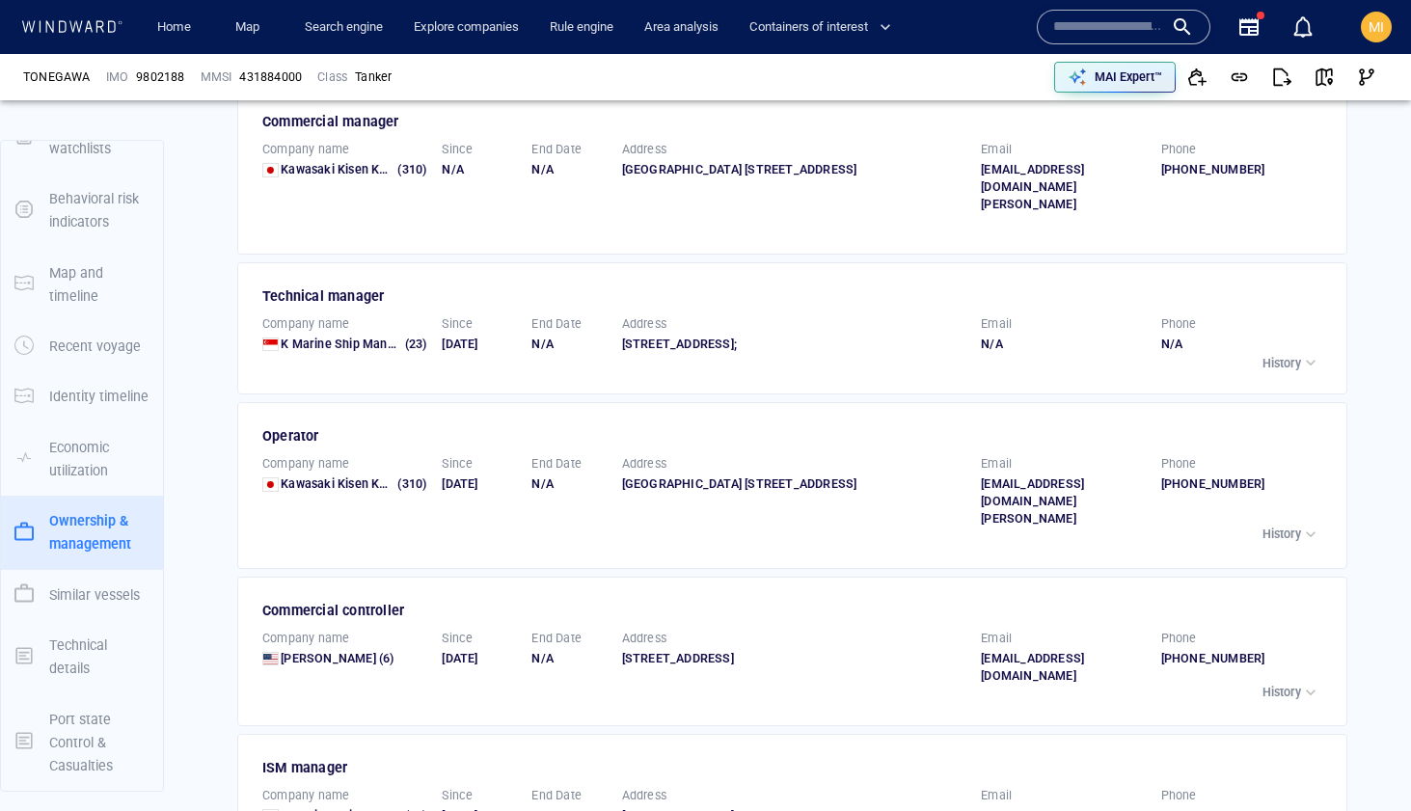
scroll to position [3283, 0]
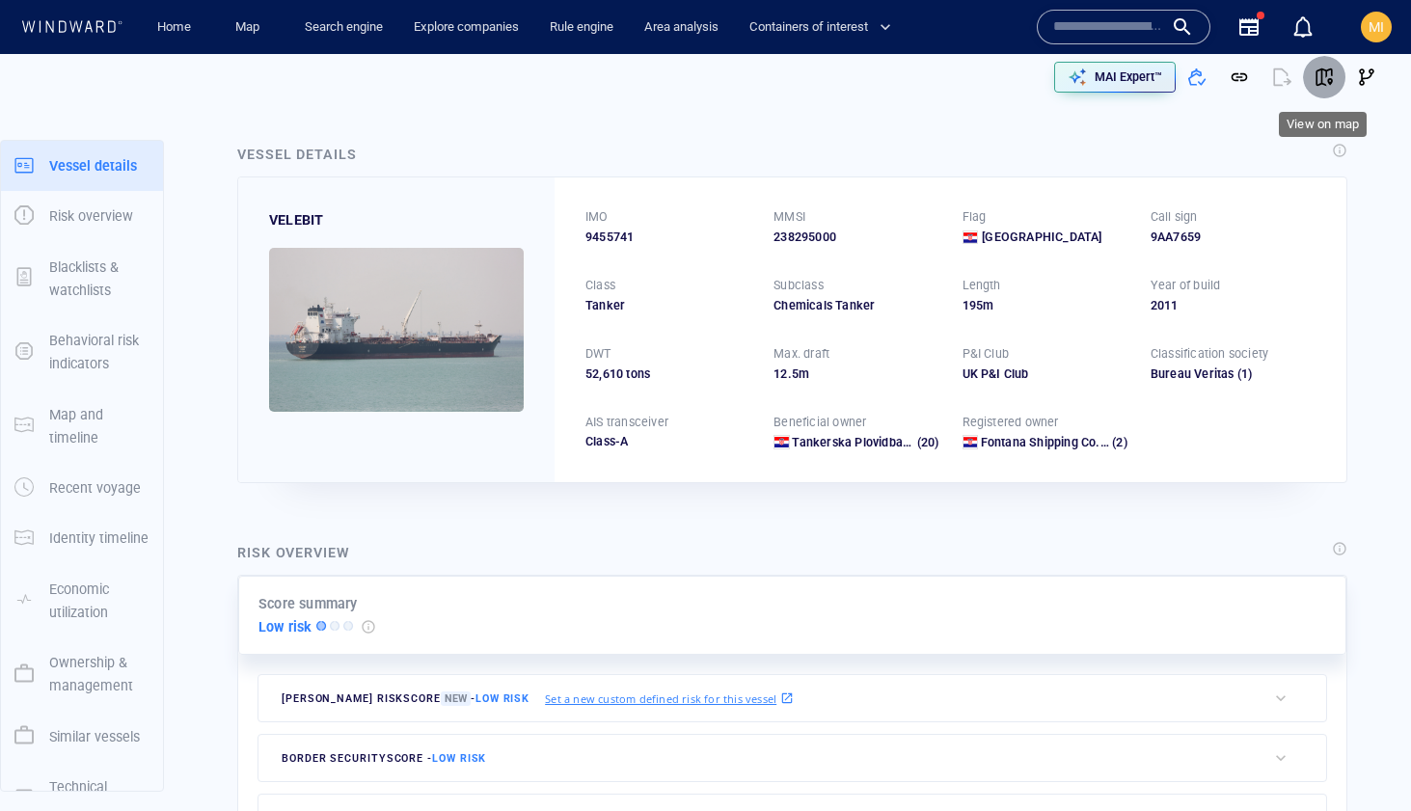
click at [1326, 76] on span "button" at bounding box center [1323, 77] width 19 height 19
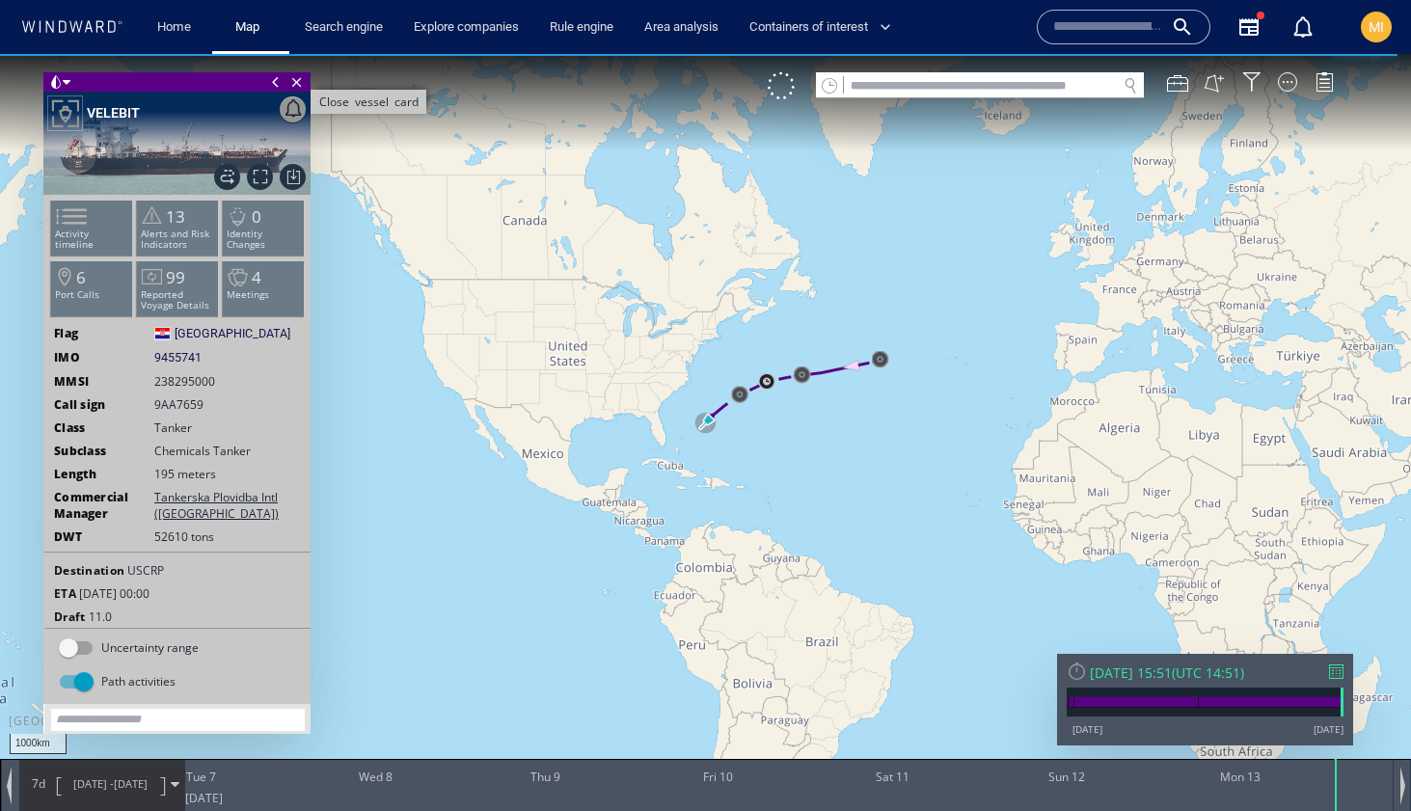
click at [299, 81] on span "Close vessel card" at bounding box center [296, 81] width 21 height 19
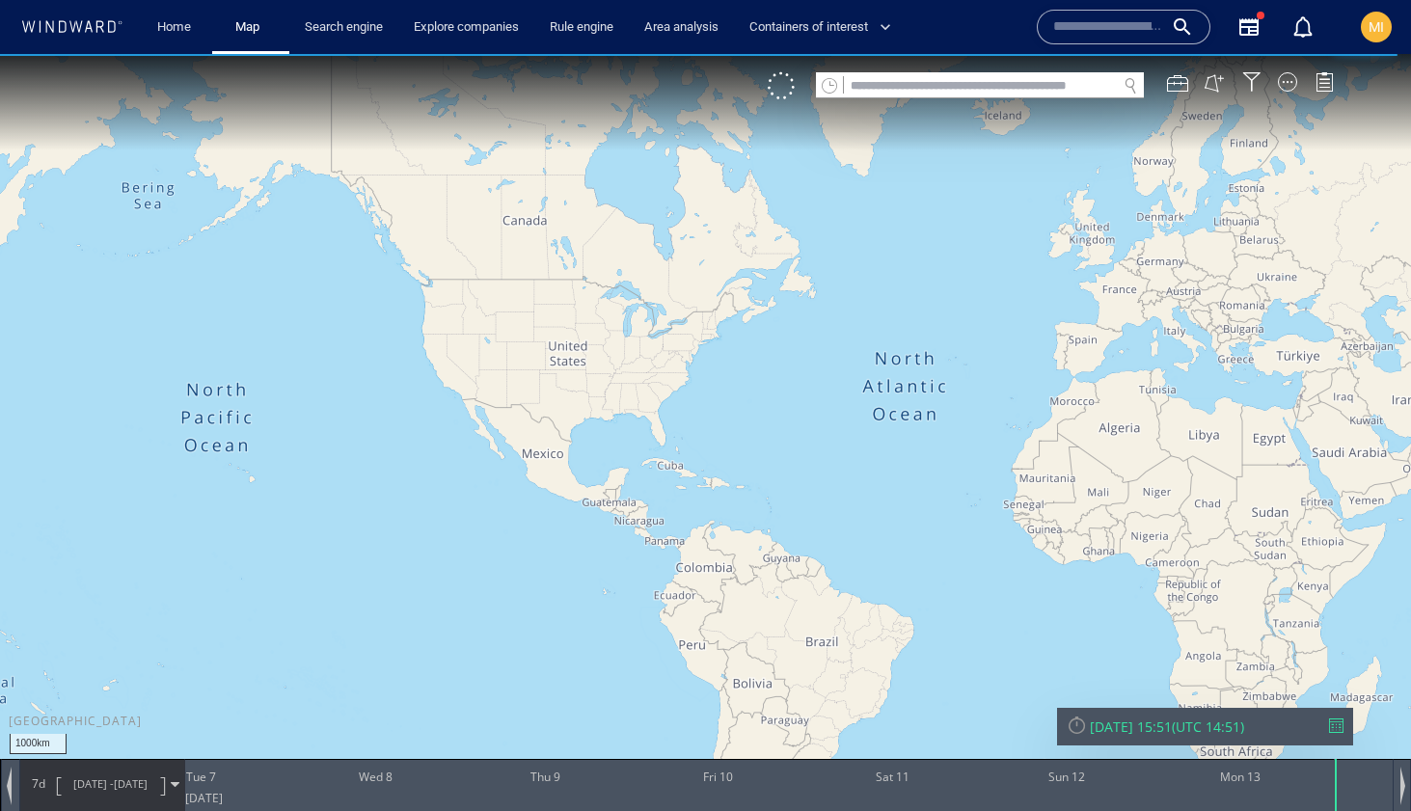
click at [881, 87] on input "text" at bounding box center [980, 86] width 273 height 26
type input "*******"
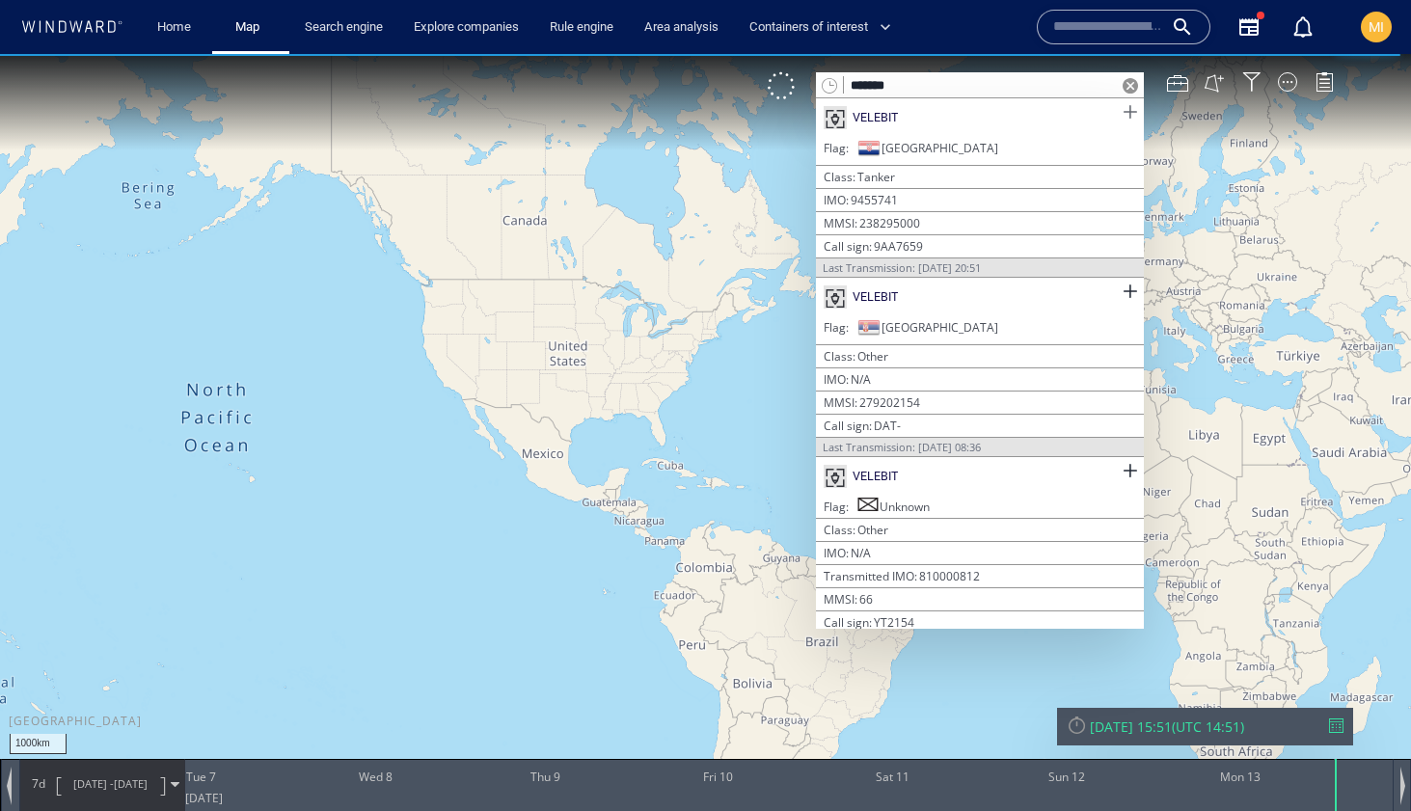
click at [1119, 114] on span at bounding box center [1130, 112] width 24 height 24
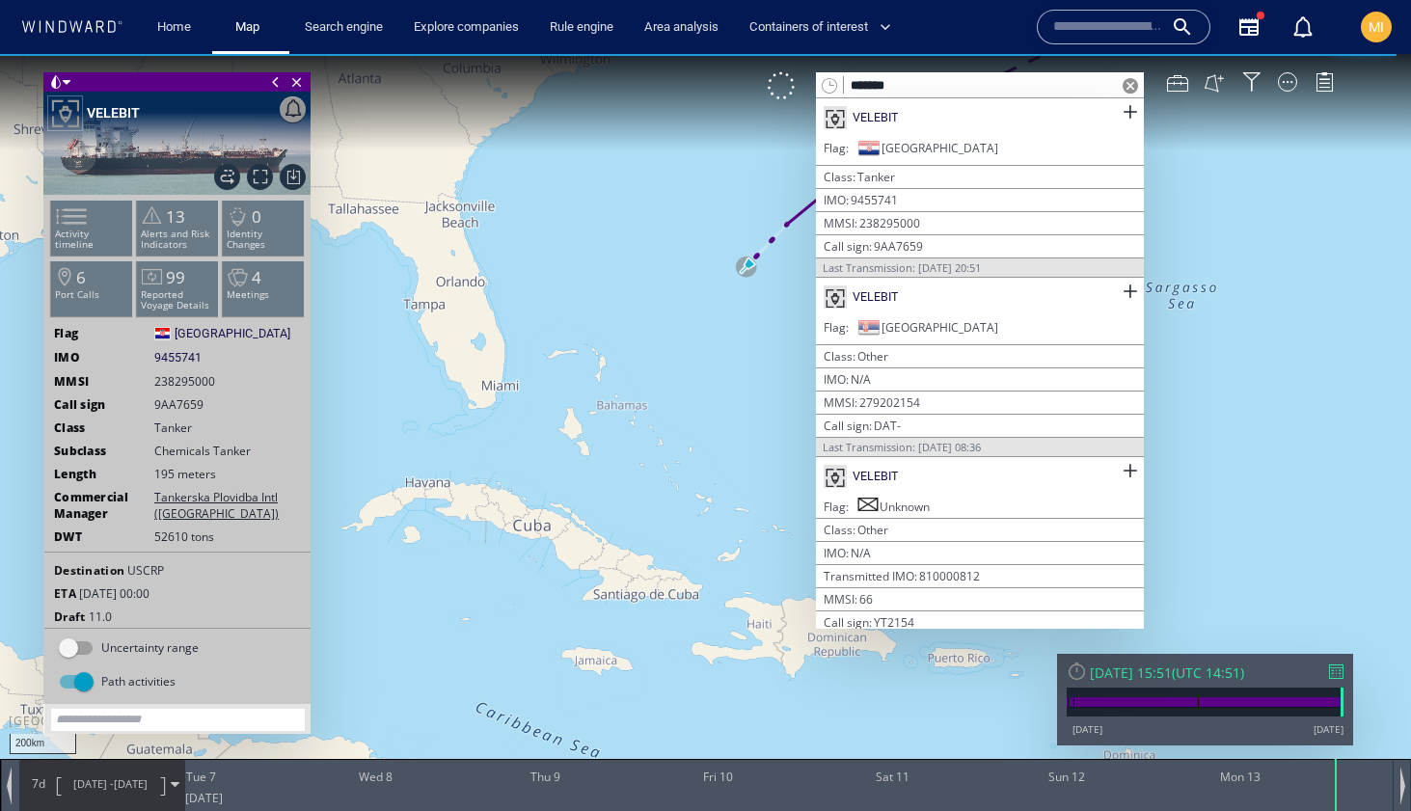
click at [1128, 83] on span at bounding box center [1130, 85] width 15 height 15
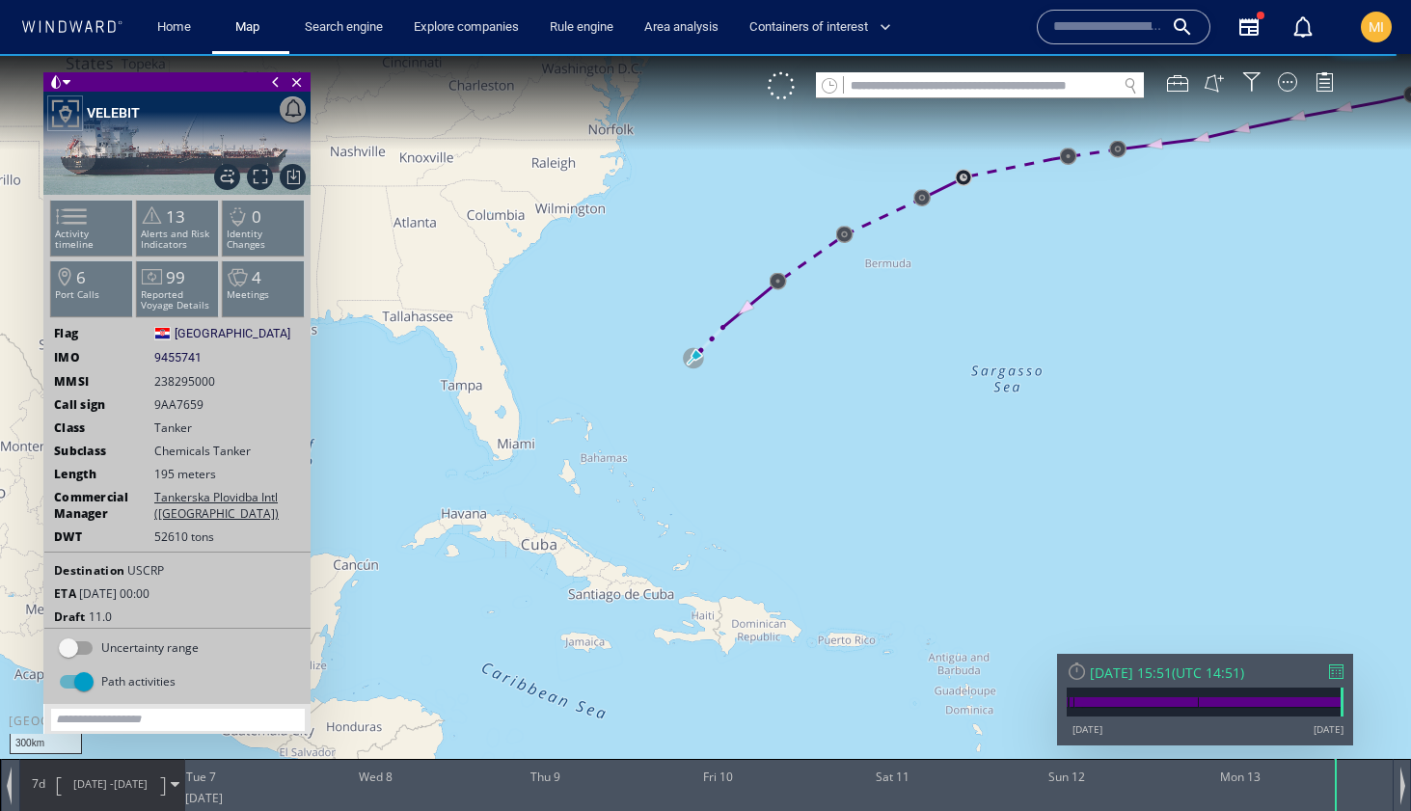
drag, startPoint x: 868, startPoint y: 348, endPoint x: 680, endPoint y: 412, distance: 198.5
click at [680, 412] on canvas "Map" at bounding box center [705, 423] width 1411 height 738
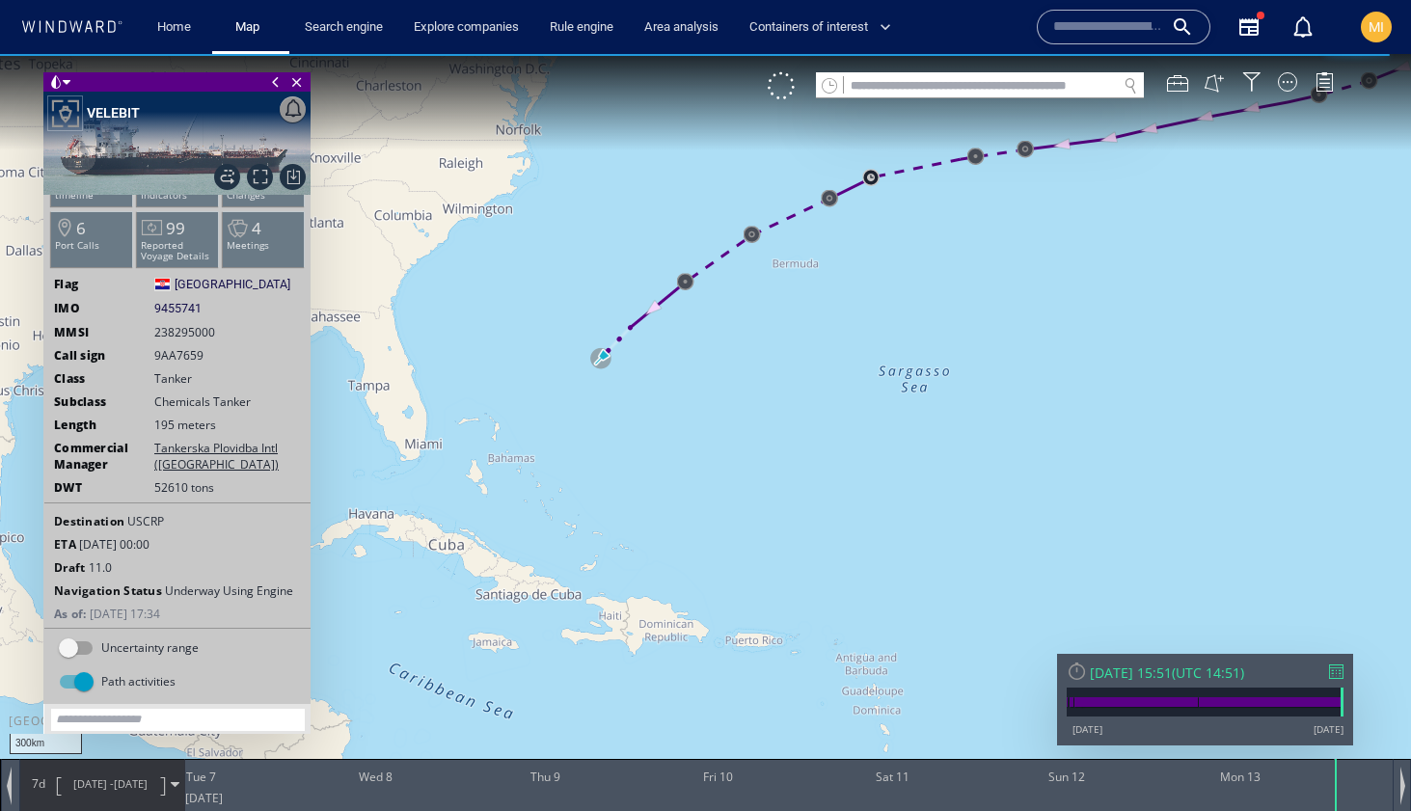
scroll to position [36, 0]
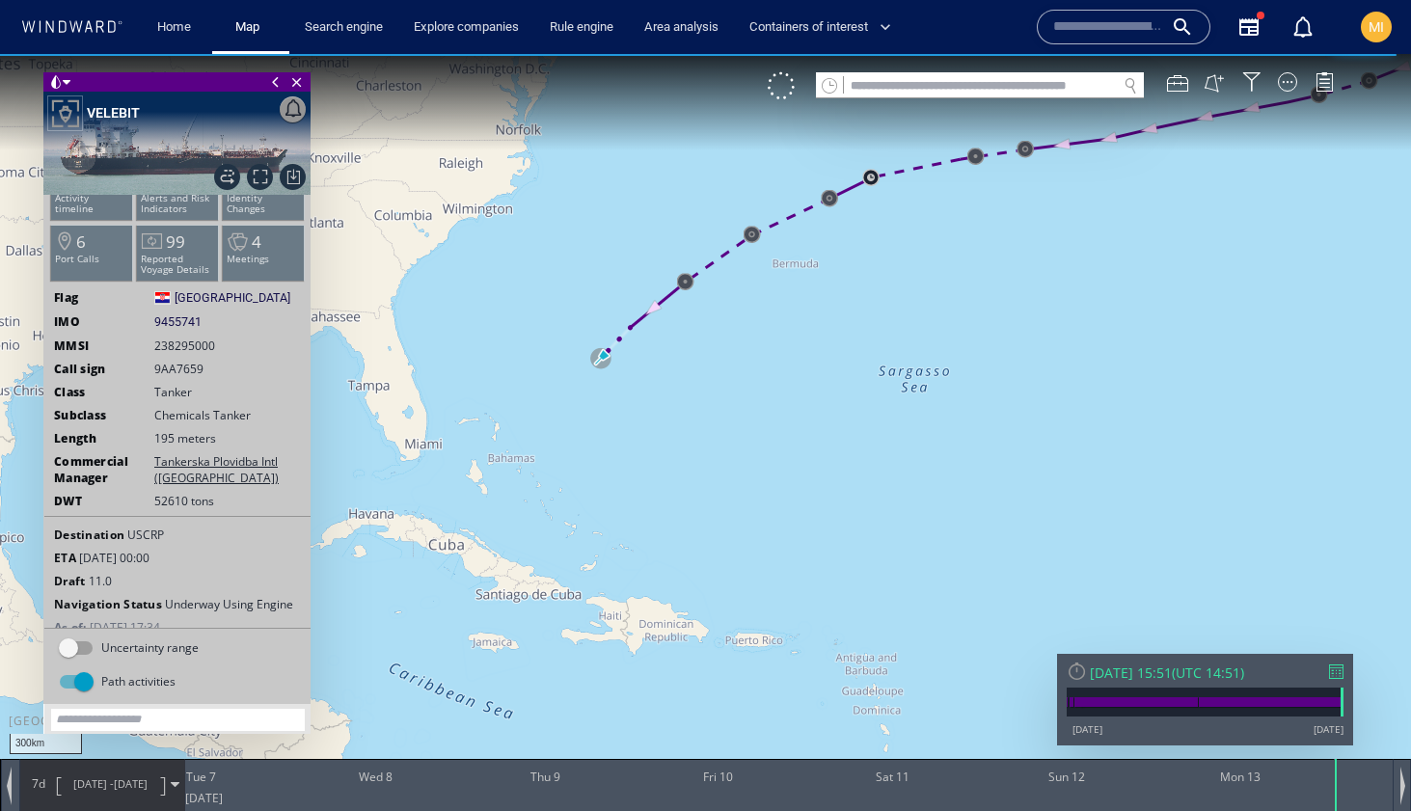
click at [216, 501] on div "DWT 52610 tons" at bounding box center [177, 501] width 266 height 16
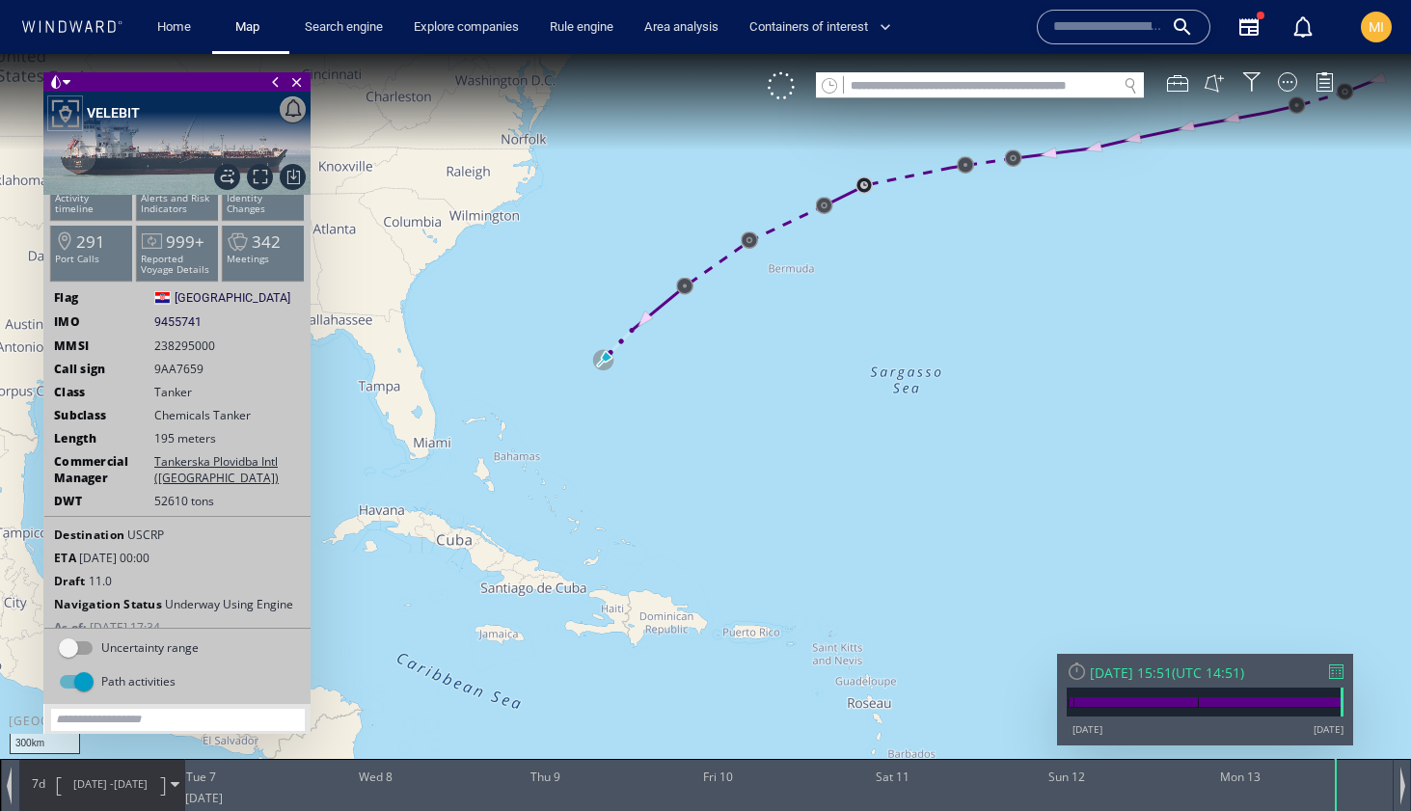
drag, startPoint x: 684, startPoint y: 359, endPoint x: 615, endPoint y: 449, distance: 113.6
click at [616, 447] on canvas "Map" at bounding box center [705, 423] width 1411 height 738
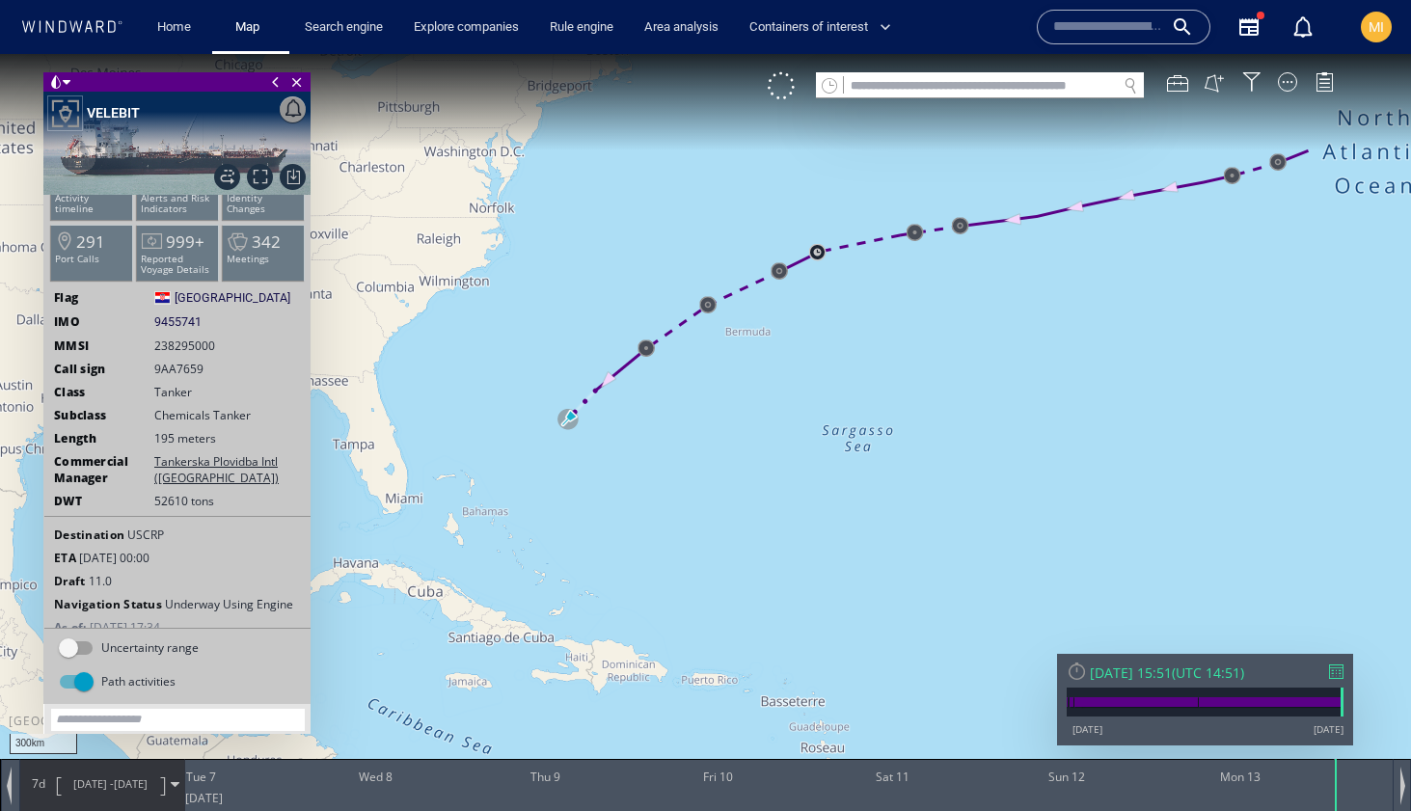
drag, startPoint x: 770, startPoint y: 392, endPoint x: 753, endPoint y: 316, distance: 77.0
click at [753, 316] on canvas "Map" at bounding box center [705, 423] width 1411 height 738
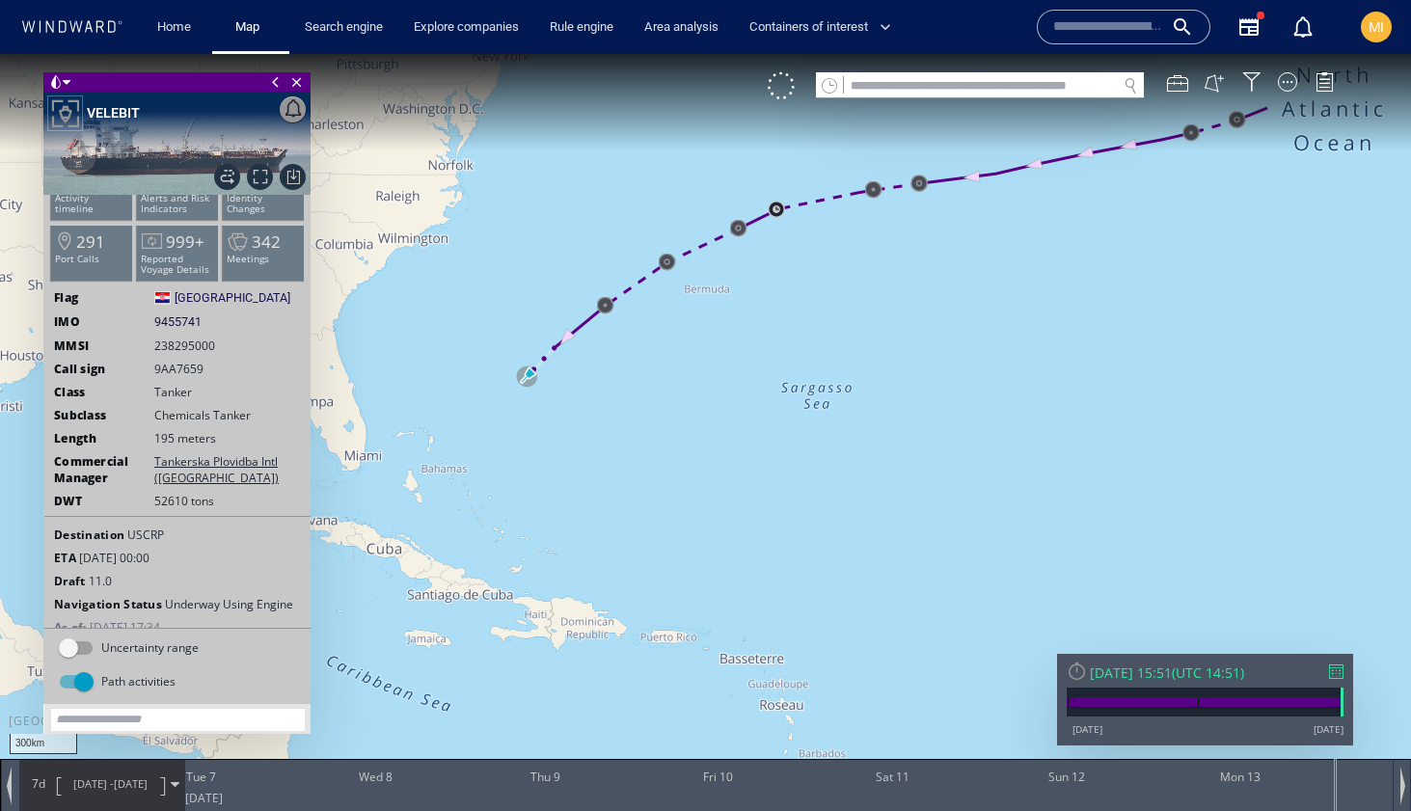
click at [1080, 29] on input "text" at bounding box center [1108, 27] width 110 height 29
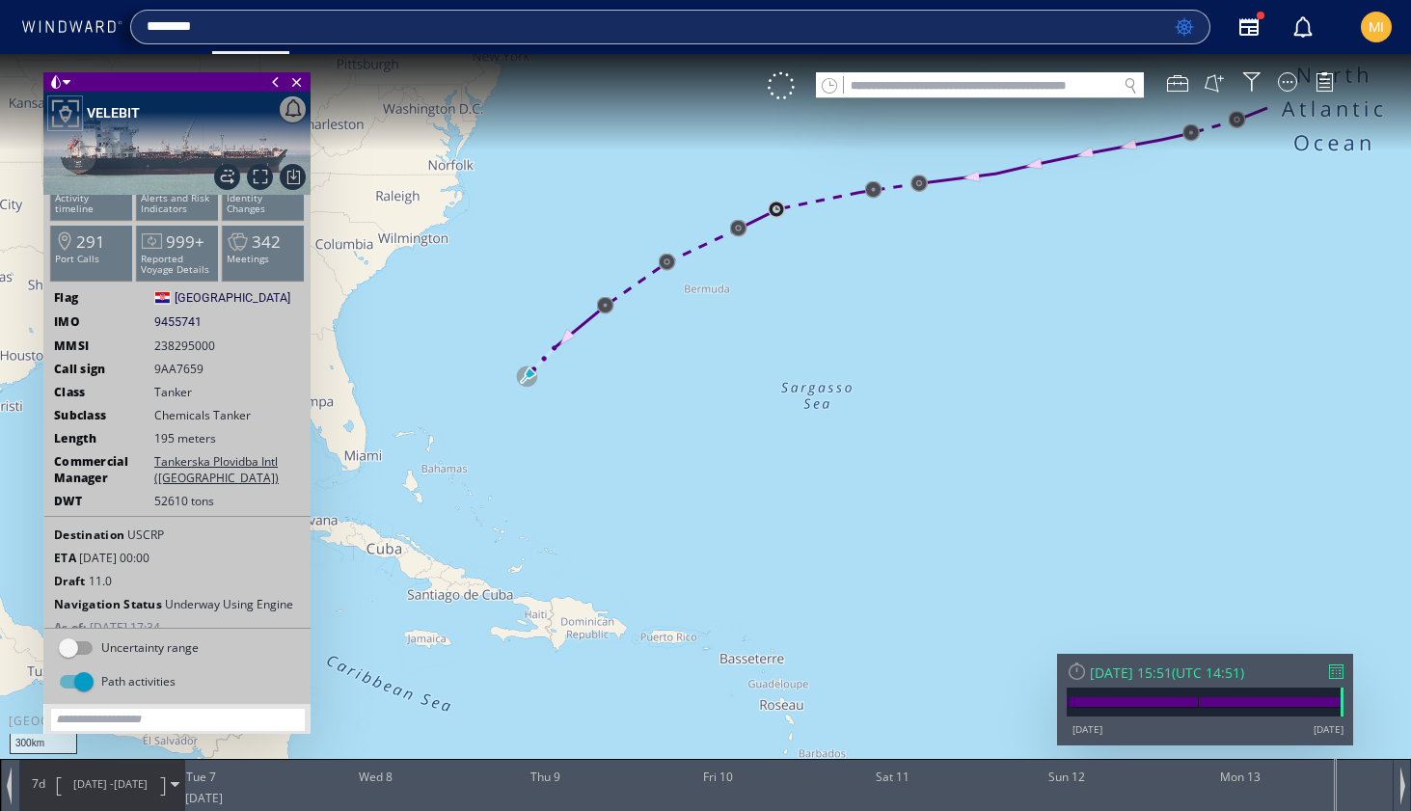
type input "*******"
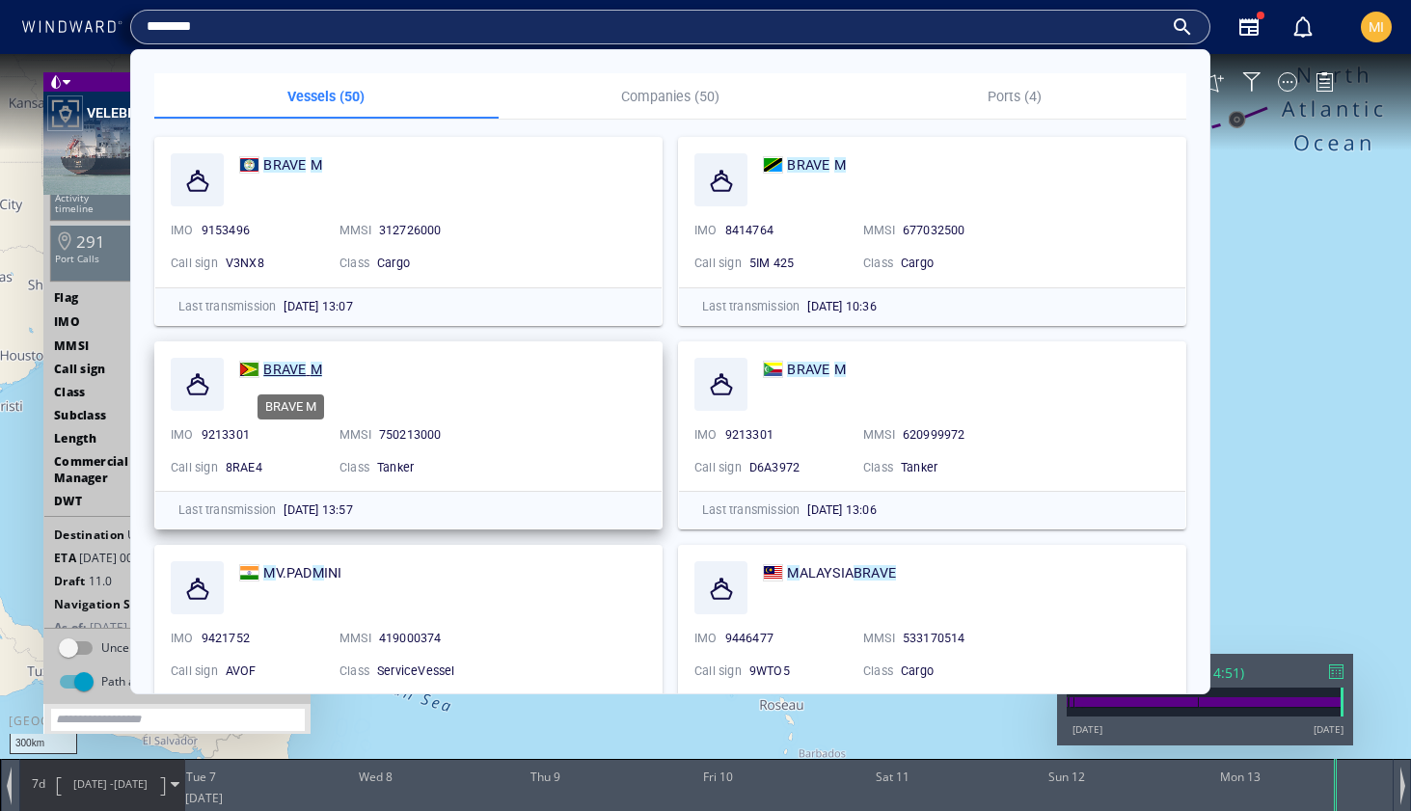
click at [301, 368] on mark "BRAVE" at bounding box center [284, 369] width 42 height 15
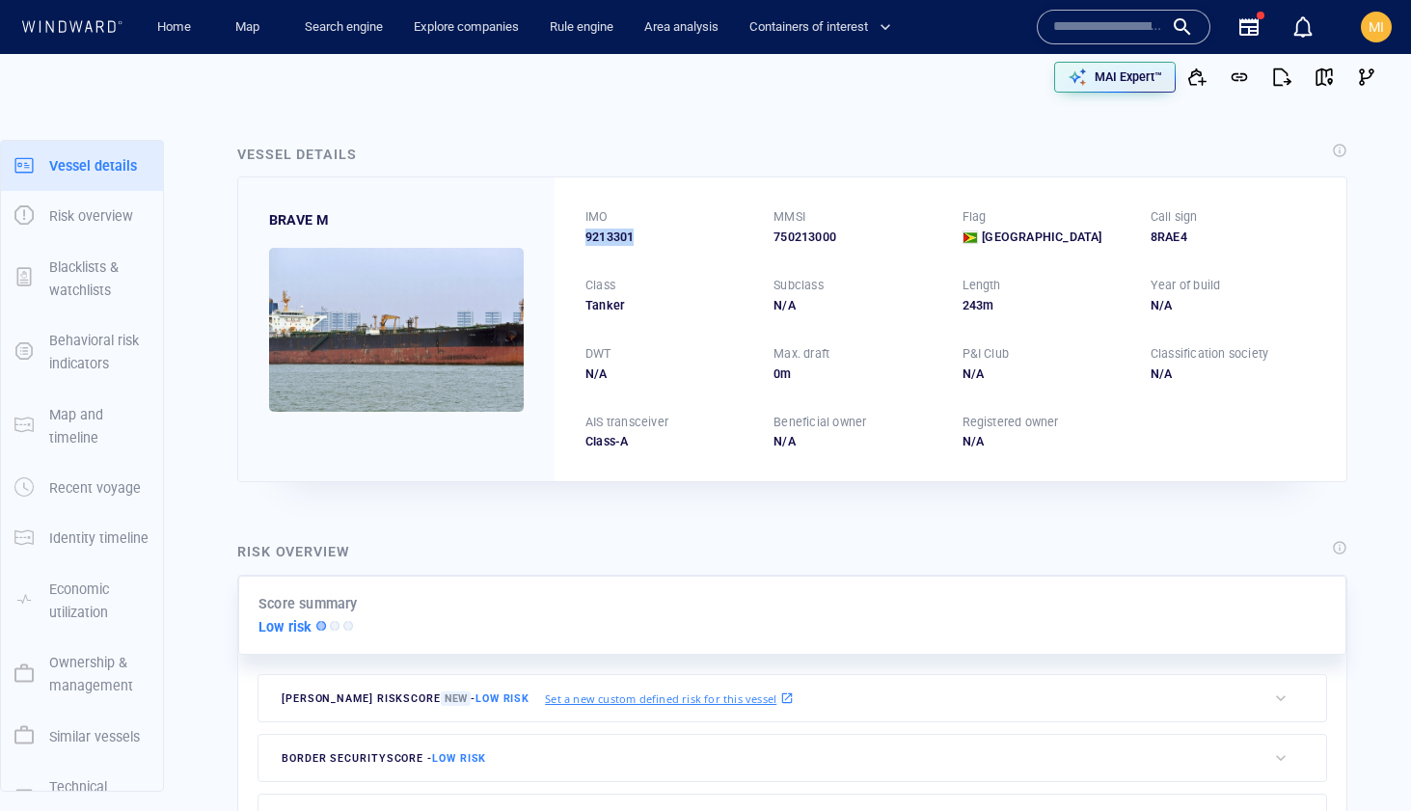
drag, startPoint x: 640, startPoint y: 233, endPoint x: 580, endPoint y: 232, distance: 60.8
click at [580, 232] on div "IMO 9213301 MMSI 750213000 Flag [GEOGRAPHIC_DATA] Call sign 8RAE4 Class Tanker …" at bounding box center [951, 329] width 792 height 304
copy span "9213301"
click at [889, 257] on div "IMO 9213301 MMSI 750213000 Flag [GEOGRAPHIC_DATA] Call sign 8RAE4 Class Tanker …" at bounding box center [951, 329] width 792 height 304
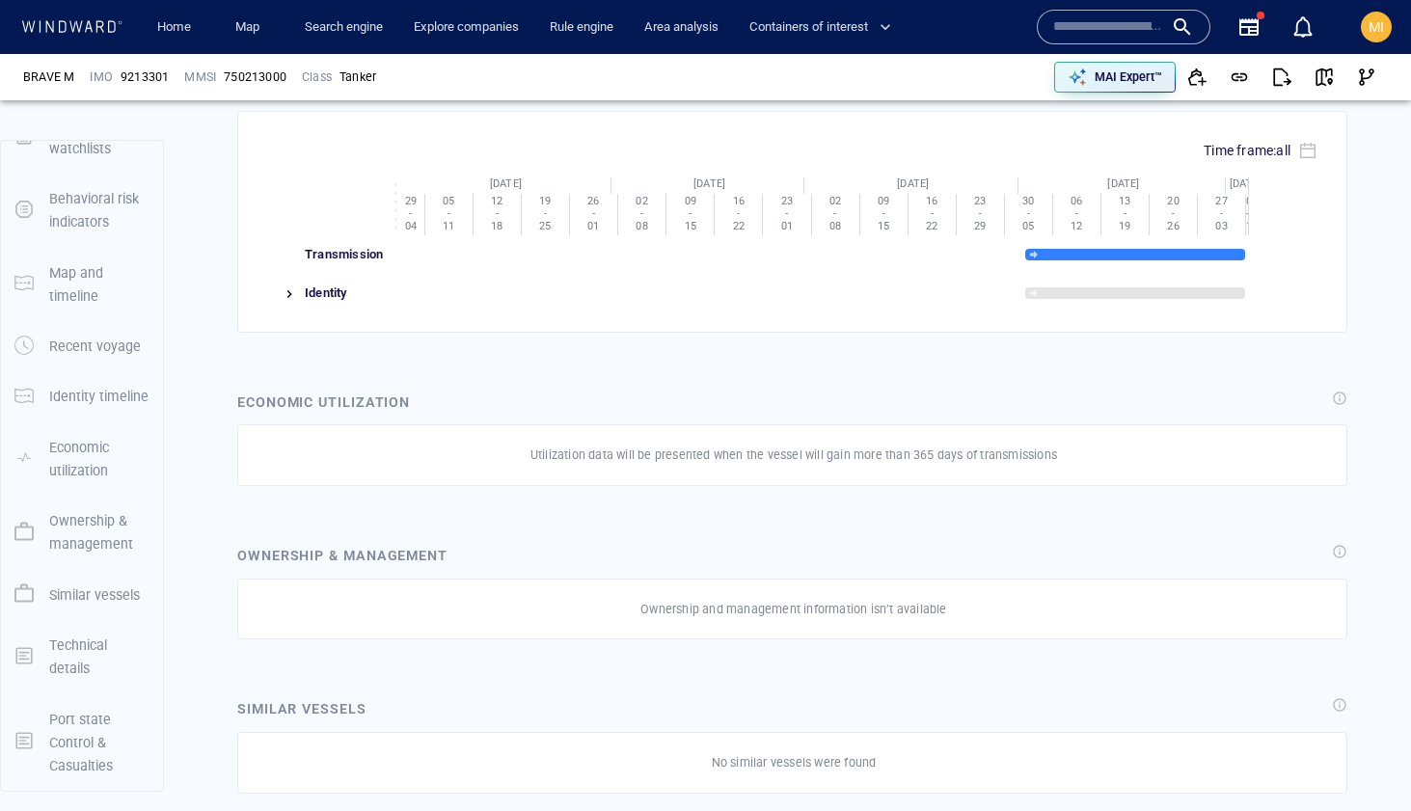
scroll to position [2175, 0]
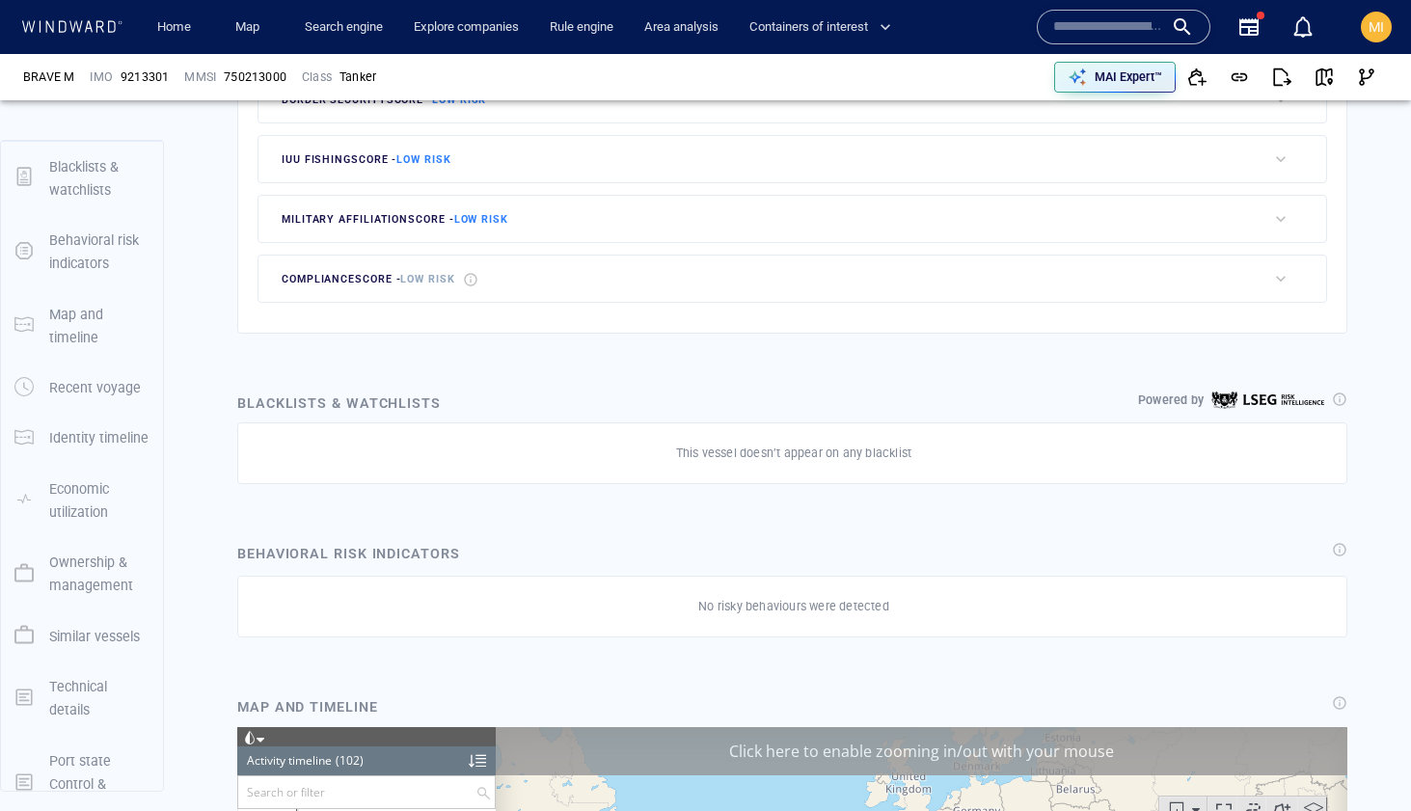
scroll to position [0, 0]
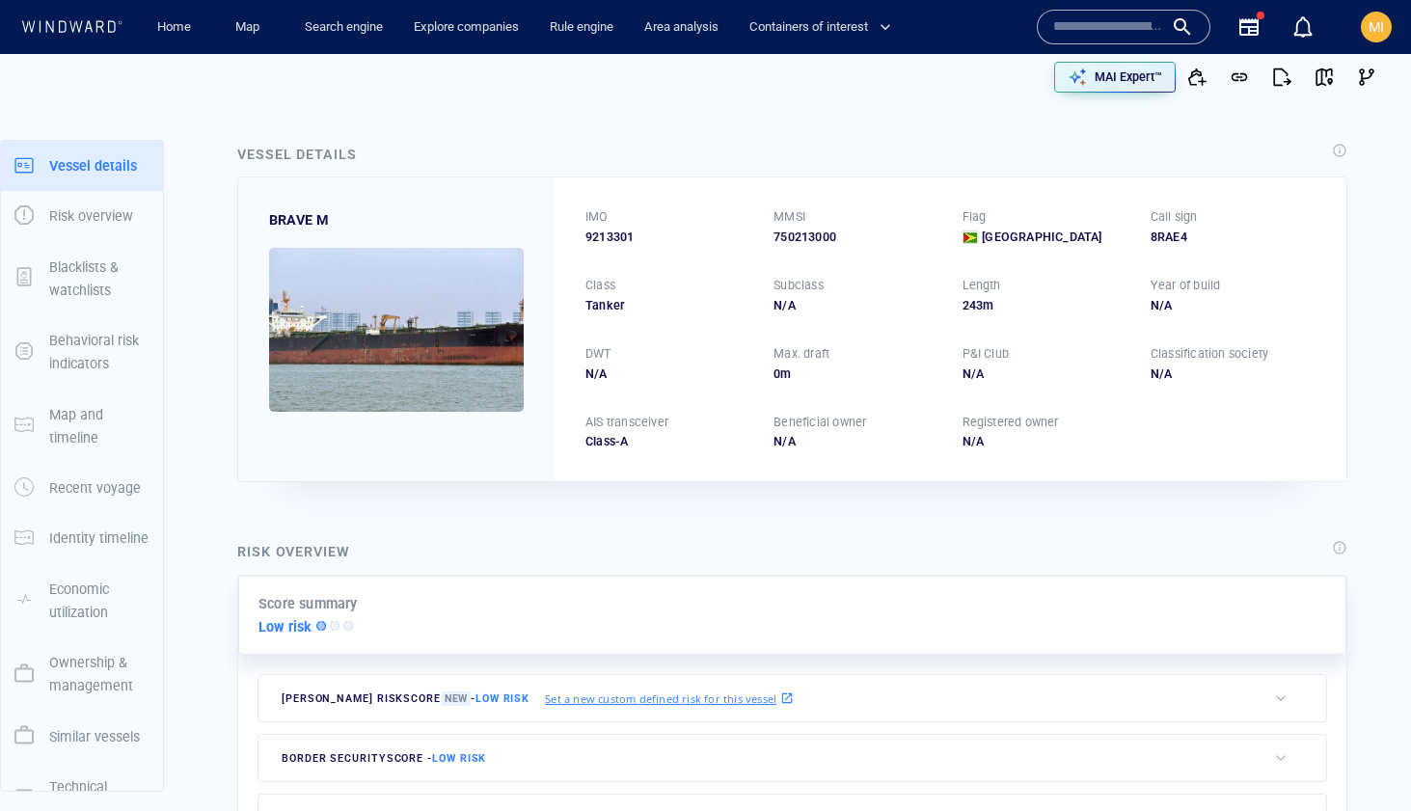
click at [1109, 352] on div "P&I Club" at bounding box center [1045, 353] width 173 height 25
